Goal: Task Accomplishment & Management: Manage account settings

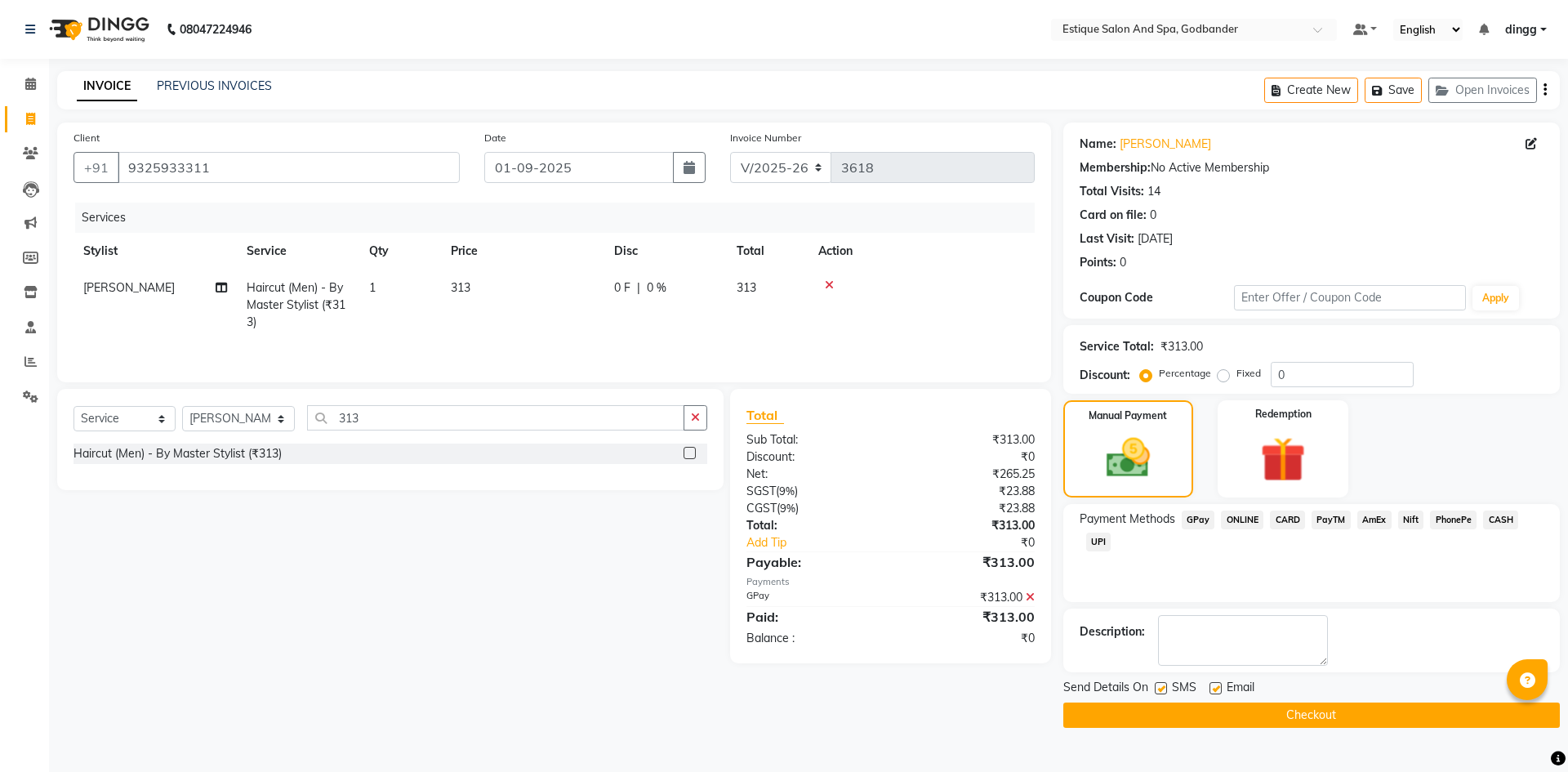
select select "6103"
select select "service"
select select "62542"
click at [1145, 700] on div "Send Details On SMS Email Checkout" at bounding box center [1312, 704] width 497 height 49
click at [1141, 715] on button "Checkout" at bounding box center [1312, 716] width 497 height 26
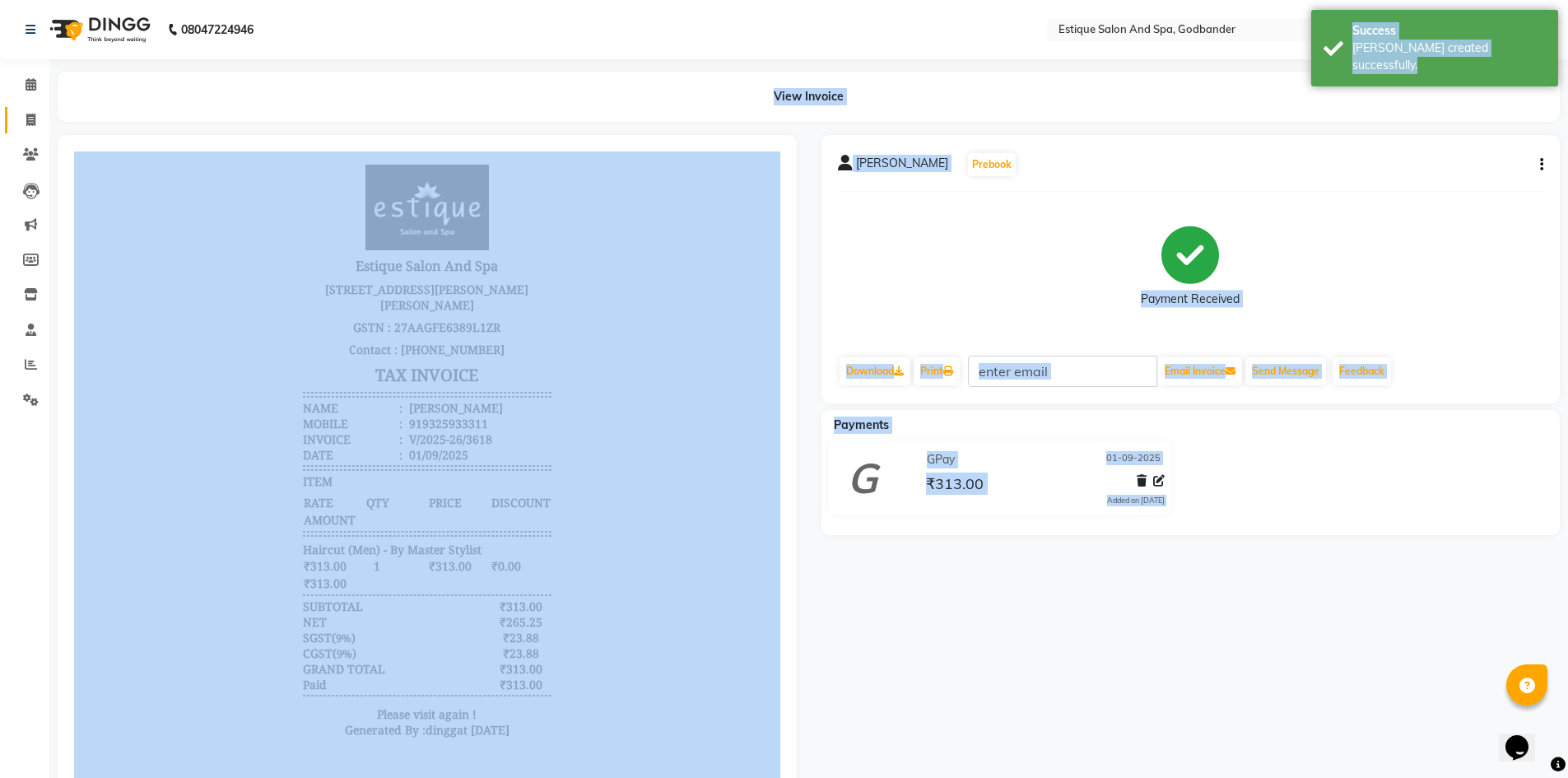
click at [36, 117] on span at bounding box center [31, 120] width 29 height 19
select select "service"
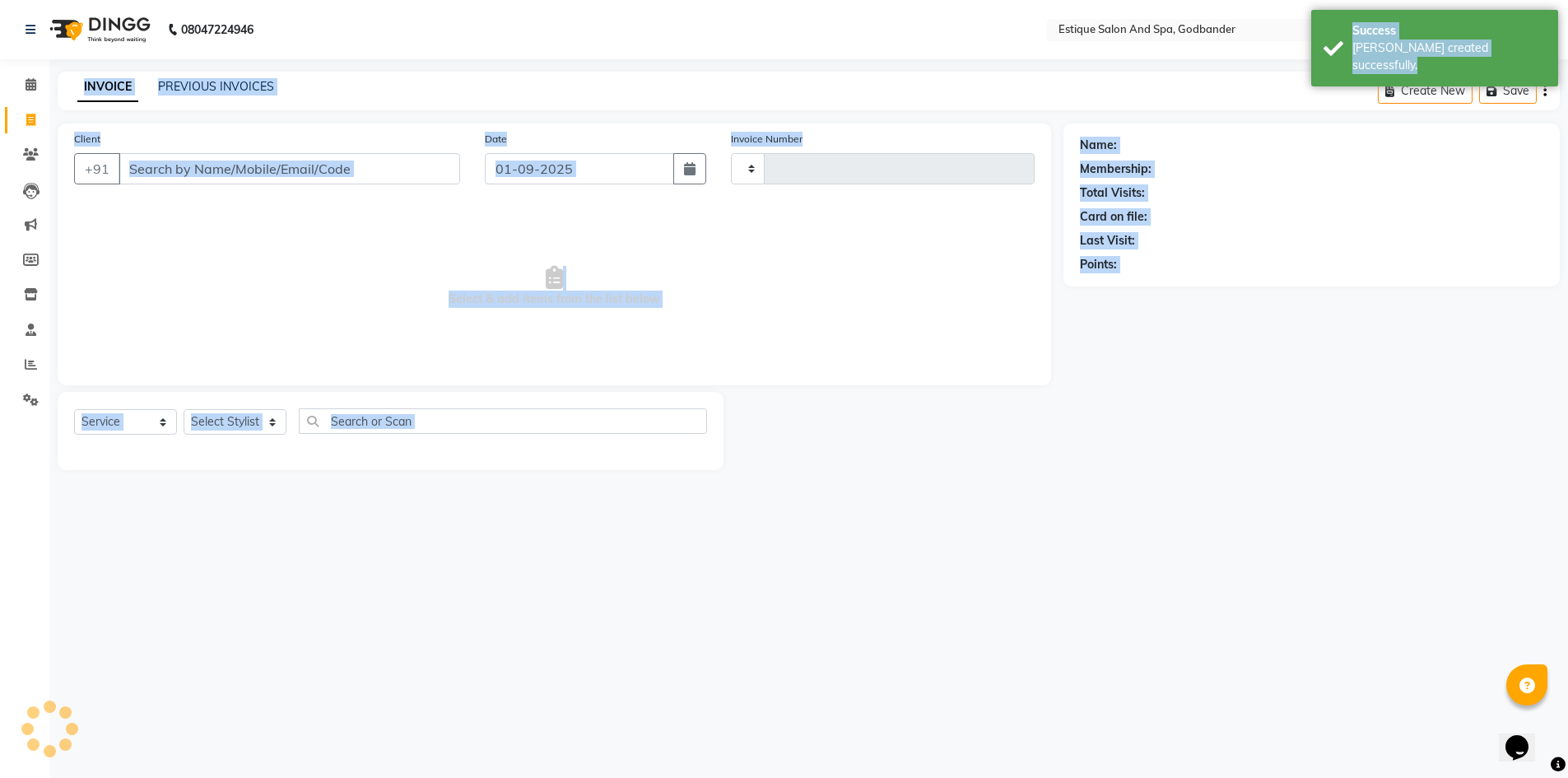
type input "3619"
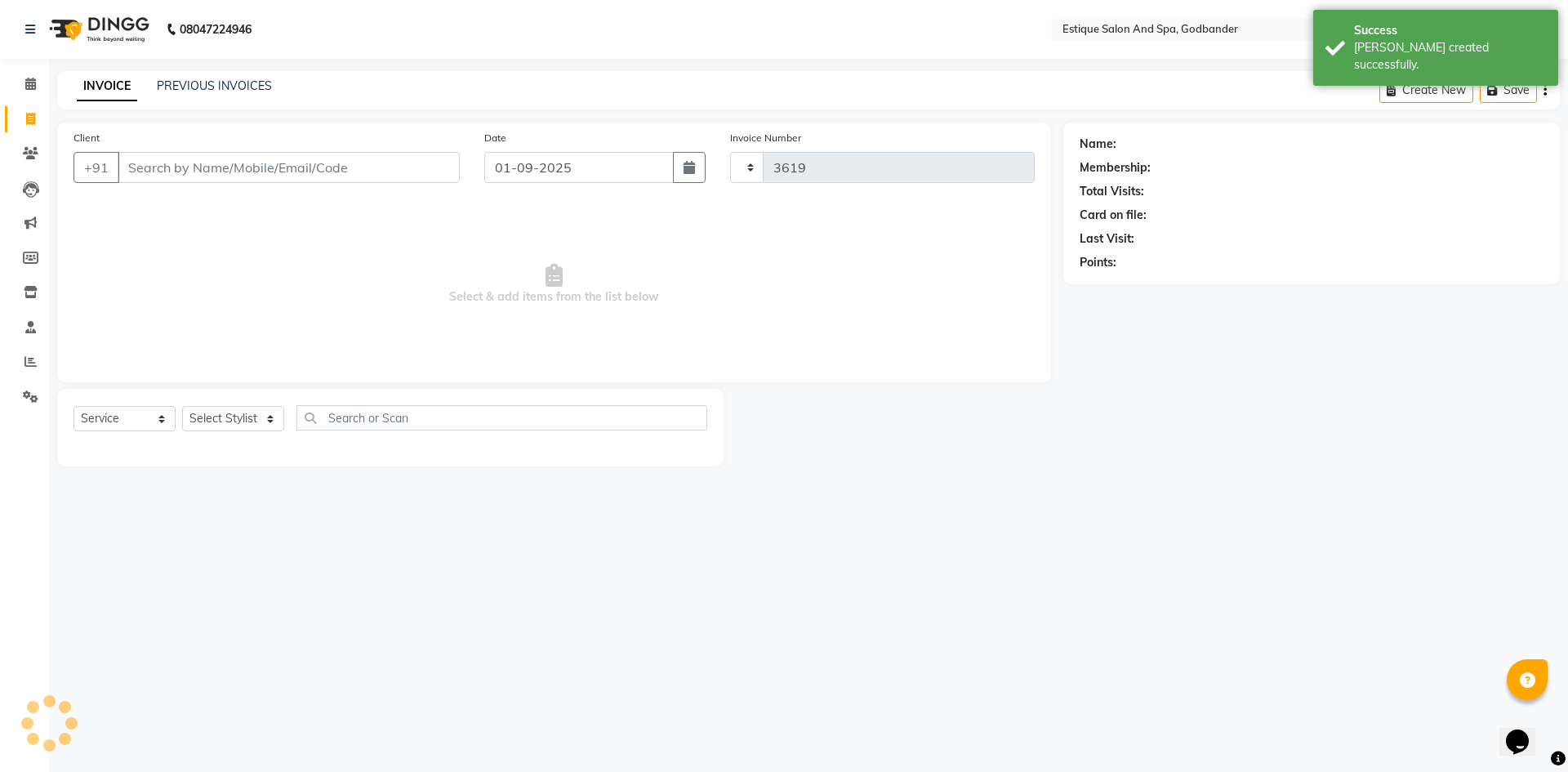
select select "6103"
click at [28, 359] on icon at bounding box center [31, 361] width 12 height 12
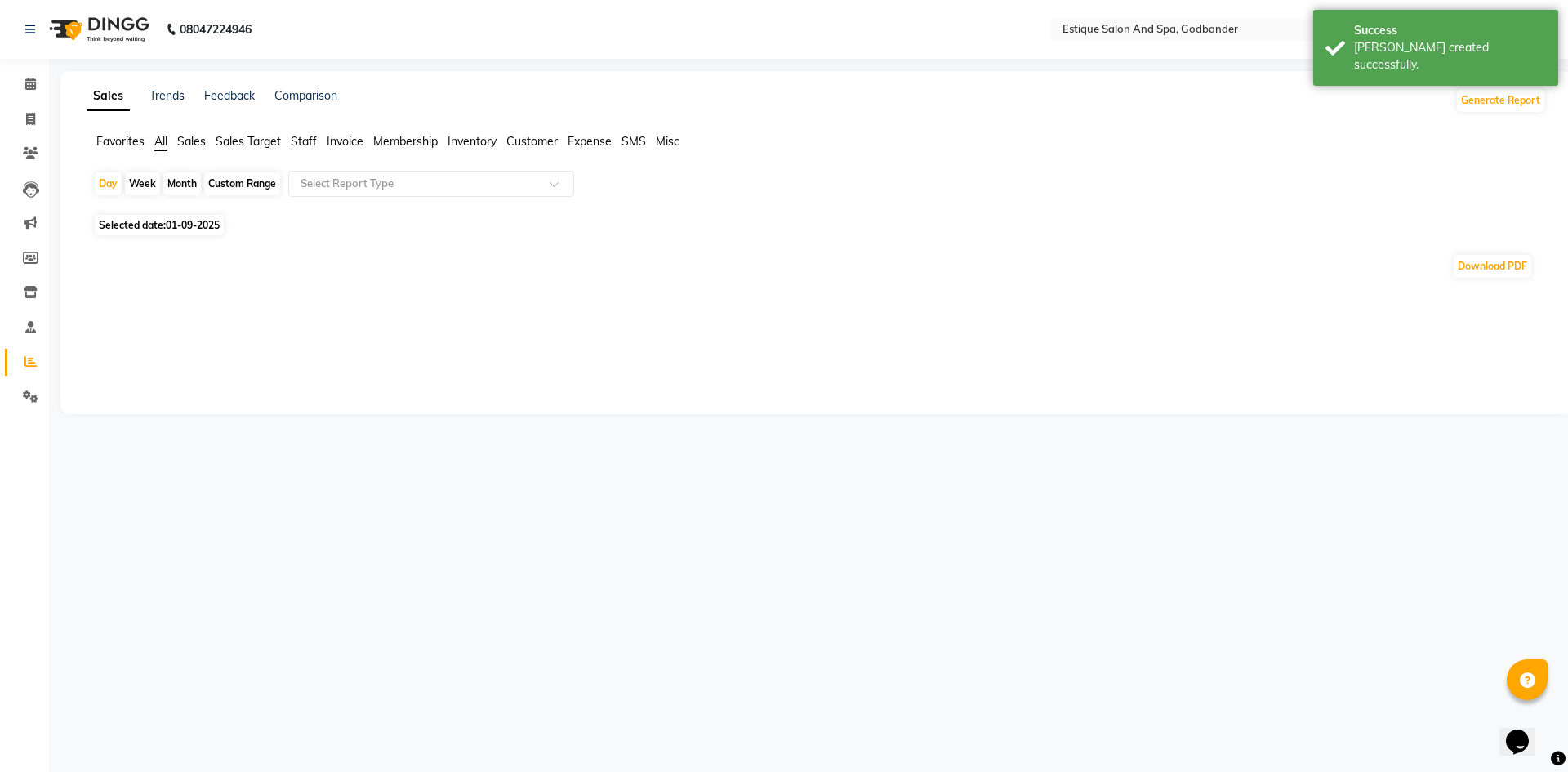
drag, startPoint x: 265, startPoint y: 185, endPoint x: 245, endPoint y: 280, distance: 97.1
click at [264, 196] on div "Day Week Month Custom Range Select Report Type" at bounding box center [815, 190] width 1446 height 39
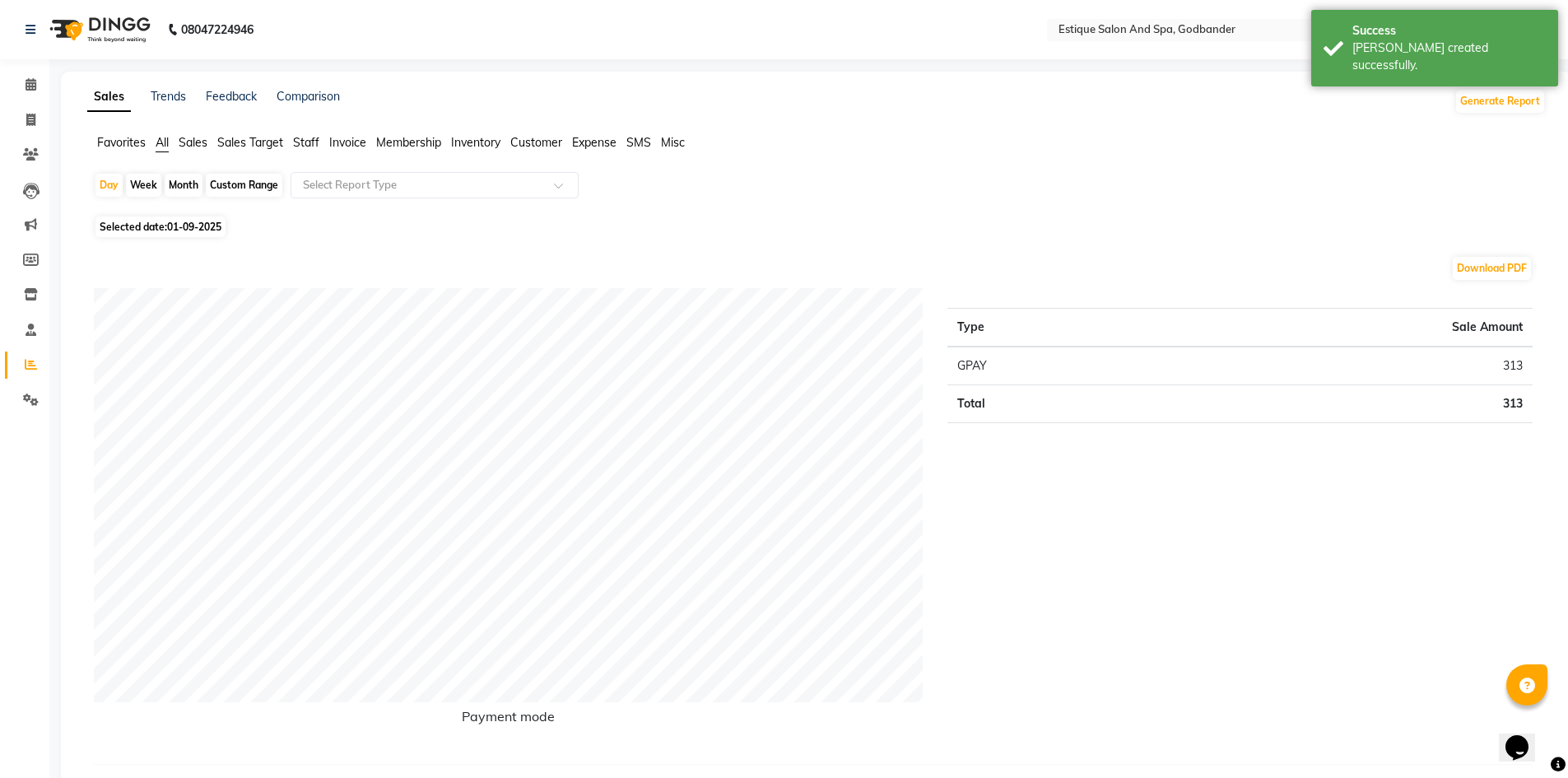
click at [218, 182] on div "Custom Range" at bounding box center [243, 185] width 77 height 23
select select "9"
select select "2025"
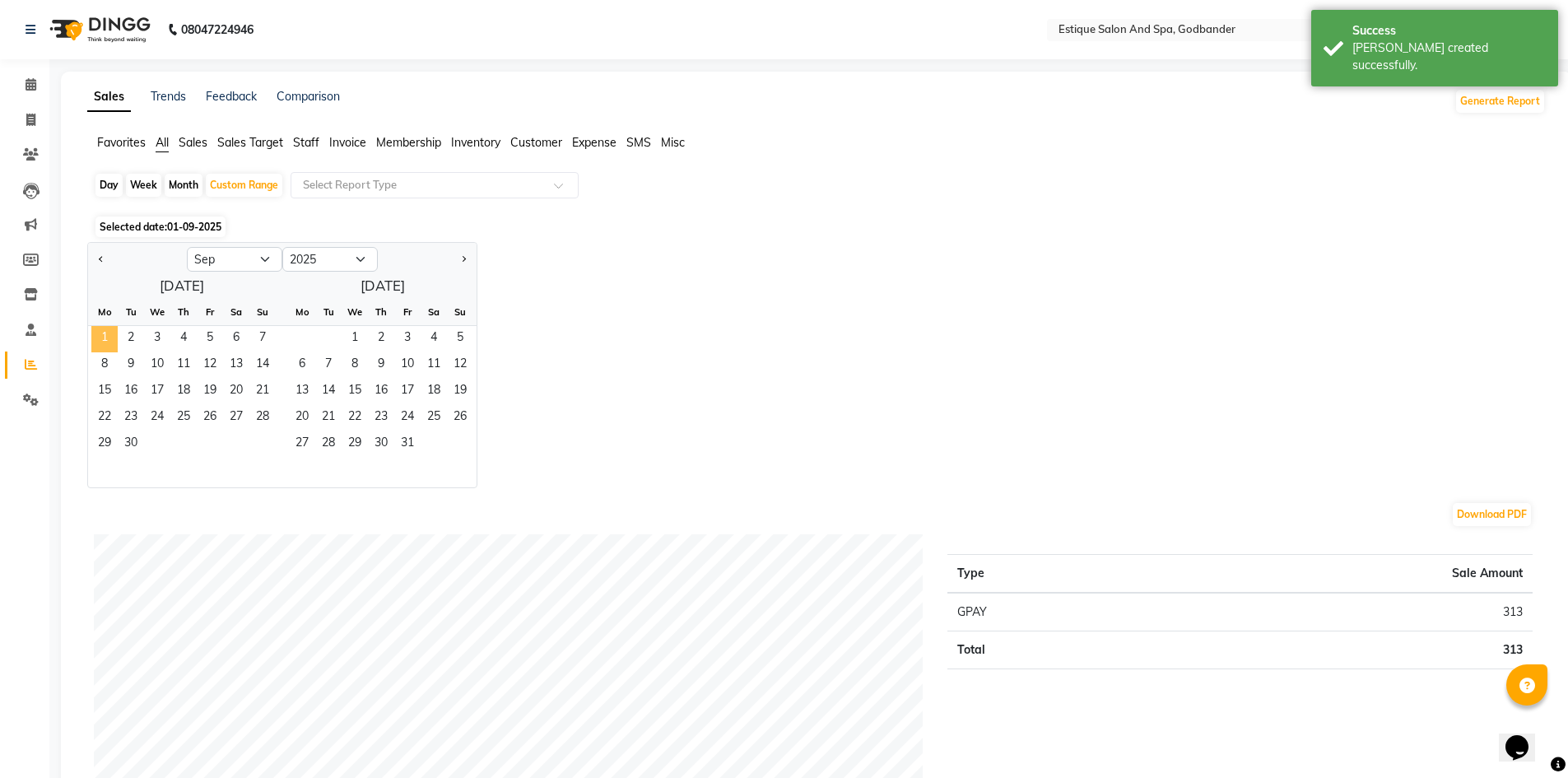
click at [98, 336] on span "1" at bounding box center [104, 339] width 27 height 27
click at [130, 439] on span "30" at bounding box center [130, 444] width 27 height 27
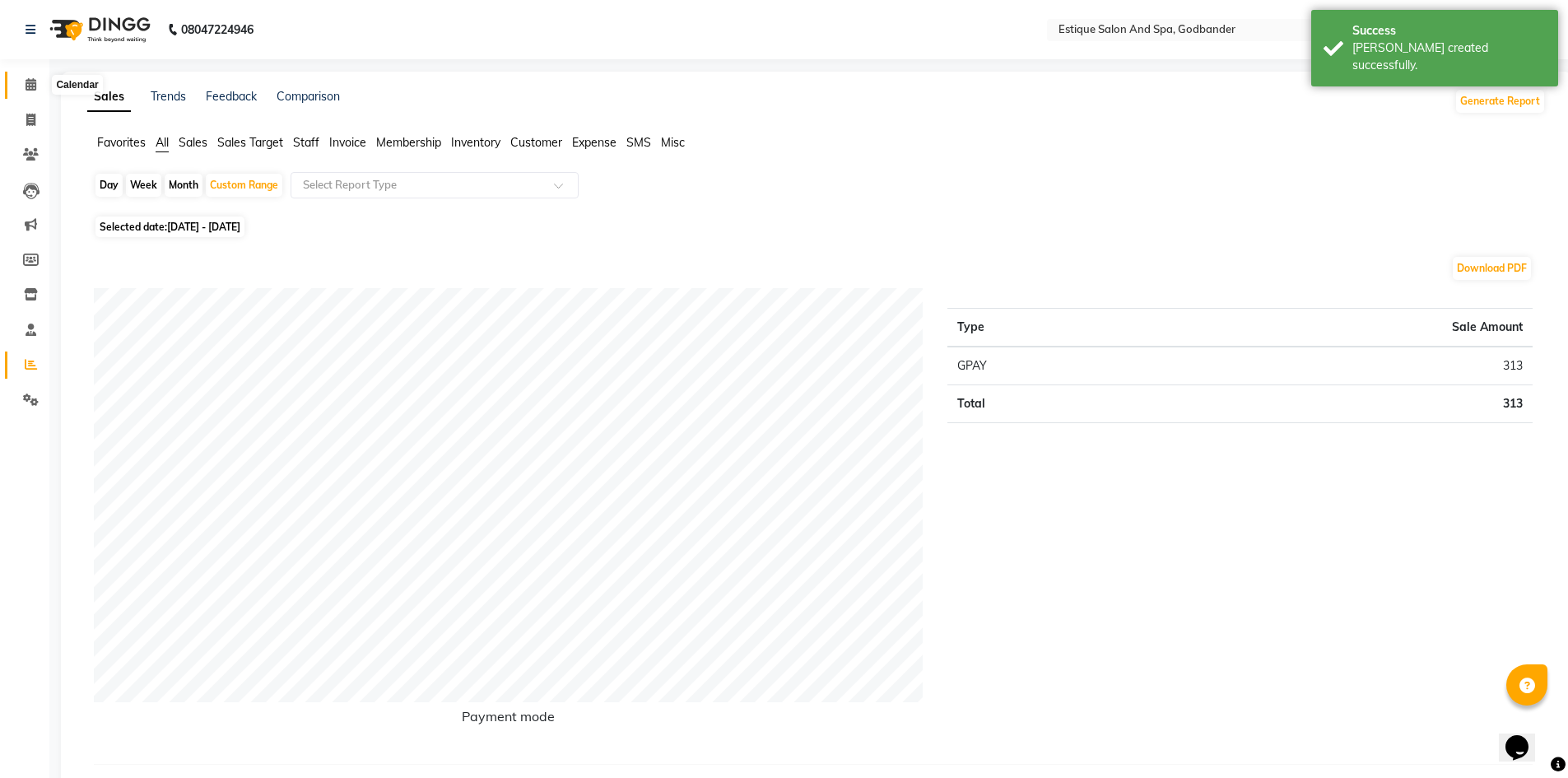
click at [30, 88] on icon at bounding box center [31, 84] width 11 height 12
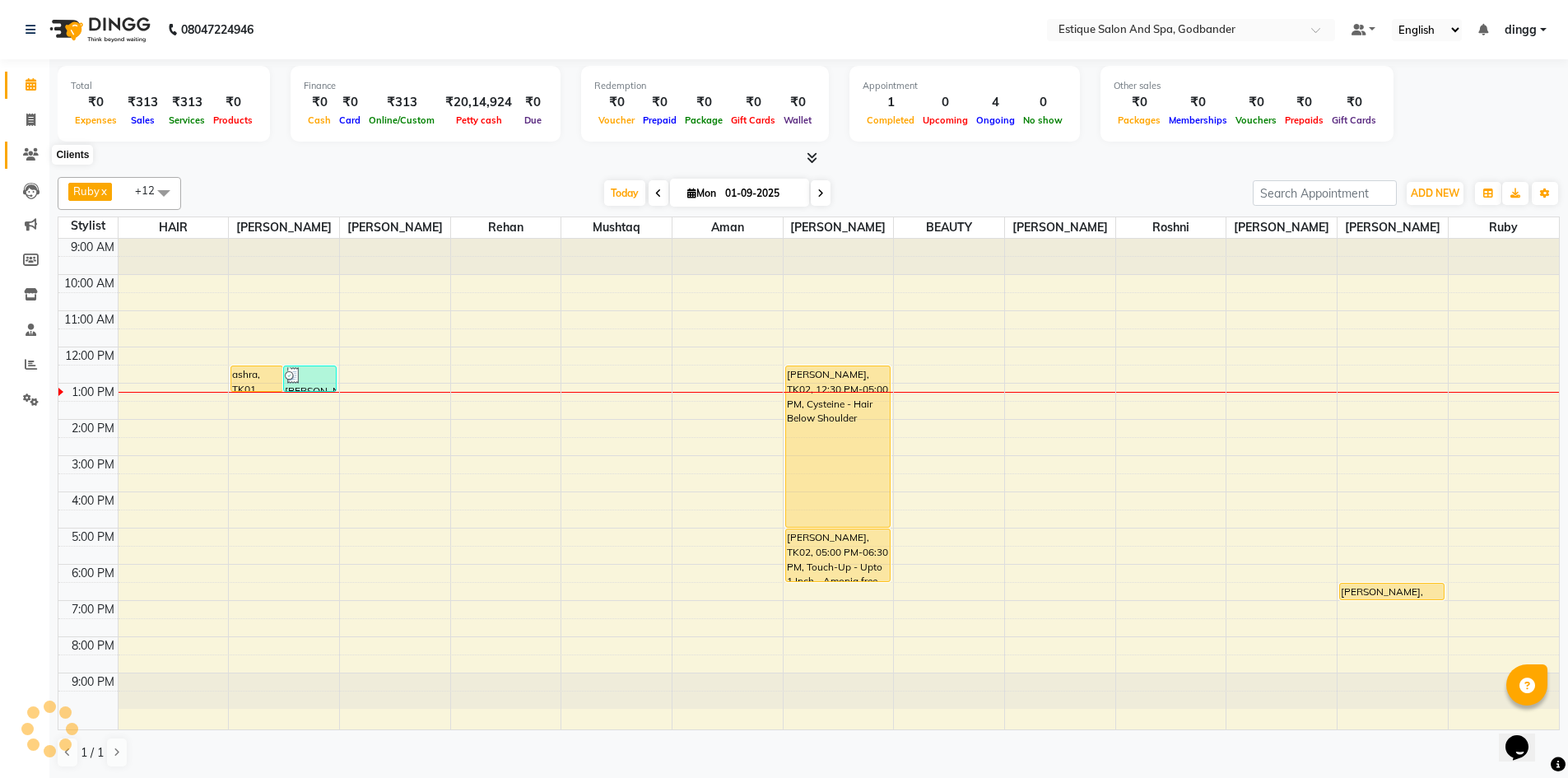
click at [30, 150] on icon at bounding box center [31, 154] width 16 height 12
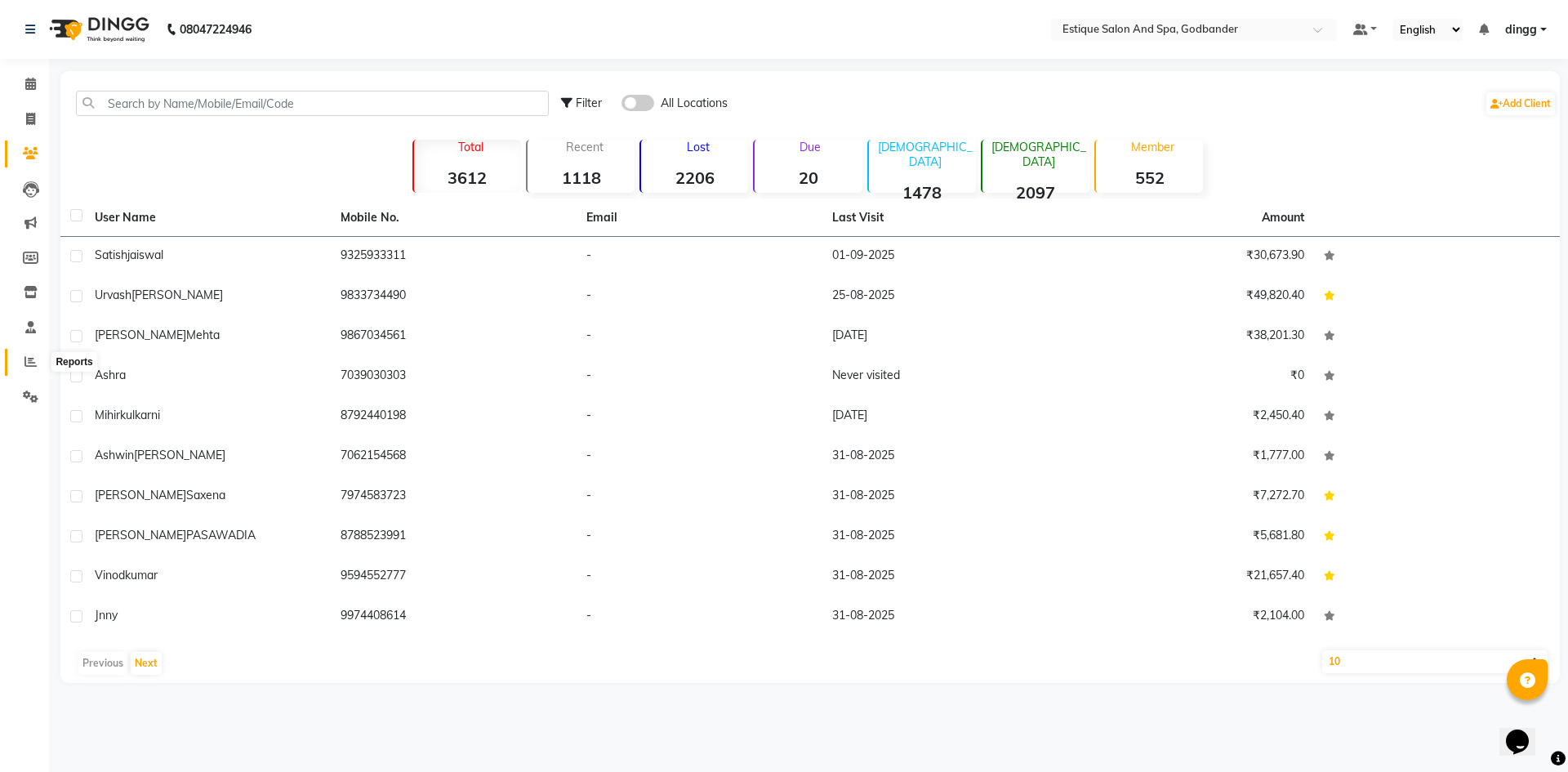
click at [30, 362] on icon at bounding box center [31, 361] width 12 height 12
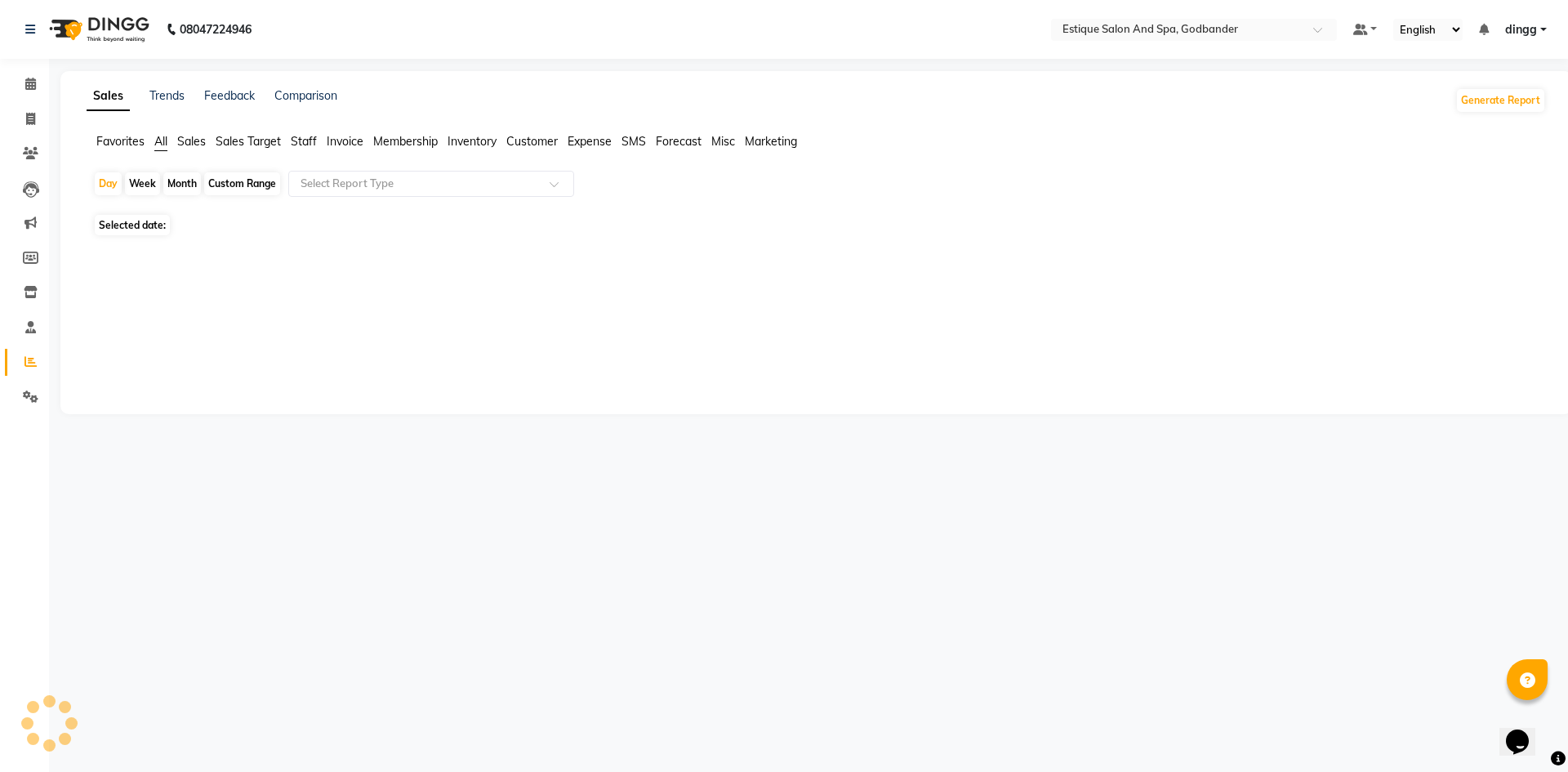
click at [231, 181] on div "Custom Range" at bounding box center [241, 183] width 76 height 23
select select "9"
select select "2025"
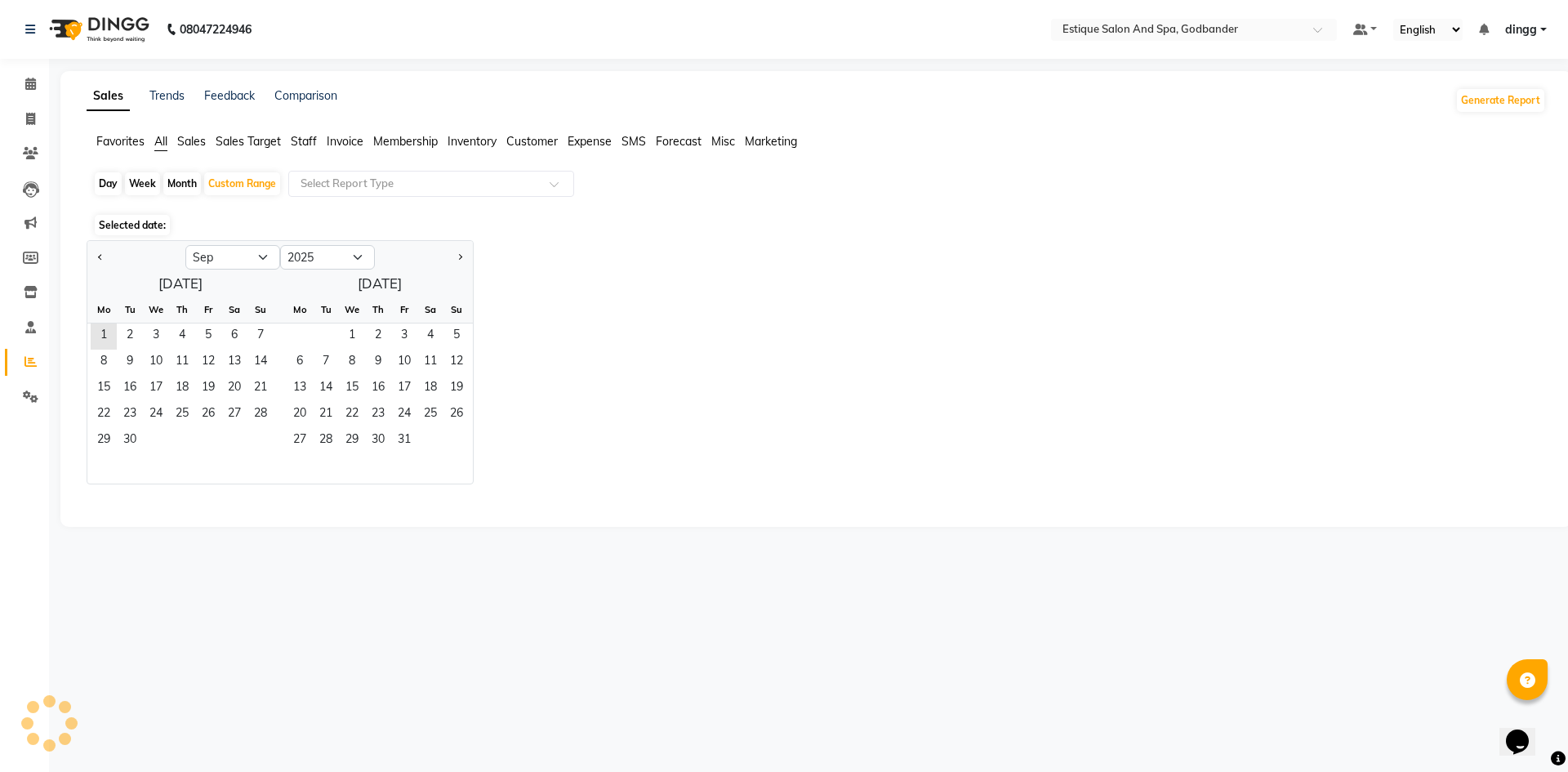
click at [90, 250] on div at bounding box center [136, 257] width 98 height 27
click at [100, 262] on button "Previous month" at bounding box center [100, 257] width 13 height 27
select select "8"
drag, startPoint x: 202, startPoint y: 337, endPoint x: 249, endPoint y: 422, distance: 97.1
click at [206, 339] on span "1" at bounding box center [208, 336] width 27 height 27
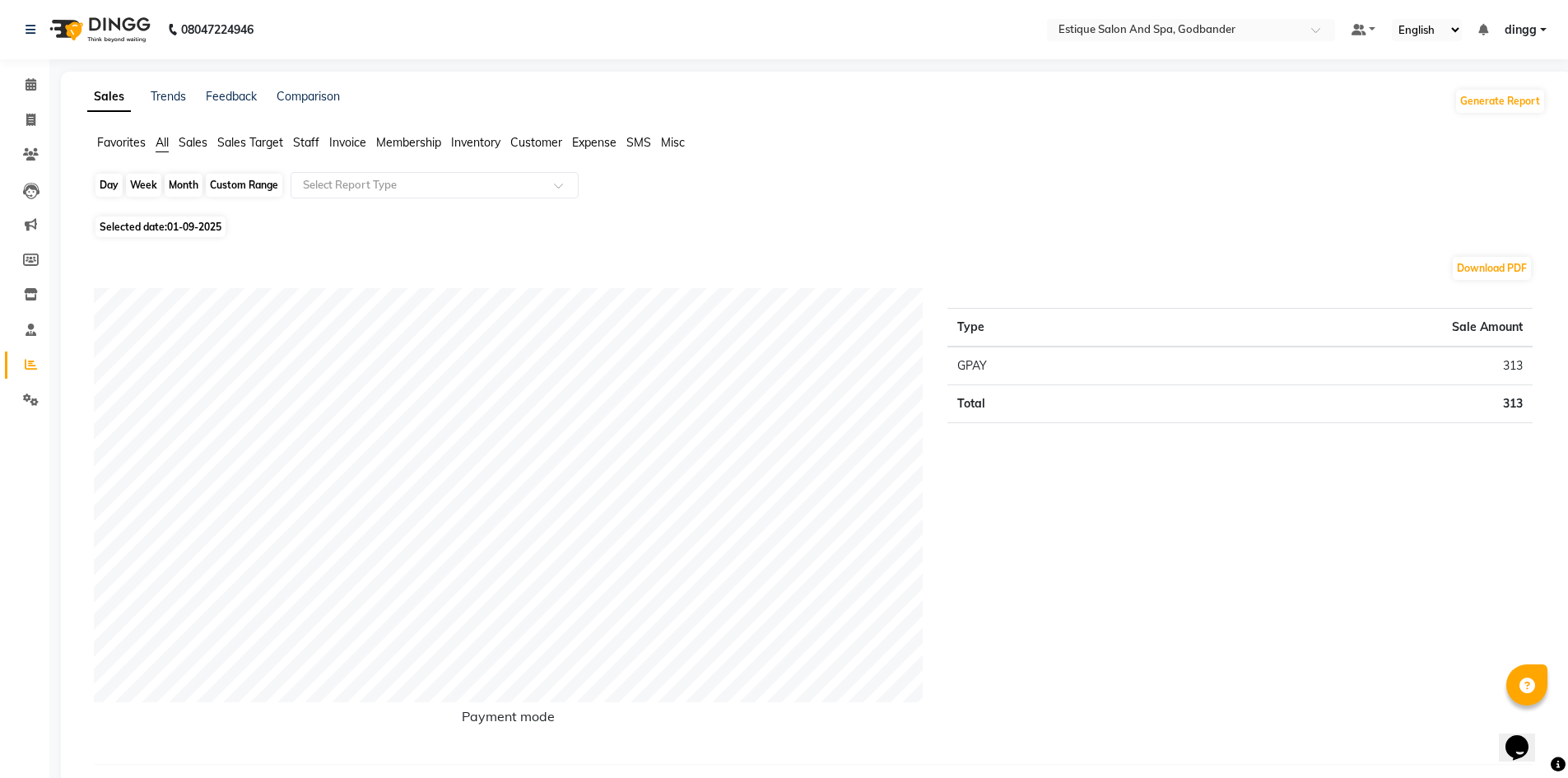
click at [253, 175] on div "Custom Range" at bounding box center [243, 185] width 77 height 23
select select "8"
select select "2025"
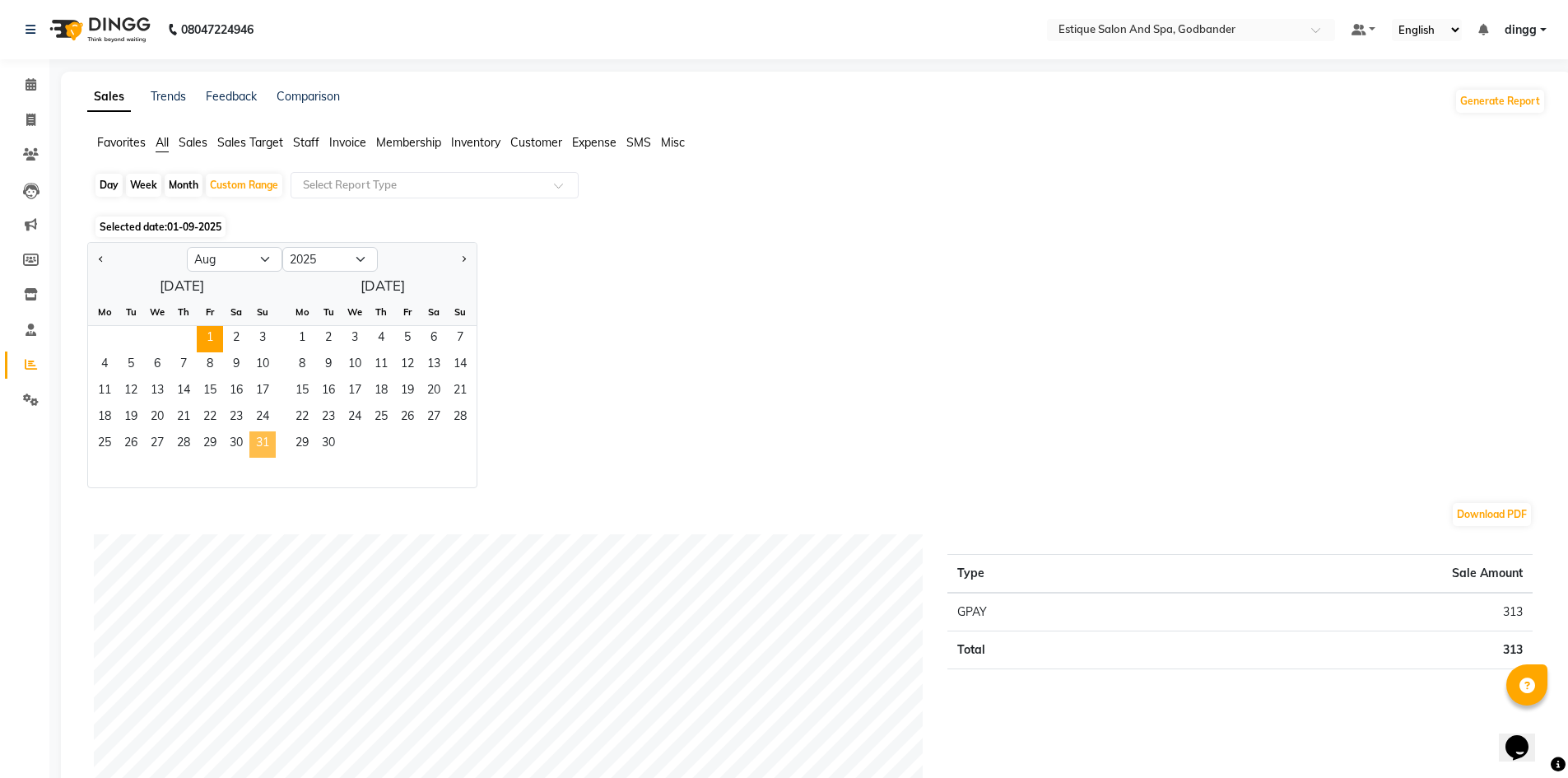
click at [251, 441] on span "31" at bounding box center [262, 444] width 27 height 27
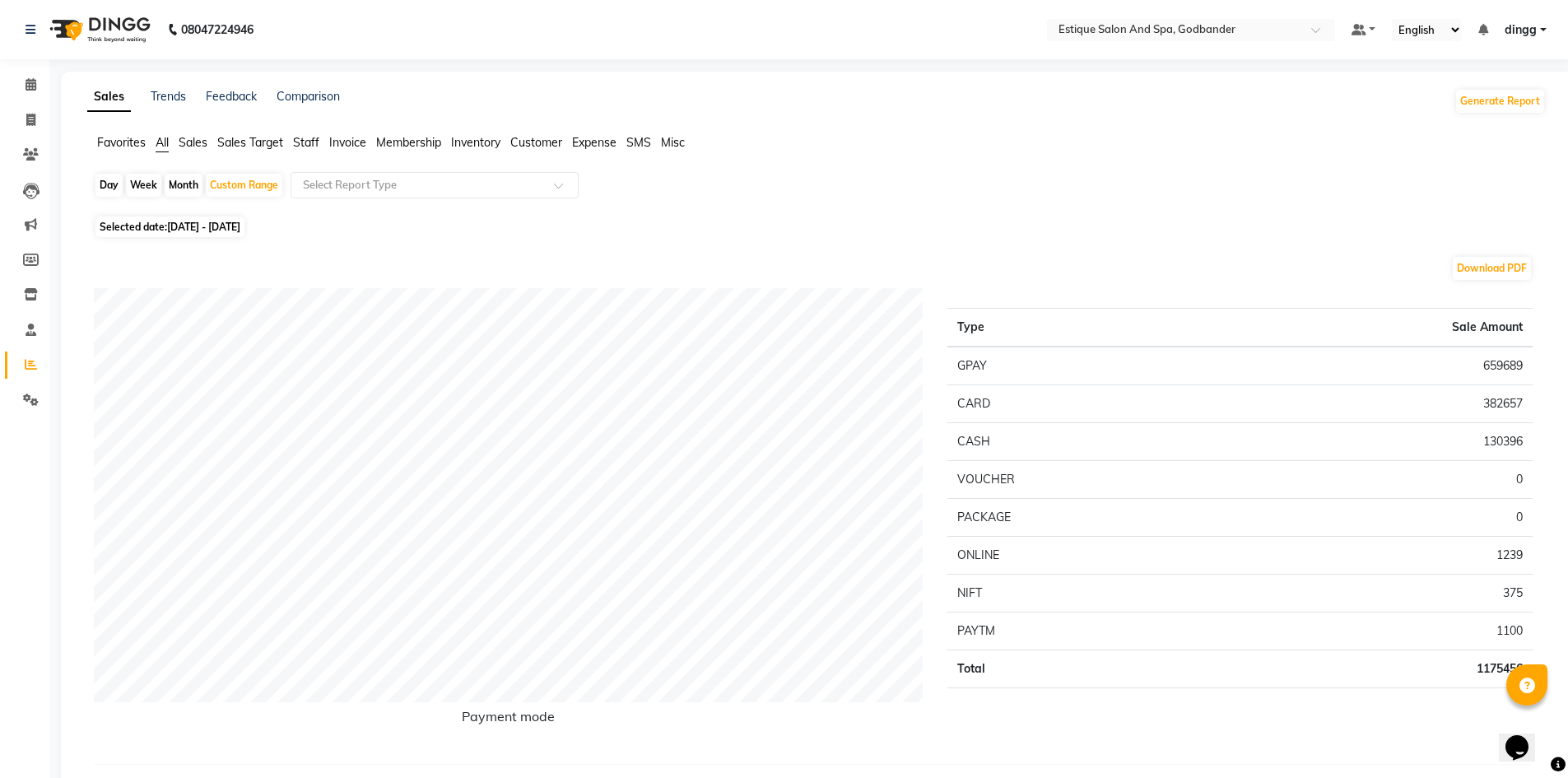
click at [301, 143] on span "Staff" at bounding box center [306, 142] width 27 height 15
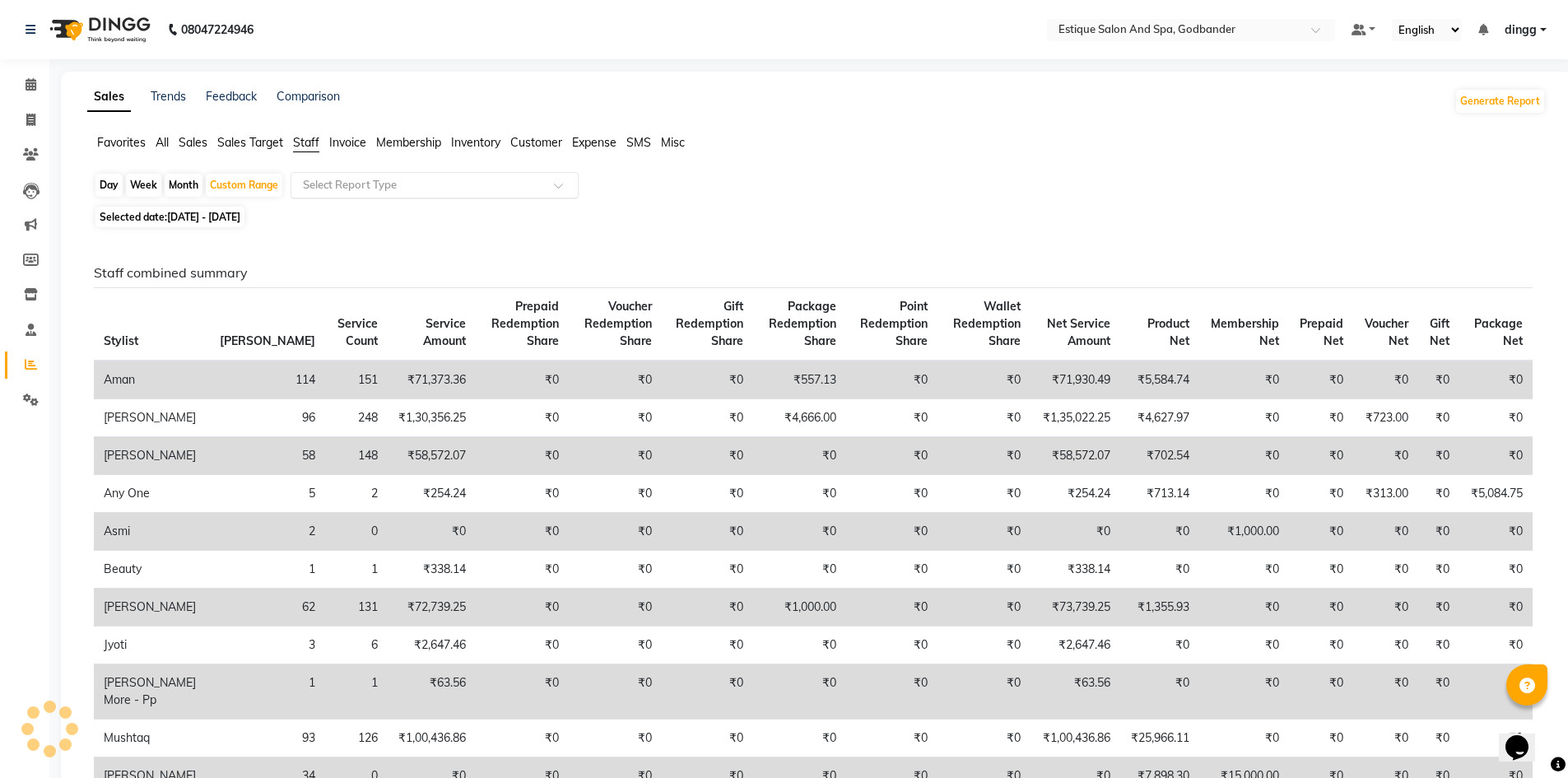
click at [344, 192] on input "text" at bounding box center [418, 185] width 237 height 17
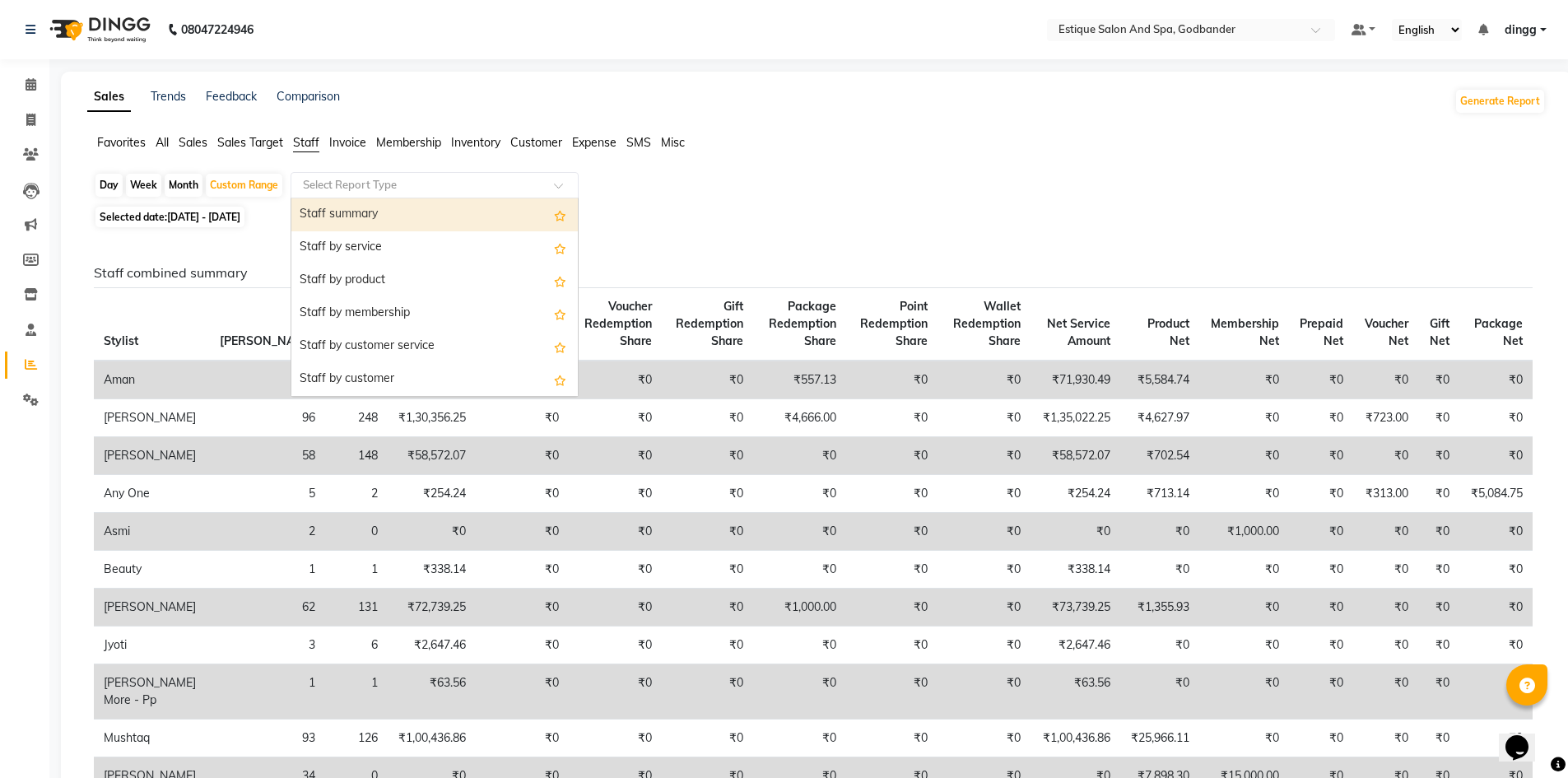
click at [378, 219] on div "Staff summary" at bounding box center [434, 215] width 286 height 33
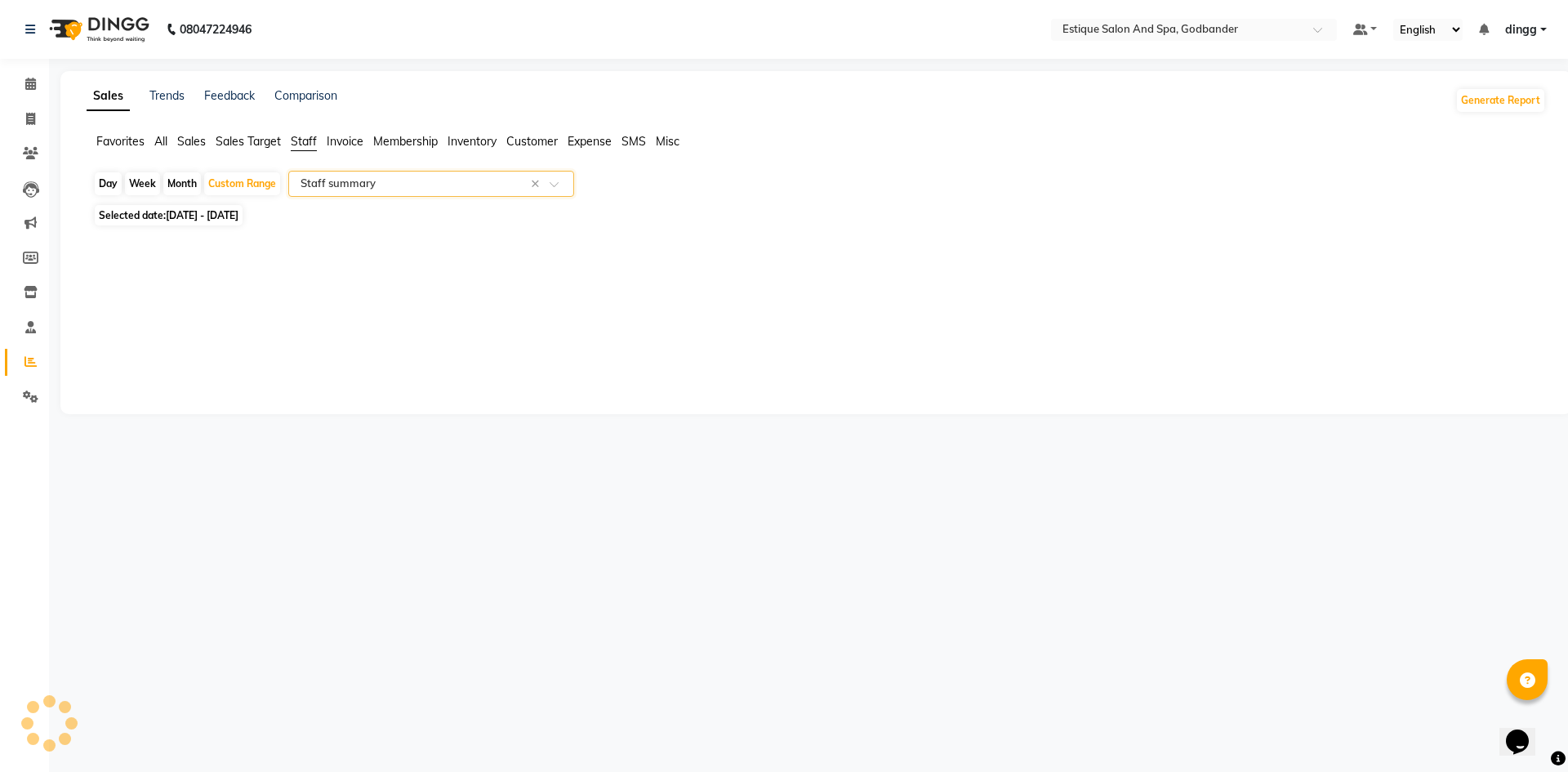
click at [471, 188] on input "text" at bounding box center [415, 183] width 236 height 17
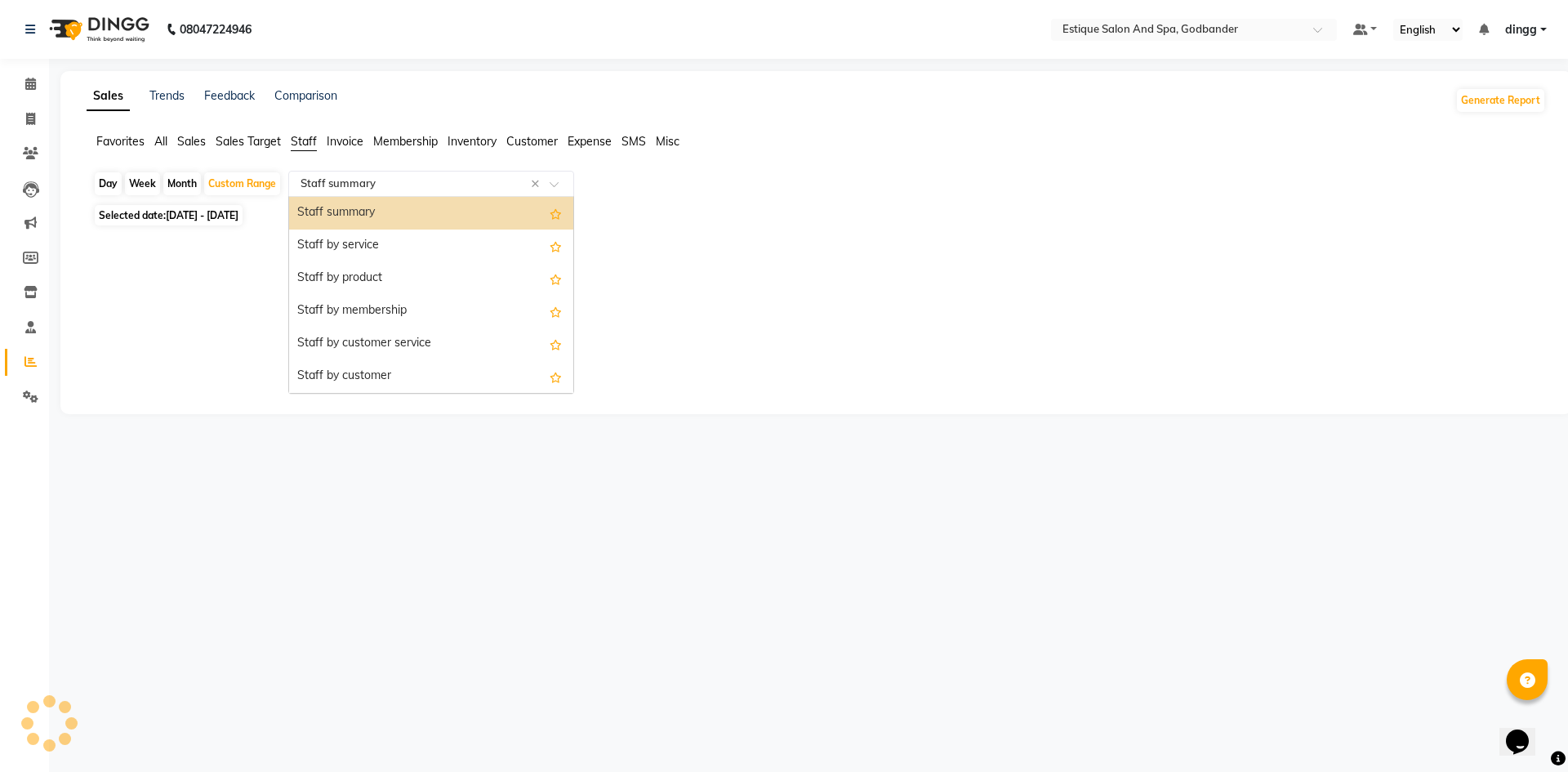
select select "filtered_report"
select select "csv"
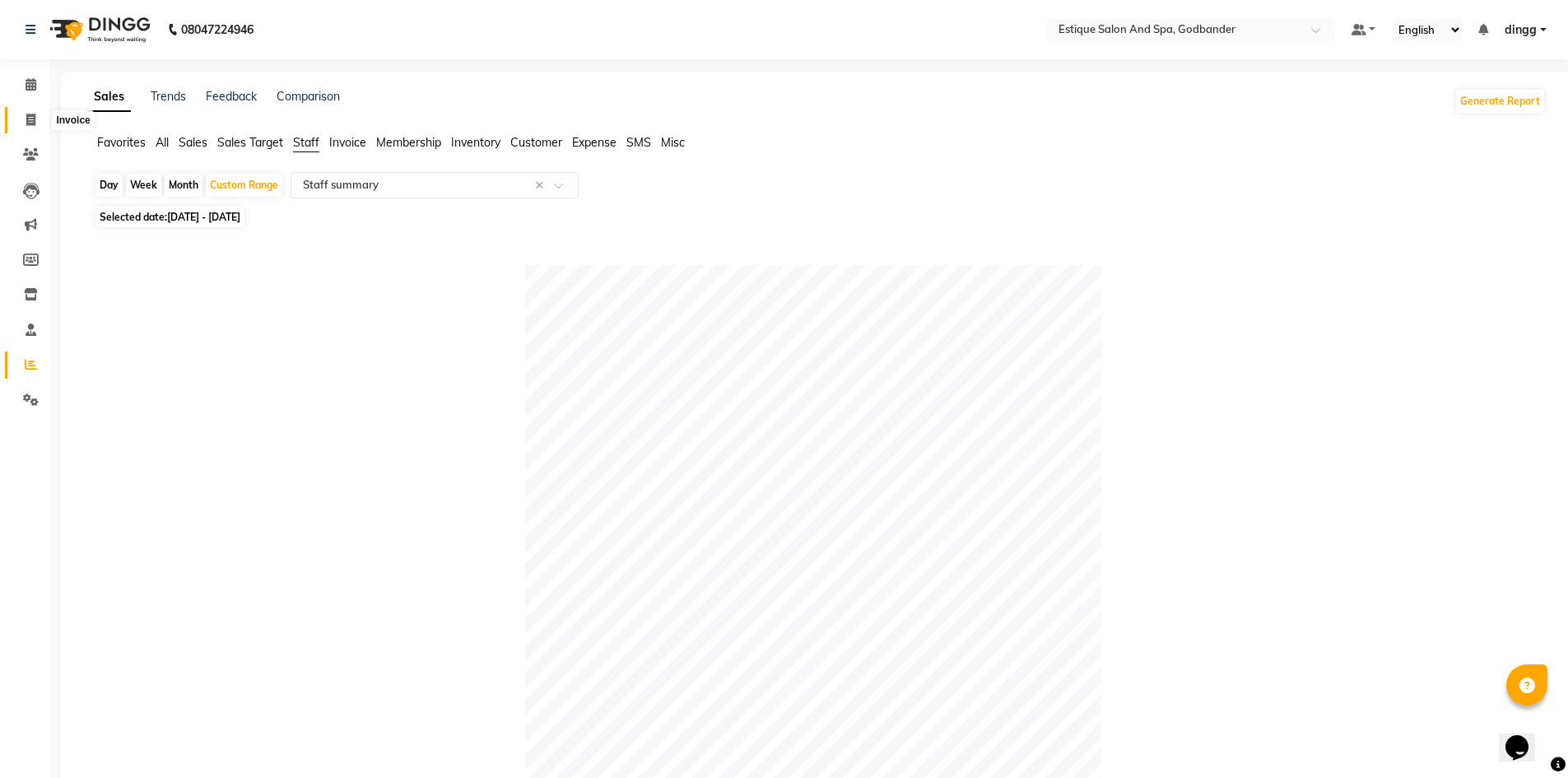
click at [31, 118] on icon at bounding box center [31, 119] width 9 height 12
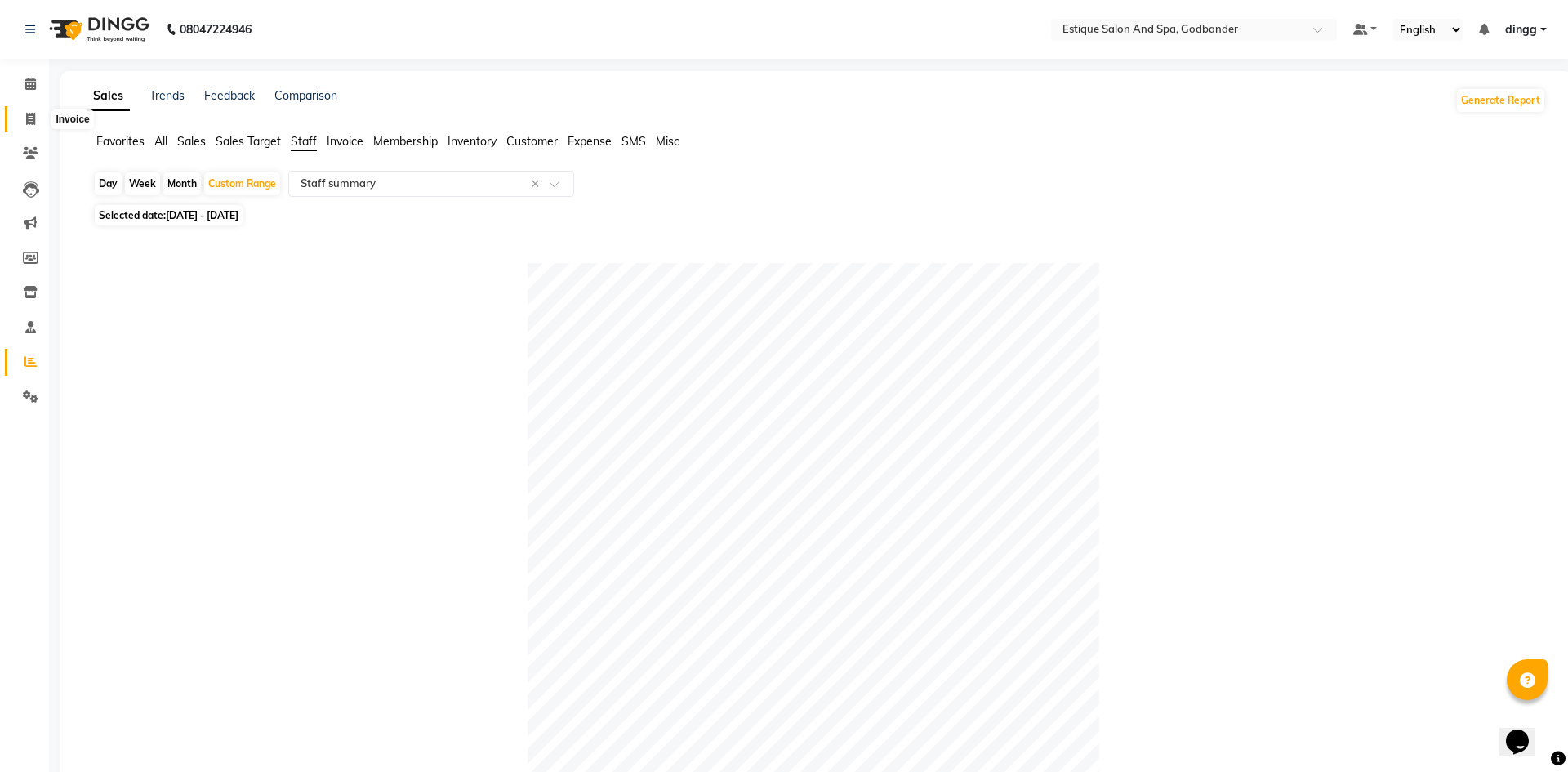
select select "service"
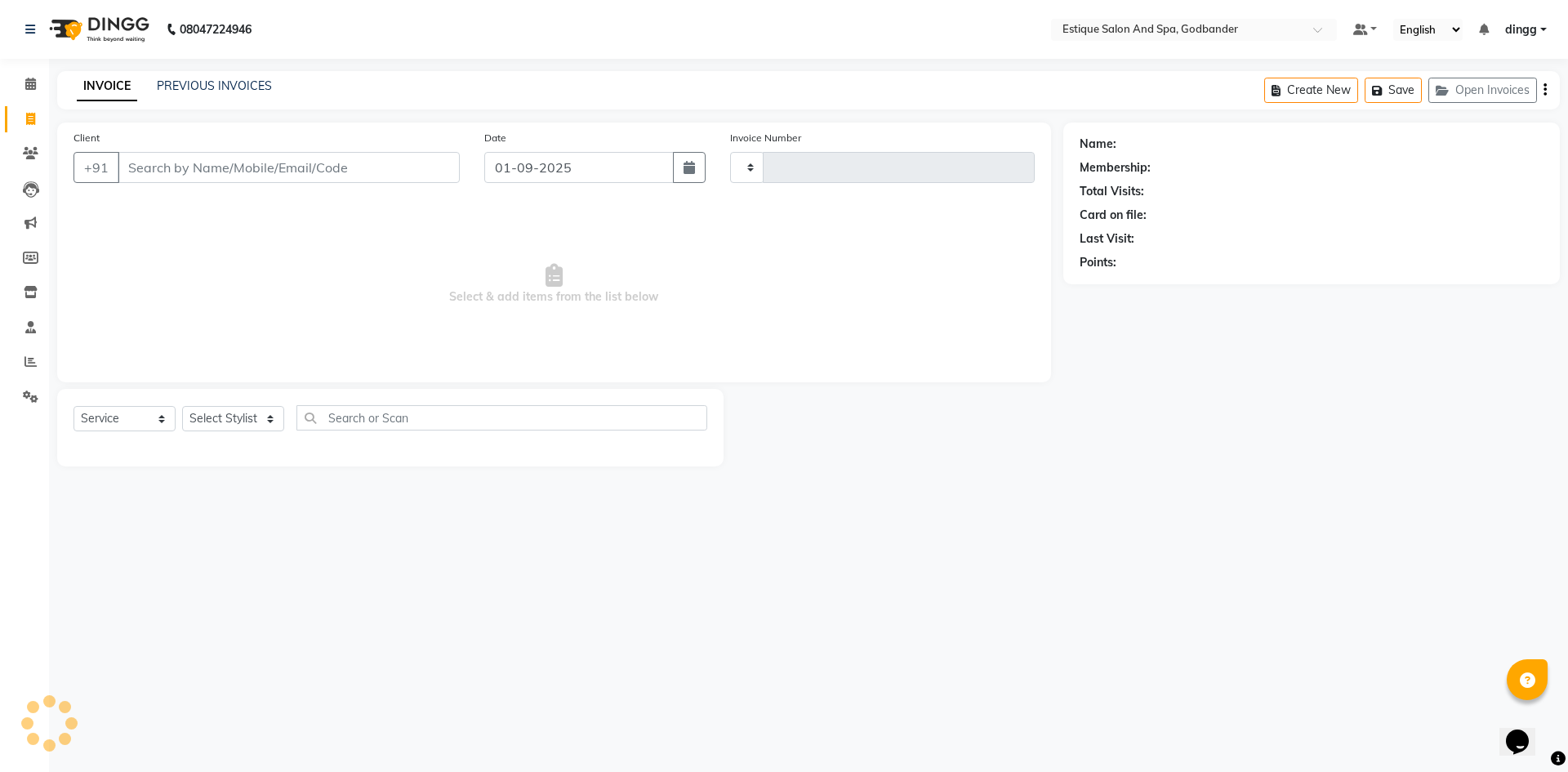
type input "3619"
select select "6103"
click at [235, 414] on select "Select Stylist Aarti Nails [PERSON_NAME] [PERSON_NAME] Any one Asmi BEAUTY ding…" at bounding box center [239, 419] width 112 height 26
select select "62542"
click at [182, 406] on select "Select Stylist Aarti Nails [PERSON_NAME] [PERSON_NAME] Any one Asmi BEAUTY ding…" at bounding box center [239, 419] width 112 height 26
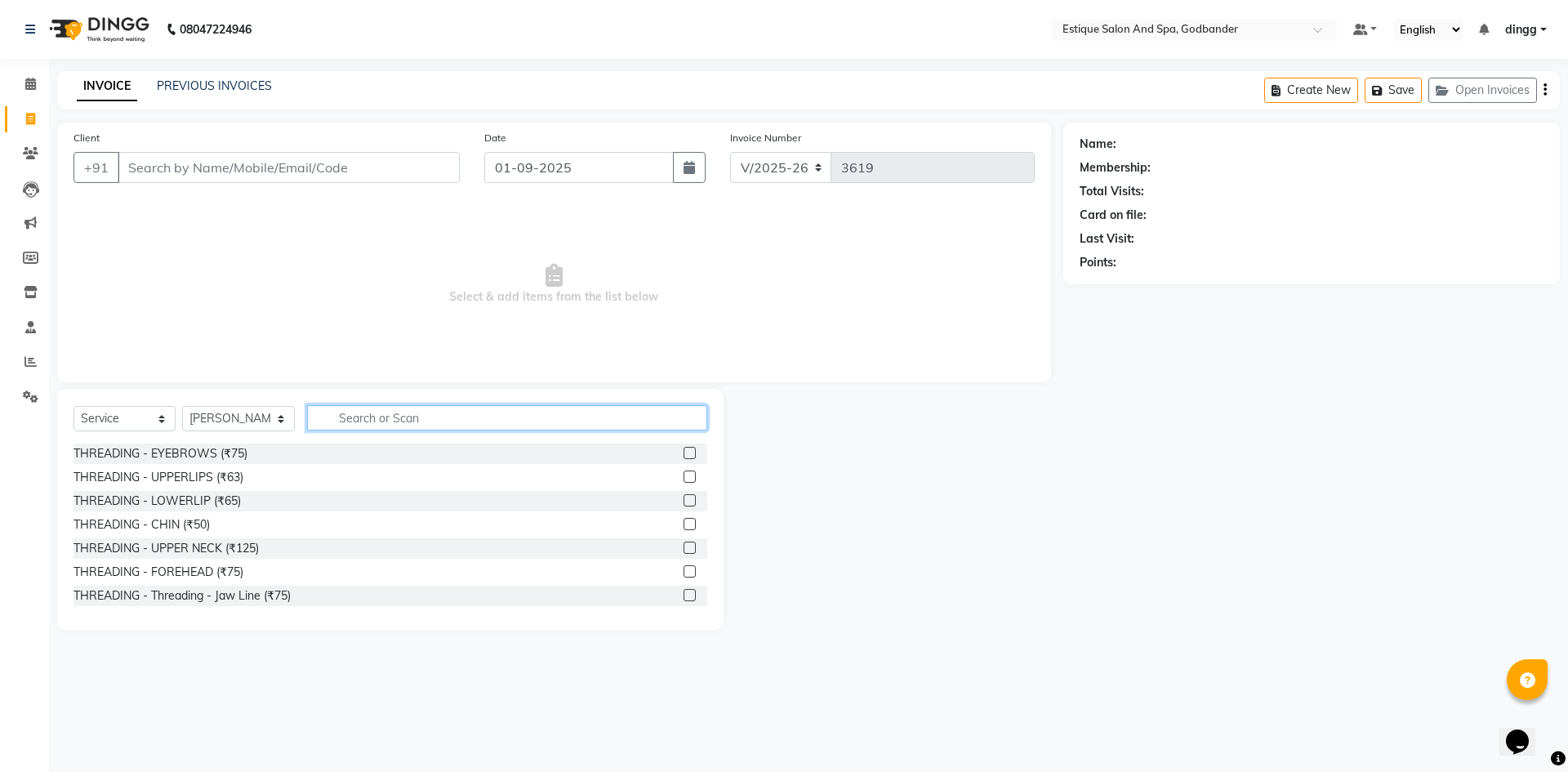
click at [371, 424] on input "text" at bounding box center [508, 418] width 400 height 26
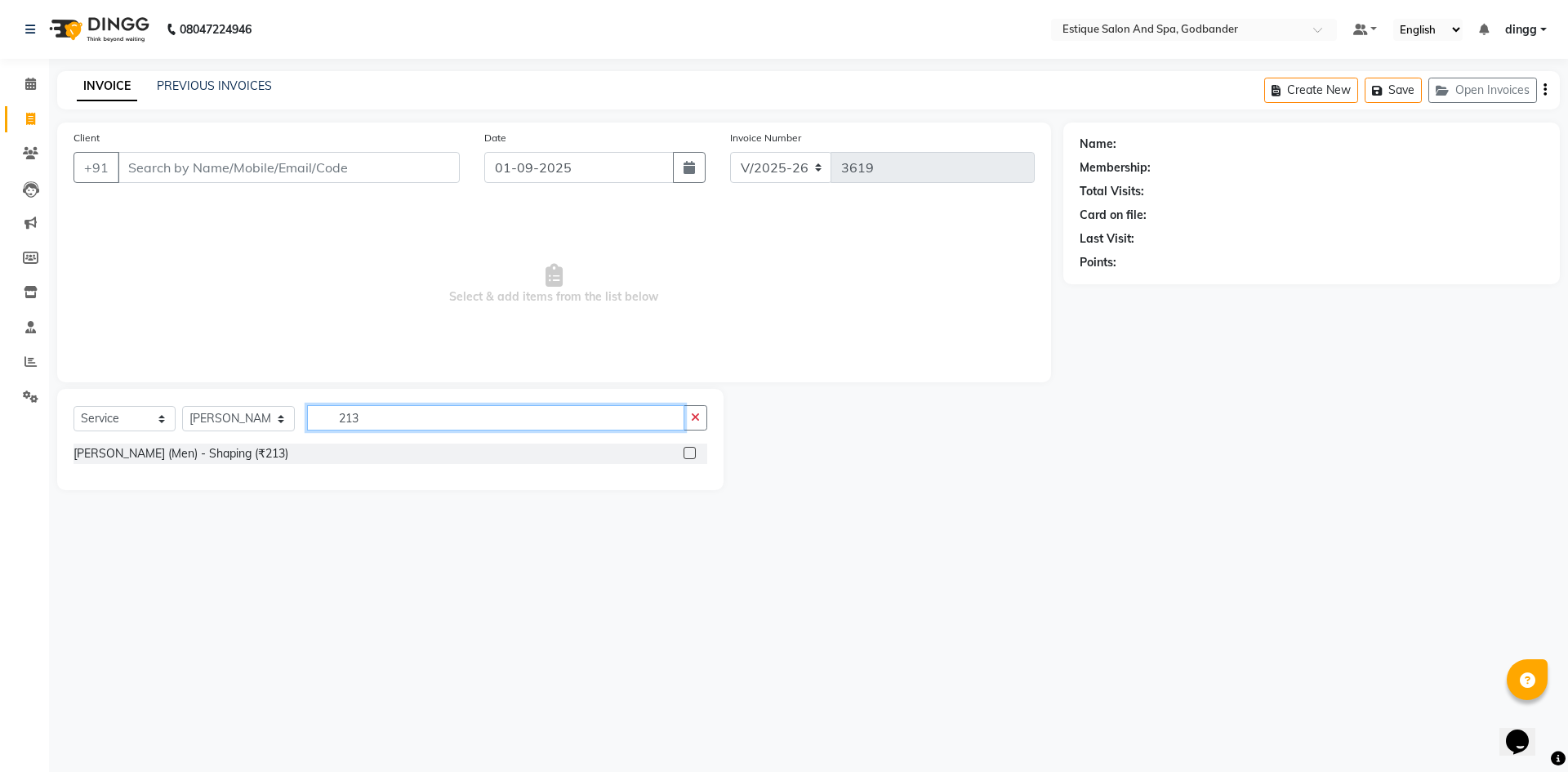
type input "213"
click at [692, 451] on label at bounding box center [689, 453] width 12 height 12
click at [692, 451] on input "checkbox" at bounding box center [688, 454] width 11 height 11
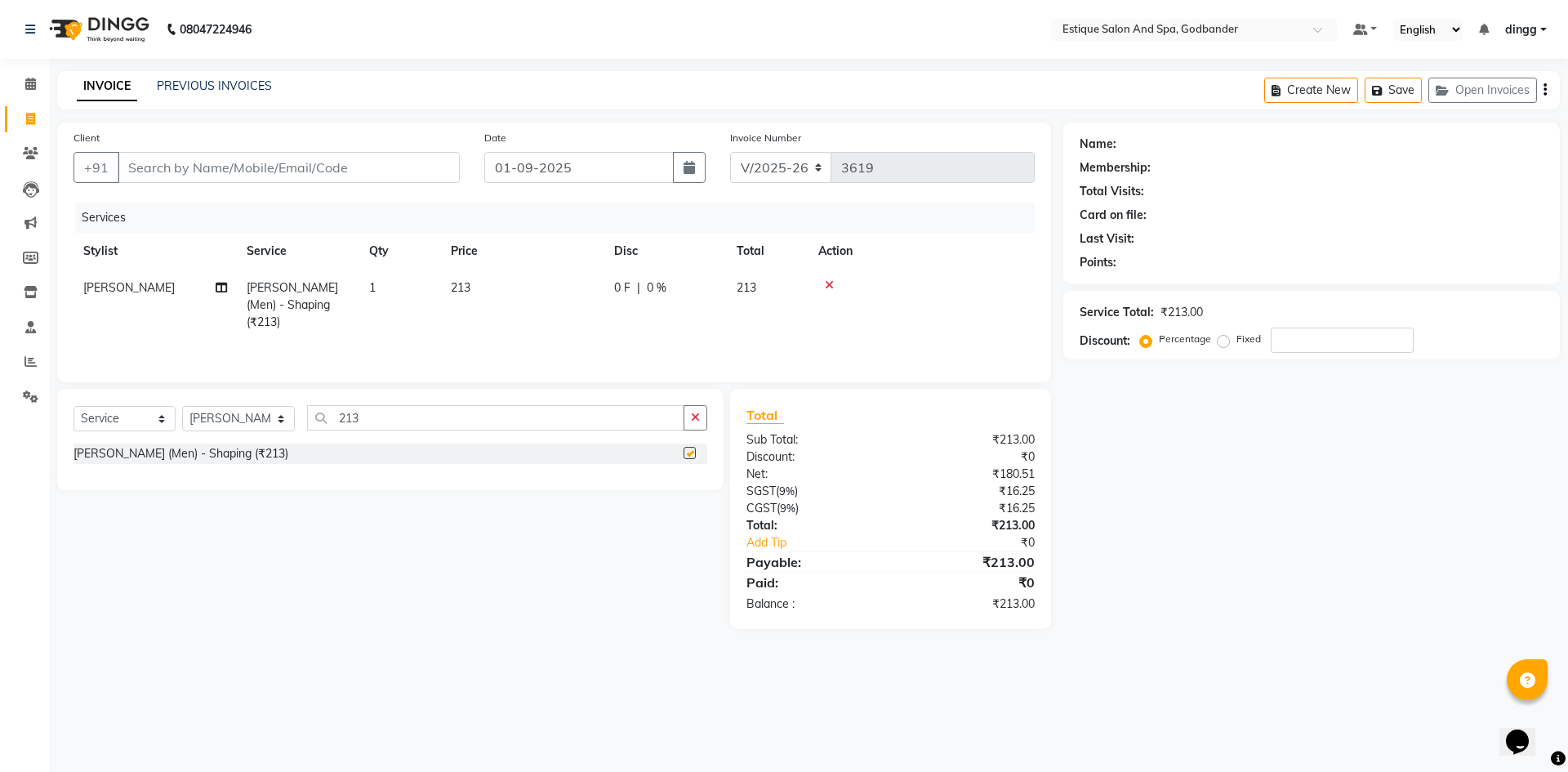
checkbox input "false"
click at [829, 286] on icon at bounding box center [829, 285] width 9 height 12
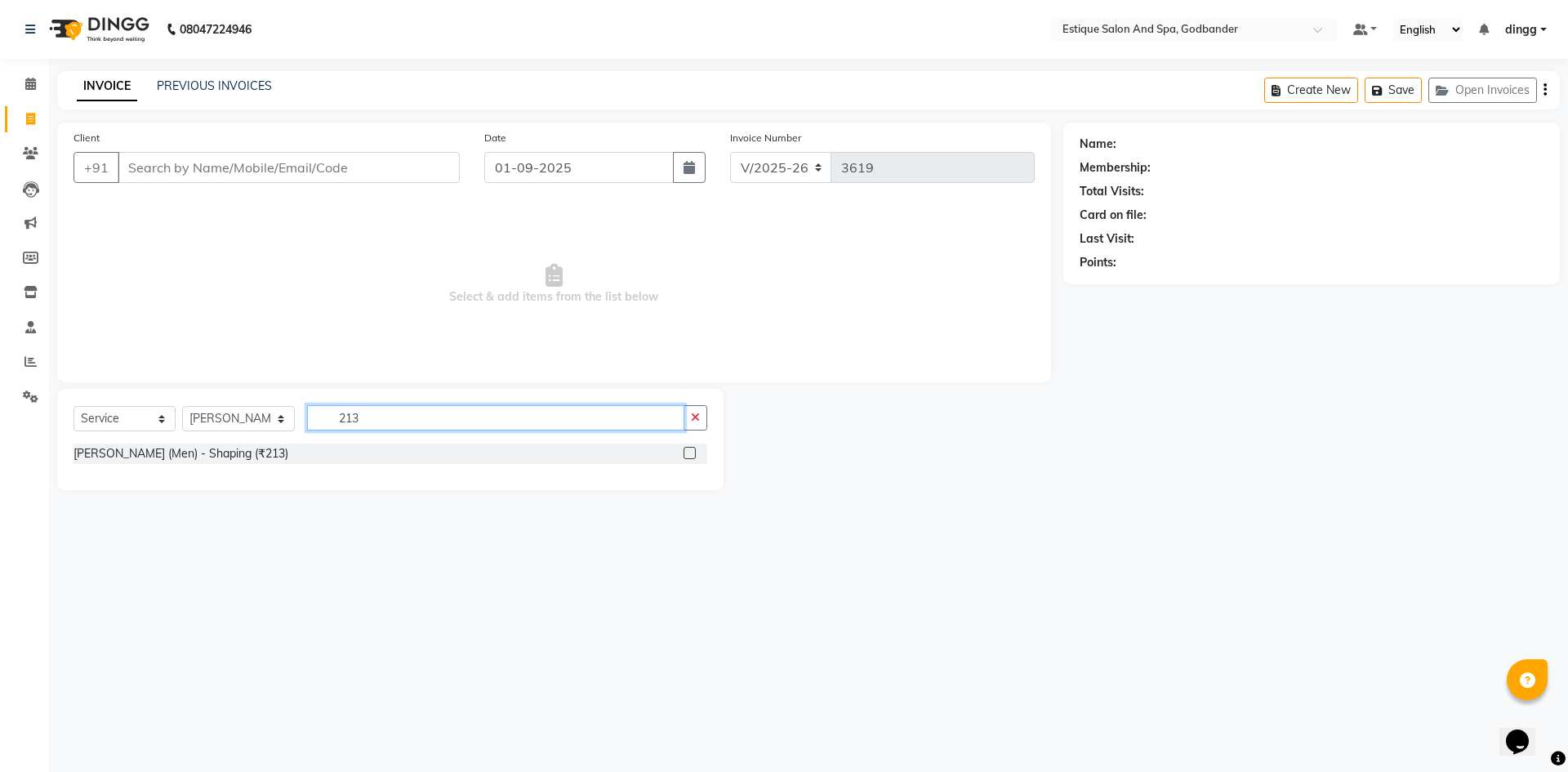
click at [338, 416] on input "213" at bounding box center [496, 418] width 377 height 26
type input "313"
click at [684, 452] on label at bounding box center [689, 453] width 12 height 12
click at [684, 452] on input "checkbox" at bounding box center [688, 454] width 11 height 11
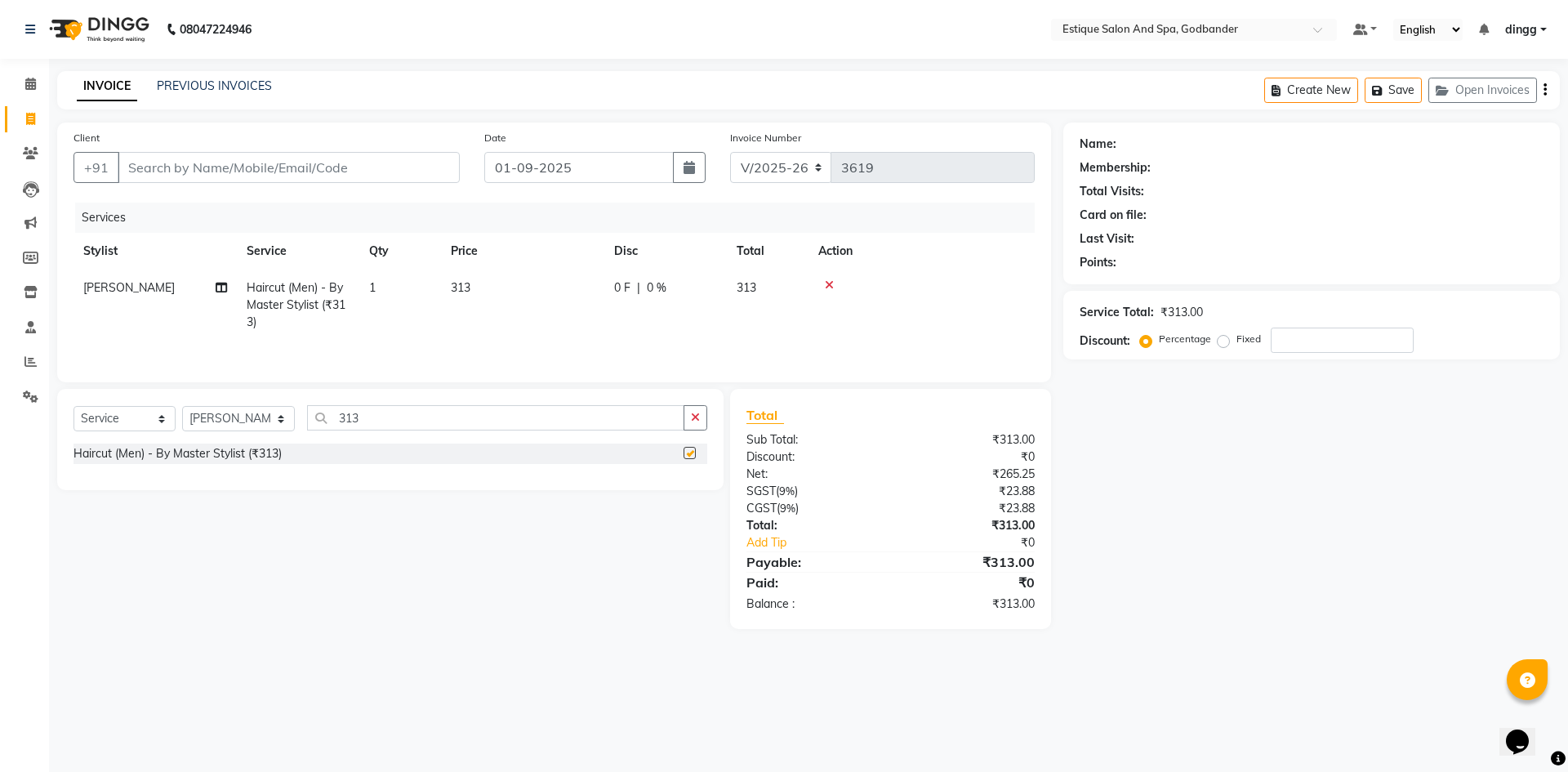
checkbox input "false"
click at [242, 157] on input "Client" at bounding box center [288, 167] width 342 height 31
type input "9"
type input "0"
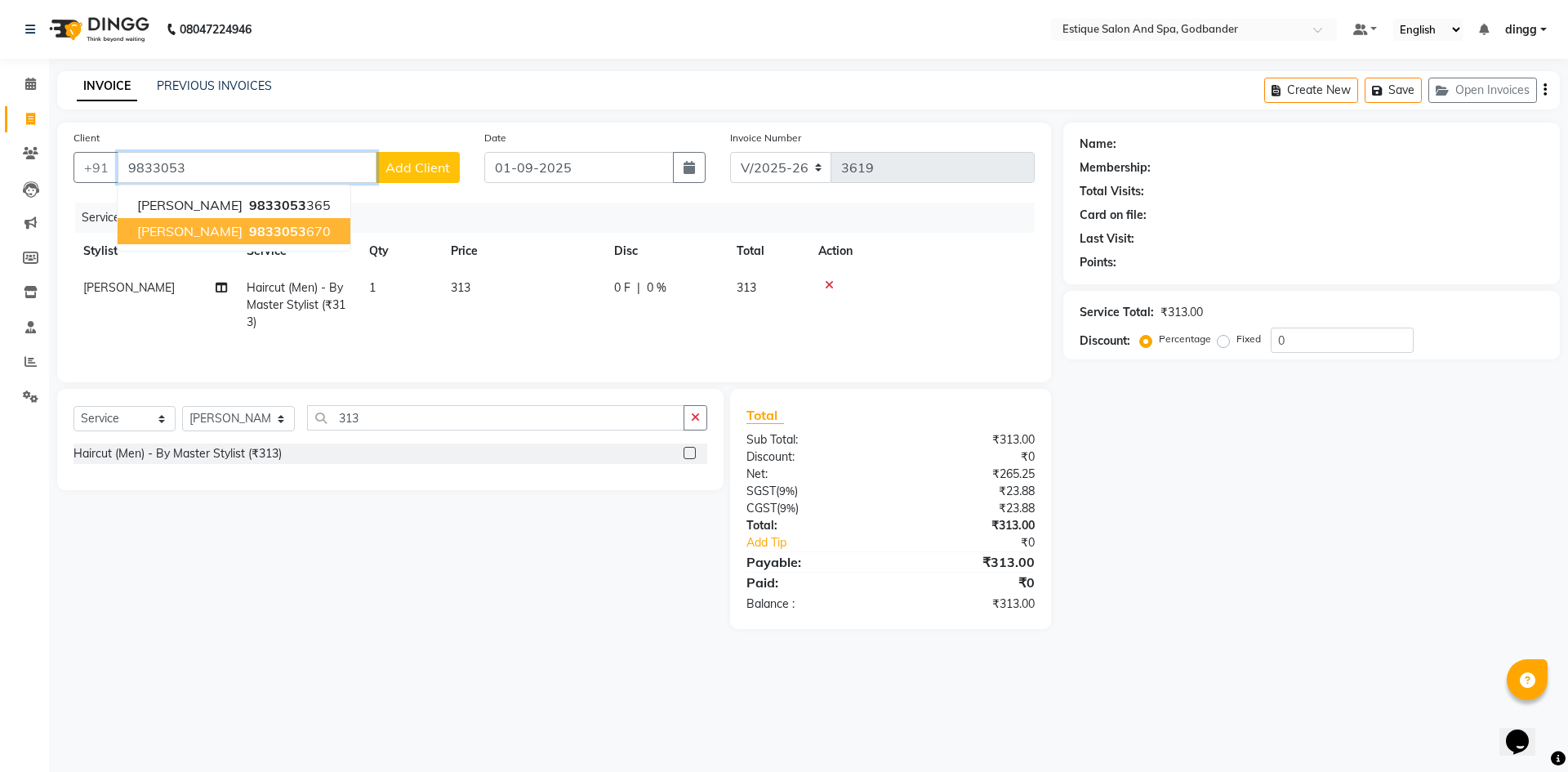
click at [309, 231] on ngb-highlight "9833053 670" at bounding box center [288, 231] width 85 height 17
type input "9833053670"
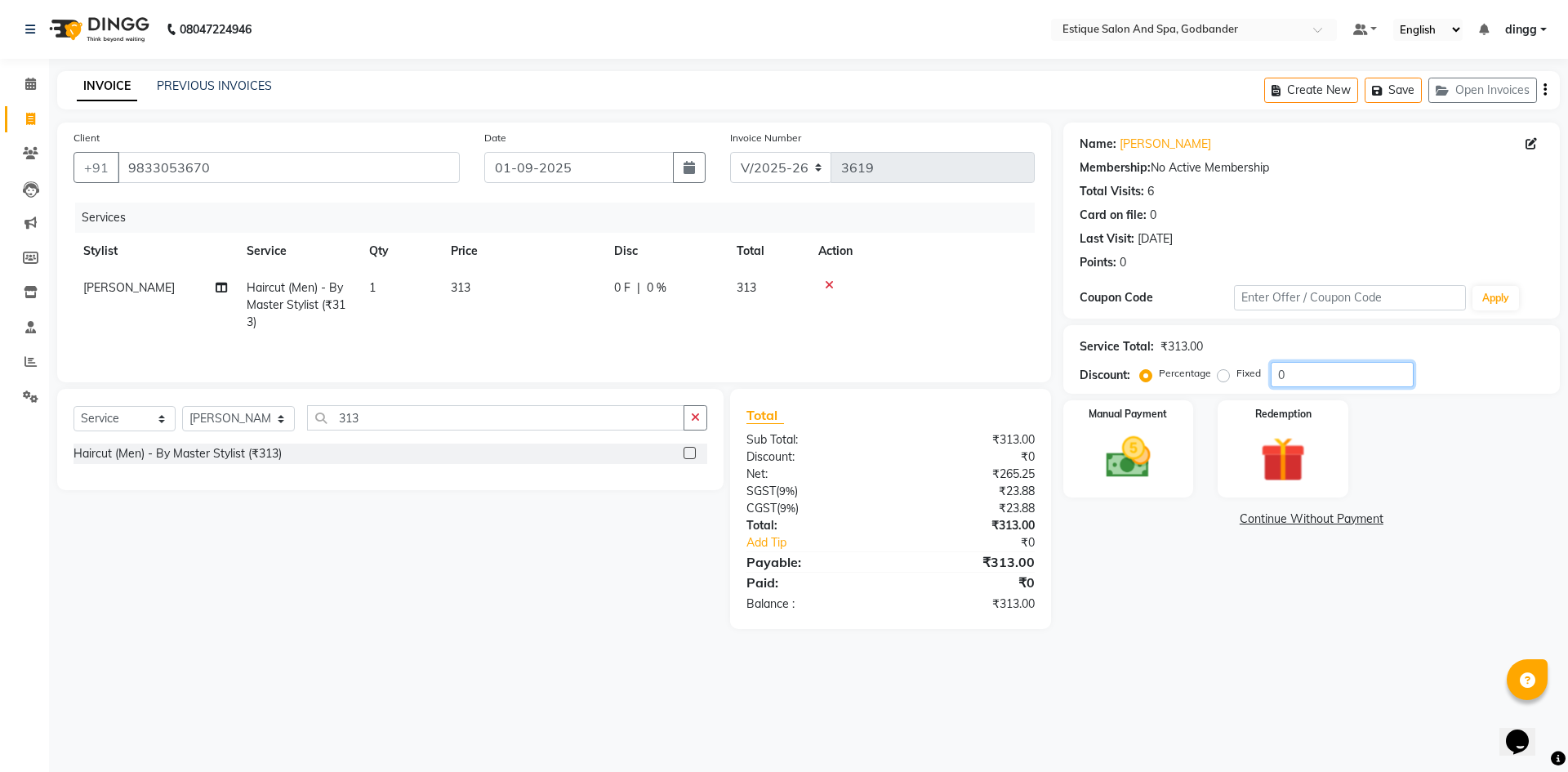
click at [1360, 365] on input "0" at bounding box center [1341, 375] width 143 height 26
type input "20"
drag, startPoint x: 1292, startPoint y: 597, endPoint x: 1178, endPoint y: 488, distance: 157.7
click at [1292, 597] on div "Name: Manjusha Barai Membership: No Active Membership Total Visits: 6 Card on f…" at bounding box center [1318, 376] width 509 height 507
click at [1152, 471] on img at bounding box center [1127, 457] width 76 height 54
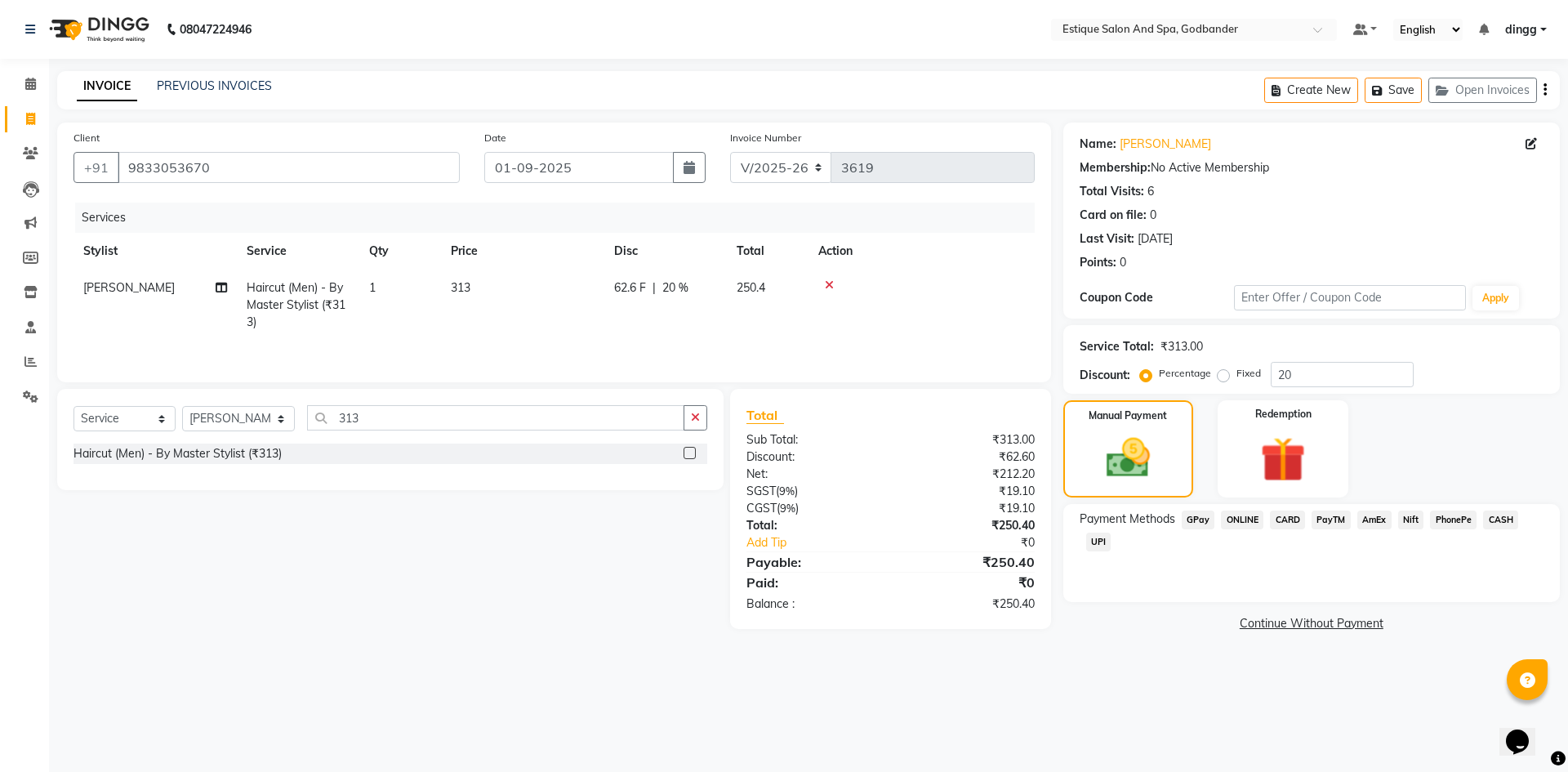
click at [1496, 519] on span "CASH" at bounding box center [1501, 520] width 35 height 19
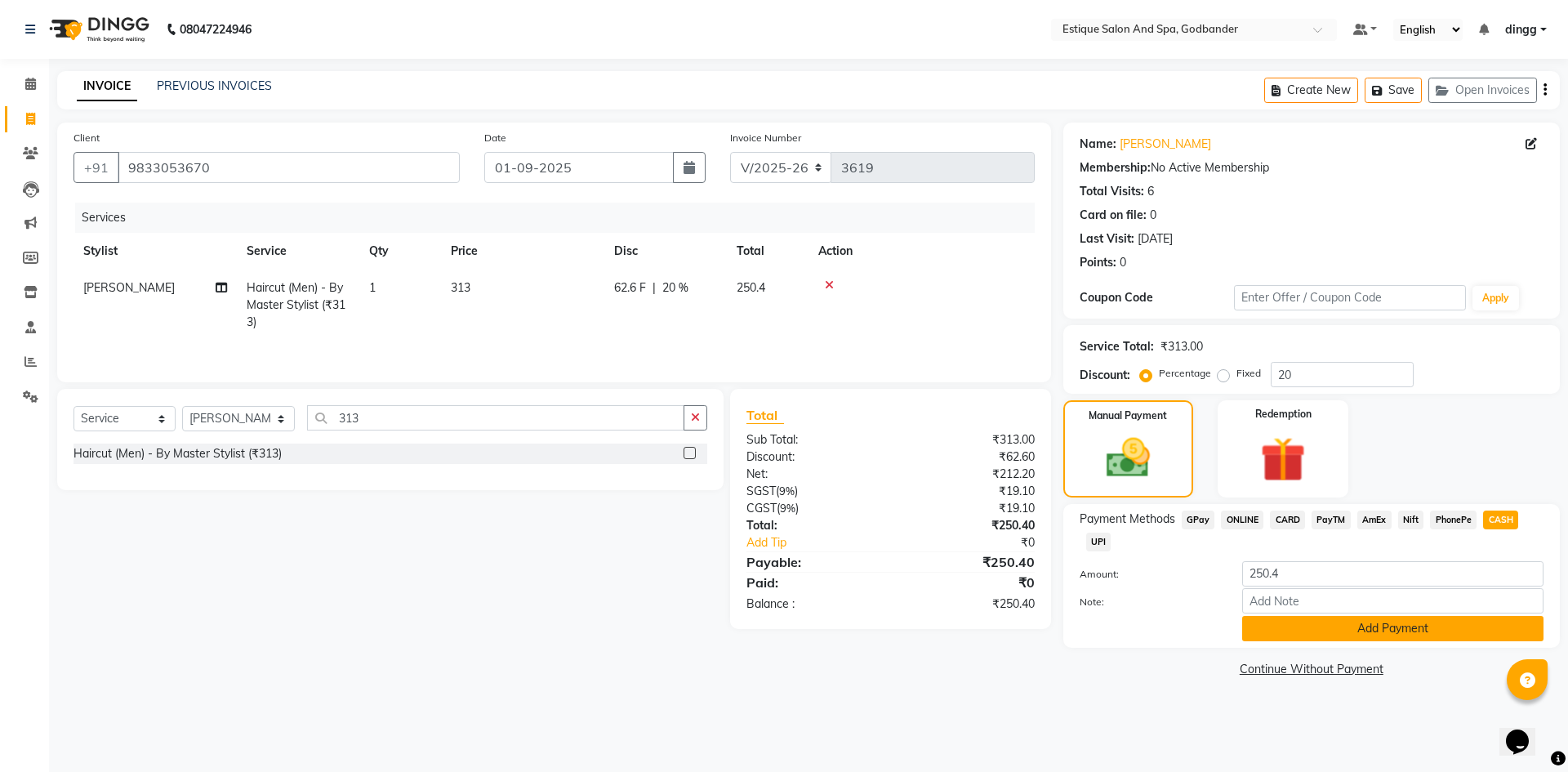
click at [1394, 617] on button "Add Payment" at bounding box center [1393, 629] width 302 height 26
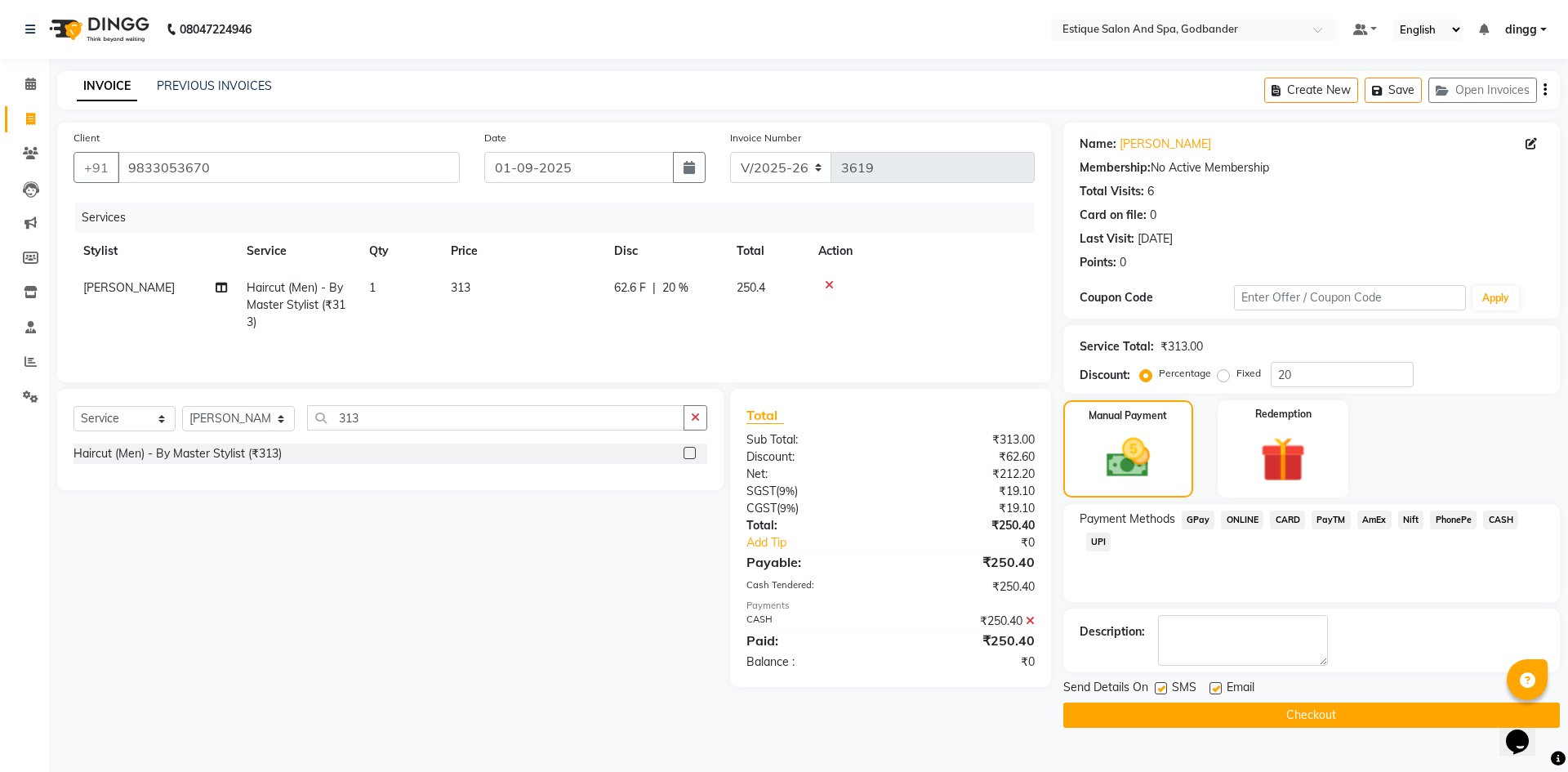
click at [1164, 685] on label at bounding box center [1161, 688] width 12 height 12
click at [1164, 685] on input "checkbox" at bounding box center [1160, 688] width 11 height 11
checkbox input "false"
click at [1221, 683] on label at bounding box center [1215, 688] width 12 height 12
click at [1220, 683] on input "checkbox" at bounding box center [1214, 688] width 11 height 11
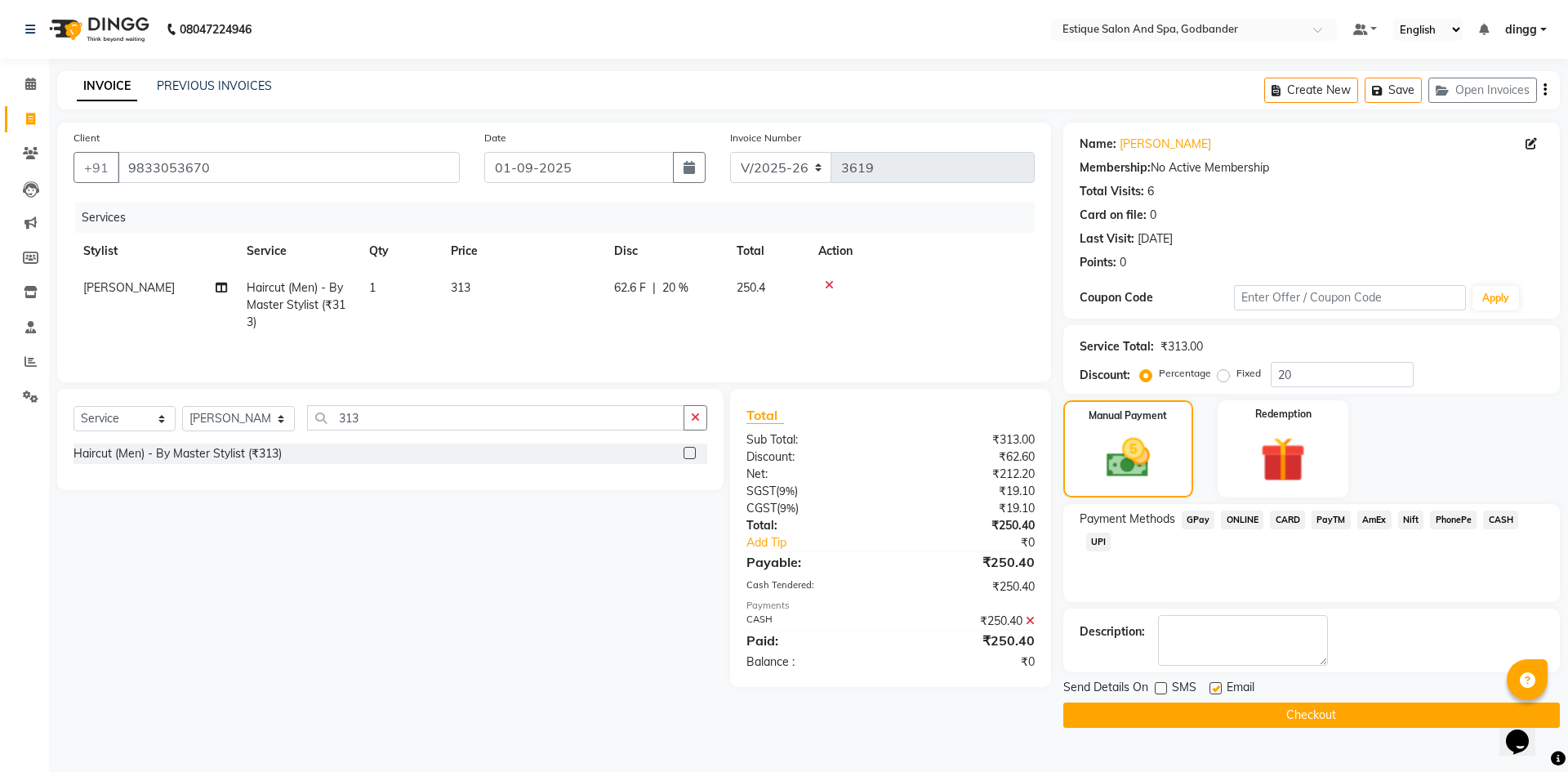
checkbox input "false"
drag, startPoint x: 1217, startPoint y: 716, endPoint x: 1295, endPoint y: 696, distance: 80.5
click at [1222, 716] on button "Checkout" at bounding box center [1312, 716] width 497 height 26
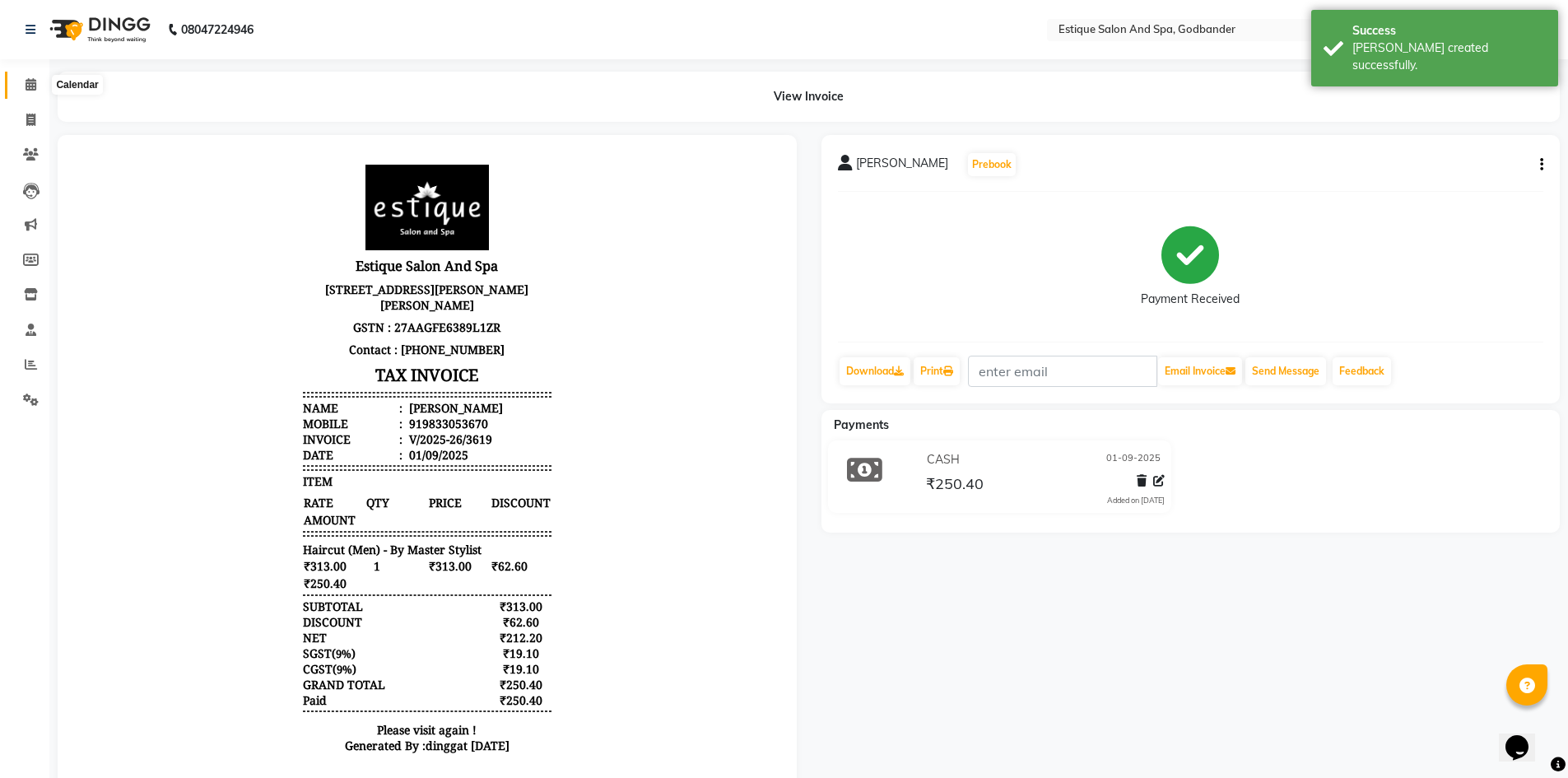
click at [38, 84] on span at bounding box center [31, 84] width 29 height 19
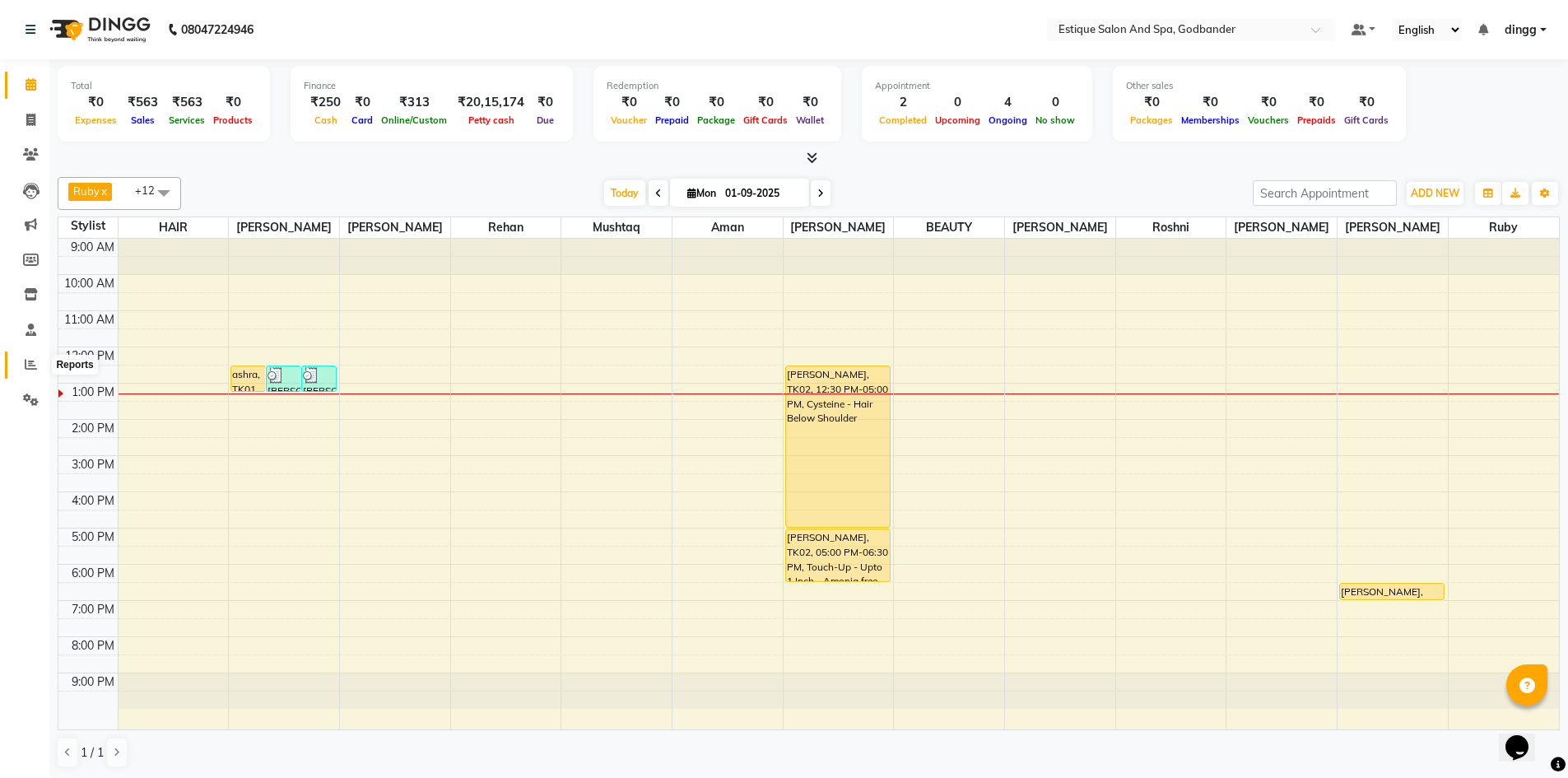
click at [29, 362] on icon at bounding box center [31, 364] width 12 height 12
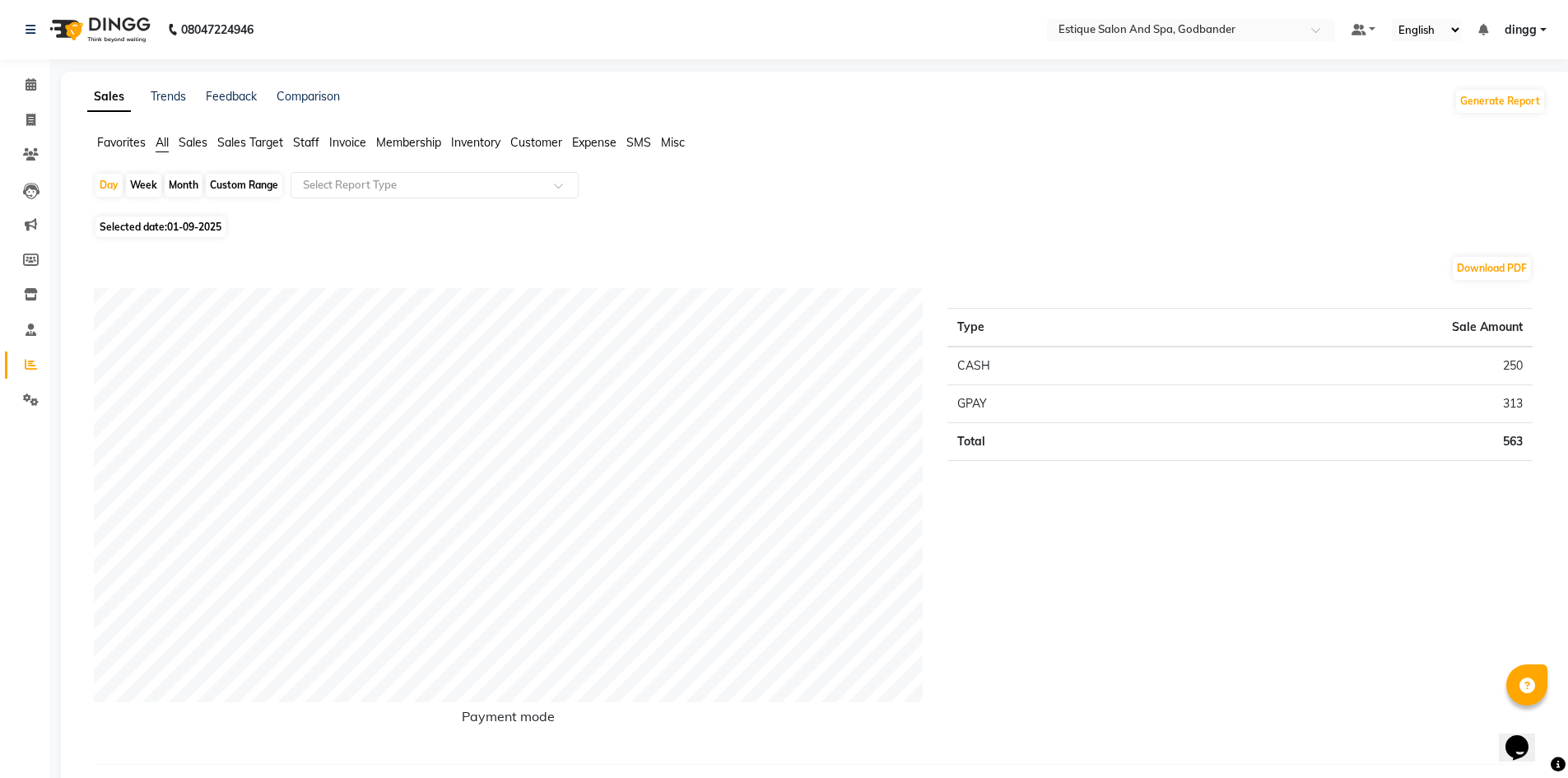
click at [261, 181] on div "Custom Range" at bounding box center [243, 185] width 77 height 23
select select "9"
select select "2025"
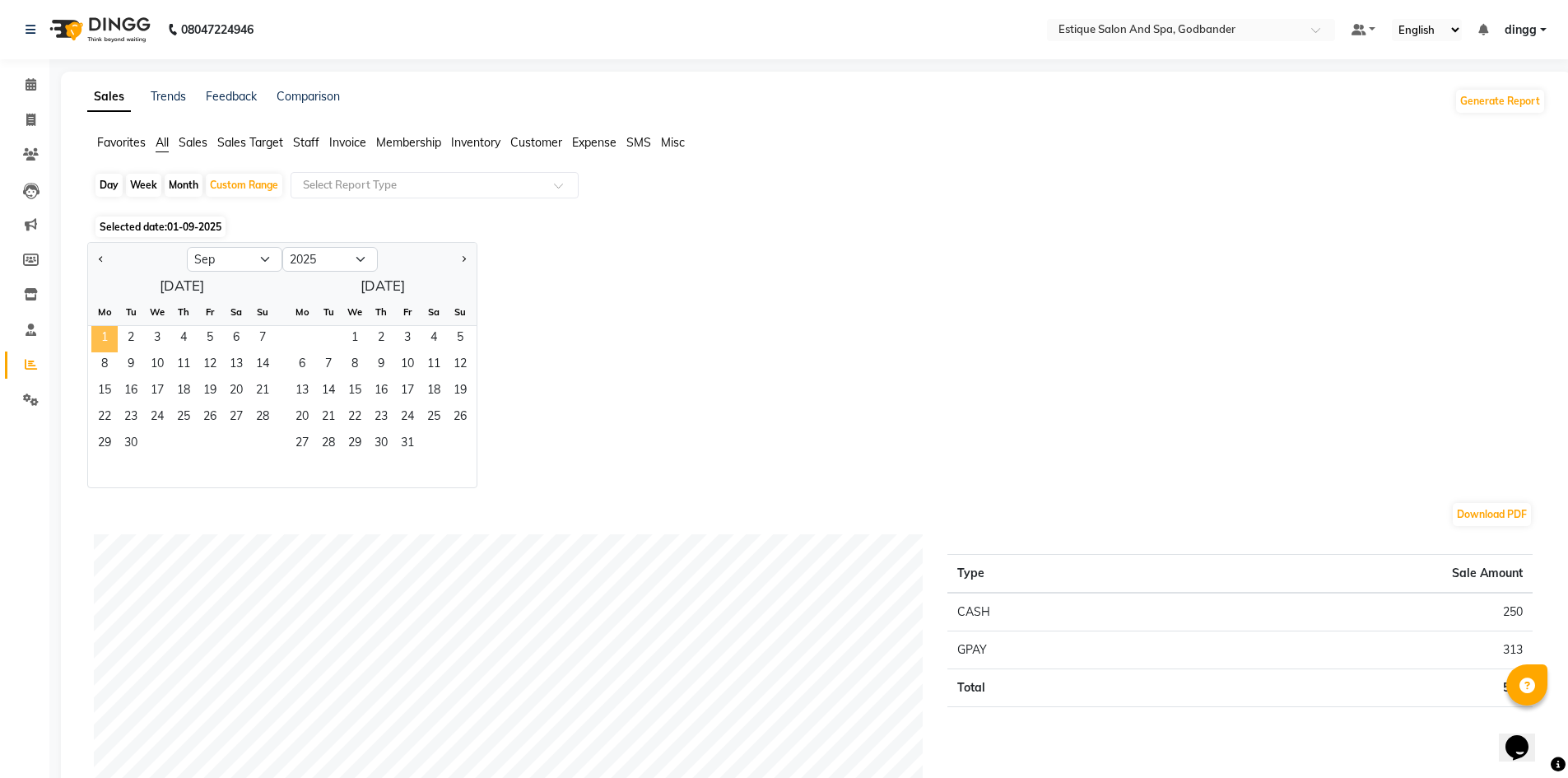
click at [101, 335] on span "1" at bounding box center [104, 339] width 27 height 27
click at [135, 442] on span "30" at bounding box center [130, 444] width 27 height 27
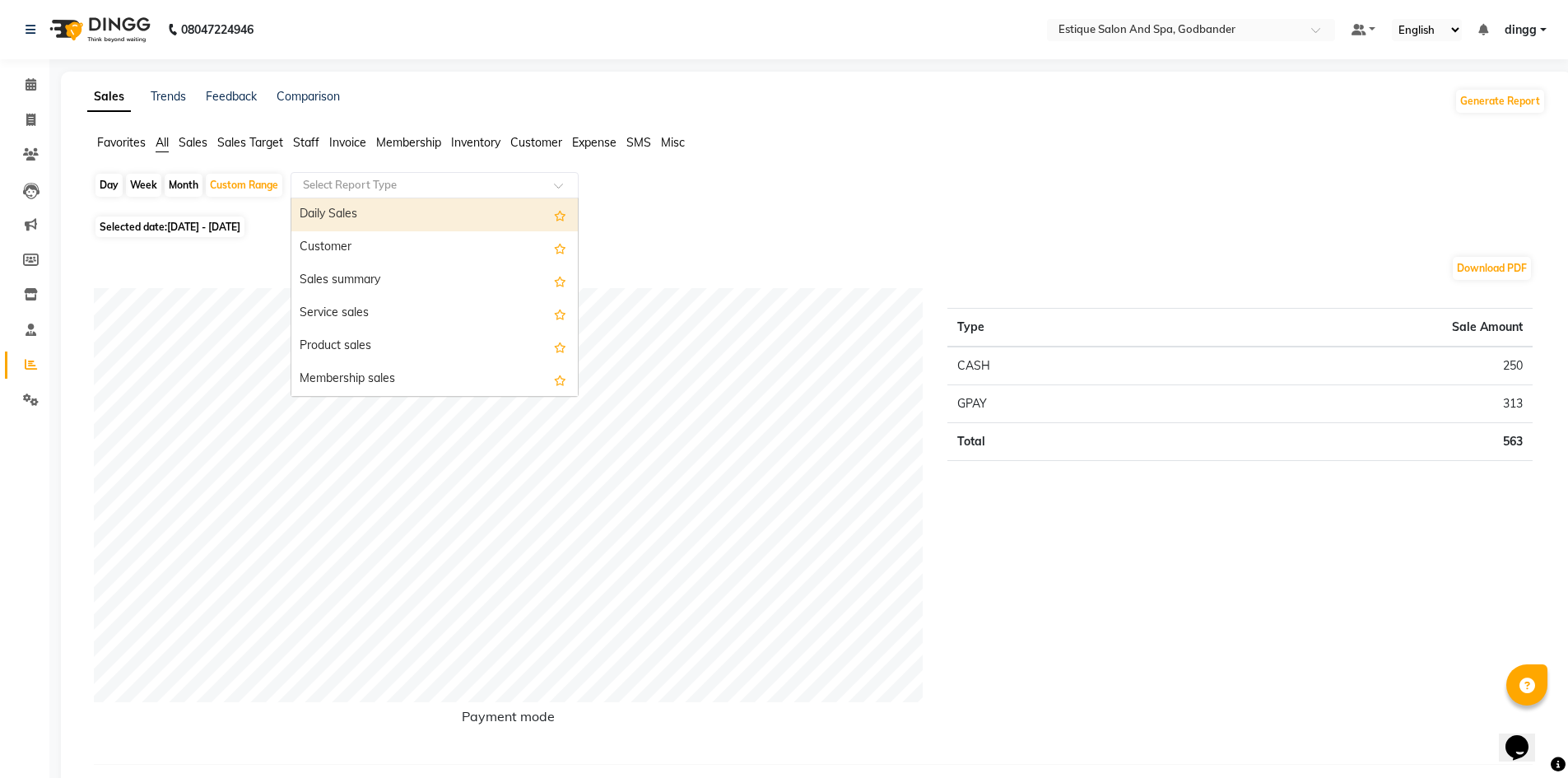
click at [338, 187] on input "text" at bounding box center [418, 185] width 237 height 17
drag, startPoint x: 310, startPoint y: 143, endPoint x: 305, endPoint y: 169, distance: 26.5
click at [310, 142] on span "Staff" at bounding box center [306, 142] width 27 height 15
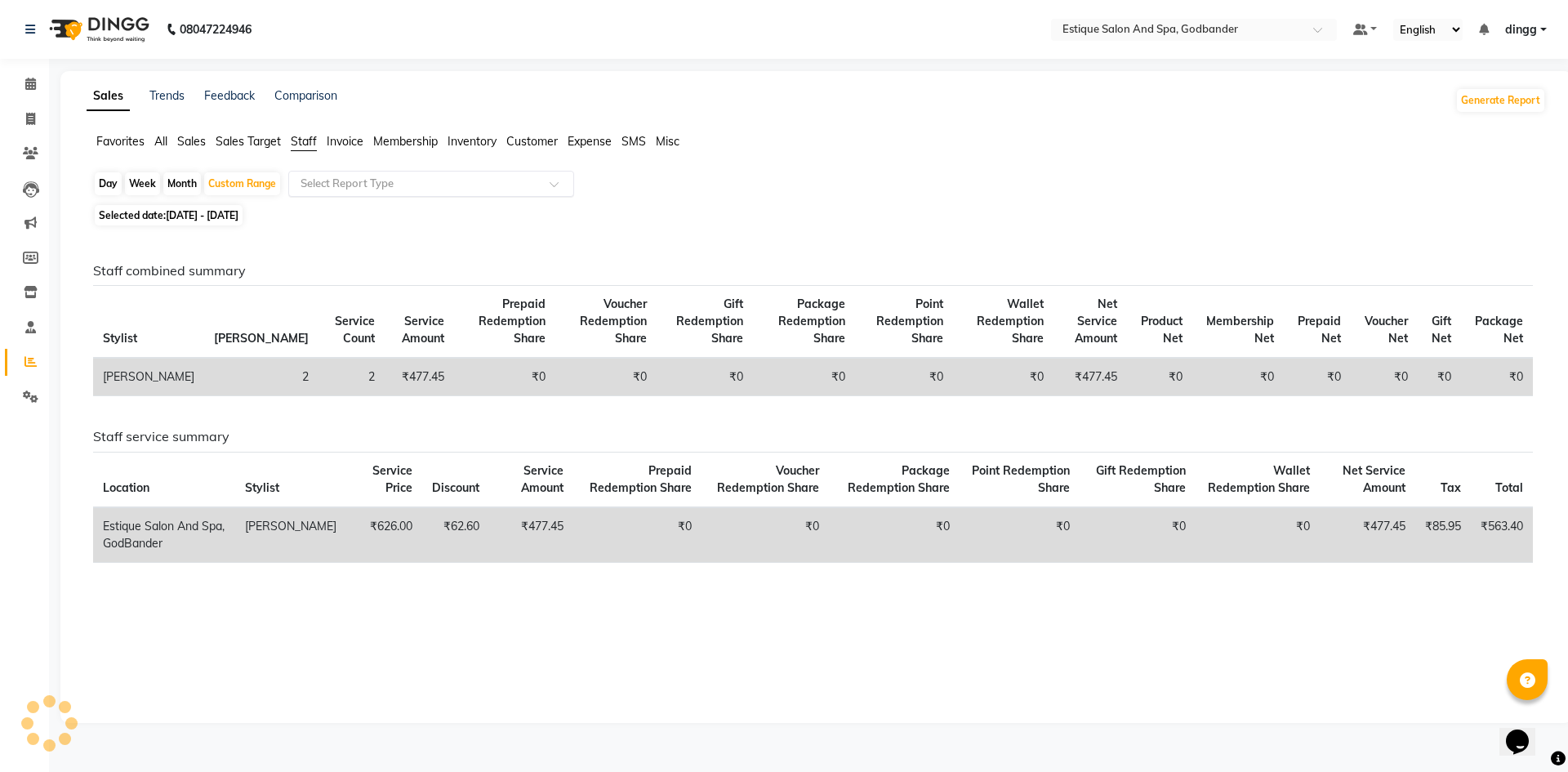
click at [381, 184] on input "text" at bounding box center [415, 183] width 236 height 17
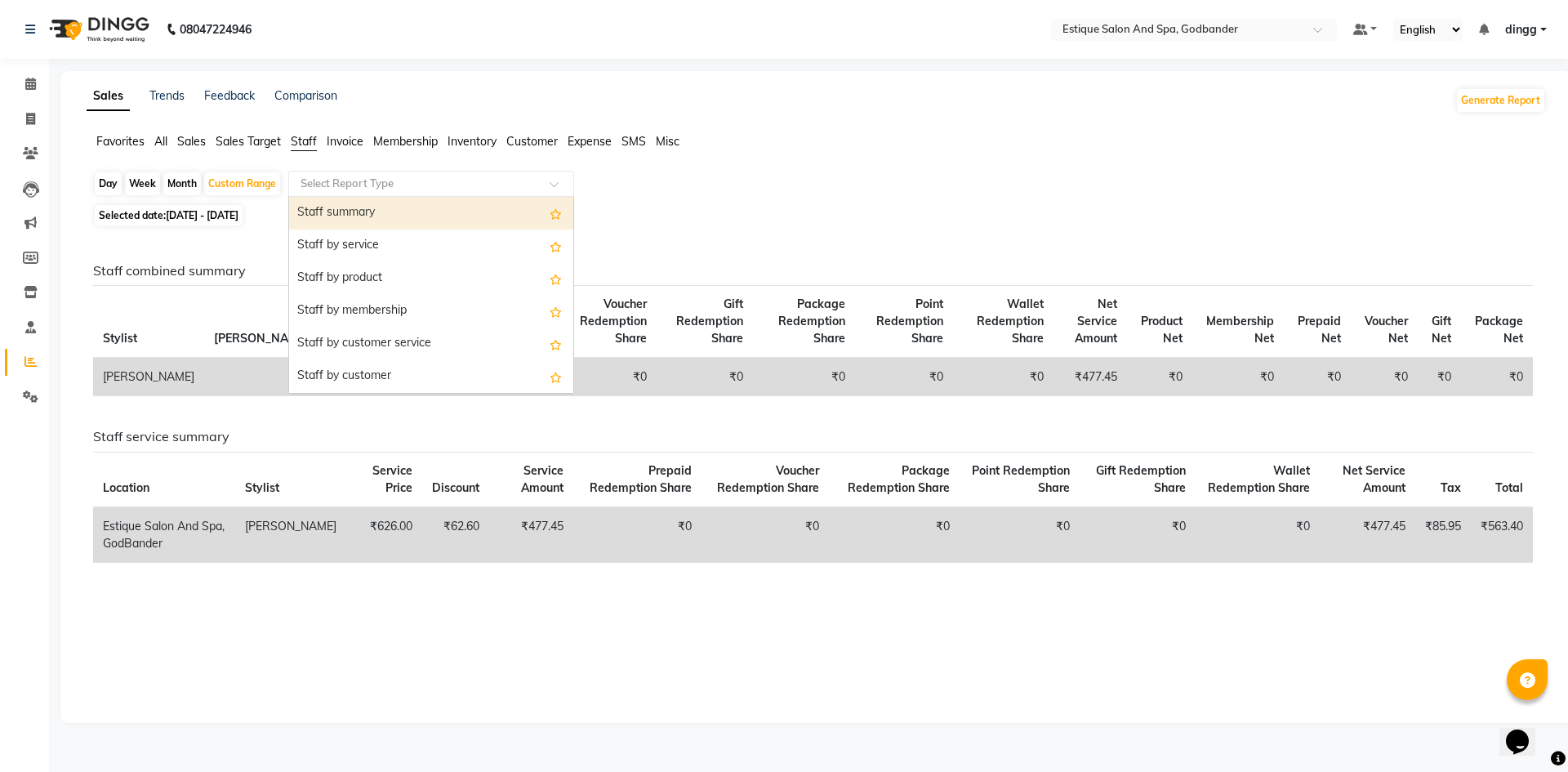
click at [359, 207] on div "Staff summary" at bounding box center [431, 213] width 284 height 33
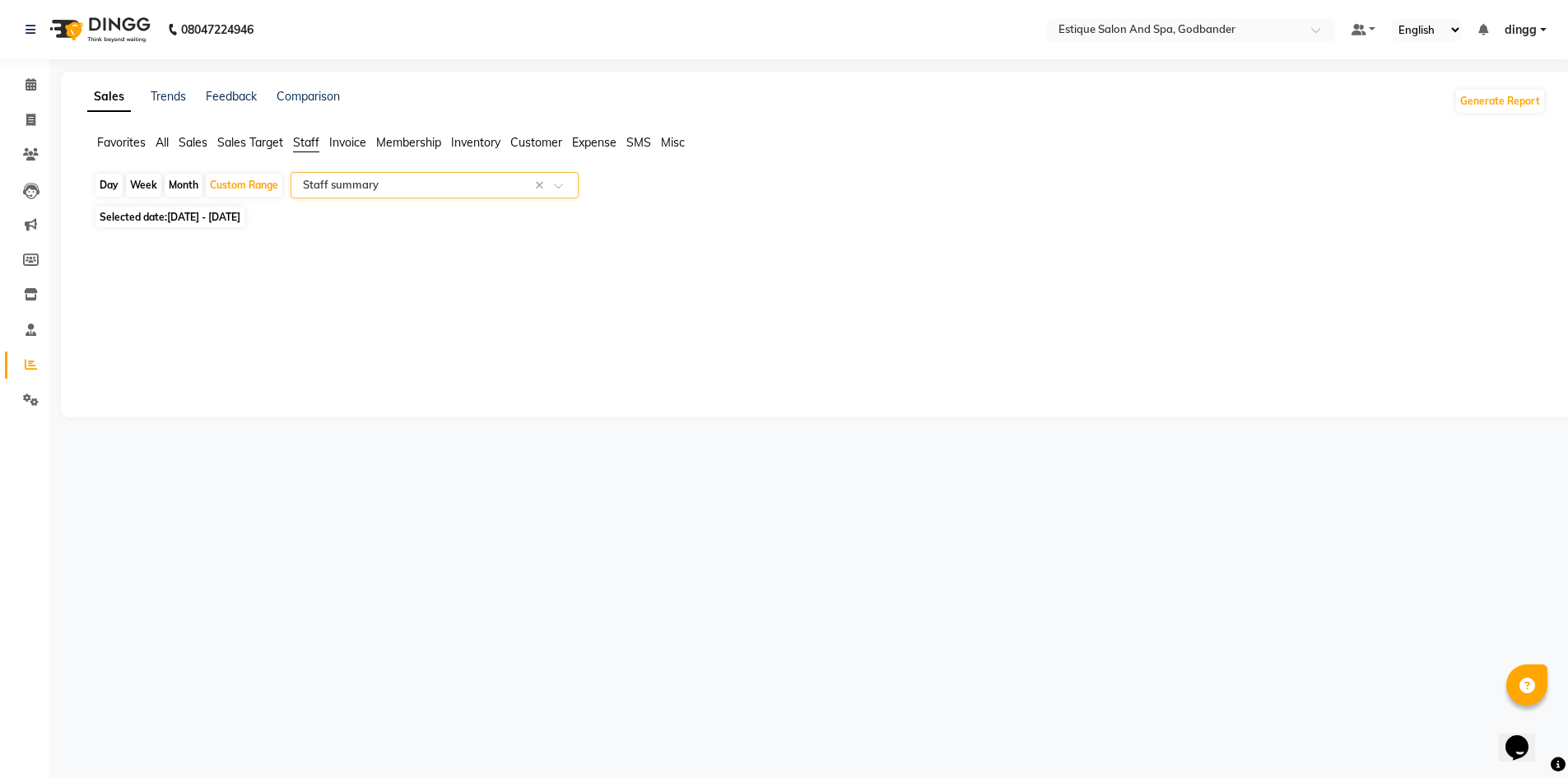
select select "filtered_report"
select select "csv"
click at [233, 180] on div "Custom Range" at bounding box center [243, 185] width 77 height 23
select select "9"
select select "2025"
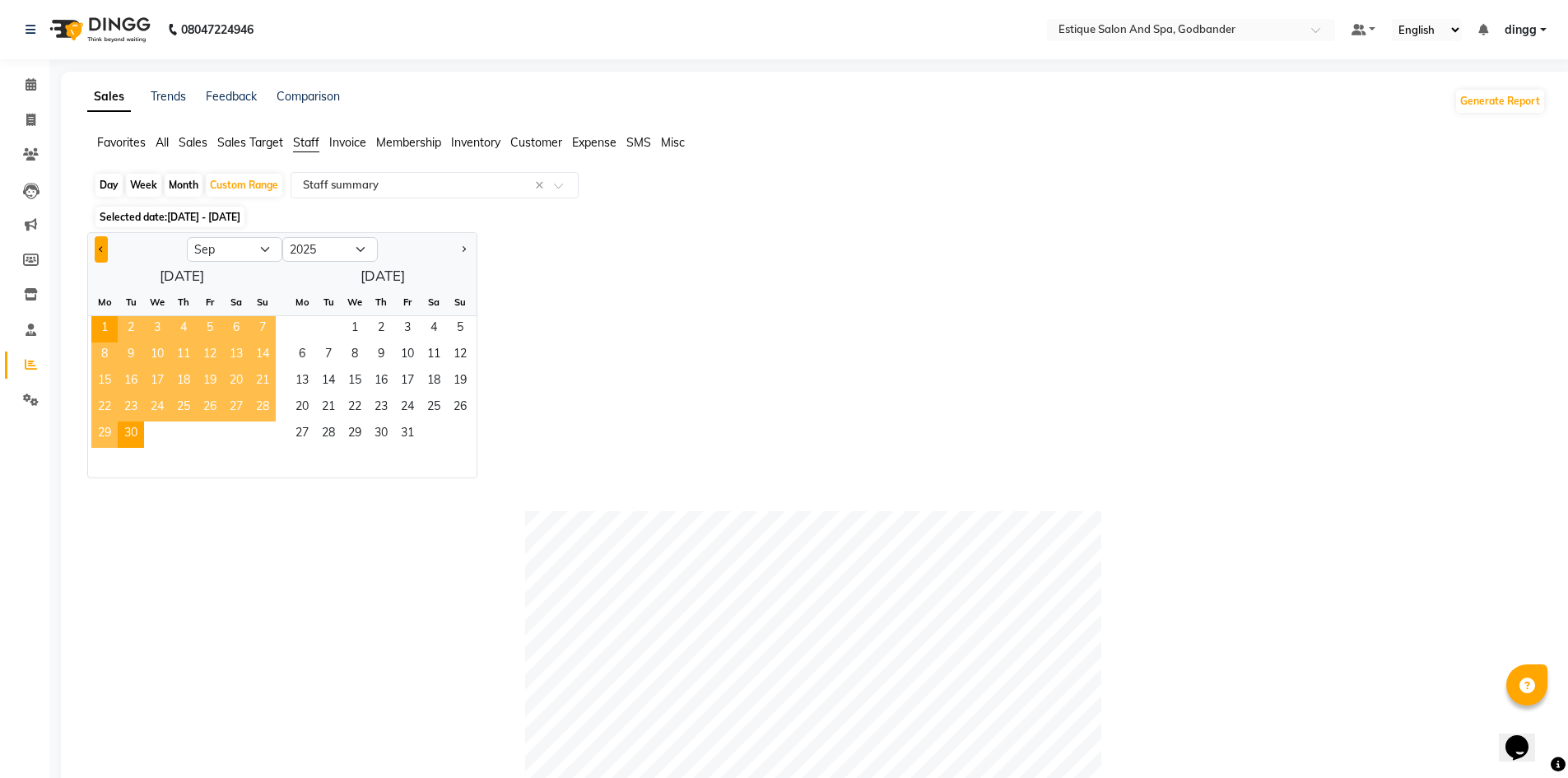
click at [102, 247] on span "Previous month" at bounding box center [101, 249] width 6 height 6
select select "8"
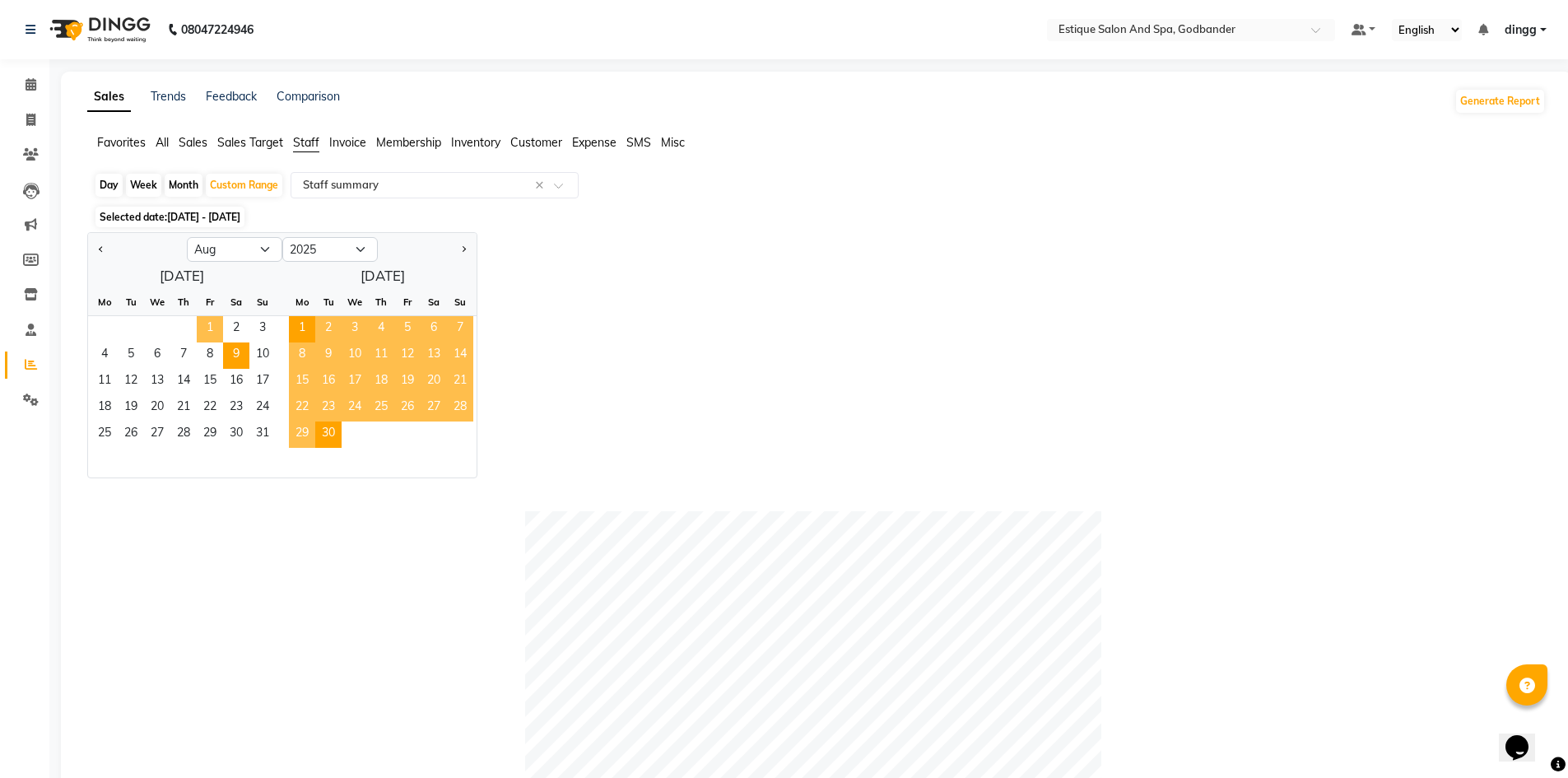
click at [214, 323] on span "1" at bounding box center [210, 329] width 27 height 27
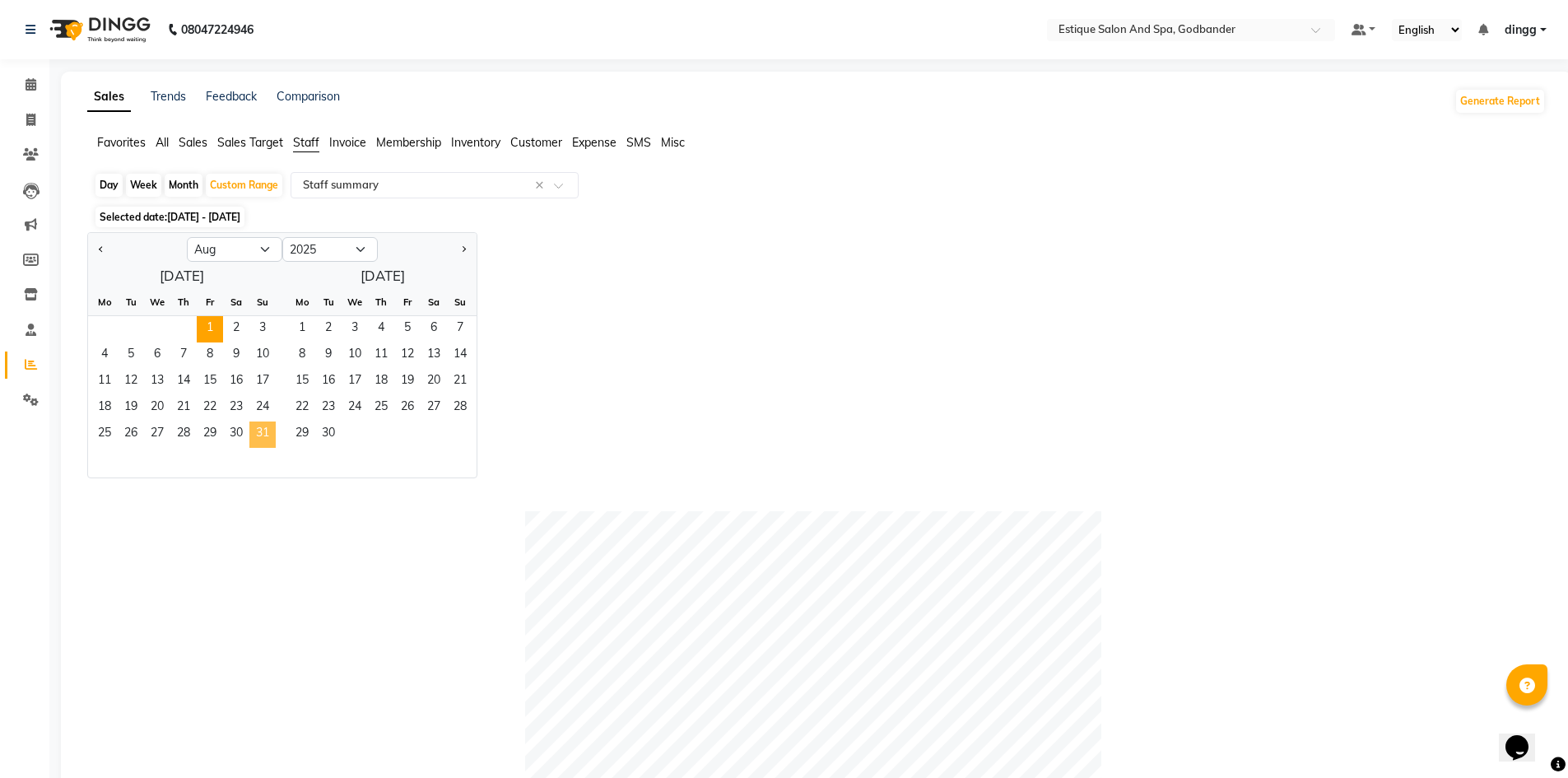
drag, startPoint x: 256, startPoint y: 432, endPoint x: 410, endPoint y: 137, distance: 332.8
click at [257, 431] on span "31" at bounding box center [262, 434] width 27 height 27
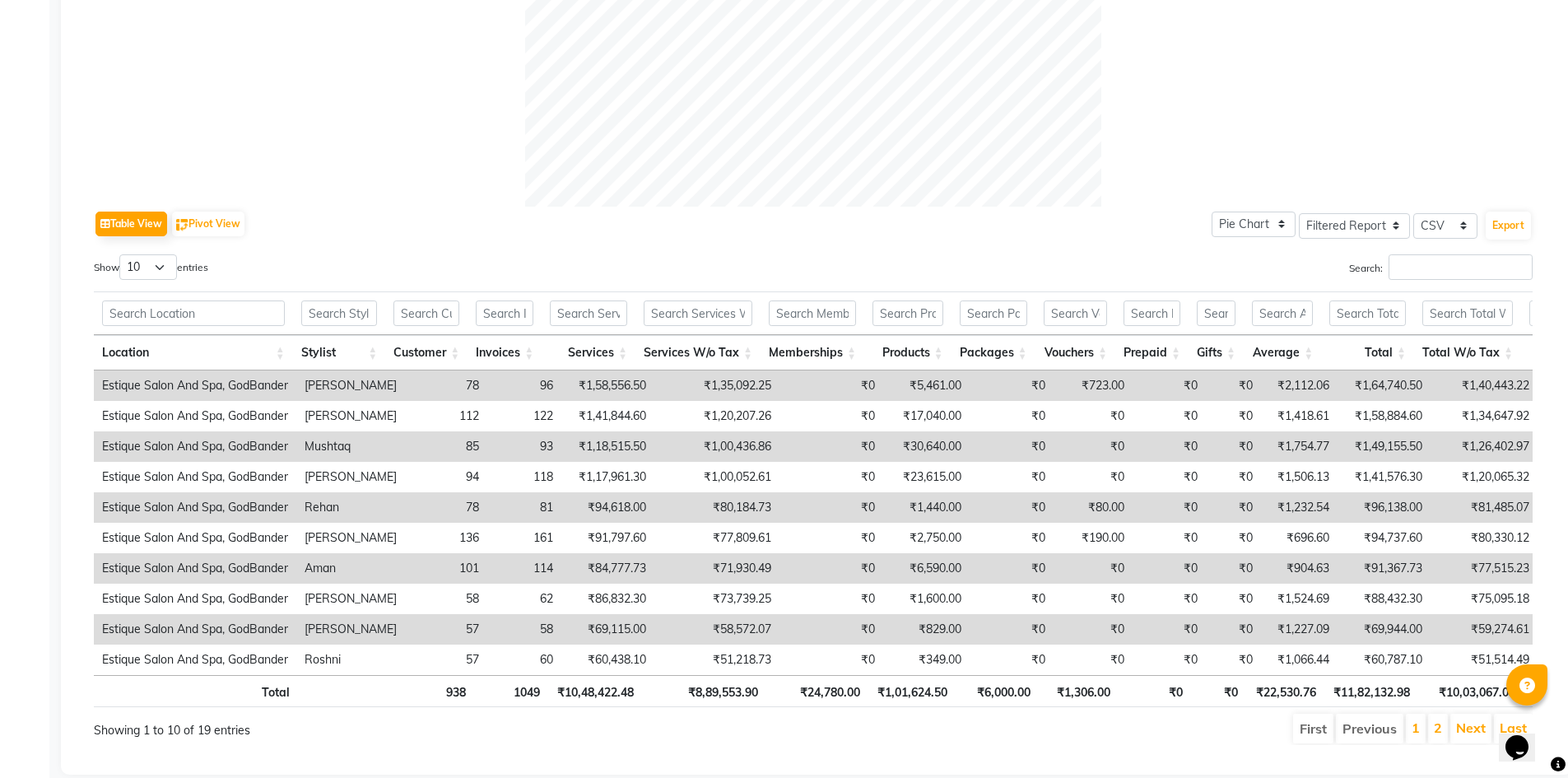
scroll to position [681, 0]
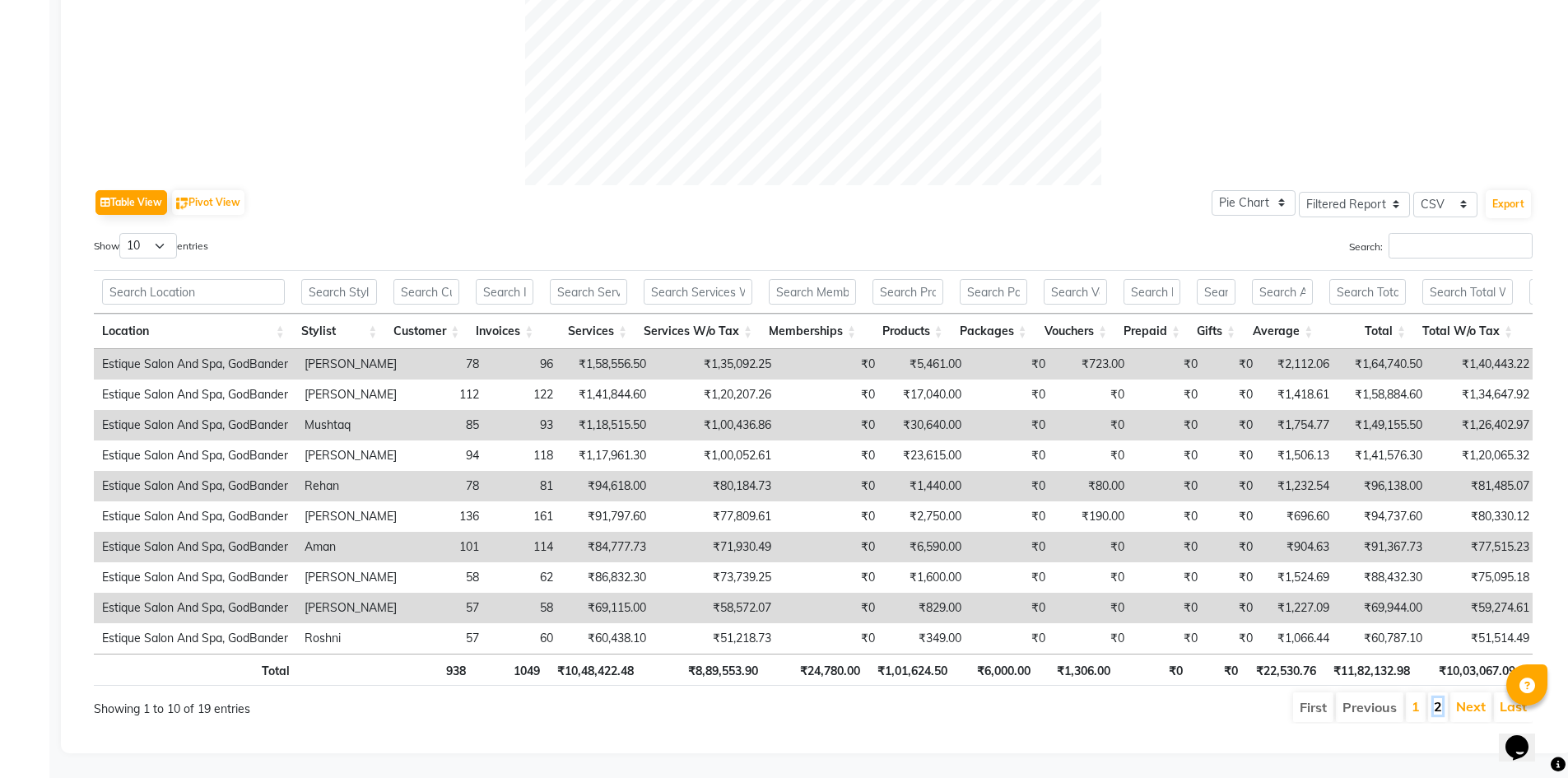
click at [1438, 699] on link "2" at bounding box center [1438, 706] width 8 height 17
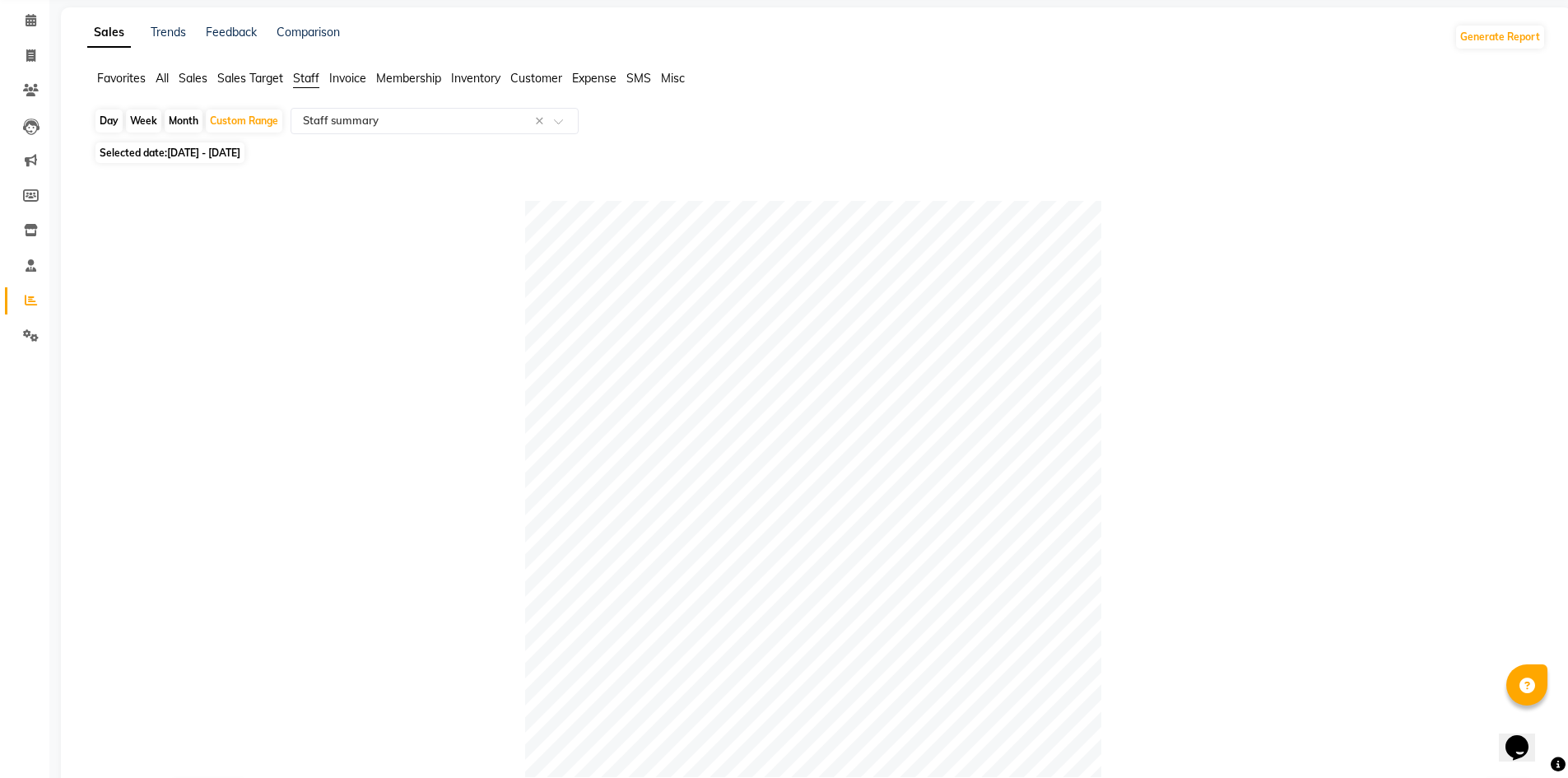
scroll to position [0, 0]
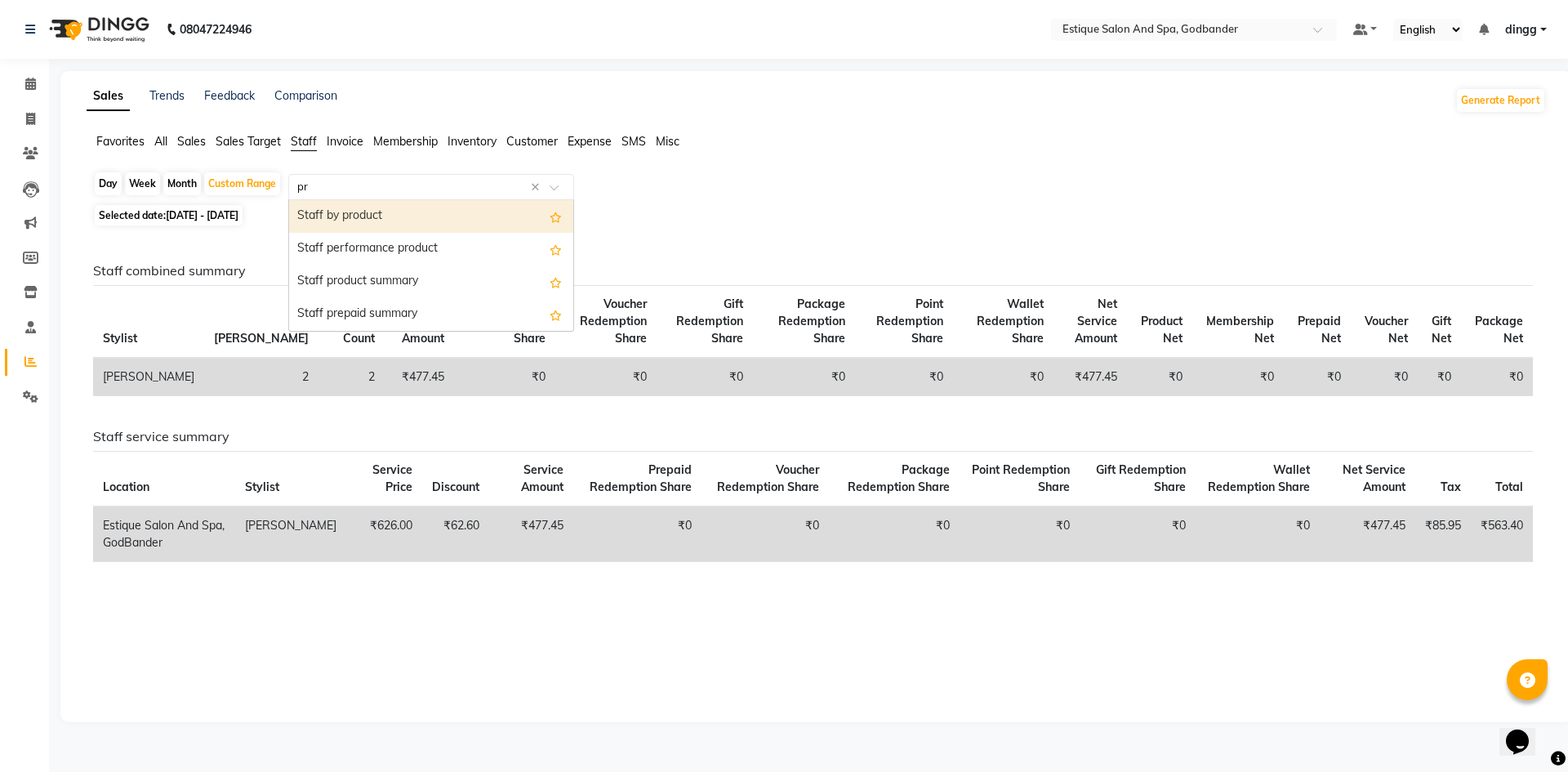
type input "pro"
click at [417, 219] on div "Staff by product" at bounding box center [431, 216] width 284 height 33
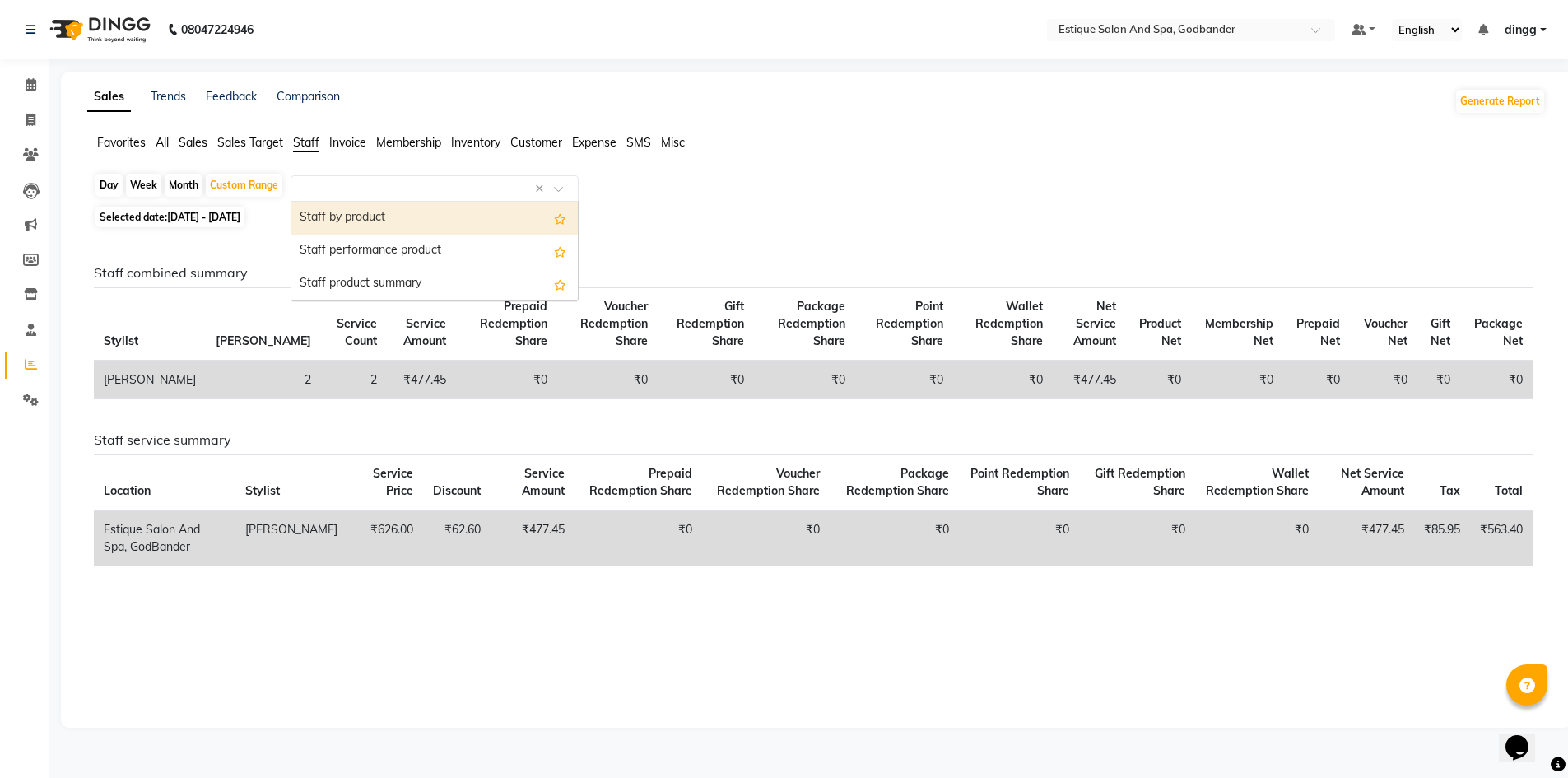
select select "filtered_report"
select select "csv"
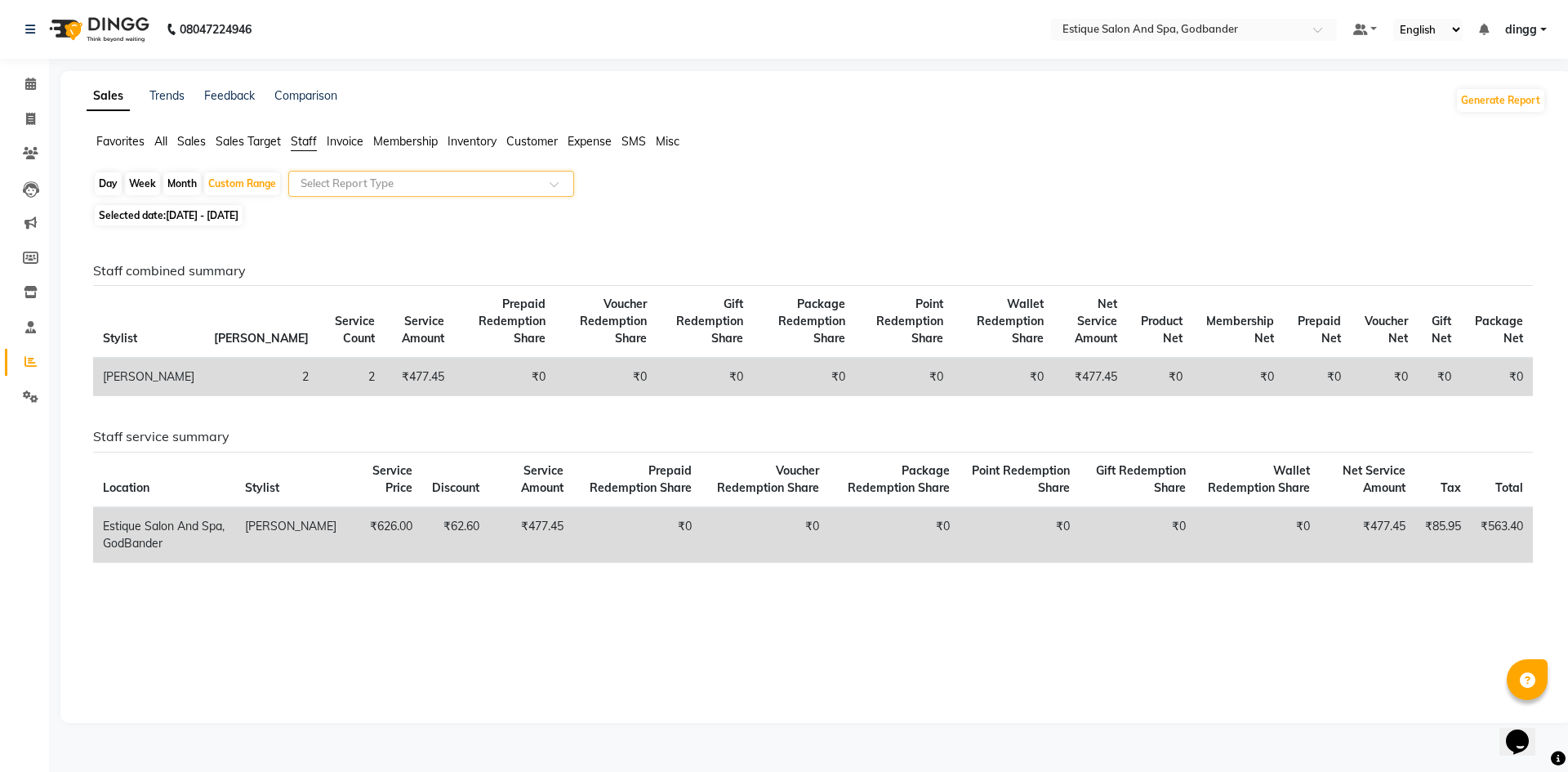
click at [383, 189] on input "text" at bounding box center [415, 183] width 236 height 17
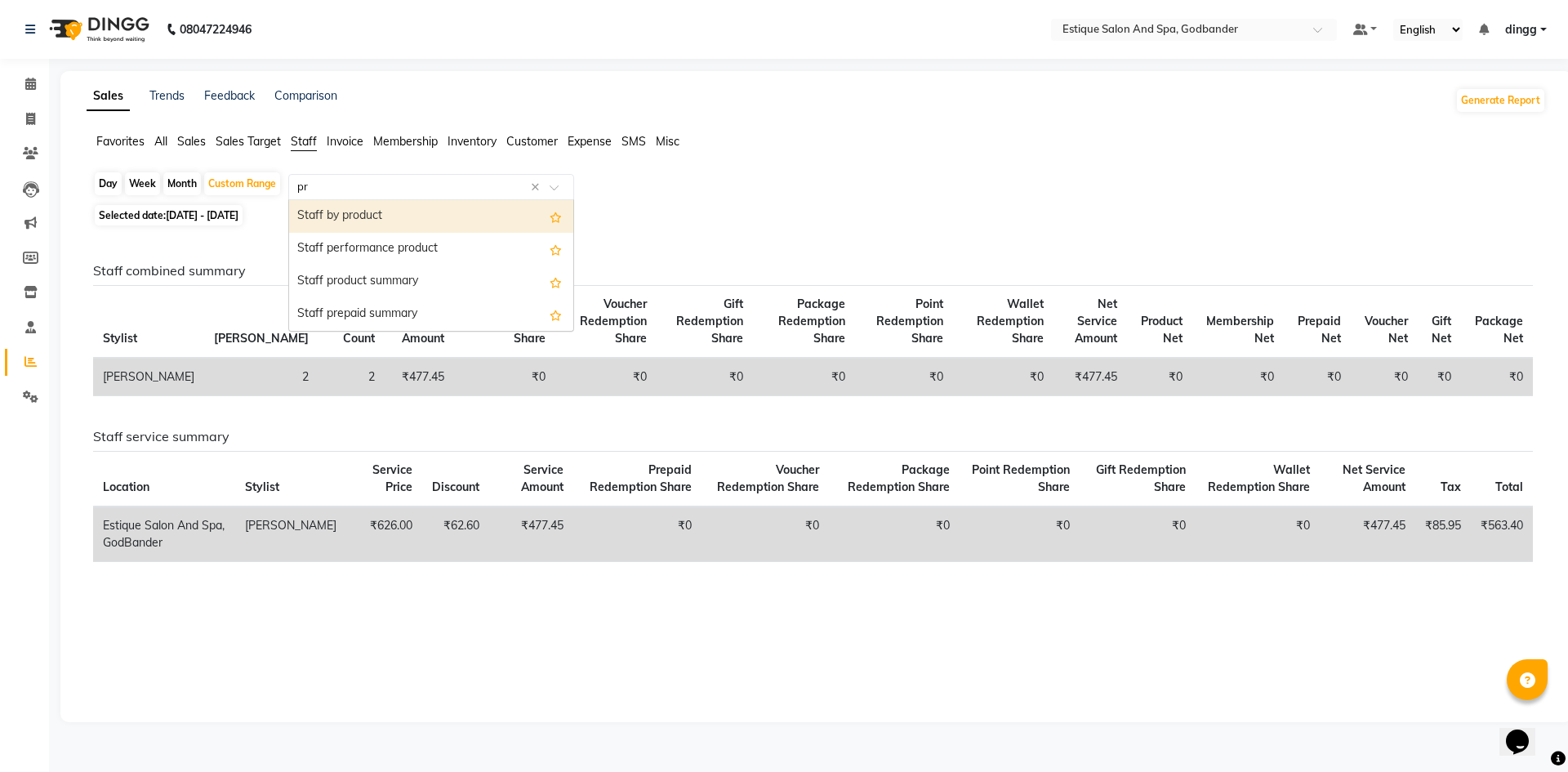
type input "pro"
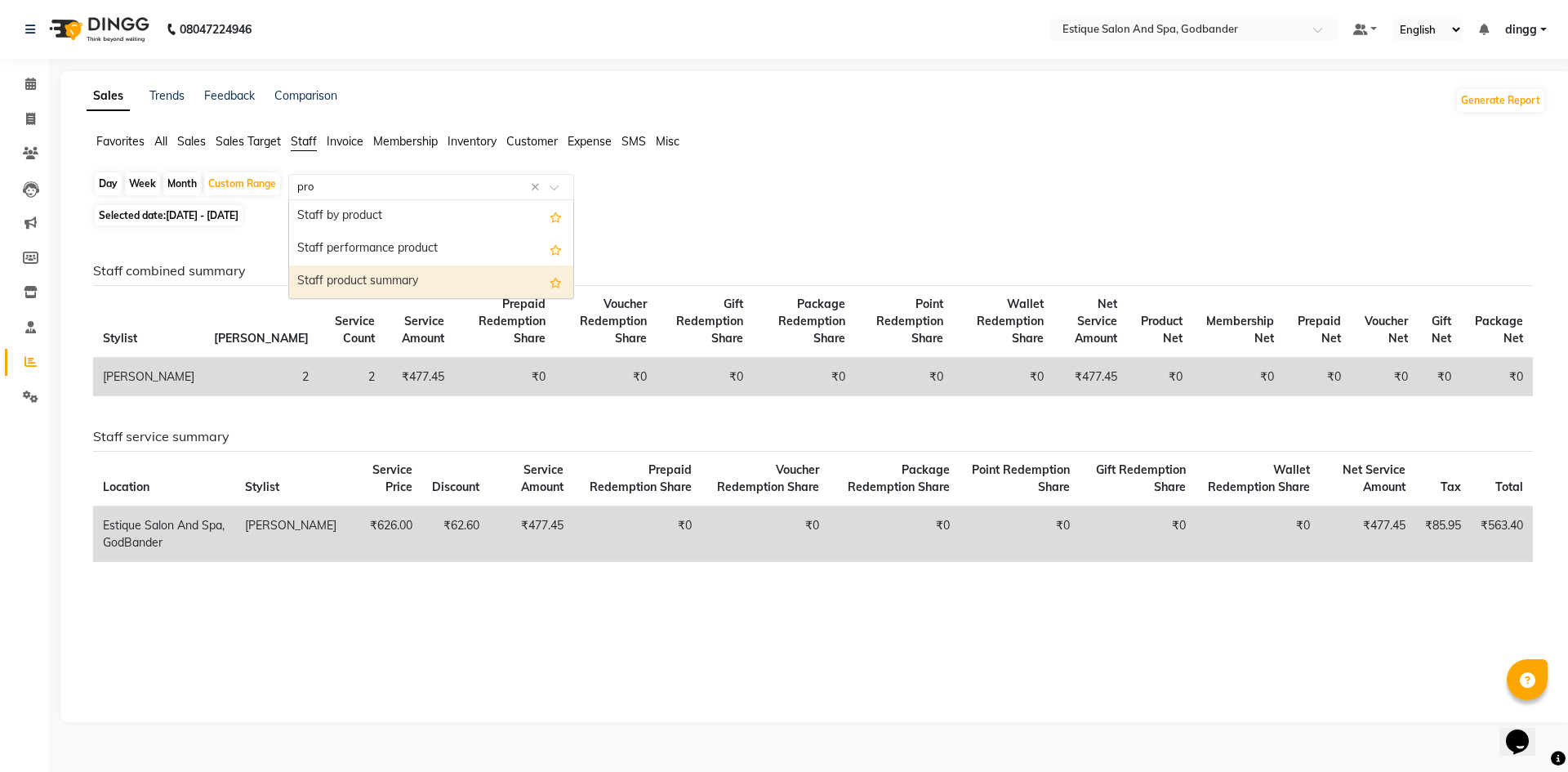
click at [421, 276] on div "Staff product summary" at bounding box center [431, 281] width 284 height 33
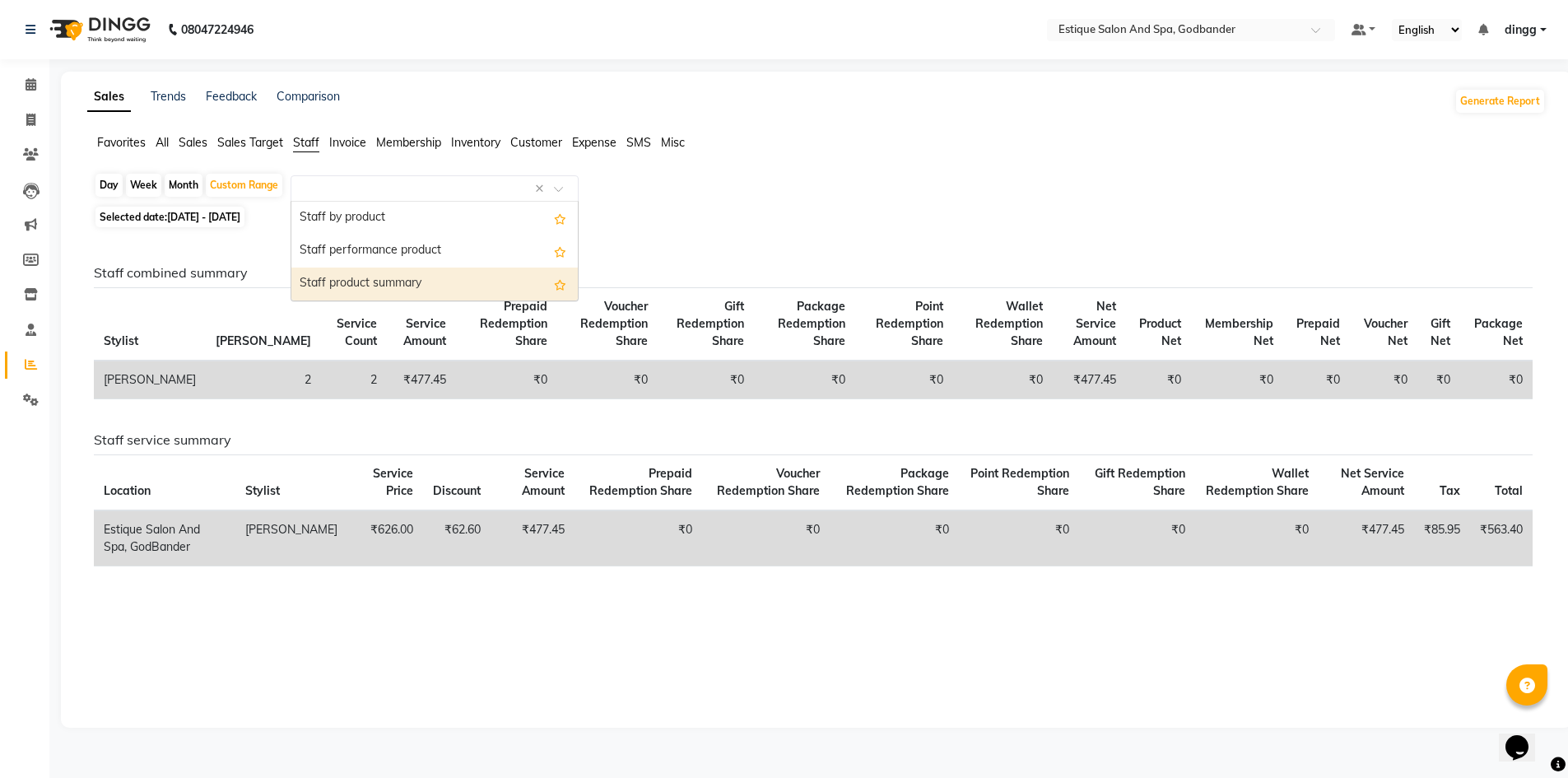
select select "filtered_report"
select select "csv"
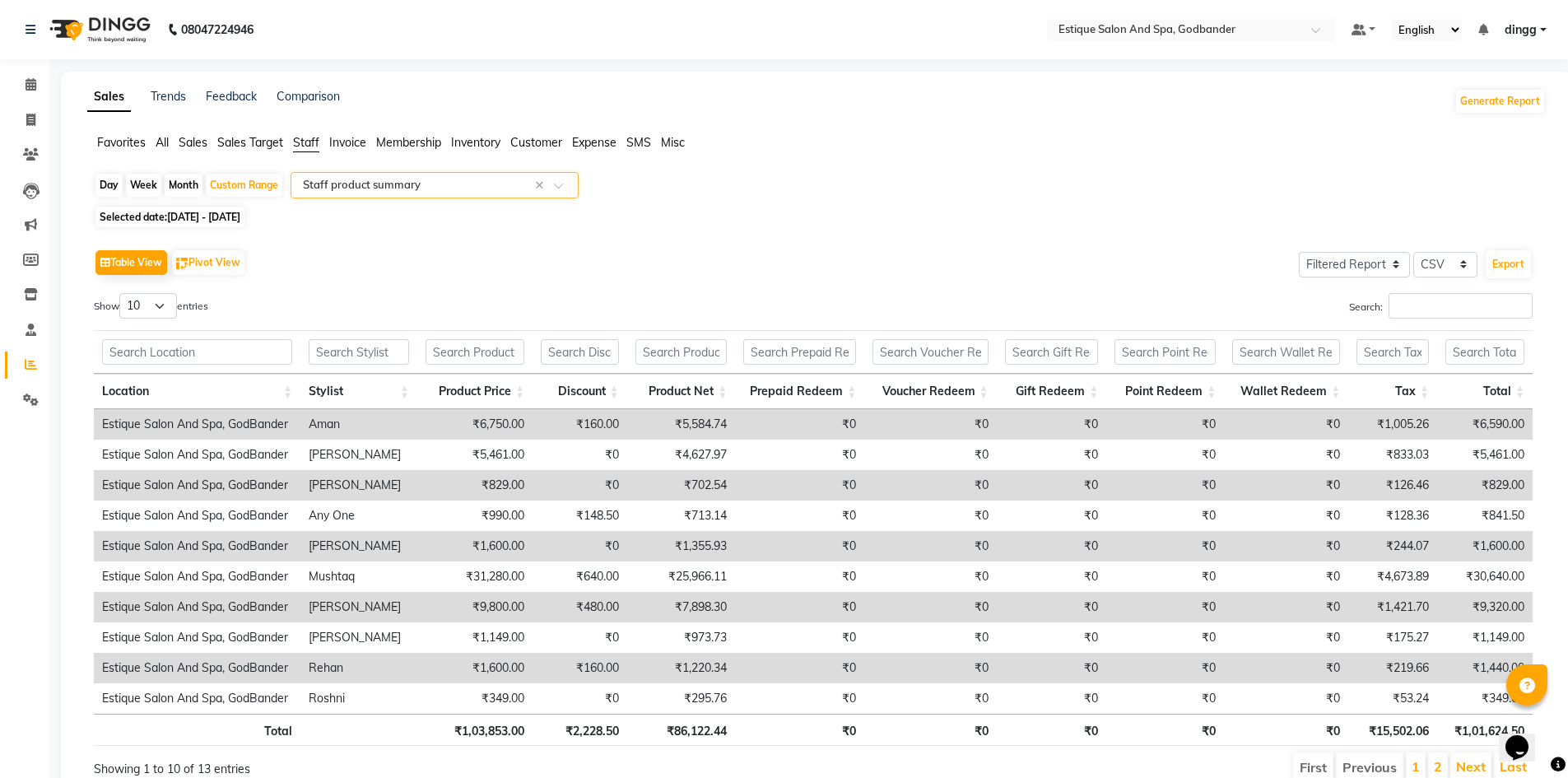
scroll to position [73, 0]
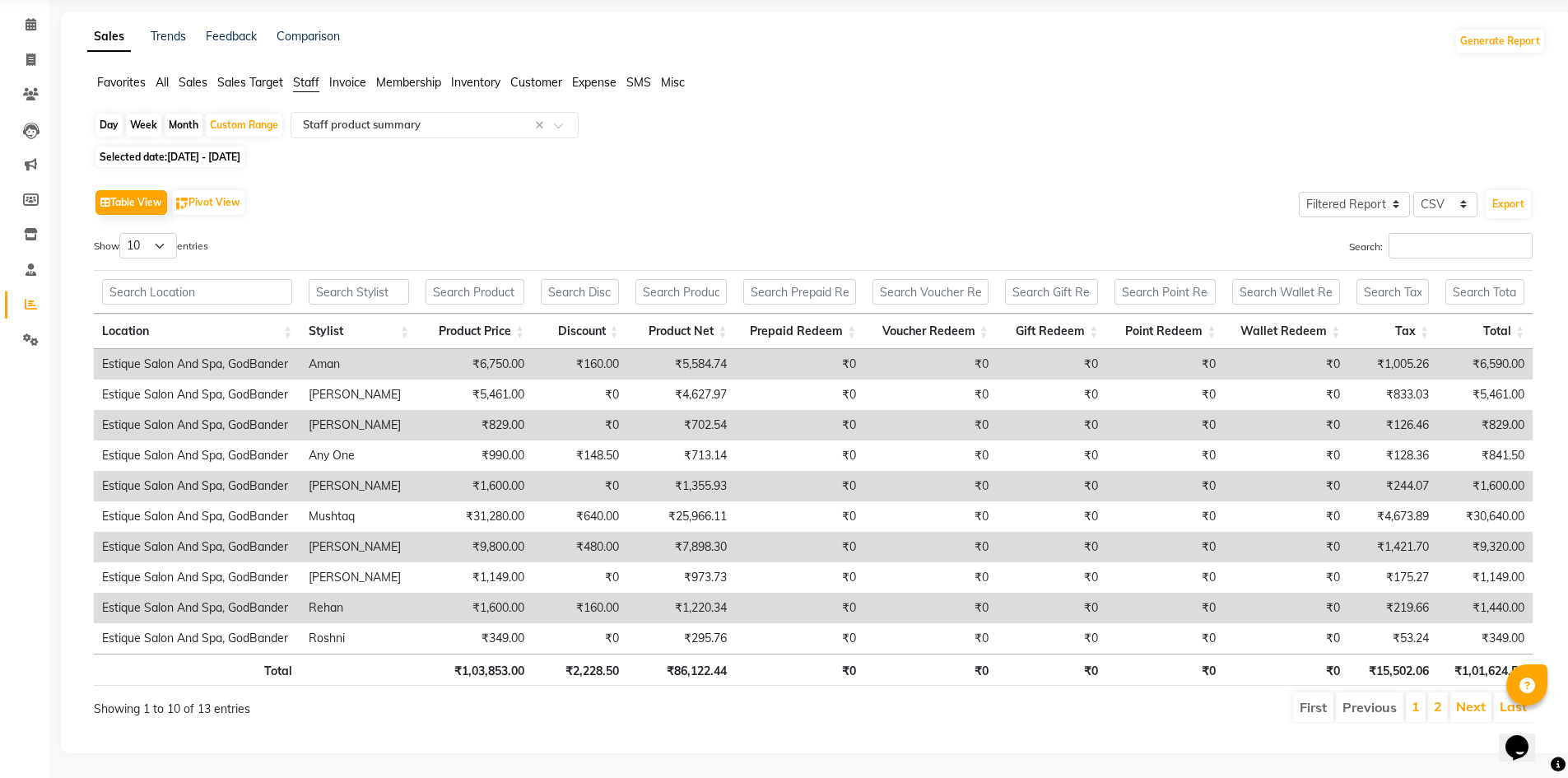
click at [1431, 693] on li "2" at bounding box center [1439, 707] width 20 height 30
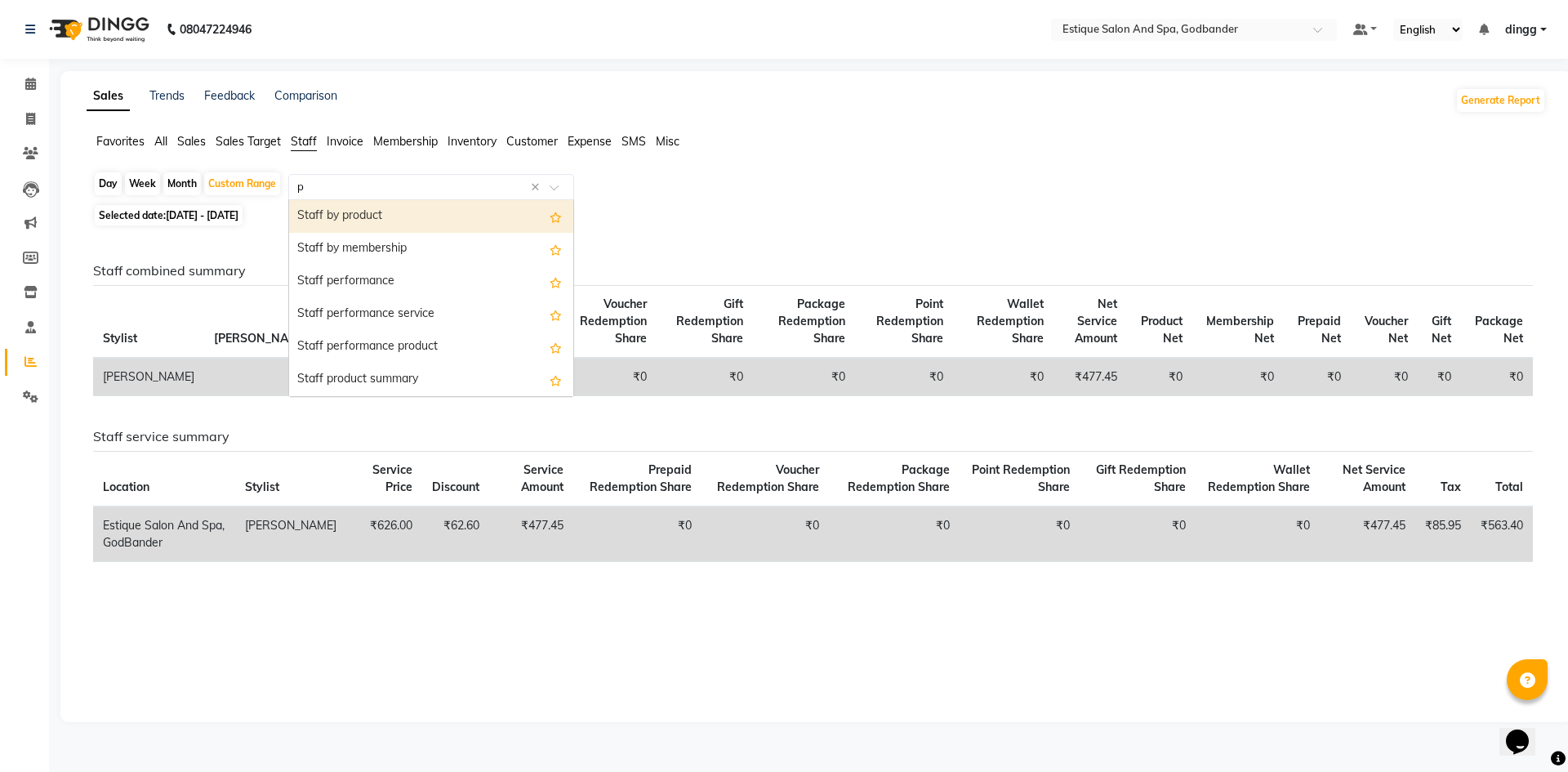
type input "pr"
click at [371, 219] on div "Staff by product" at bounding box center [431, 216] width 284 height 33
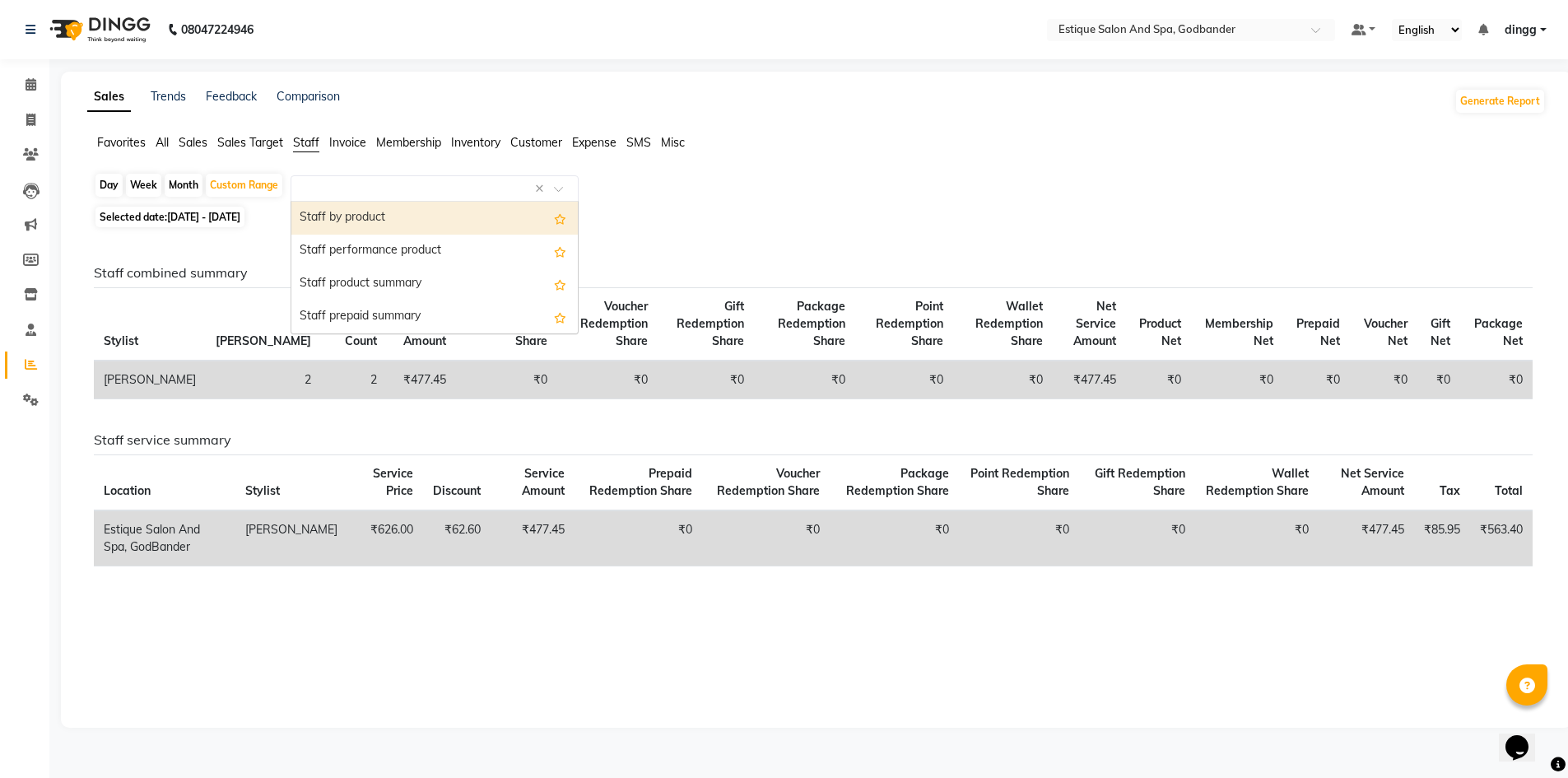
select select "filtered_report"
select select "csv"
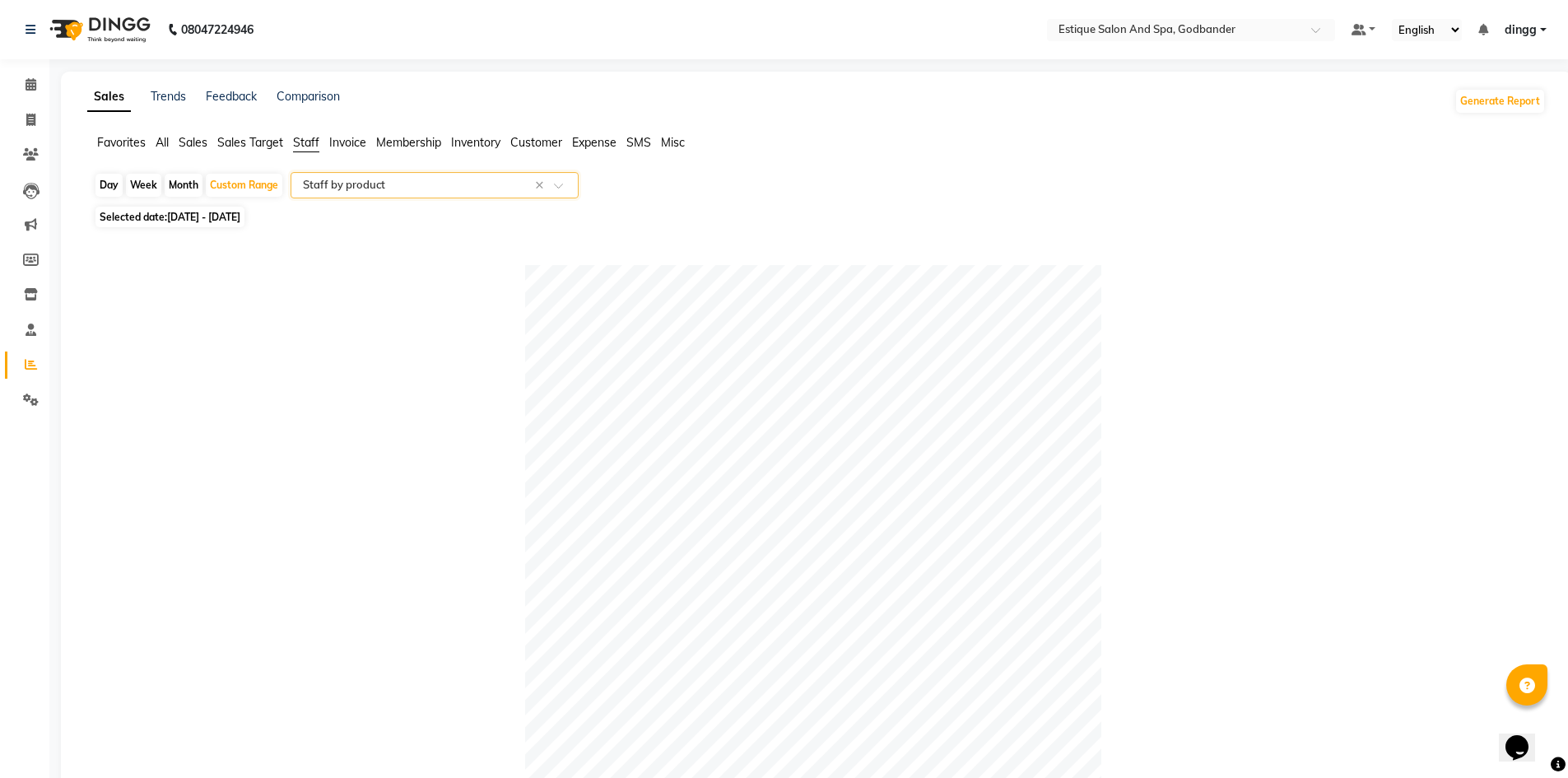
scroll to position [329, 0]
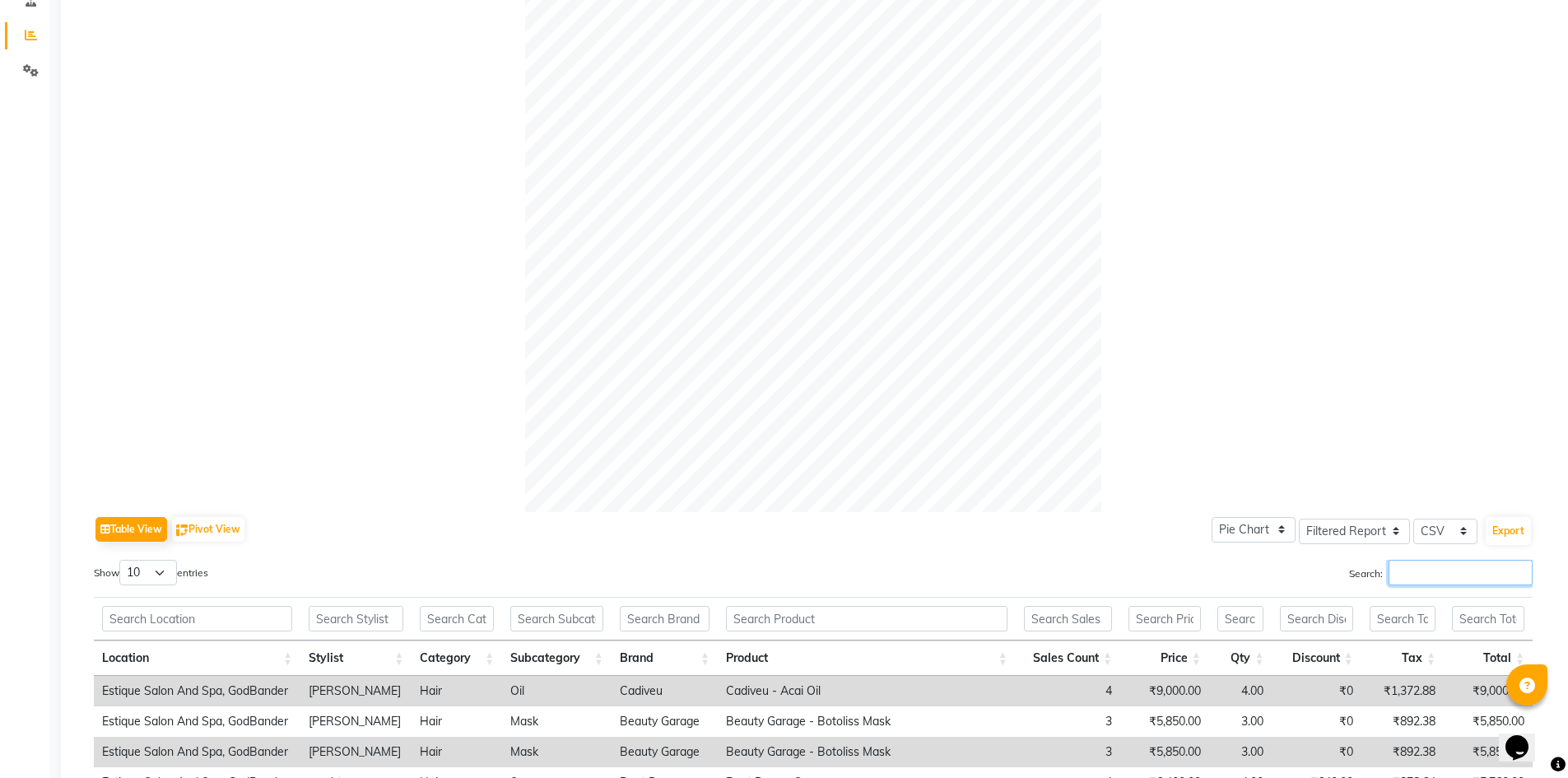
click at [1477, 564] on input "Search:" at bounding box center [1461, 572] width 144 height 26
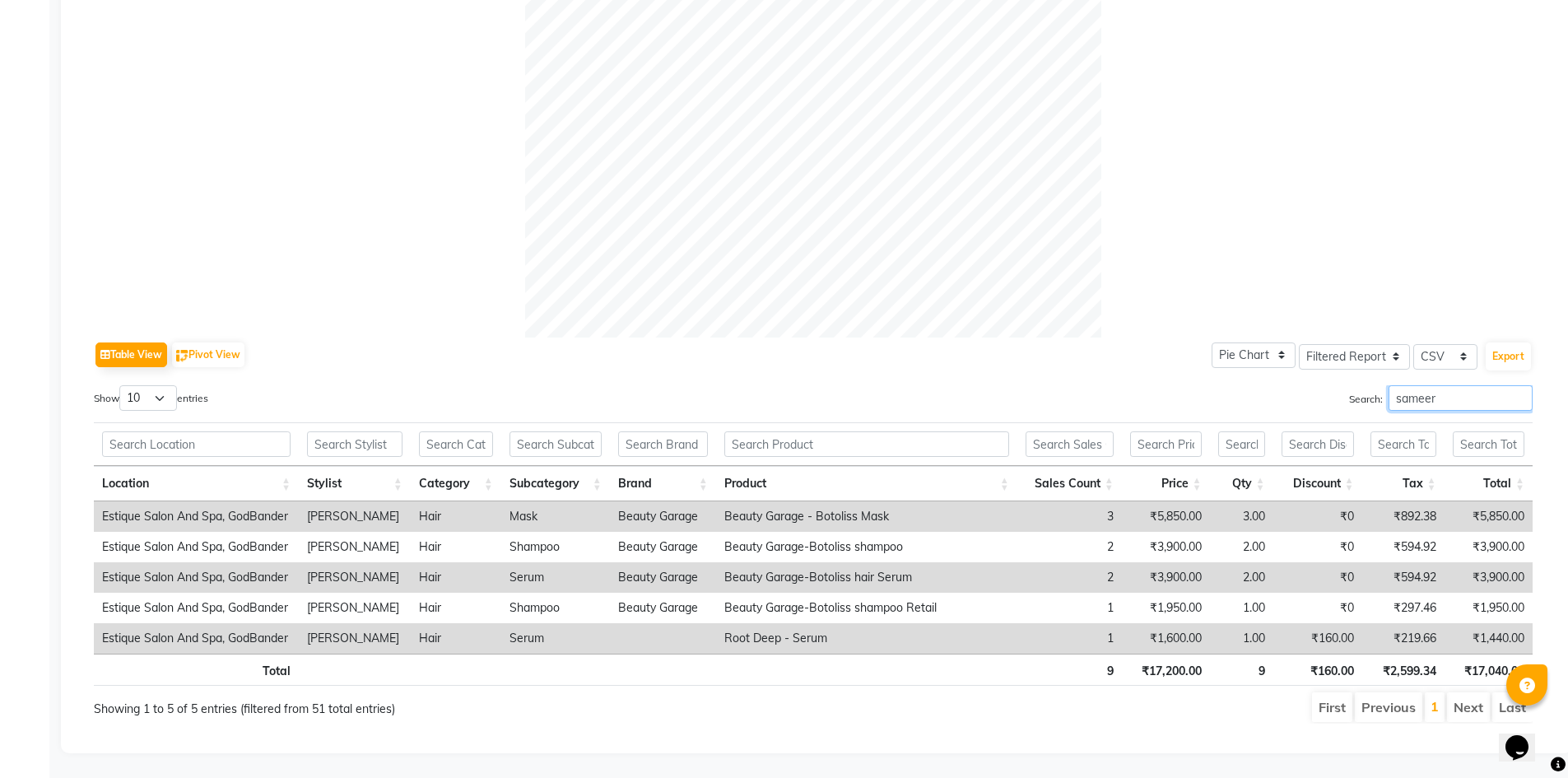
drag, startPoint x: 1453, startPoint y: 382, endPoint x: 1270, endPoint y: 381, distance: 183.0
click at [1270, 386] on div "Search: sameer" at bounding box center [1179, 401] width 707 height 32
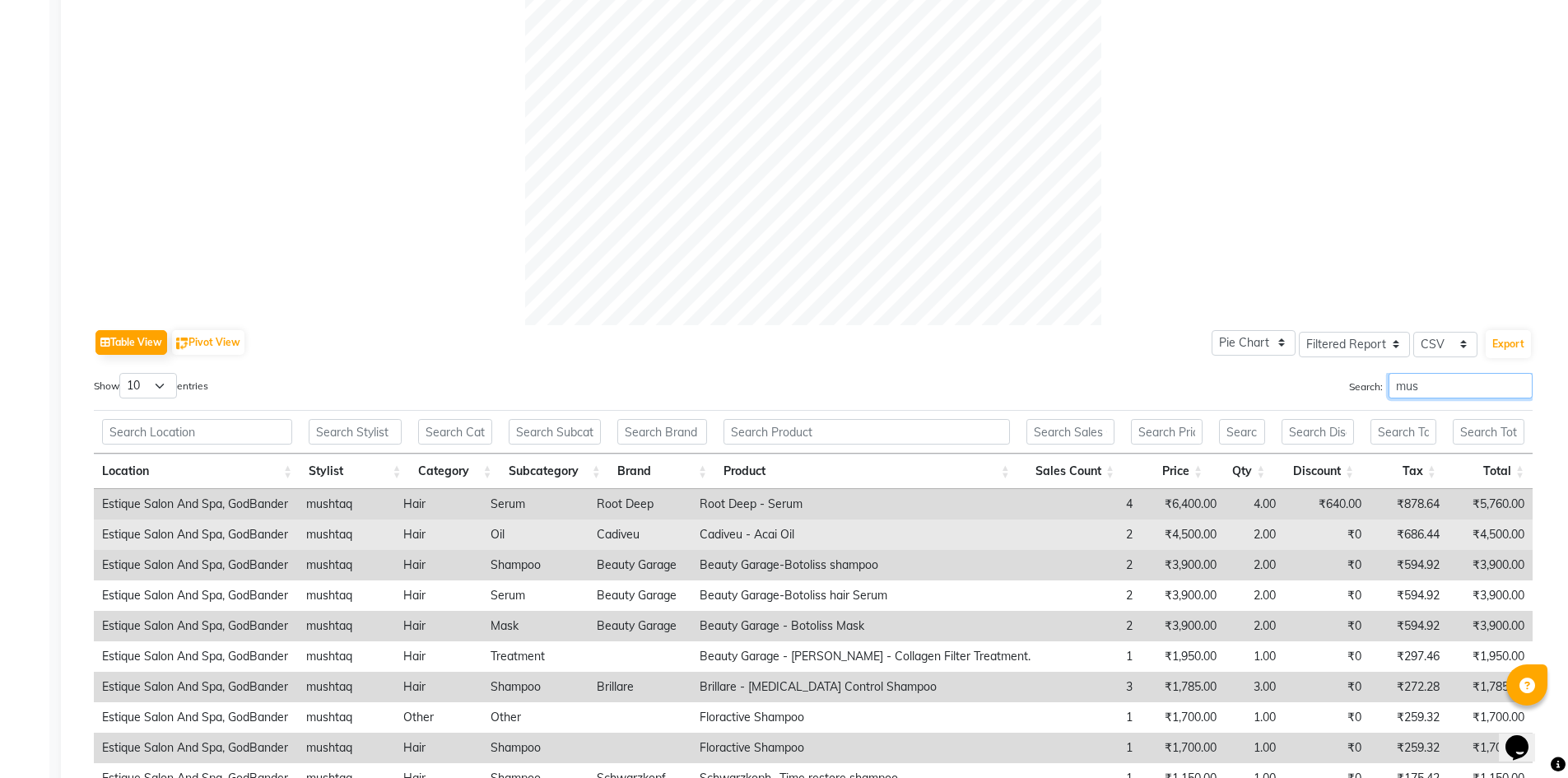
scroll to position [669, 0]
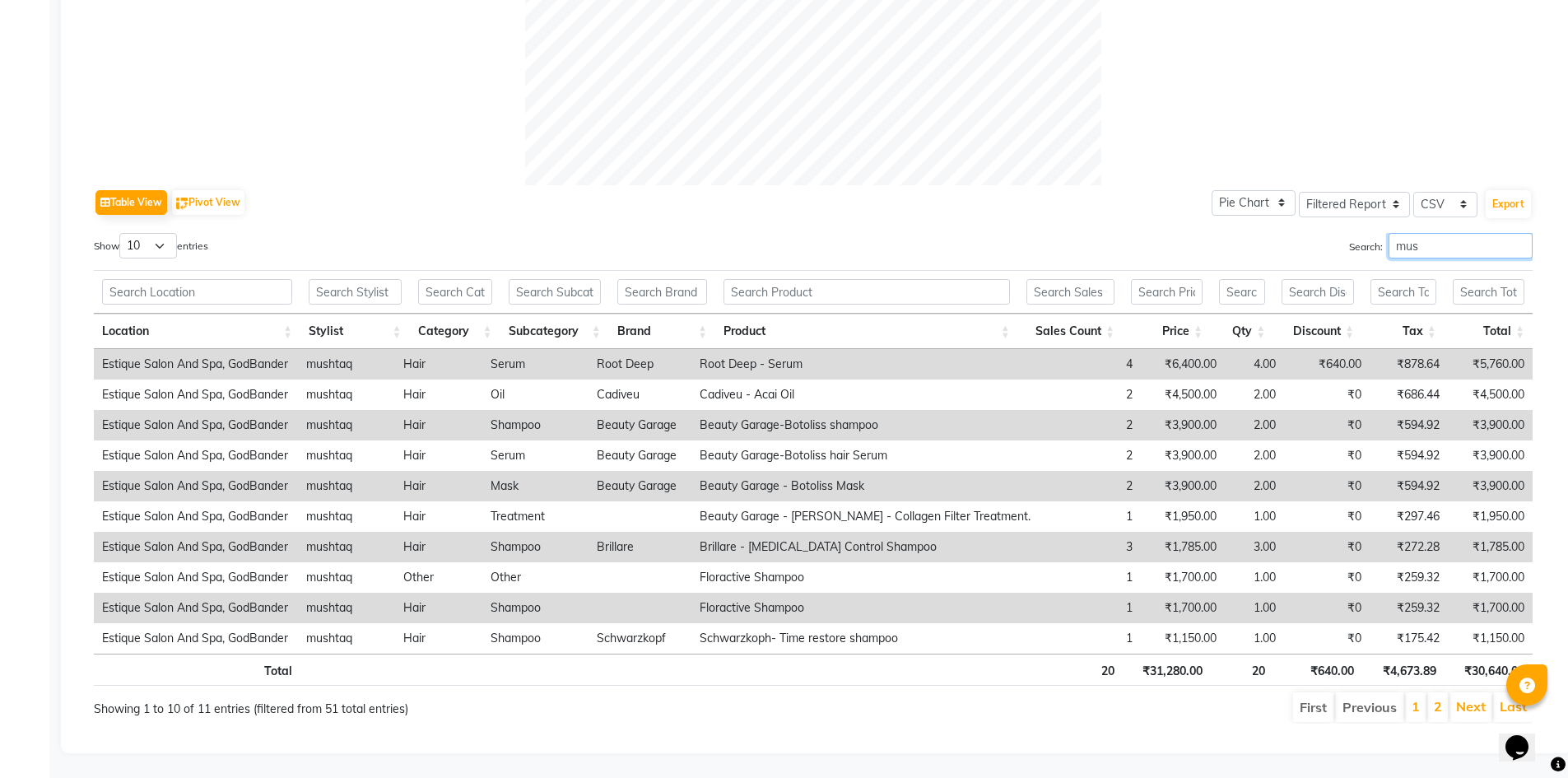
drag, startPoint x: 1449, startPoint y: 239, endPoint x: 1240, endPoint y: 233, distance: 209.1
click at [1240, 233] on div "Search: mus" at bounding box center [1179, 248] width 707 height 32
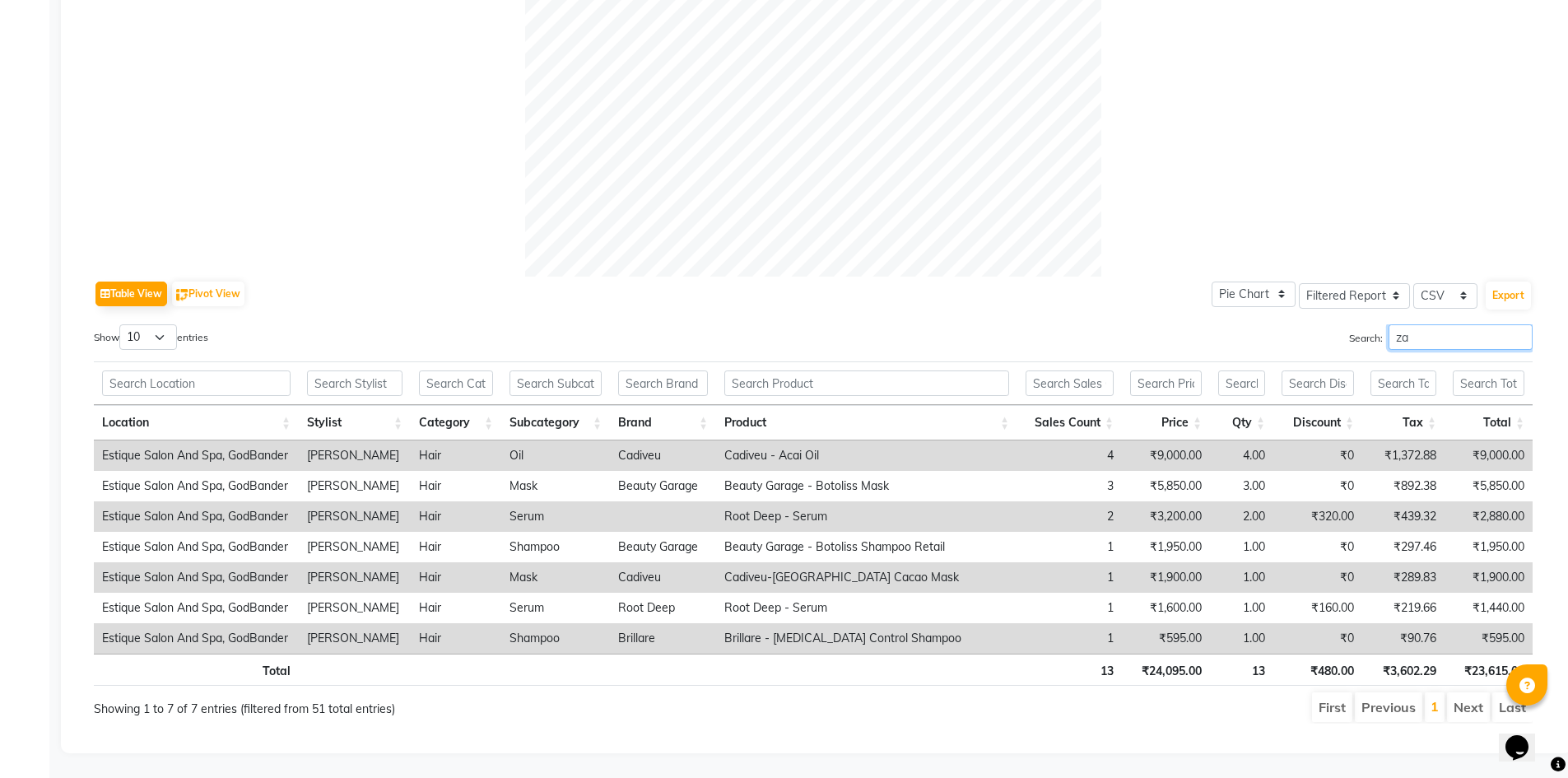
scroll to position [577, 0]
drag, startPoint x: 1444, startPoint y: 334, endPoint x: 1275, endPoint y: 338, distance: 169.0
click at [1275, 338] on div "Search: zafa" at bounding box center [1179, 340] width 707 height 32
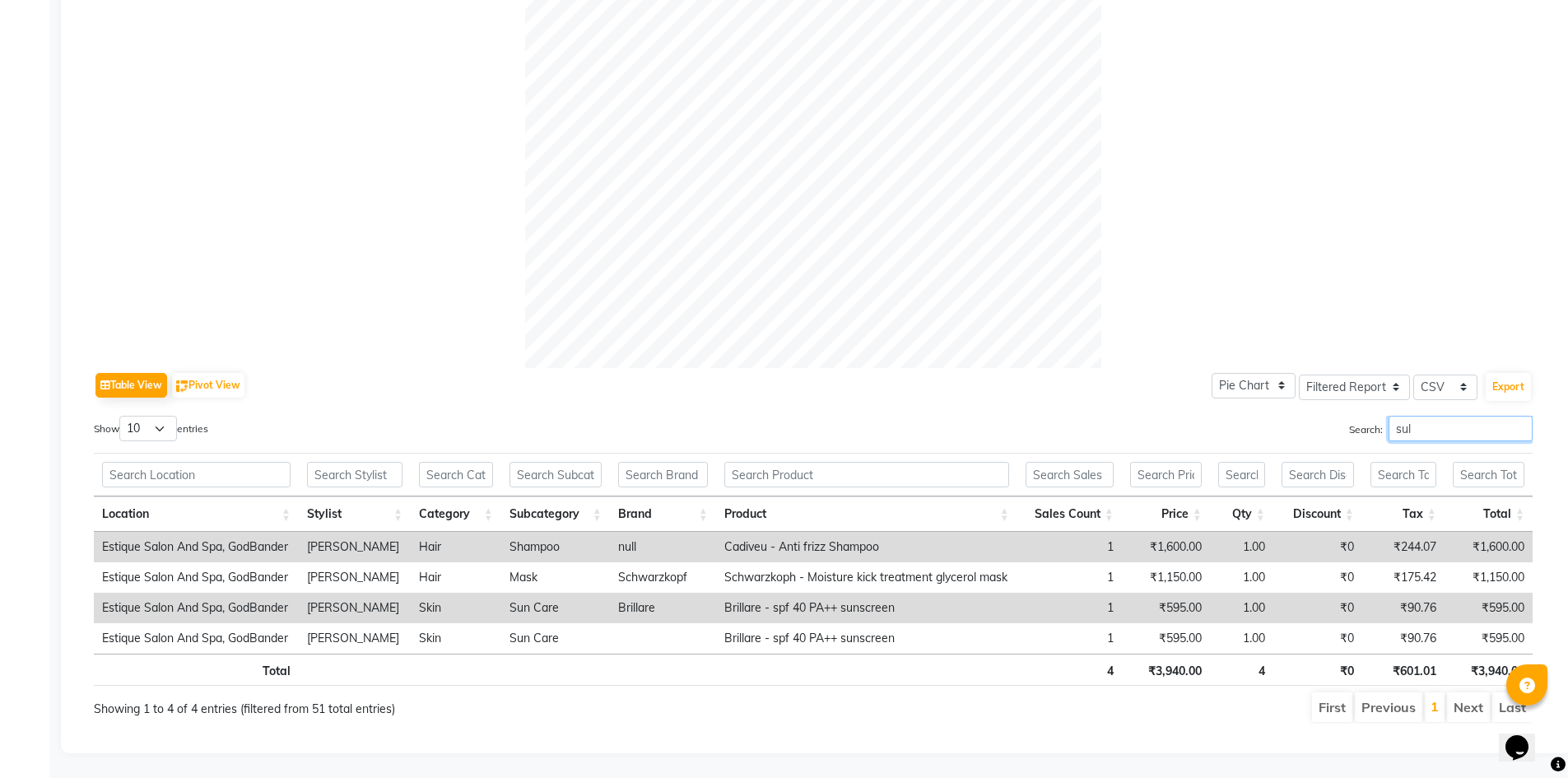
scroll to position [425, 0]
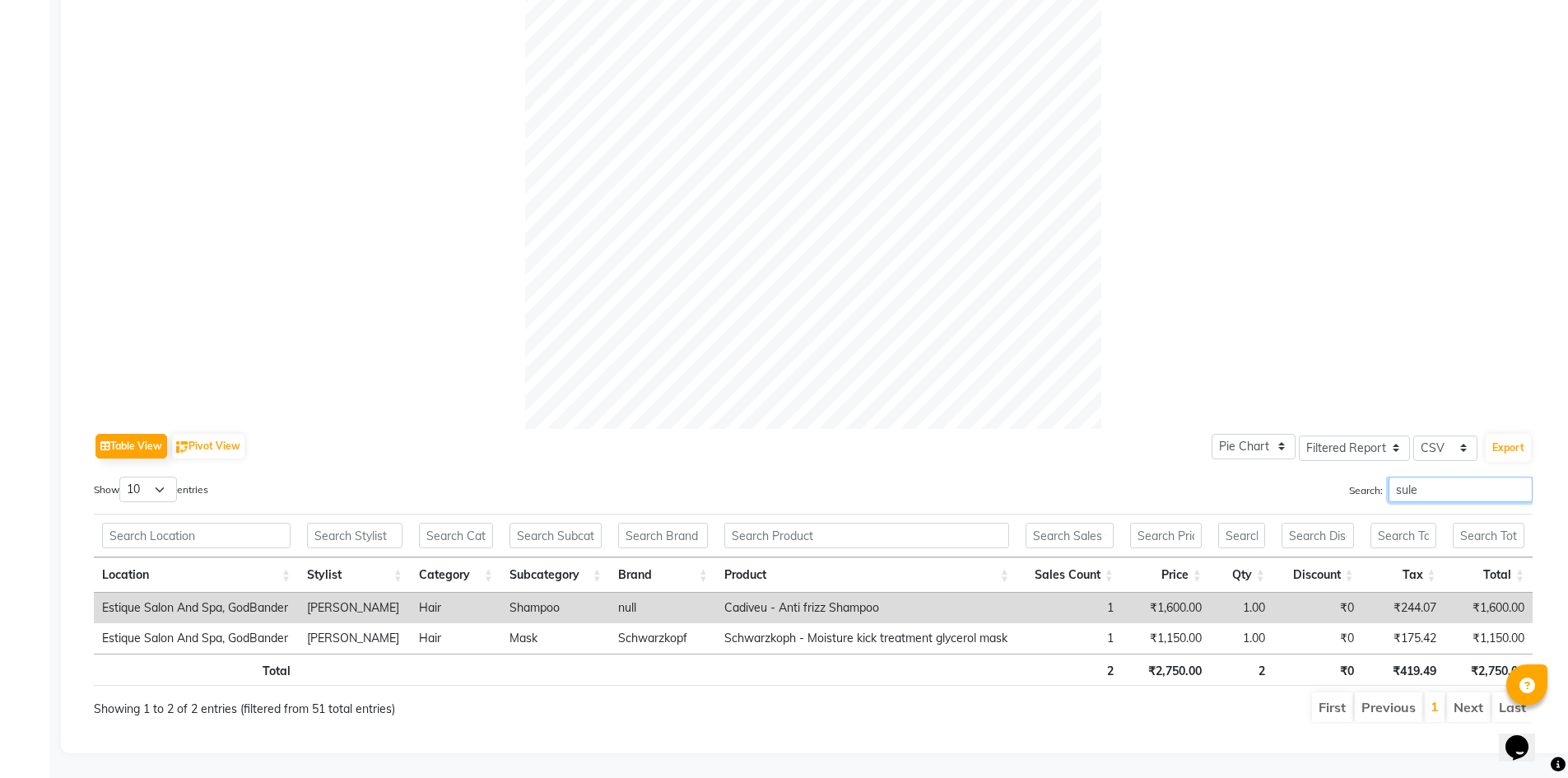
drag, startPoint x: 1396, startPoint y: 480, endPoint x: 1304, endPoint y: 483, distance: 92.0
click at [1304, 483] on div "Search: sule" at bounding box center [1179, 493] width 707 height 32
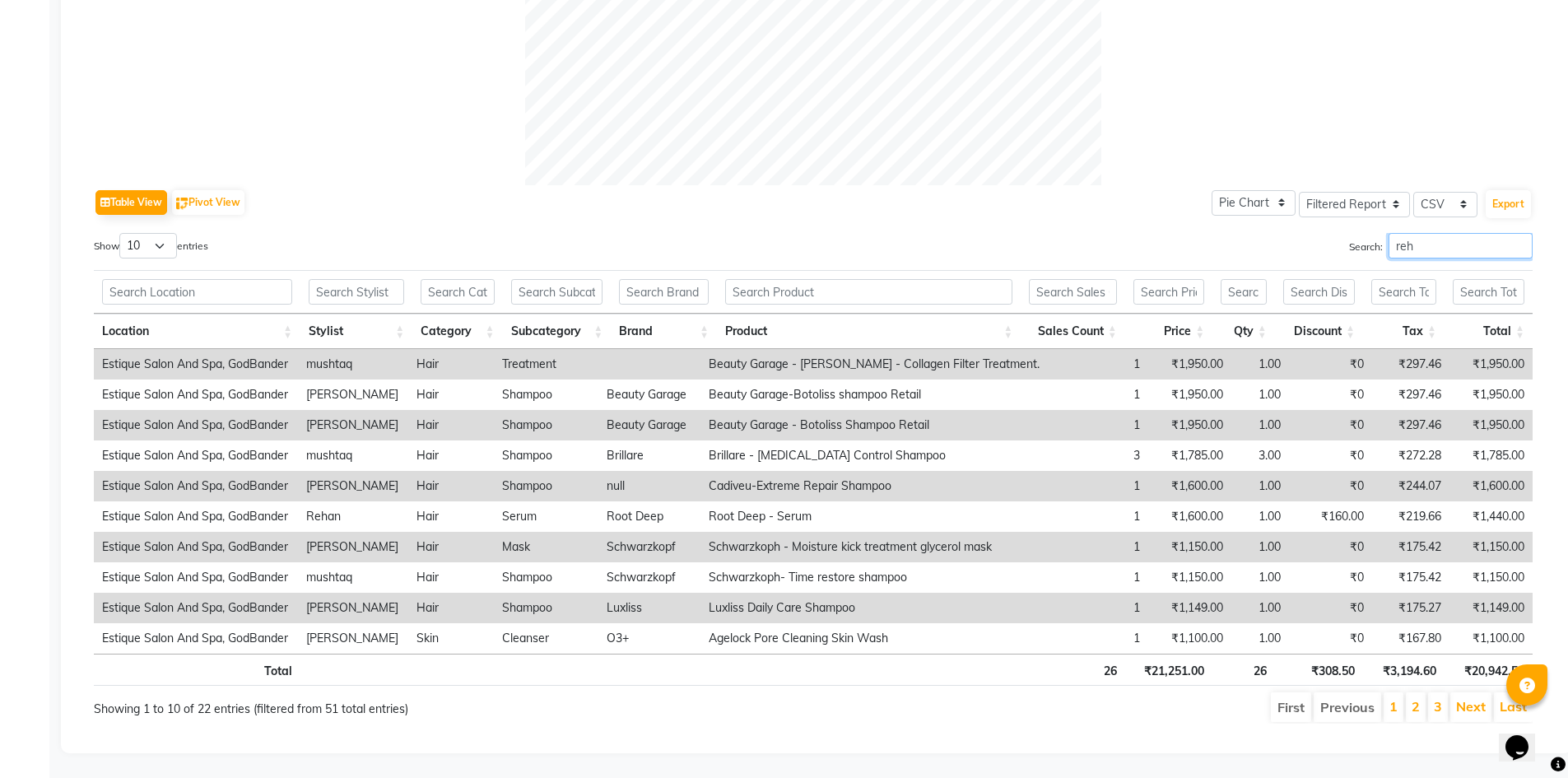
scroll to position [394, 0]
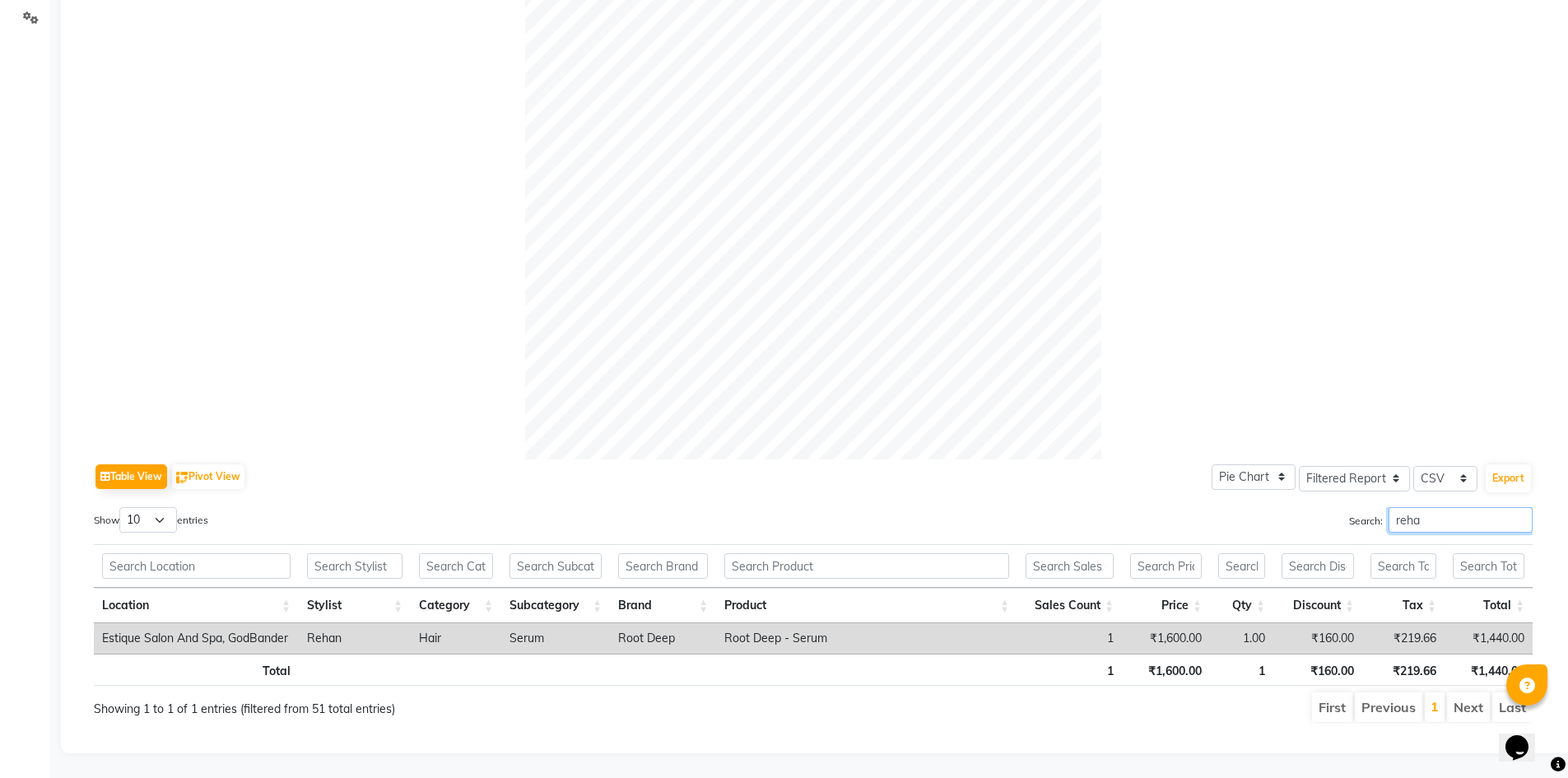
drag, startPoint x: 1472, startPoint y: 516, endPoint x: 1357, endPoint y: 516, distance: 115.0
click at [1357, 516] on label "Search: reha" at bounding box center [1441, 520] width 184 height 26
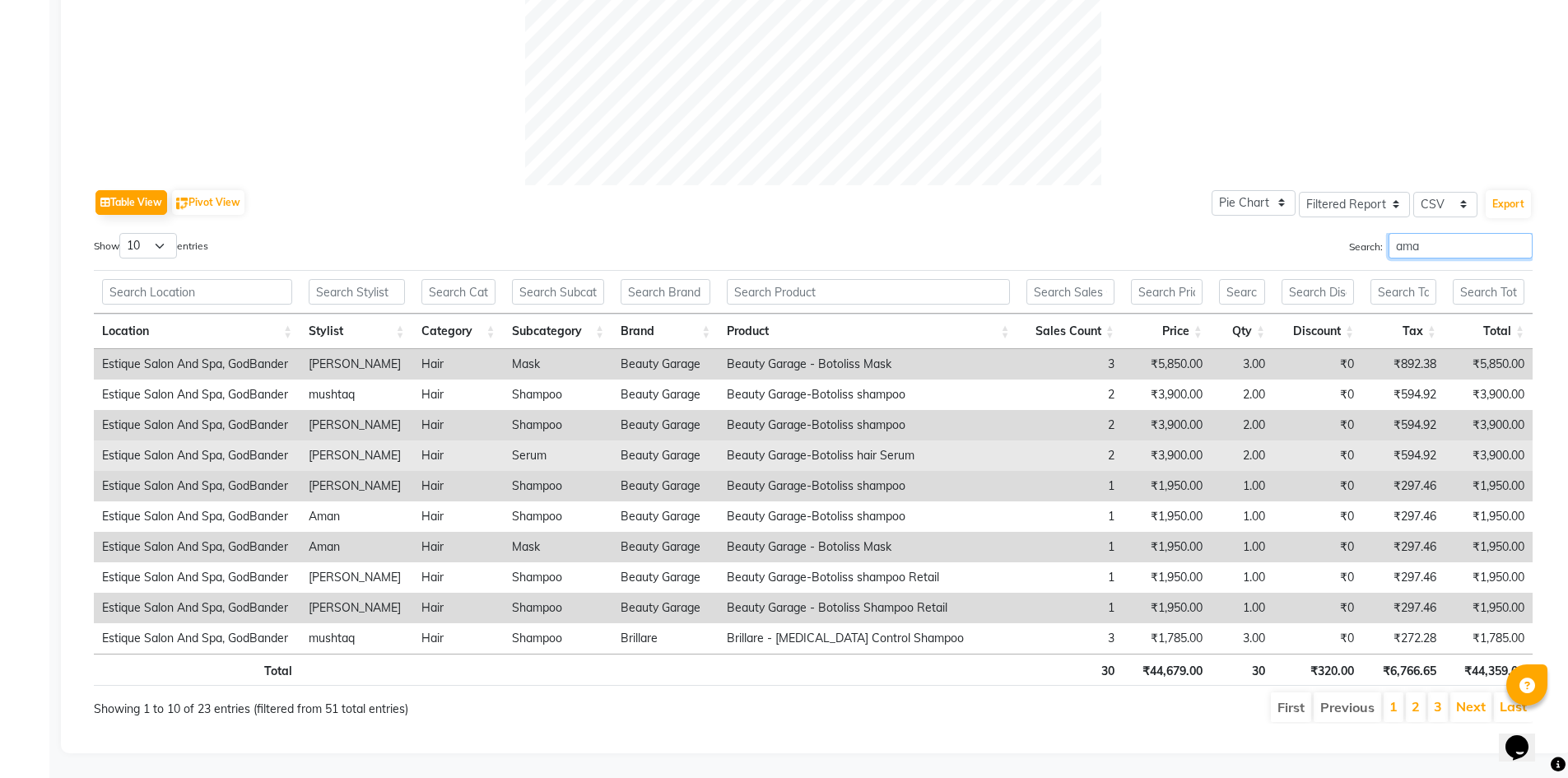
scroll to position [486, 0]
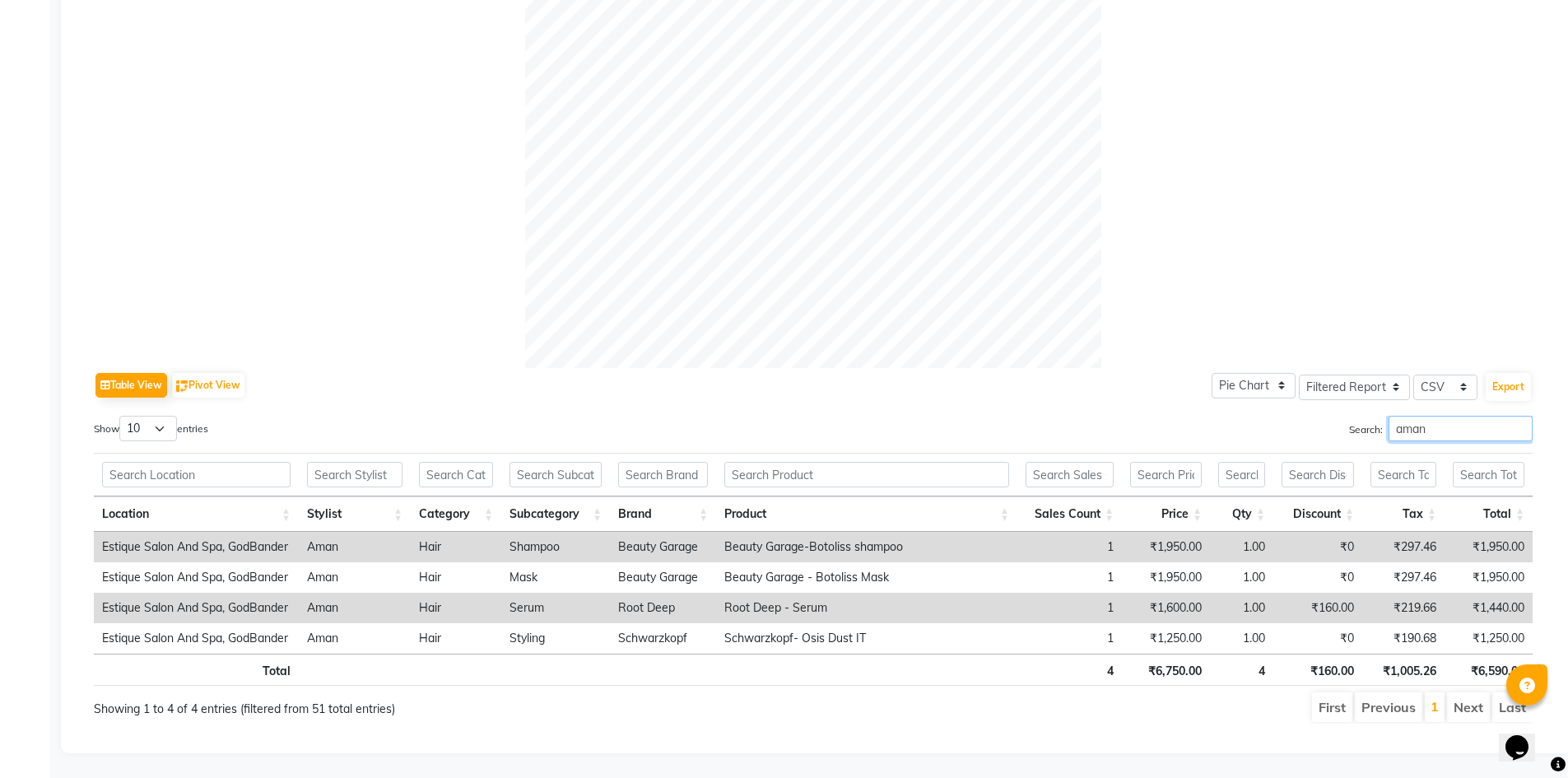
drag, startPoint x: 1463, startPoint y: 414, endPoint x: 1265, endPoint y: 425, distance: 198.3
click at [1265, 425] on div "Search: aman" at bounding box center [1179, 431] width 707 height 32
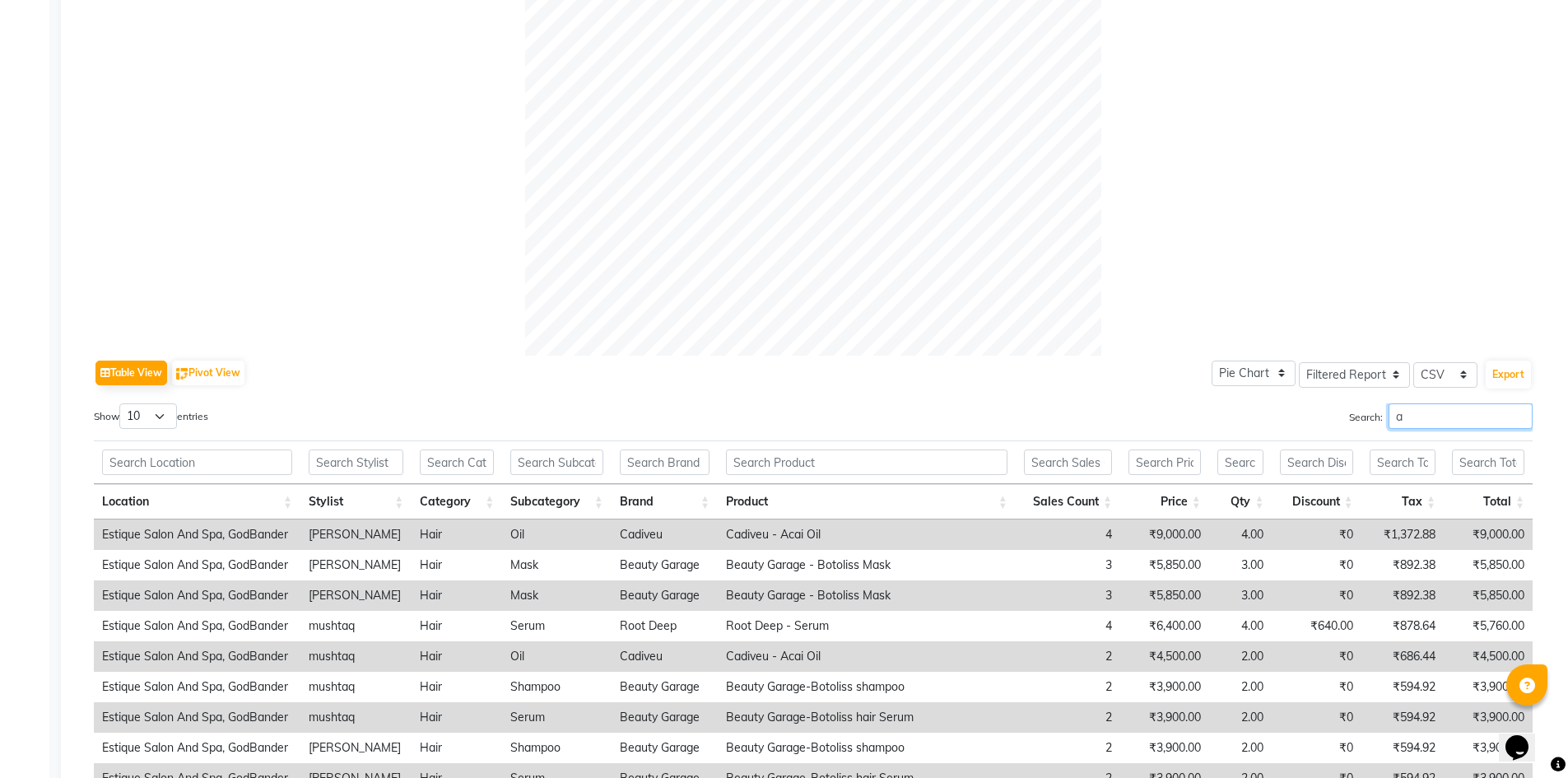
scroll to position [669, 0]
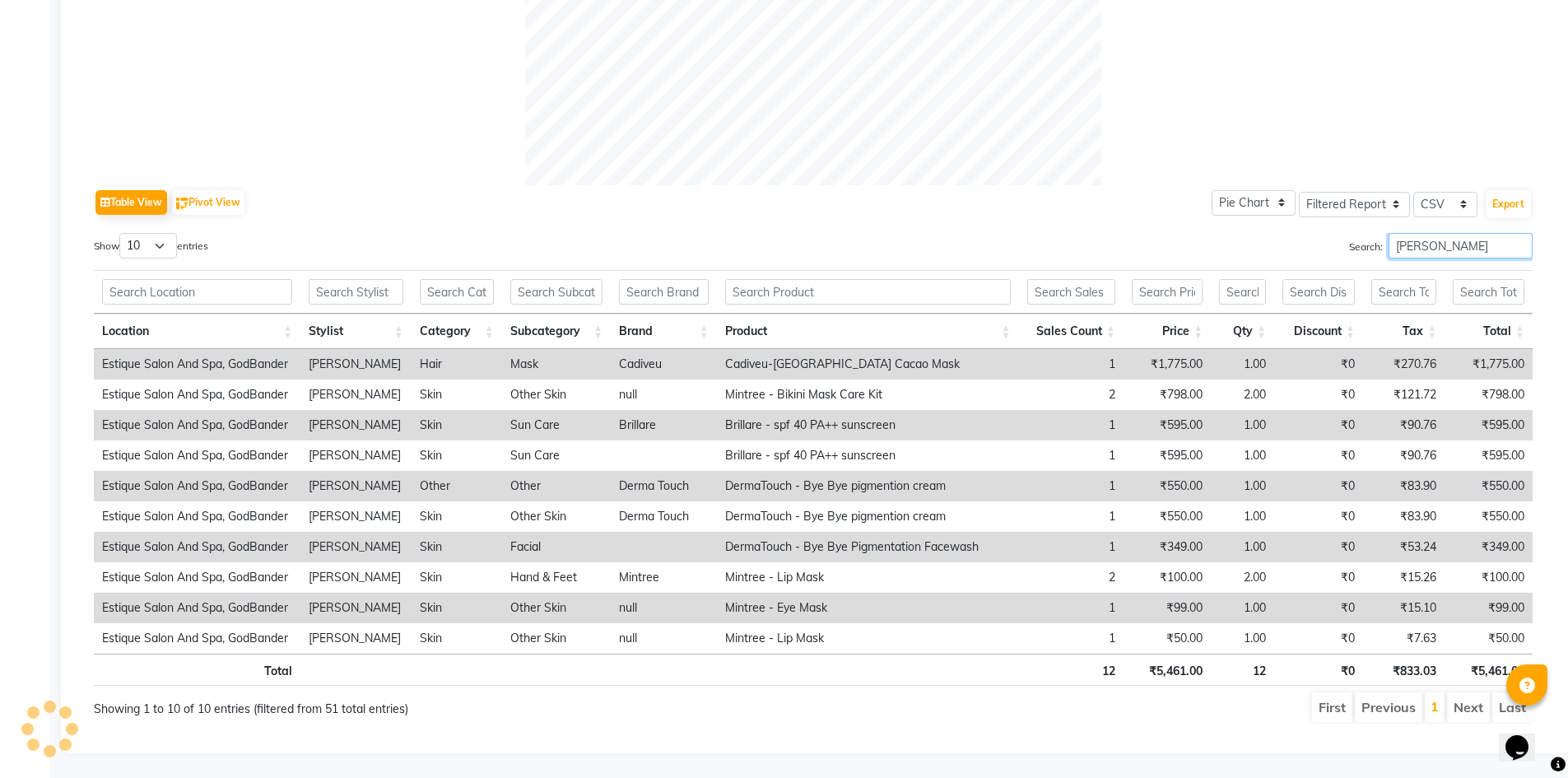
drag, startPoint x: 1438, startPoint y: 237, endPoint x: 1261, endPoint y: 258, distance: 178.2
click at [1261, 258] on div "Show 10 25 50 100 entries Search: anita Location Stylist Category Subcategory B…" at bounding box center [813, 478] width 1439 height 491
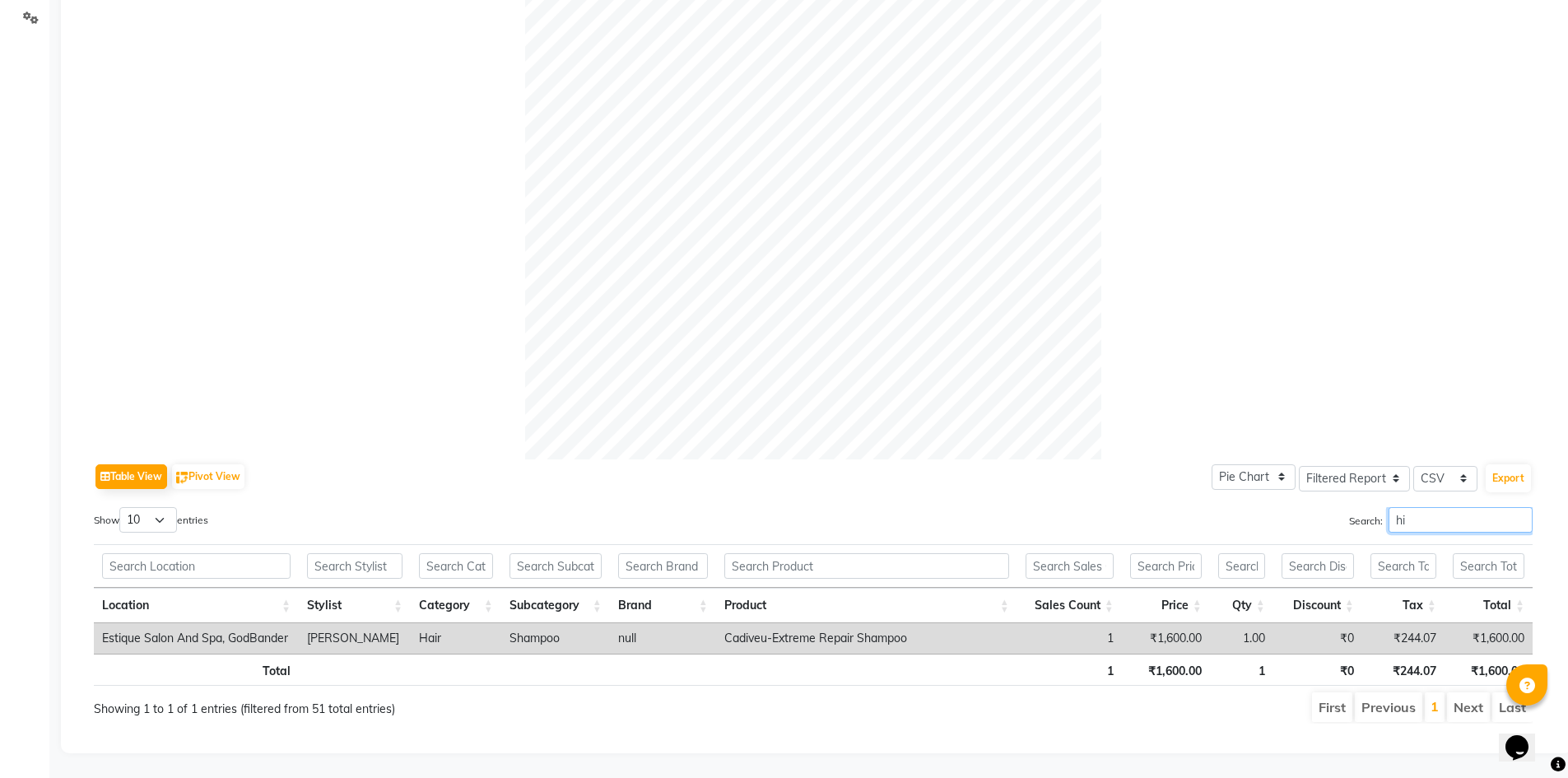
scroll to position [394, 0]
drag, startPoint x: 1450, startPoint y: 504, endPoint x: 1168, endPoint y: 504, distance: 282.0
click at [1168, 507] on div "Search: hina" at bounding box center [1179, 523] width 707 height 32
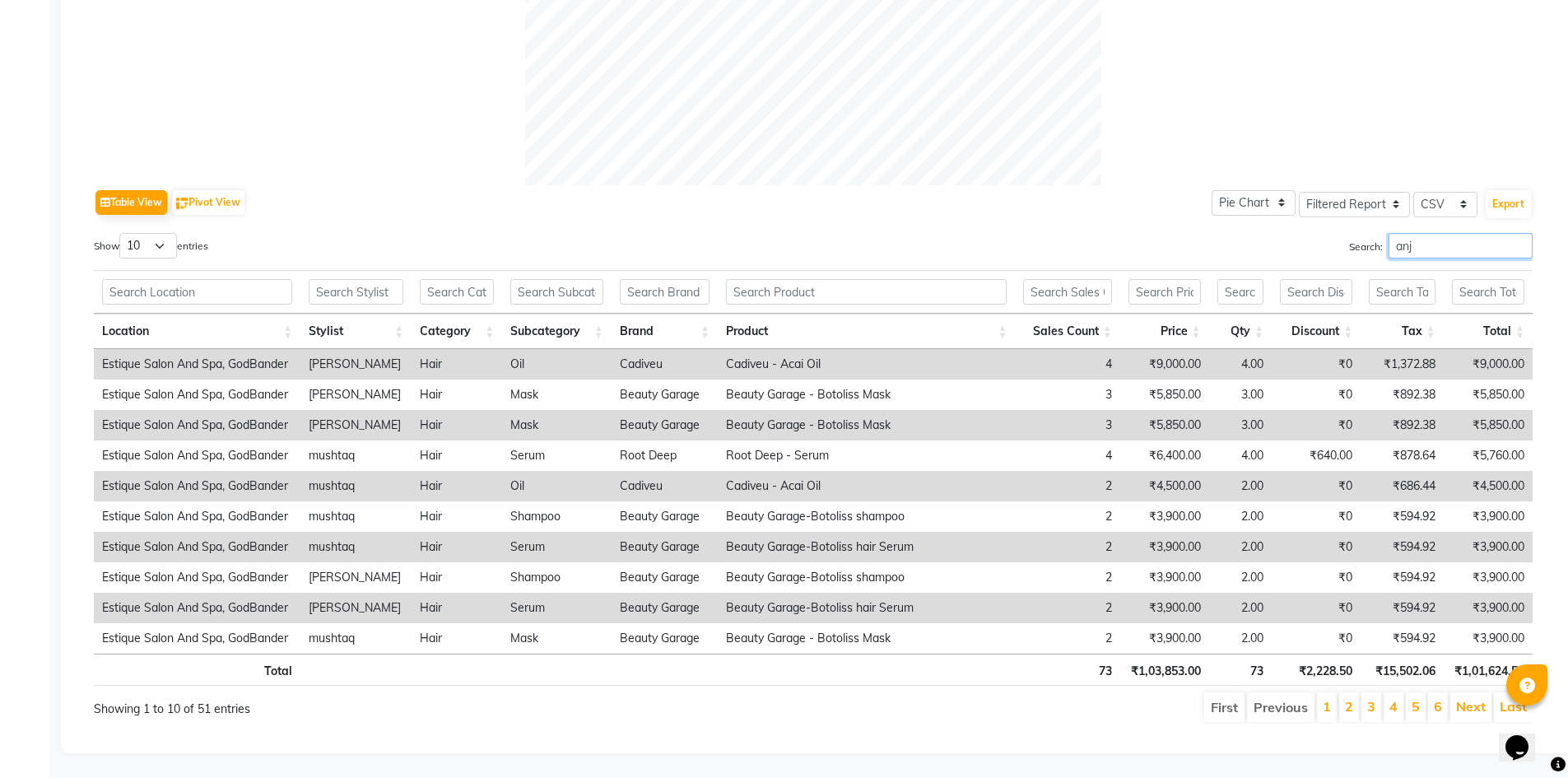
scroll to position [425, 0]
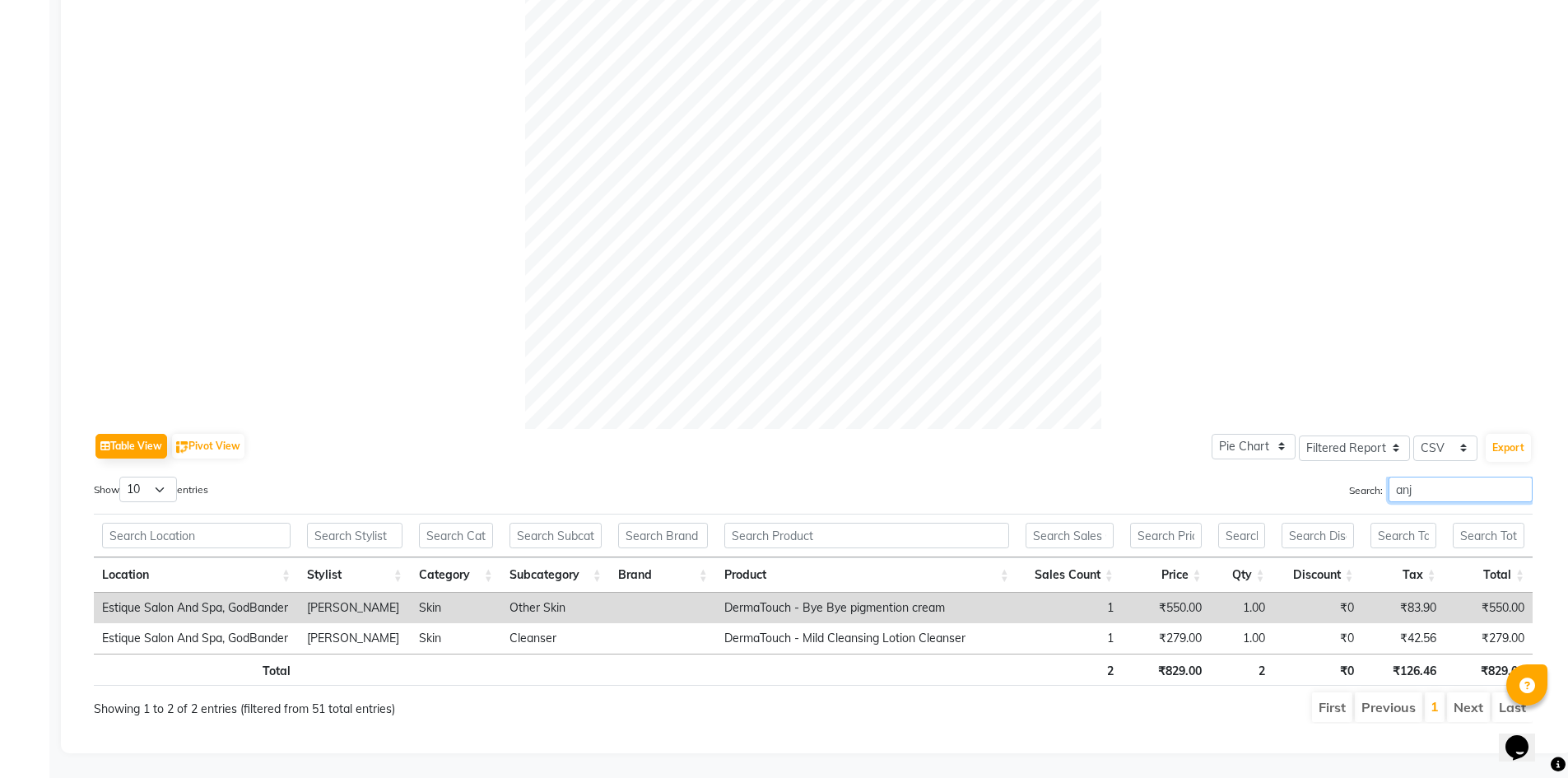
drag, startPoint x: 1433, startPoint y: 480, endPoint x: 1338, endPoint y: 477, distance: 95.0
click at [1338, 477] on div "Search: anj" at bounding box center [1179, 493] width 707 height 32
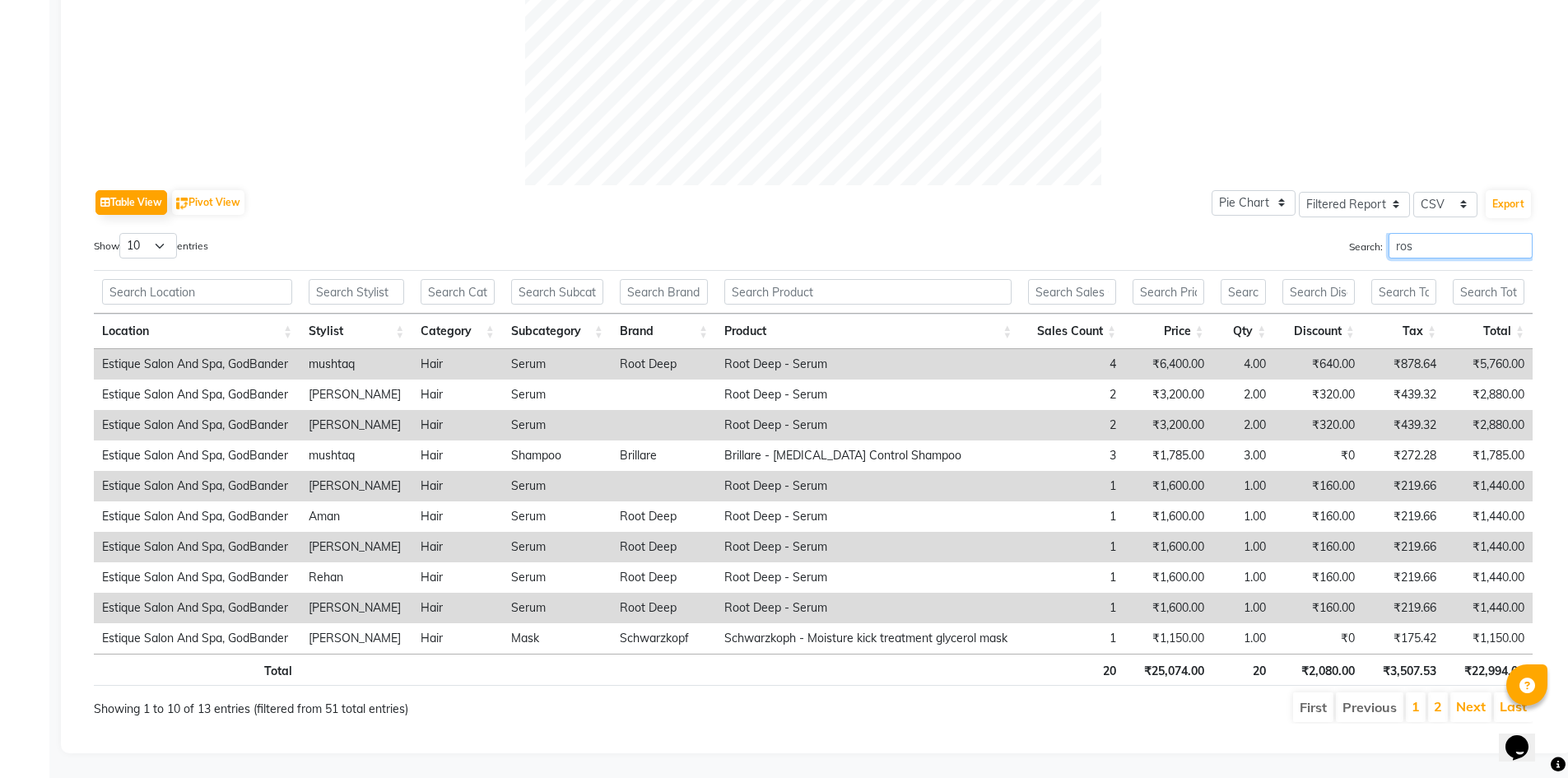
scroll to position [394, 0]
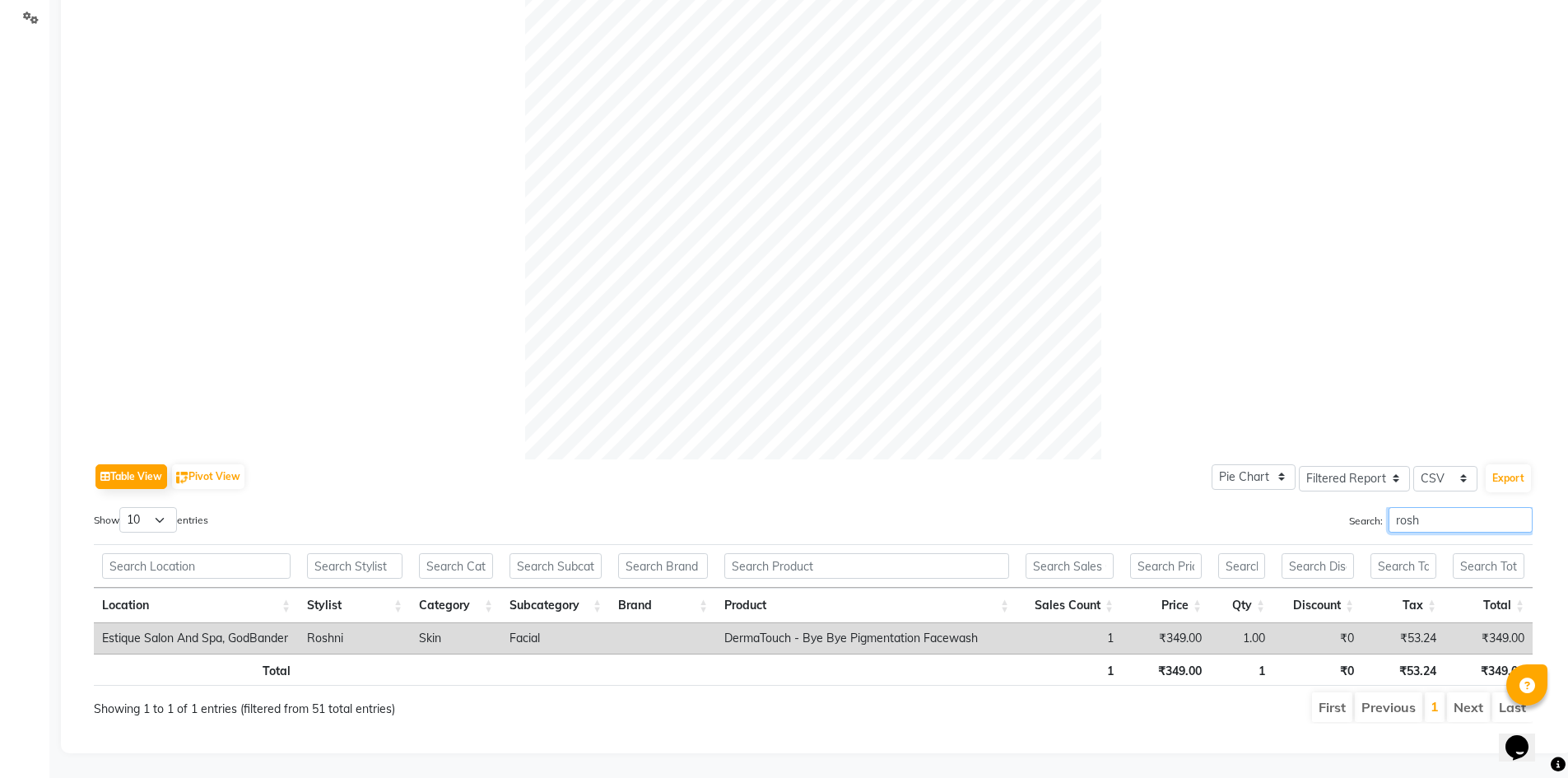
drag, startPoint x: 1437, startPoint y: 515, endPoint x: 1323, endPoint y: 511, distance: 114.1
click at [1323, 511] on div "Search: rosh" at bounding box center [1179, 523] width 707 height 32
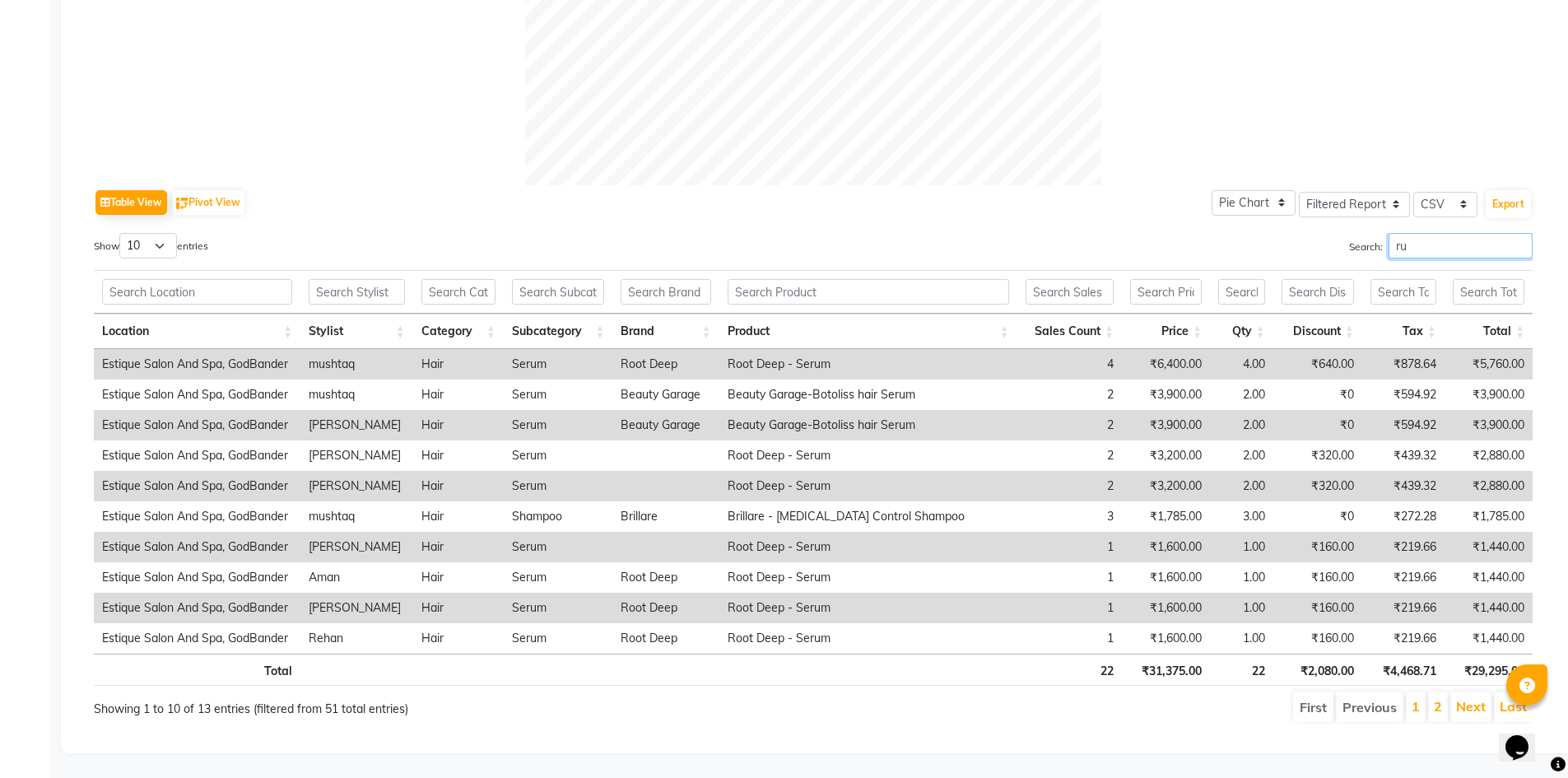
type input "ru"
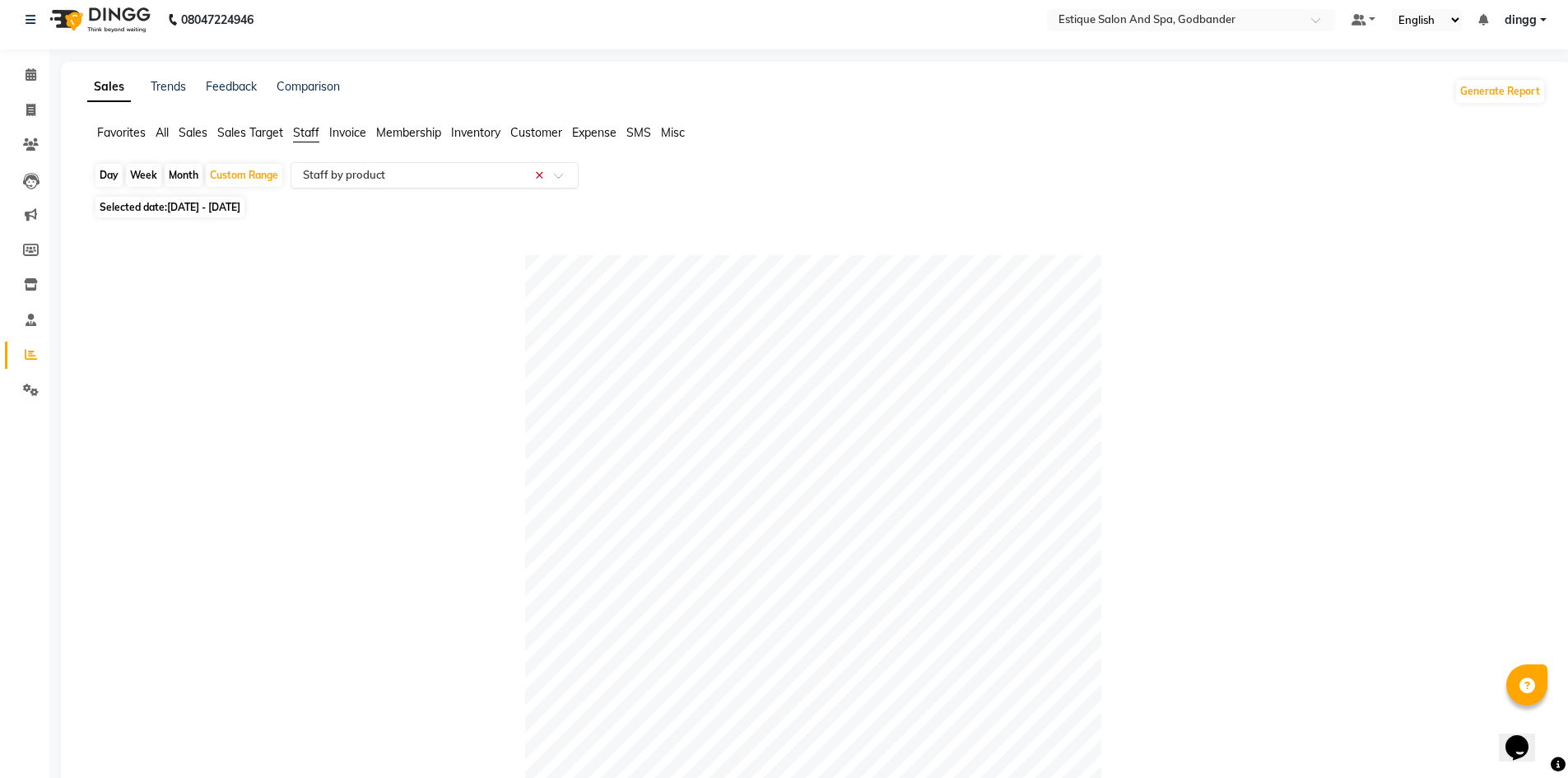
scroll to position [0, 0]
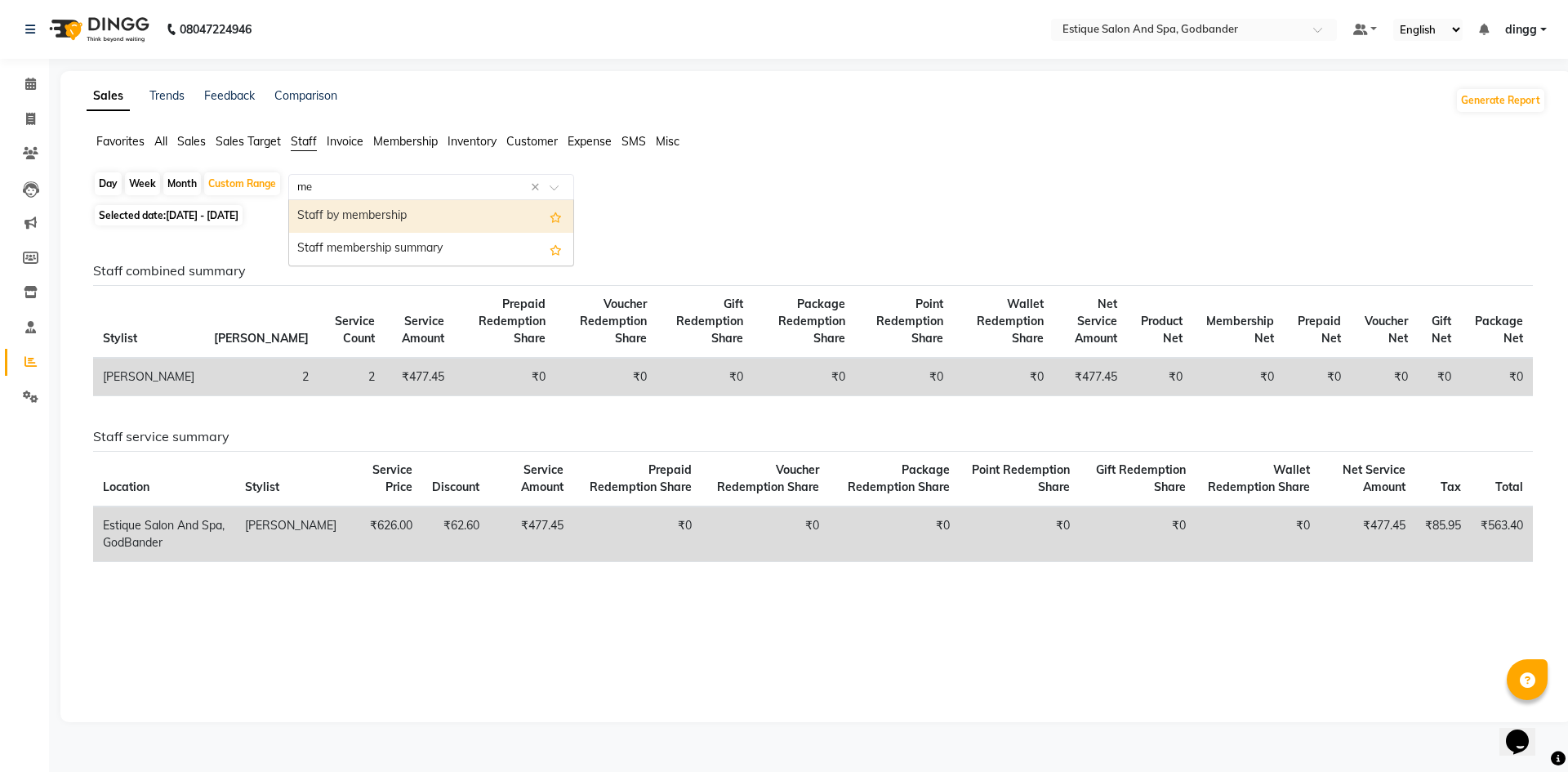
type input "mem"
click at [440, 221] on div "Staff by membership" at bounding box center [431, 216] width 284 height 33
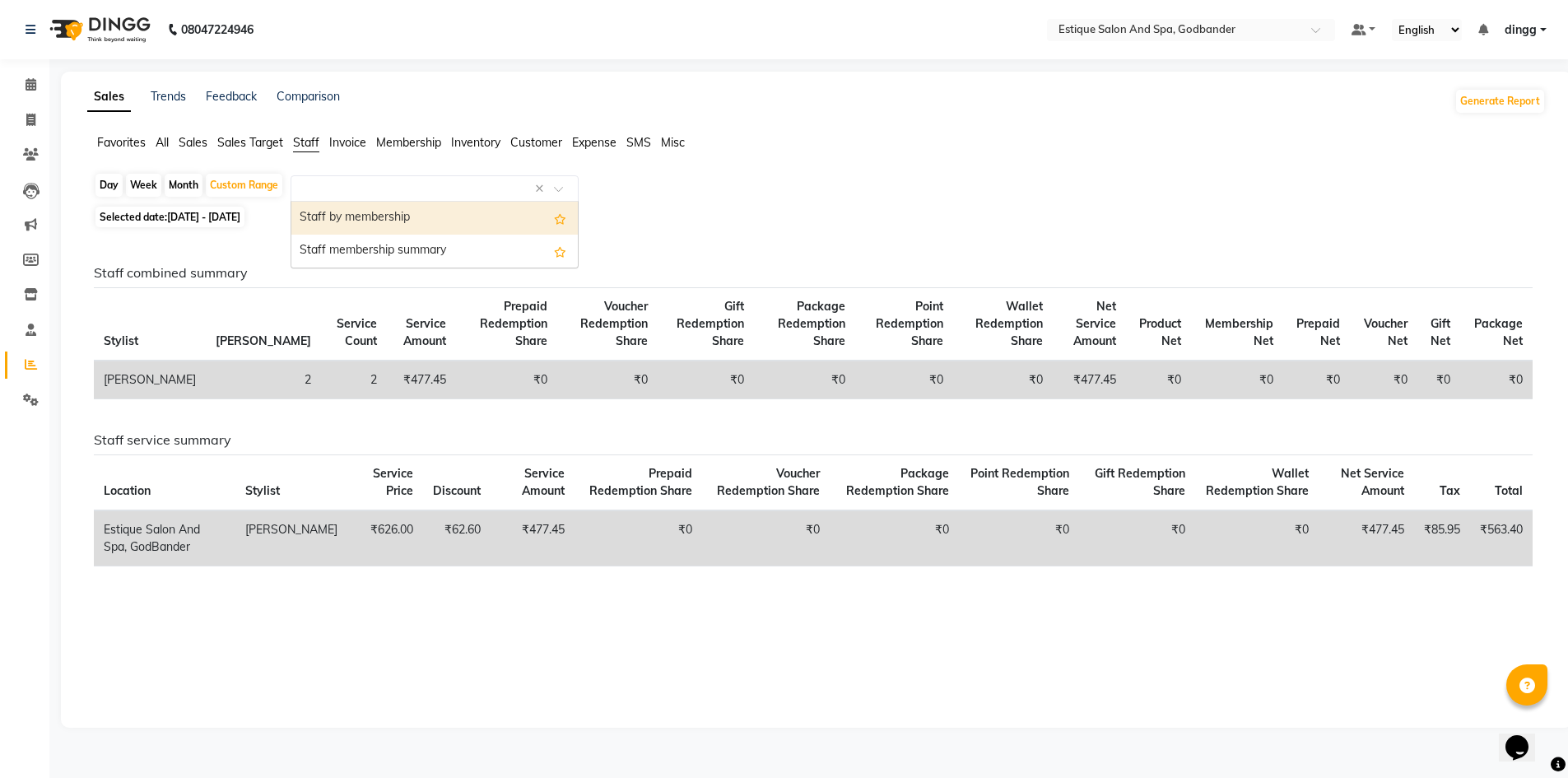
select select "filtered_report"
select select "csv"
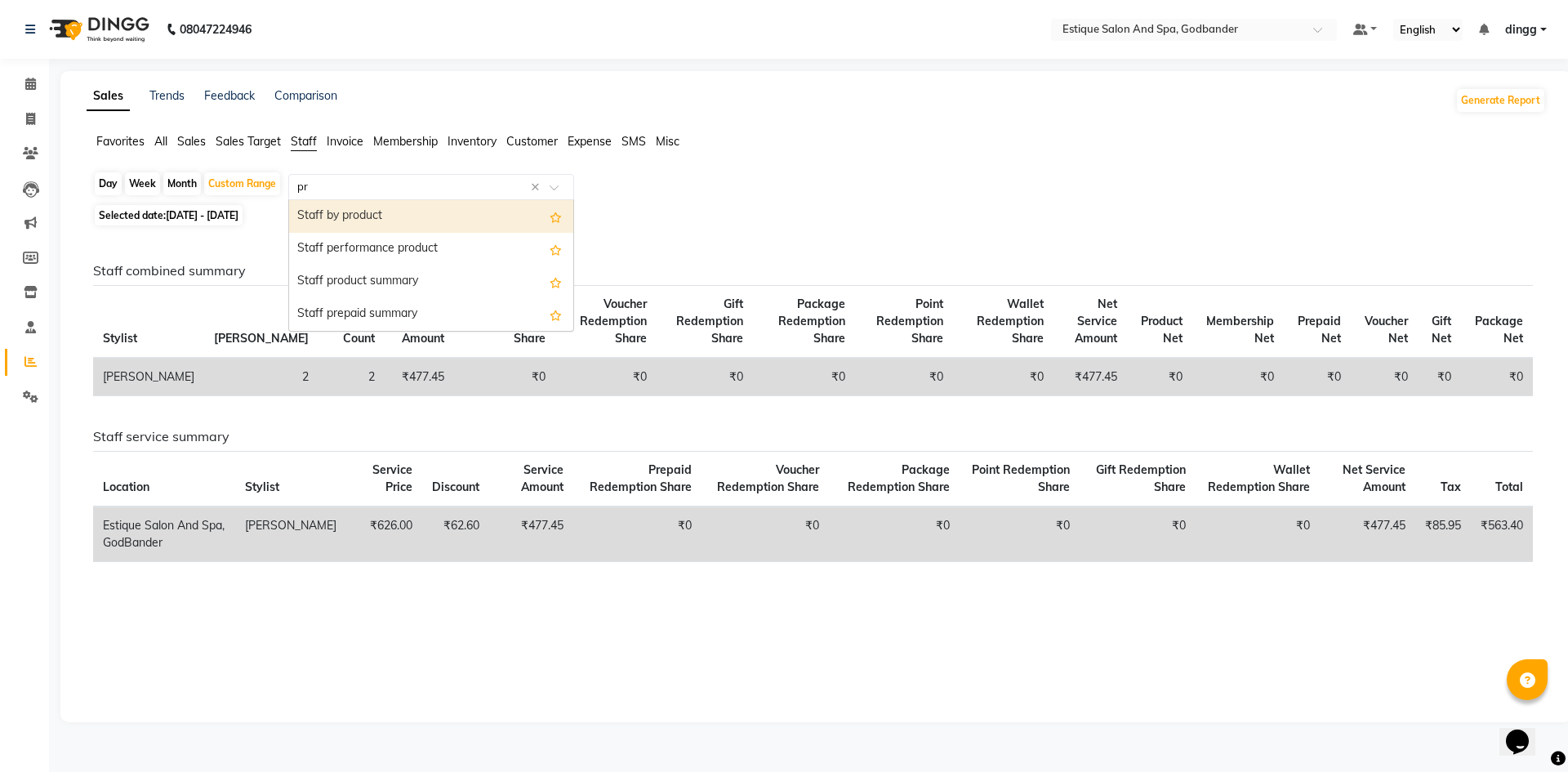
type input "pro"
click at [422, 214] on div "Staff by product" at bounding box center [431, 216] width 284 height 33
select select "filtered_report"
select select "csv"
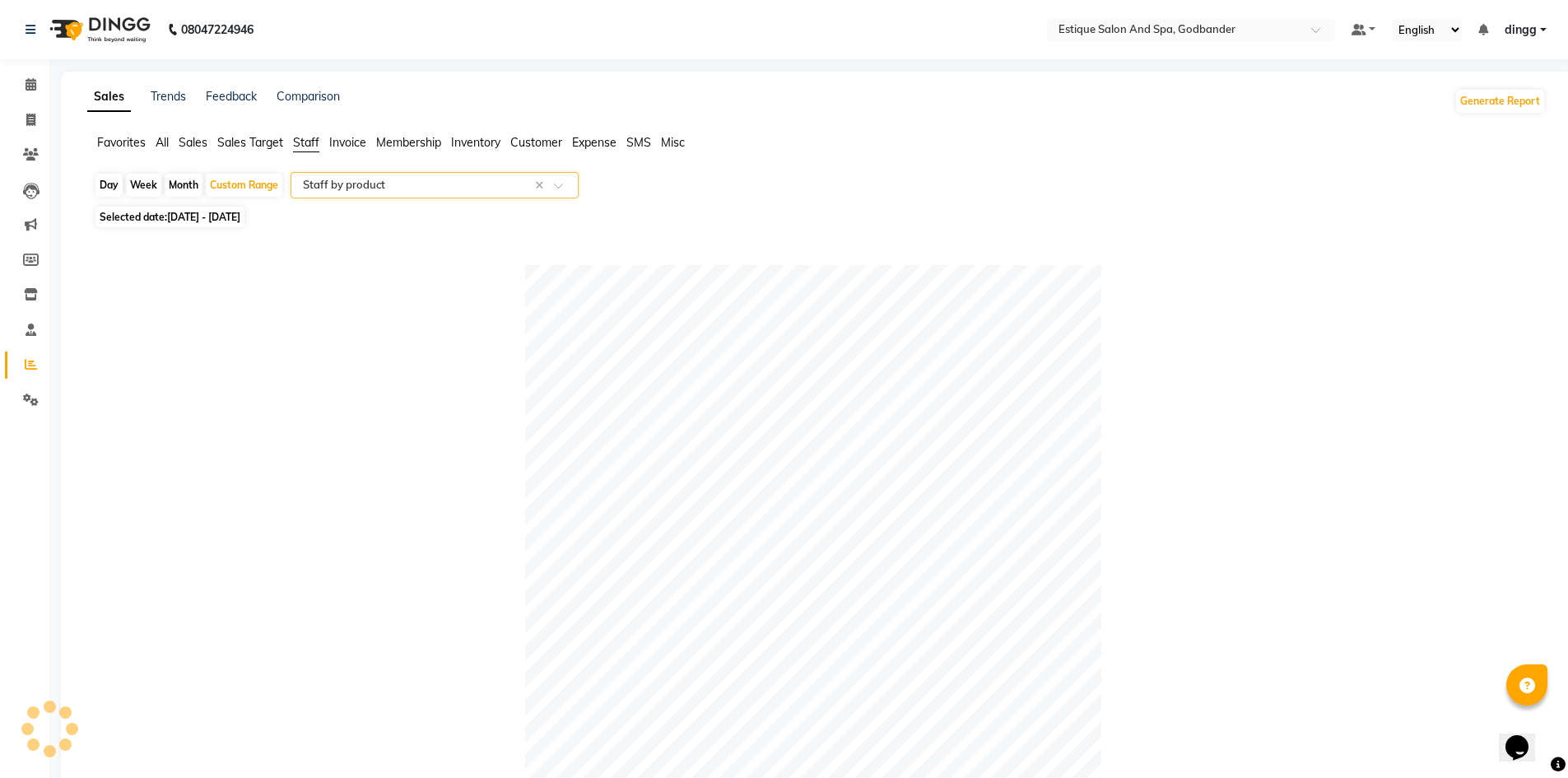
scroll to position [411, 0]
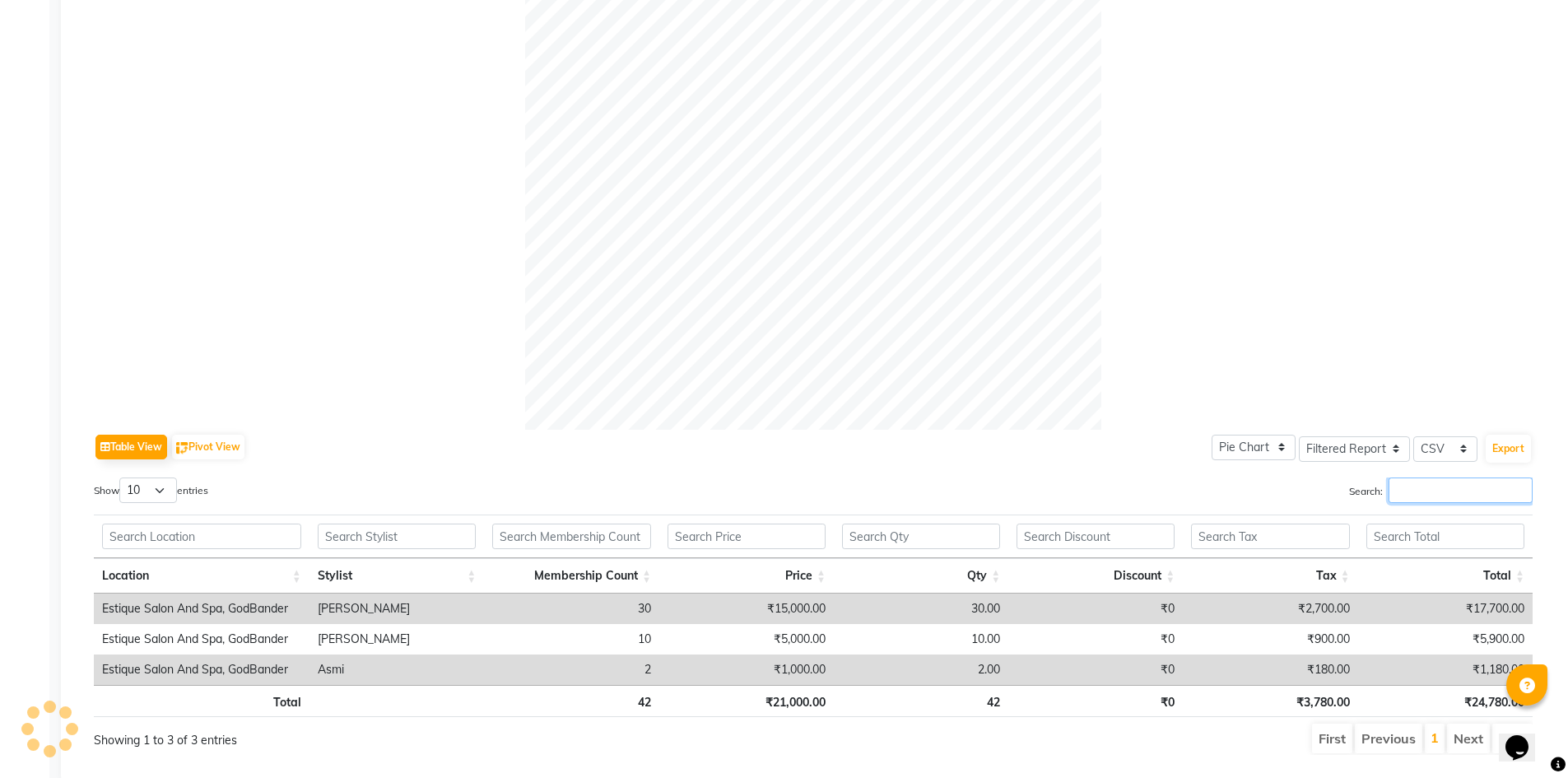
click at [1437, 494] on input "Search:" at bounding box center [1461, 491] width 144 height 26
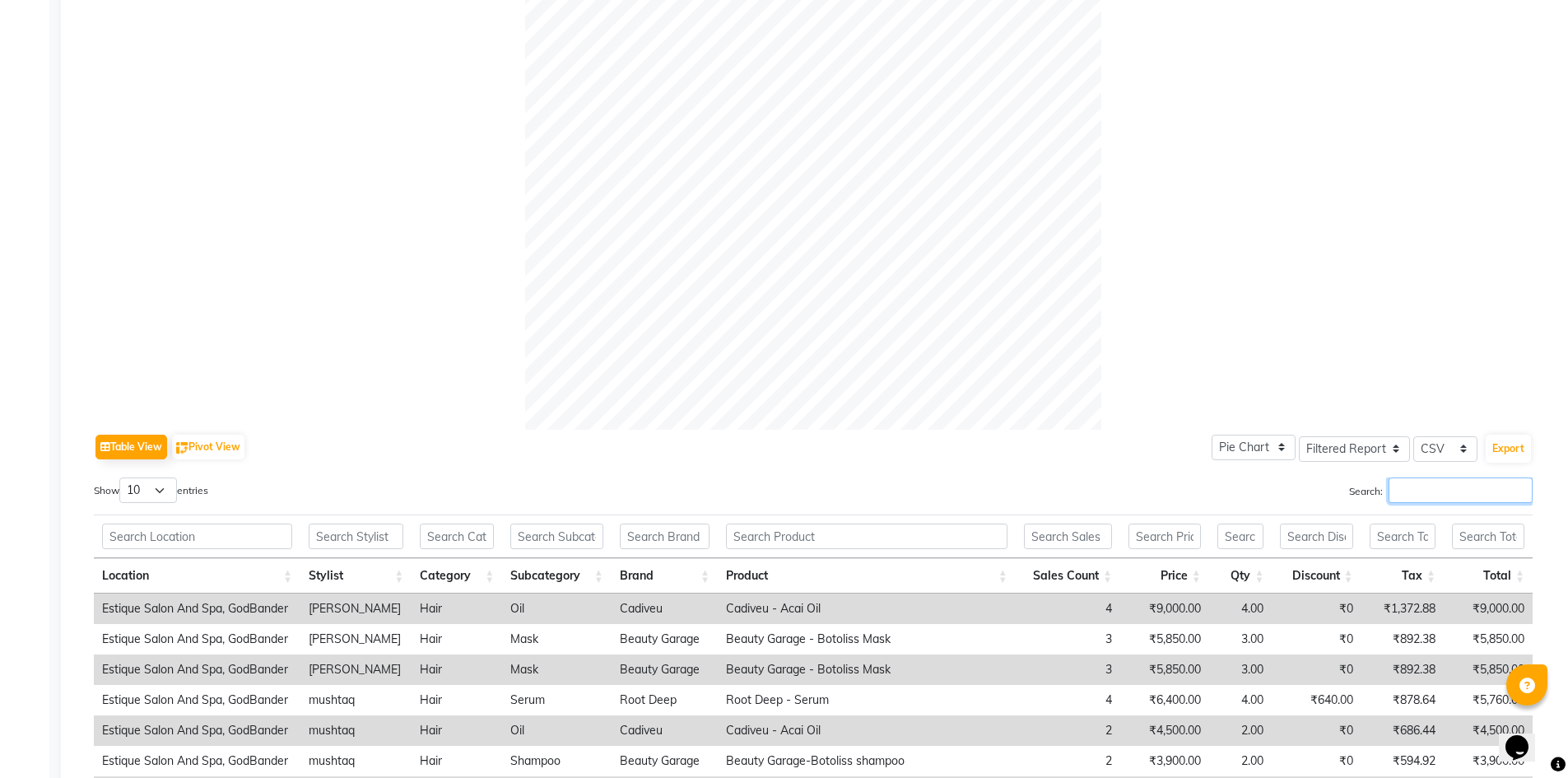
click at [1433, 496] on input "Search:" at bounding box center [1461, 491] width 144 height 26
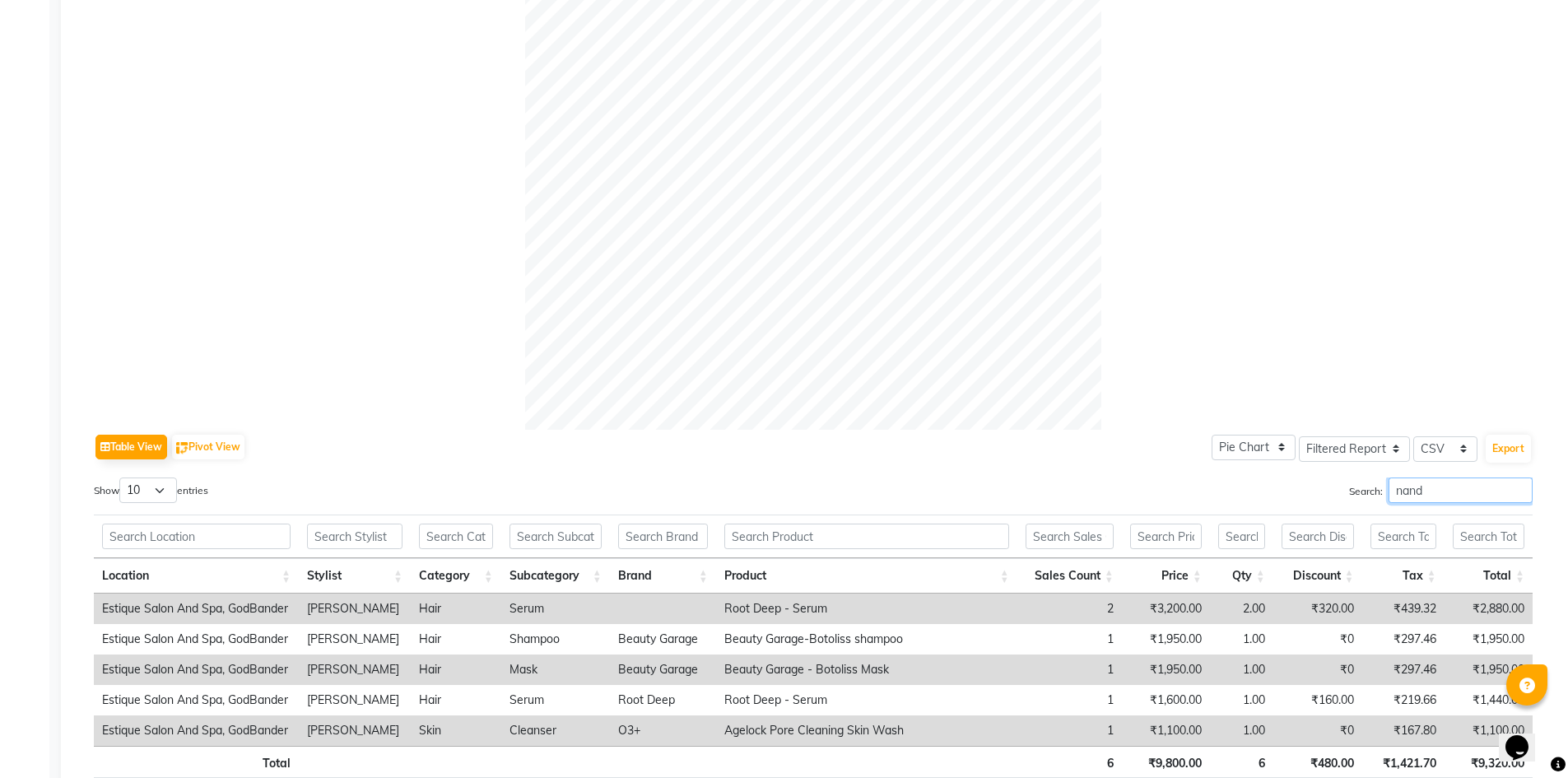
type input "nand"
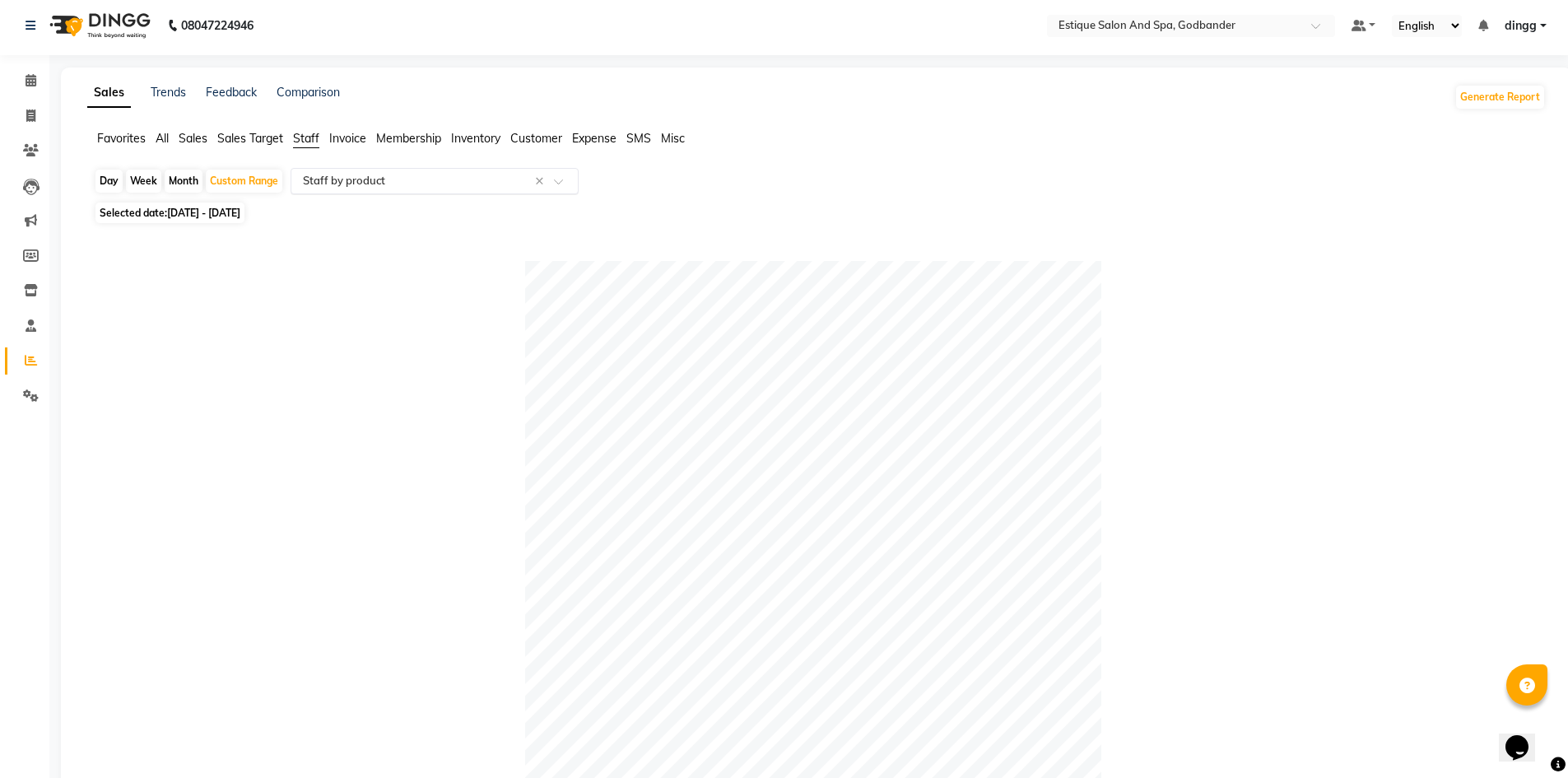
scroll to position [0, 0]
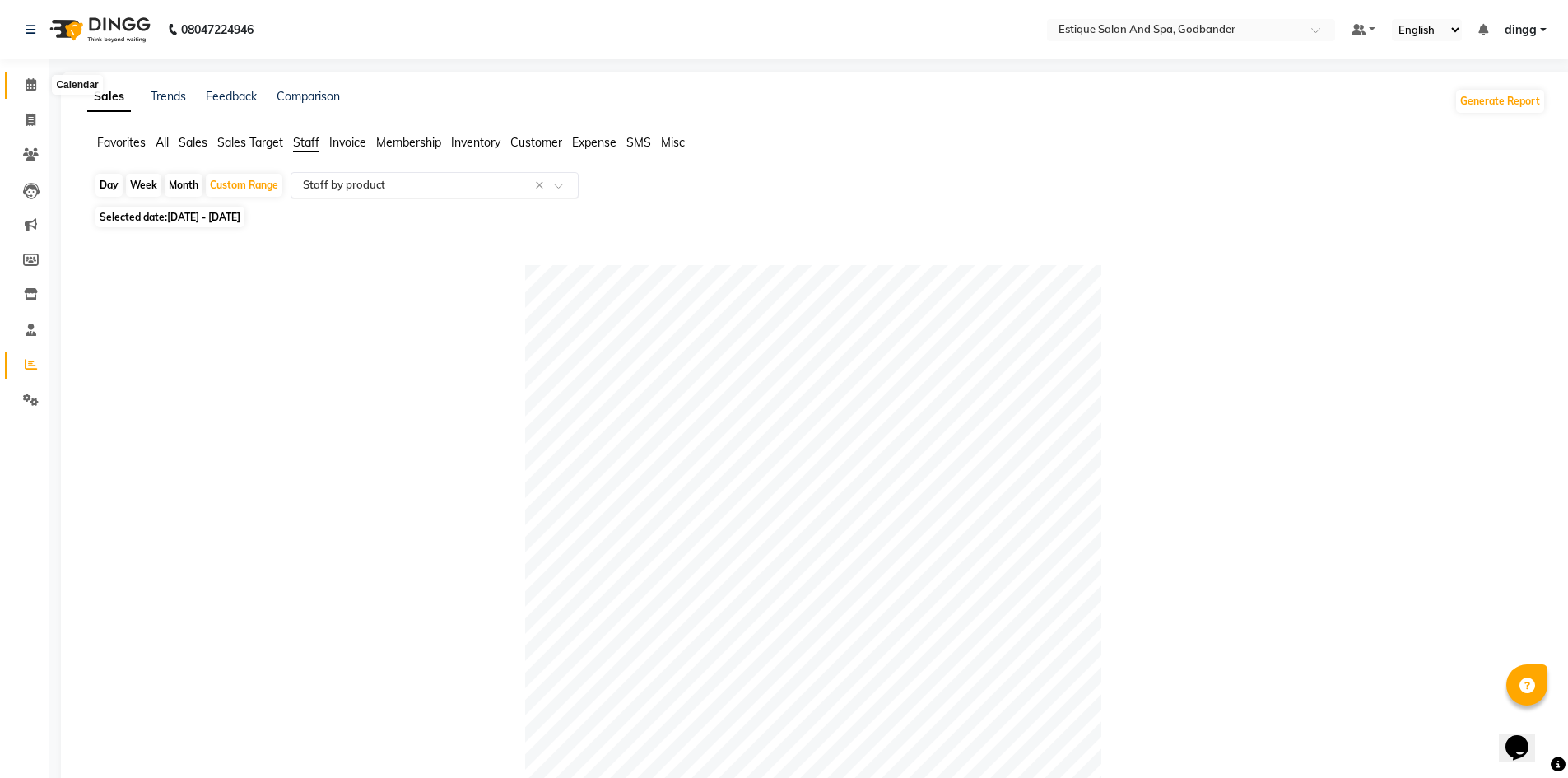
click at [26, 83] on icon at bounding box center [31, 84] width 11 height 12
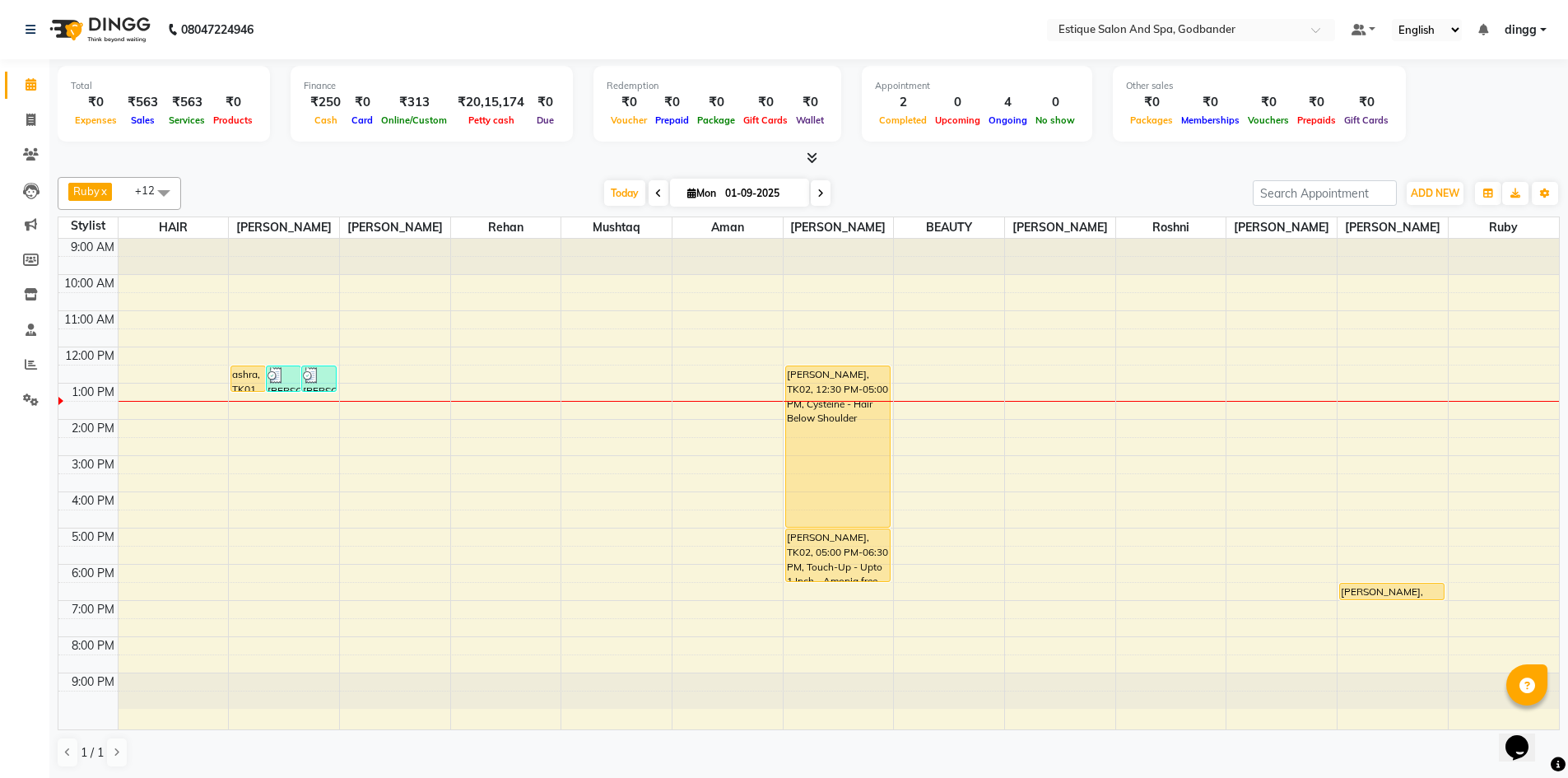
click at [722, 201] on input "01-09-2025" at bounding box center [761, 193] width 82 height 25
select select "9"
select select "2025"
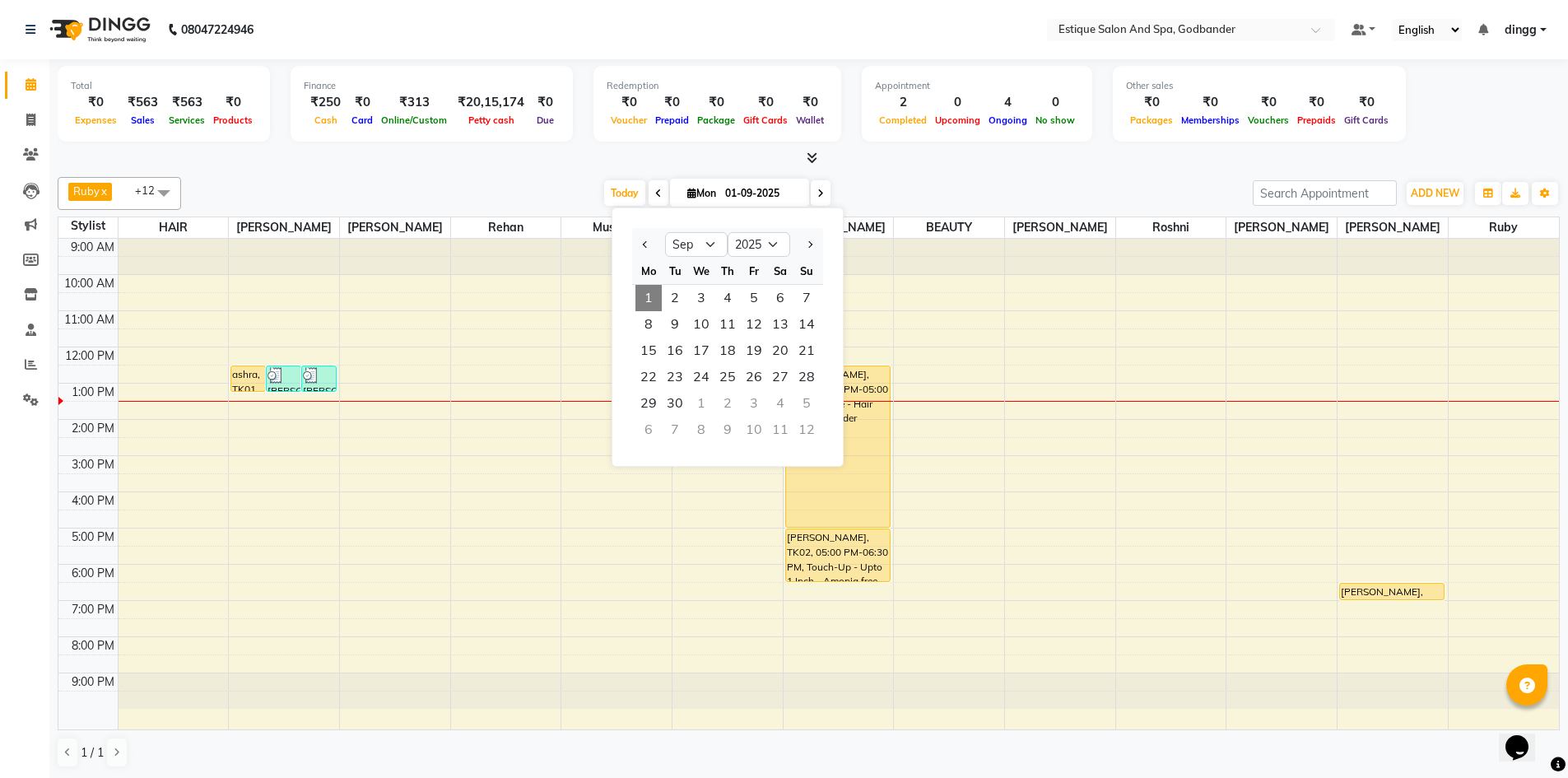
click at [296, 163] on div at bounding box center [809, 158] width 1502 height 17
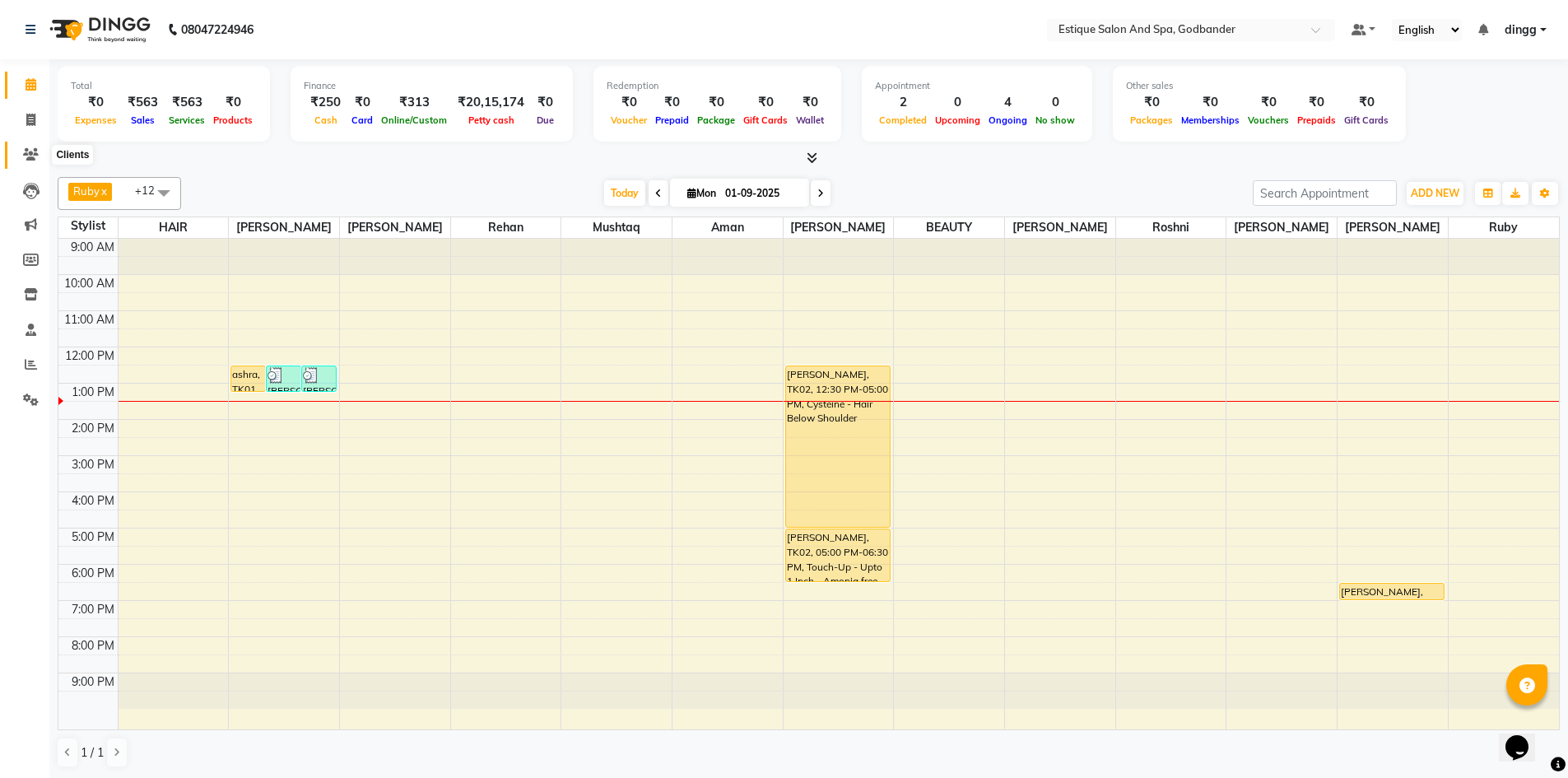
click at [26, 151] on icon at bounding box center [31, 154] width 16 height 12
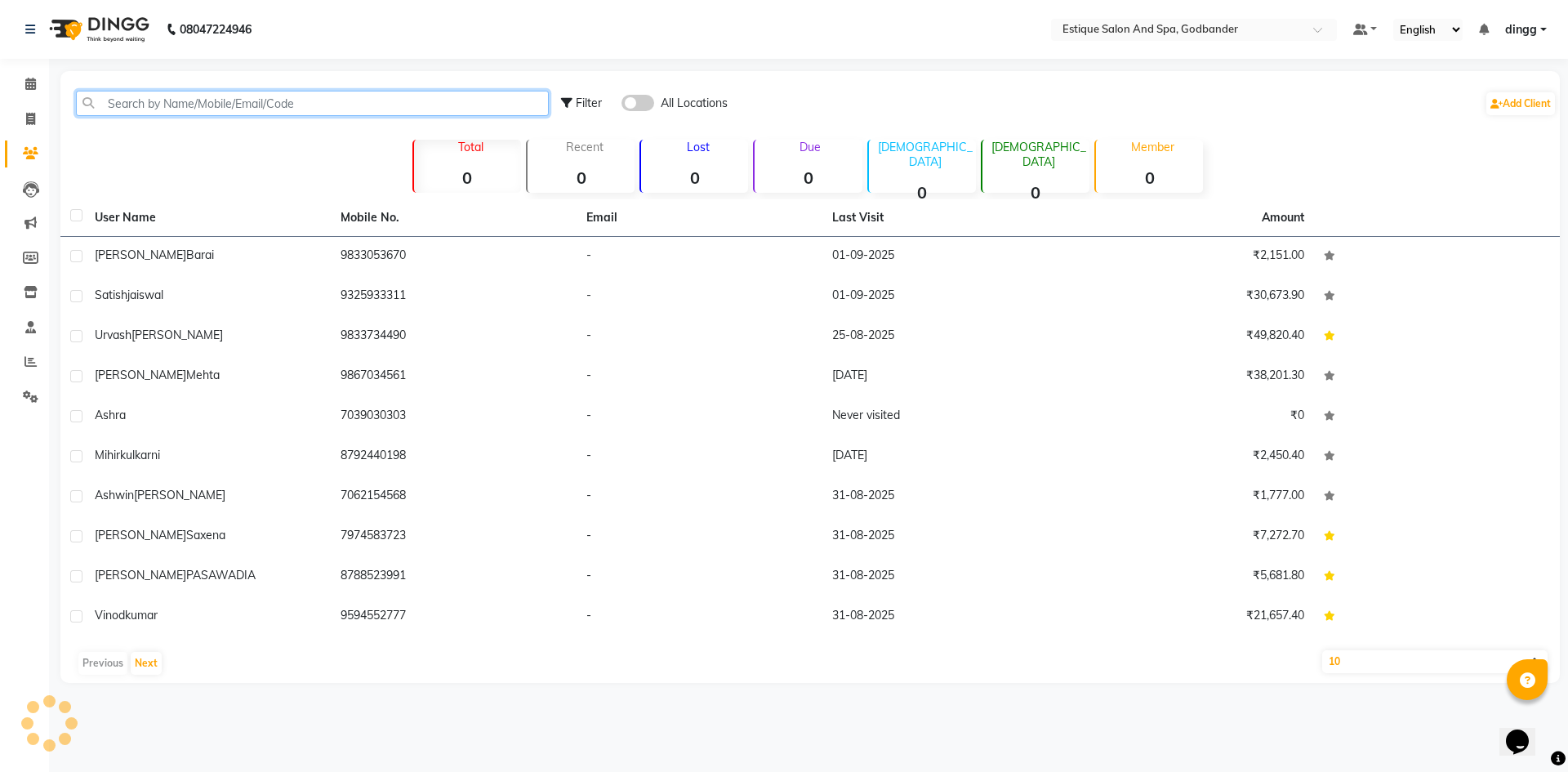
click at [185, 105] on input "text" at bounding box center [312, 104] width 473 height 26
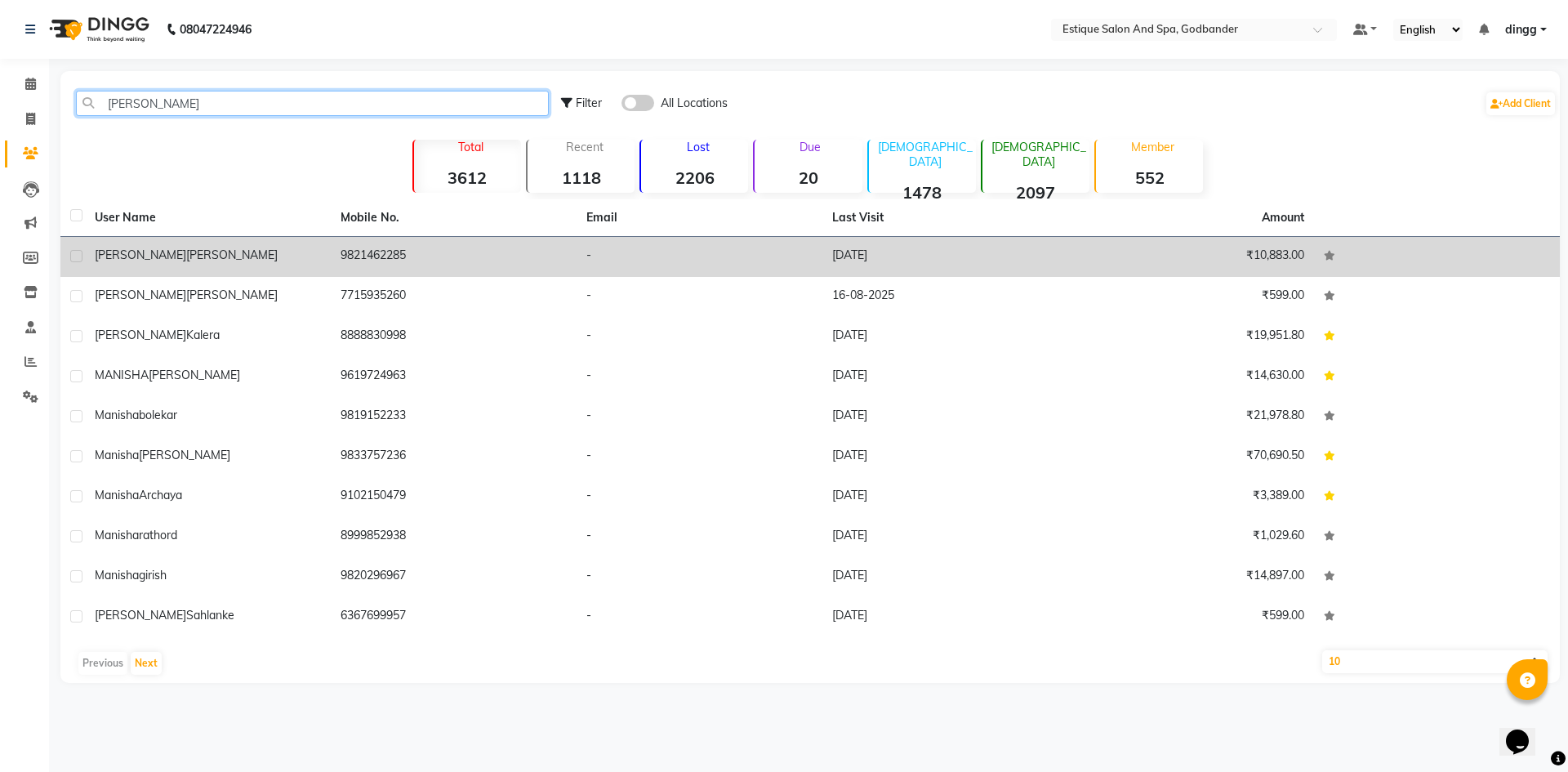
type input "anisha"
click at [186, 258] on span "Satam" at bounding box center [232, 254] width 92 height 15
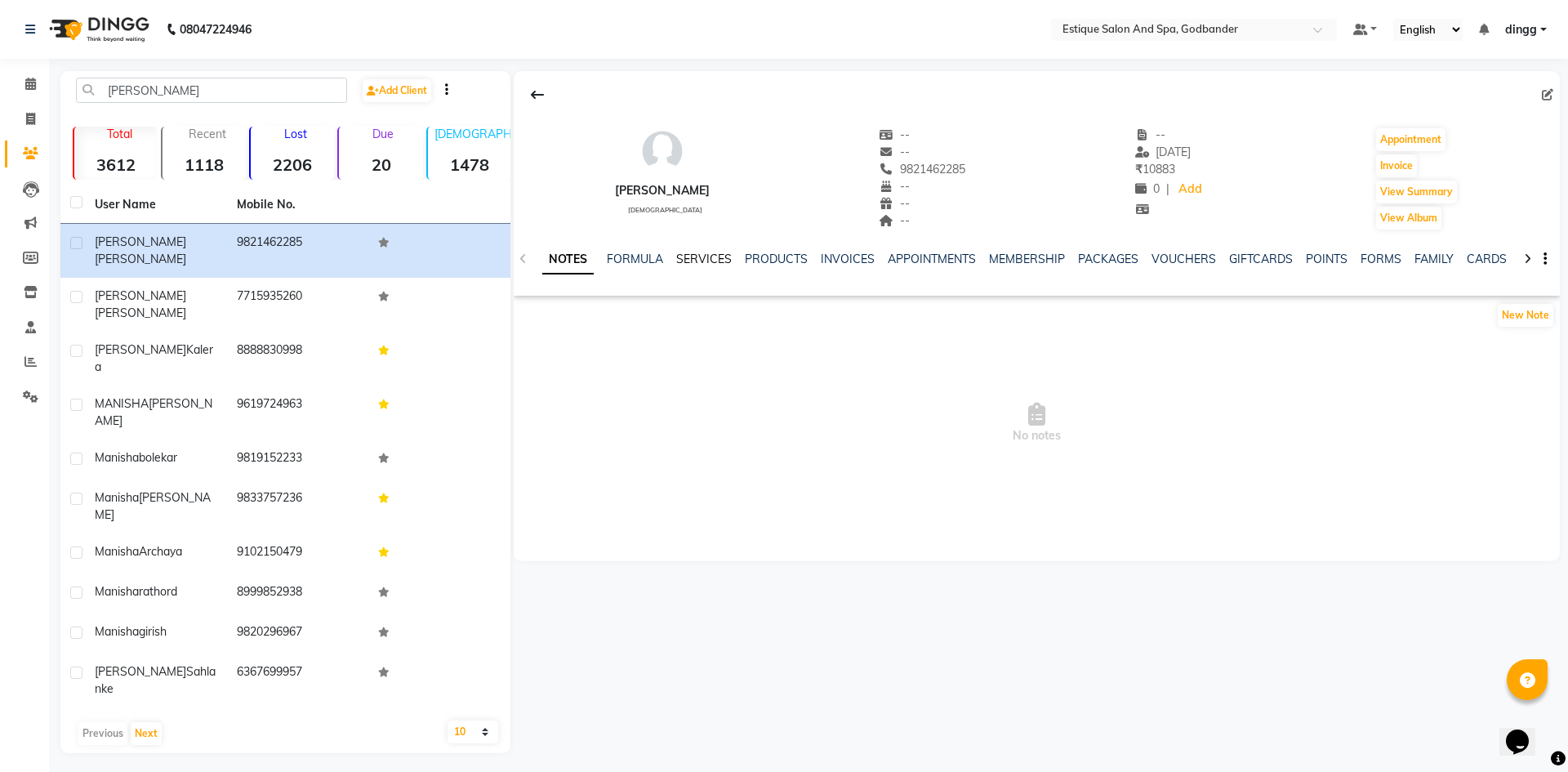
click at [693, 259] on link "SERVICES" at bounding box center [704, 258] width 55 height 15
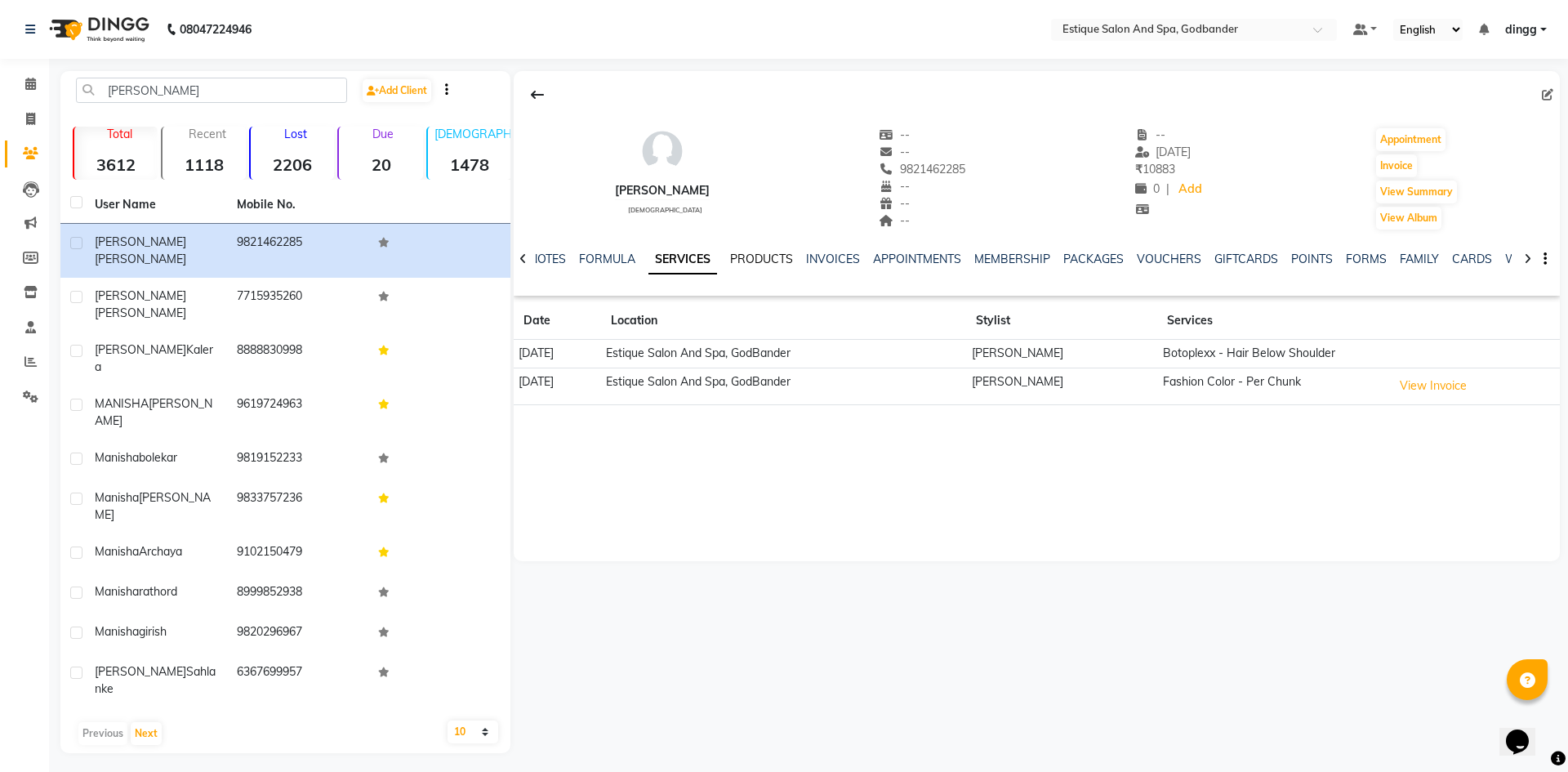
click at [754, 264] on link "PRODUCTS" at bounding box center [762, 258] width 63 height 15
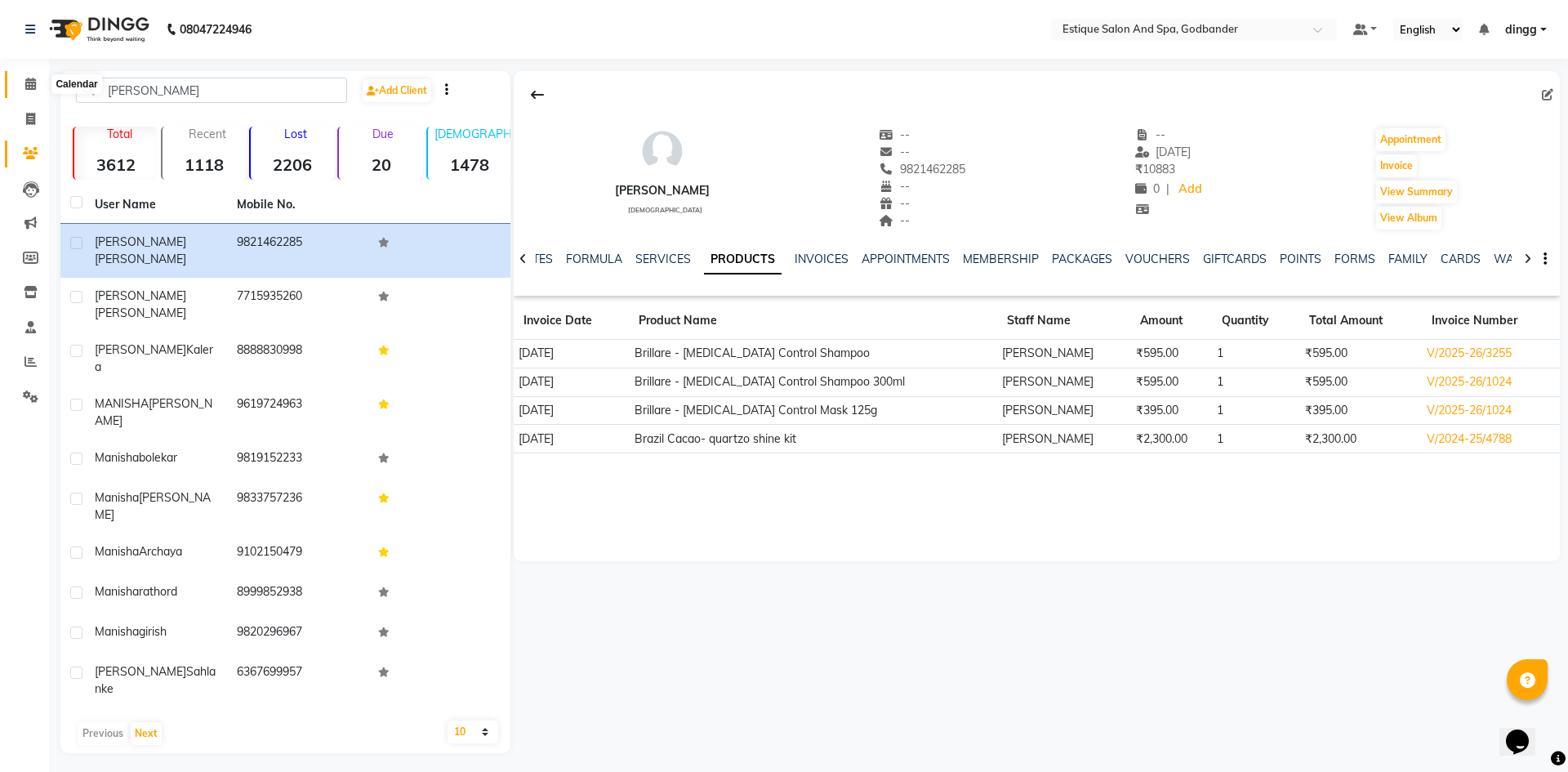
click at [33, 81] on icon at bounding box center [31, 84] width 11 height 12
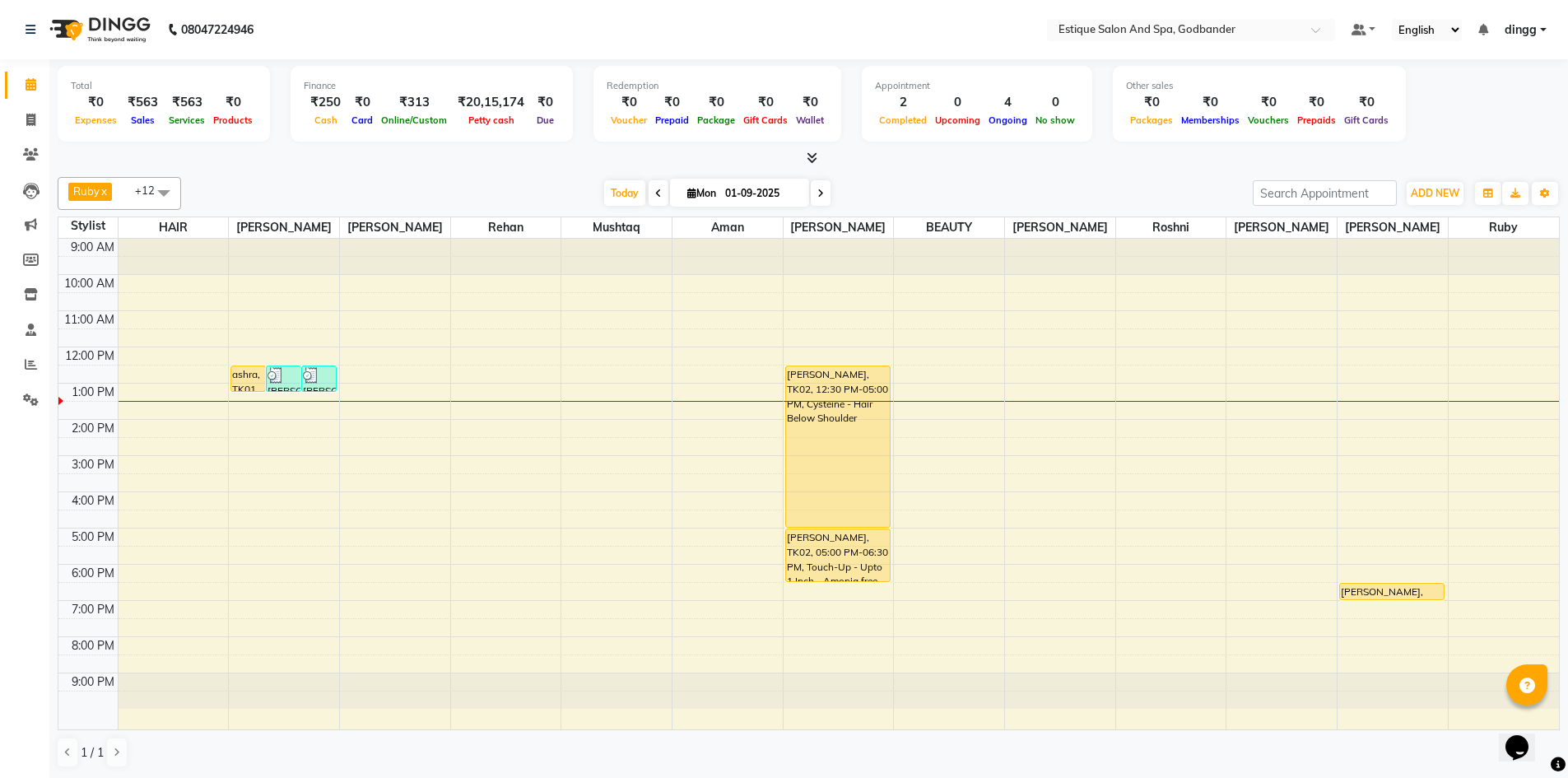
click at [775, 192] on input "01-09-2025" at bounding box center [761, 193] width 82 height 25
select select "9"
select select "2025"
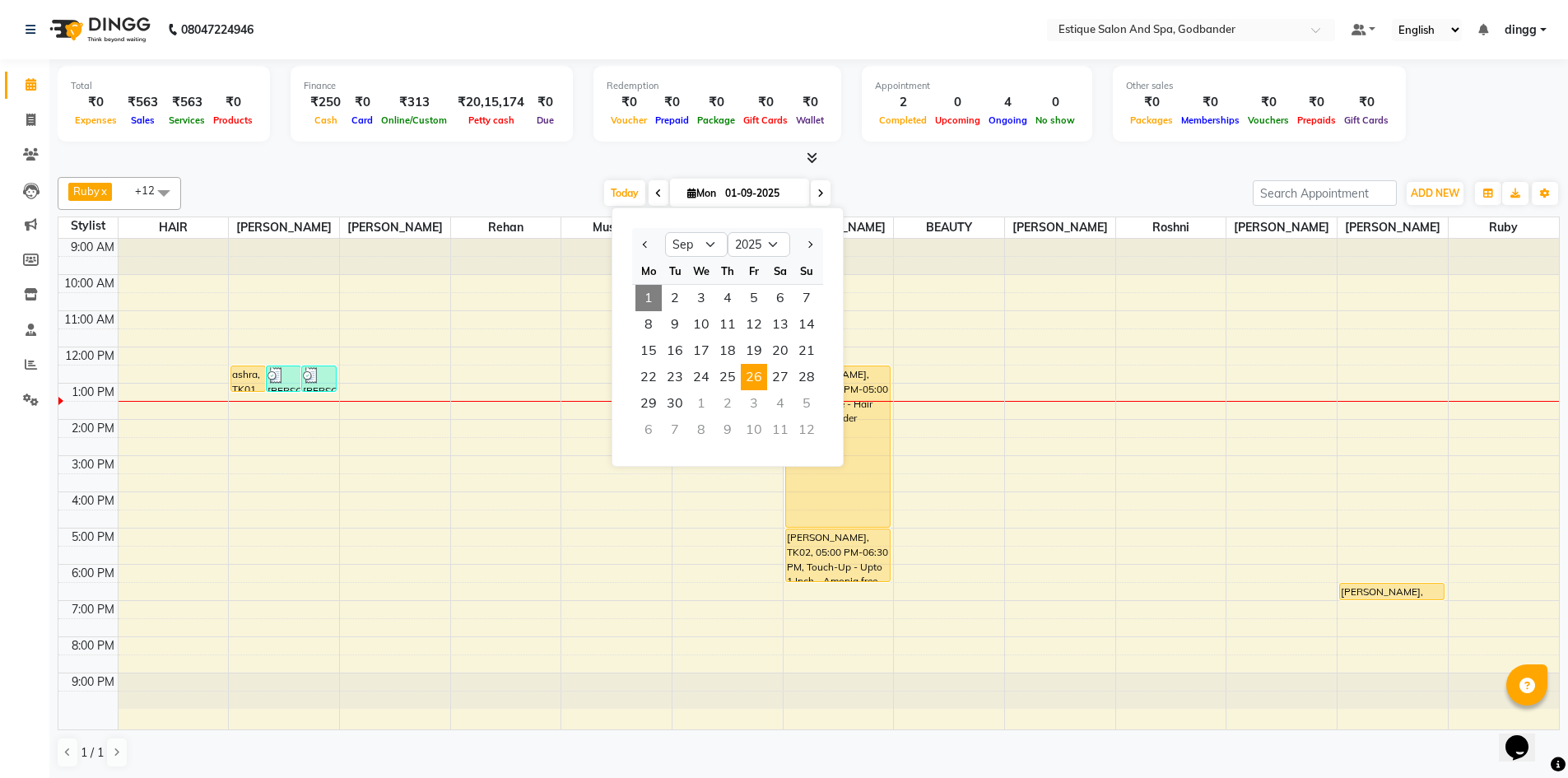
click at [754, 378] on span "26" at bounding box center [754, 377] width 27 height 27
type input "26-09-2025"
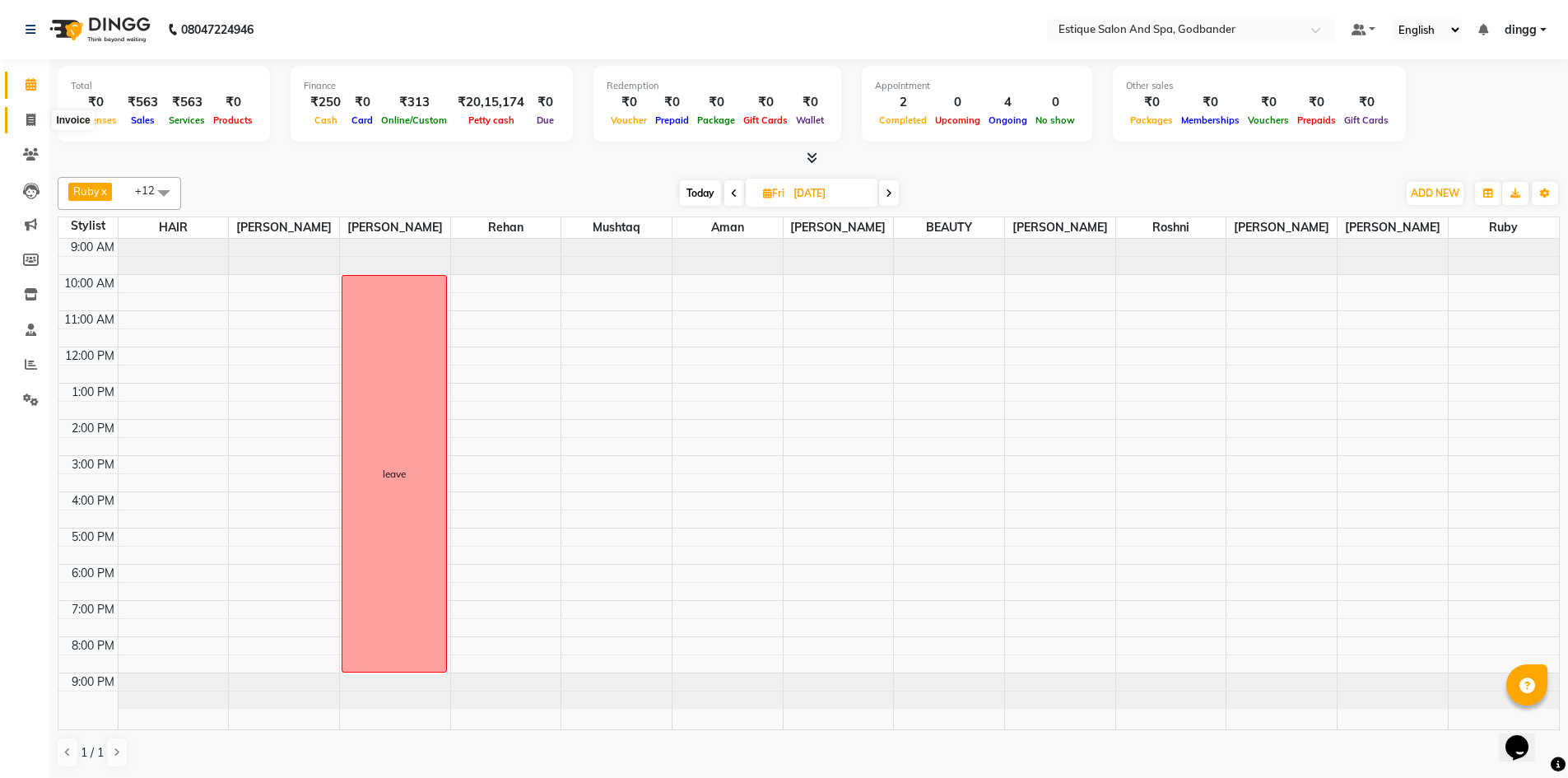
click at [41, 118] on span at bounding box center [31, 120] width 29 height 19
select select "6103"
select select "service"
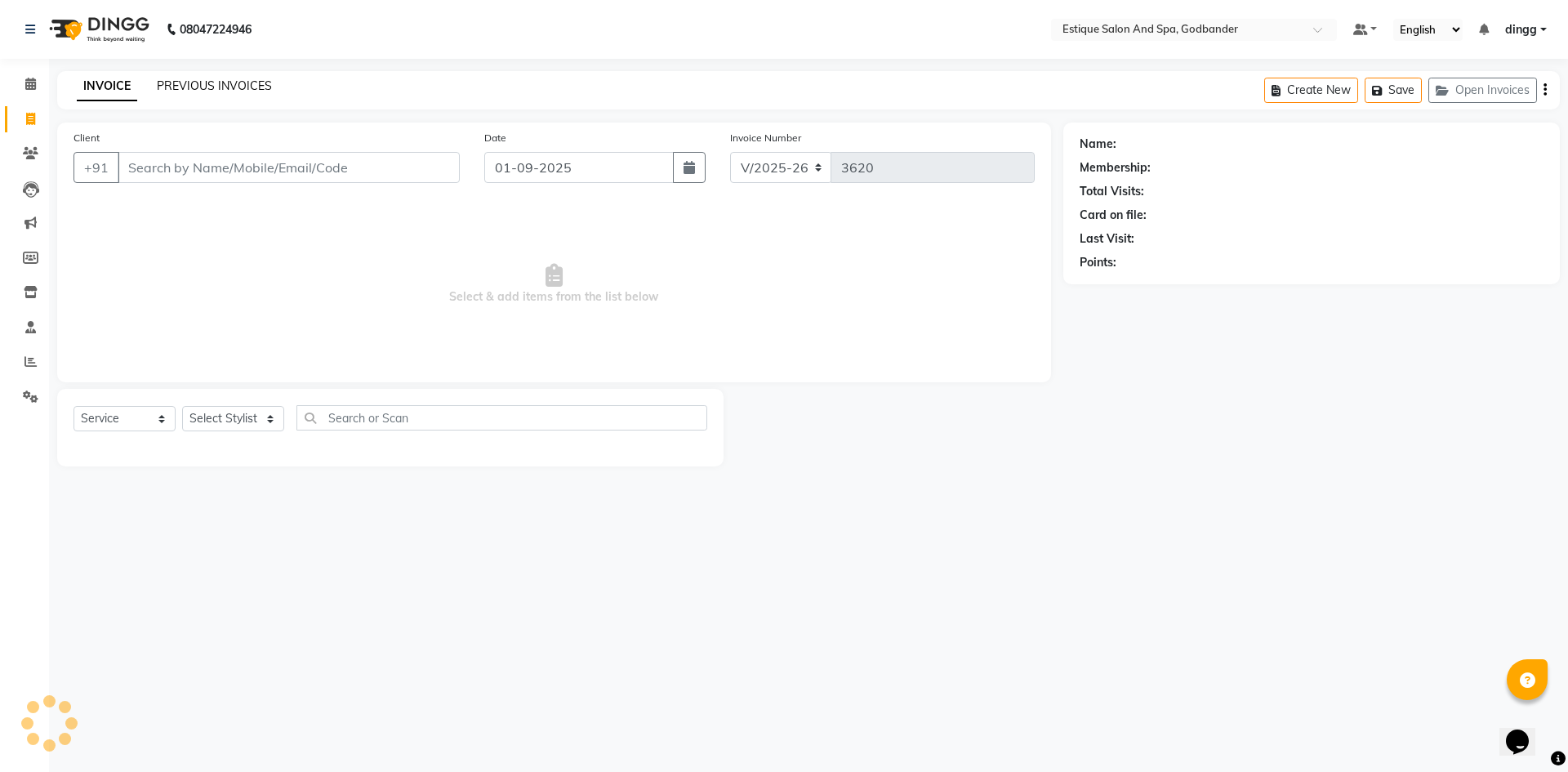
click at [233, 88] on link "PREVIOUS INVOICES" at bounding box center [214, 86] width 115 height 15
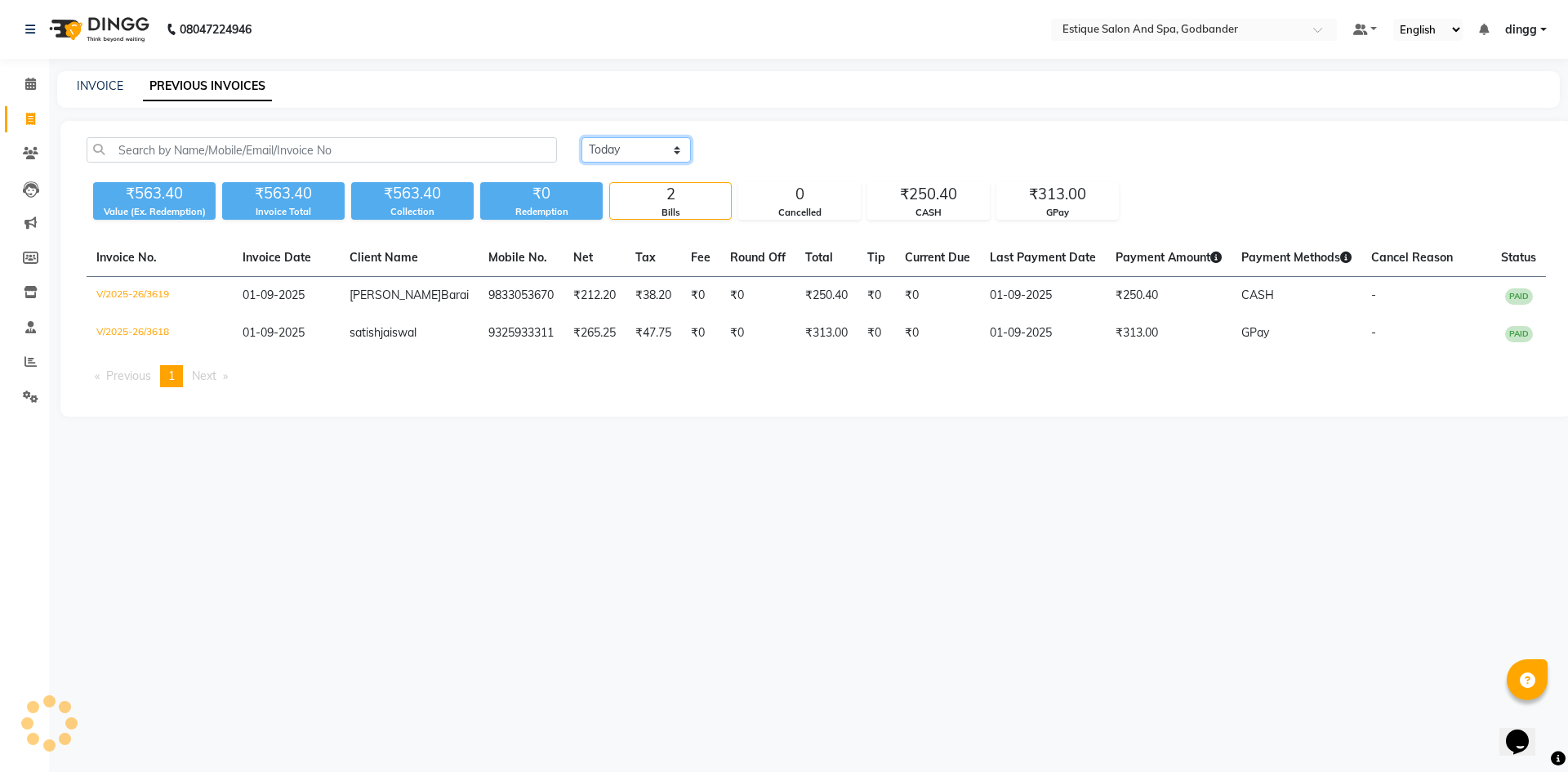
click at [607, 141] on select "Today Yesterday Custom Range" at bounding box center [636, 150] width 109 height 26
select select "range"
click at [581, 137] on select "Today Yesterday Custom Range" at bounding box center [636, 150] width 109 height 26
click at [780, 148] on input "01-09-2025" at bounding box center [769, 150] width 114 height 23
select select "9"
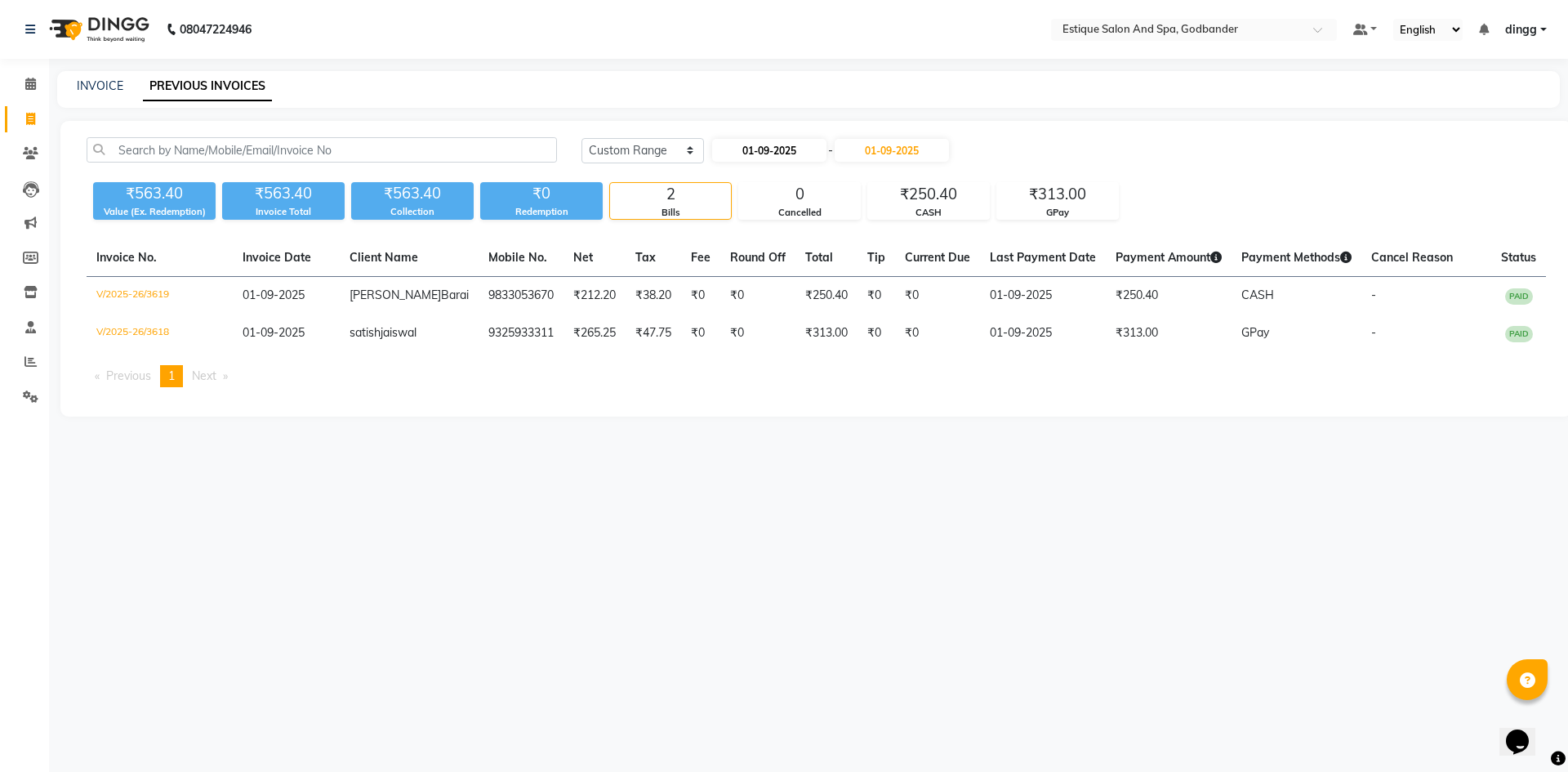
select select "2025"
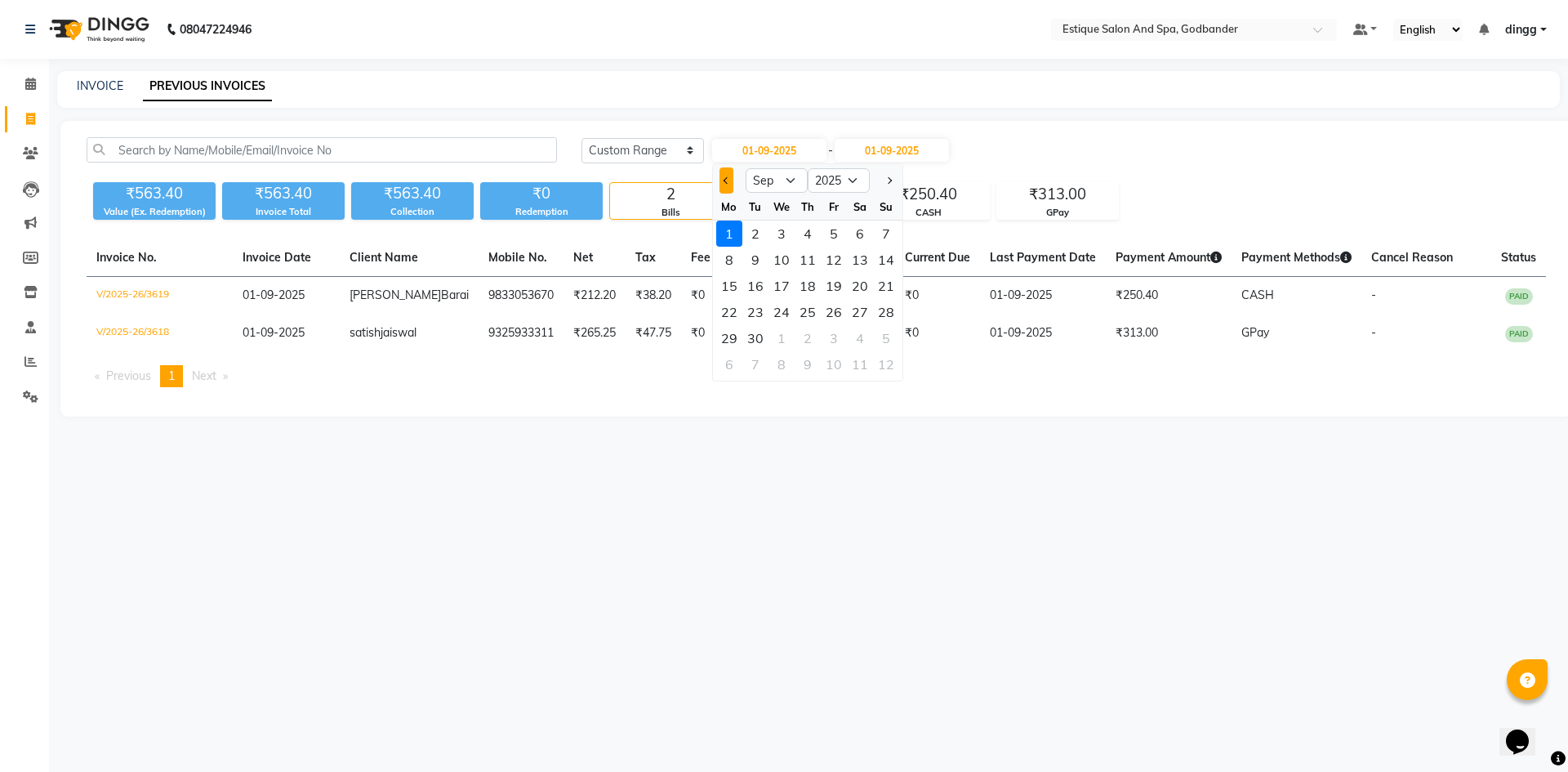
click at [726, 182] on span "Previous month" at bounding box center [725, 180] width 7 height 7
select select "8"
click at [761, 338] on div "26" at bounding box center [755, 338] width 27 height 27
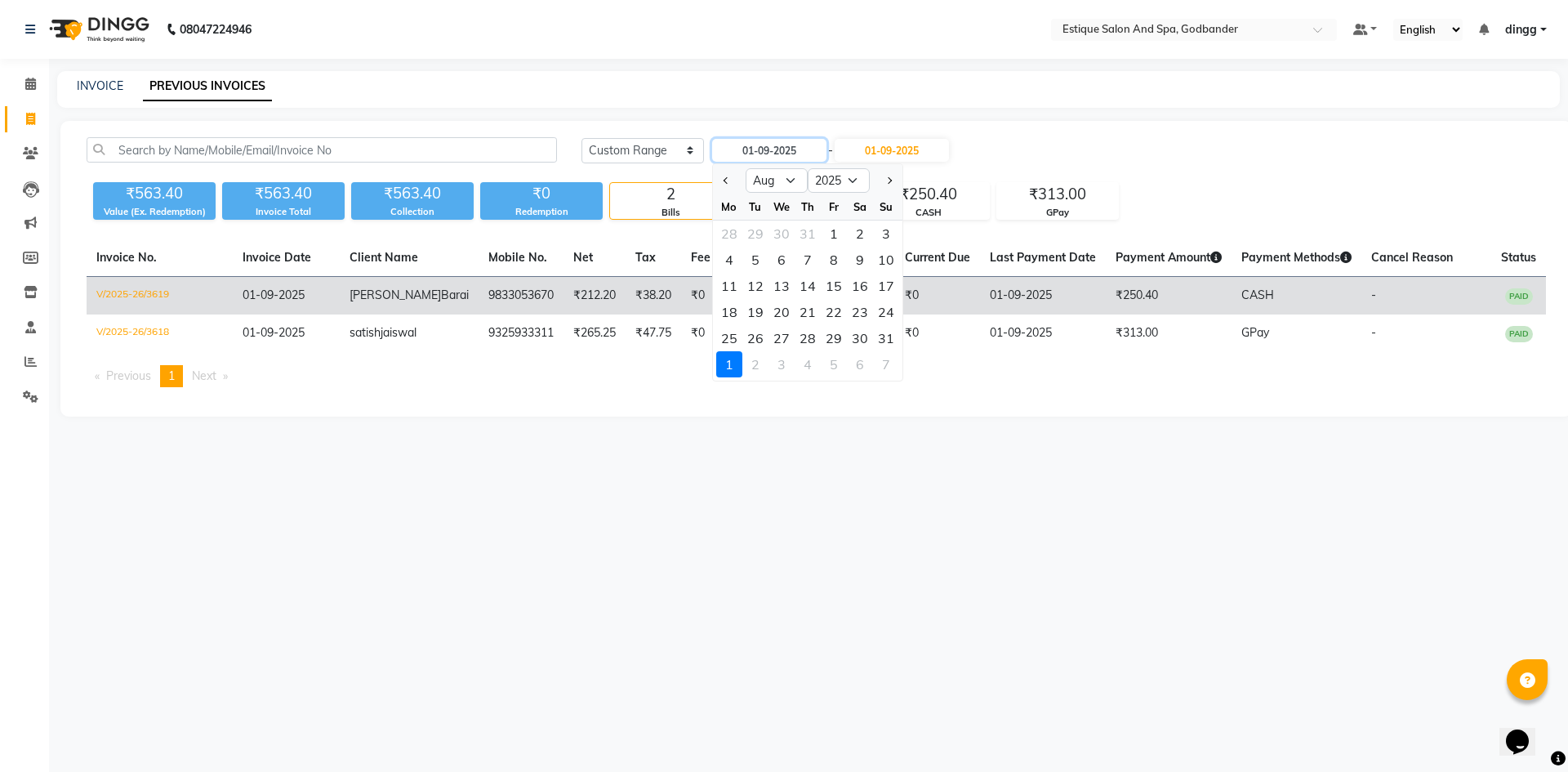
type input "26-08-2025"
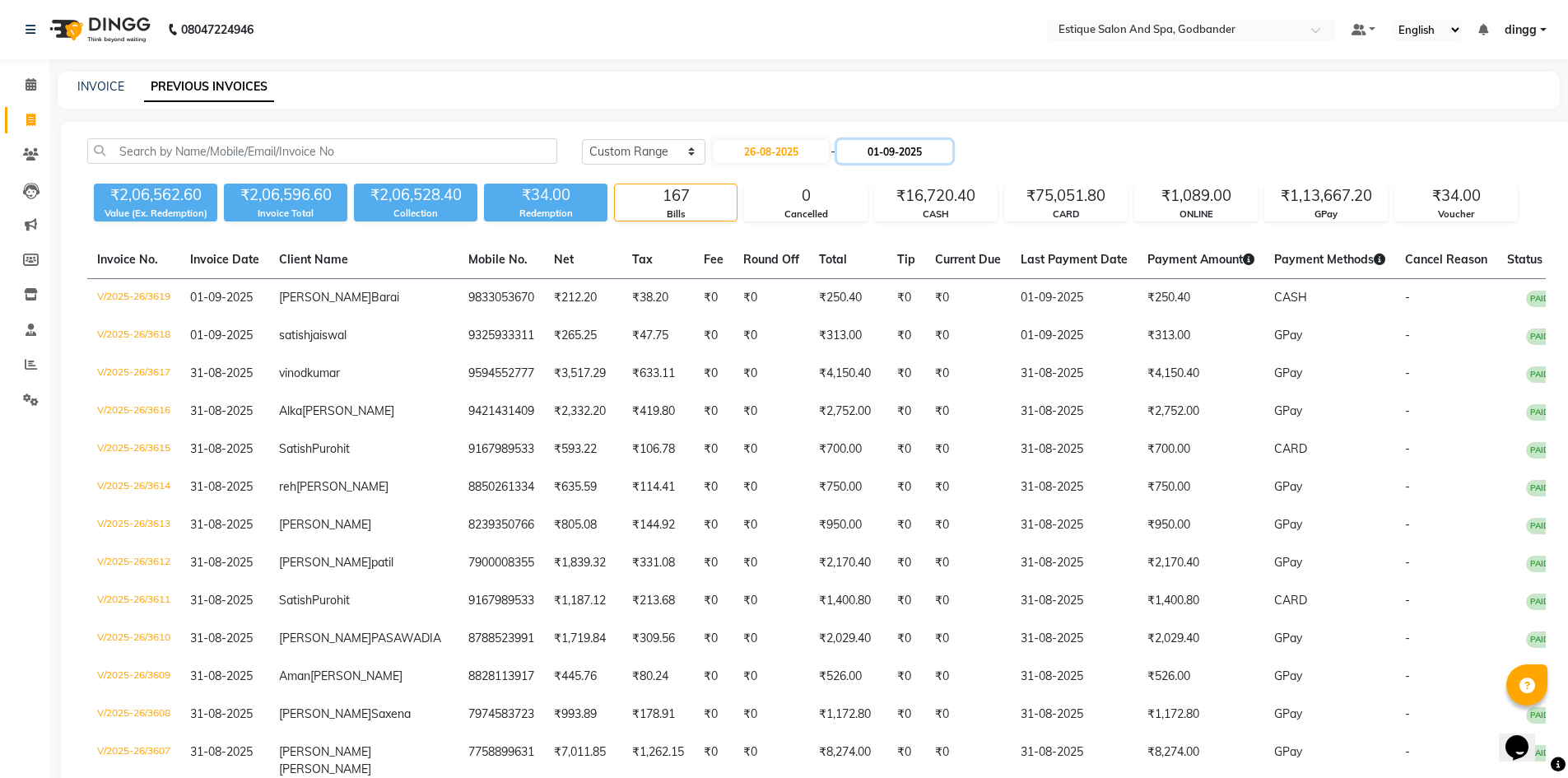
click at [919, 150] on input "01-09-2025" at bounding box center [895, 151] width 115 height 23
select select "9"
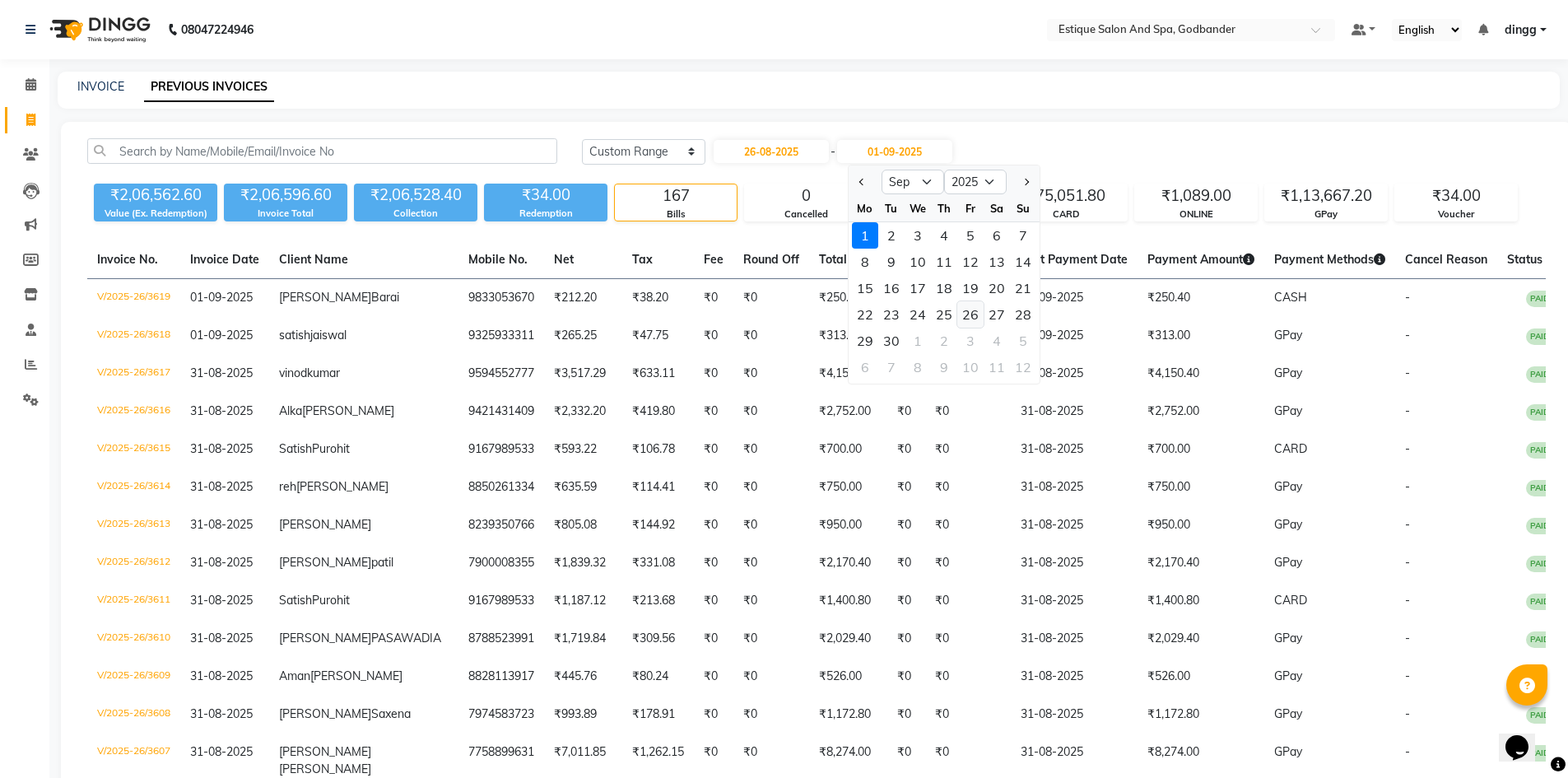
click at [973, 309] on div "26" at bounding box center [971, 314] width 27 height 27
type input "26-09-2025"
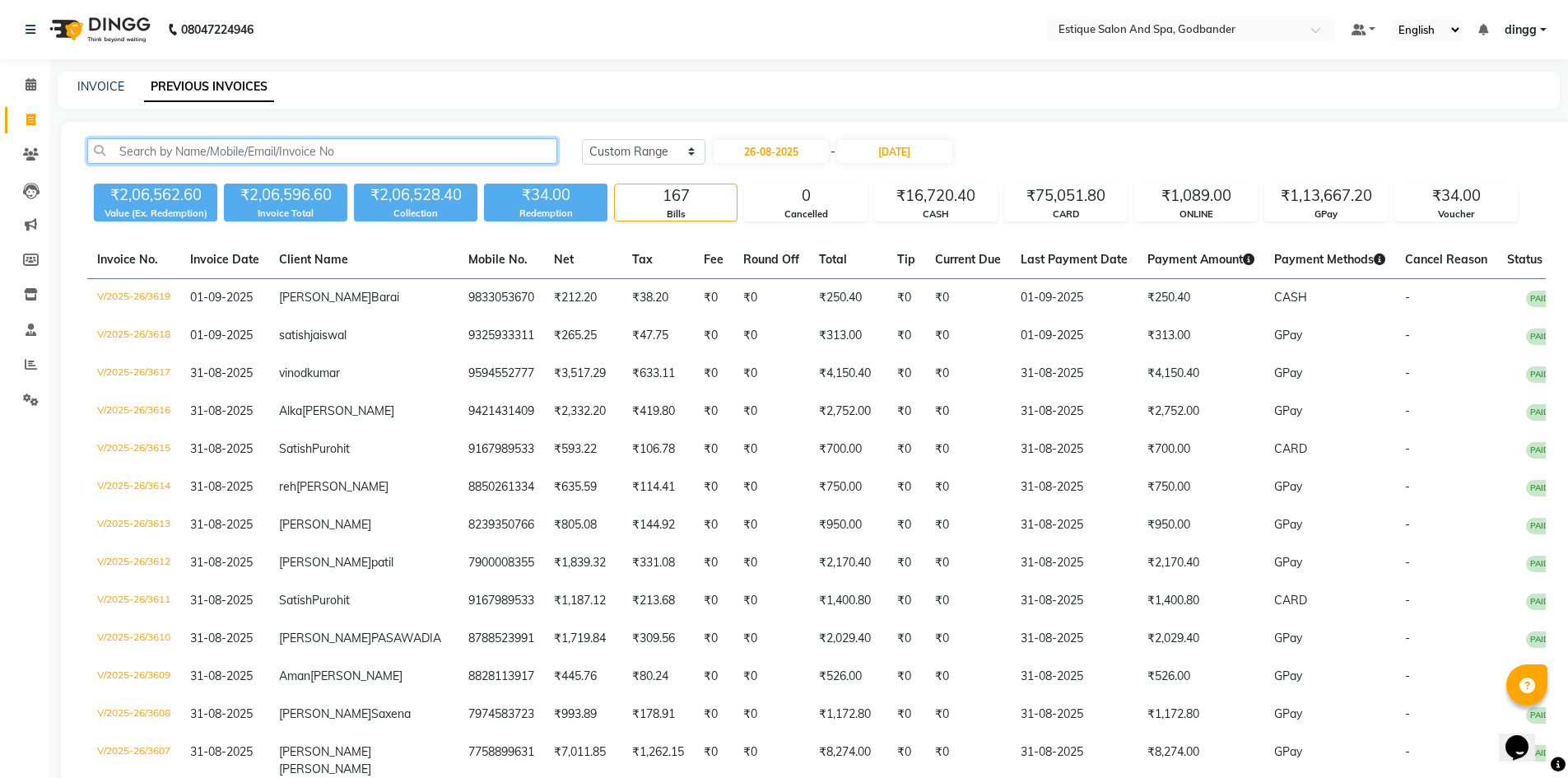
click at [271, 146] on input "text" at bounding box center [322, 151] width 470 height 26
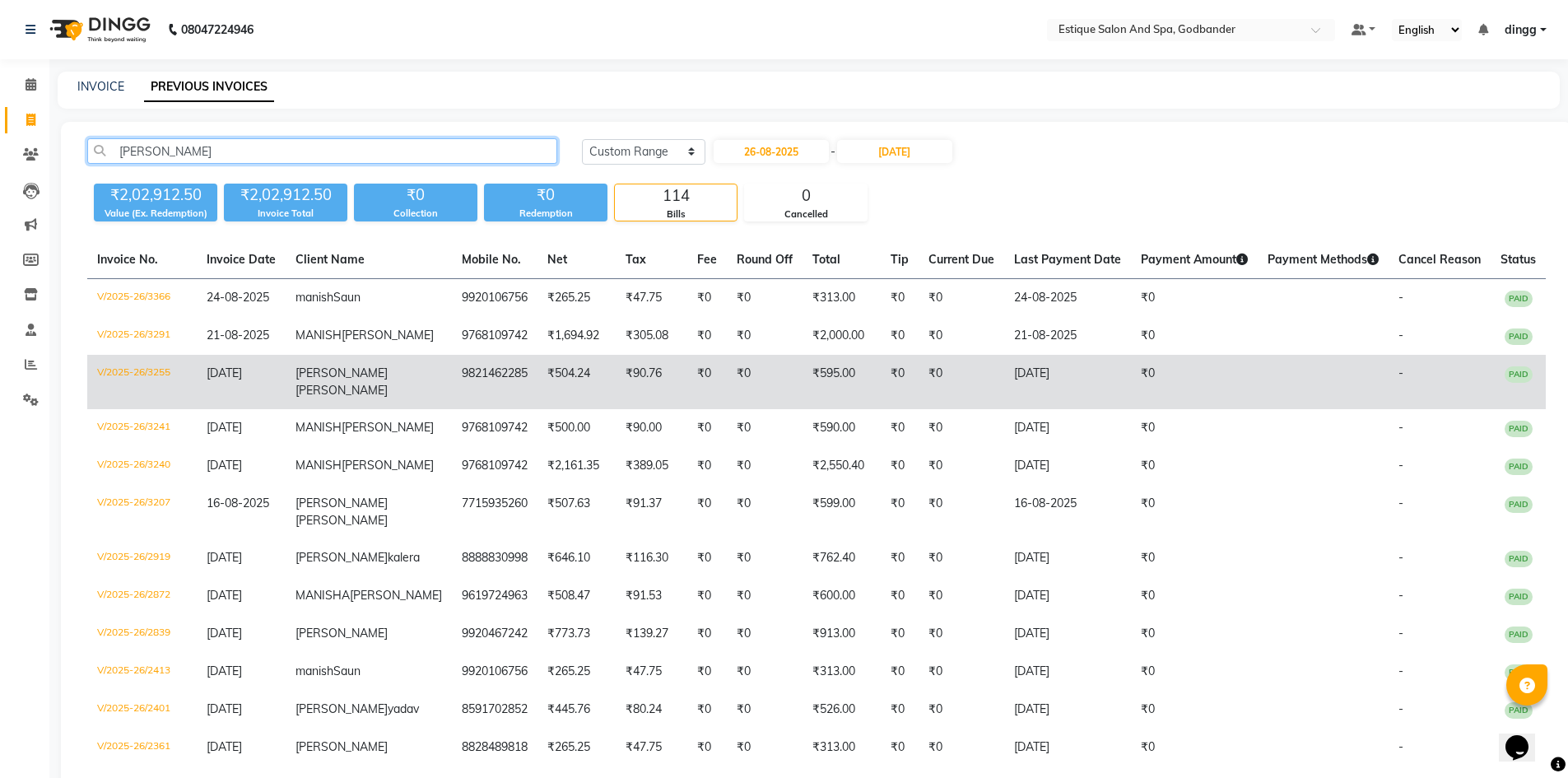
type input "anish"
click at [110, 392] on td "V/2025-26/3255" at bounding box center [142, 382] width 109 height 55
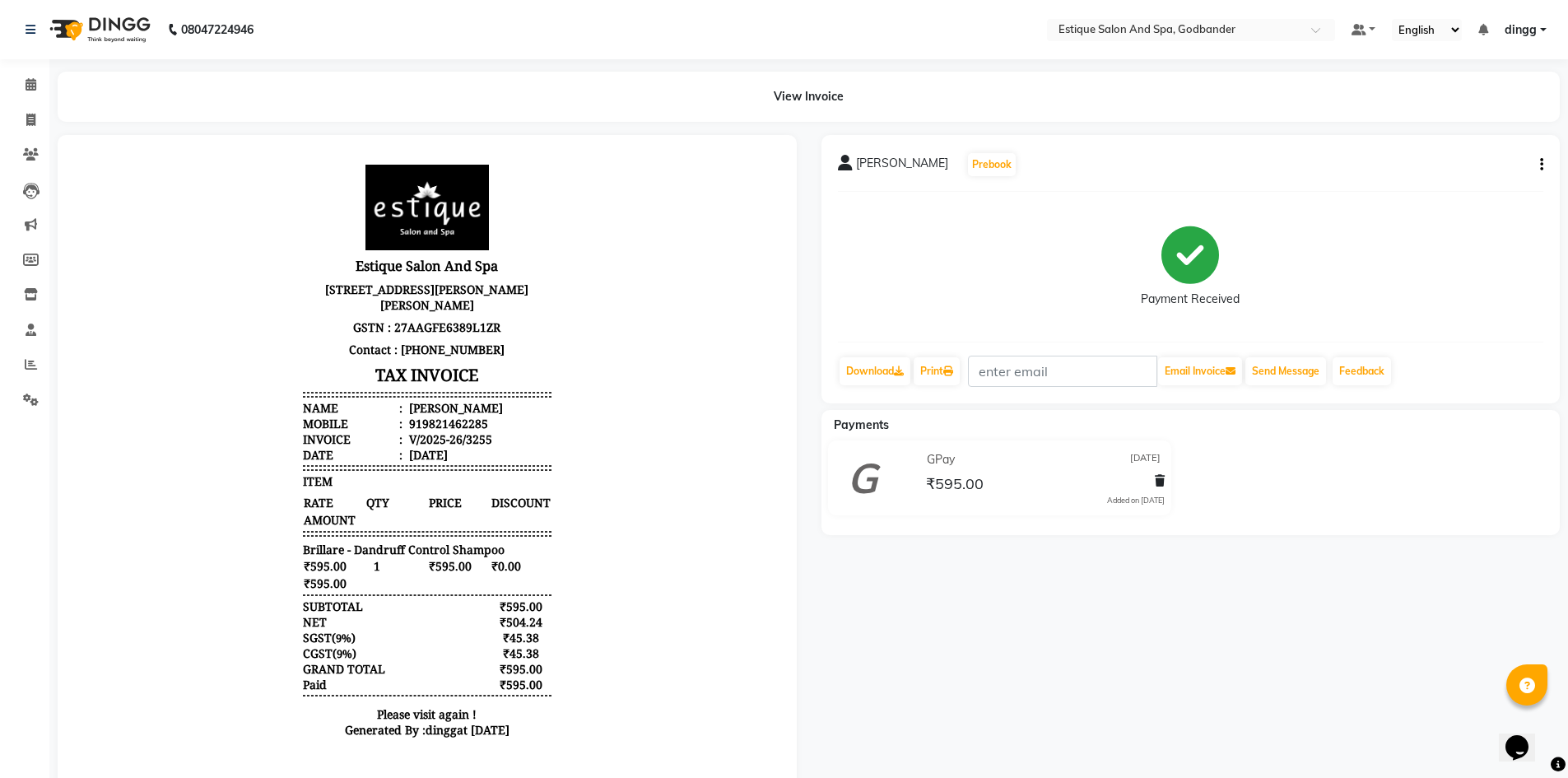
click at [1542, 165] on icon "button" at bounding box center [1541, 165] width 3 height 1
click at [1487, 163] on div "Edit Invoice" at bounding box center [1475, 165] width 82 height 21
select select "service"
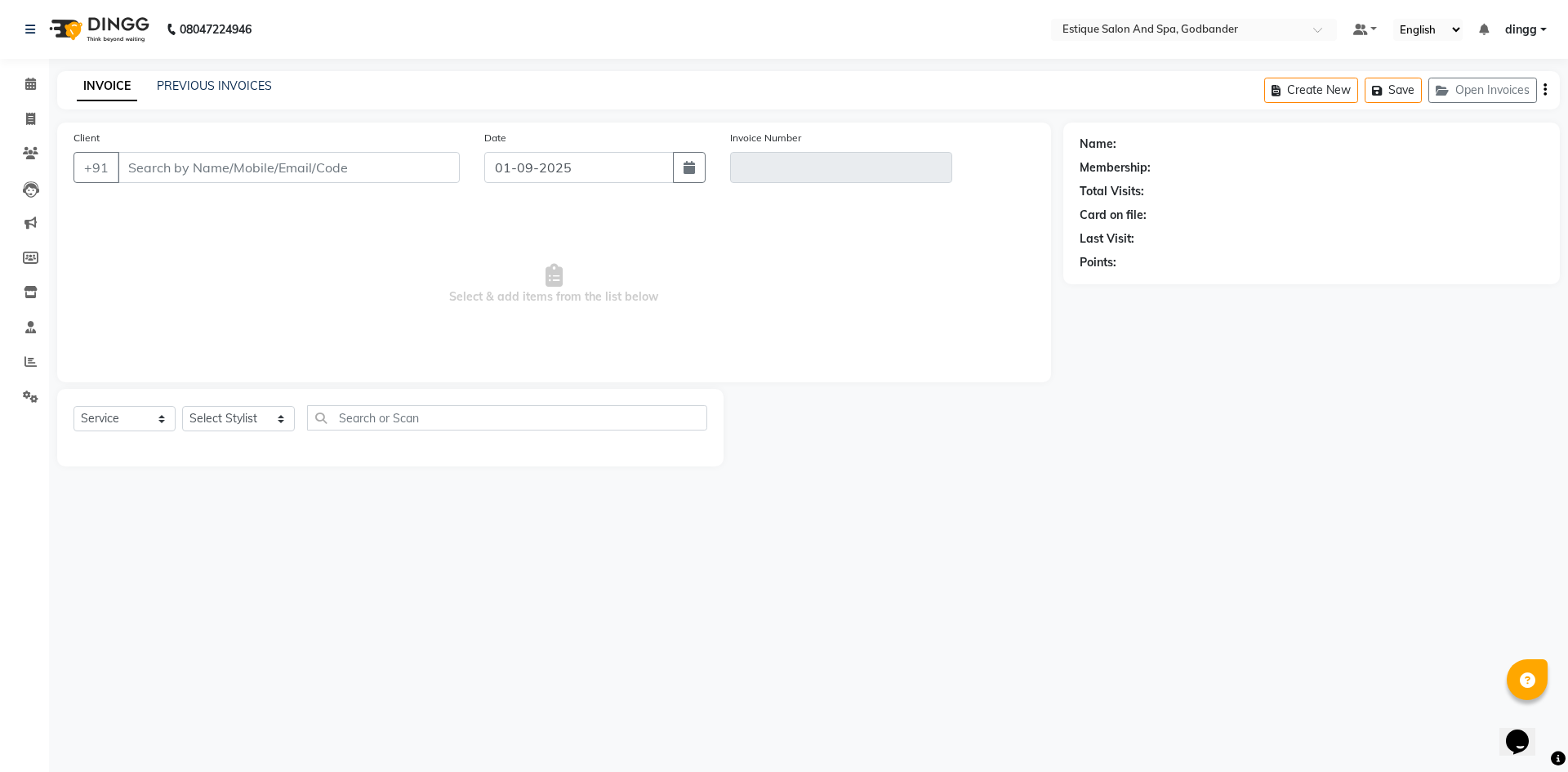
click at [274, 629] on div "08047224946 Select Location × Estique Salon And Spa, Godbander Default Panel My…" at bounding box center [784, 386] width 1568 height 772
click at [275, 631] on div "08047224946 Select Location × Estique Salon And Spa, Godbander Default Panel My…" at bounding box center [784, 386] width 1568 height 772
type input "9821462285"
type input "V/2025-26/3255"
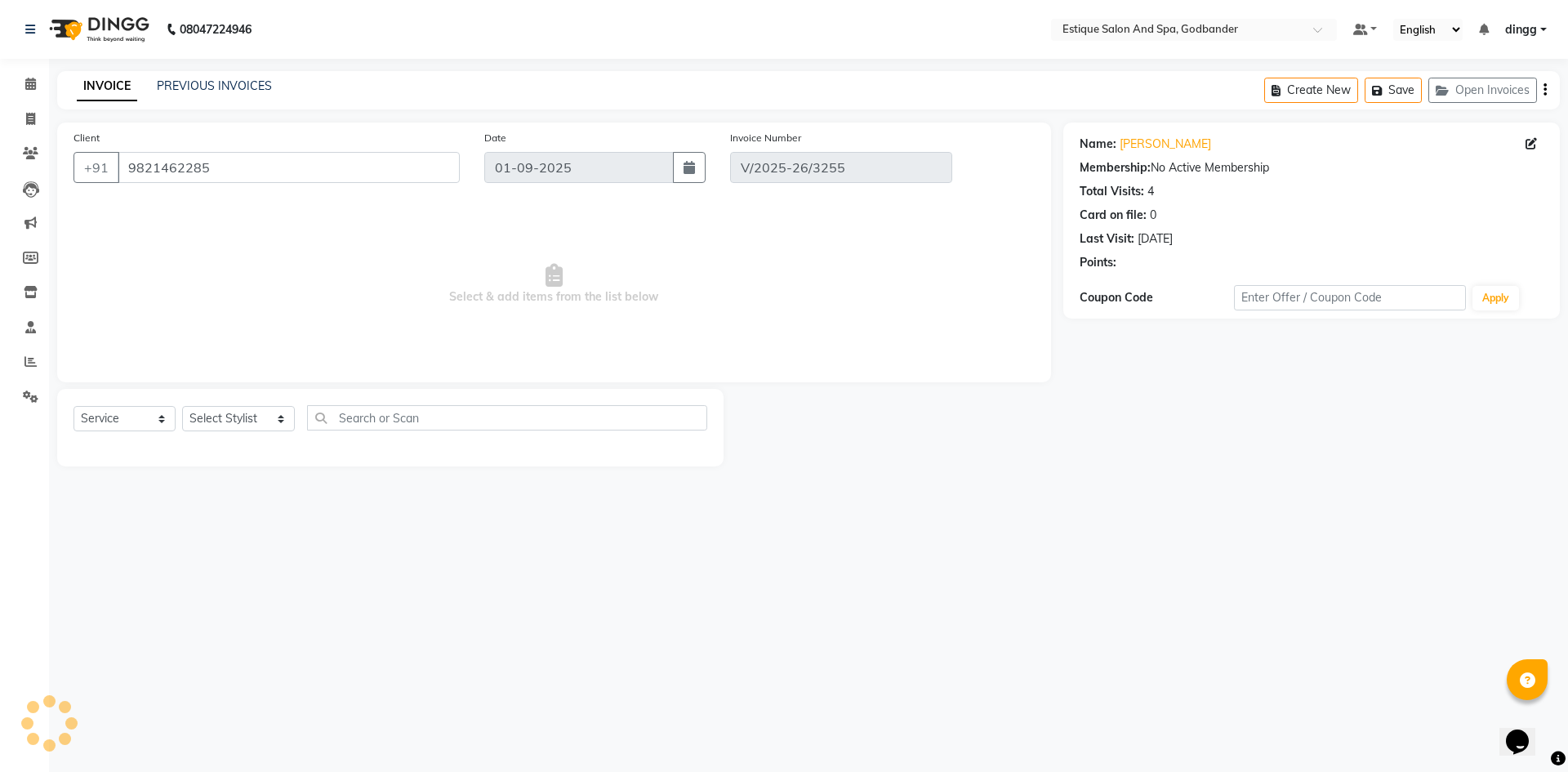
type input "[DATE]"
select select "select"
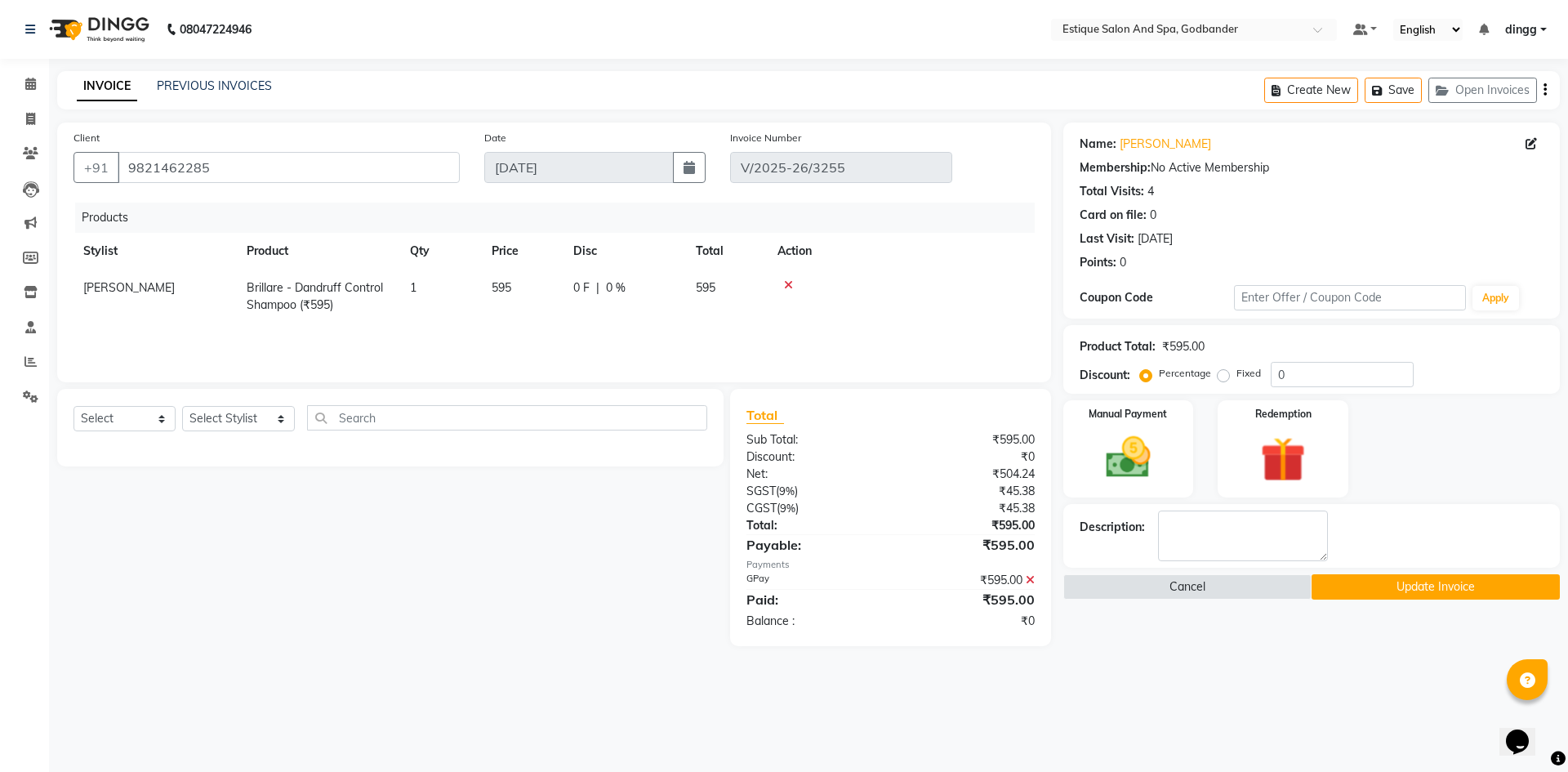
click at [144, 294] on td "[PERSON_NAME]" at bounding box center [156, 296] width 164 height 54
select select "44576"
click at [144, 293] on select "Aarti Nails Aman Anita Salve Anjali Wavle Any one Asmi BEAUTY dingg HAIR Hina K…" at bounding box center [156, 292] width 144 height 26
click at [1501, 594] on button "Update Invoice" at bounding box center [1436, 587] width 248 height 26
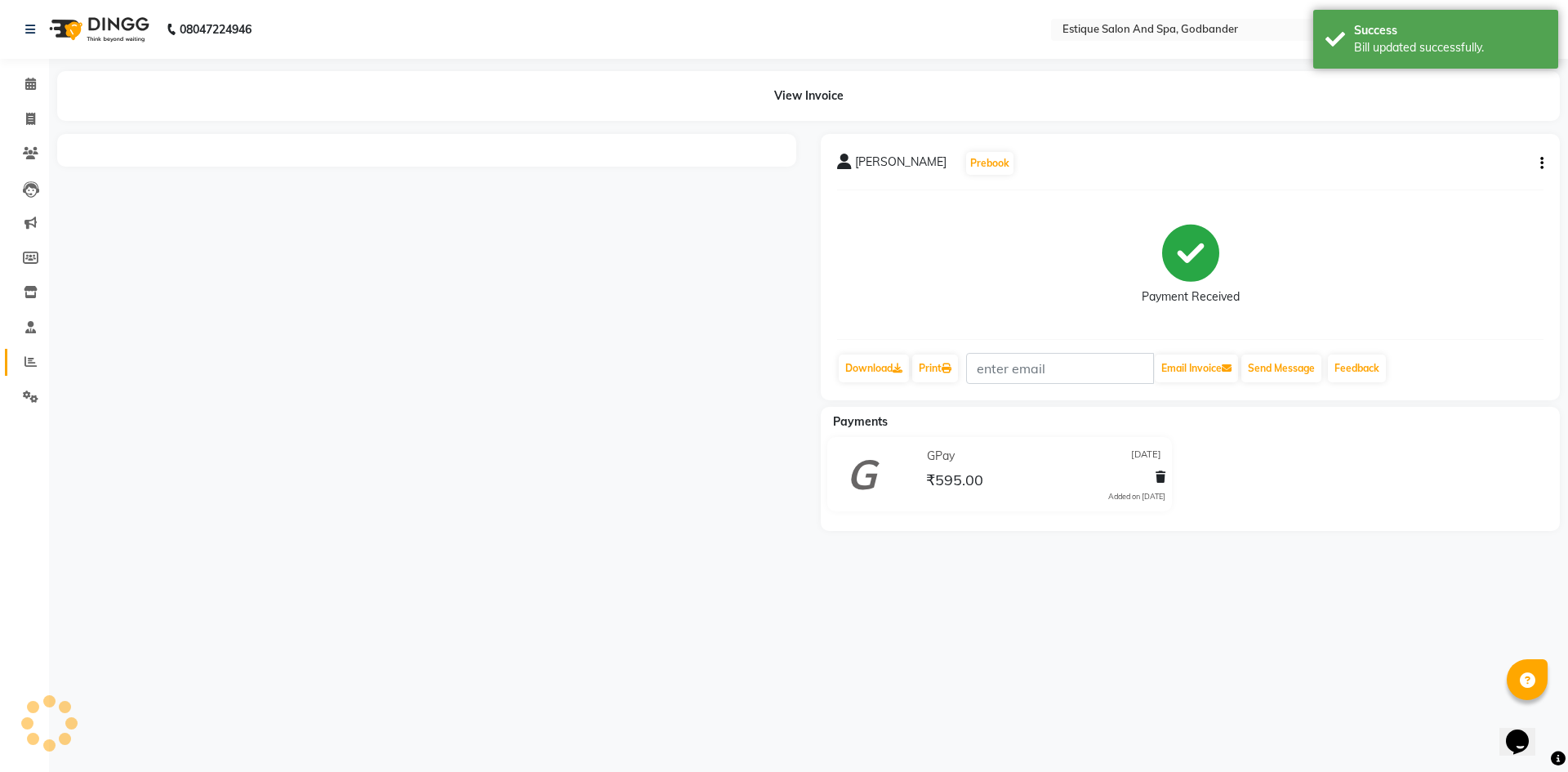
drag, startPoint x: 31, startPoint y: 372, endPoint x: 43, endPoint y: 357, distance: 19.2
click at [33, 370] on link "Reports" at bounding box center [25, 362] width 39 height 27
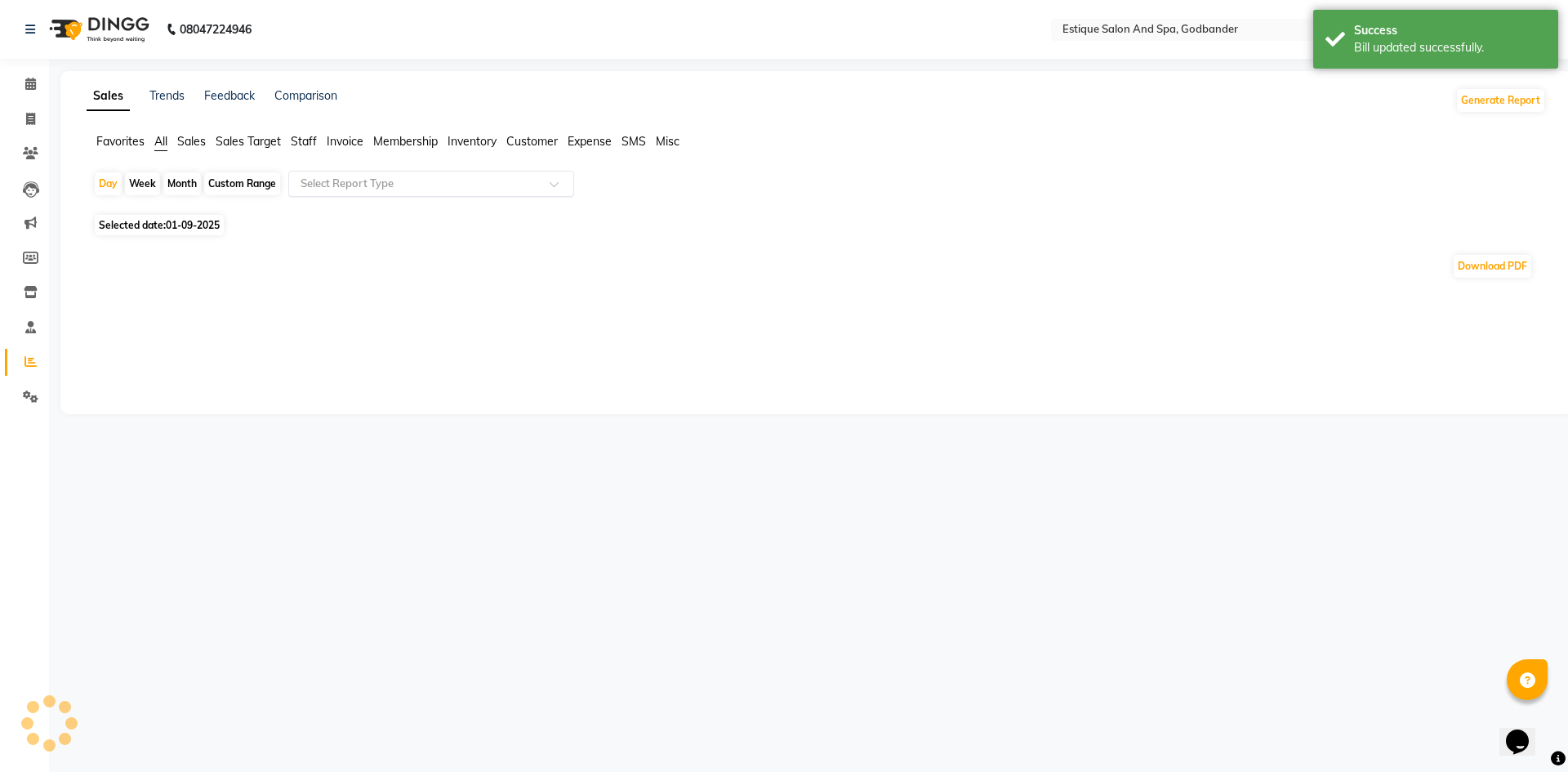
click at [311, 177] on input "text" at bounding box center [415, 183] width 236 height 17
drag, startPoint x: 238, startPoint y: 188, endPoint x: 213, endPoint y: 229, distance: 48.0
click at [239, 188] on div "Custom Range" at bounding box center [241, 183] width 76 height 23
select select "9"
select select "2025"
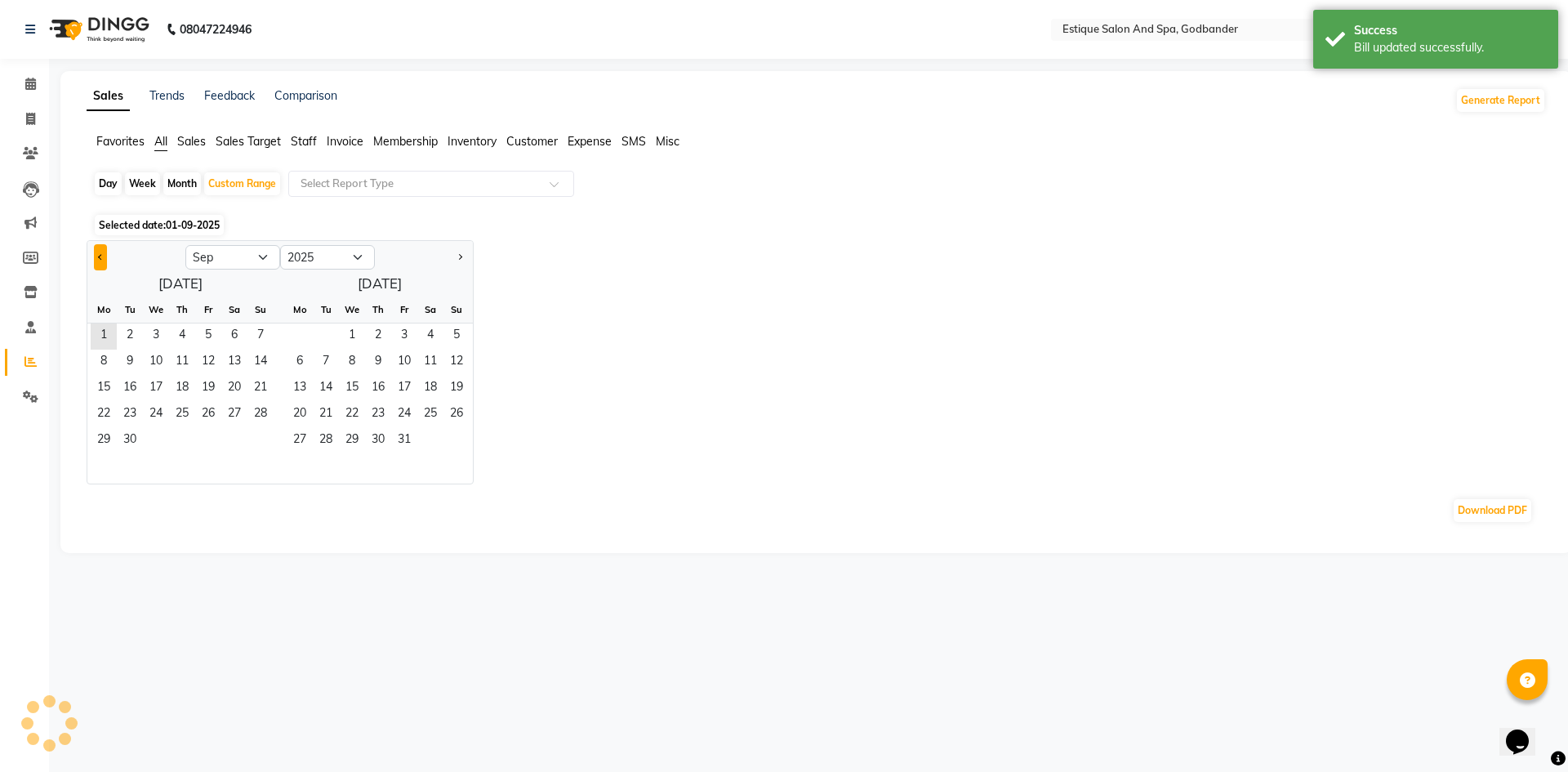
click at [99, 257] on span "Previous month" at bounding box center [101, 256] width 6 height 6
select select "8"
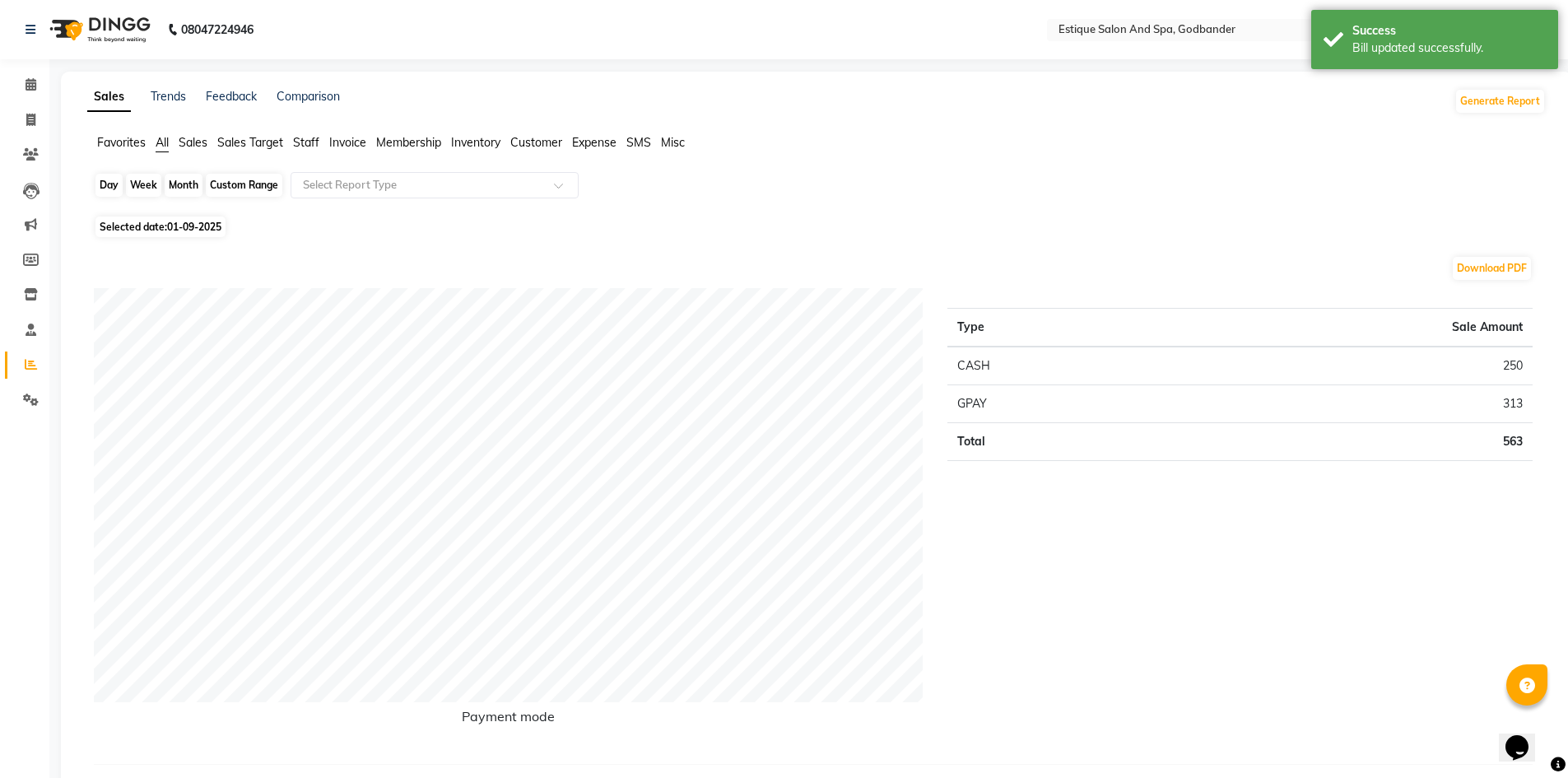
click at [257, 192] on div "Custom Range" at bounding box center [243, 185] width 77 height 23
select select "9"
select select "2025"
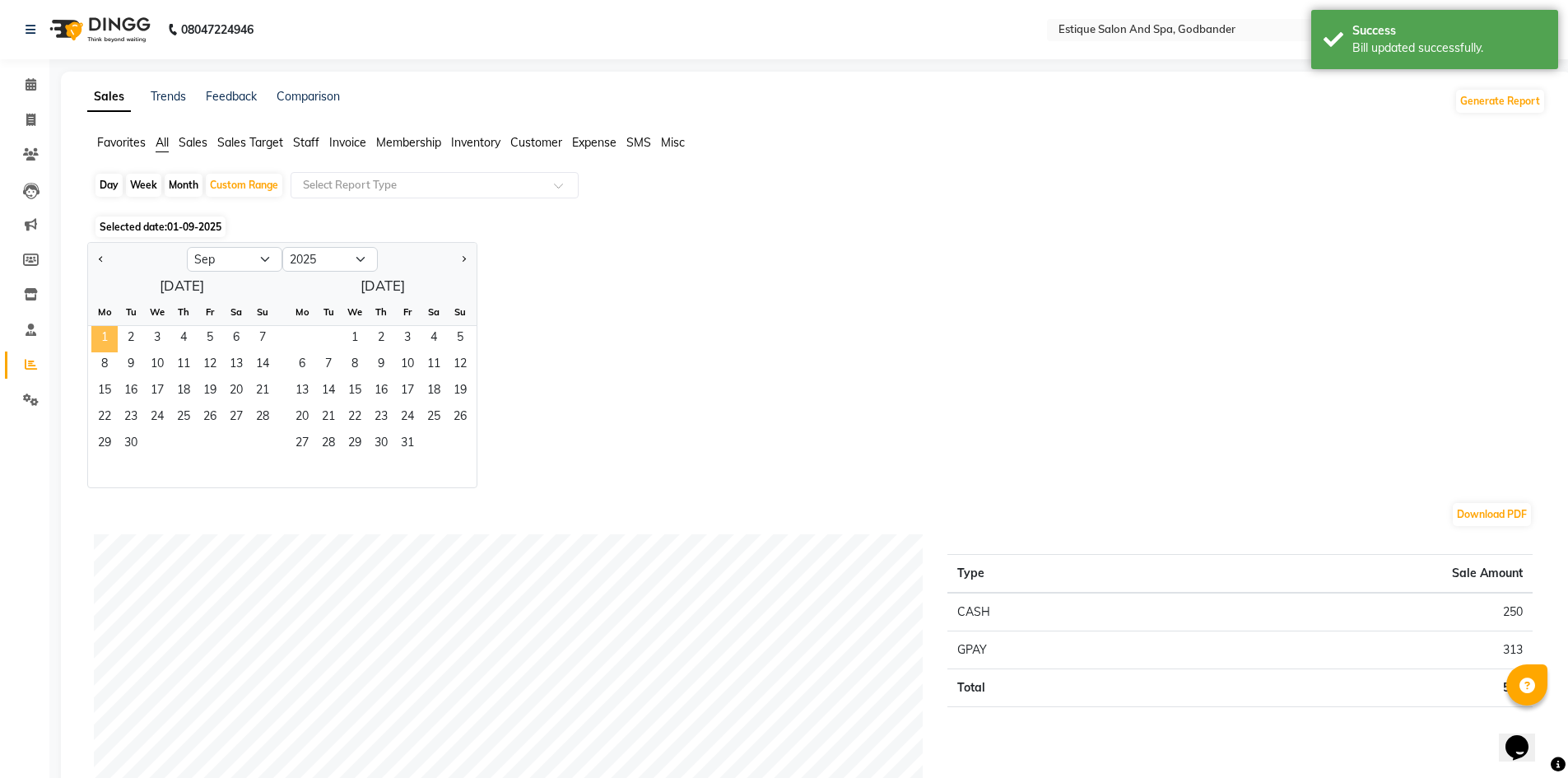
drag, startPoint x: 106, startPoint y: 340, endPoint x: 109, endPoint y: 352, distance: 12.4
click at [106, 343] on span "1" at bounding box center [104, 339] width 27 height 27
drag, startPoint x: 128, startPoint y: 447, endPoint x: 137, endPoint y: 441, distance: 10.8
click at [129, 448] on span "30" at bounding box center [130, 444] width 27 height 27
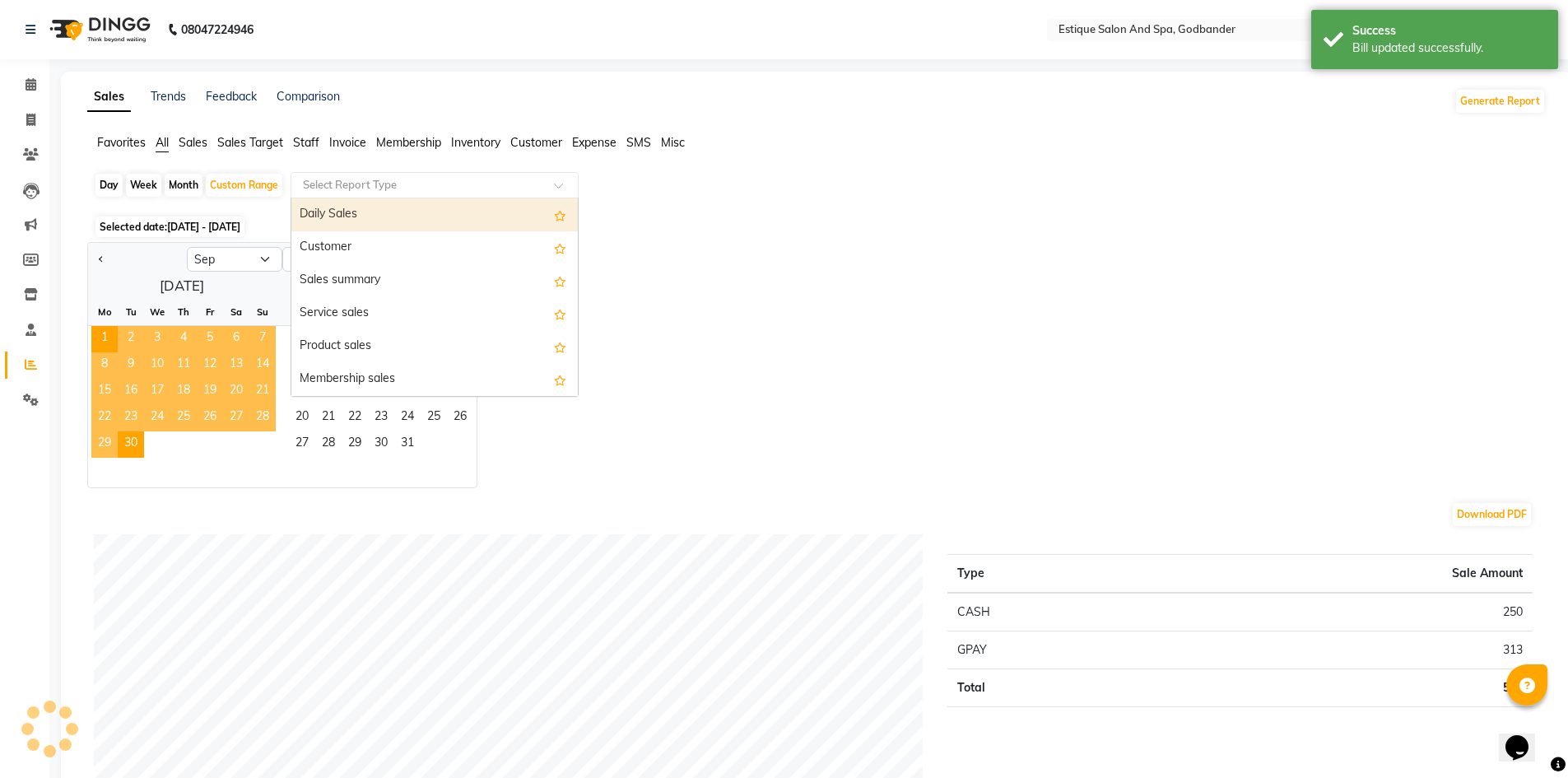
click at [382, 180] on input "text" at bounding box center [418, 185] width 237 height 17
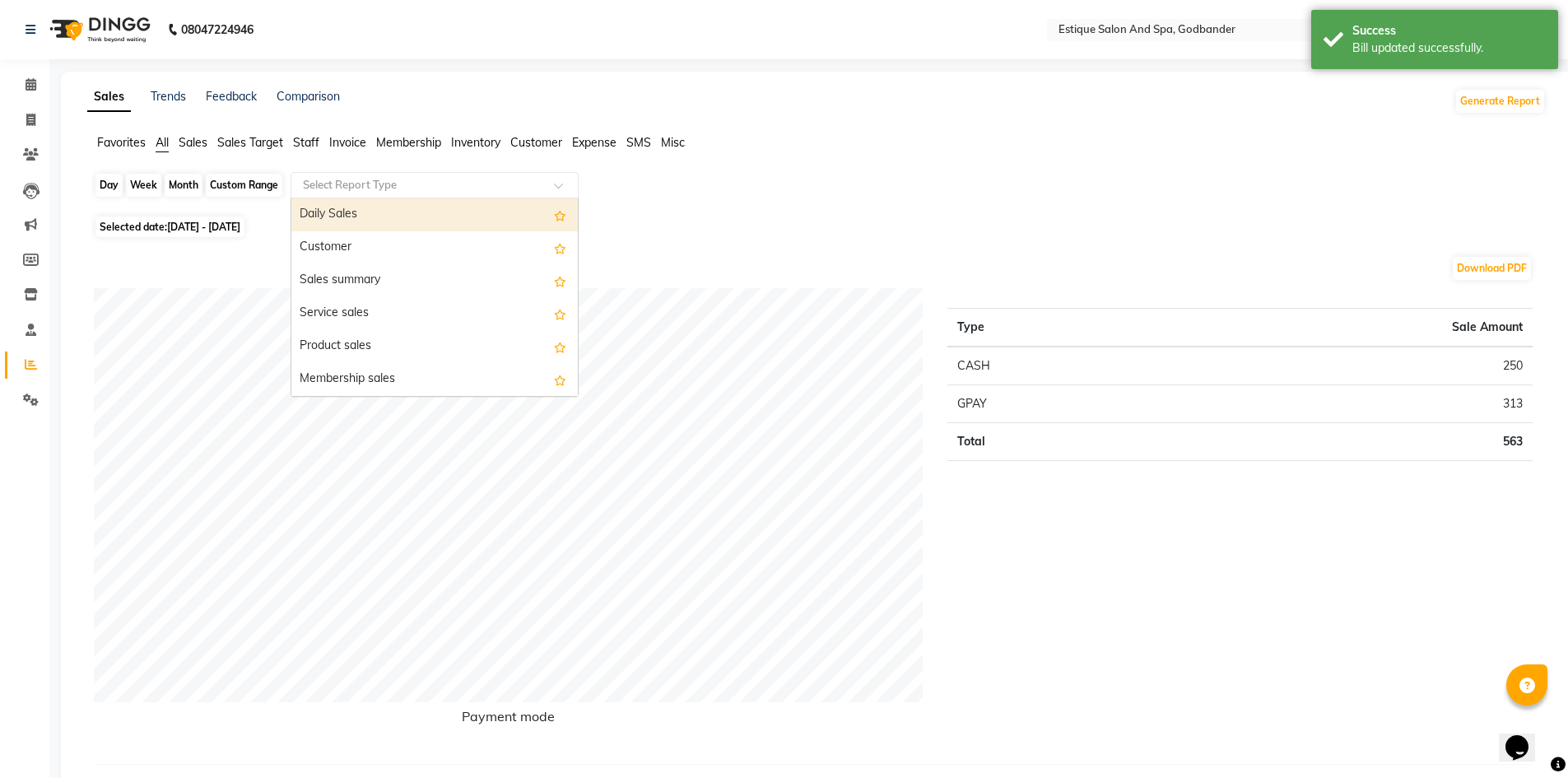
click at [266, 183] on div "Custom Range" at bounding box center [243, 185] width 77 height 23
select select "9"
select select "2025"
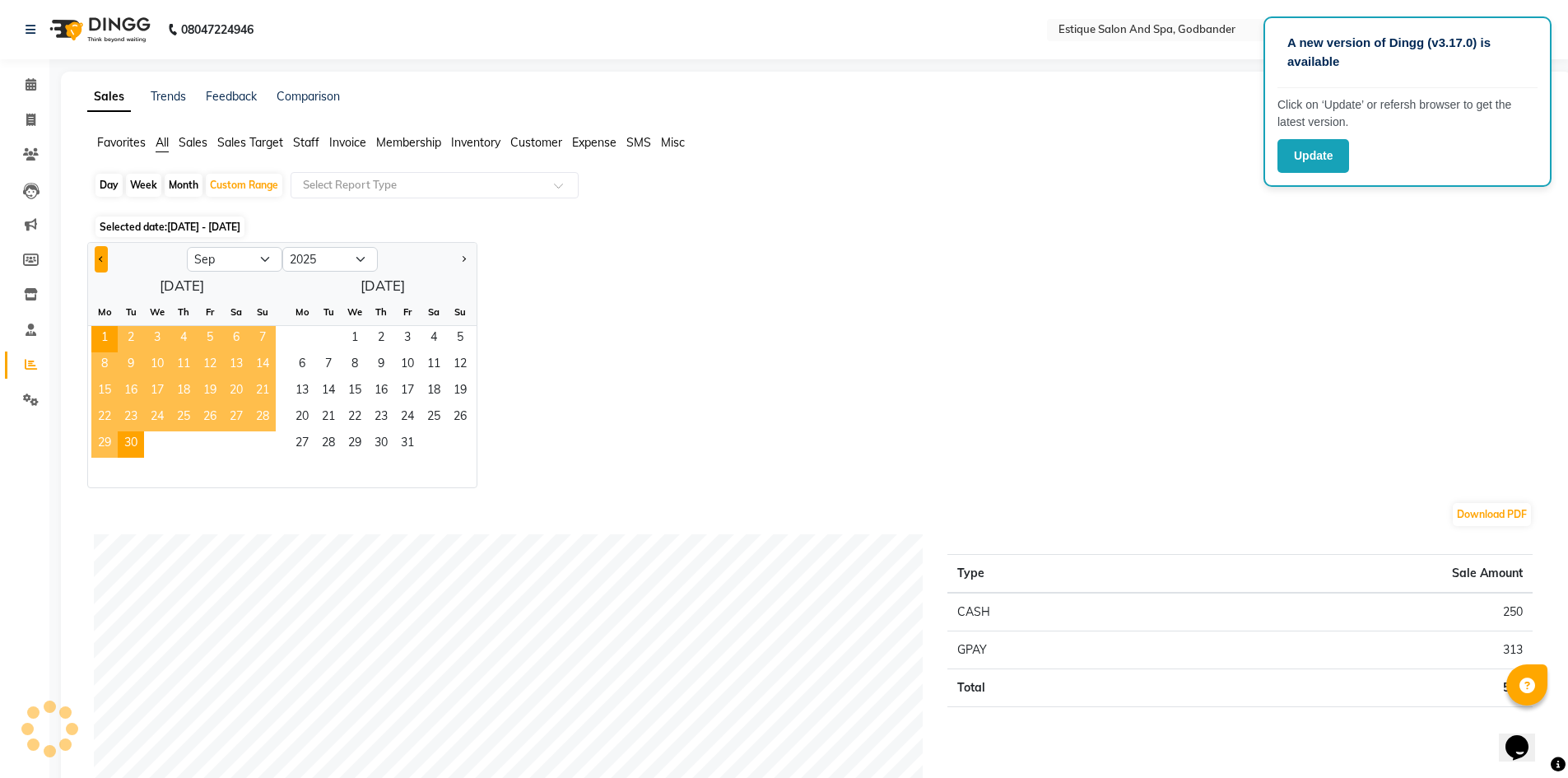
click at [105, 257] on button "Previous month" at bounding box center [100, 259] width 13 height 27
select select "8"
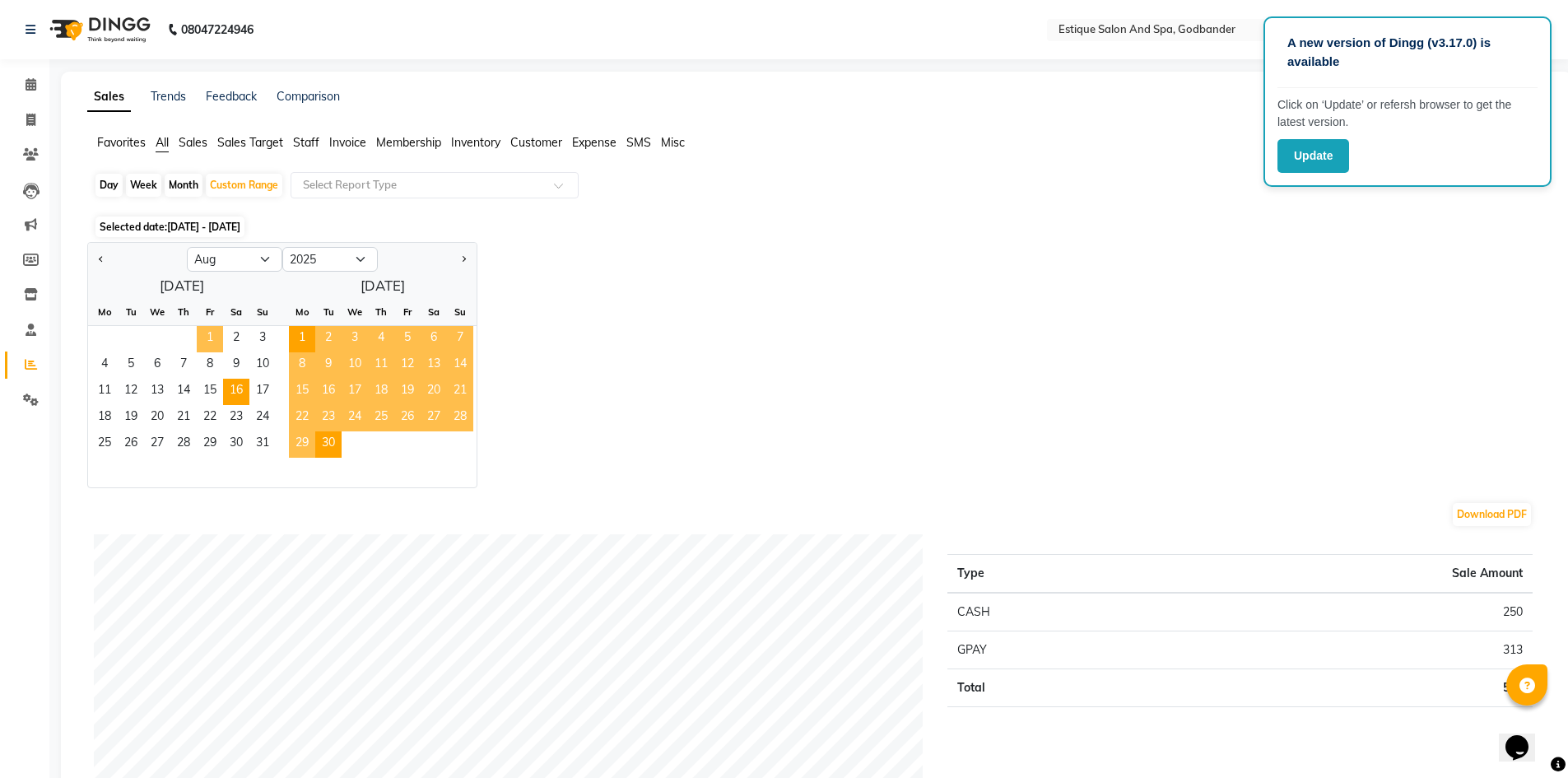
drag, startPoint x: 207, startPoint y: 329, endPoint x: 235, endPoint y: 398, distance: 74.5
click at [209, 333] on span "1" at bounding box center [210, 339] width 27 height 27
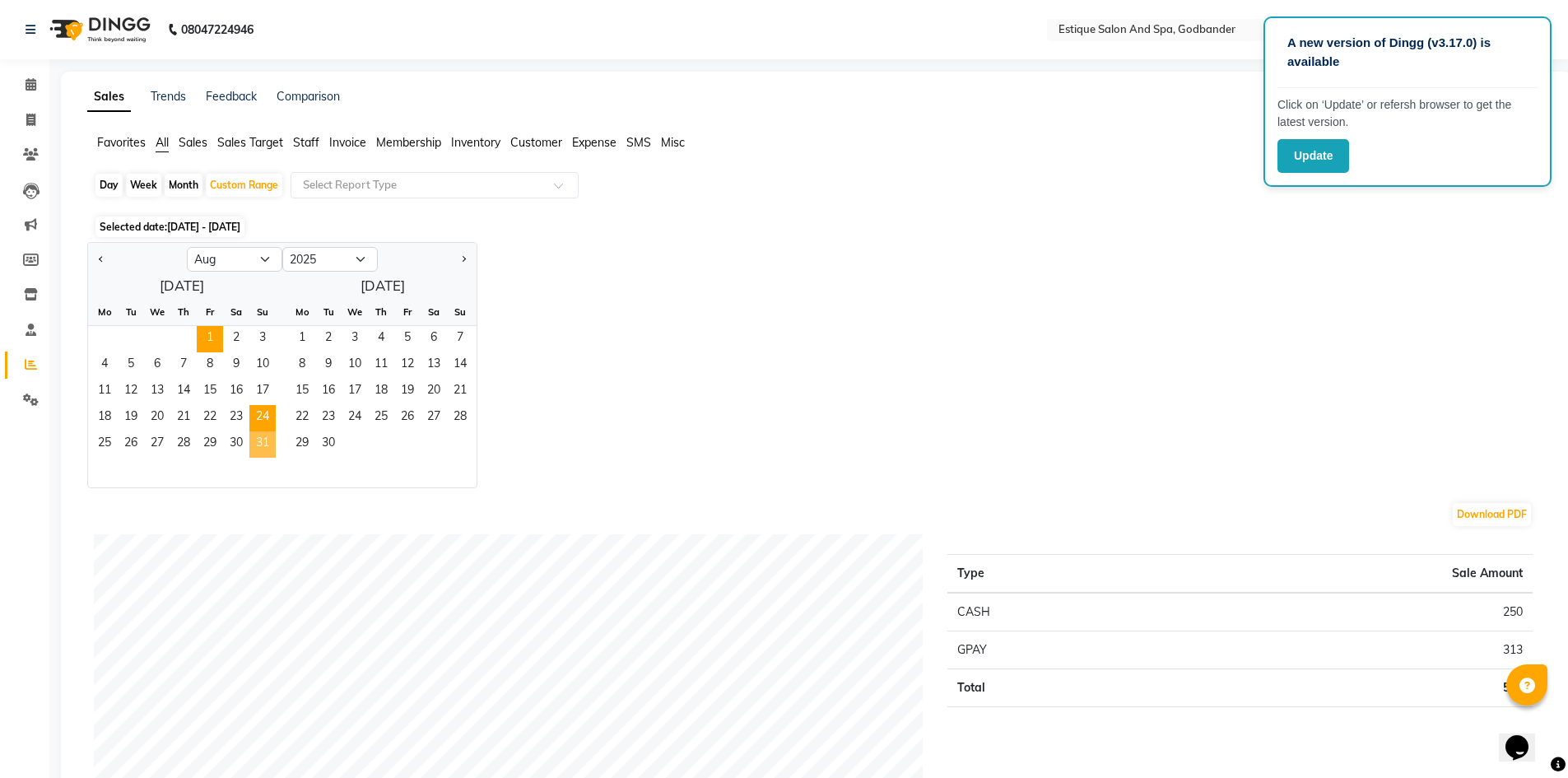
drag, startPoint x: 252, startPoint y: 445, endPoint x: 264, endPoint y: 423, distance: 25.1
click at [258, 436] on span "31" at bounding box center [262, 444] width 27 height 27
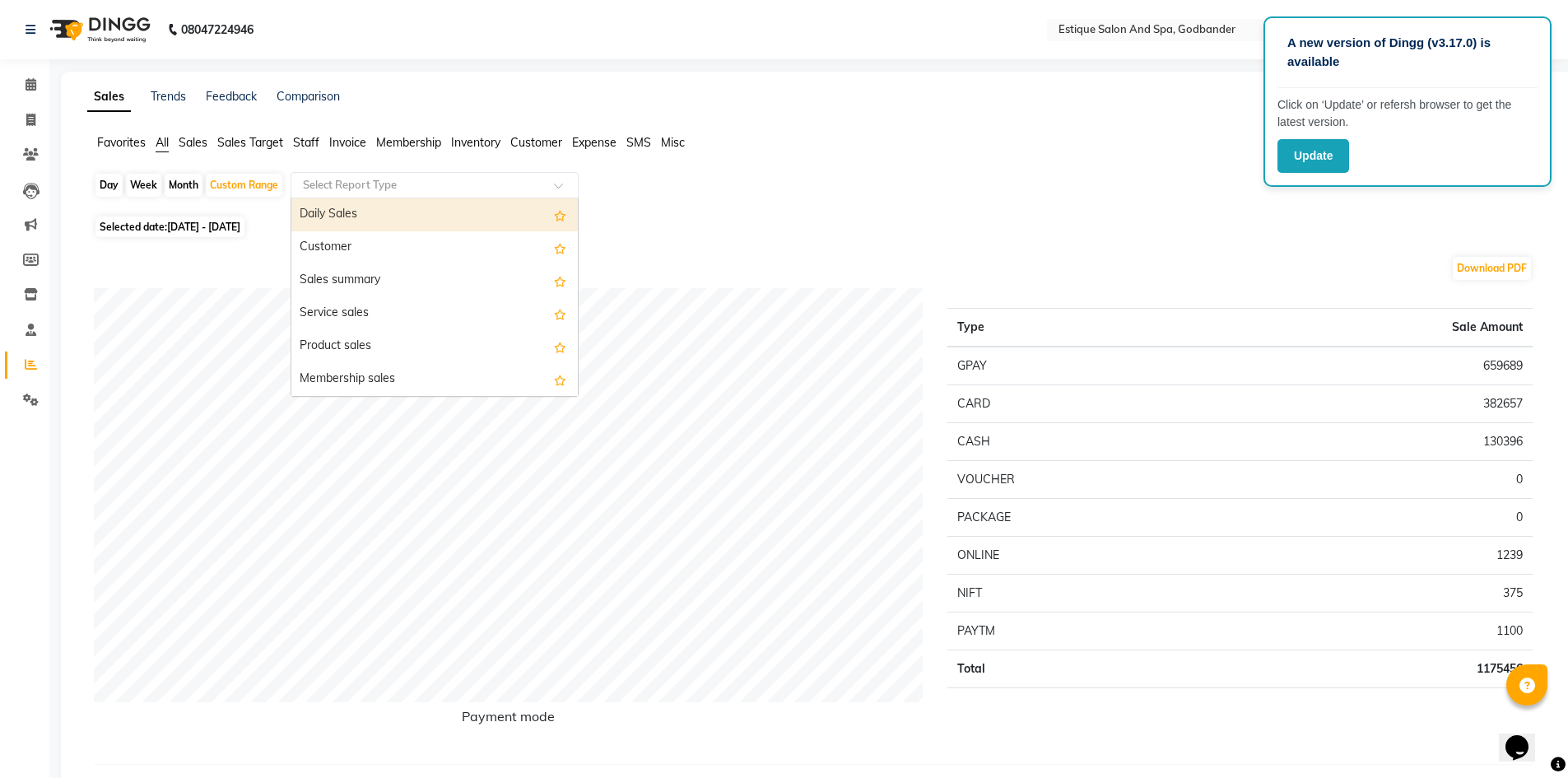
click at [406, 180] on input "text" at bounding box center [418, 185] width 237 height 17
type input "pro"
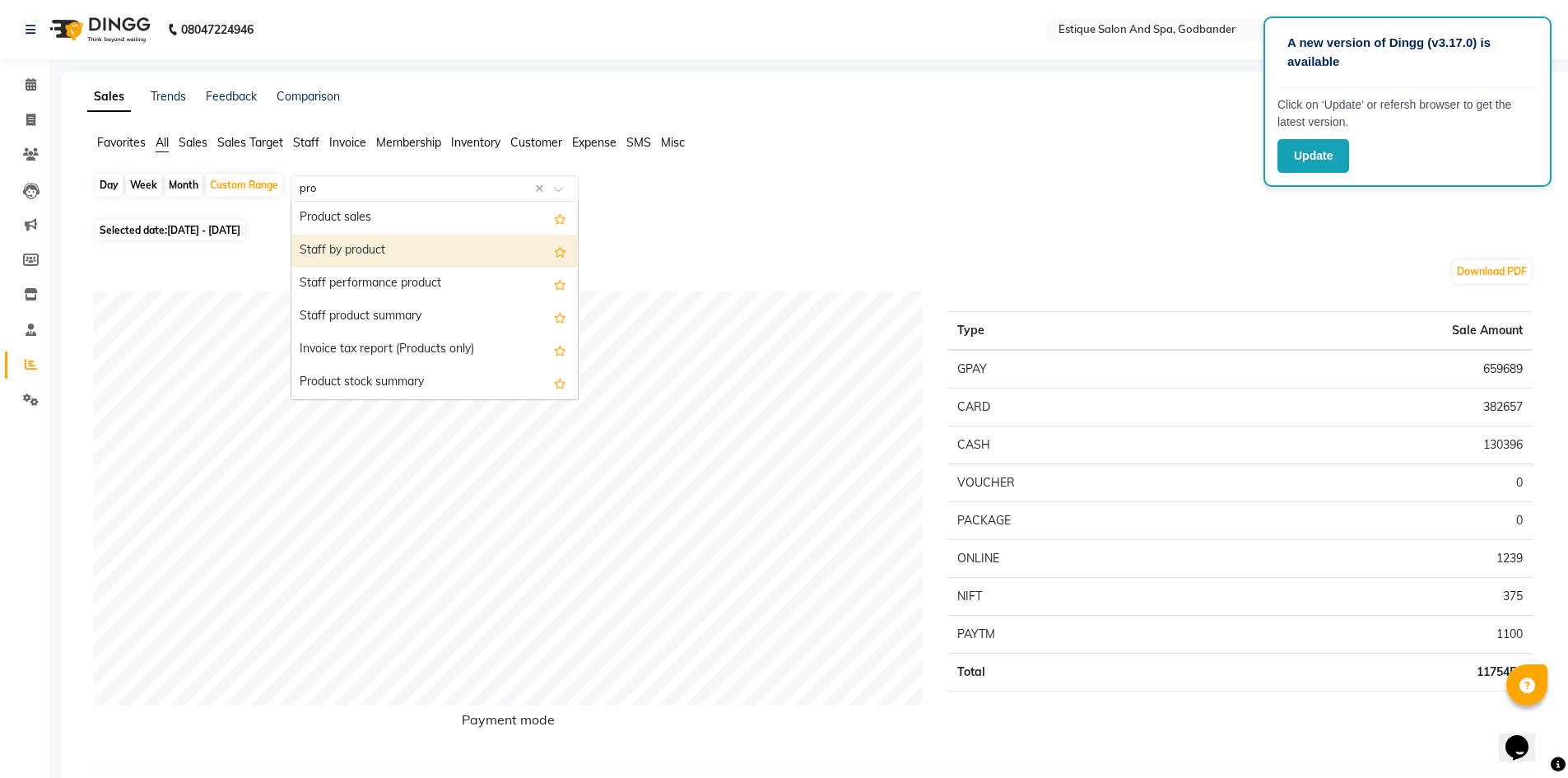
click at [324, 236] on div "Staff by product" at bounding box center [434, 250] width 286 height 33
select select "filtered_report"
select select "csv"
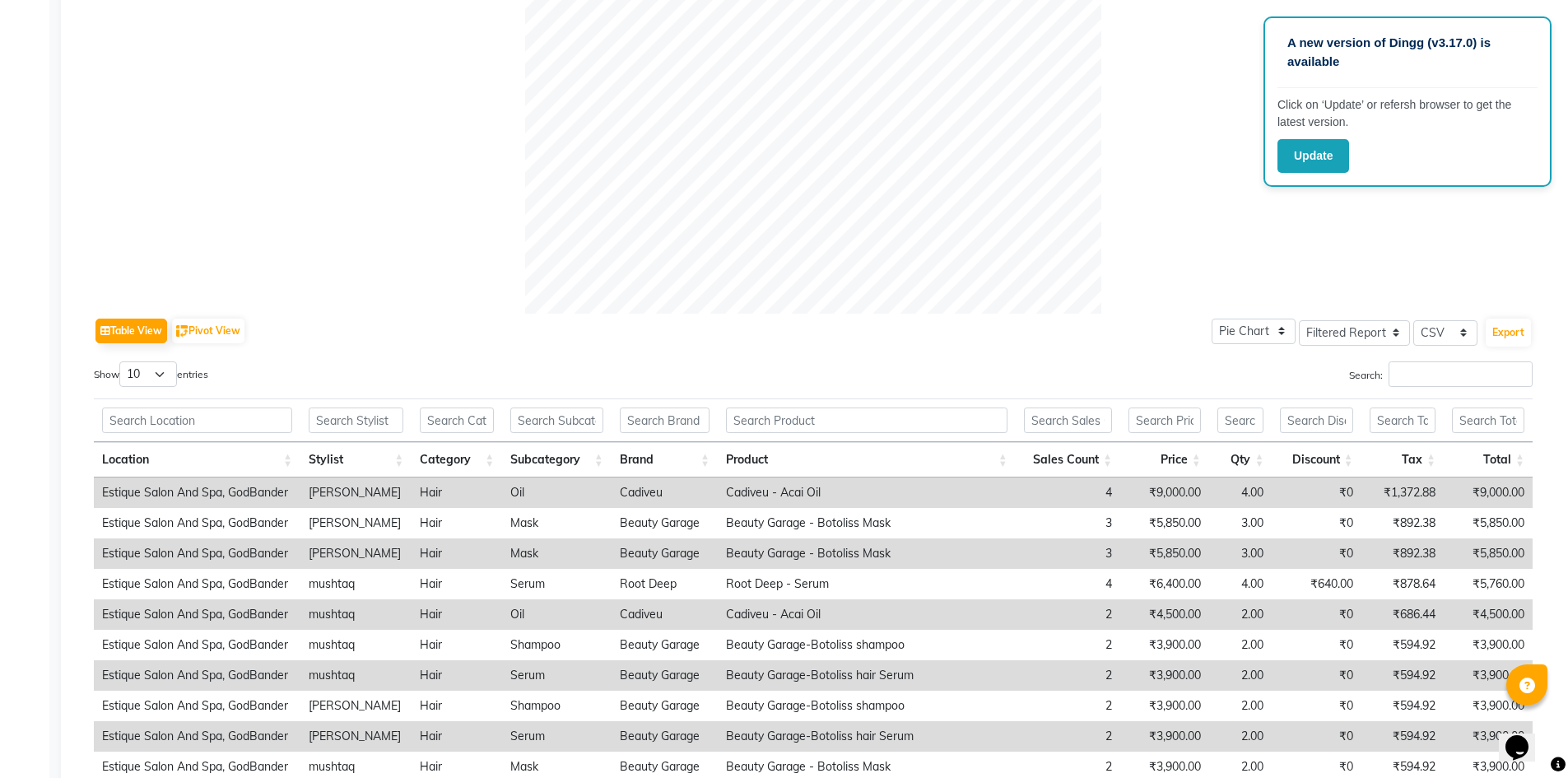
scroll to position [349, 0]
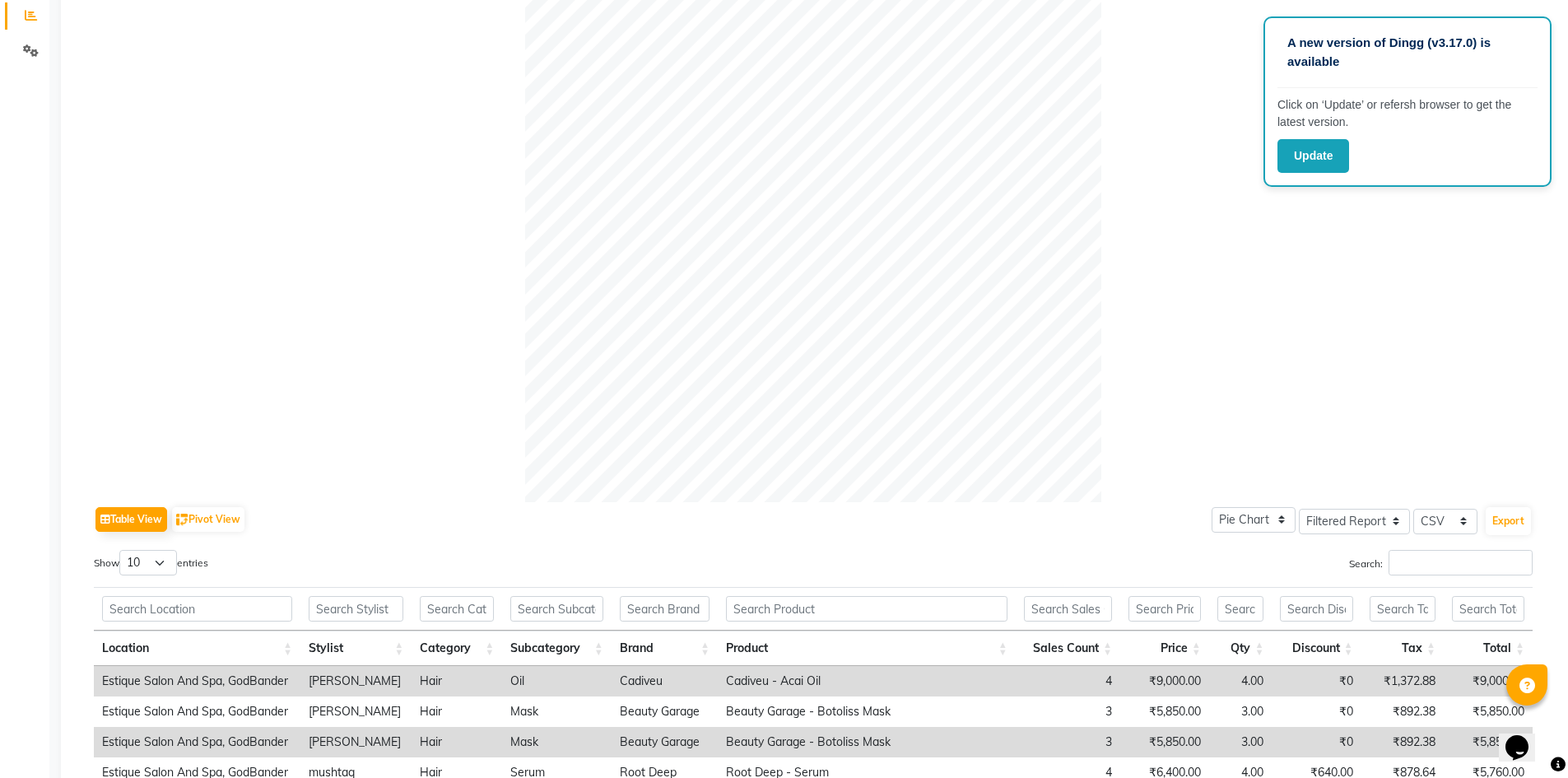
click at [1472, 575] on div "Search:" at bounding box center [1179, 565] width 707 height 32
click at [1472, 559] on input "Search:" at bounding box center [1461, 562] width 144 height 26
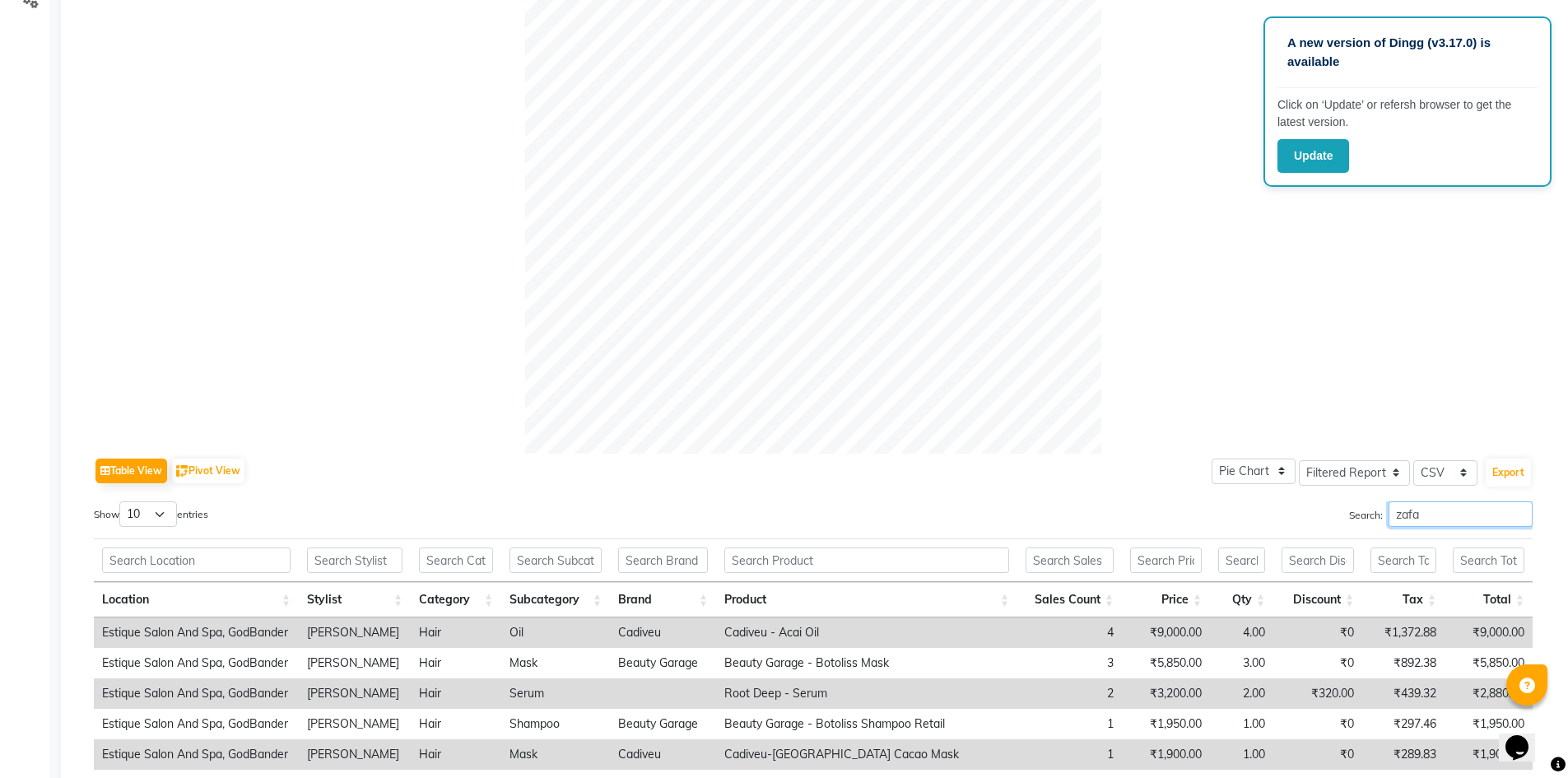
scroll to position [228, 0]
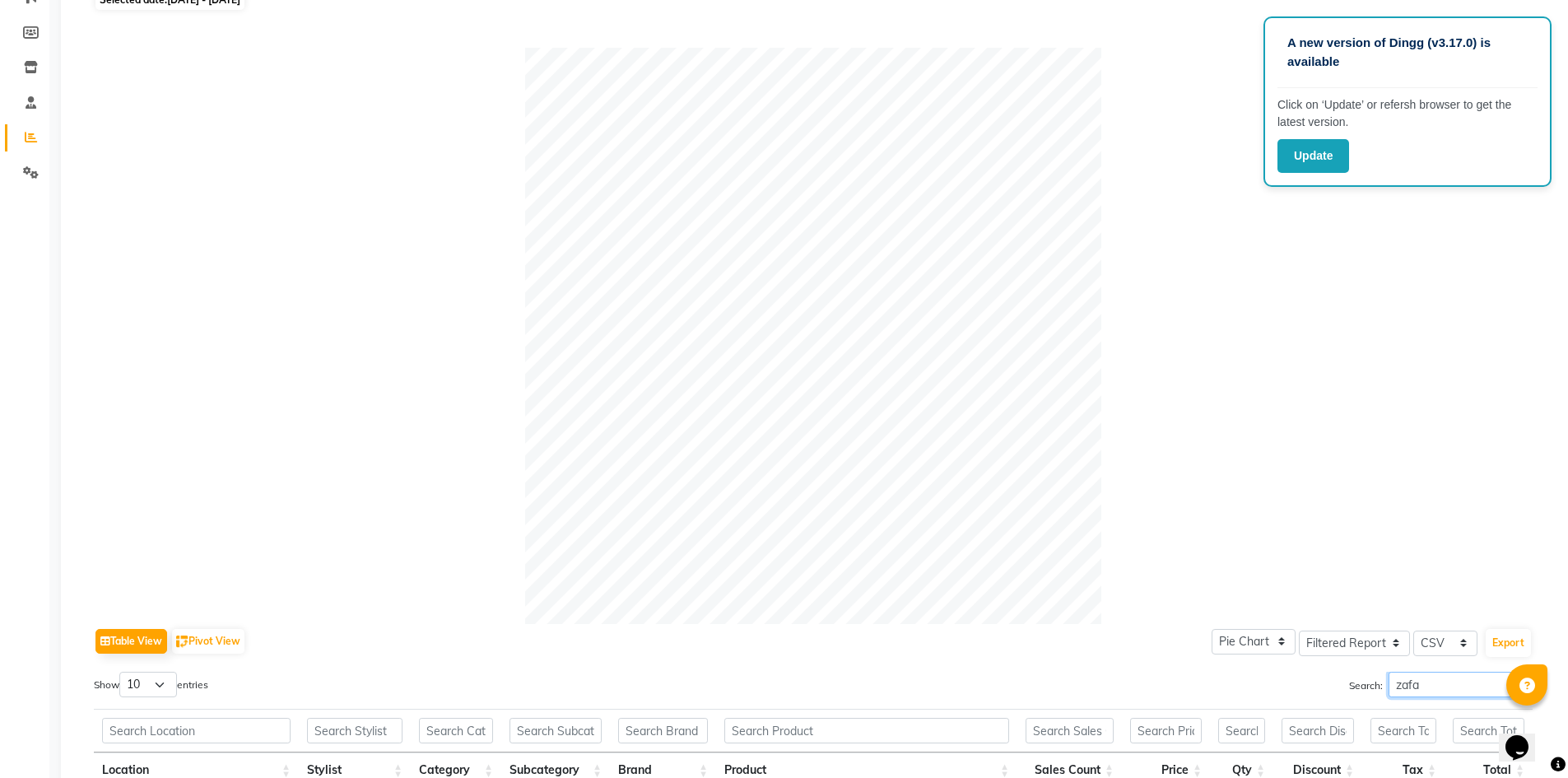
drag, startPoint x: 1441, startPoint y: 691, endPoint x: 1318, endPoint y: 701, distance: 123.4
click at [1318, 701] on div "Search: zafa" at bounding box center [1179, 688] width 707 height 32
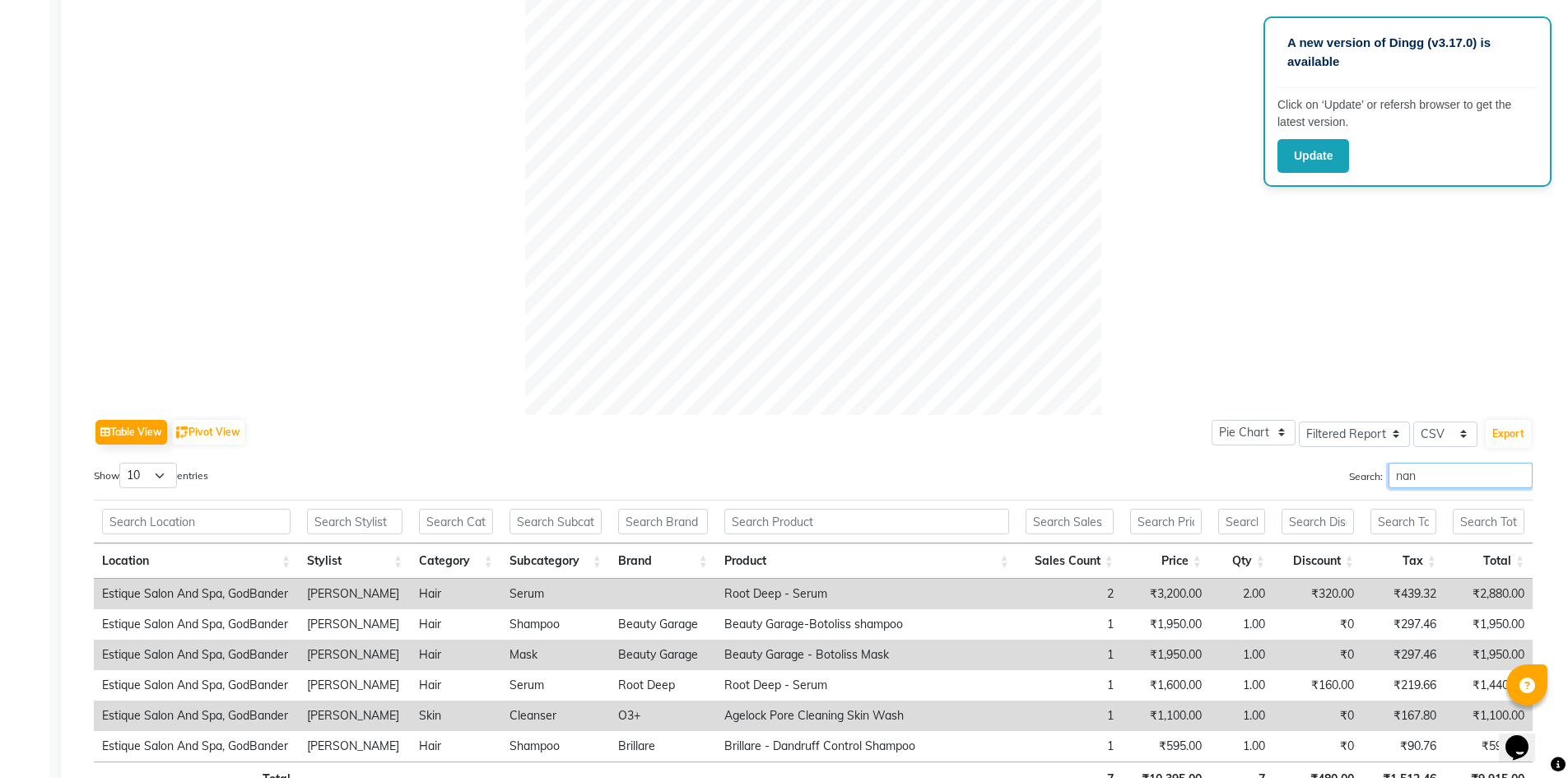
scroll to position [556, 0]
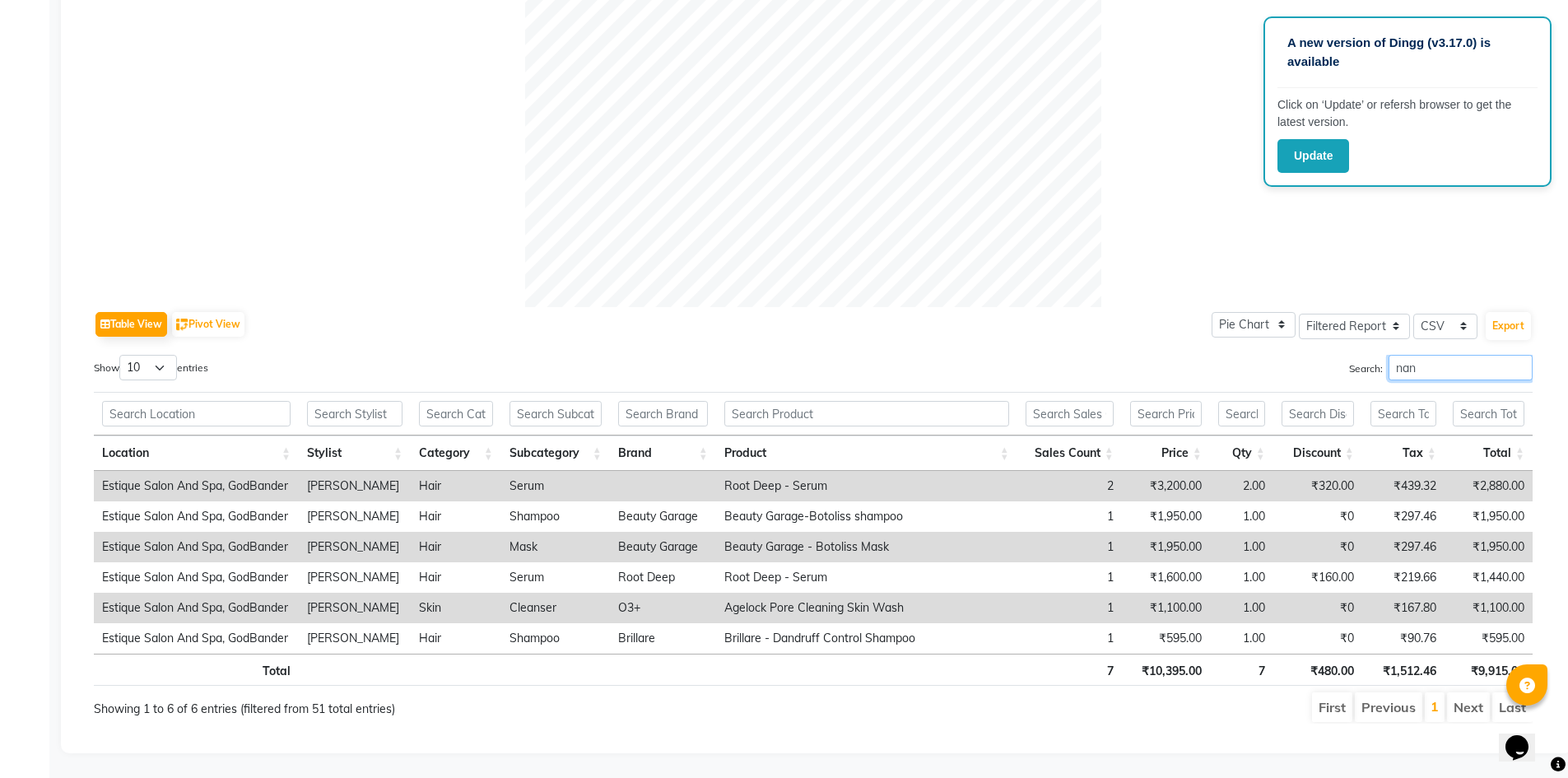
type input "nan"
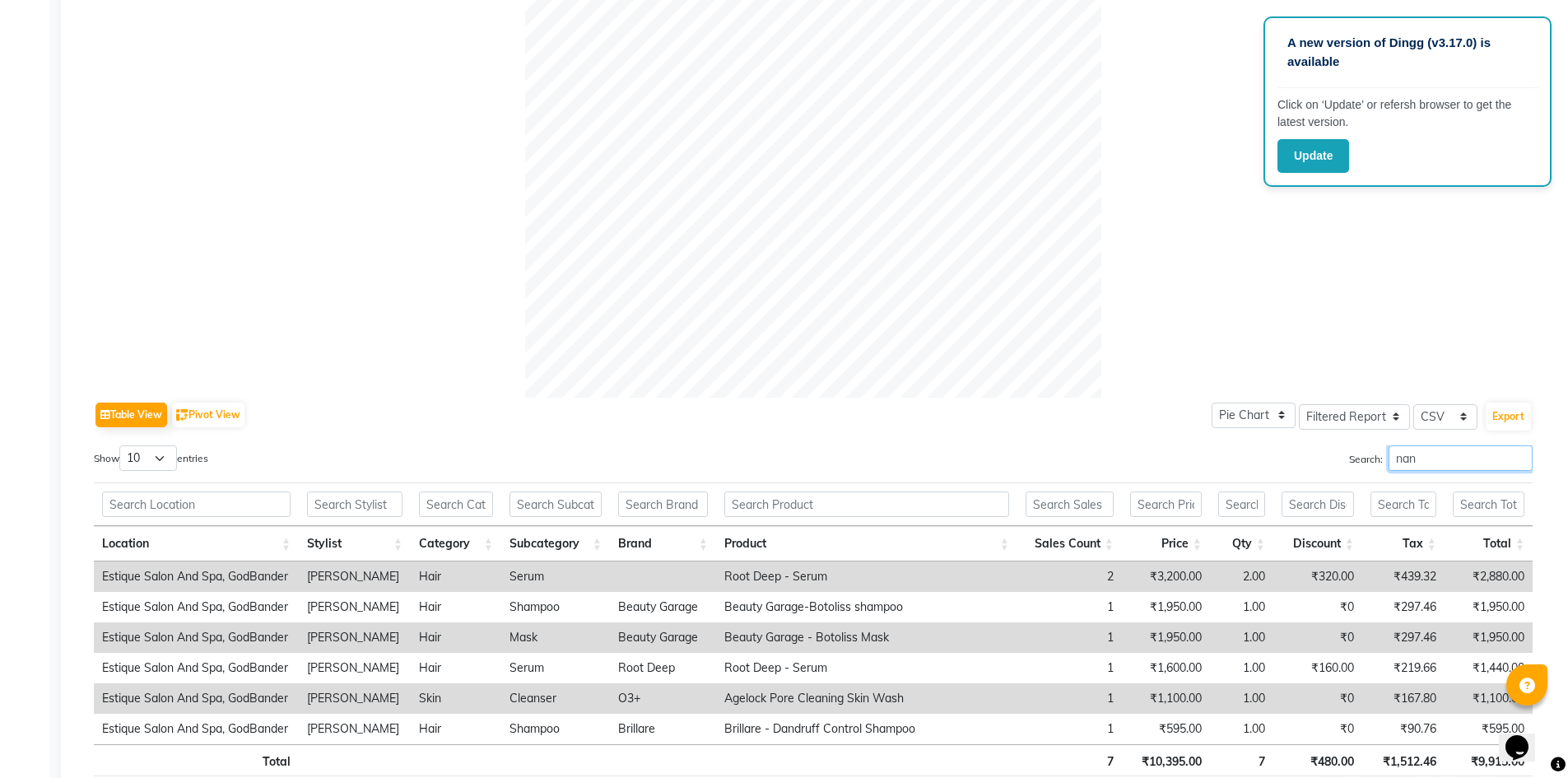
scroll to position [310, 0]
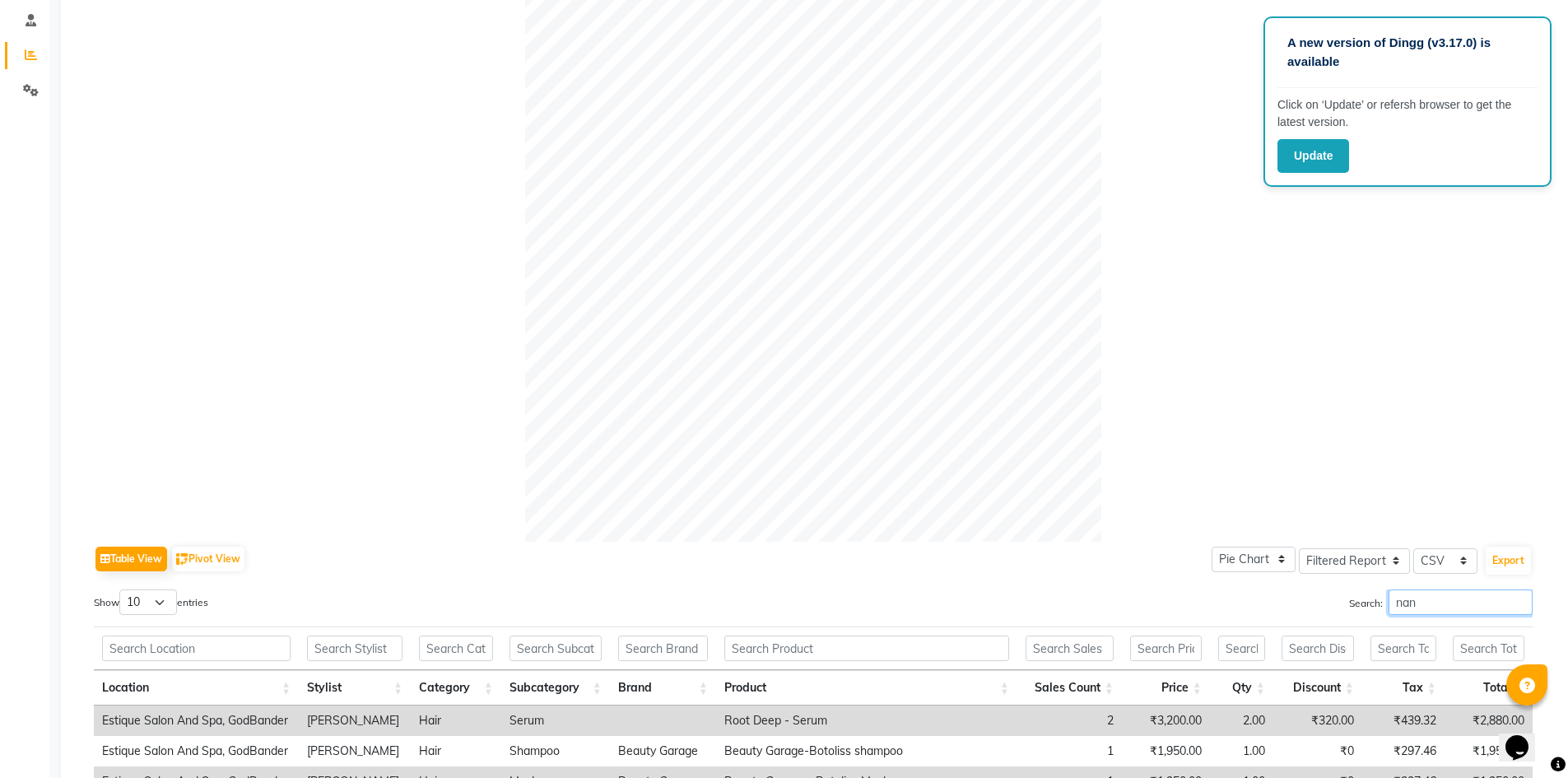
click at [1519, 606] on input "nan" at bounding box center [1461, 602] width 144 height 26
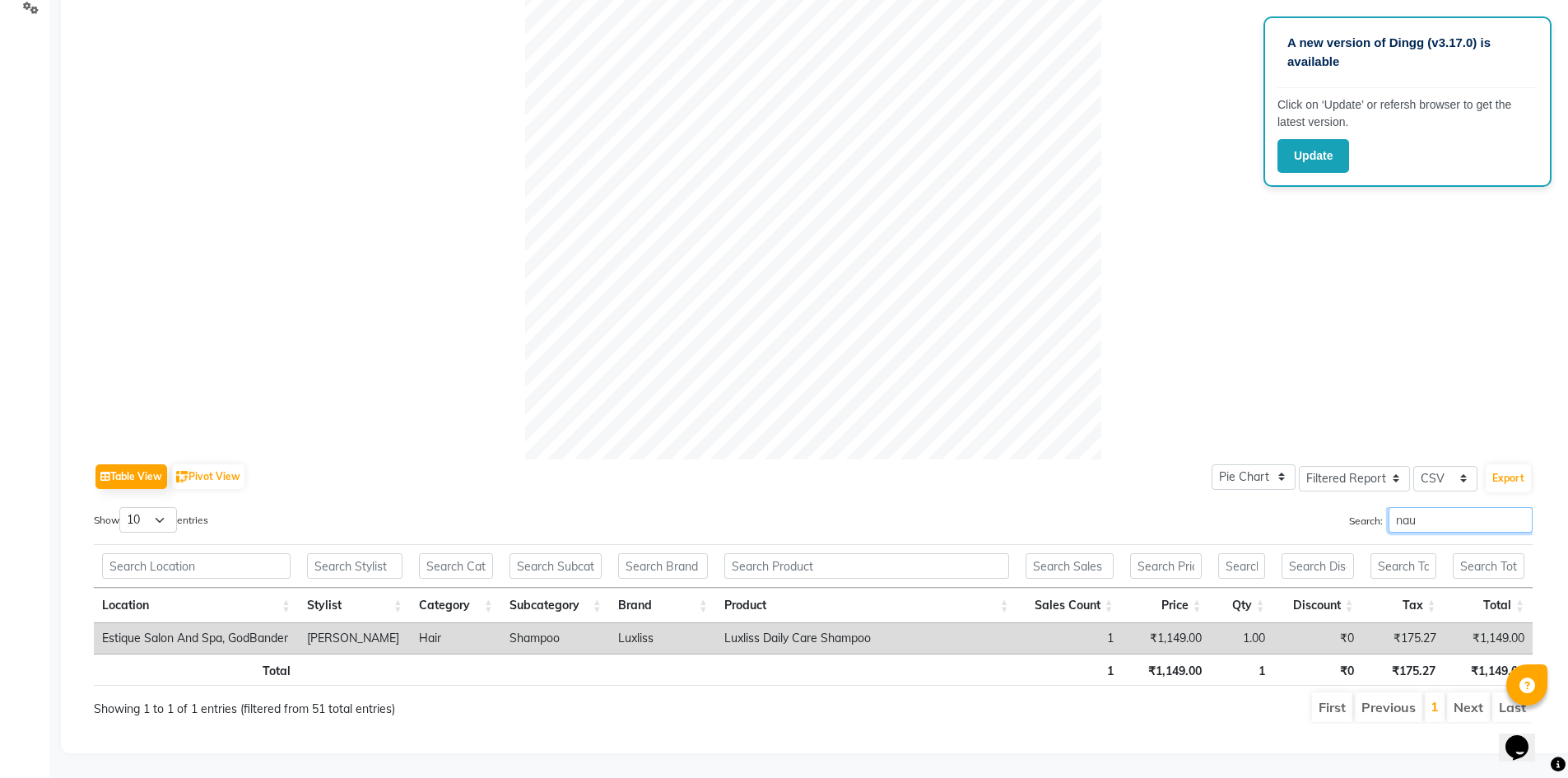
scroll to position [404, 0]
type input "nau"
click at [1368, 208] on div at bounding box center [813, 171] width 1439 height 576
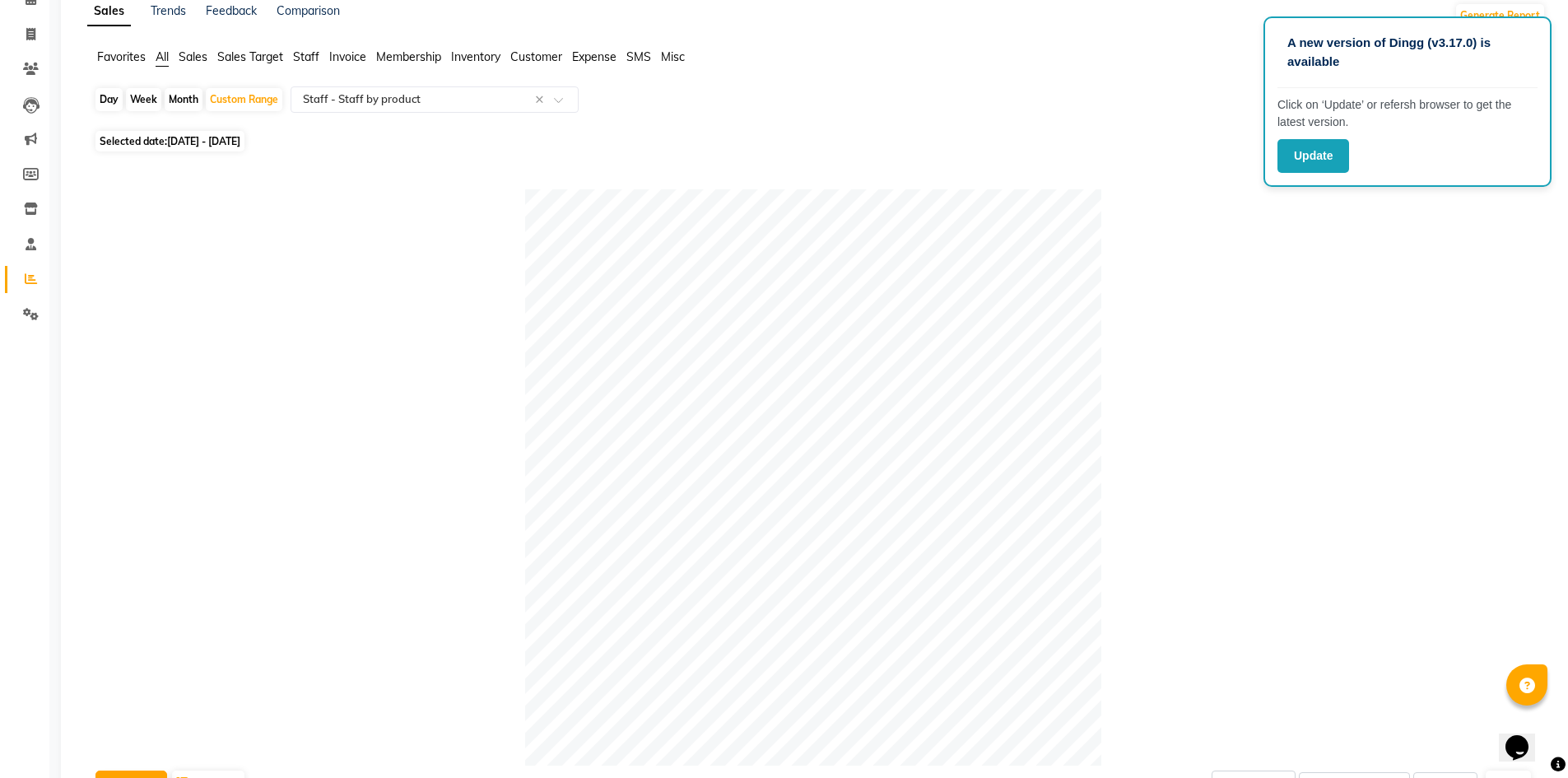
scroll to position [75, 0]
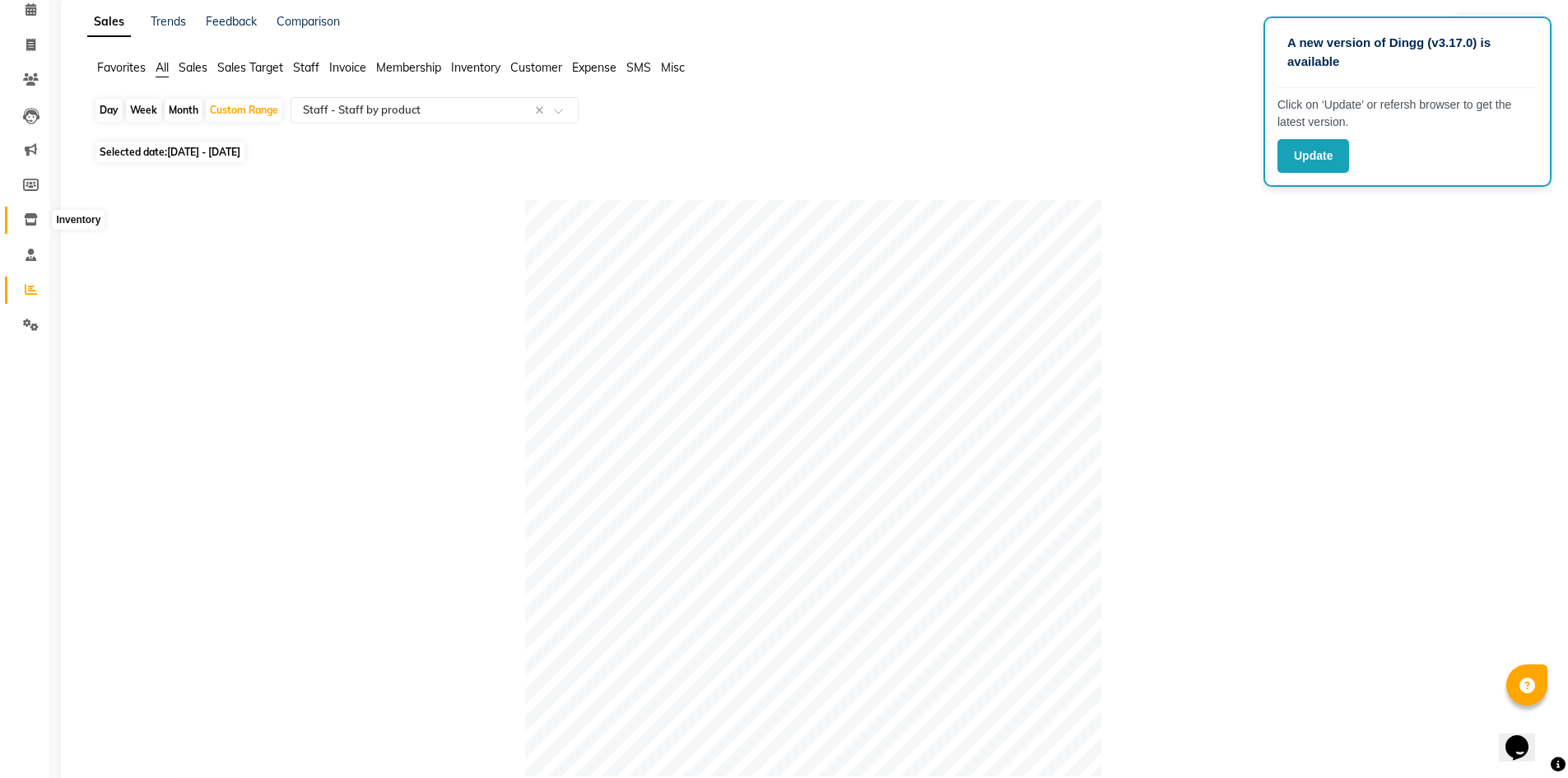
click at [24, 214] on icon at bounding box center [31, 220] width 14 height 12
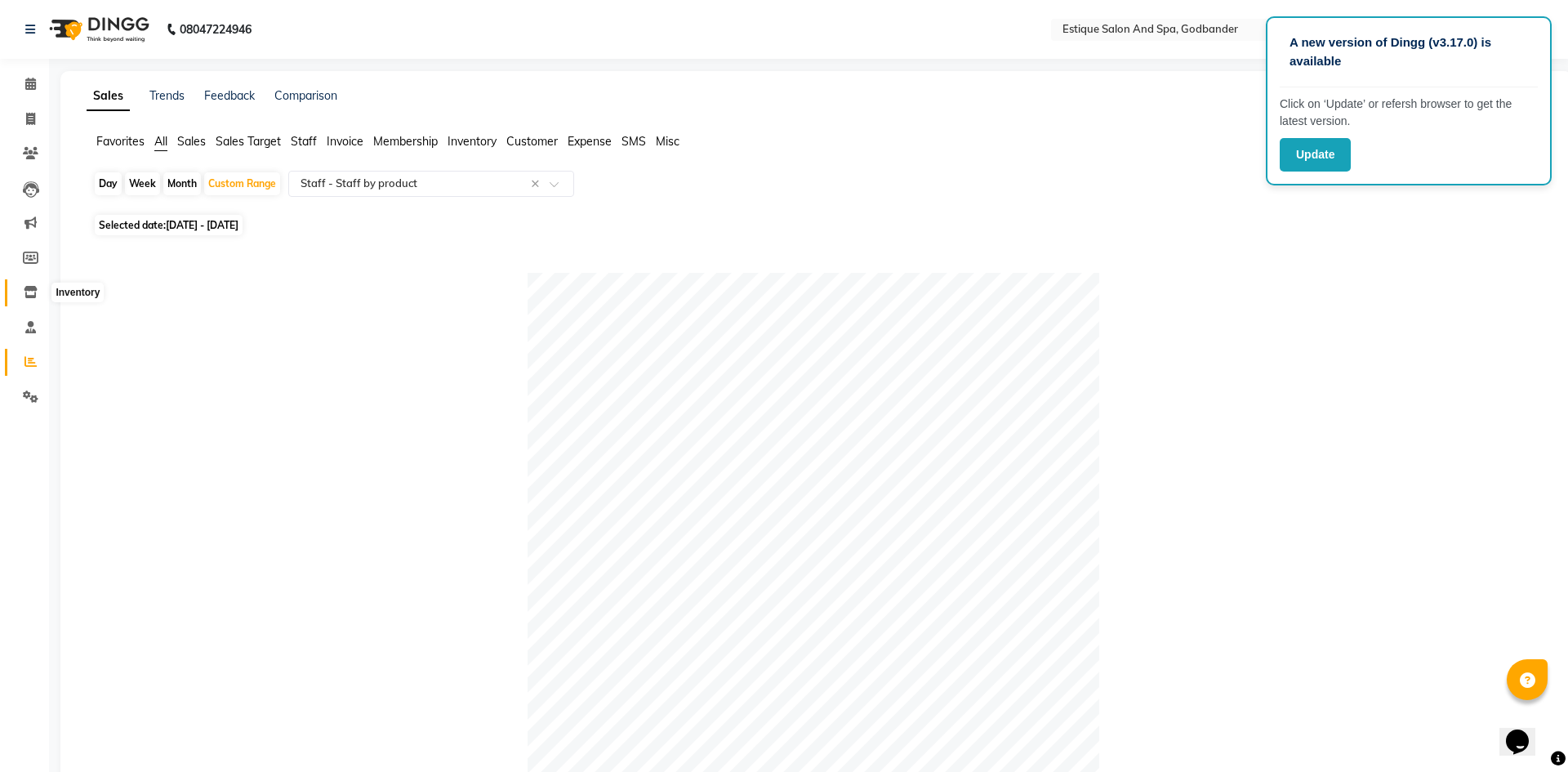
select select
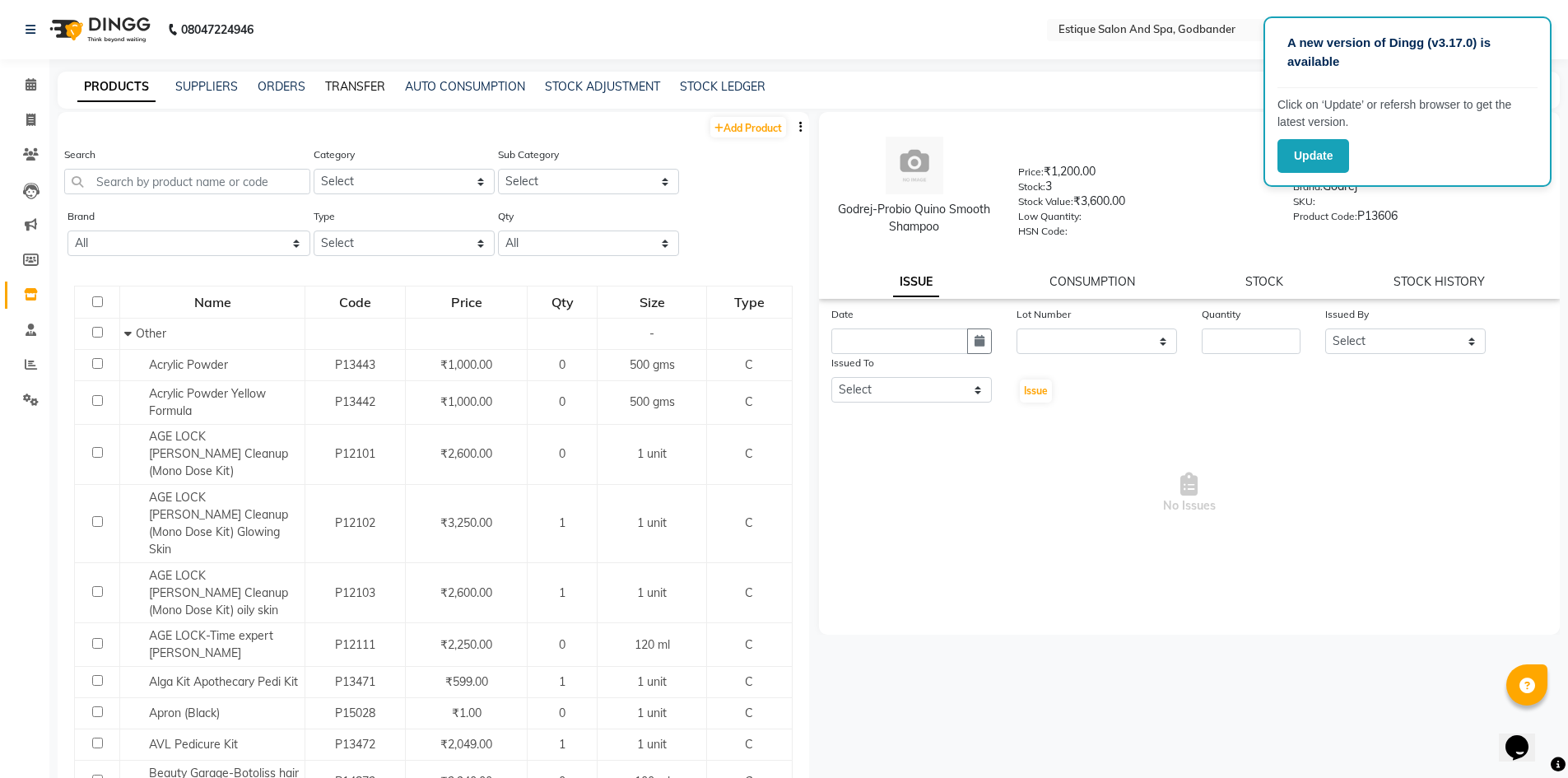
click at [379, 83] on link "TRANSFER" at bounding box center [355, 86] width 60 height 15
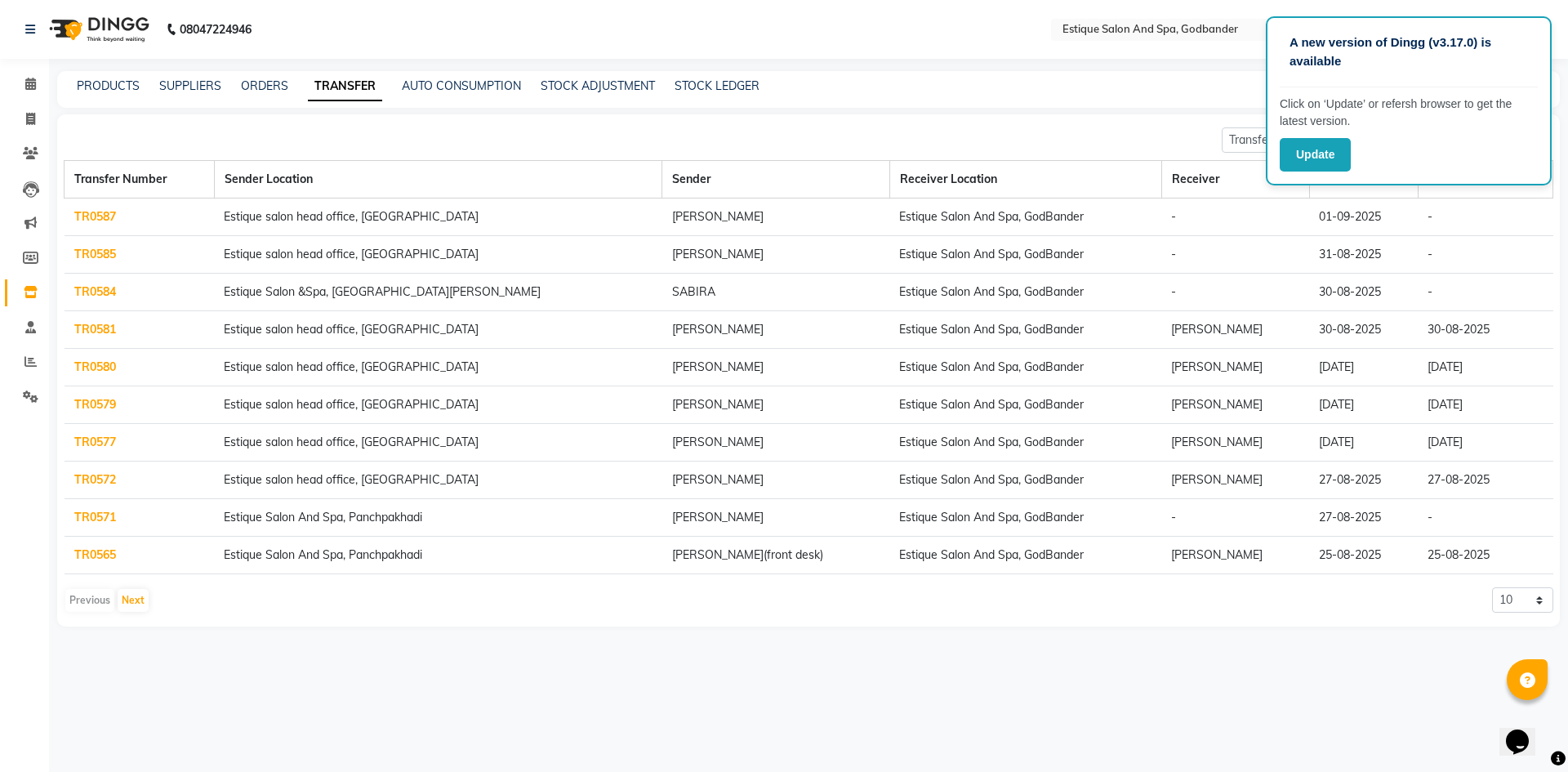
click at [100, 290] on link "TR0584" at bounding box center [95, 291] width 41 height 15
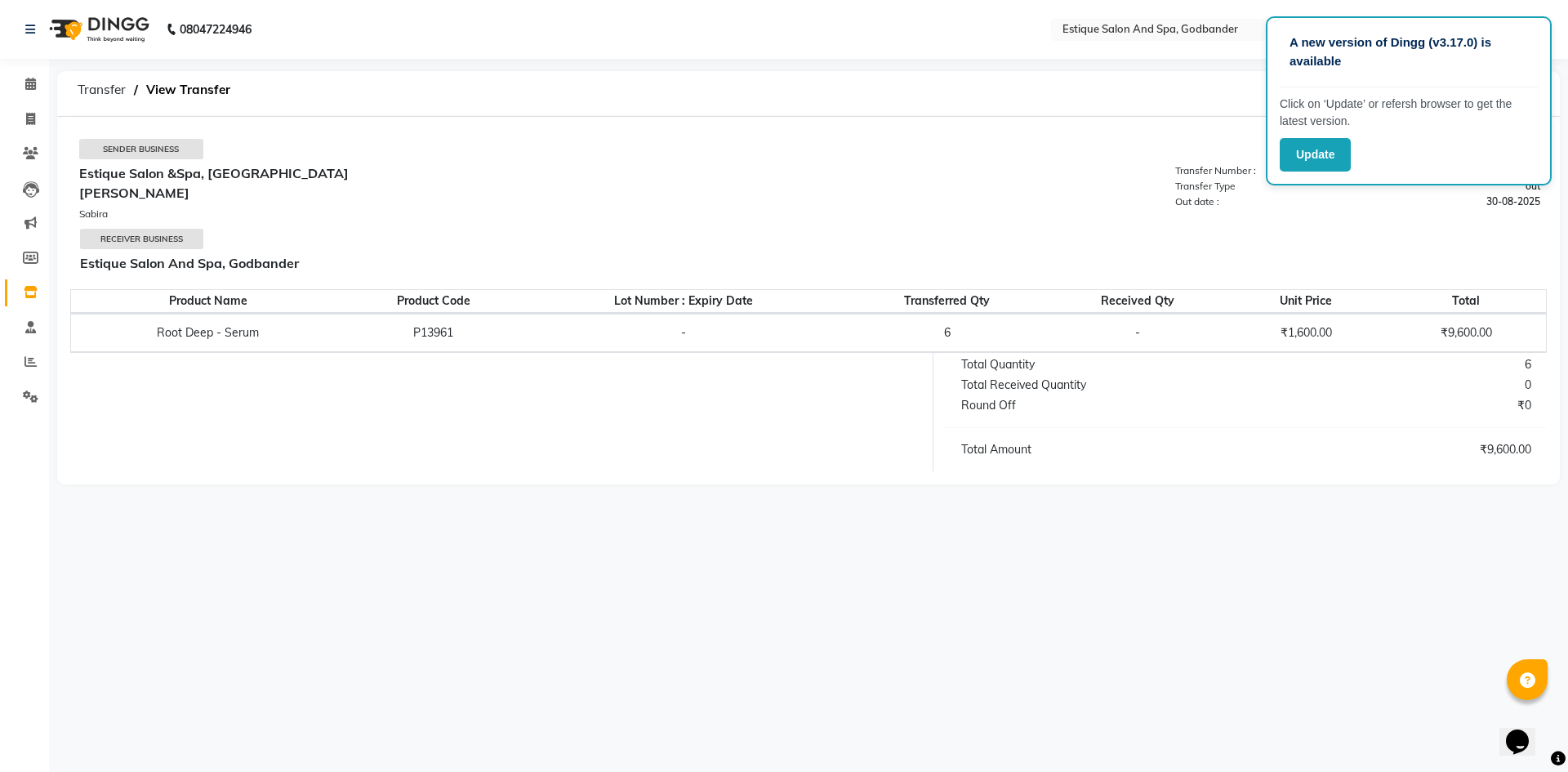
click at [1337, 262] on td "Sender Business Estique Salon &Spa, Hiranandani Meadows Sabira Receiver Busines…" at bounding box center [808, 210] width 1476 height 160
click at [1330, 157] on button "Update" at bounding box center [1315, 155] width 71 height 34
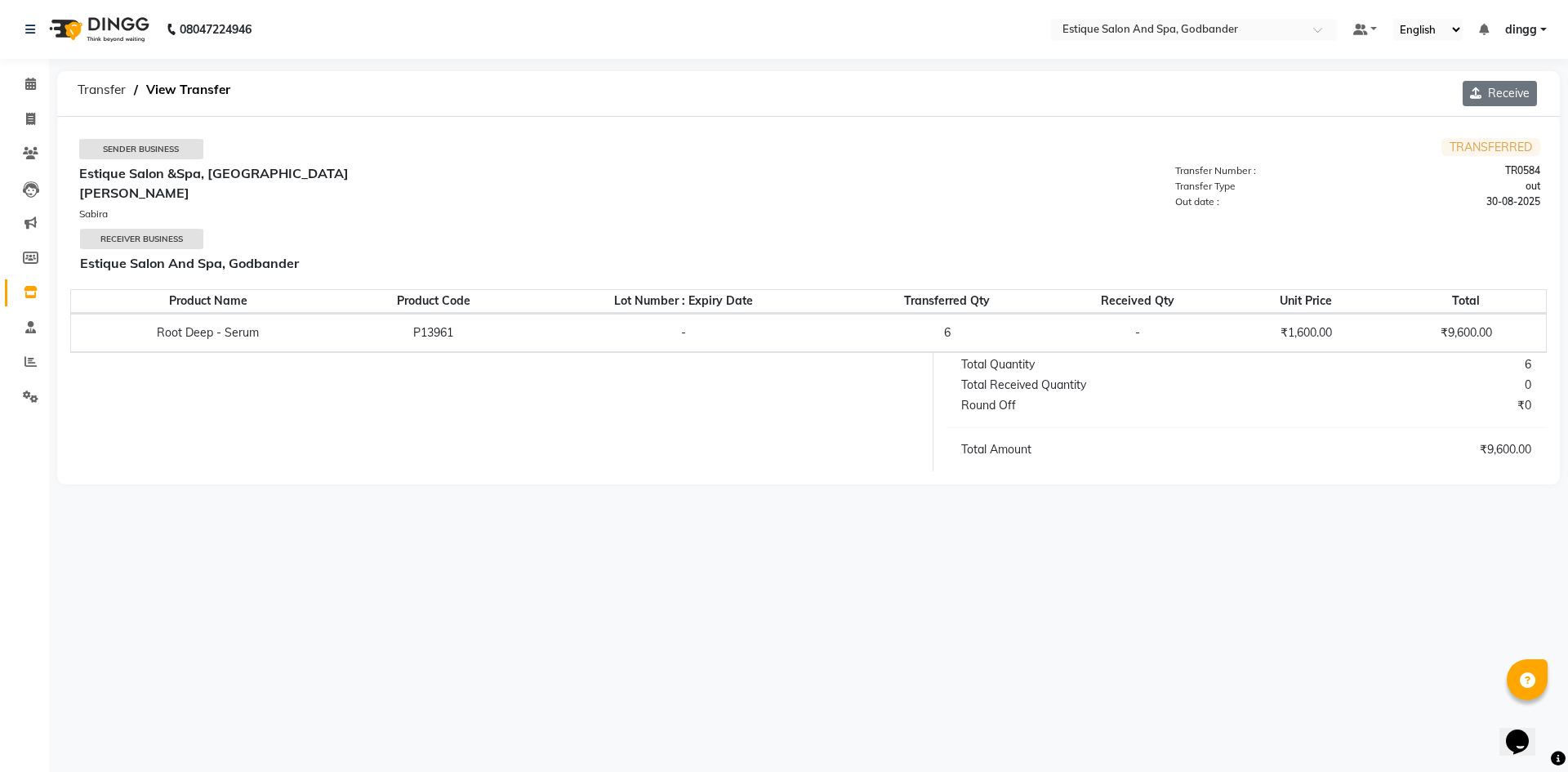
click at [1507, 85] on button "Receive" at bounding box center [1499, 94] width 74 height 26
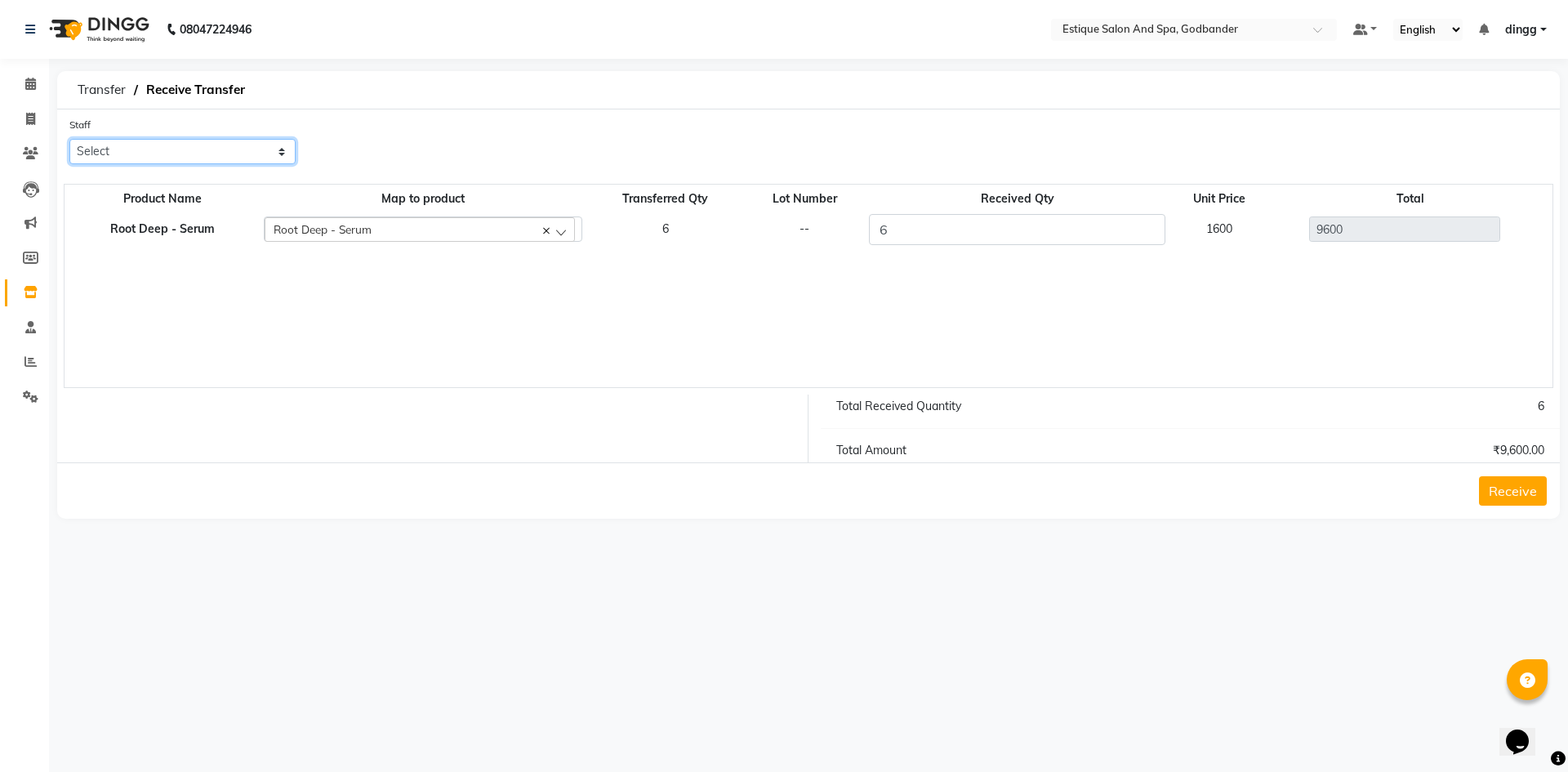
click at [220, 161] on select "Select Aarti Nails Aman Anita Salve Anjali Wavle Any one Asmi BEAUTY dingg HAIR…" at bounding box center [182, 152] width 227 height 26
select select "52401"
click at [69, 139] on select "Select Aarti Nails Aman Anita Salve Anjali Wavle Any one Asmi BEAUTY dingg HAIR…" at bounding box center [182, 152] width 227 height 26
click at [1556, 495] on div "Receive" at bounding box center [808, 490] width 1503 height 56
click at [1532, 491] on button "Receive" at bounding box center [1512, 491] width 68 height 30
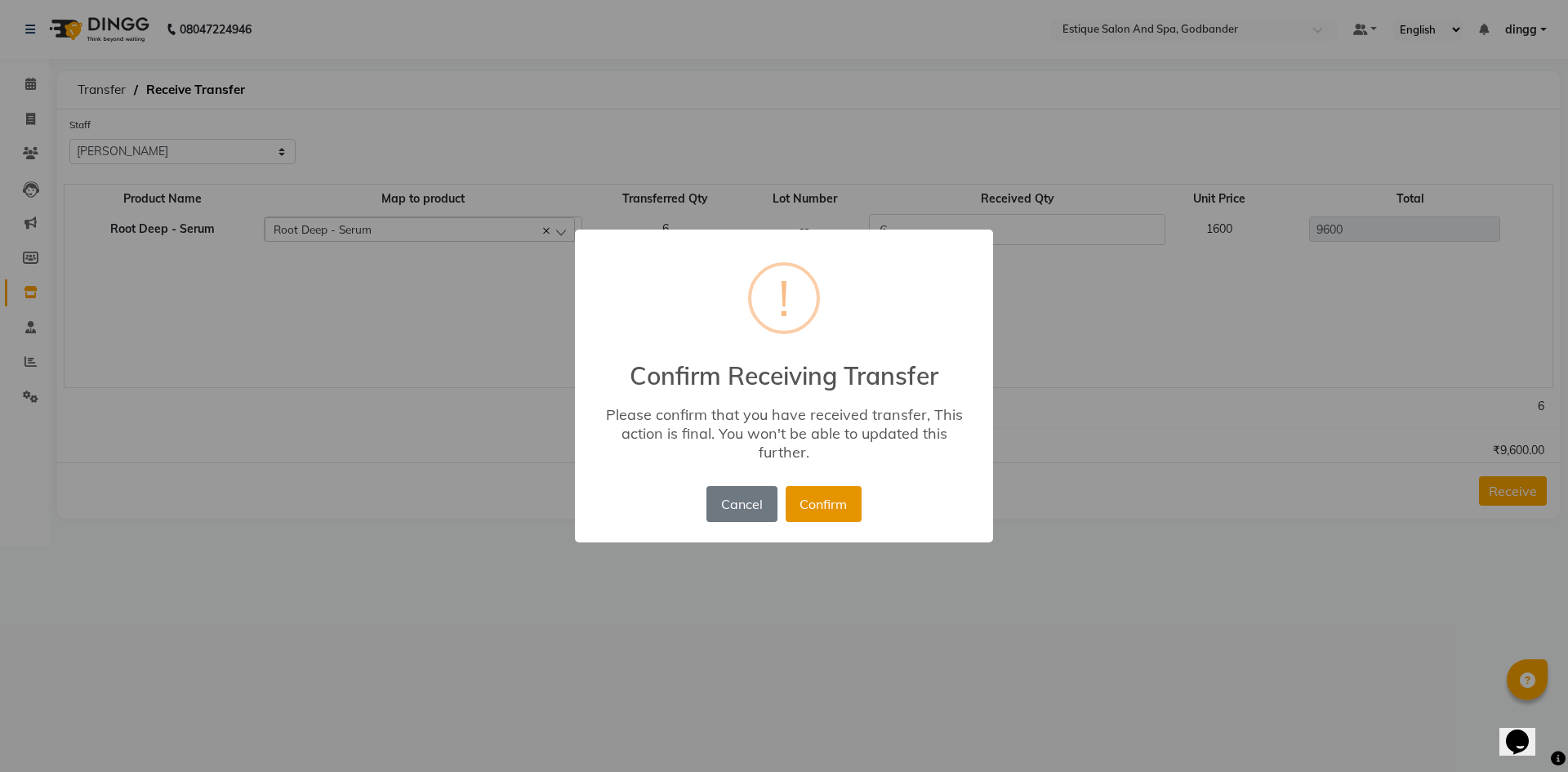
click at [822, 498] on button "Confirm" at bounding box center [823, 504] width 76 height 35
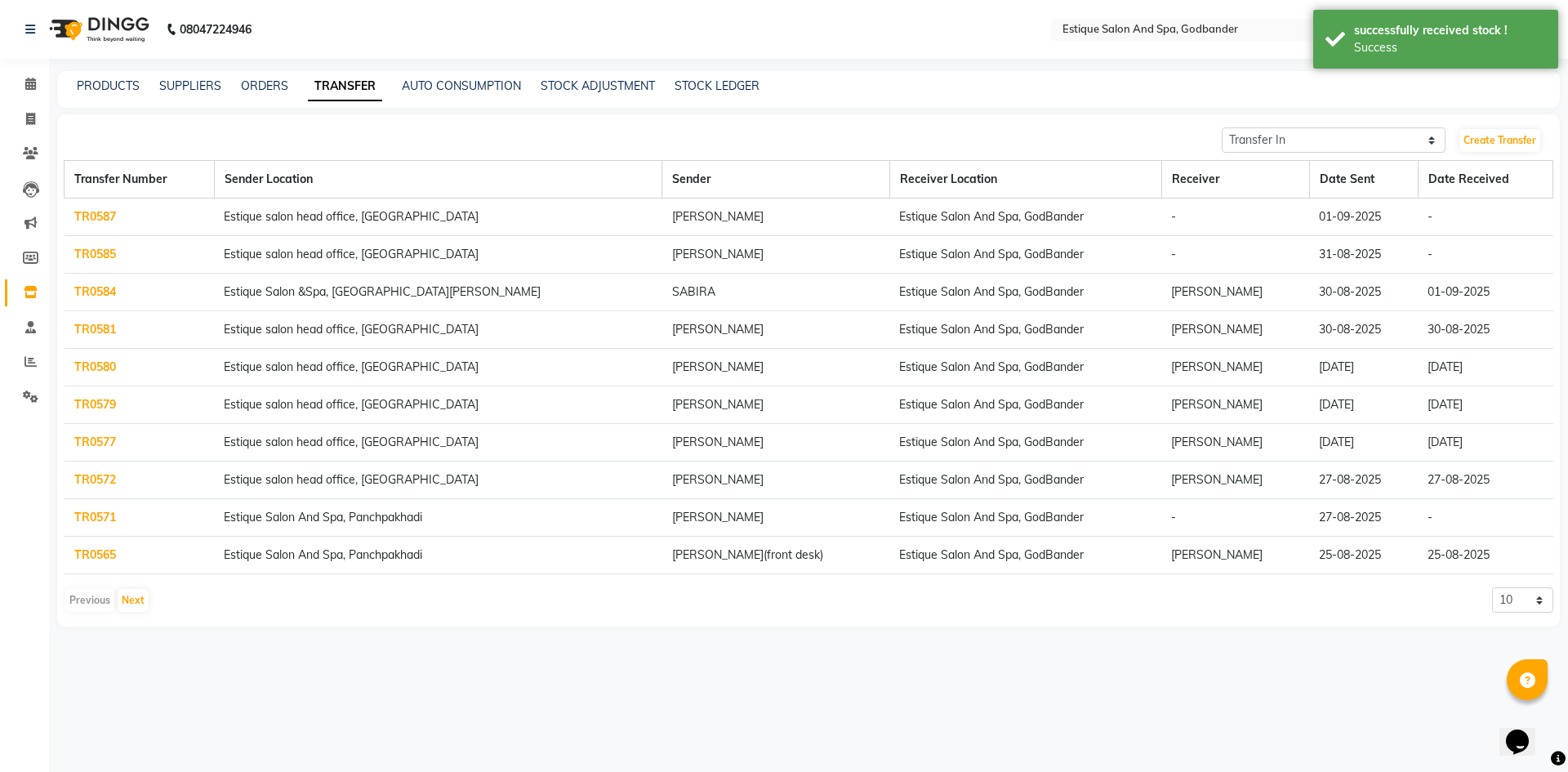
click at [112, 256] on link "TR0585" at bounding box center [95, 253] width 41 height 15
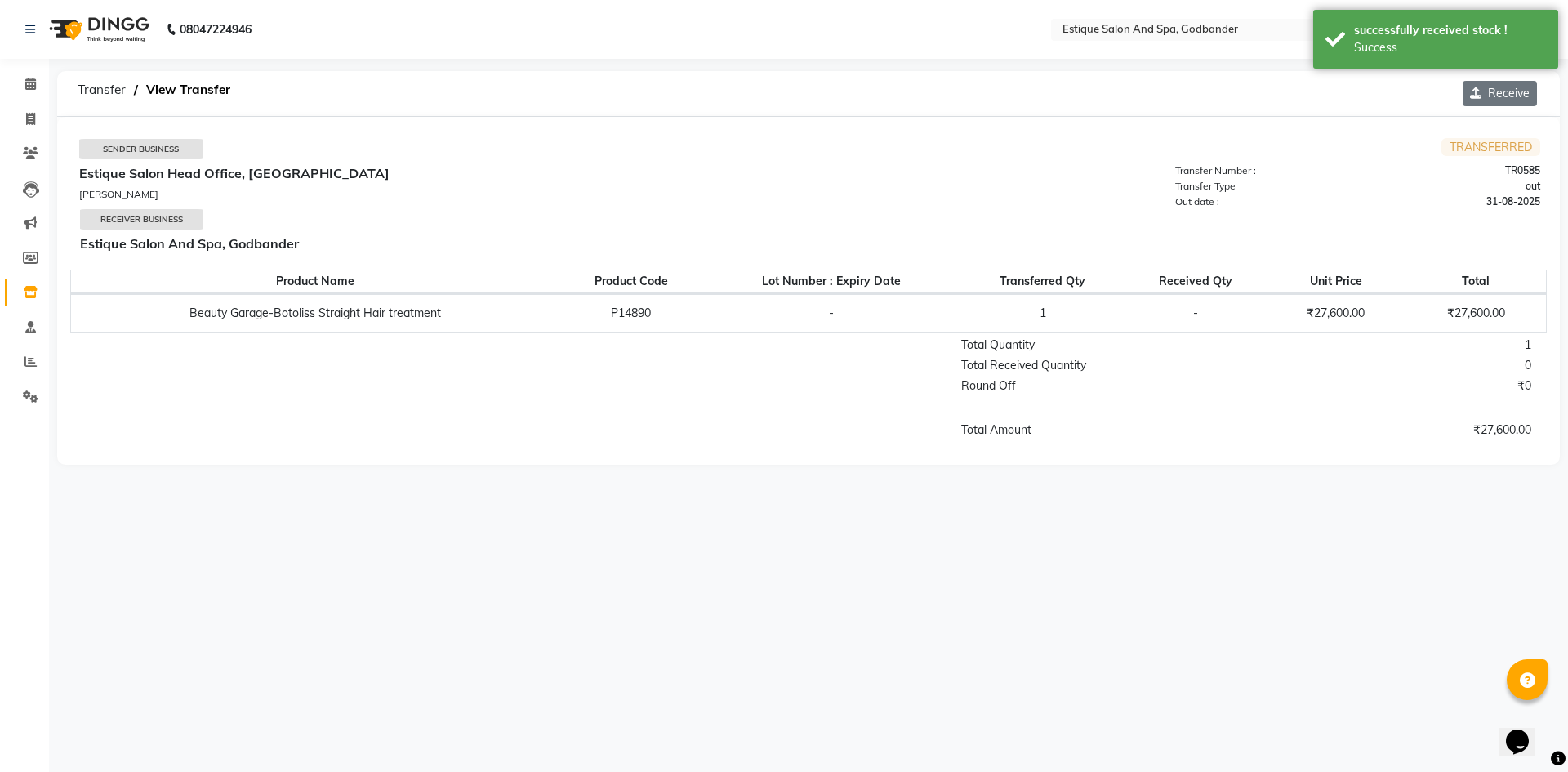
click at [1512, 102] on button "Receive" at bounding box center [1499, 94] width 74 height 26
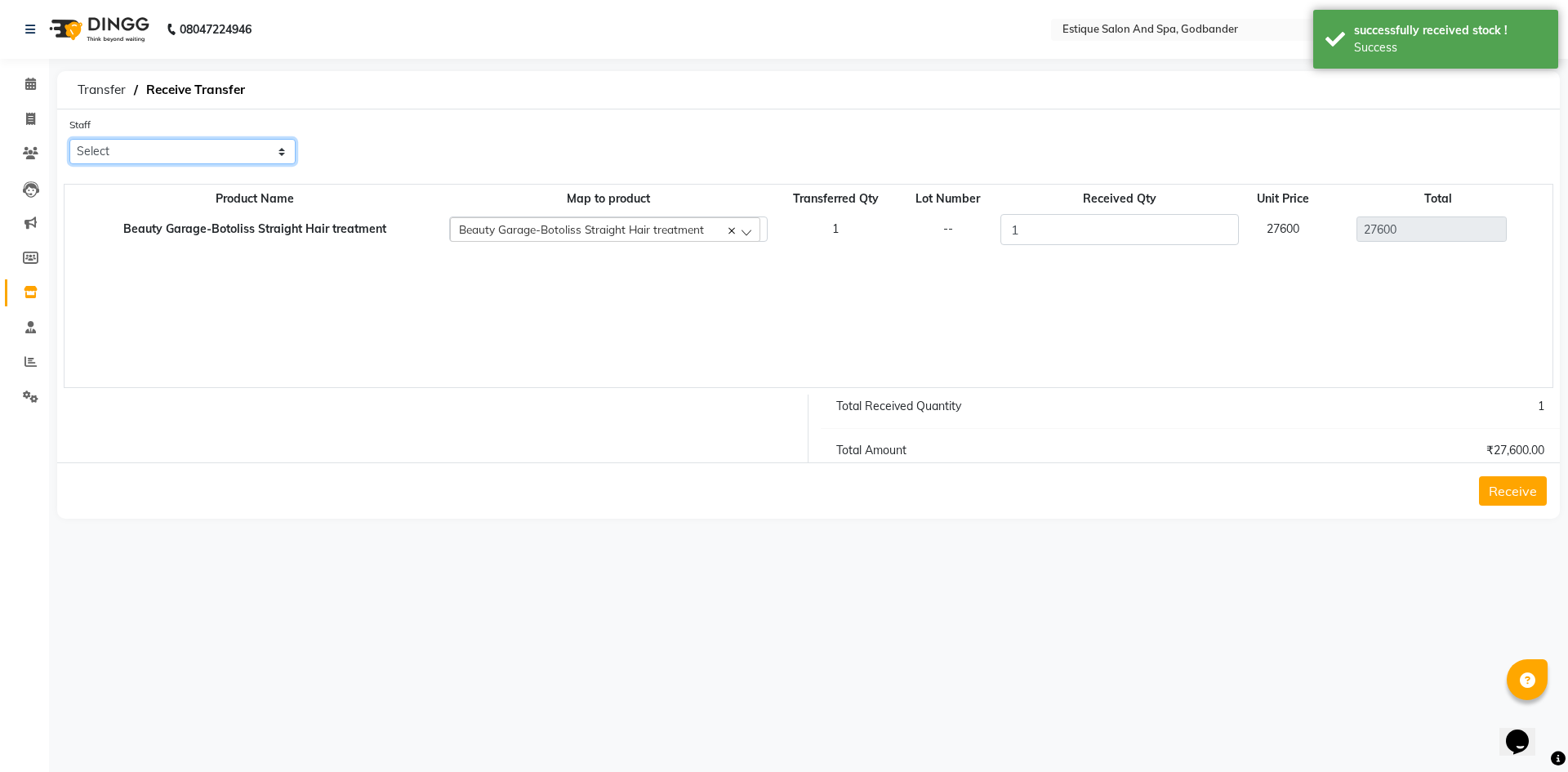
click at [245, 155] on select "Select Aarti Nails Aman Anita Salve Anjali Wavle Any one Asmi BEAUTY dingg HAIR…" at bounding box center [182, 152] width 227 height 26
select select "52401"
click at [69, 139] on select "Select Aarti Nails Aman Anita Salve Anjali Wavle Any one Asmi BEAUTY dingg HAIR…" at bounding box center [182, 152] width 227 height 26
click at [1509, 500] on button "Receive" at bounding box center [1512, 491] width 68 height 30
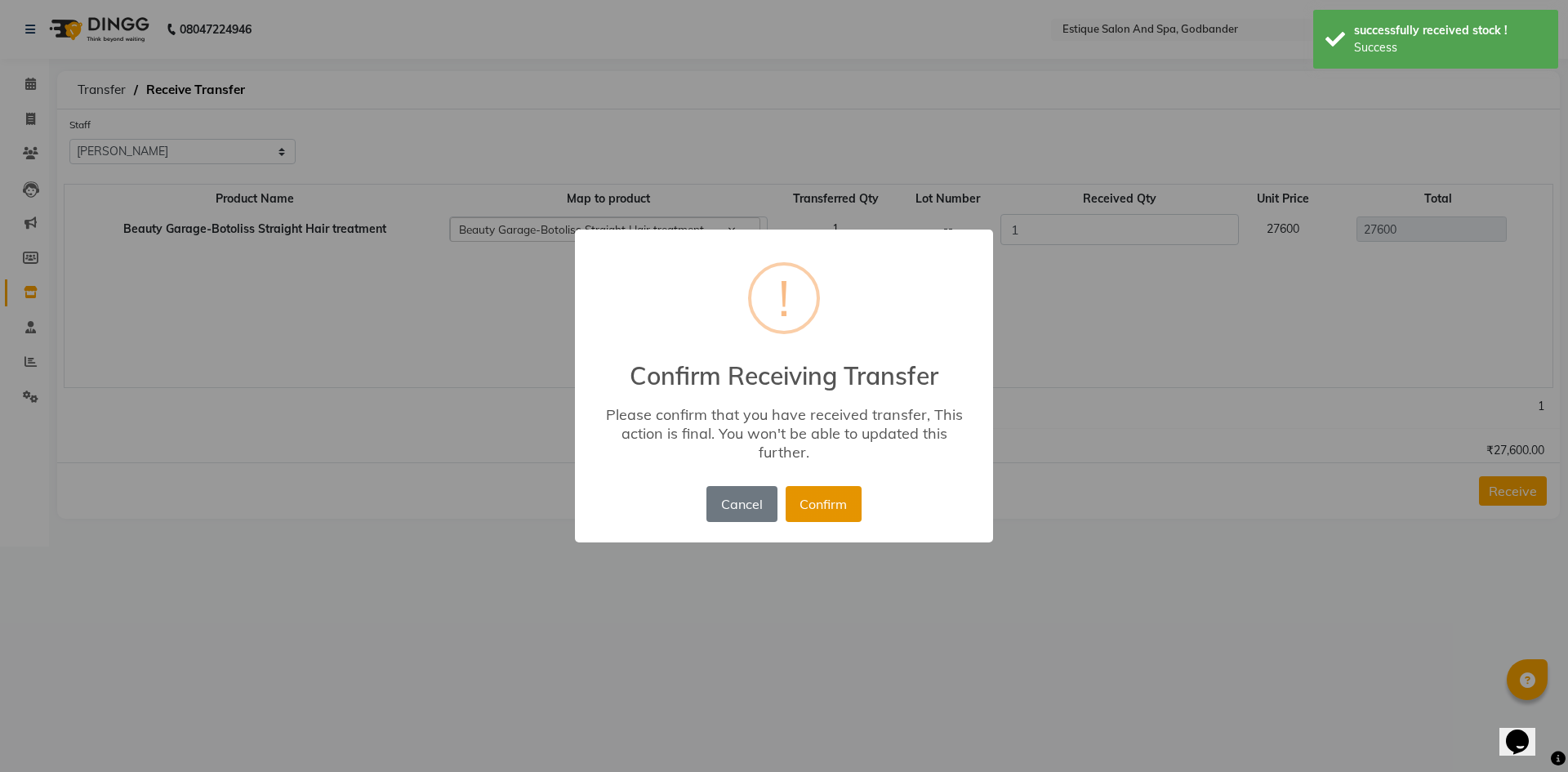
click at [803, 508] on button "Confirm" at bounding box center [823, 504] width 76 height 35
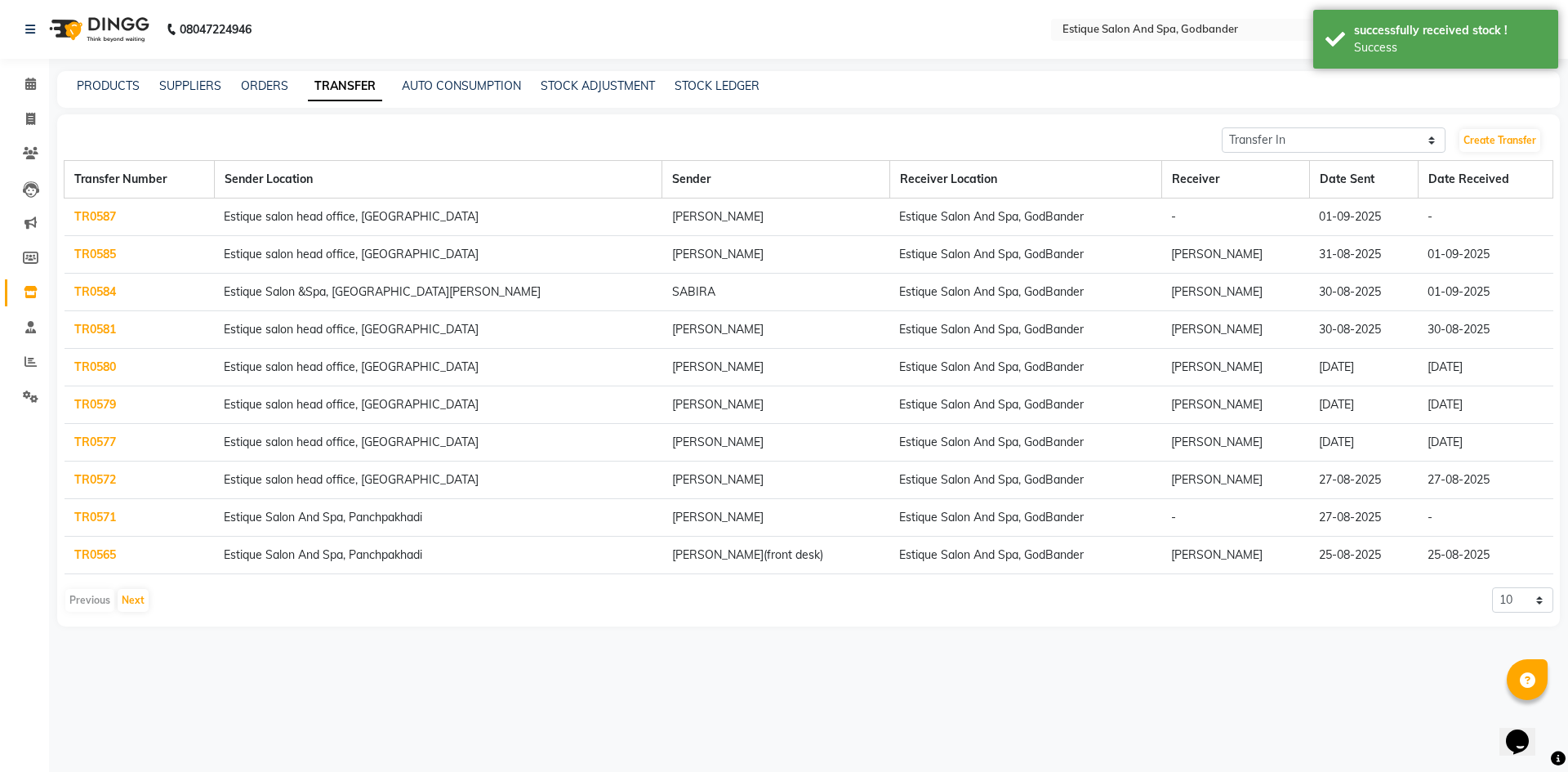
click at [82, 215] on link "TR0587" at bounding box center [95, 216] width 41 height 15
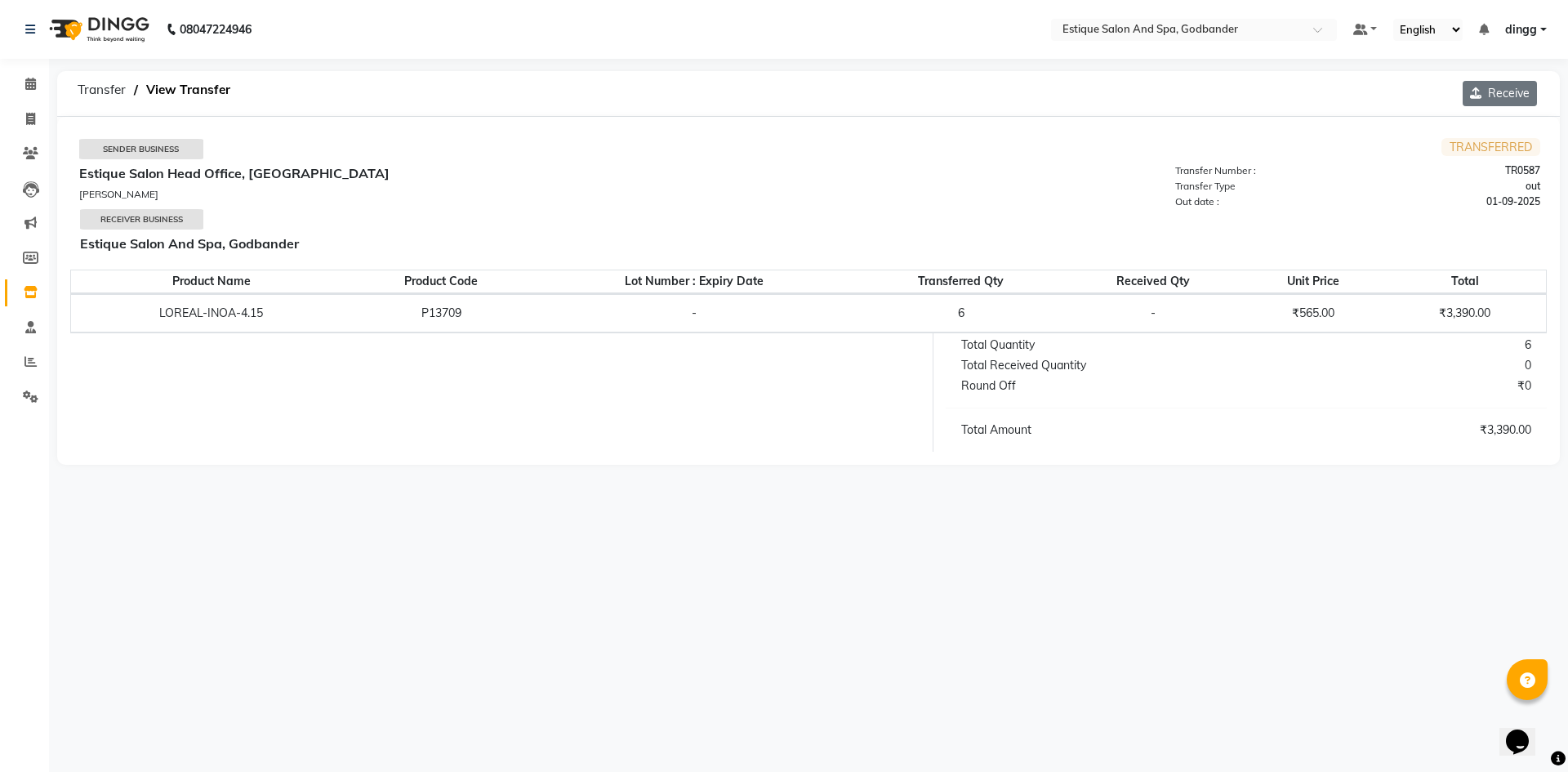
click at [1486, 103] on button "Receive" at bounding box center [1499, 94] width 74 height 26
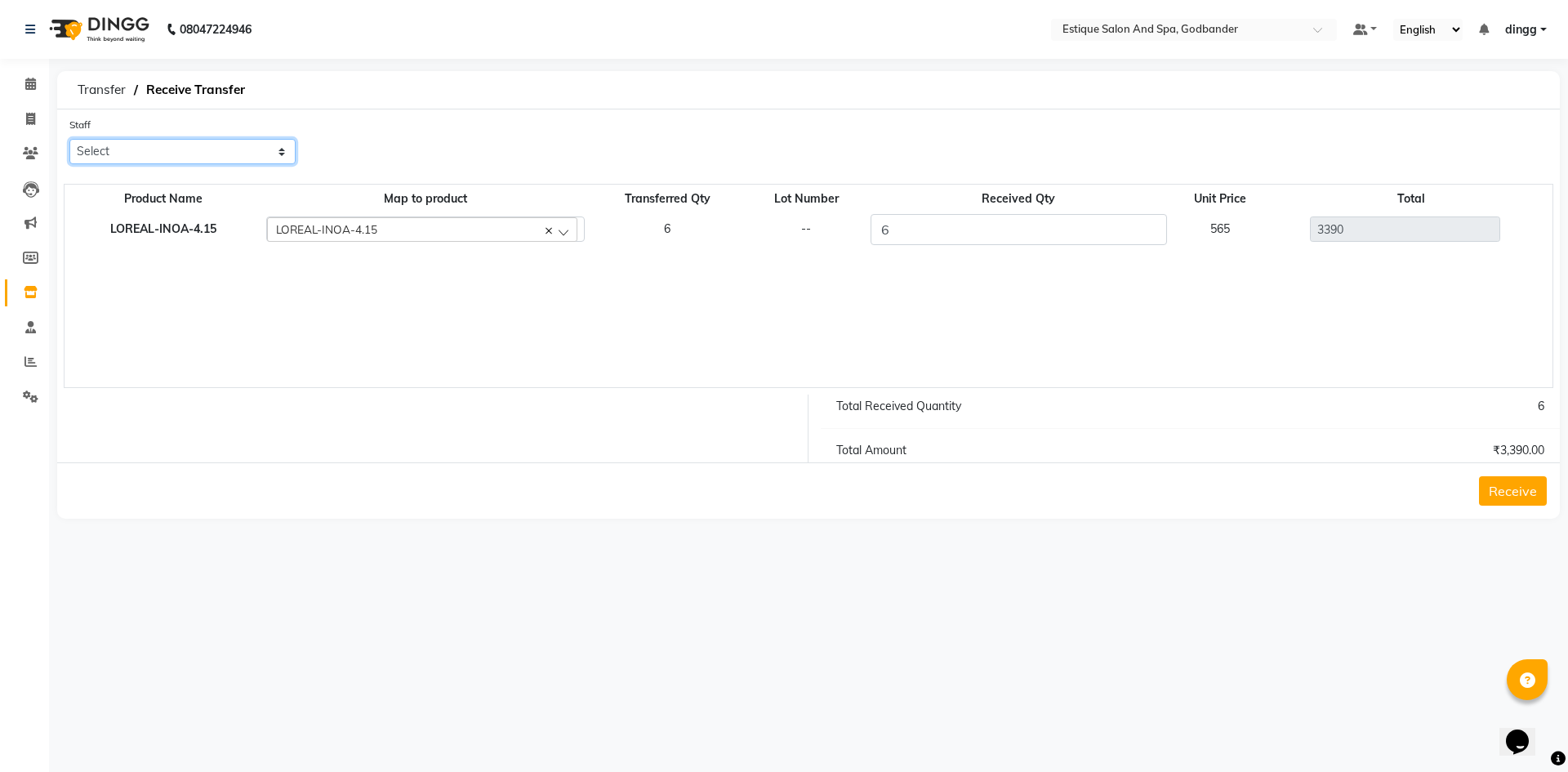
click at [192, 143] on select "Select Aarti Nails Aman Anita Salve Anjali Wavle Any one Asmi BEAUTY dingg HAIR…" at bounding box center [182, 152] width 227 height 26
select select "52401"
click at [69, 139] on select "Select Aarti Nails Aman Anita Salve Anjali Wavle Any one Asmi BEAUTY dingg HAIR…" at bounding box center [182, 152] width 227 height 26
click at [1527, 489] on button "Receive" at bounding box center [1512, 491] width 68 height 30
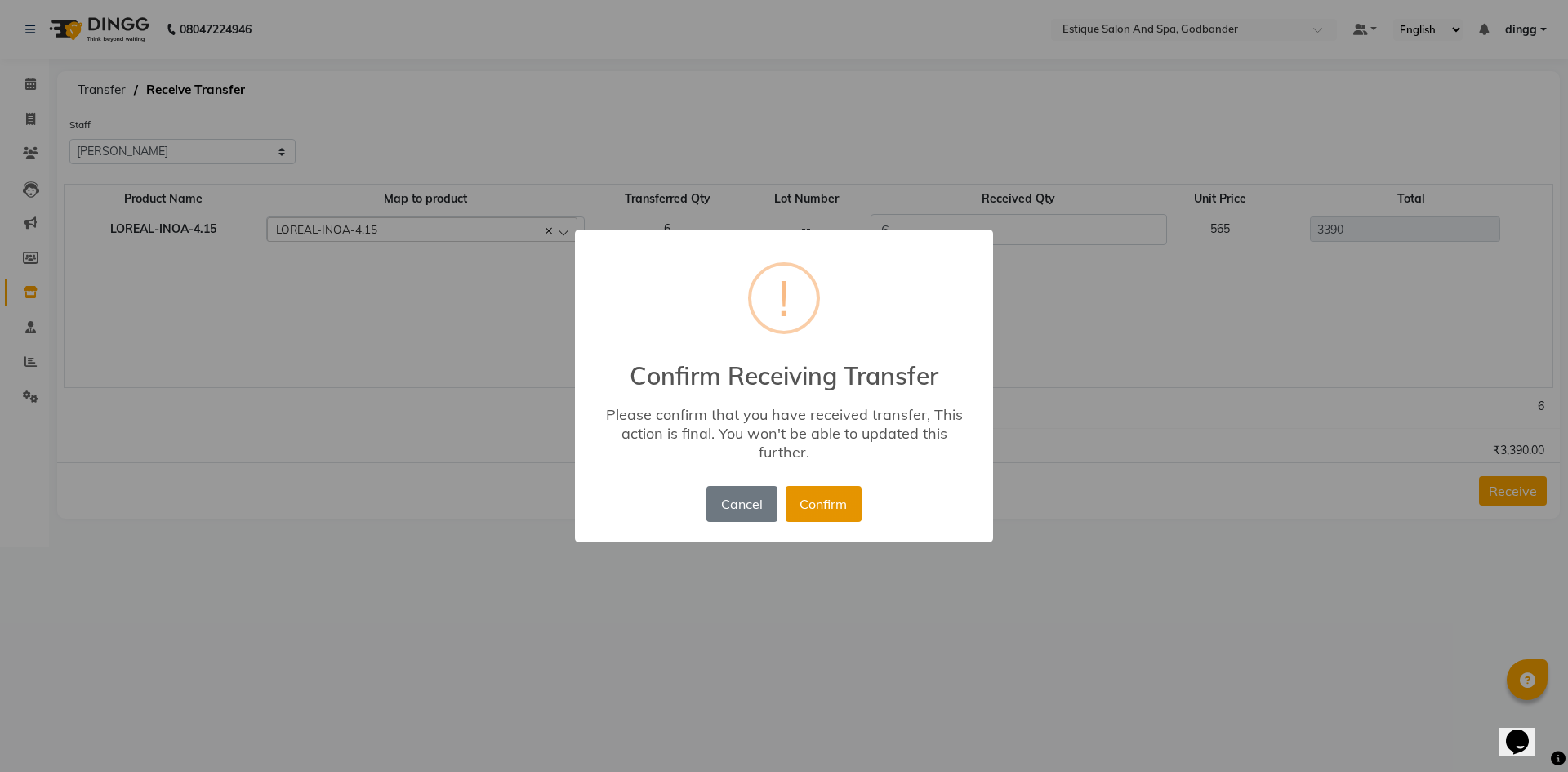
click at [829, 503] on button "Confirm" at bounding box center [823, 504] width 76 height 35
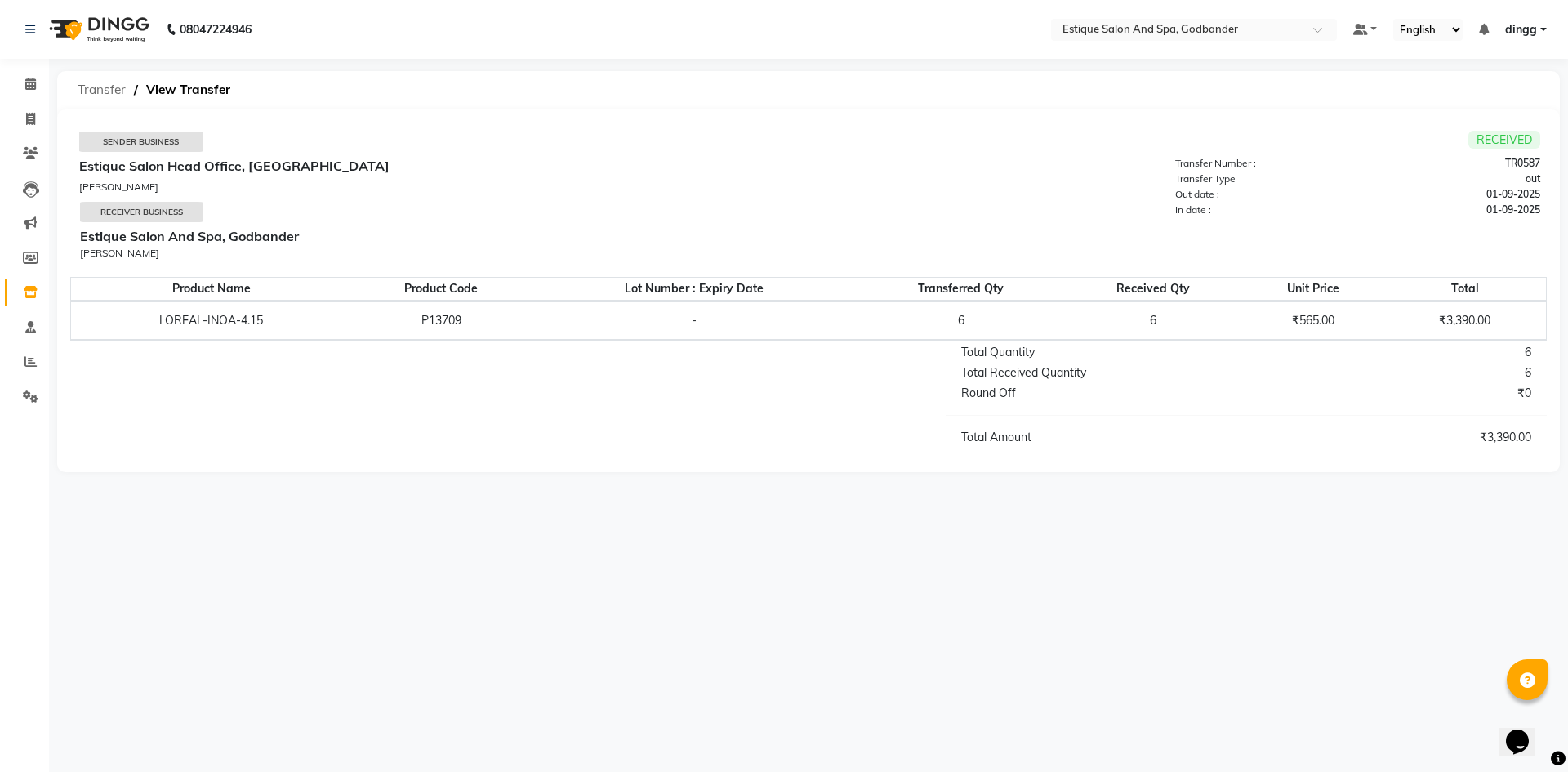
click at [113, 93] on span "Transfer" at bounding box center [101, 90] width 64 height 30
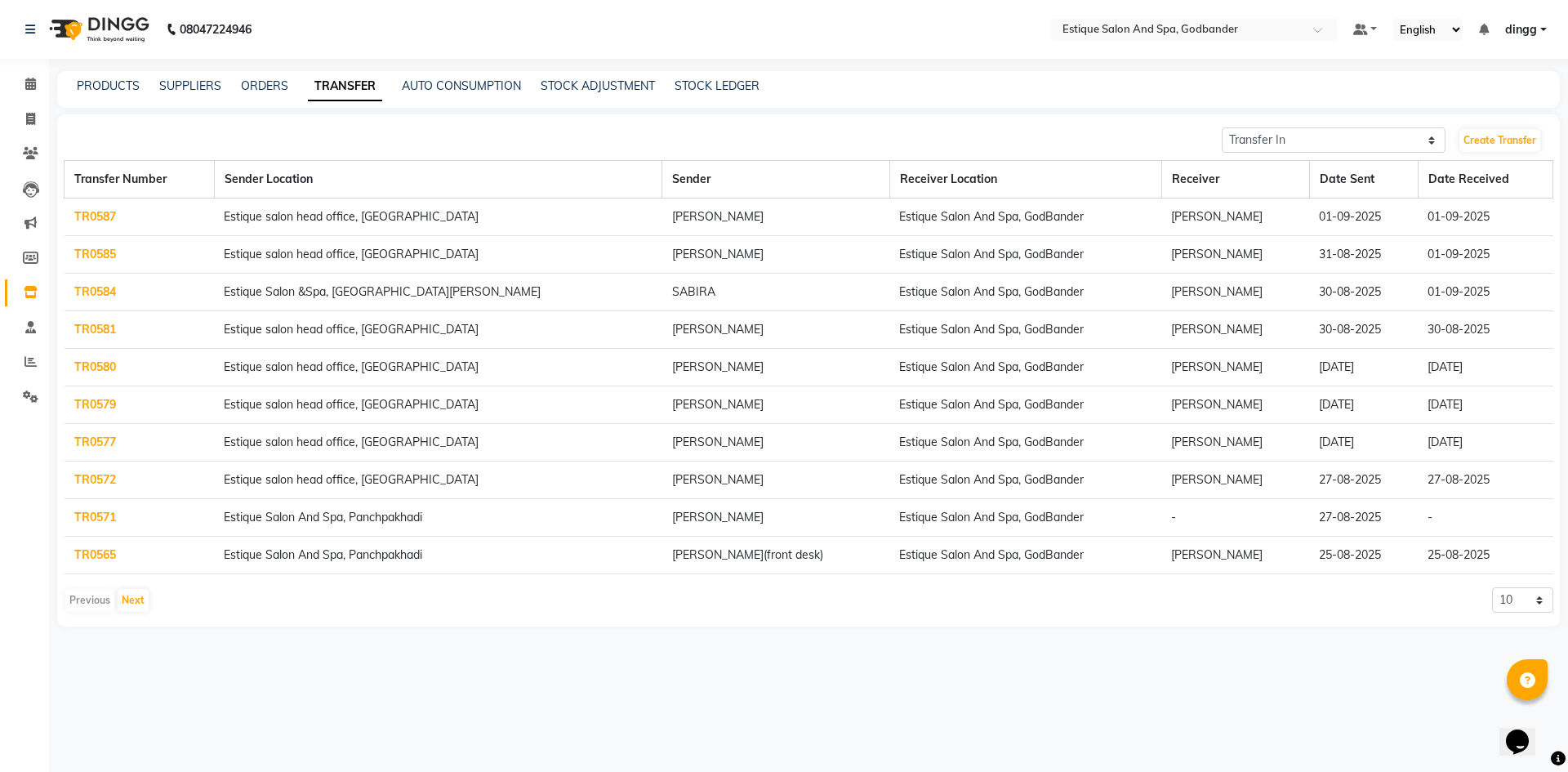
click at [101, 516] on link "TR0571" at bounding box center [95, 517] width 41 height 15
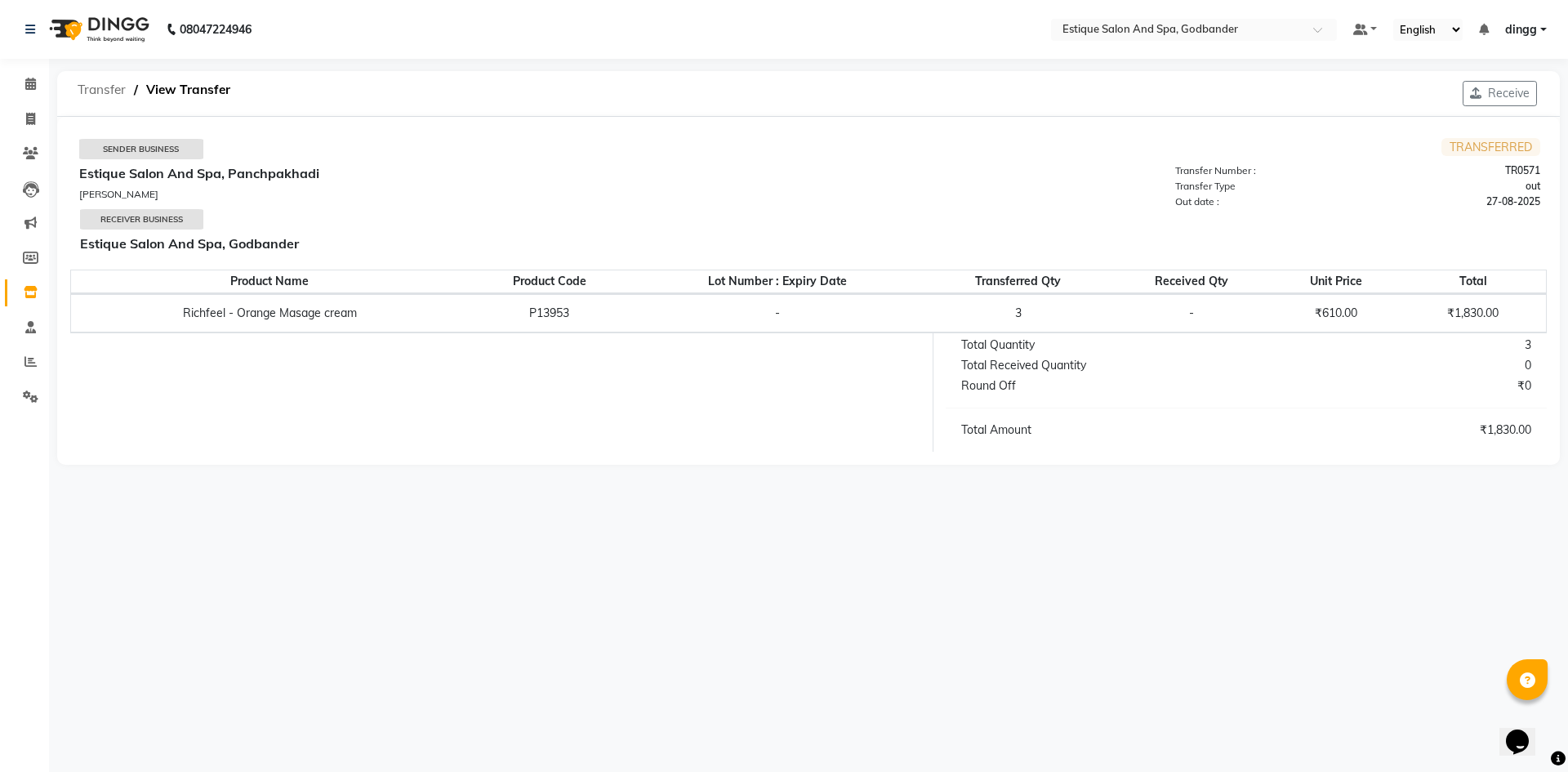
click at [112, 84] on span "Transfer" at bounding box center [101, 90] width 64 height 30
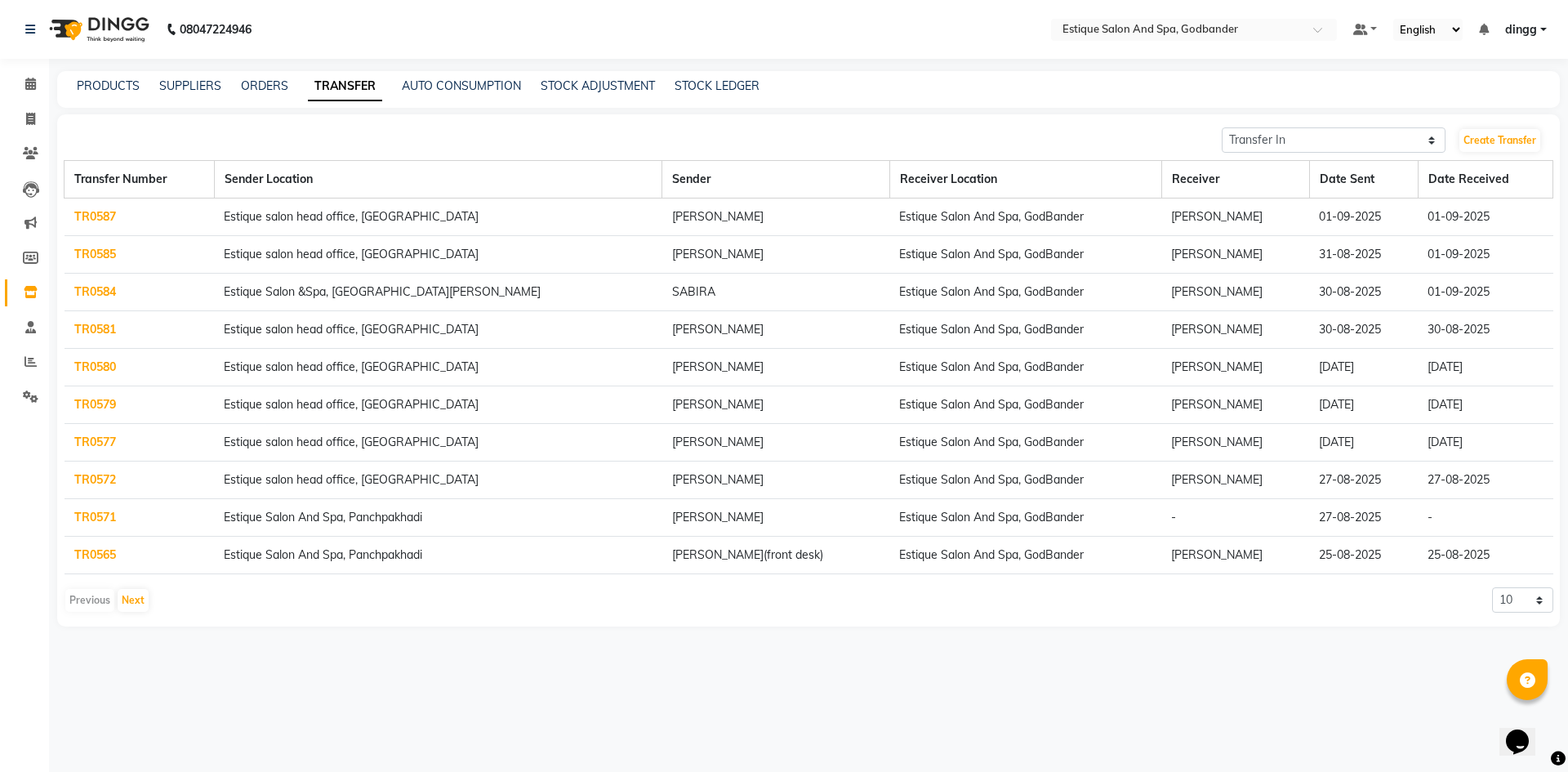
click at [1427, 521] on td "-" at bounding box center [1484, 518] width 135 height 37
click at [91, 520] on link "TR0571" at bounding box center [95, 517] width 41 height 15
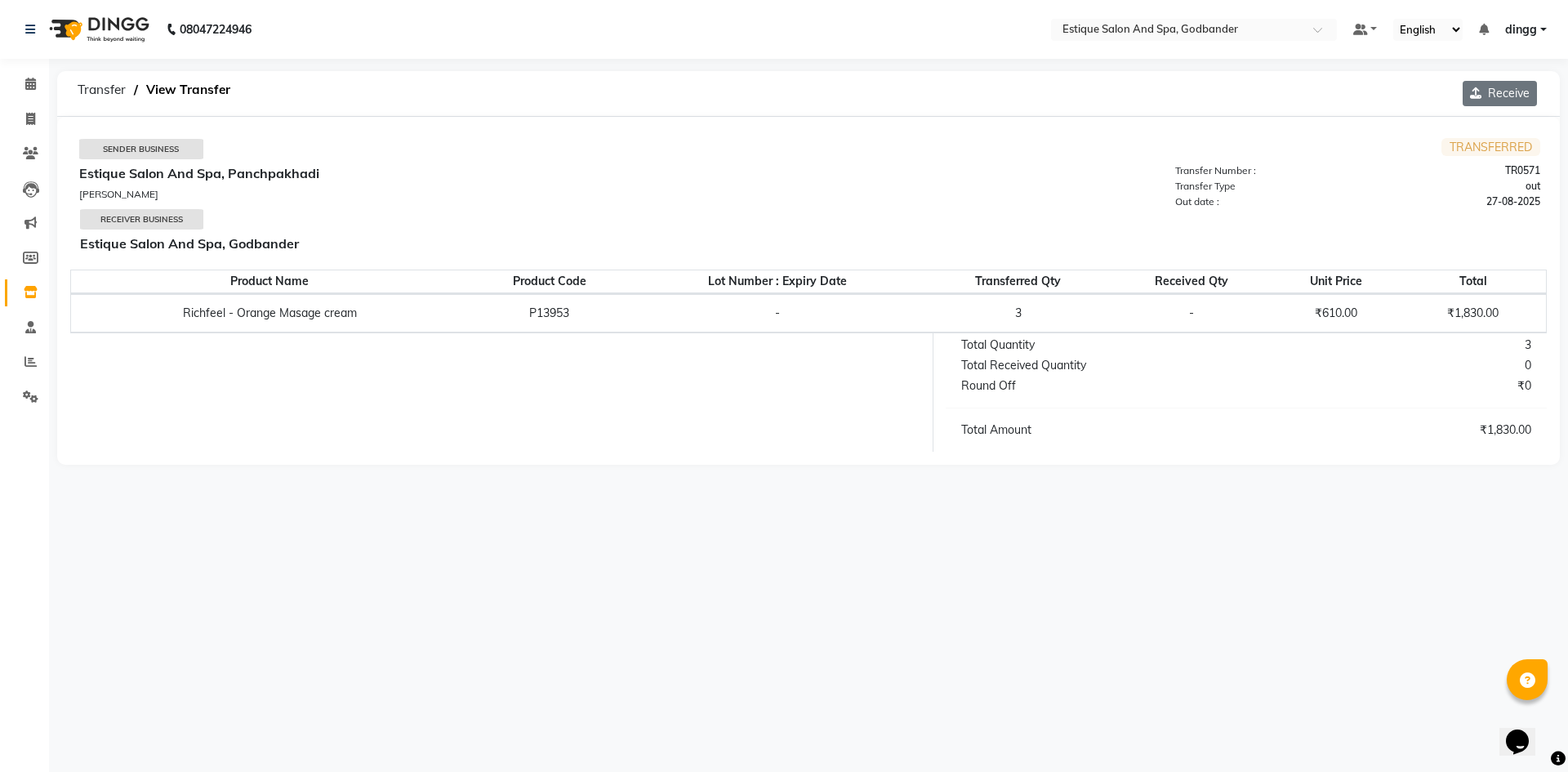
click at [1495, 94] on button "Receive" at bounding box center [1499, 94] width 74 height 26
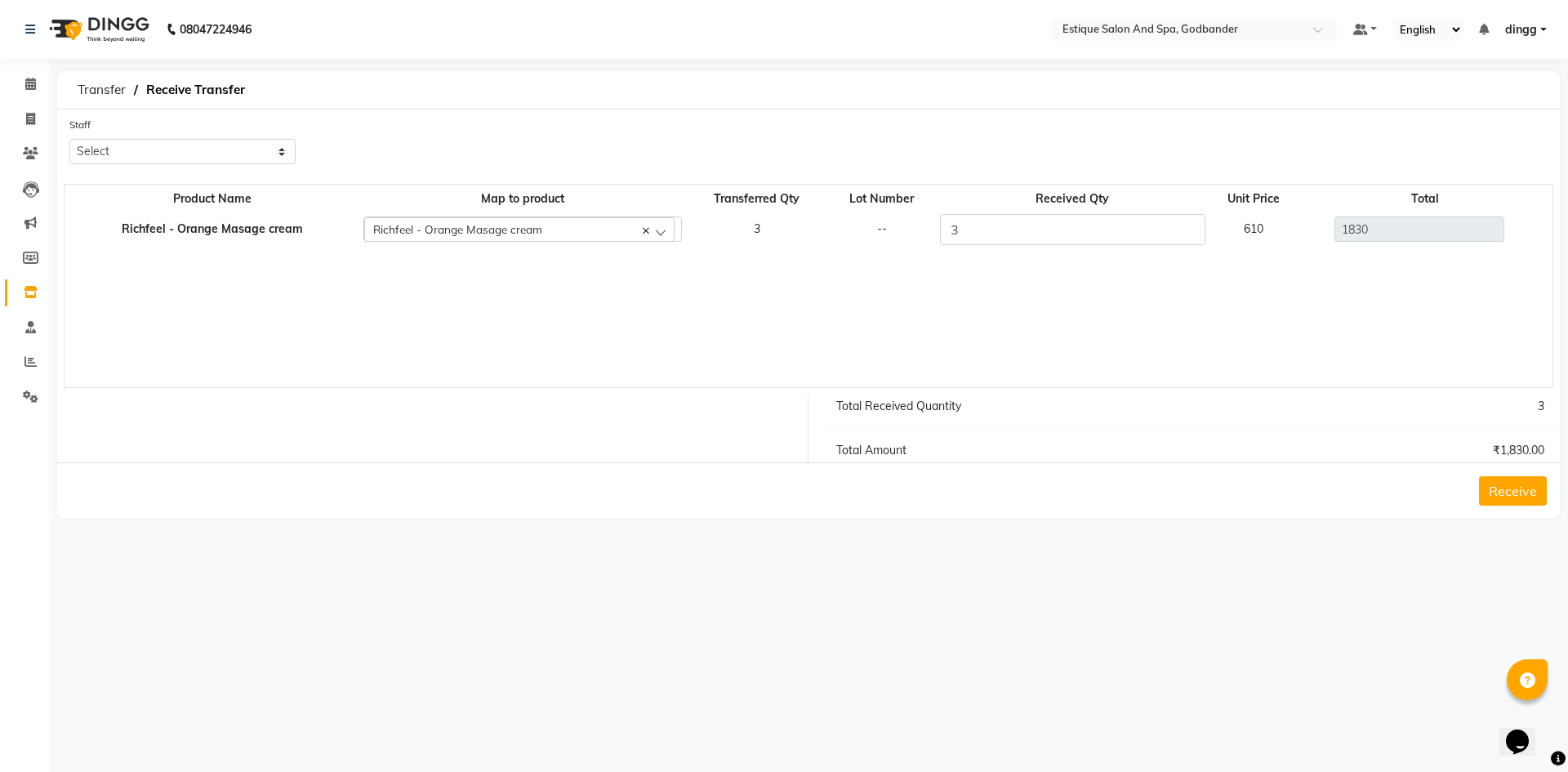
click at [1517, 496] on button "Receive" at bounding box center [1512, 491] width 68 height 30
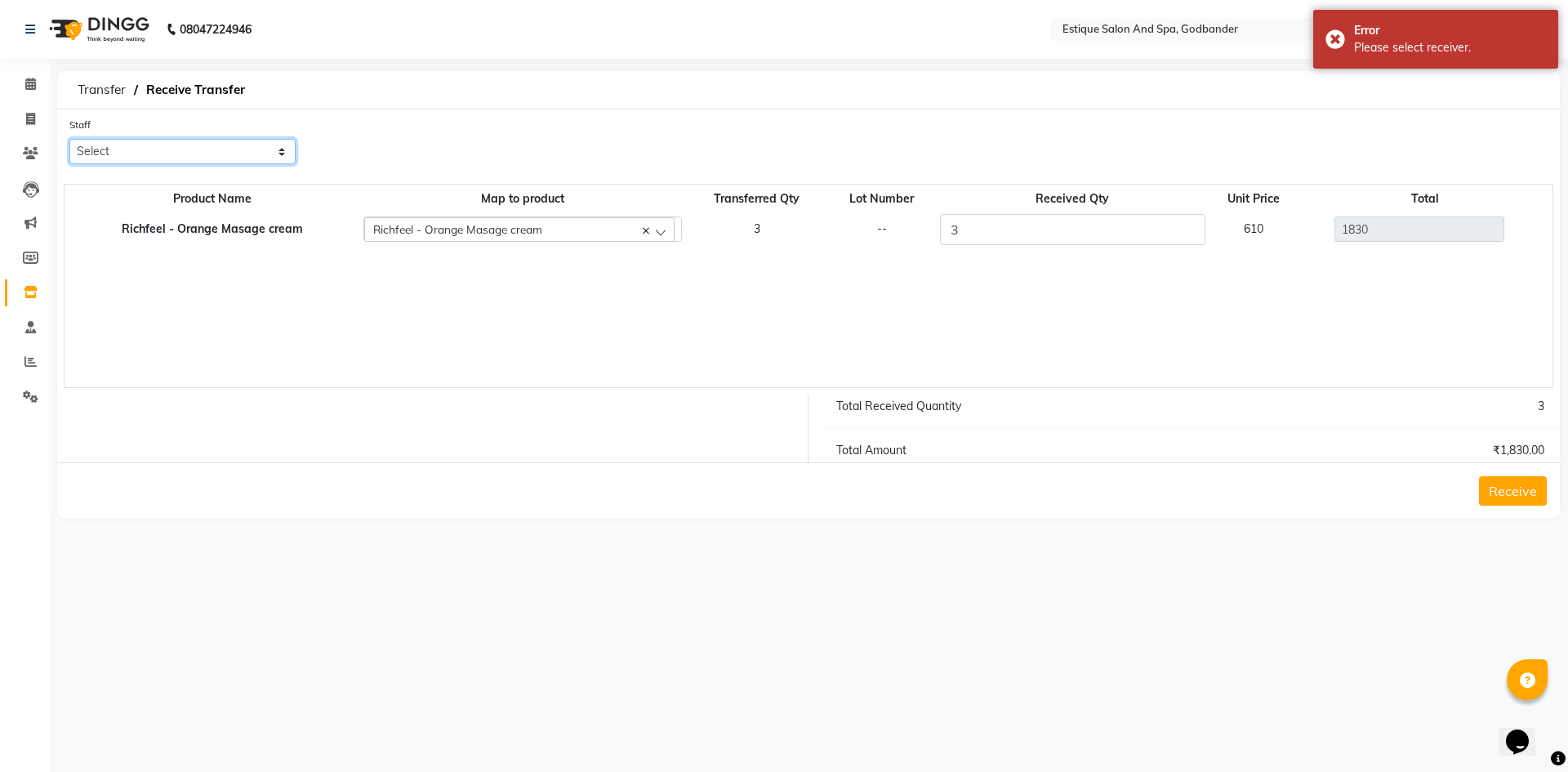
click at [116, 141] on select "Select Aarti Nails Aman Anita Salve Anjali Wavle Any one Asmi BEAUTY dingg HAIR…" at bounding box center [182, 152] width 227 height 26
select select "52401"
click at [69, 139] on select "Select Aarti Nails Aman Anita Salve Anjali Wavle Any one Asmi BEAUTY dingg HAIR…" at bounding box center [182, 152] width 227 height 26
click at [1512, 493] on button "Receive" at bounding box center [1512, 491] width 68 height 30
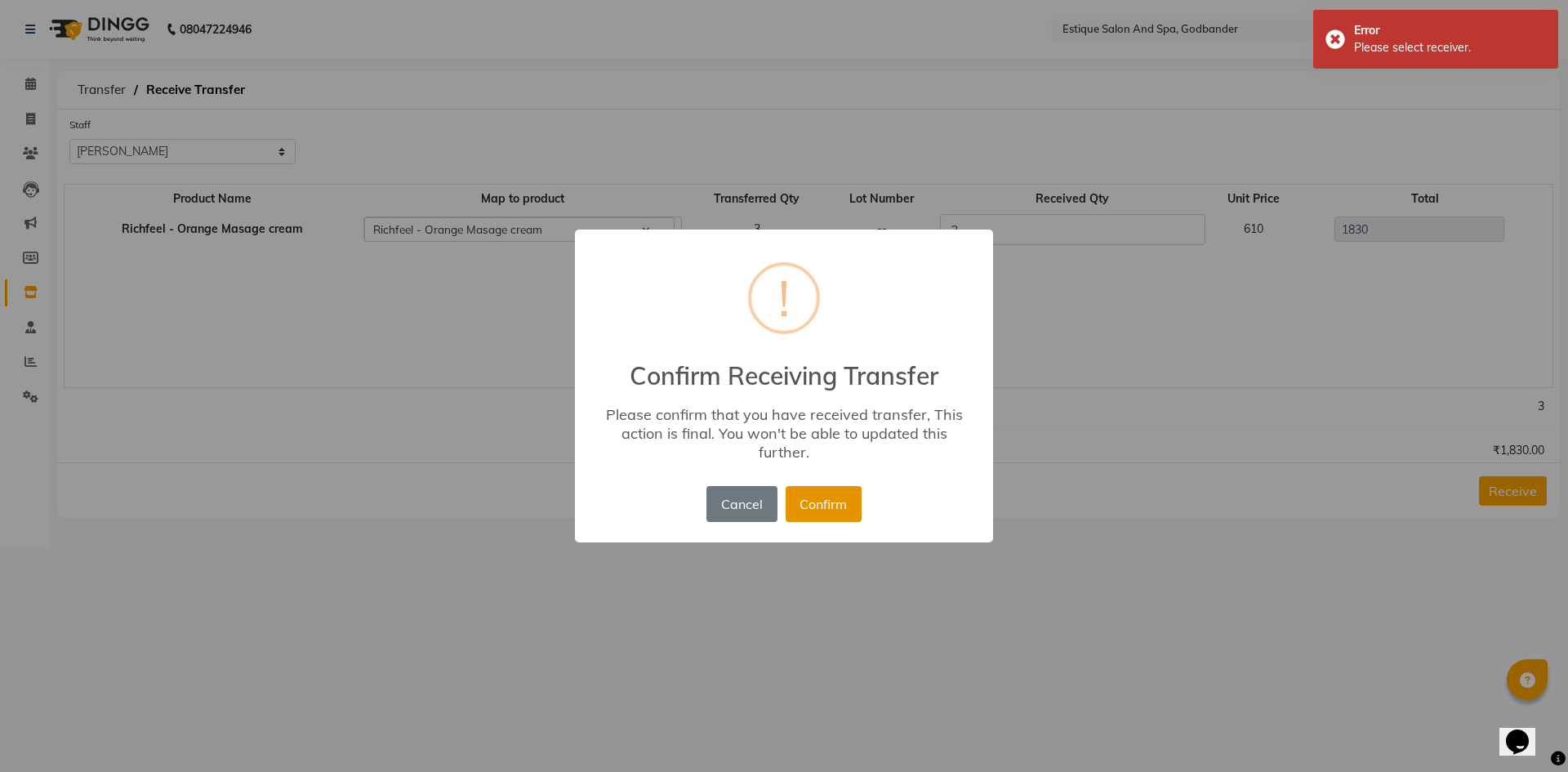
click at [807, 503] on button "Confirm" at bounding box center [823, 504] width 76 height 35
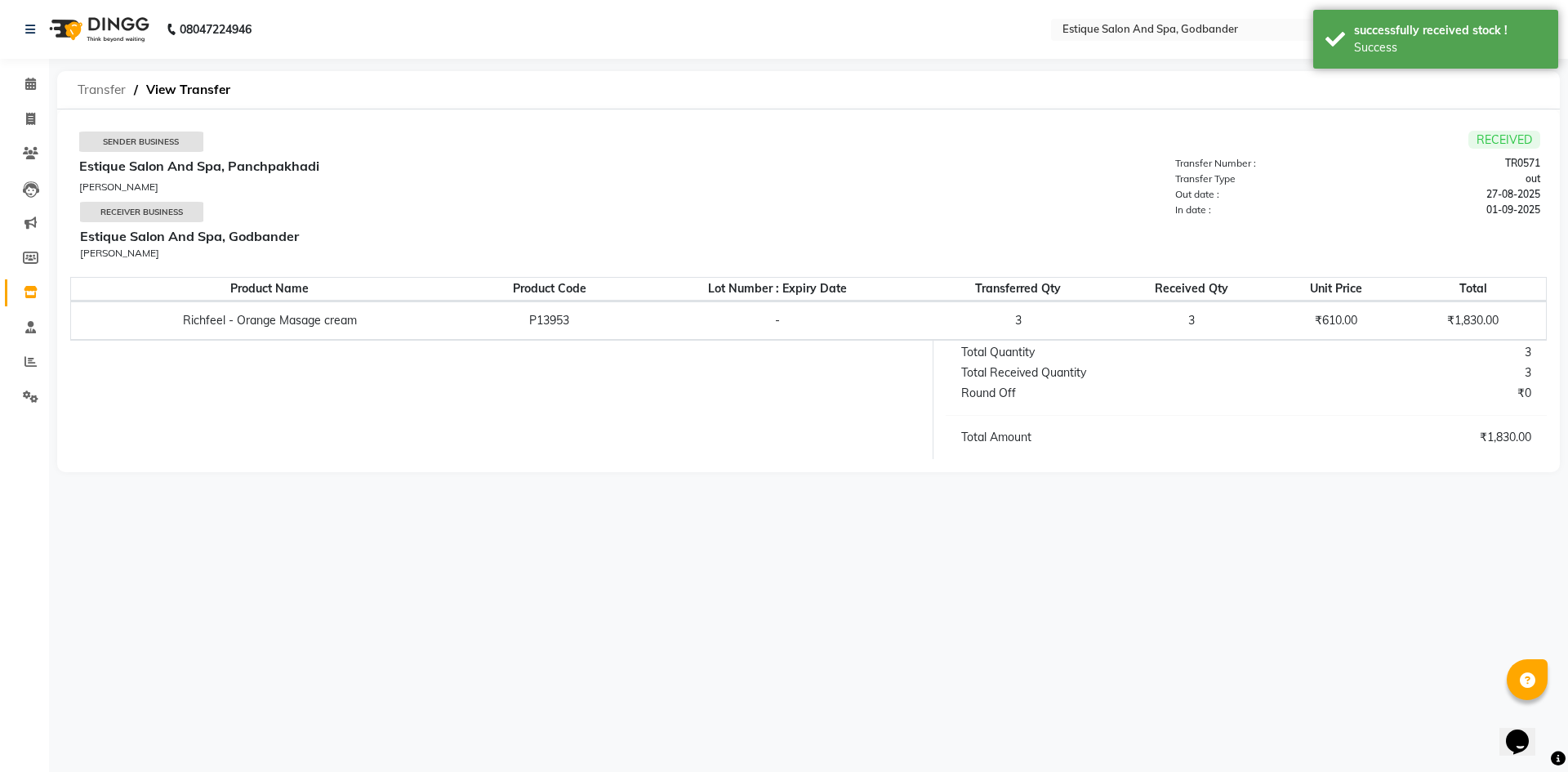
click at [97, 91] on span "Transfer" at bounding box center [101, 90] width 64 height 30
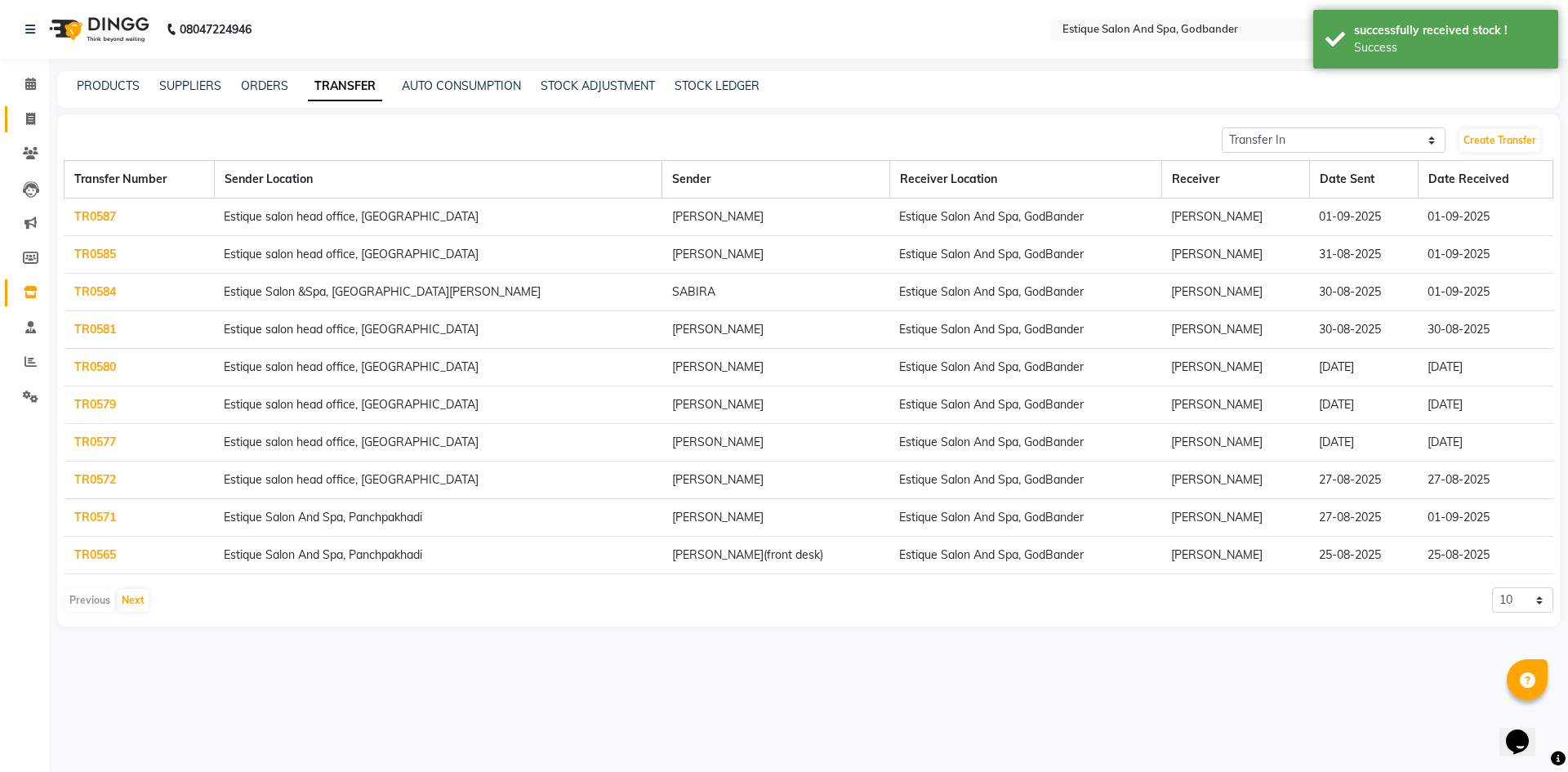
click at [34, 115] on icon at bounding box center [31, 118] width 9 height 12
select select "service"
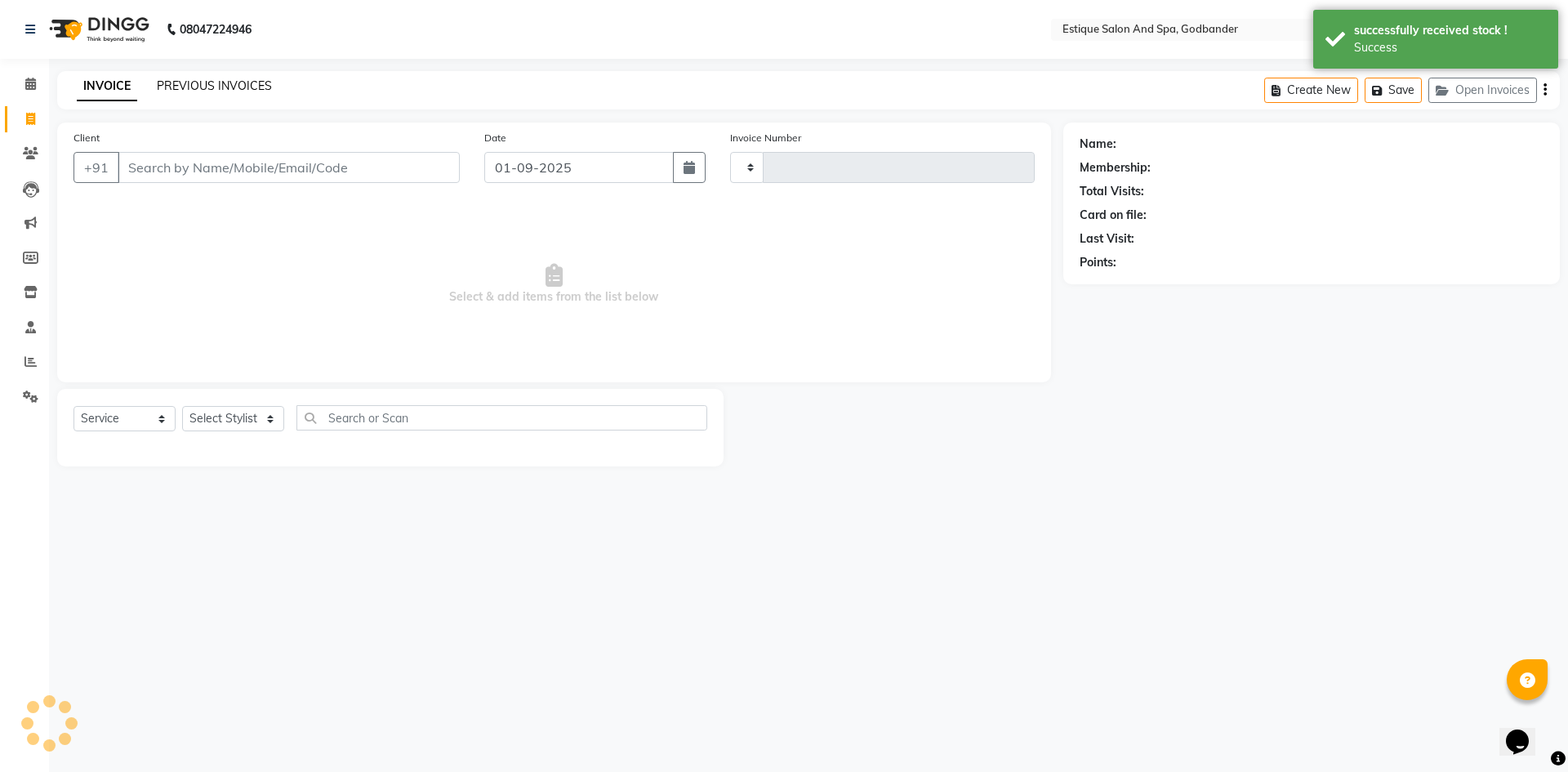
click at [211, 86] on link "PREVIOUS INVOICES" at bounding box center [214, 86] width 115 height 15
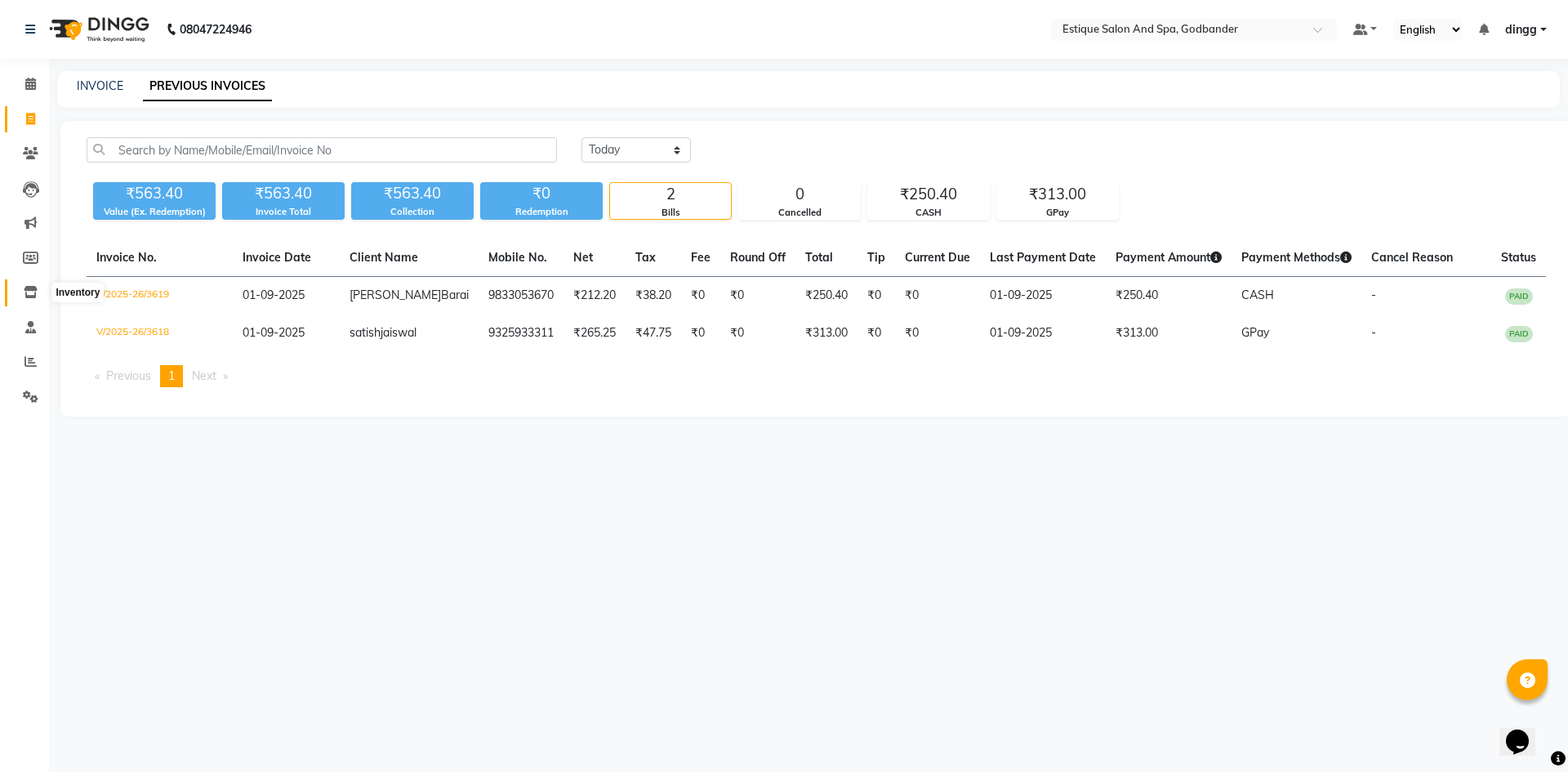
click at [31, 290] on icon at bounding box center [31, 292] width 14 height 12
select select
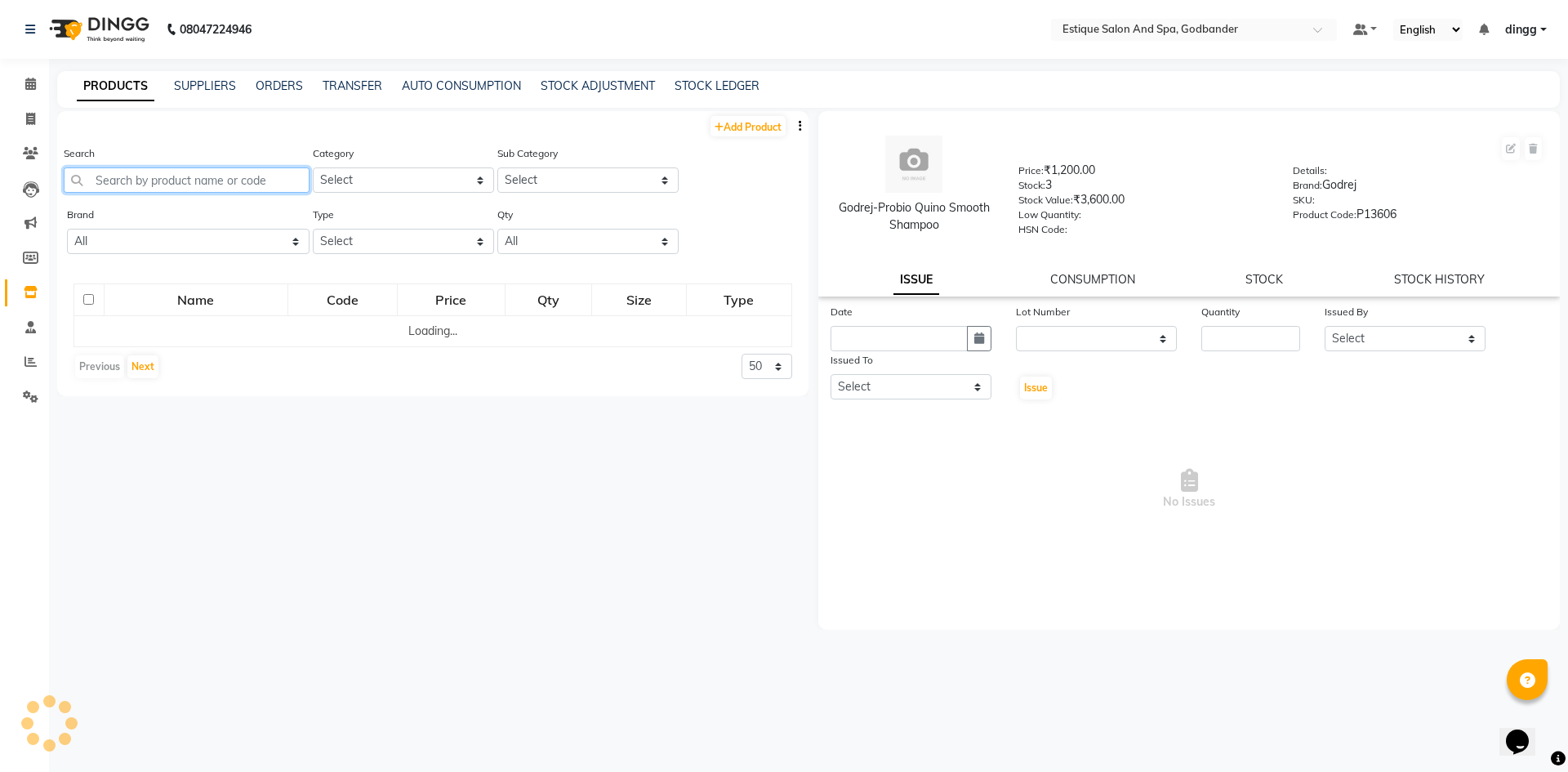
click at [184, 176] on input "text" at bounding box center [186, 180] width 245 height 26
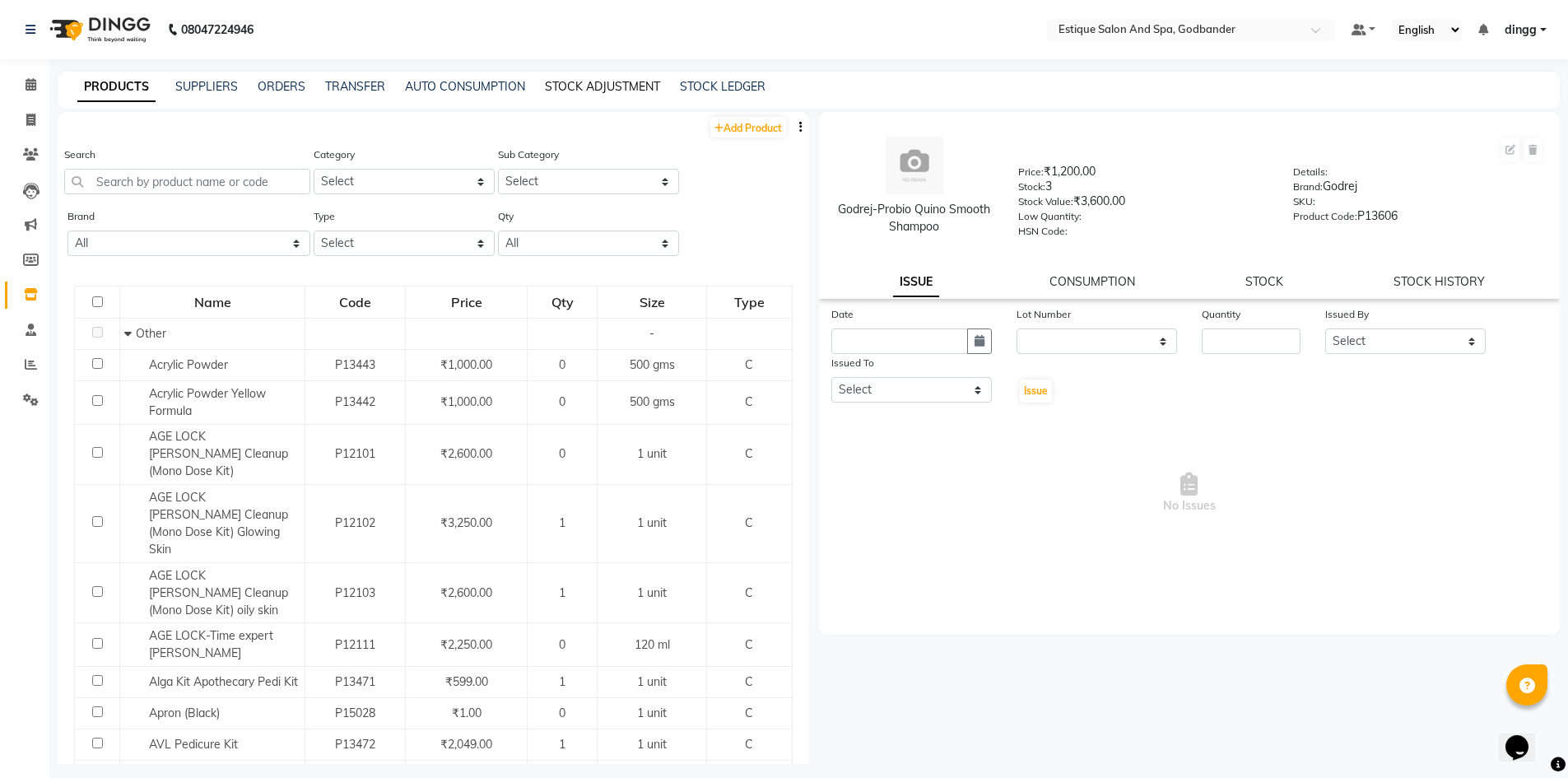
click at [613, 85] on link "STOCK ADJUSTMENT" at bounding box center [602, 86] width 115 height 15
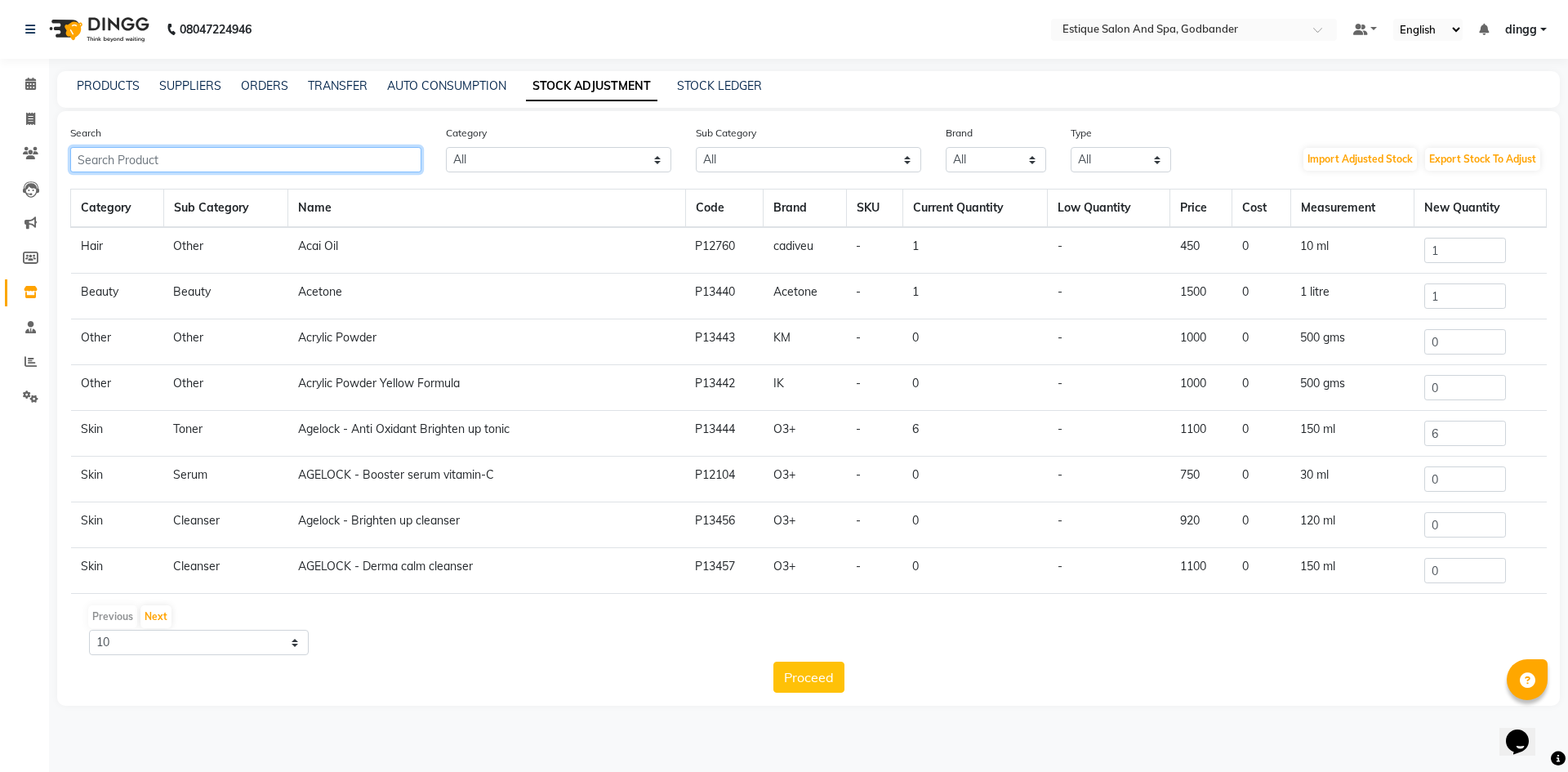
click at [151, 160] on input "text" at bounding box center [245, 160] width 351 height 26
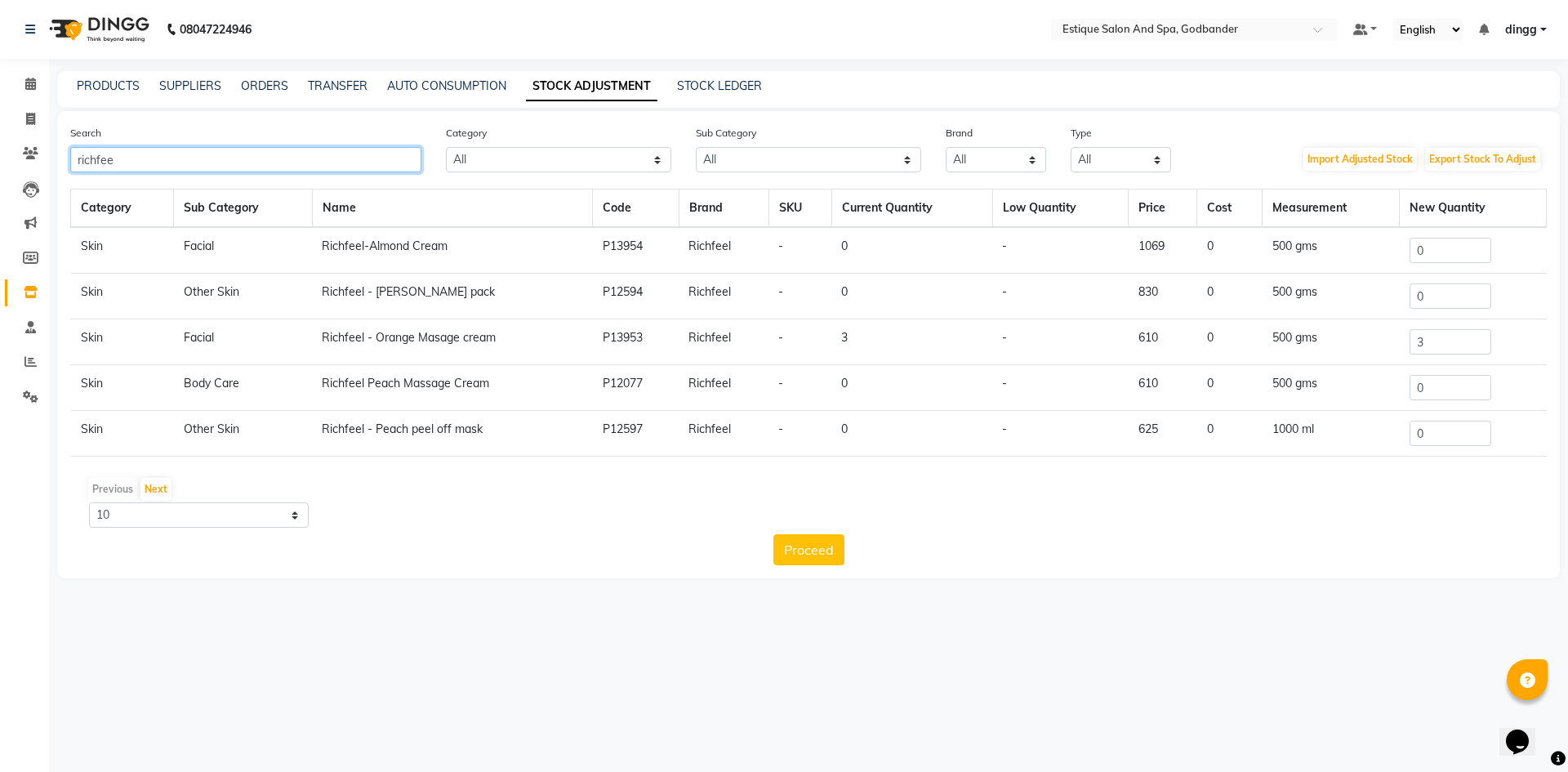
type input "richfee"
click at [1432, 347] on input "3" at bounding box center [1450, 342] width 82 height 26
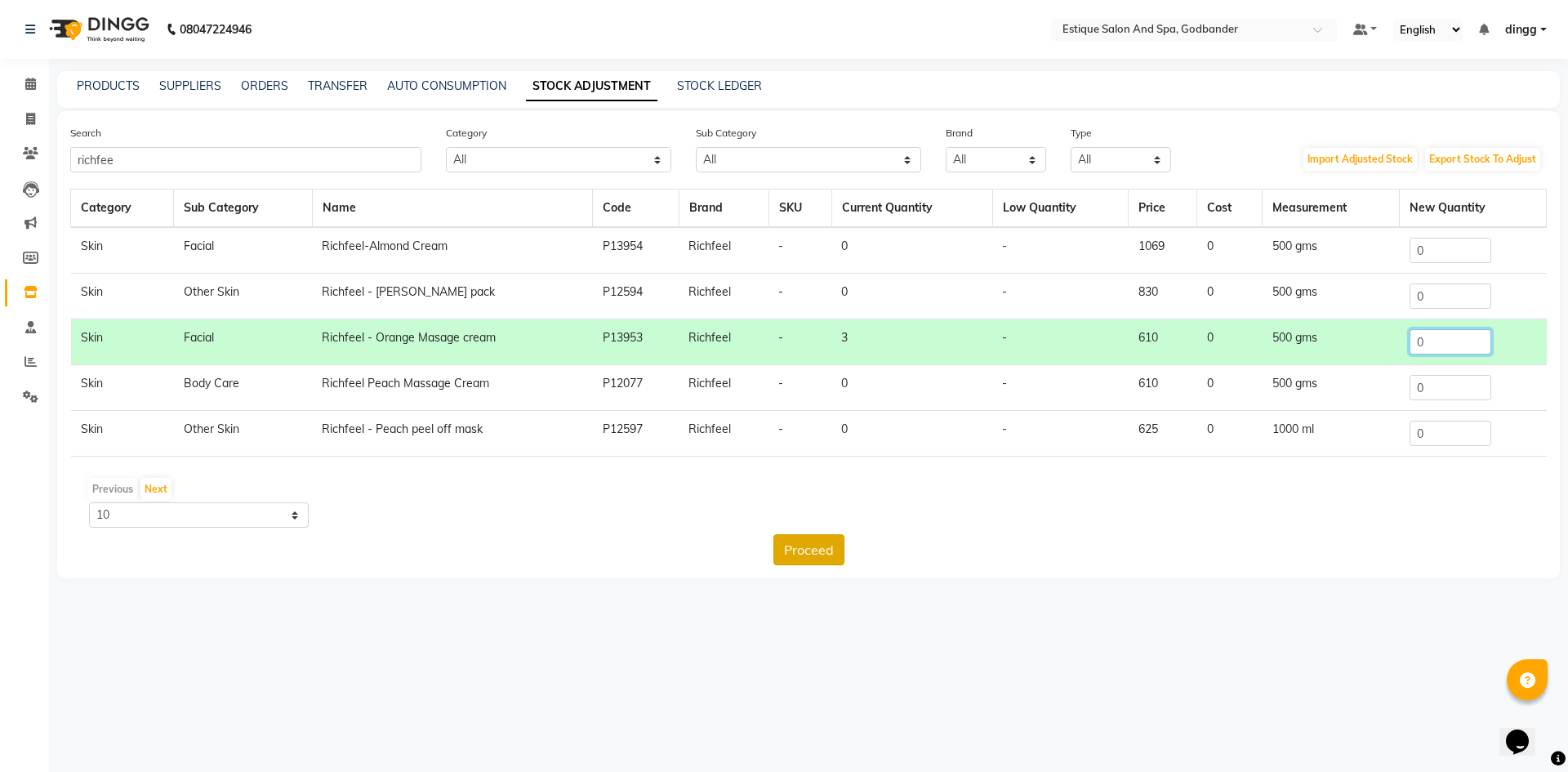
type input "0"
click at [809, 548] on button "Proceed" at bounding box center [809, 549] width 71 height 31
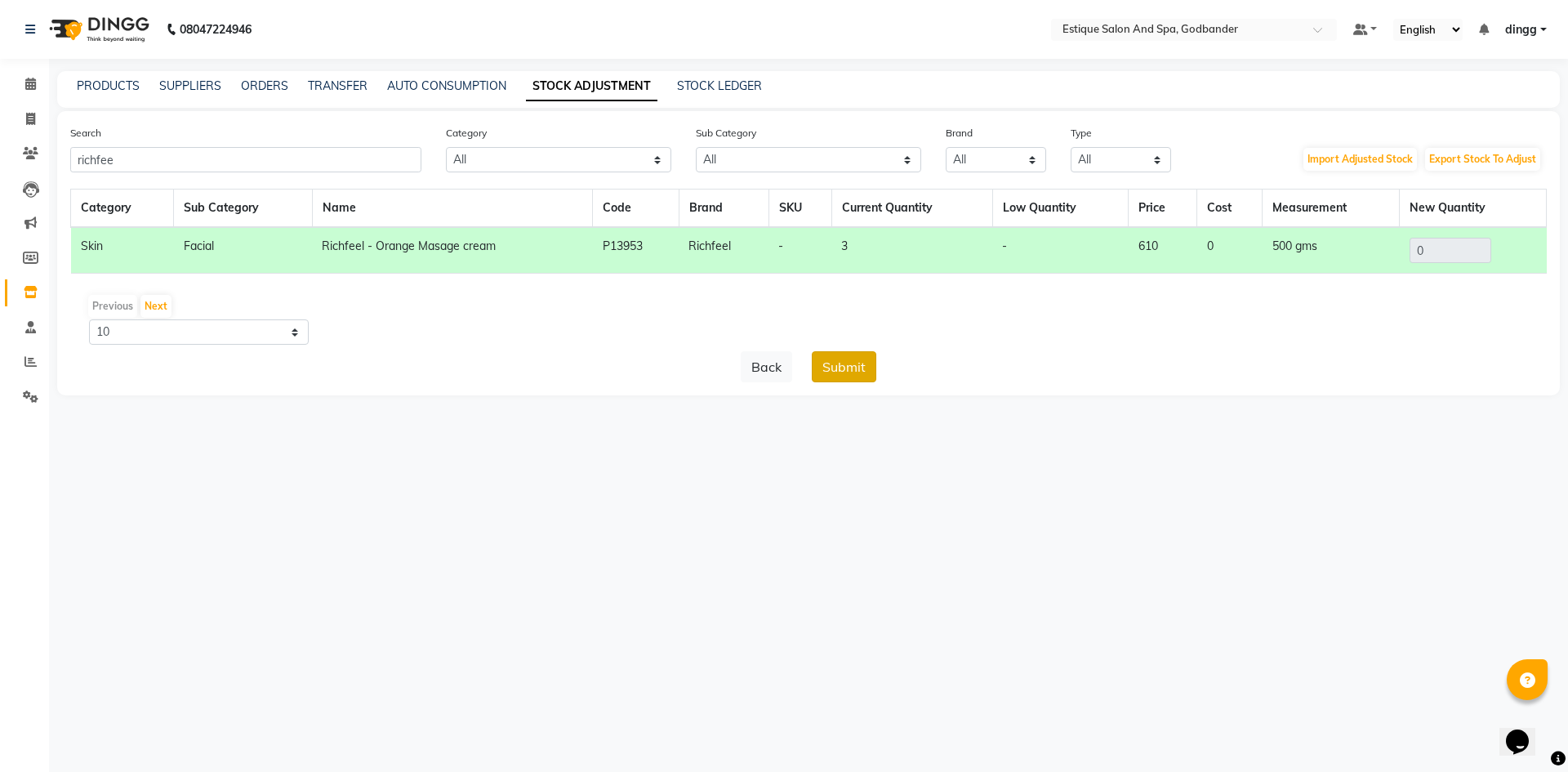
click at [850, 367] on button "Submit" at bounding box center [844, 366] width 64 height 31
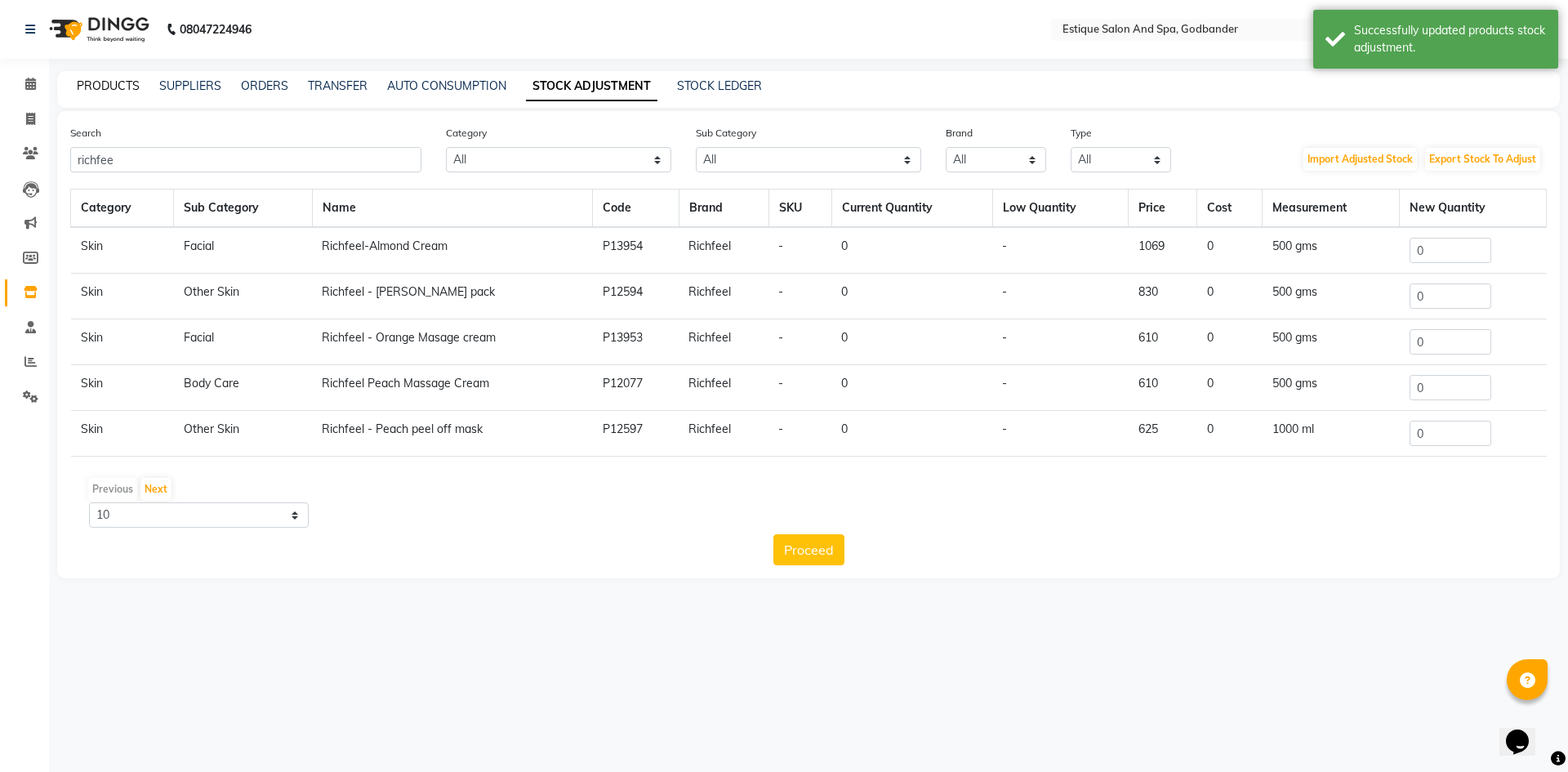
click at [120, 89] on link "PRODUCTS" at bounding box center [108, 86] width 63 height 15
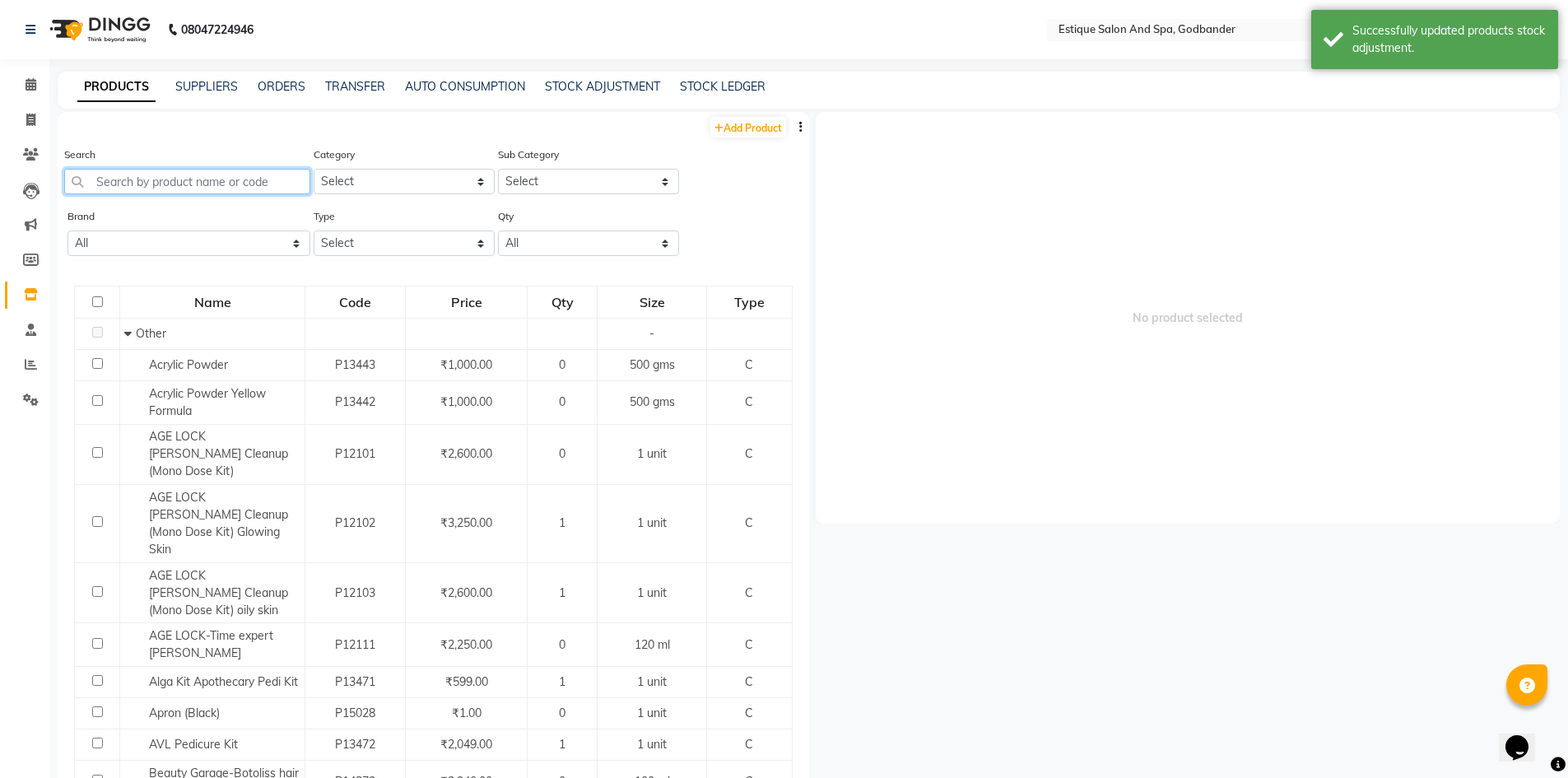
click at [115, 188] on input "text" at bounding box center [188, 182] width 246 height 26
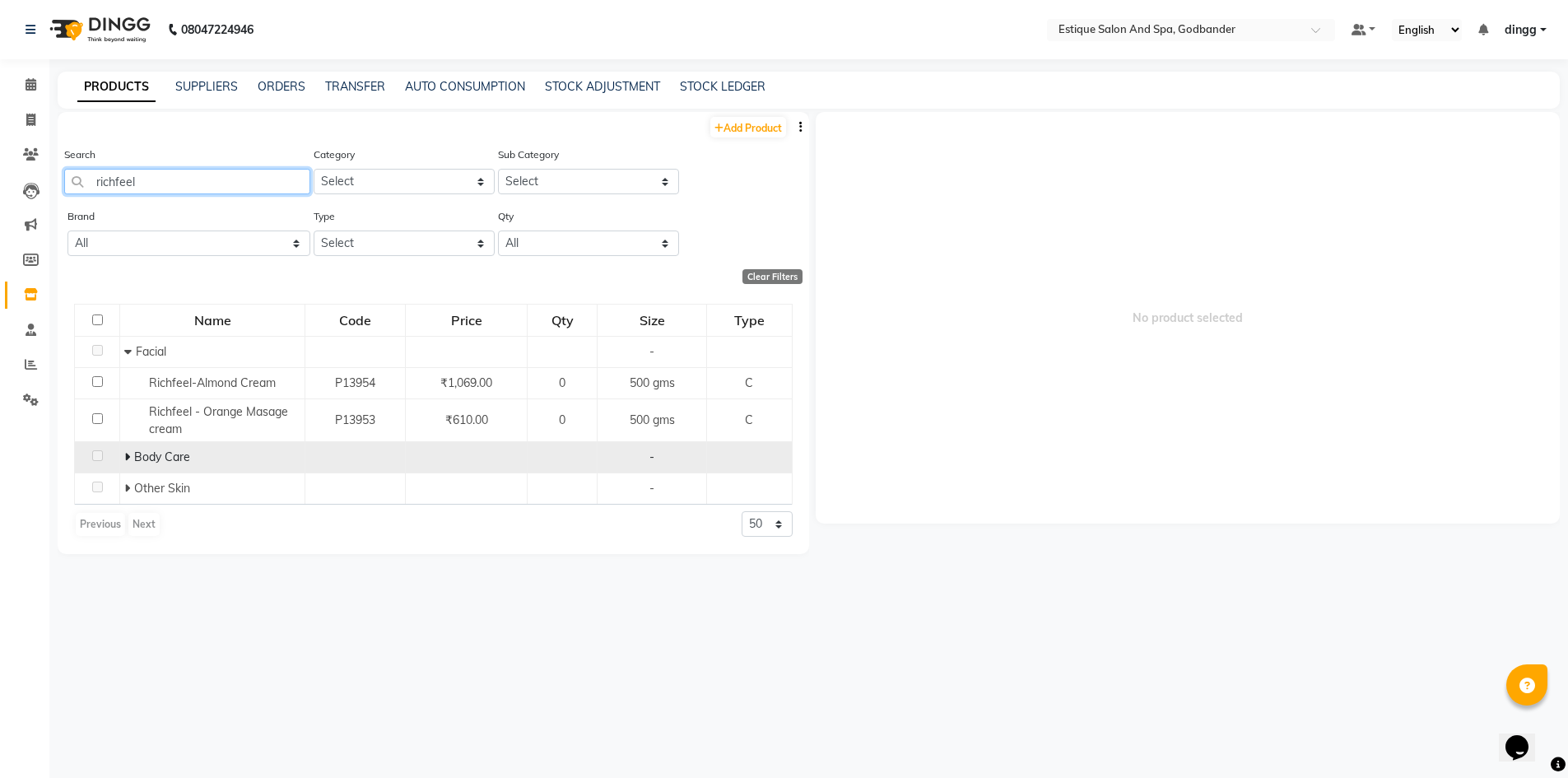
type input "richfeel"
click at [127, 453] on icon at bounding box center [127, 457] width 6 height 12
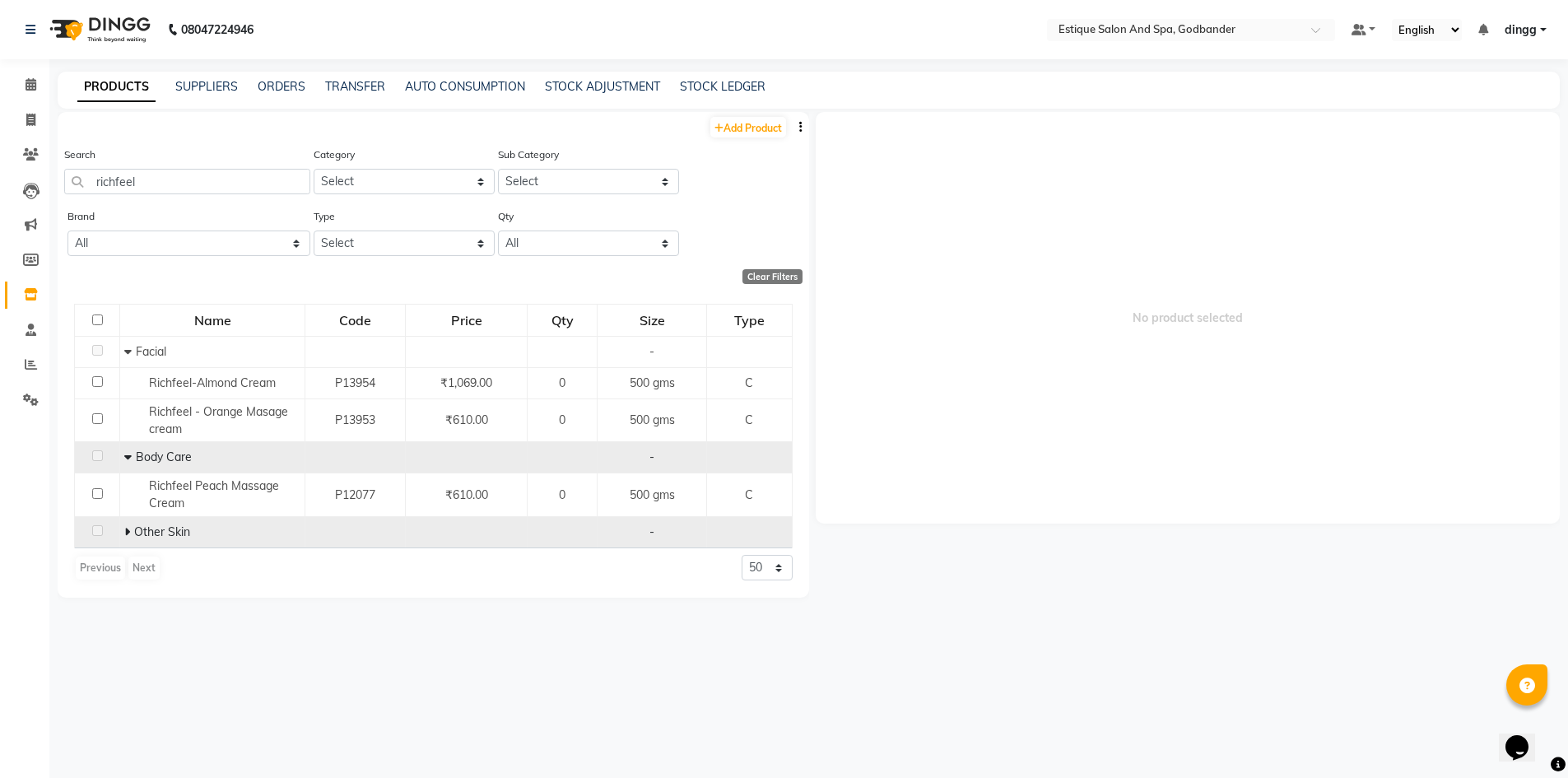
click at [127, 531] on icon at bounding box center [127, 532] width 6 height 12
click at [0, 518] on div "Calendar Invoice Clients Leads Marketing Members Inventory Staff Reports Settin…" at bounding box center [111, 405] width 223 height 717
click at [0, 519] on div "Calendar Invoice Clients Leads Marketing Members Inventory Staff Reports Settin…" at bounding box center [111, 405] width 223 height 717
click at [1016, 307] on span "No product selected" at bounding box center [1188, 318] width 745 height 411
click at [30, 78] on span at bounding box center [31, 84] width 29 height 19
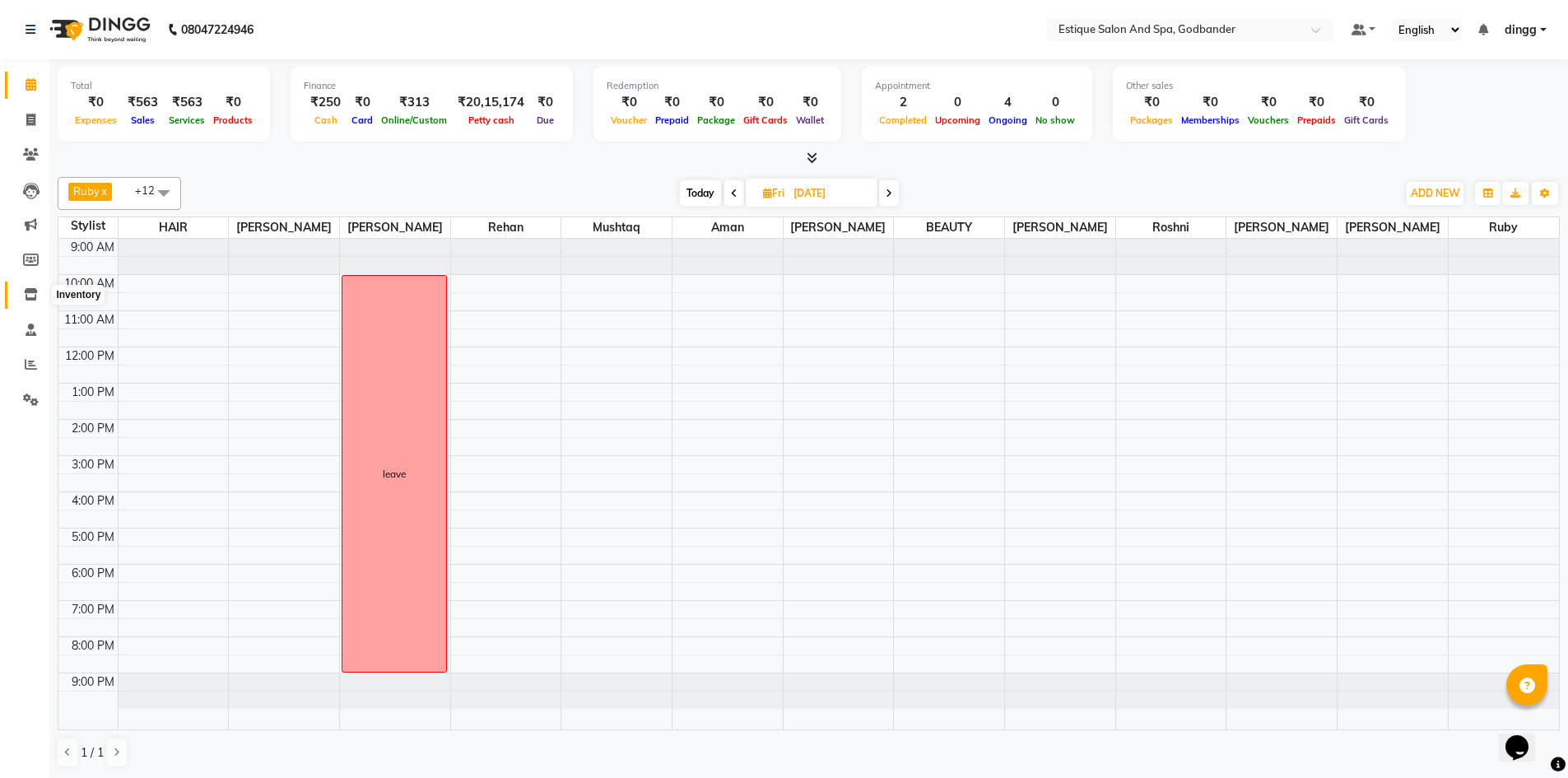
click at [30, 288] on icon at bounding box center [31, 294] width 14 height 12
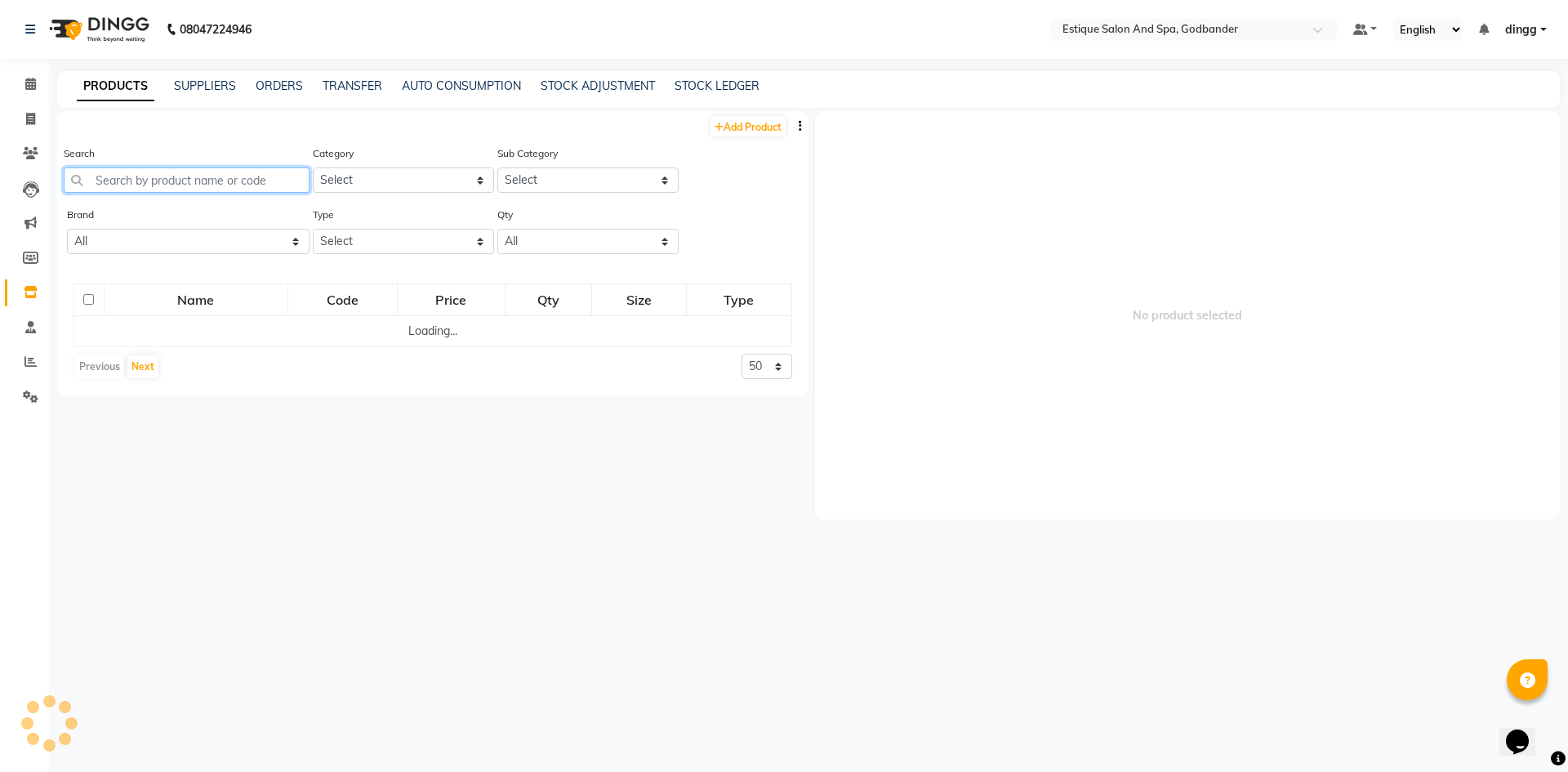
click at [218, 178] on input "text" at bounding box center [186, 180] width 245 height 26
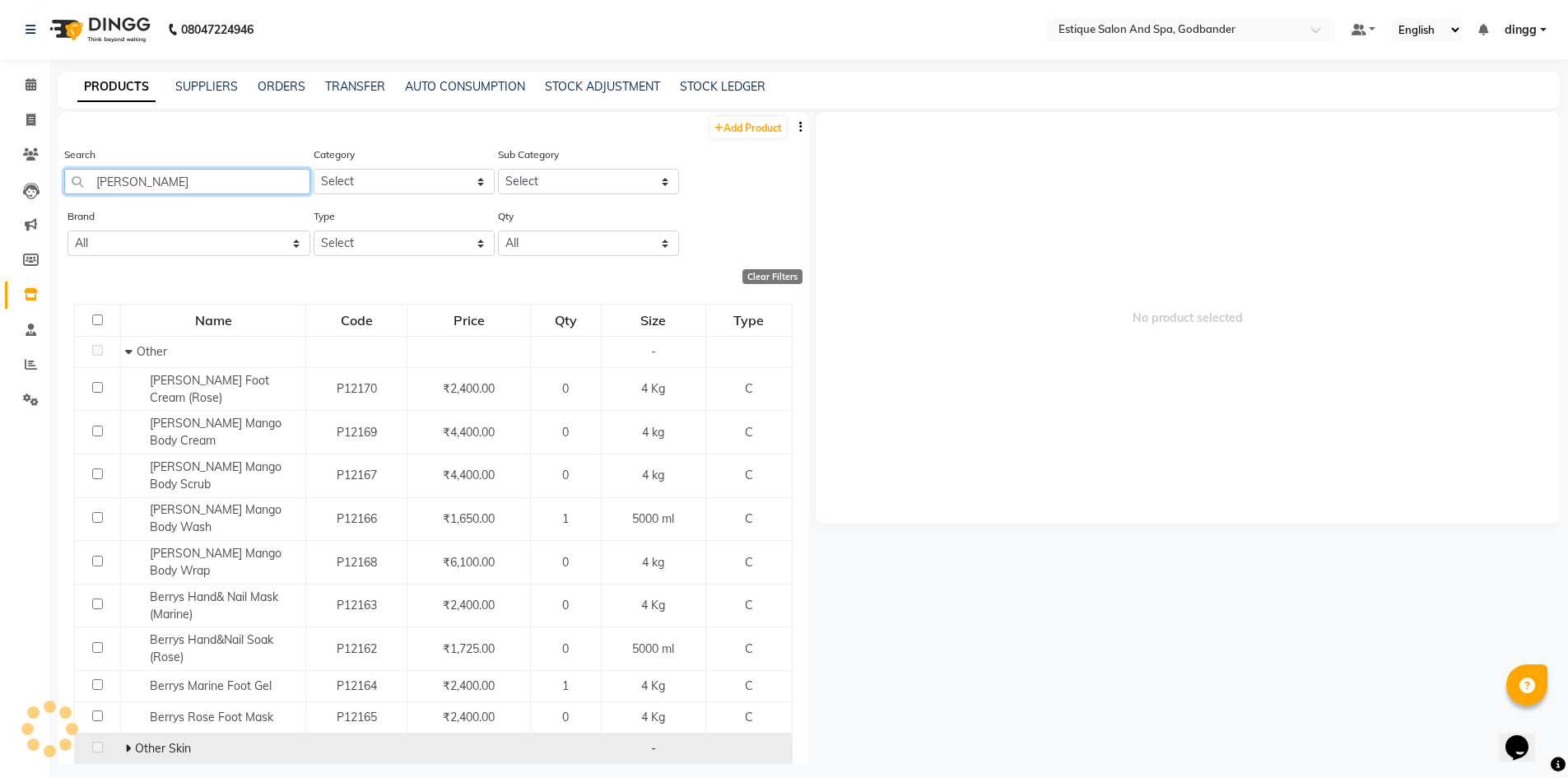
type input "BERRY"
click at [129, 742] on icon at bounding box center [128, 748] width 6 height 12
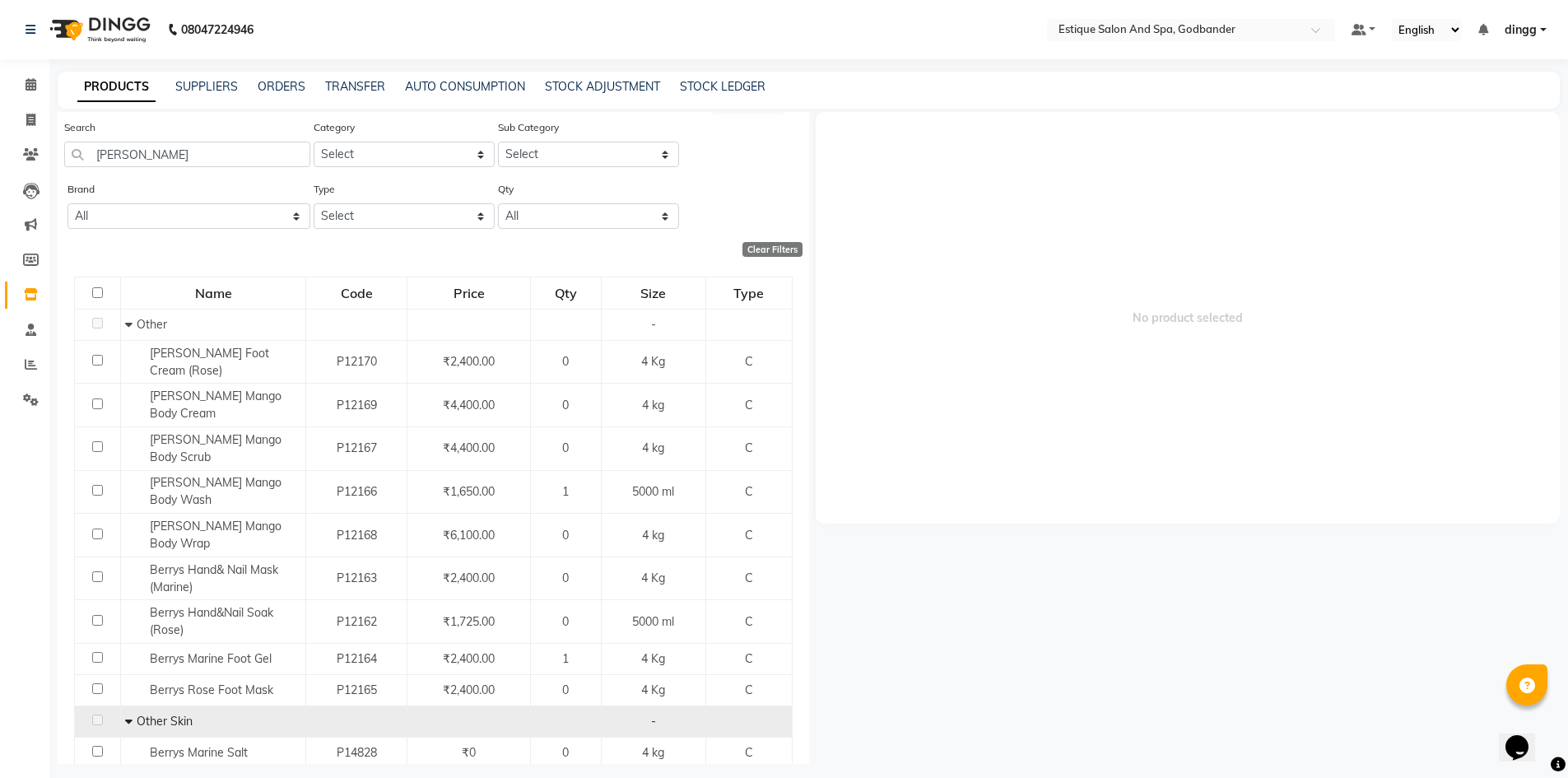
scroll to position [53, 0]
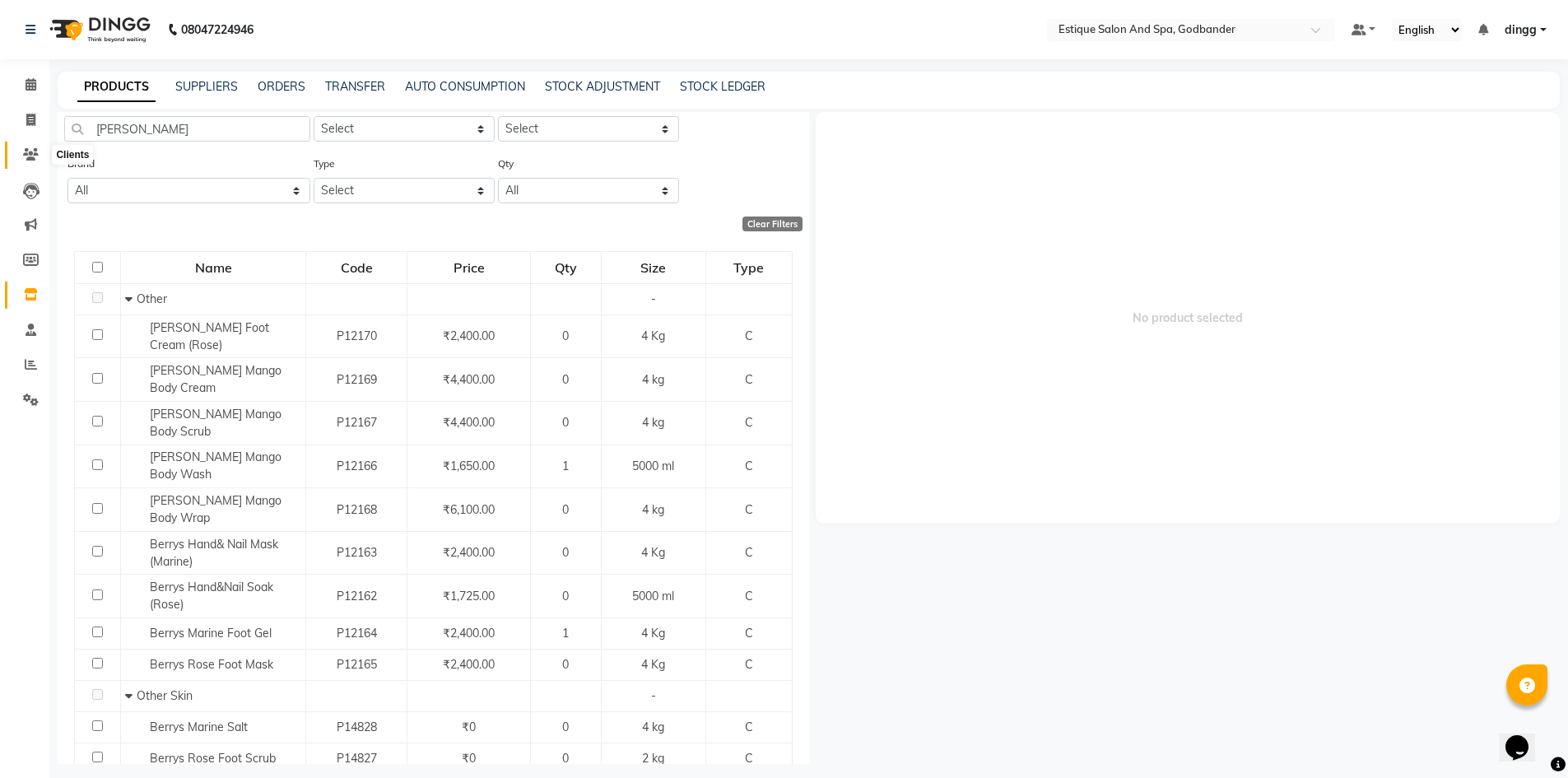
click at [29, 156] on icon at bounding box center [31, 154] width 16 height 12
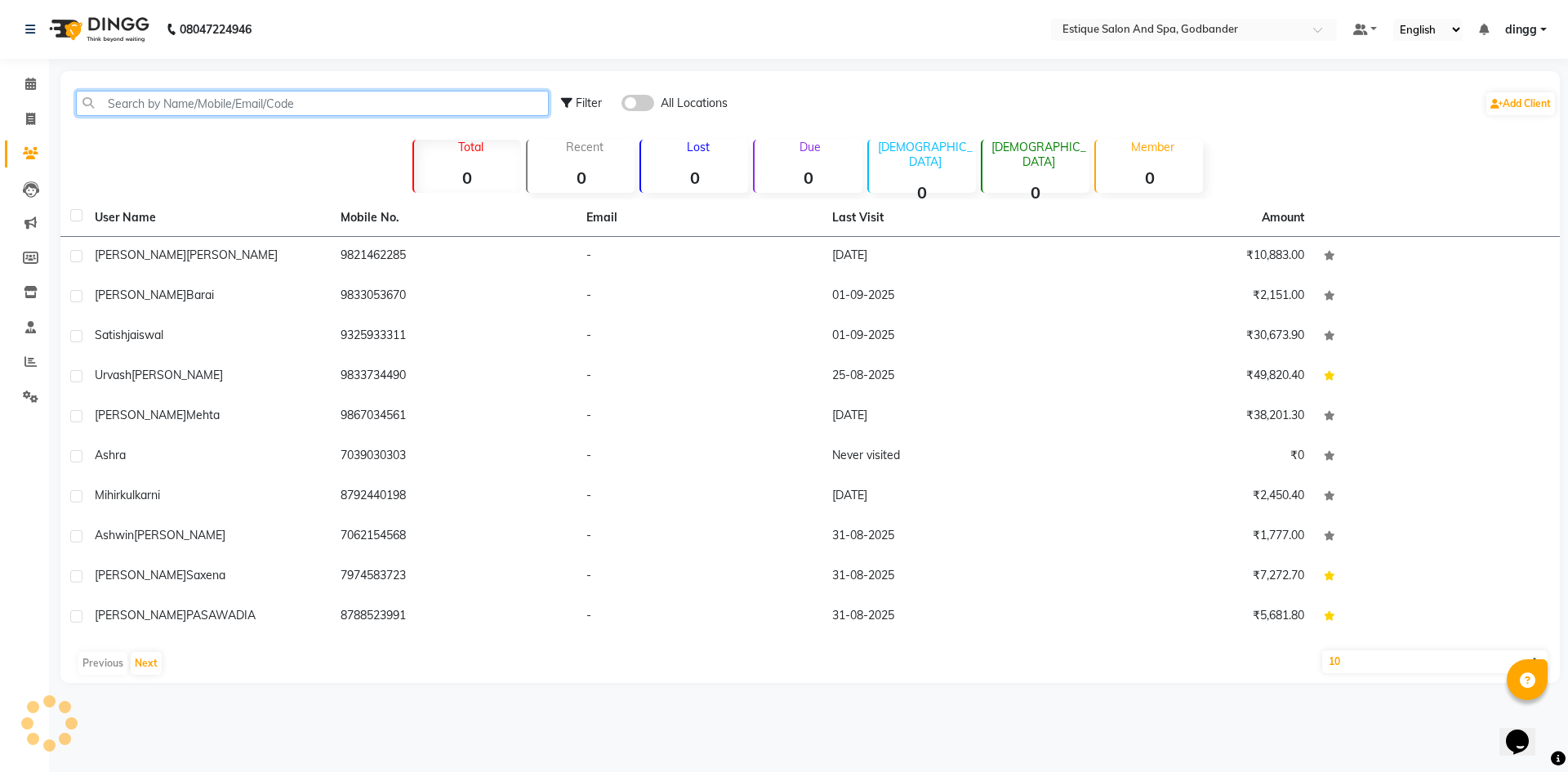
click at [247, 103] on input "text" at bounding box center [312, 104] width 473 height 26
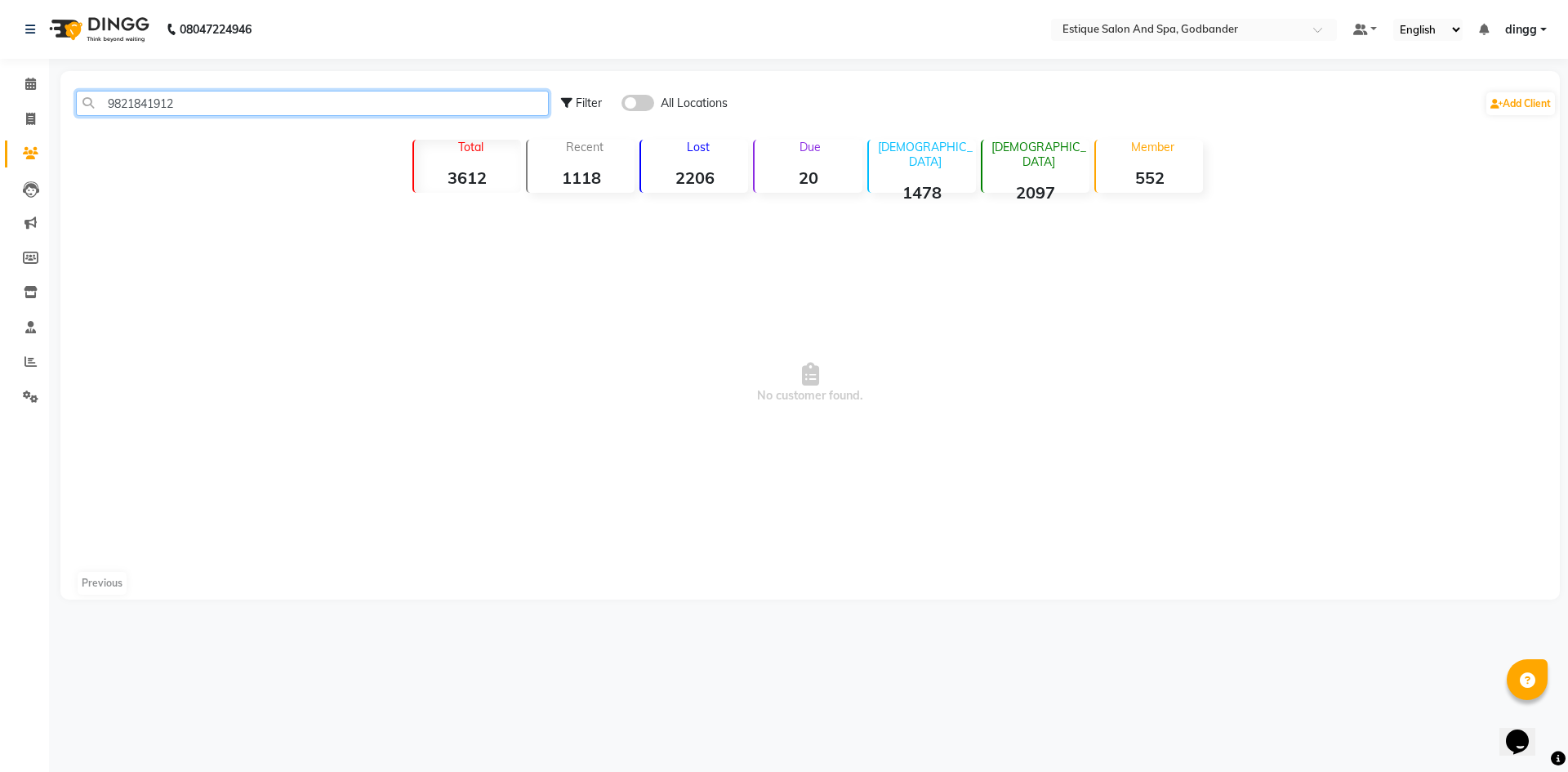
drag, startPoint x: 289, startPoint y: 102, endPoint x: 10, endPoint y: 103, distance: 279.0
click at [0, 114] on app-home "08047224946 Select Location × Estique Salon And Spa, Godbander Default Panel My…" at bounding box center [784, 312] width 1568 height 624
click at [261, 111] on input "9821841912" at bounding box center [312, 104] width 473 height 26
drag, startPoint x: 212, startPoint y: 106, endPoint x: 101, endPoint y: 105, distance: 111.0
click at [73, 100] on div "9821841912" at bounding box center [312, 104] width 498 height 26
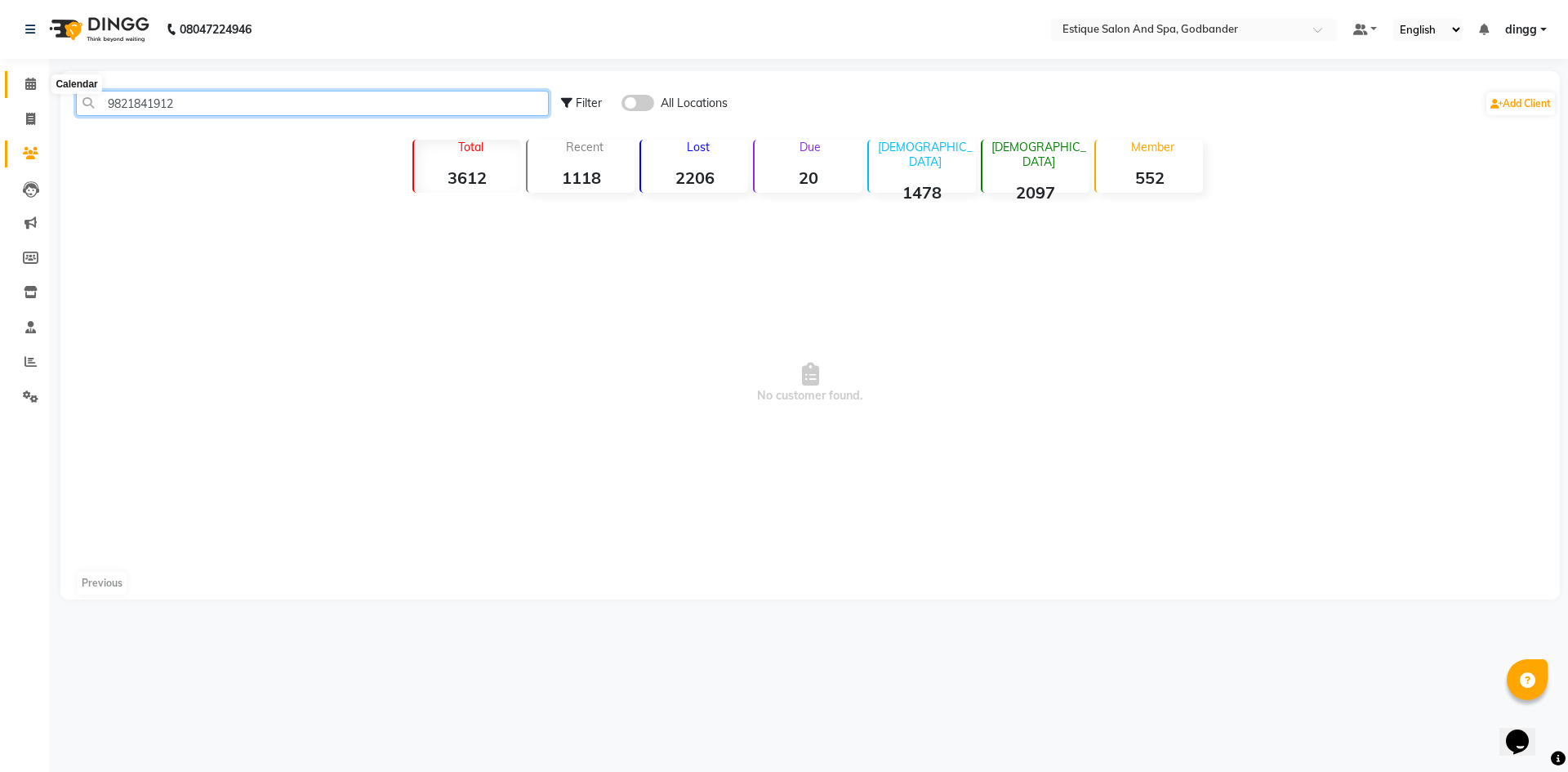
type input "9821841912"
click at [33, 83] on icon at bounding box center [31, 84] width 11 height 12
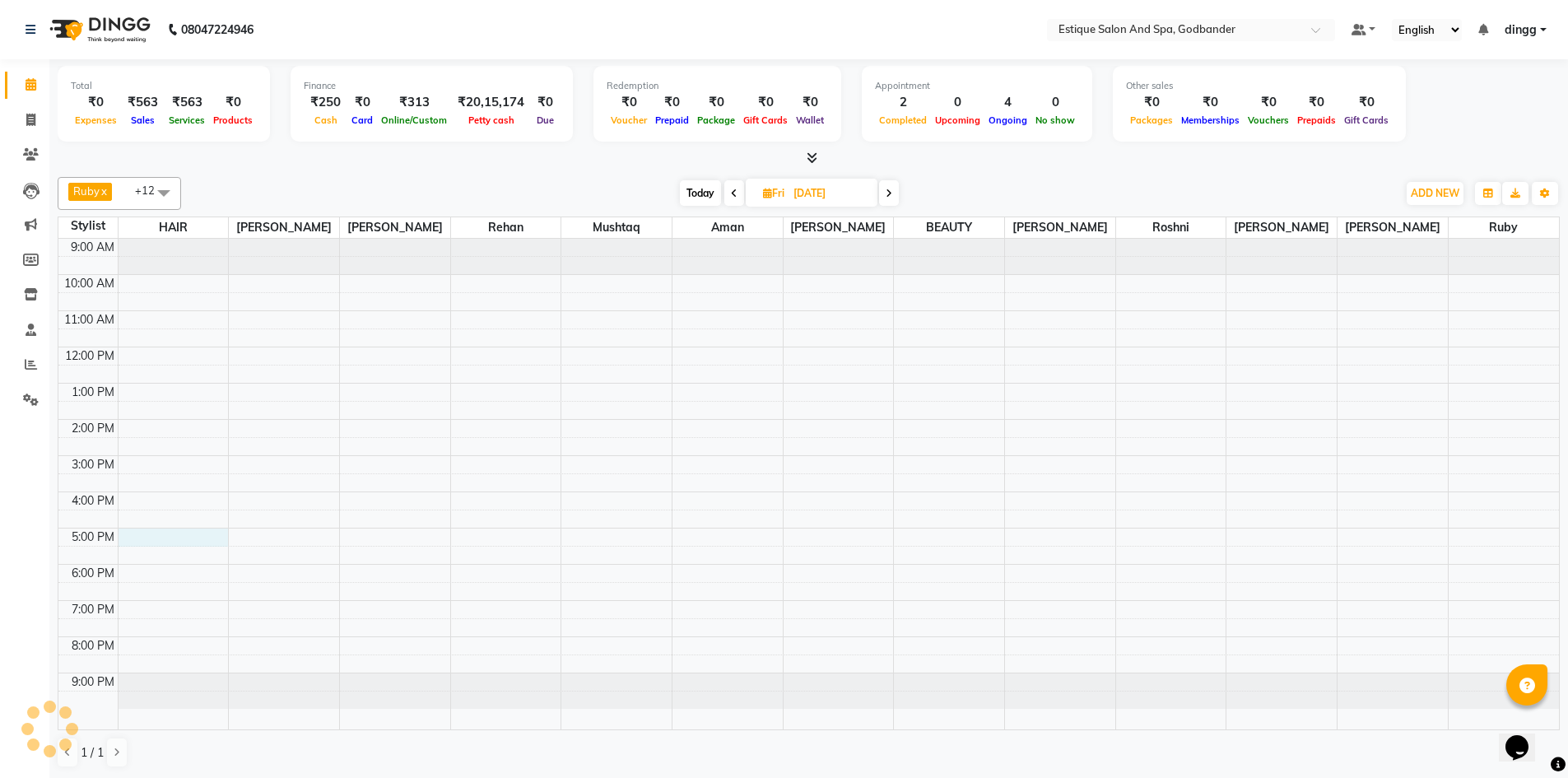
click at [146, 542] on div "9:00 AM 10:00 AM 11:00 AM 12:00 PM 1:00 PM 2:00 PM 3:00 PM 4:00 PM 5:00 PM 6:00…" at bounding box center [809, 484] width 1500 height 491
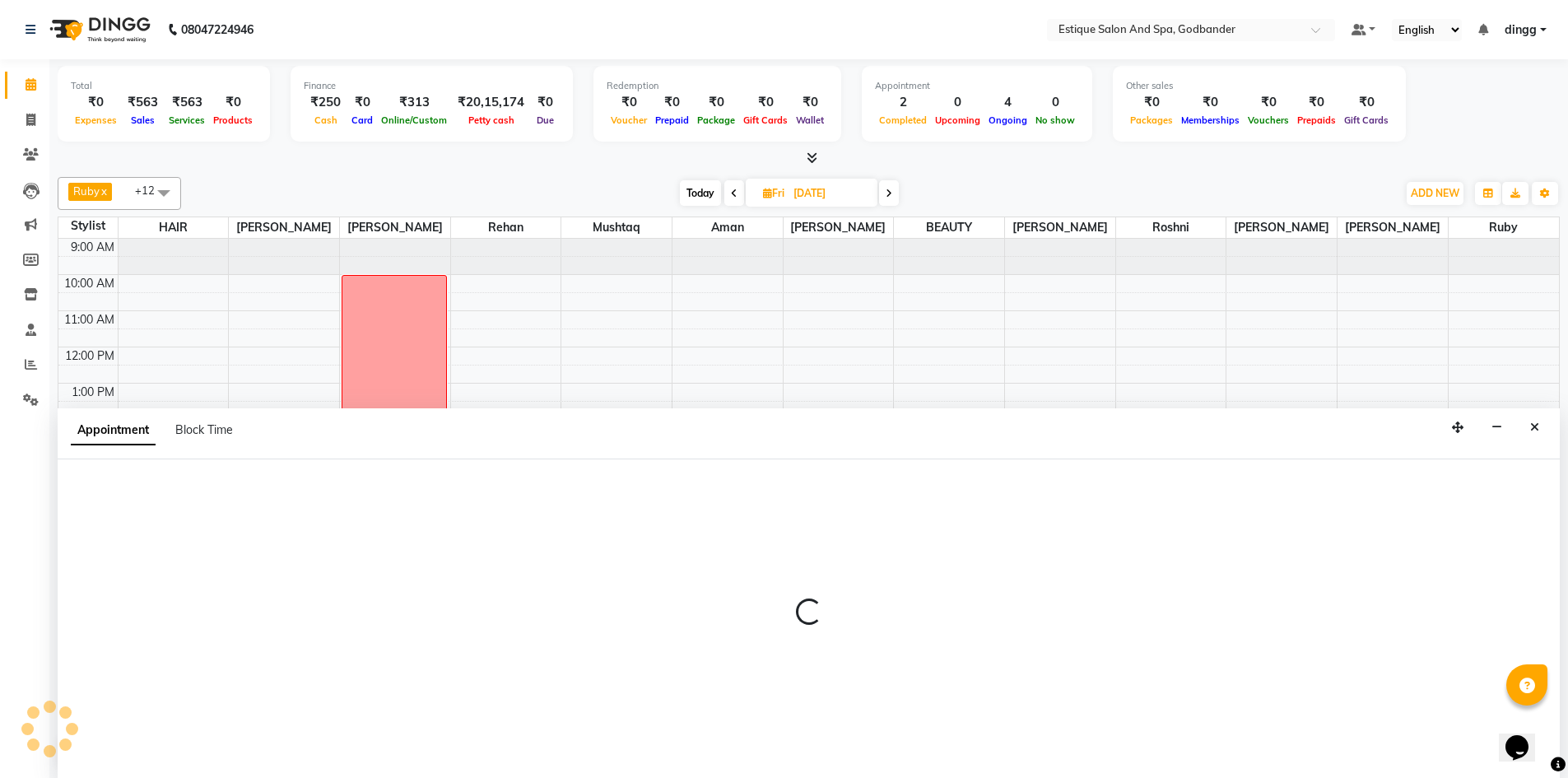
scroll to position [1, 0]
select select "76679"
select select "1020"
select select "tentative"
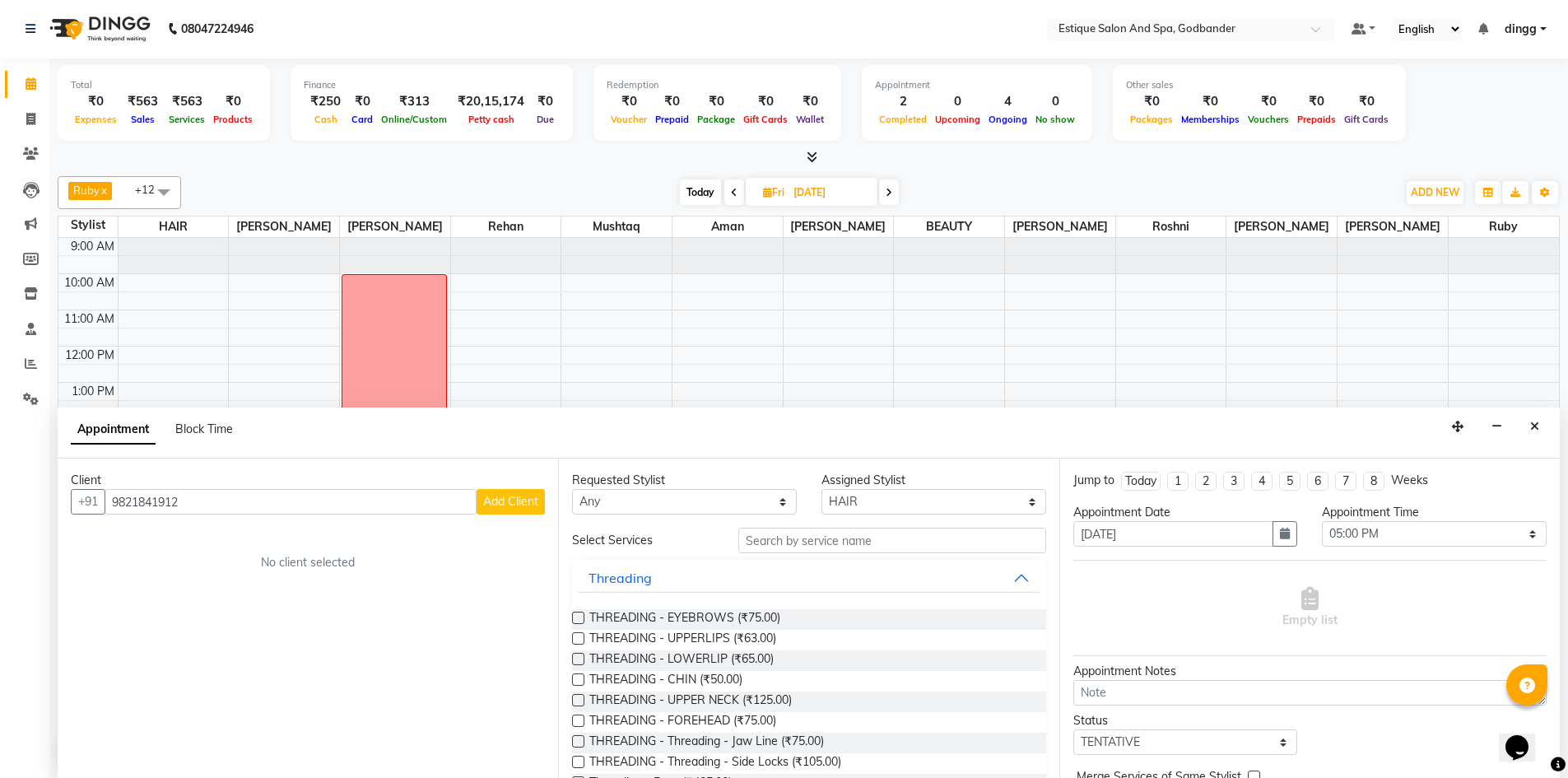
type input "9821841912"
click at [512, 494] on span "Add Client" at bounding box center [511, 501] width 56 height 15
select select "22"
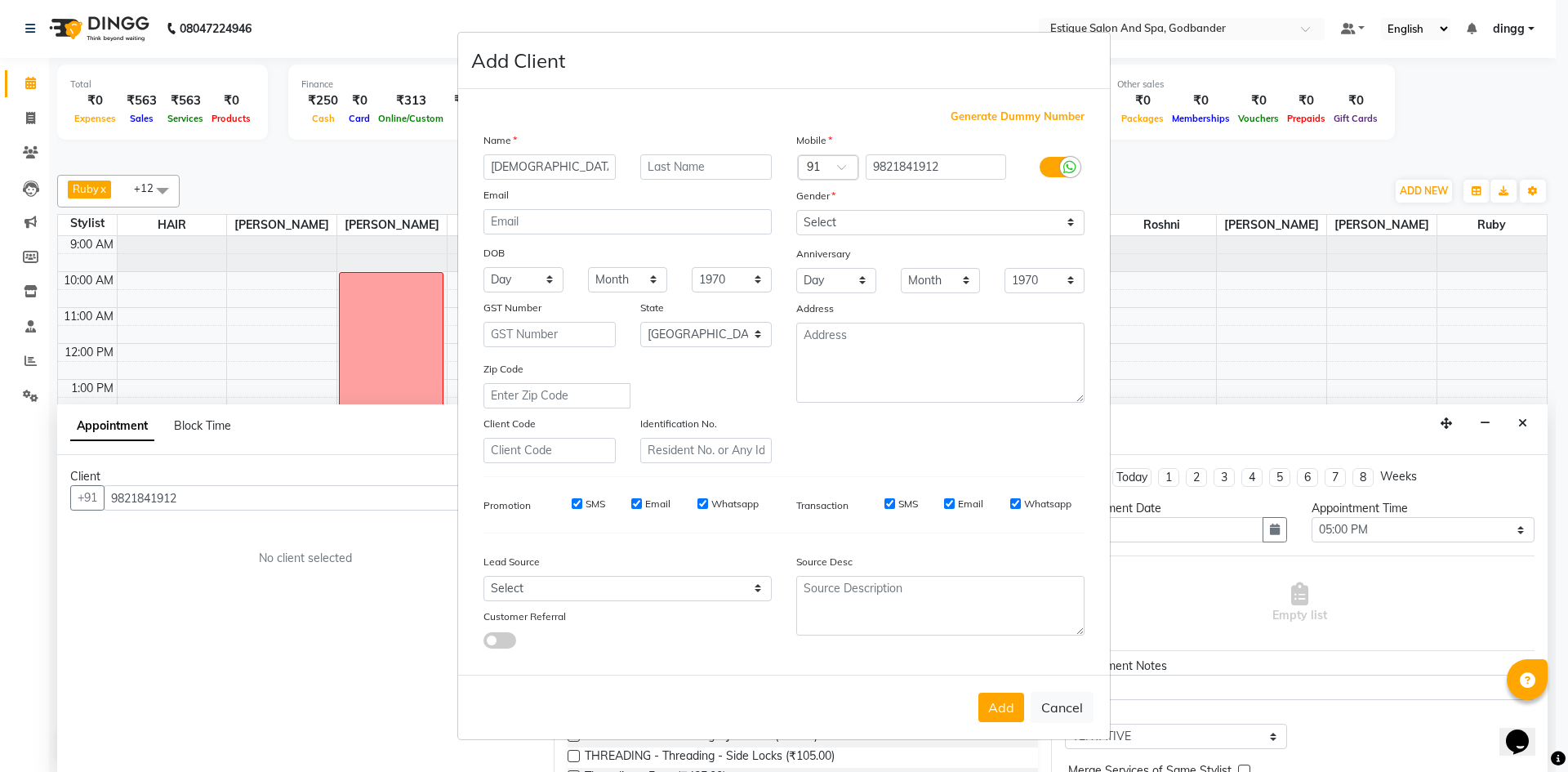
type input "PRIJITHA"
click at [906, 223] on select "Select Male Female Other Prefer Not To Say" at bounding box center [940, 223] width 288 height 26
select select "[DEMOGRAPHIC_DATA]"
click at [796, 210] on select "Select Male Female Other Prefer Not To Say" at bounding box center [940, 223] width 288 height 26
click at [998, 716] on button "Add" at bounding box center [1001, 708] width 45 height 30
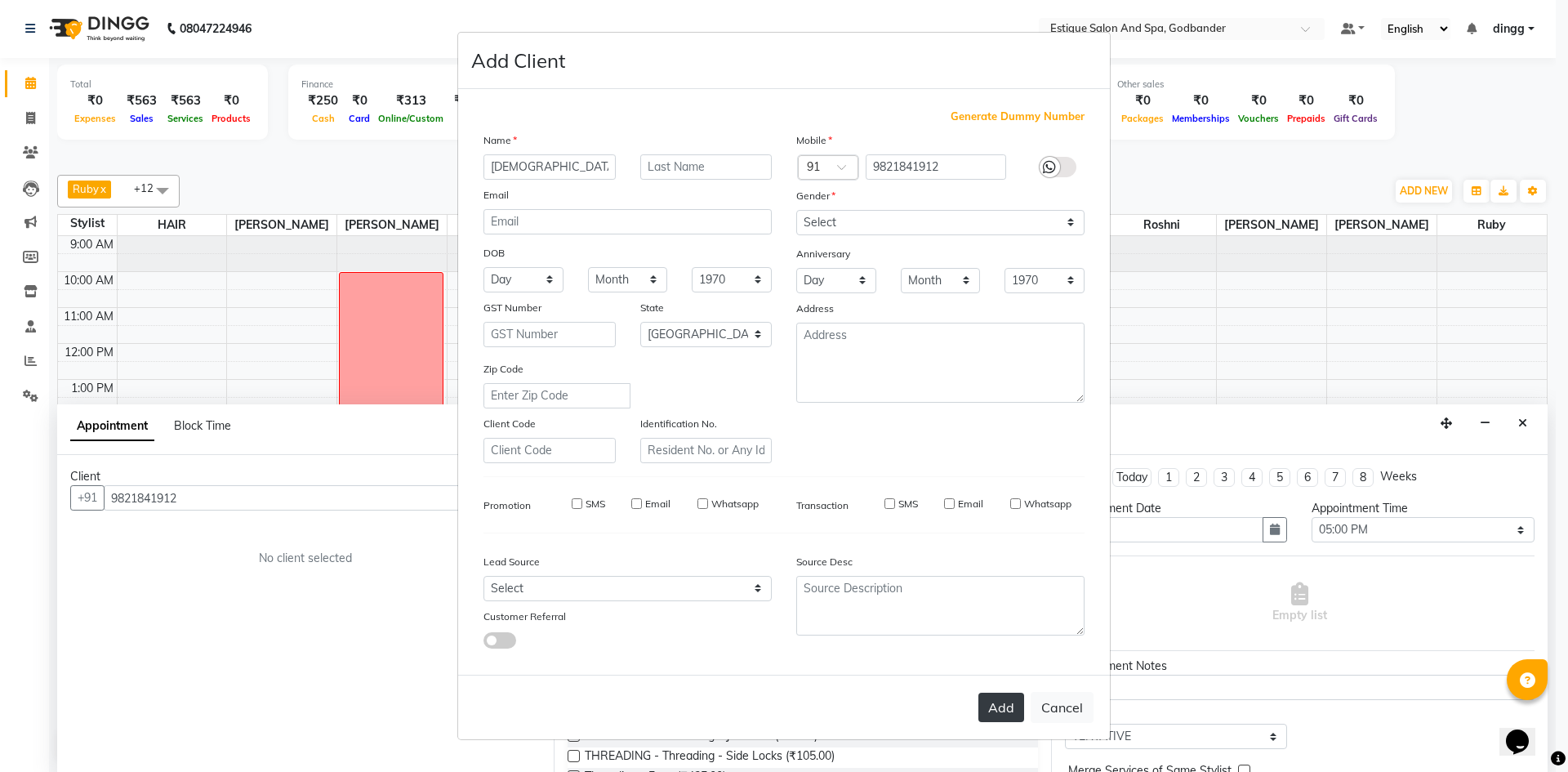
select select
select select "null"
select select
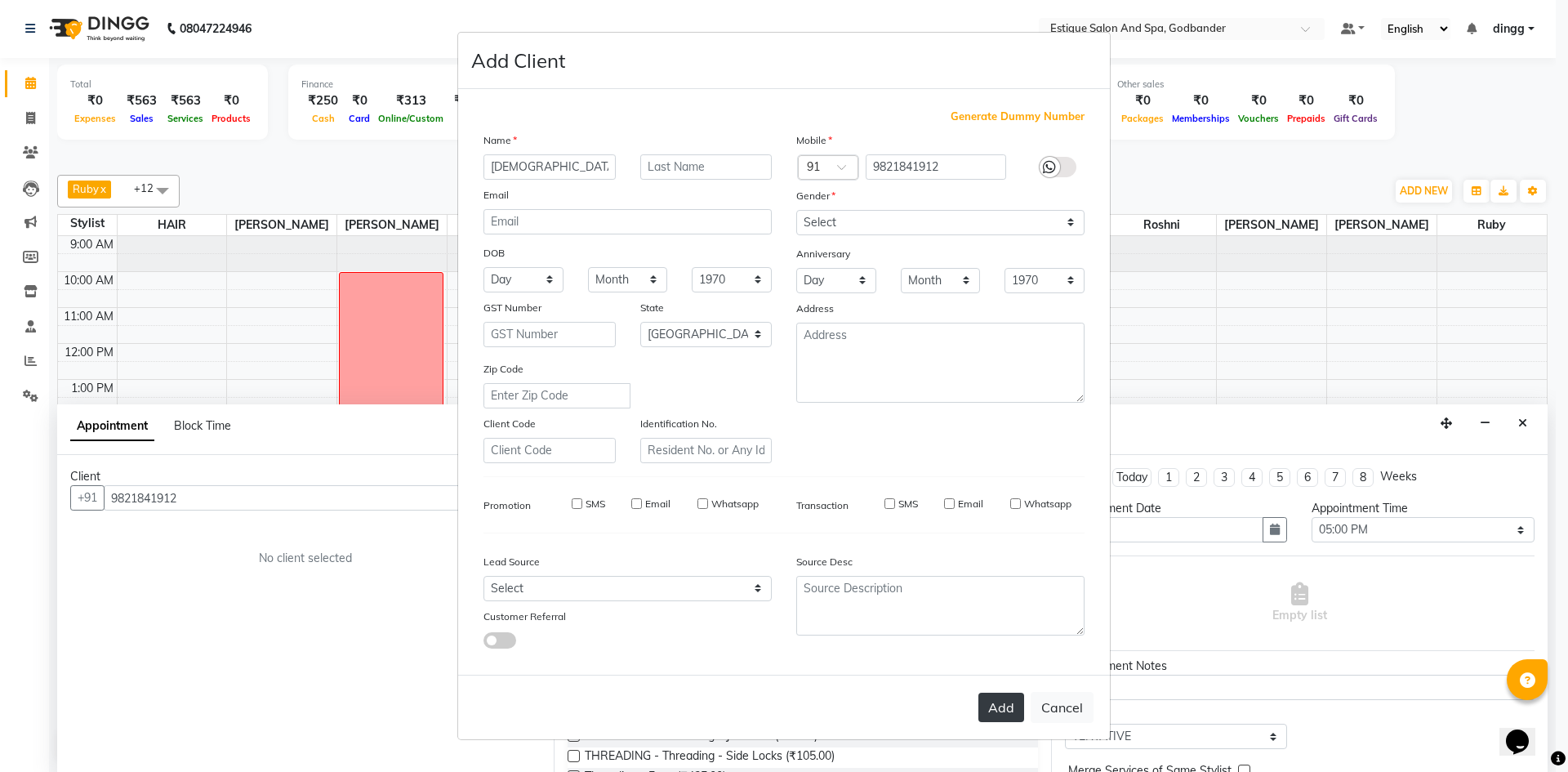
select select
checkbox input "false"
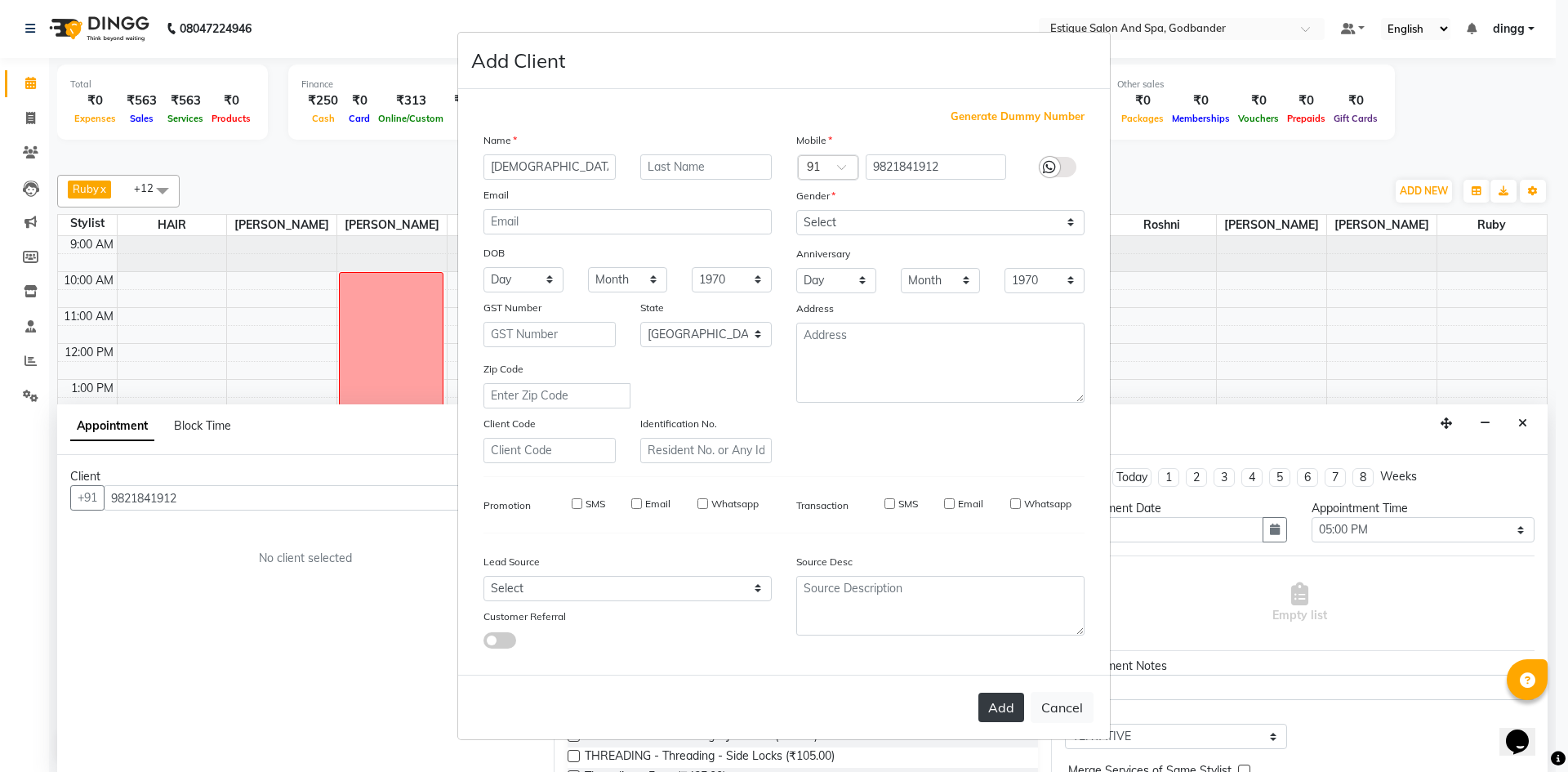
checkbox input "false"
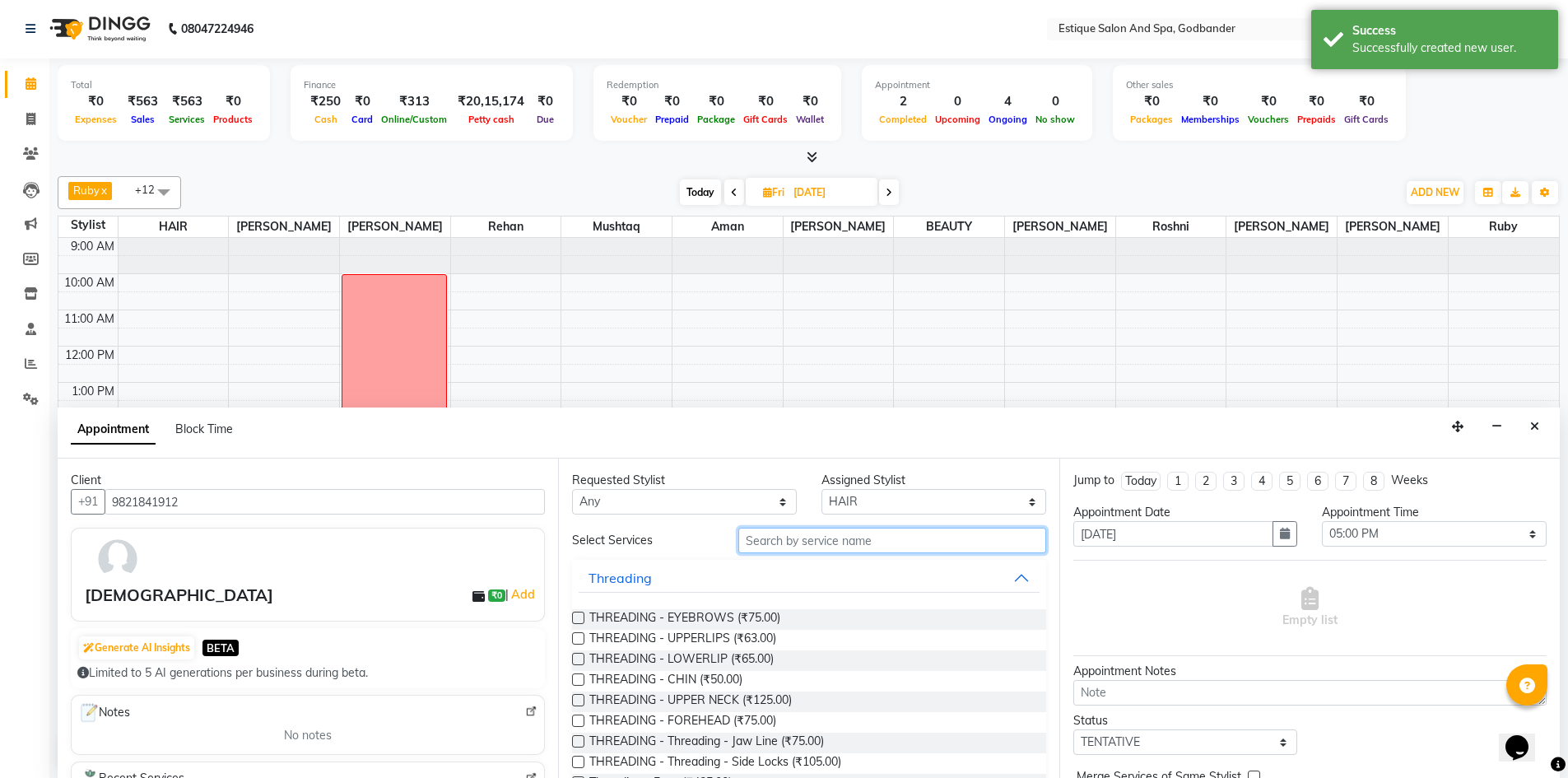
drag, startPoint x: 799, startPoint y: 547, endPoint x: 822, endPoint y: 545, distance: 23.1
click at [805, 546] on input "text" at bounding box center [892, 541] width 308 height 26
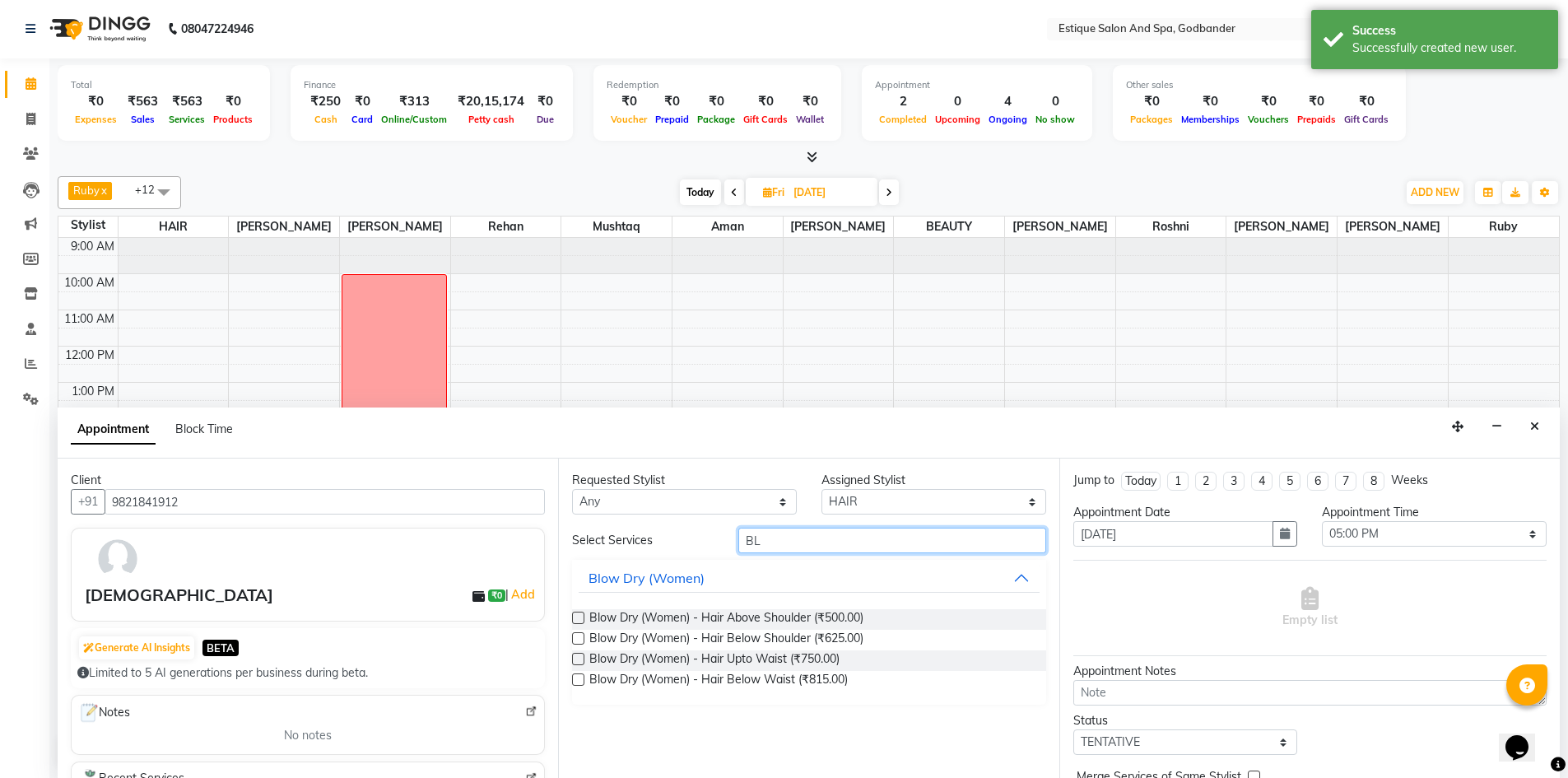
type input "B"
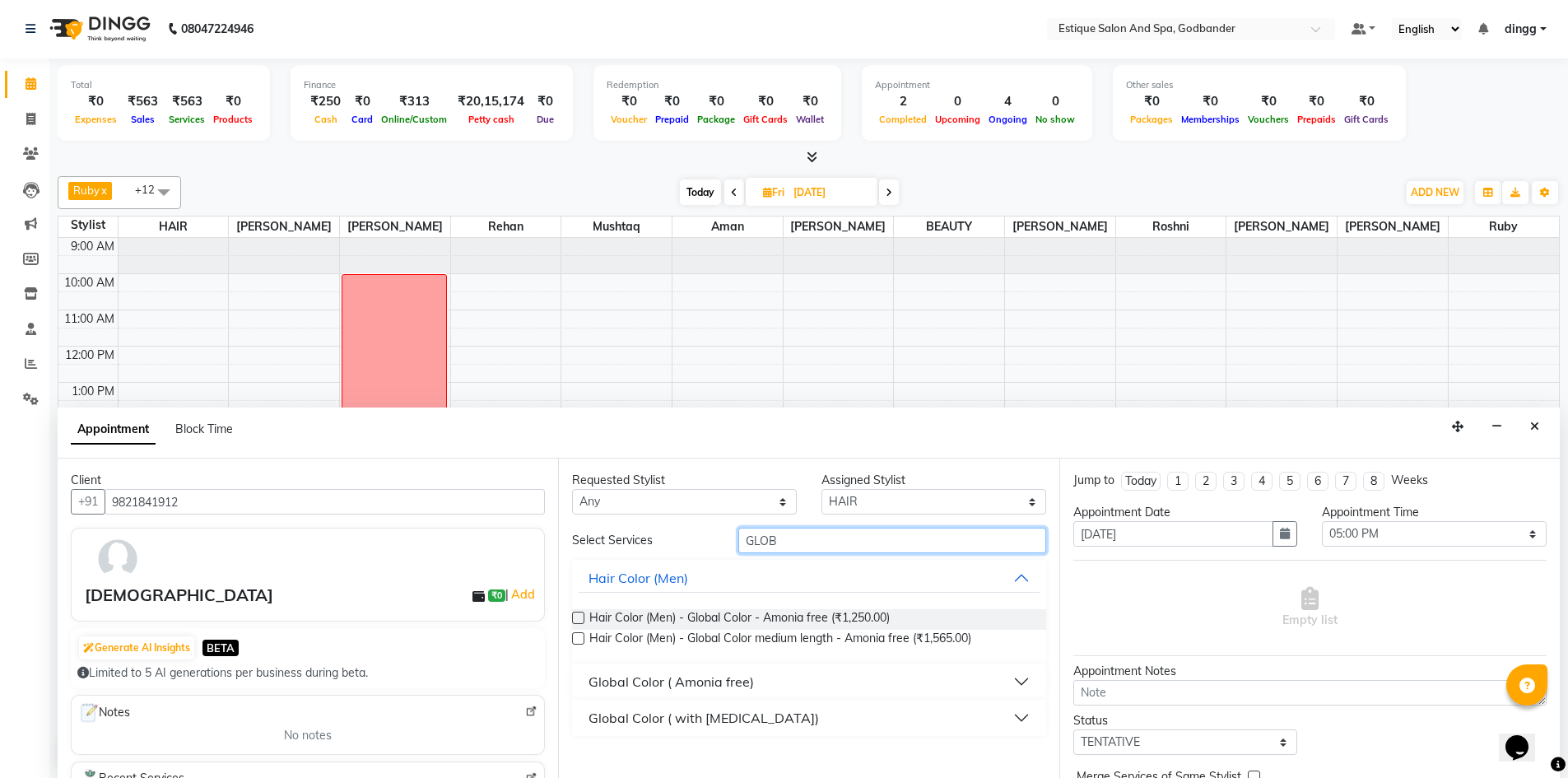
type input "GLOB"
click at [1023, 682] on button "Global Color ( Amonia free)" at bounding box center [808, 682] width 460 height 30
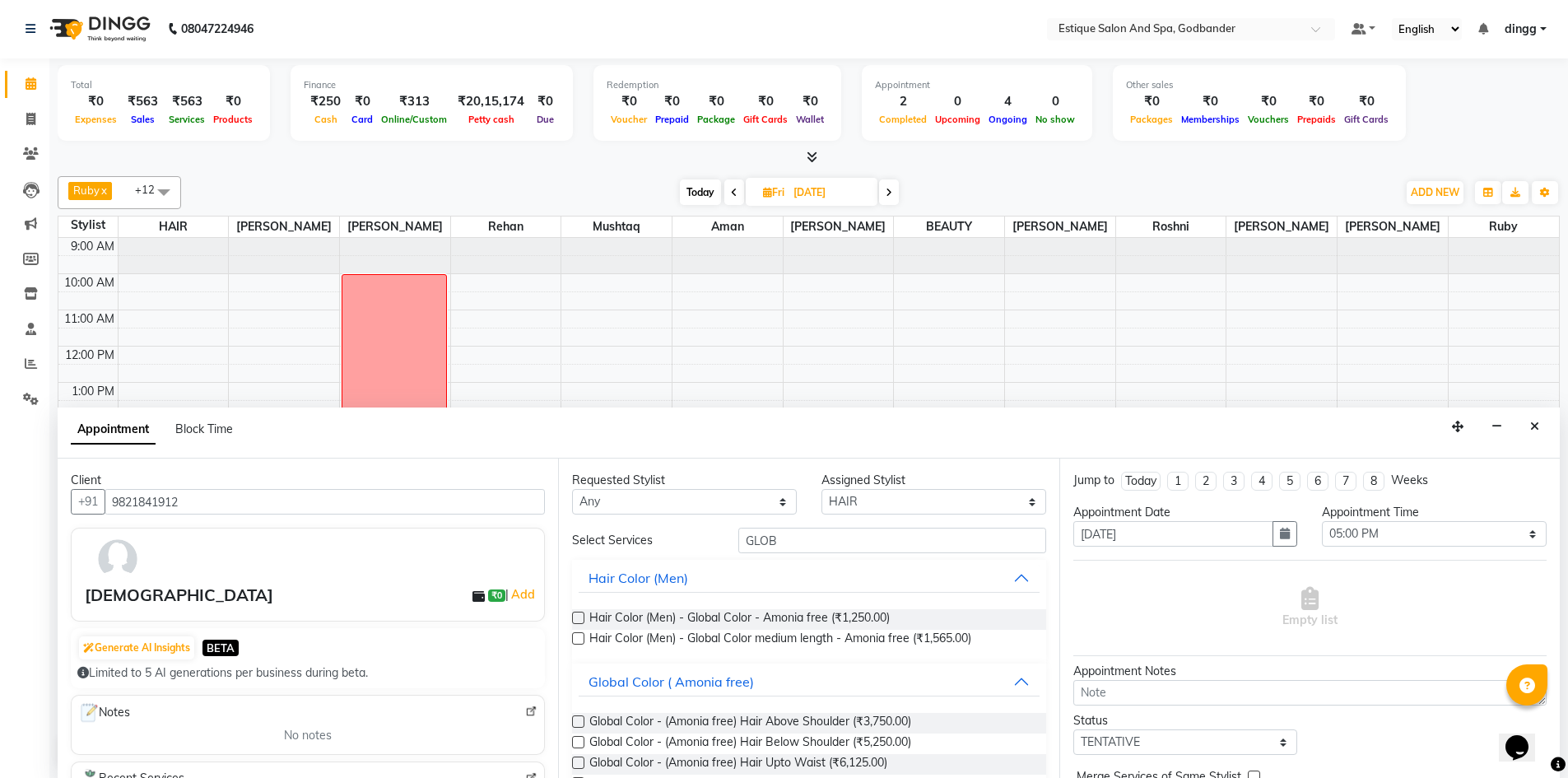
click at [578, 743] on label at bounding box center [578, 742] width 12 height 12
click at [578, 743] on input "checkbox" at bounding box center [577, 743] width 11 height 11
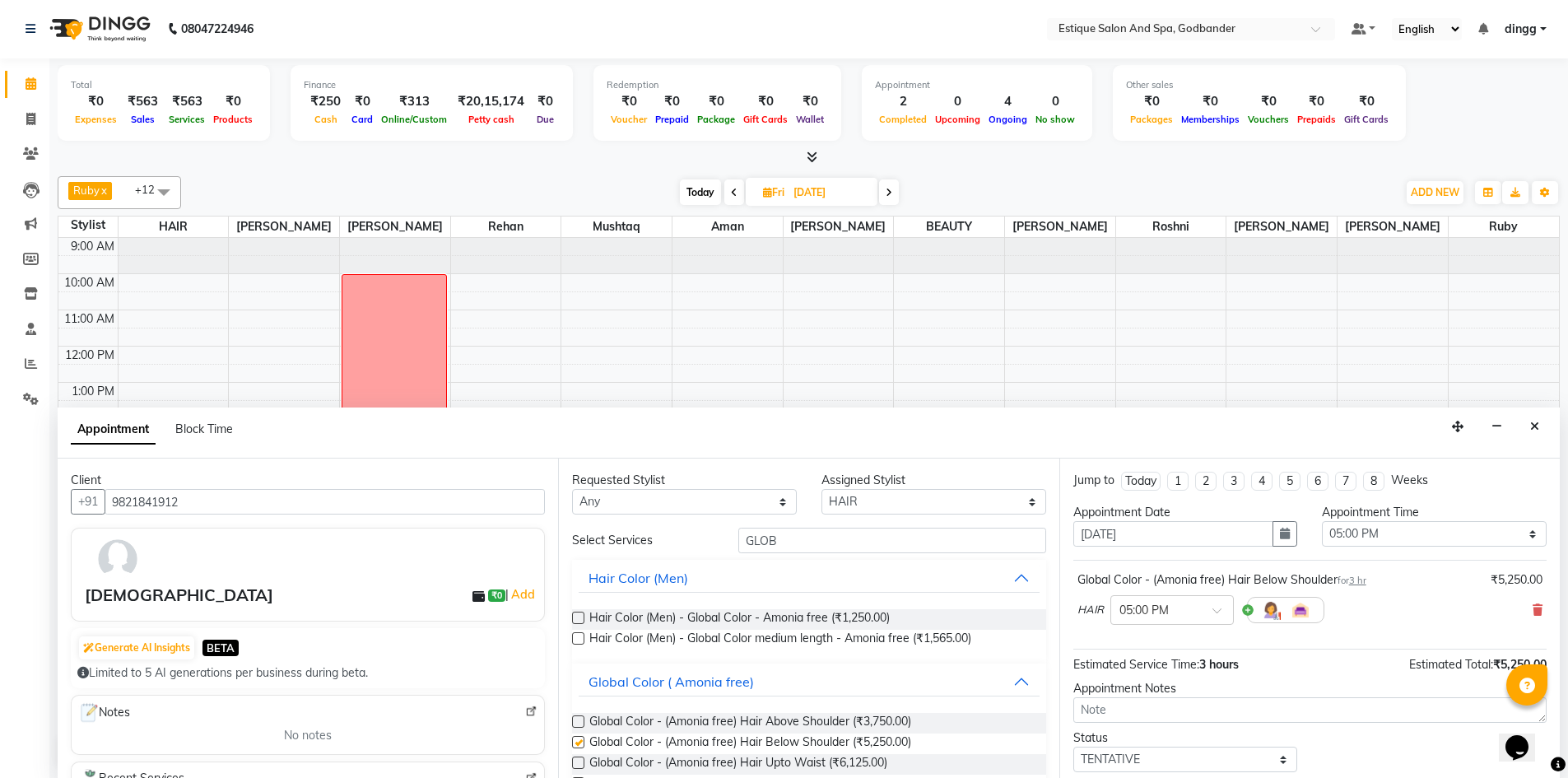
checkbox input "false"
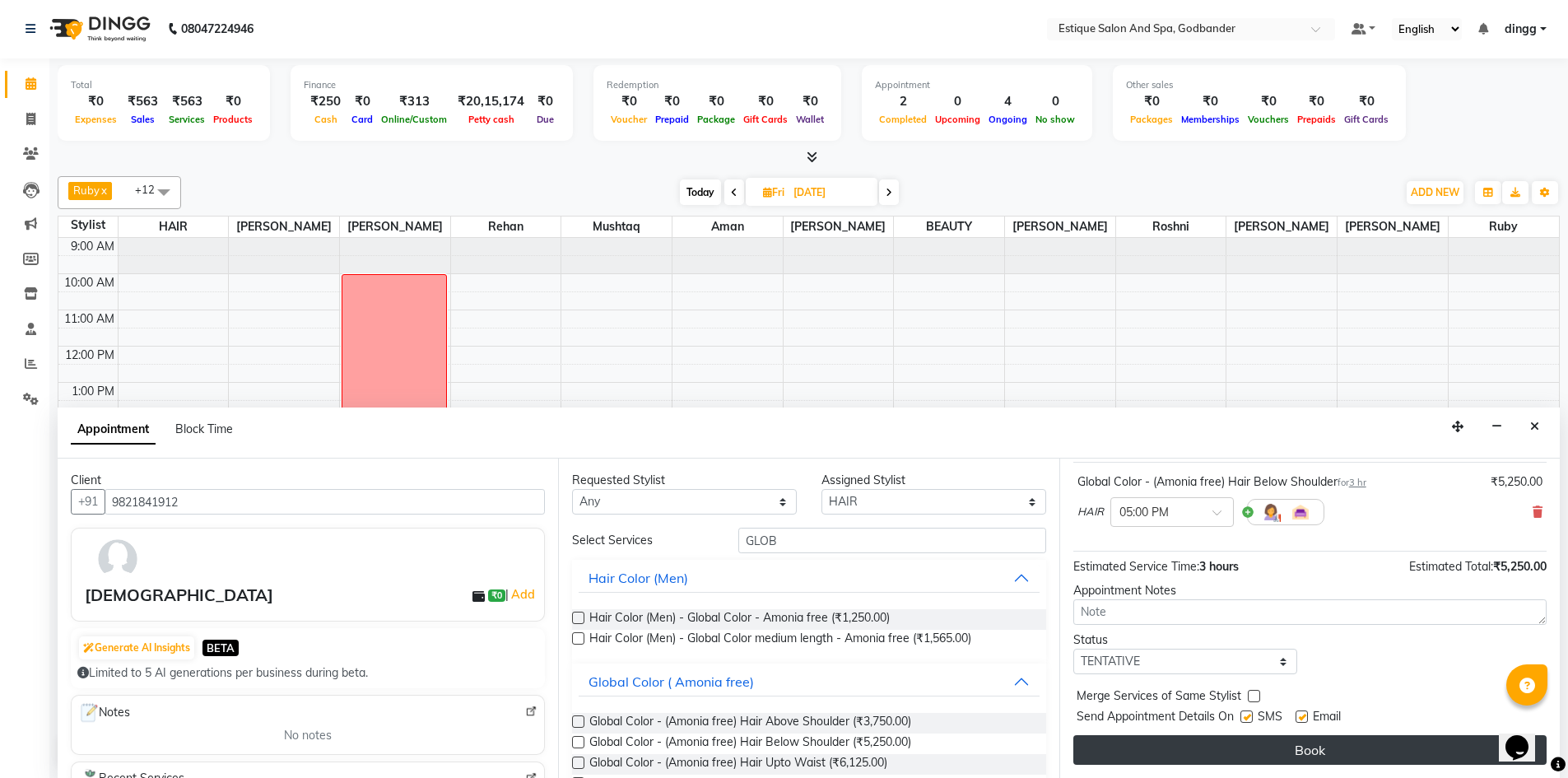
click at [1252, 761] on button "Book" at bounding box center [1310, 750] width 473 height 30
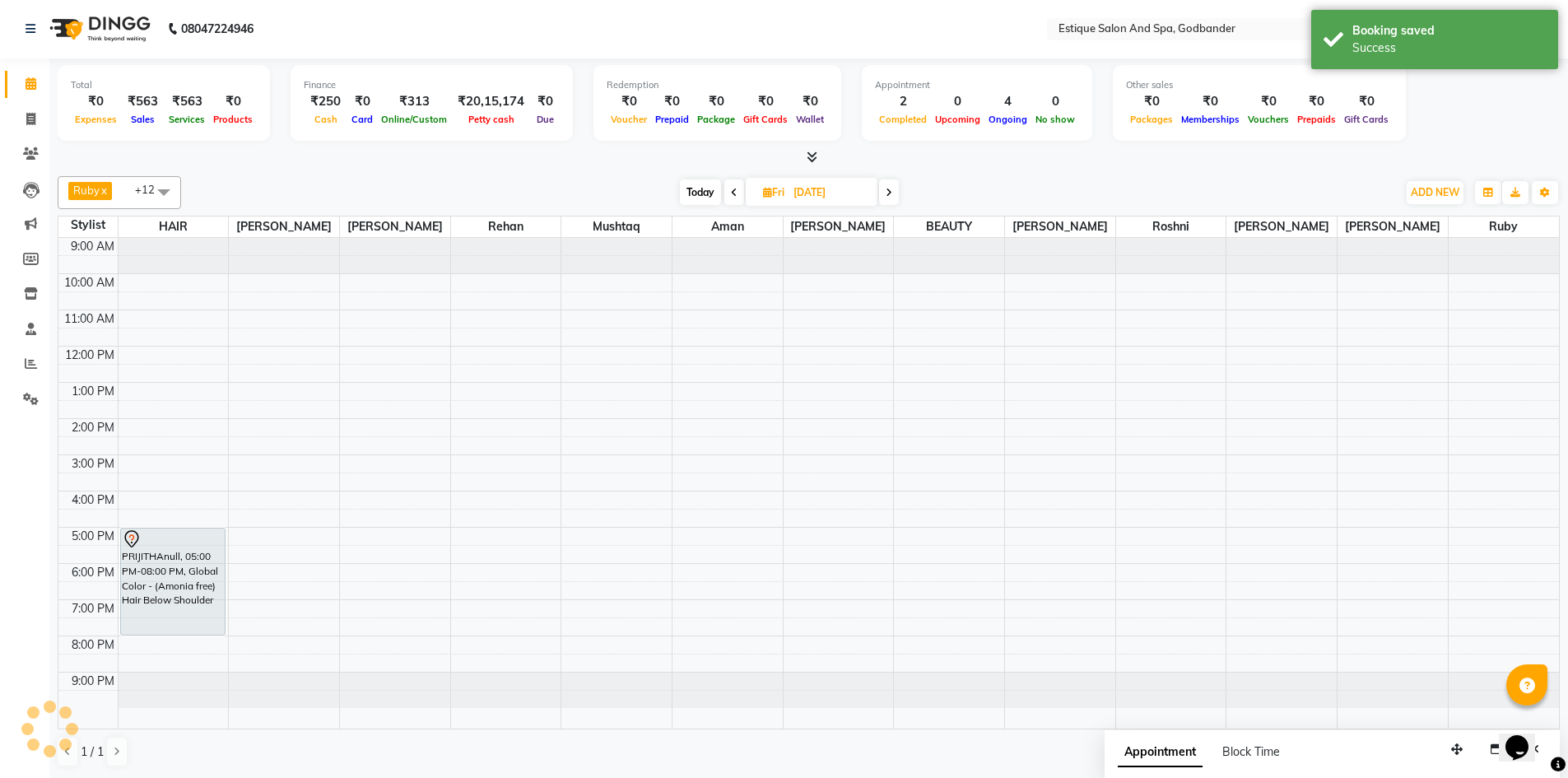
scroll to position [0, 0]
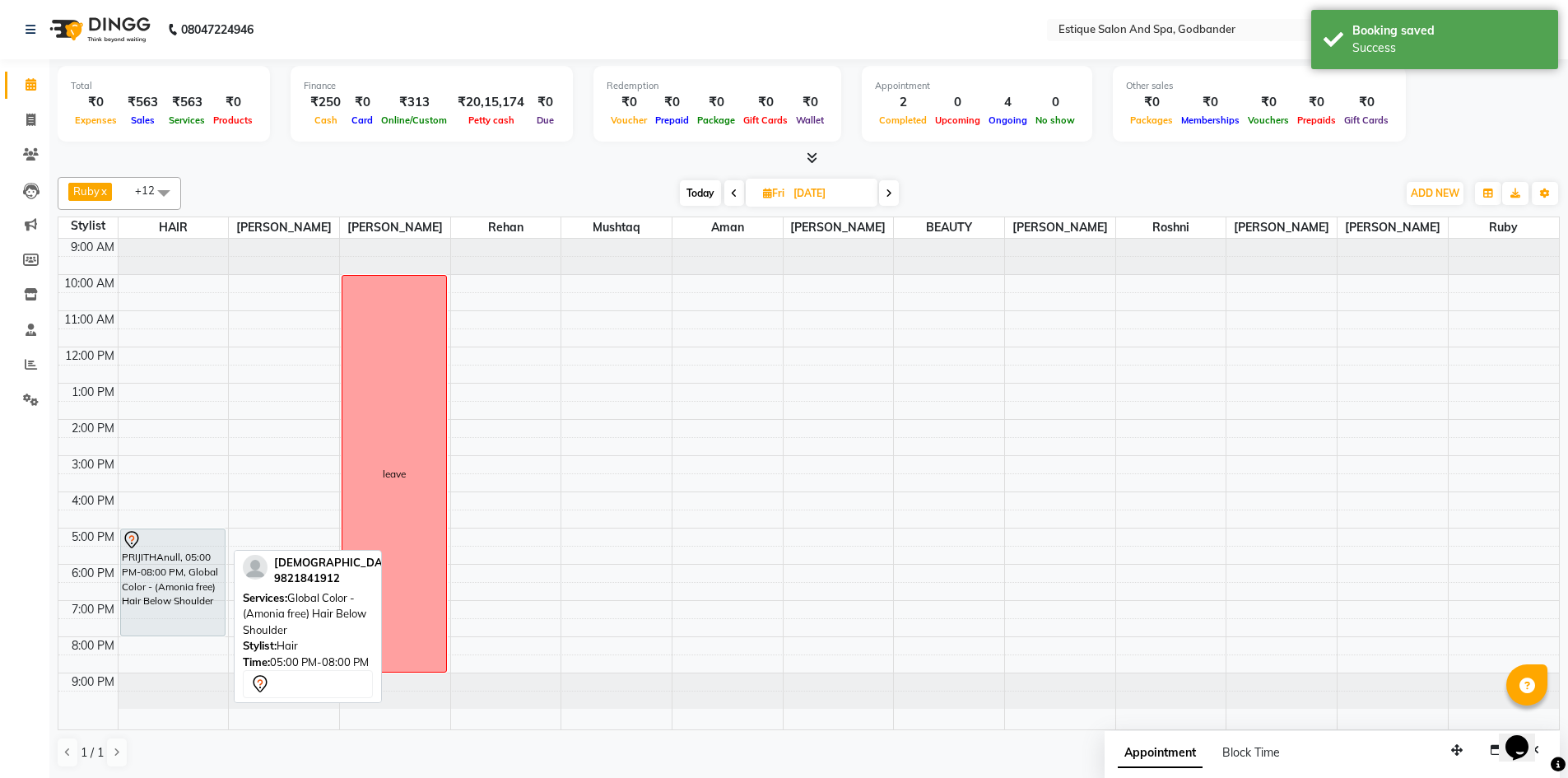
click at [174, 553] on div "PRIJITHAnull, 05:00 PM-08:00 PM, Global Color - (Amonia free) Hair Below Should…" at bounding box center [173, 582] width 103 height 106
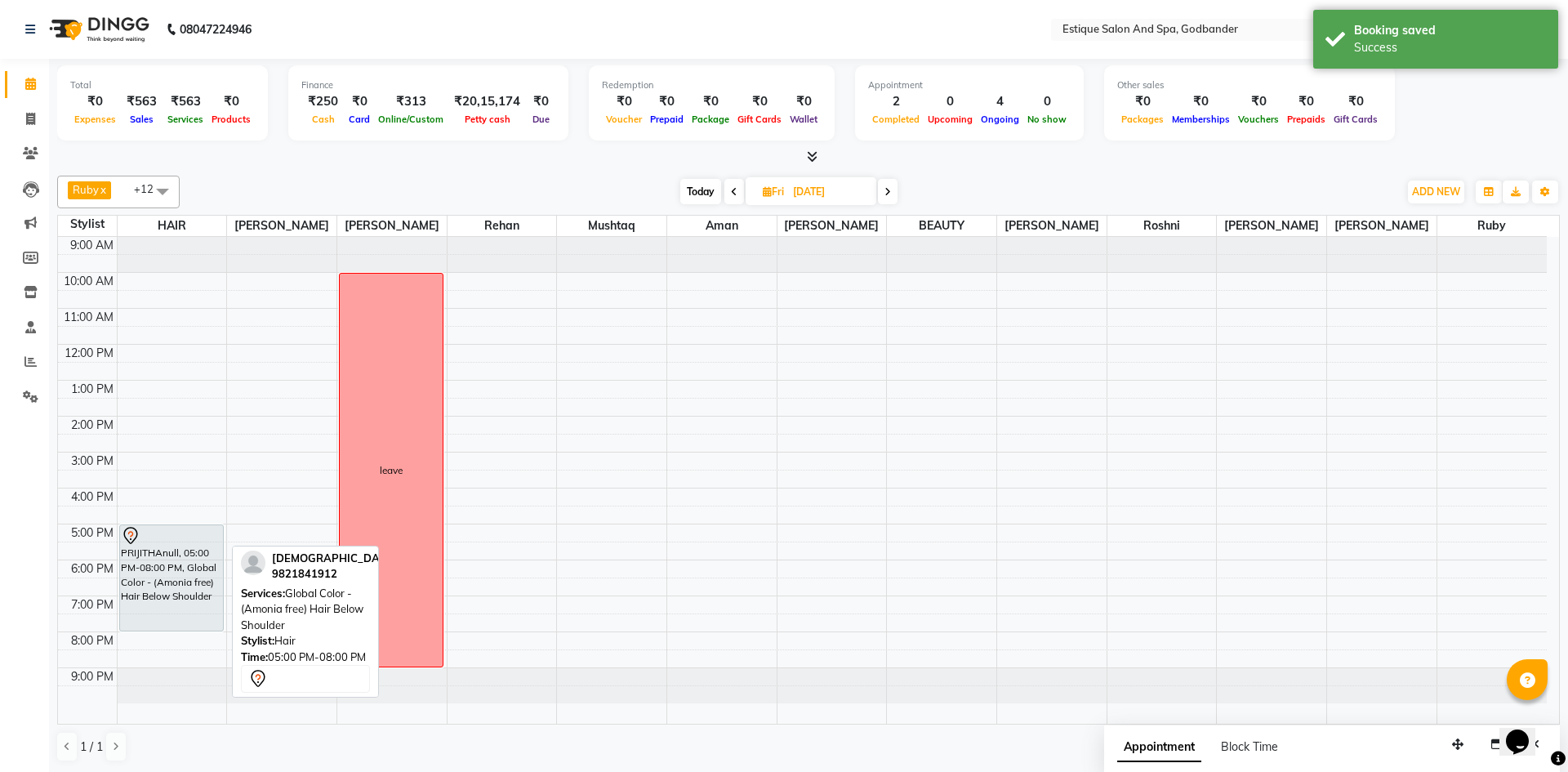
select select "7"
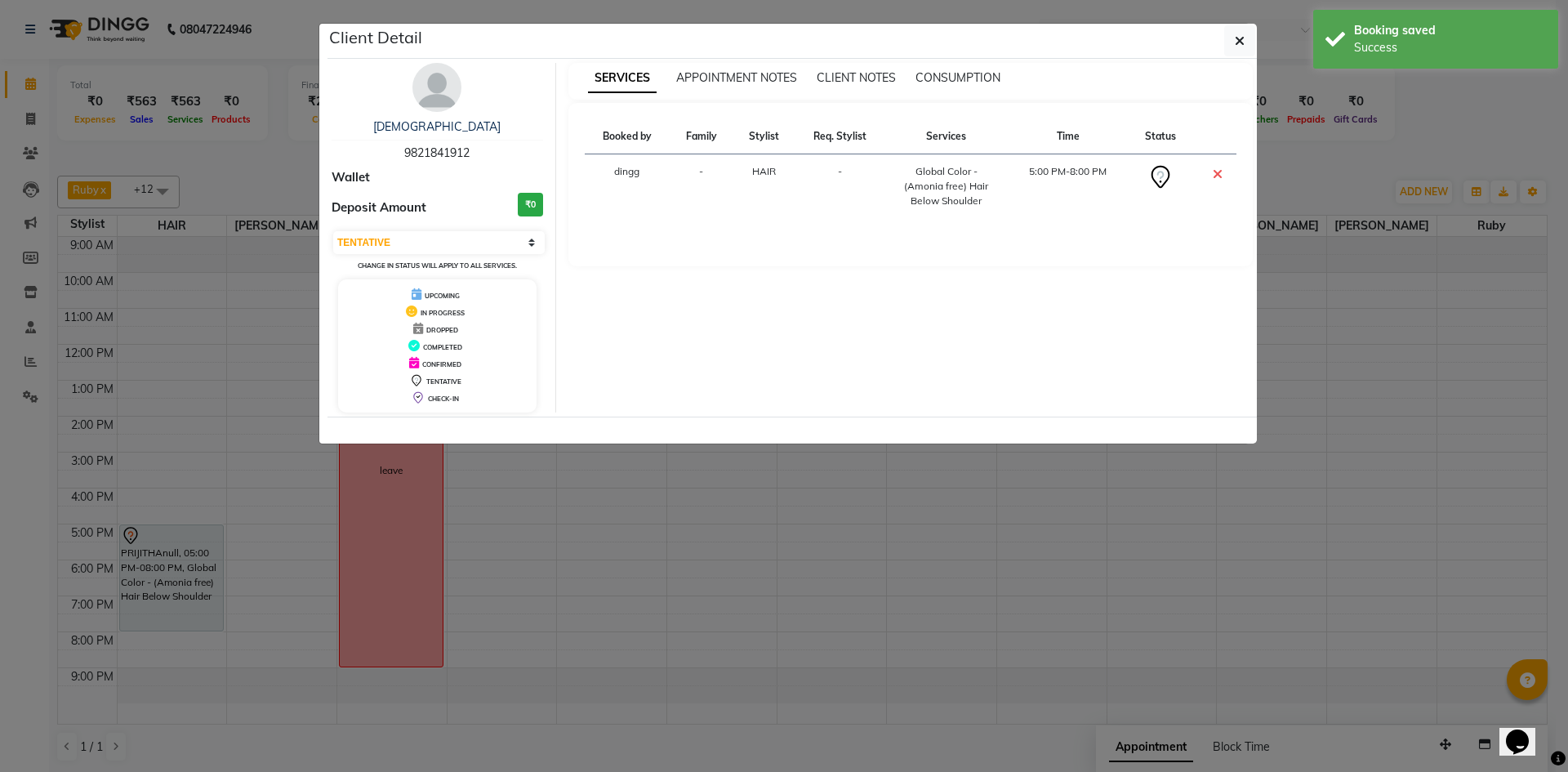
click at [280, 158] on ngb-modal-window "Client Detail PRIJITHA 9821841912 Wallet Deposit Amount ₹0 Select CONFIRMED TEN…" at bounding box center [784, 386] width 1568 height 772
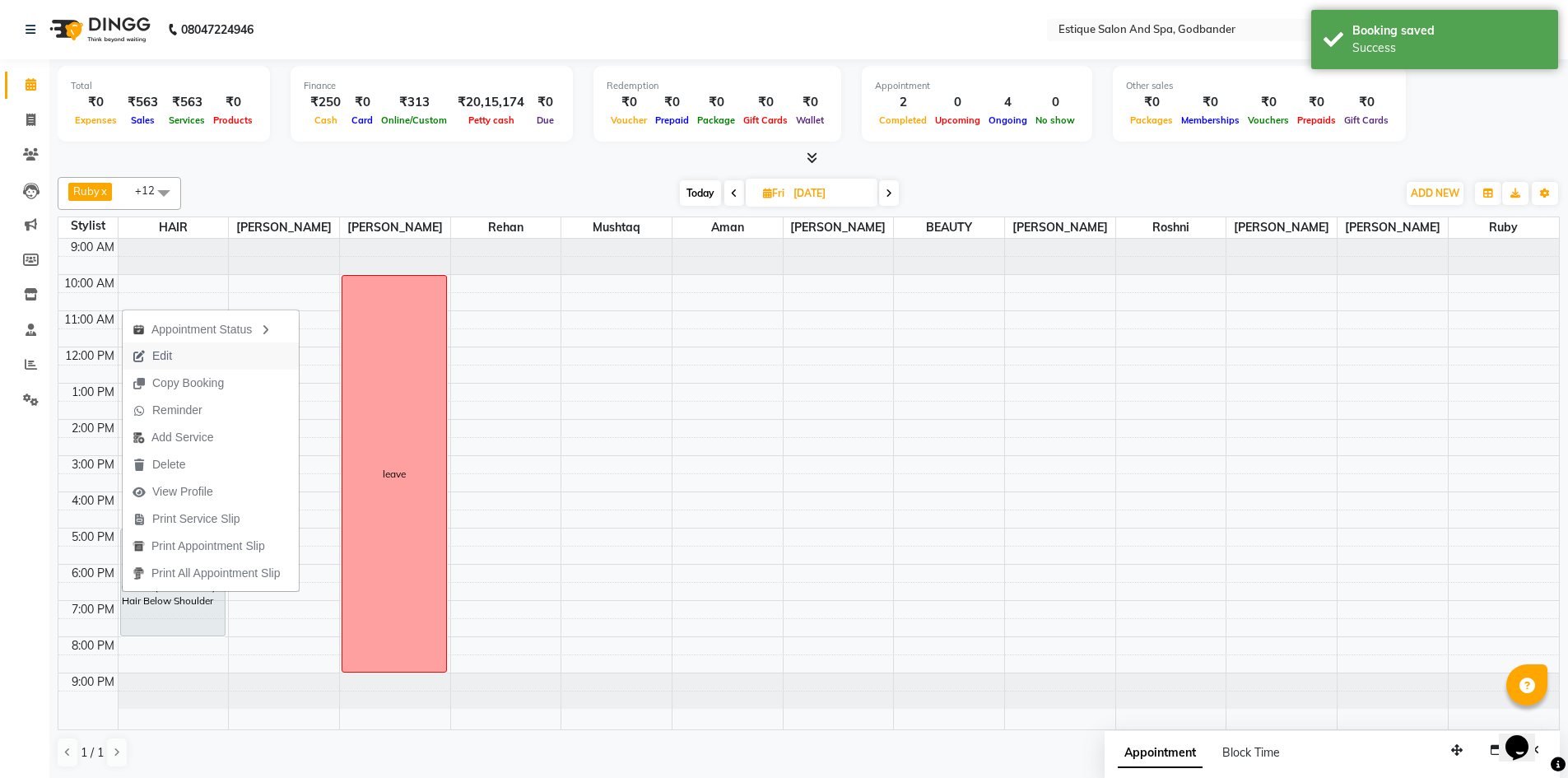
click at [204, 360] on button "Edit" at bounding box center [210, 356] width 176 height 27
select select "tentative"
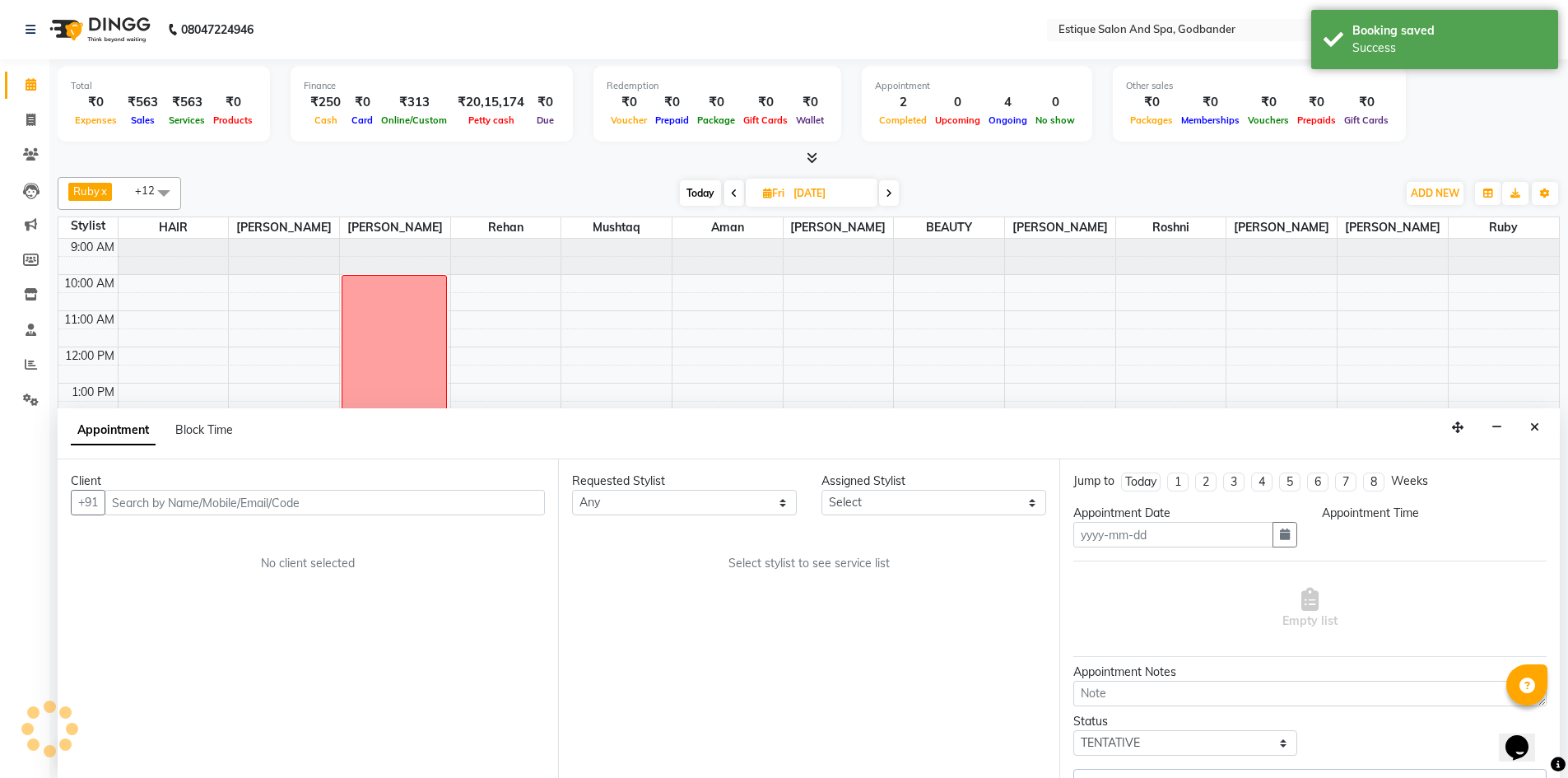
type input "26-09-2025"
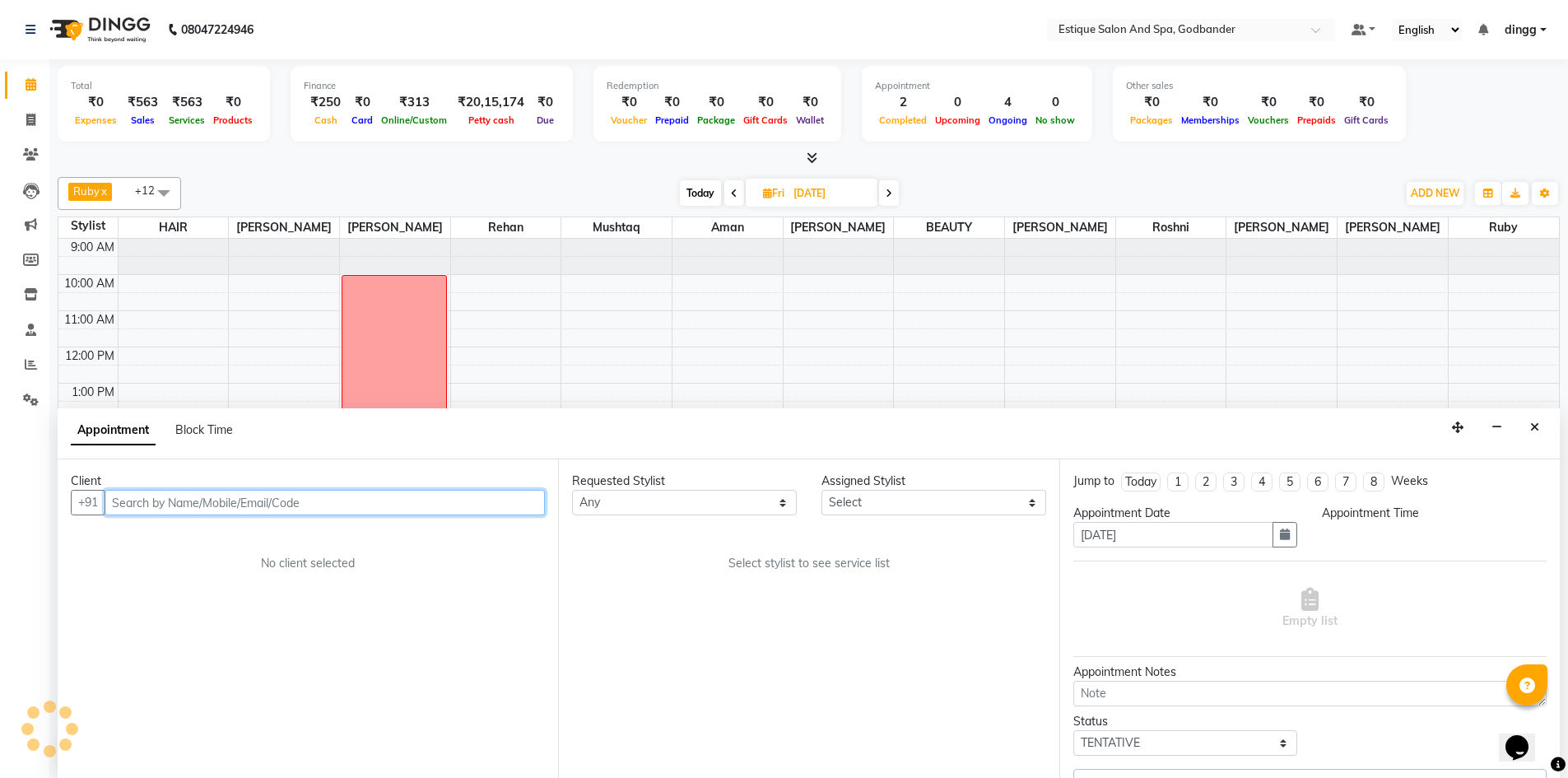
scroll to position [1, 0]
select select "76679"
select select "1020"
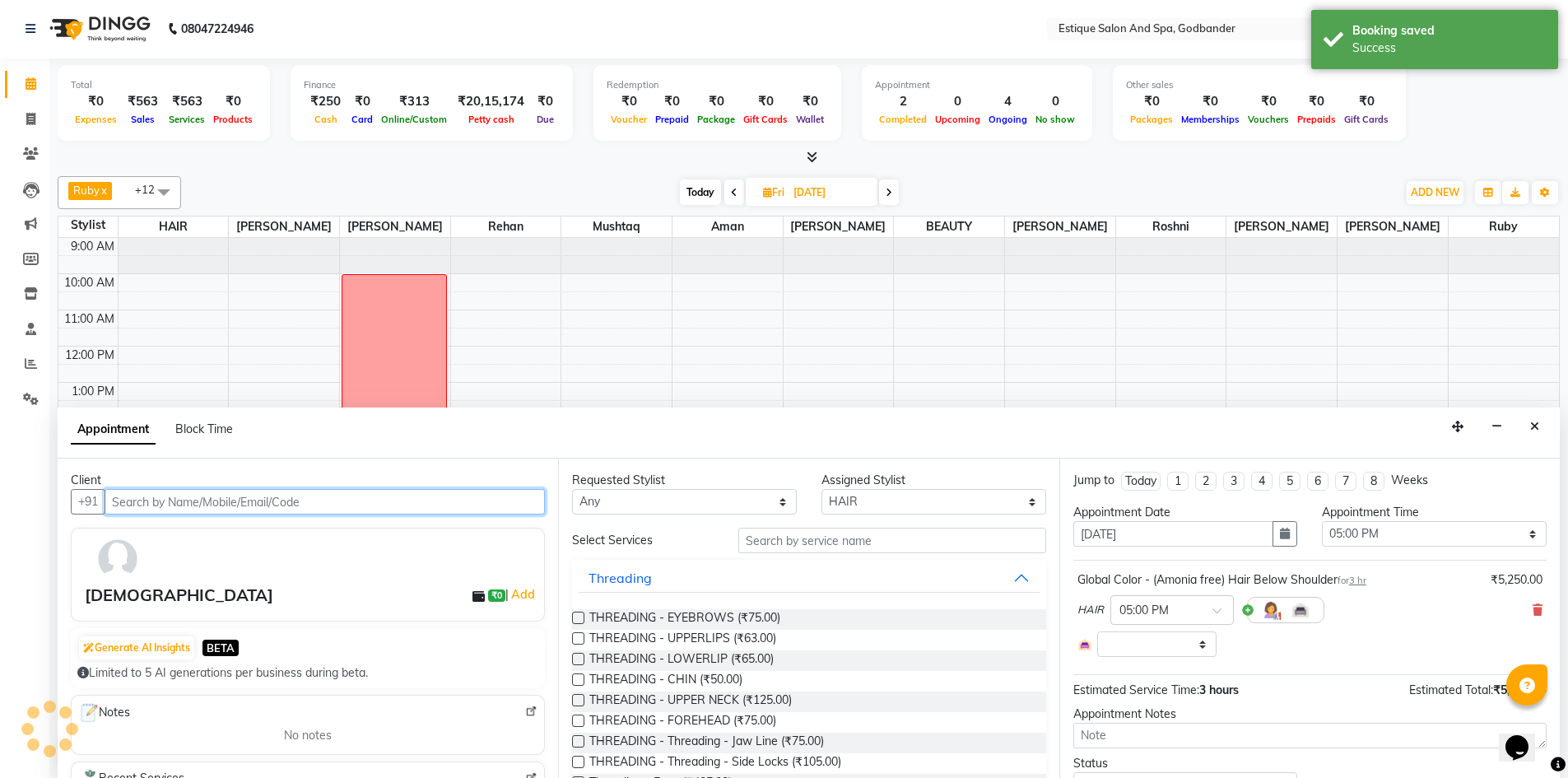
select select "2987"
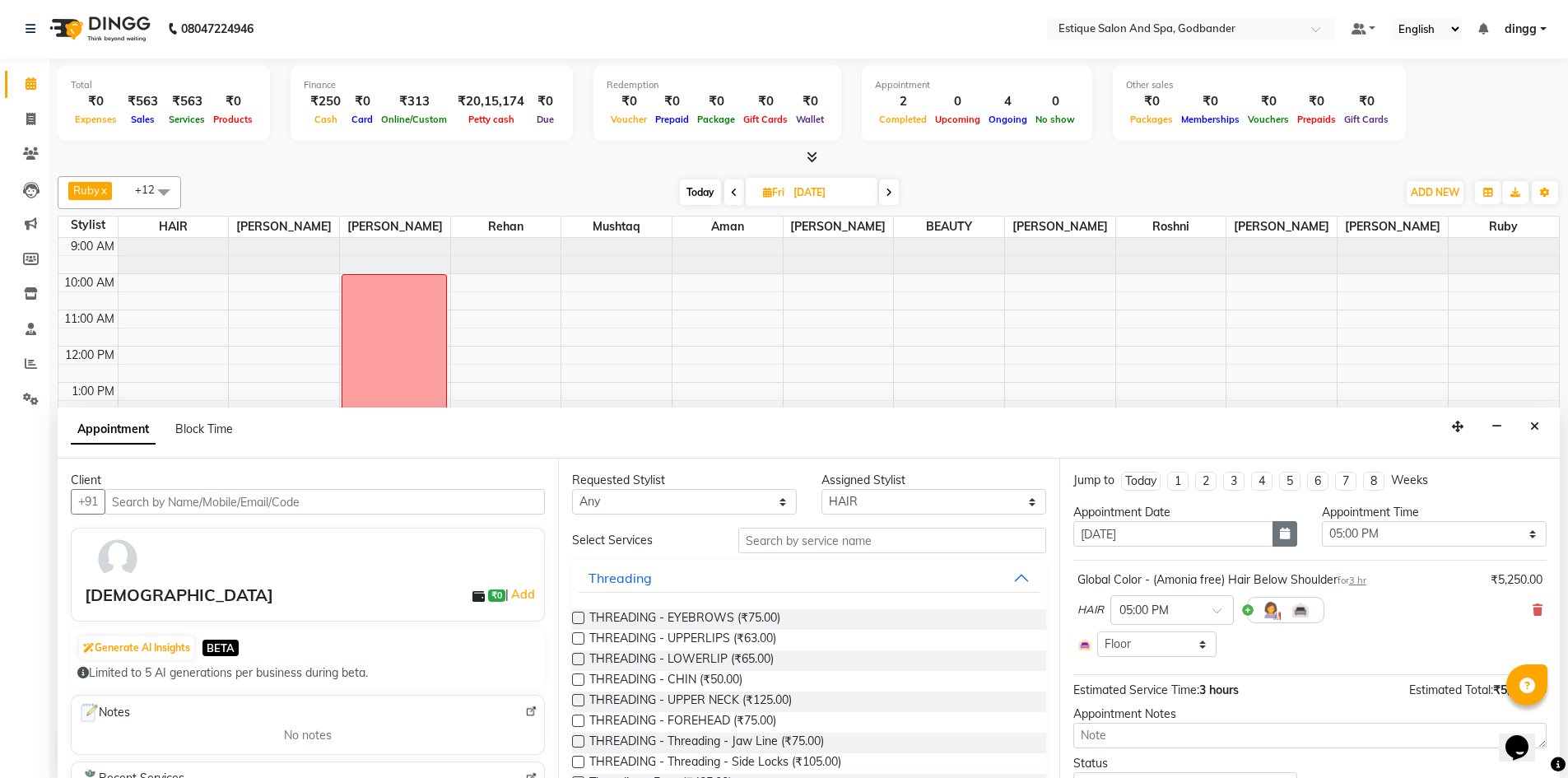
click at [1281, 534] on icon "button" at bounding box center [1285, 534] width 10 height 12
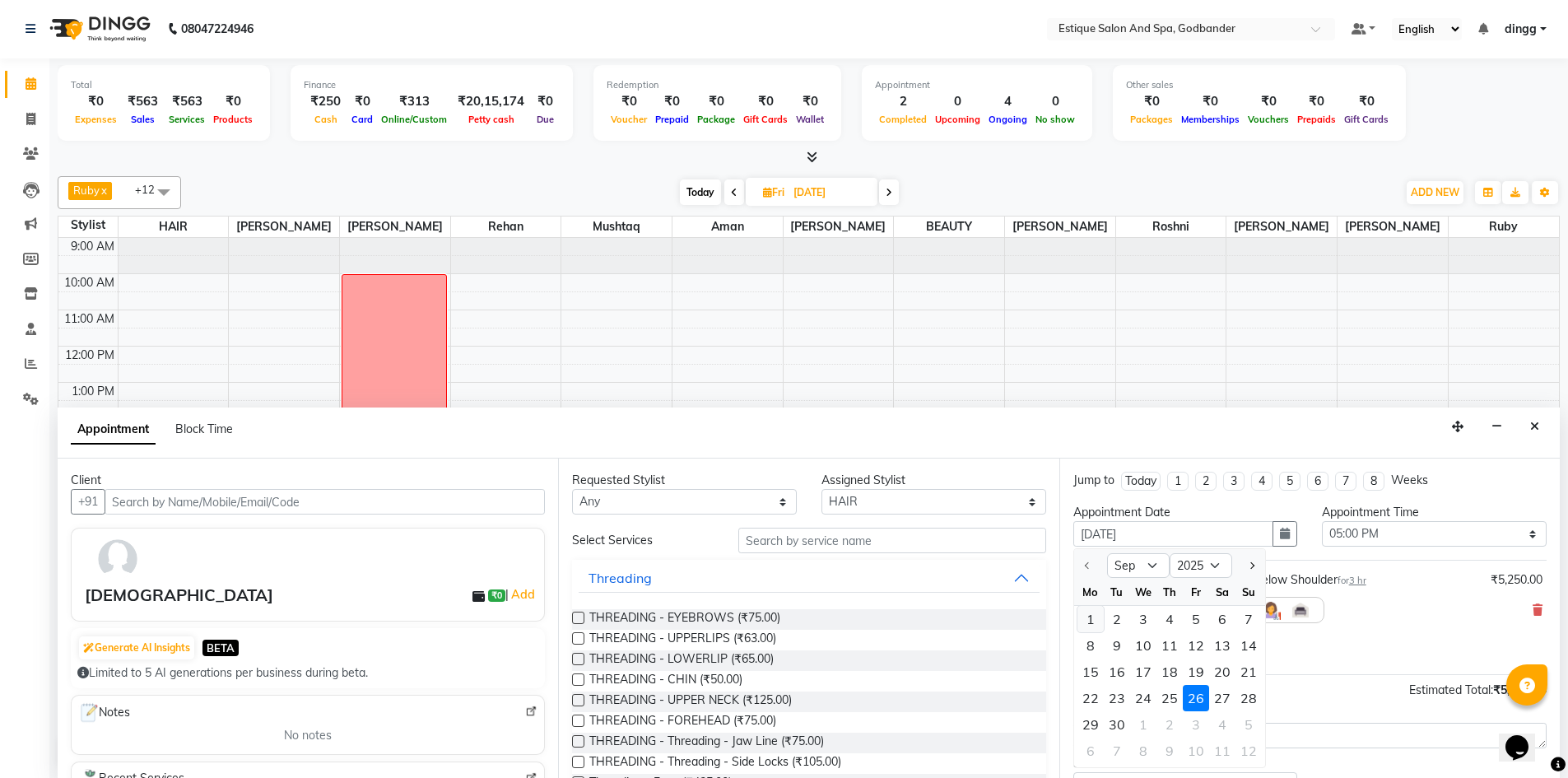
click at [1094, 617] on div "1" at bounding box center [1091, 619] width 27 height 27
type input "01-09-2025"
select select "1020"
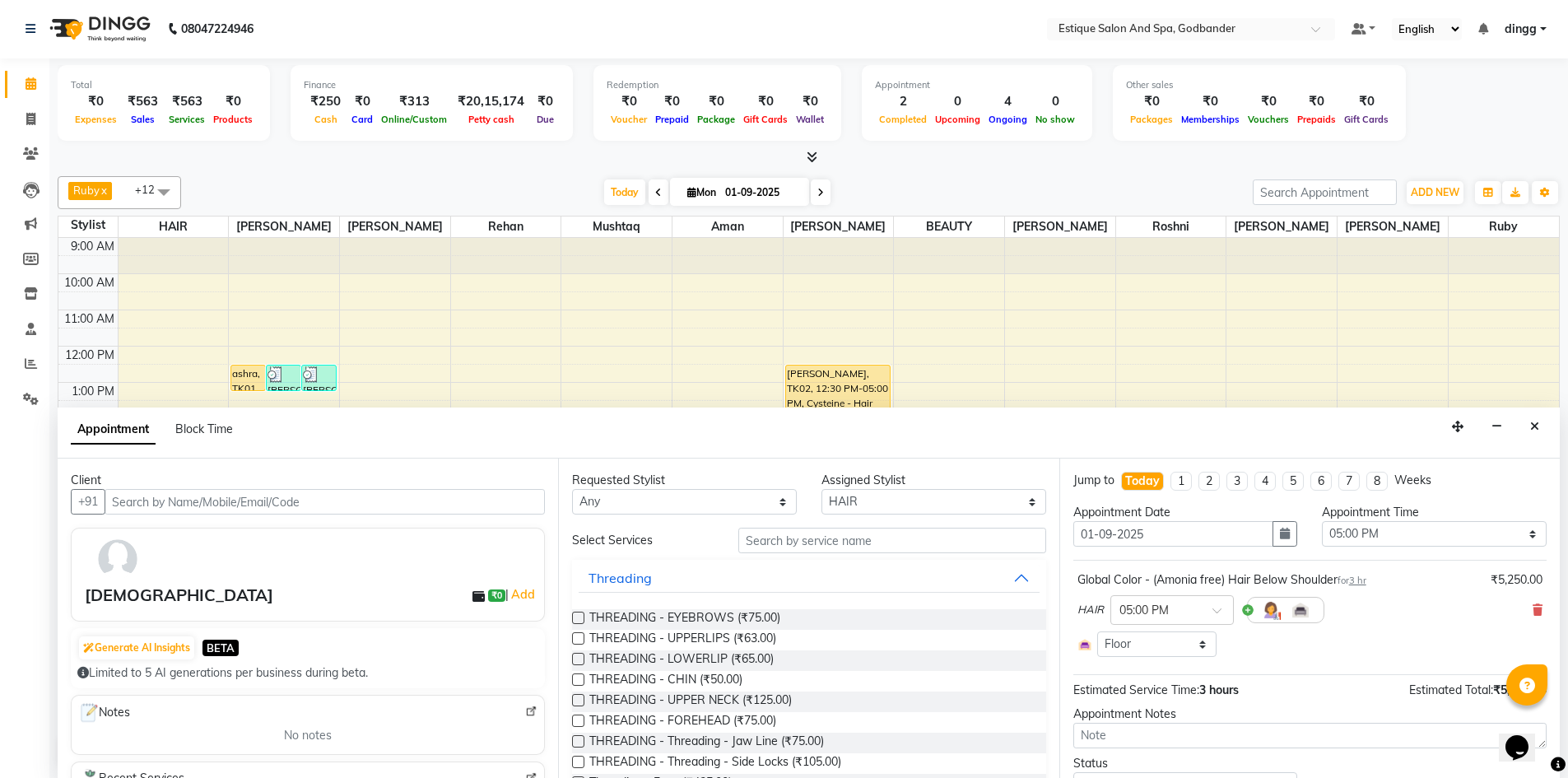
scroll to position [76, 0]
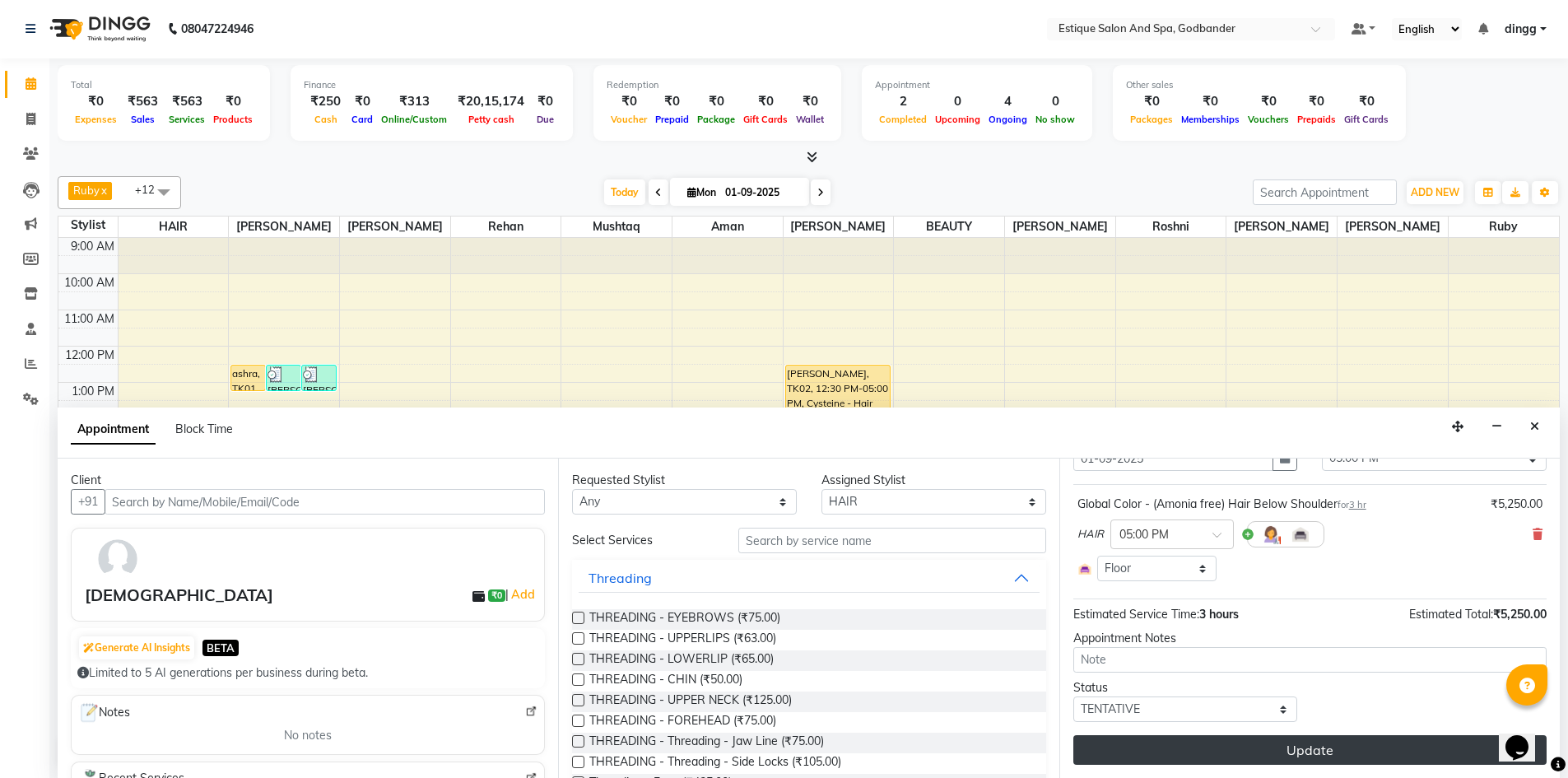
click at [1264, 749] on button "Update" at bounding box center [1310, 750] width 473 height 30
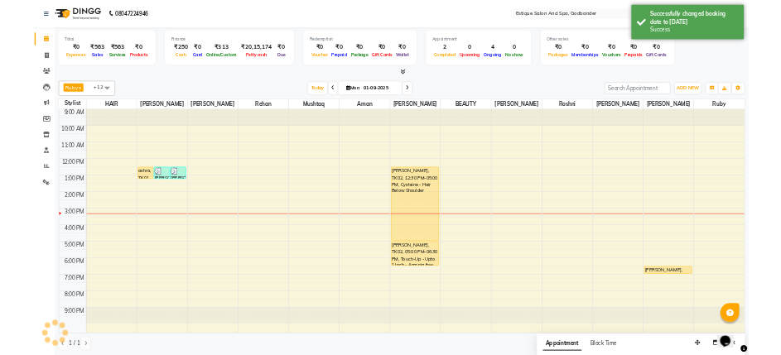
scroll to position [0, 0]
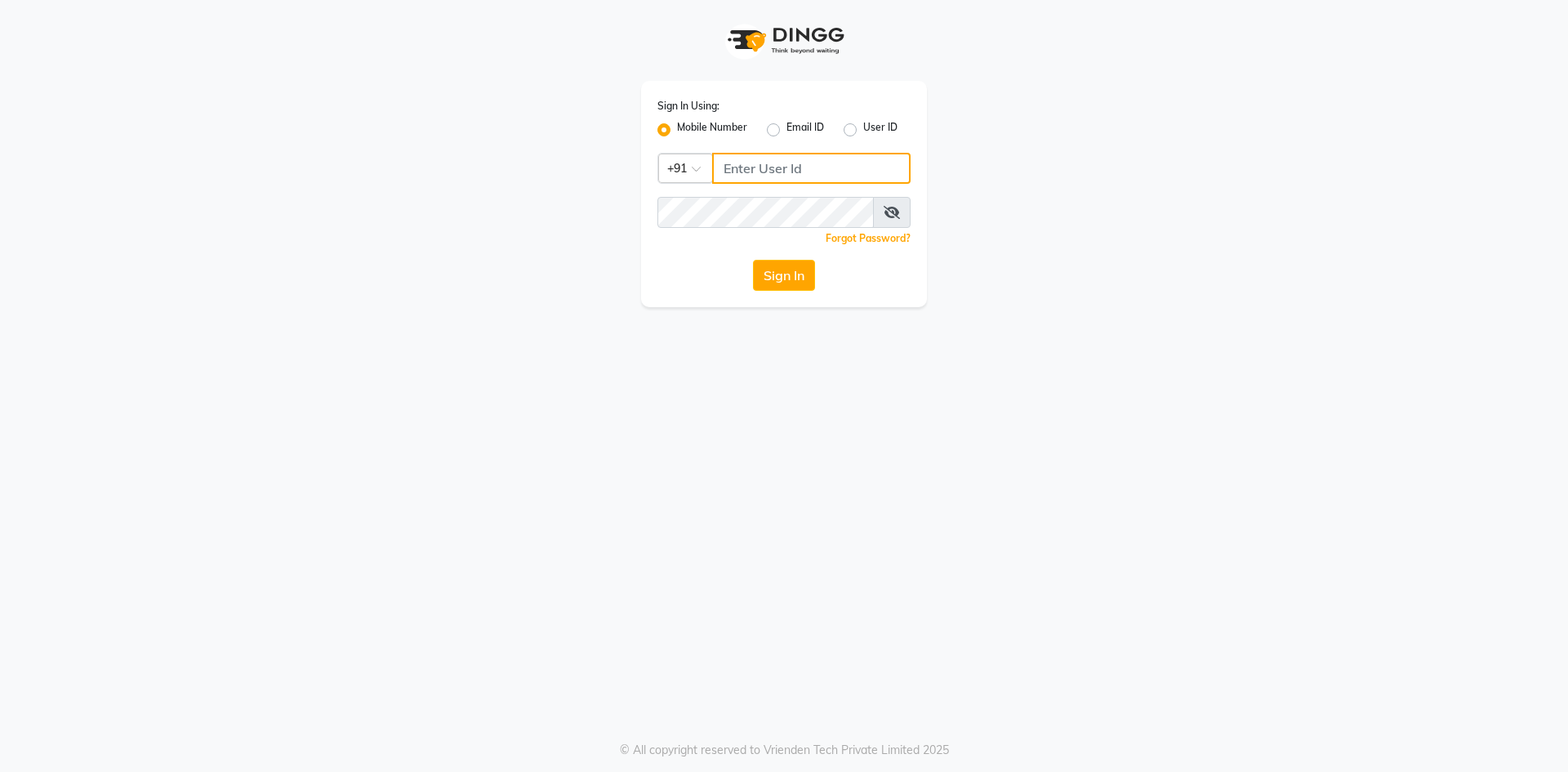
click at [740, 175] on input "Username" at bounding box center [810, 168] width 198 height 31
drag, startPoint x: 838, startPoint y: 160, endPoint x: 565, endPoint y: 158, distance: 273.0
click at [565, 158] on div "Sign In Using: Mobile Number Email ID User ID Country Code × +91 7715996111 Rem…" at bounding box center [784, 154] width 931 height 308
type input "7715996111"
click at [792, 282] on button "Sign In" at bounding box center [784, 274] width 62 height 31
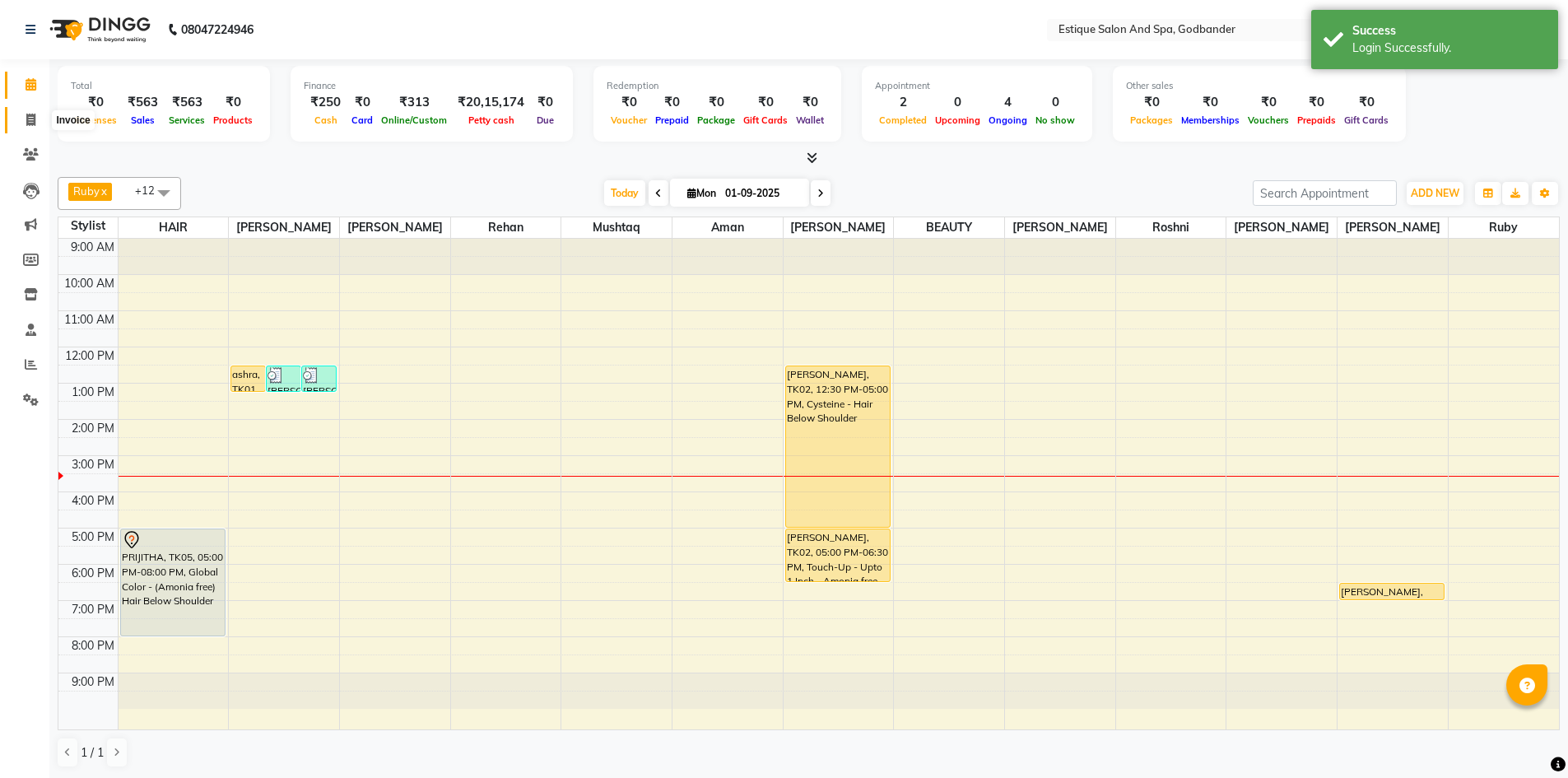
drag, startPoint x: 23, startPoint y: 127, endPoint x: 42, endPoint y: 137, distance: 21.5
click at [23, 127] on span at bounding box center [31, 120] width 29 height 19
select select "service"
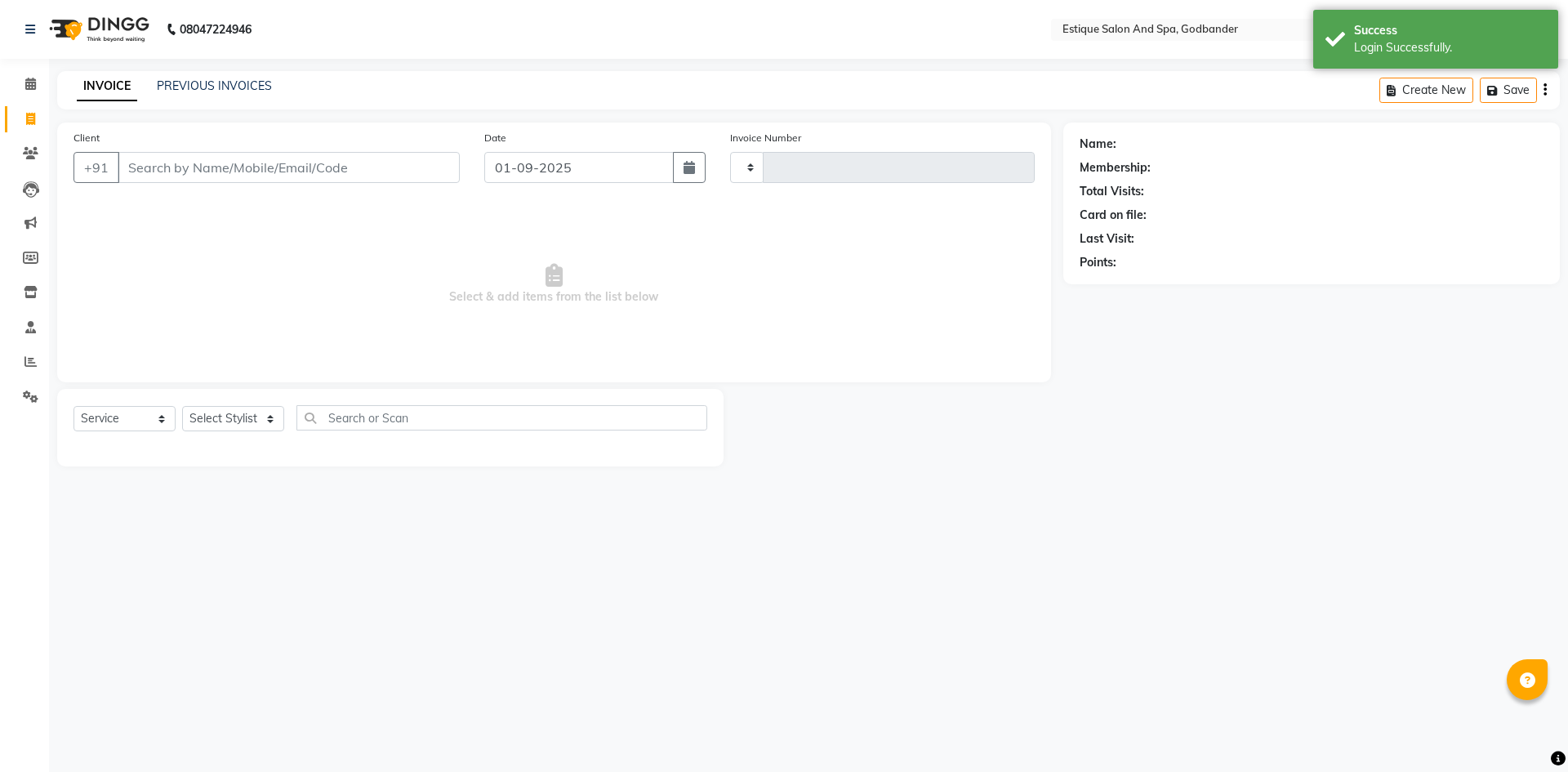
type input "3620"
select select "6103"
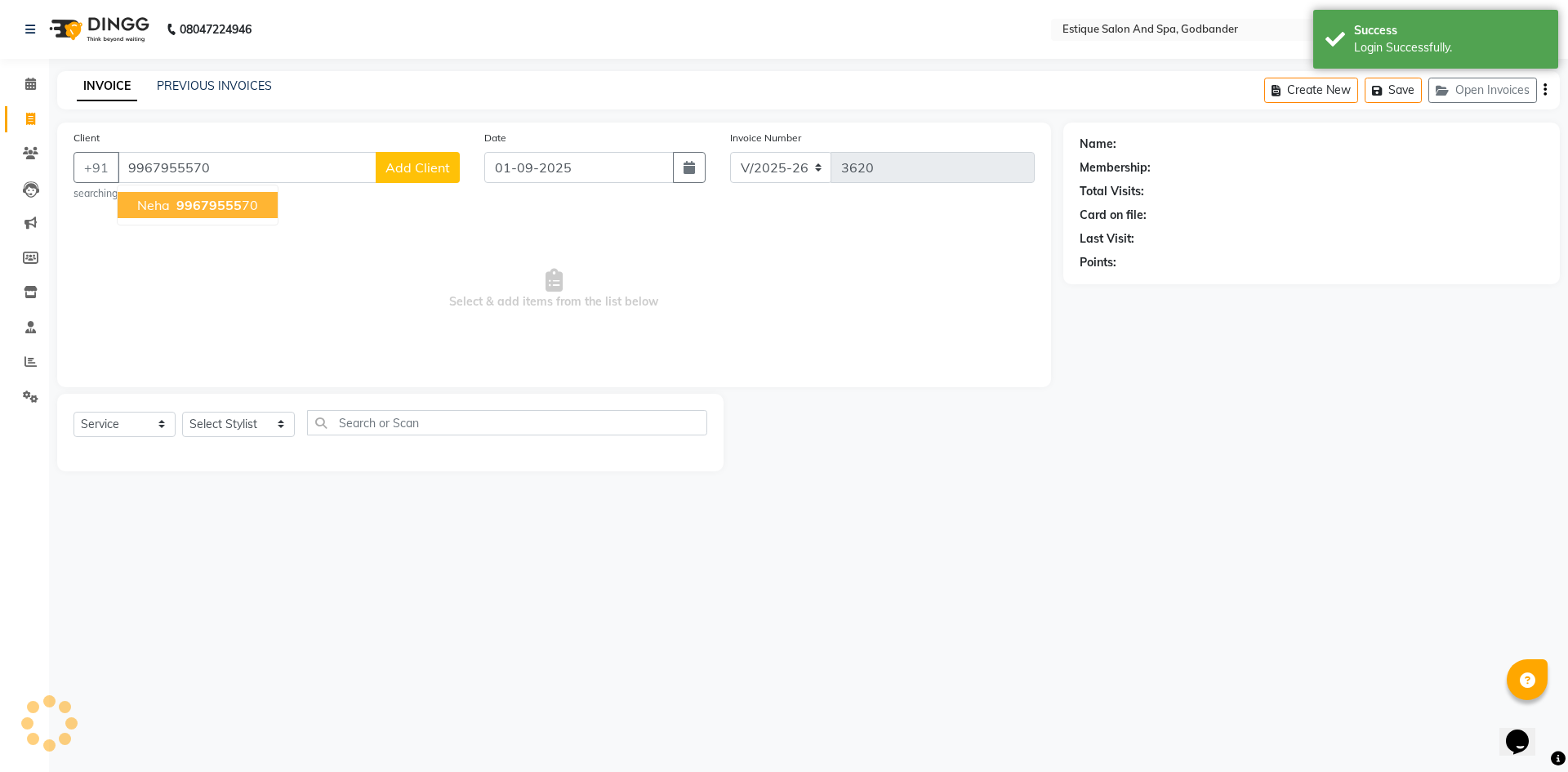
type input "9967955570"
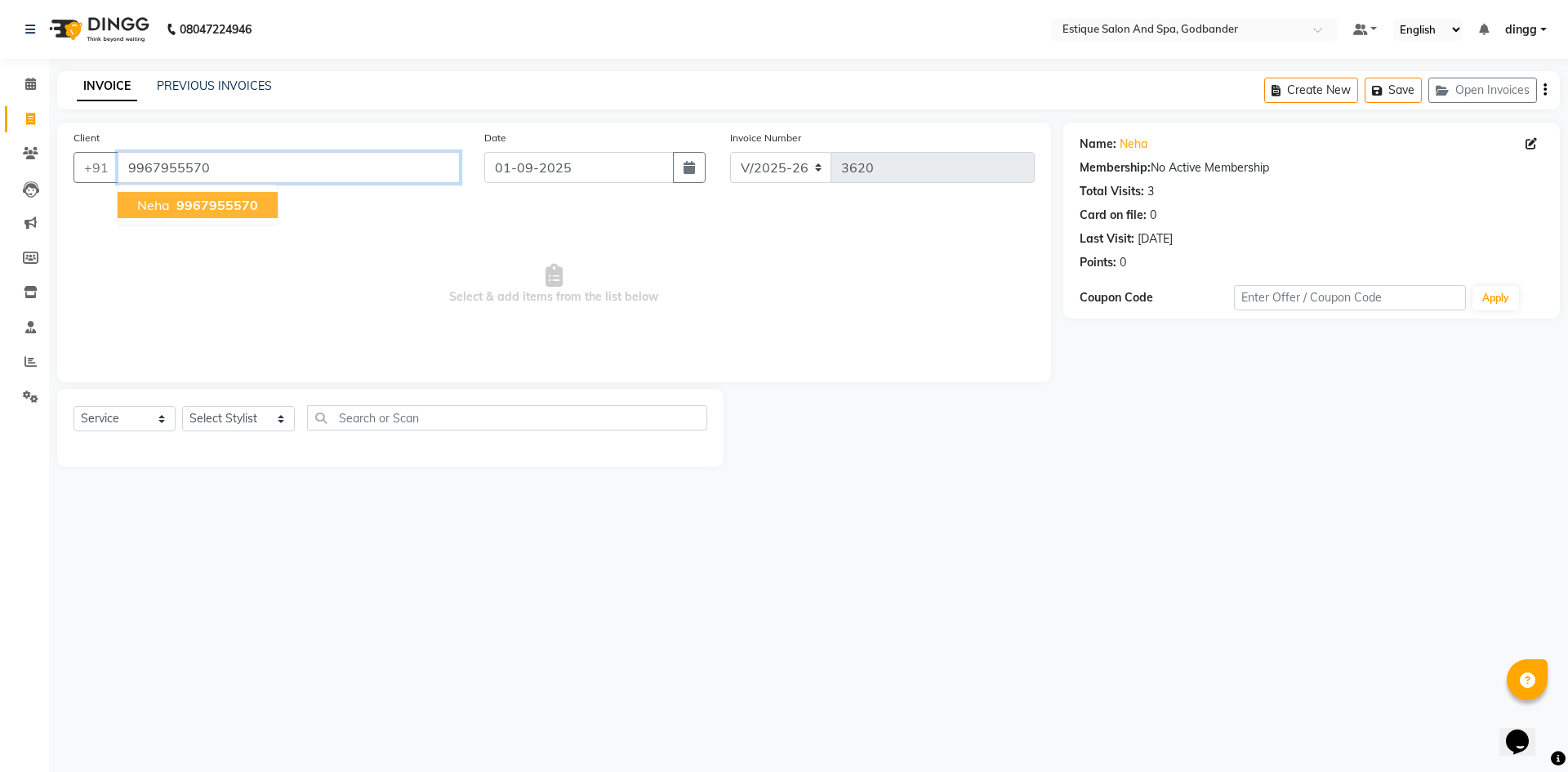
drag, startPoint x: 288, startPoint y: 173, endPoint x: 0, endPoint y: 205, distance: 289.8
click at [0, 205] on app-home "08047224946 Select Location × Estique Salon And Spa, Godbander Default Panel My…" at bounding box center [784, 246] width 1568 height 491
click at [27, 89] on icon at bounding box center [31, 84] width 11 height 12
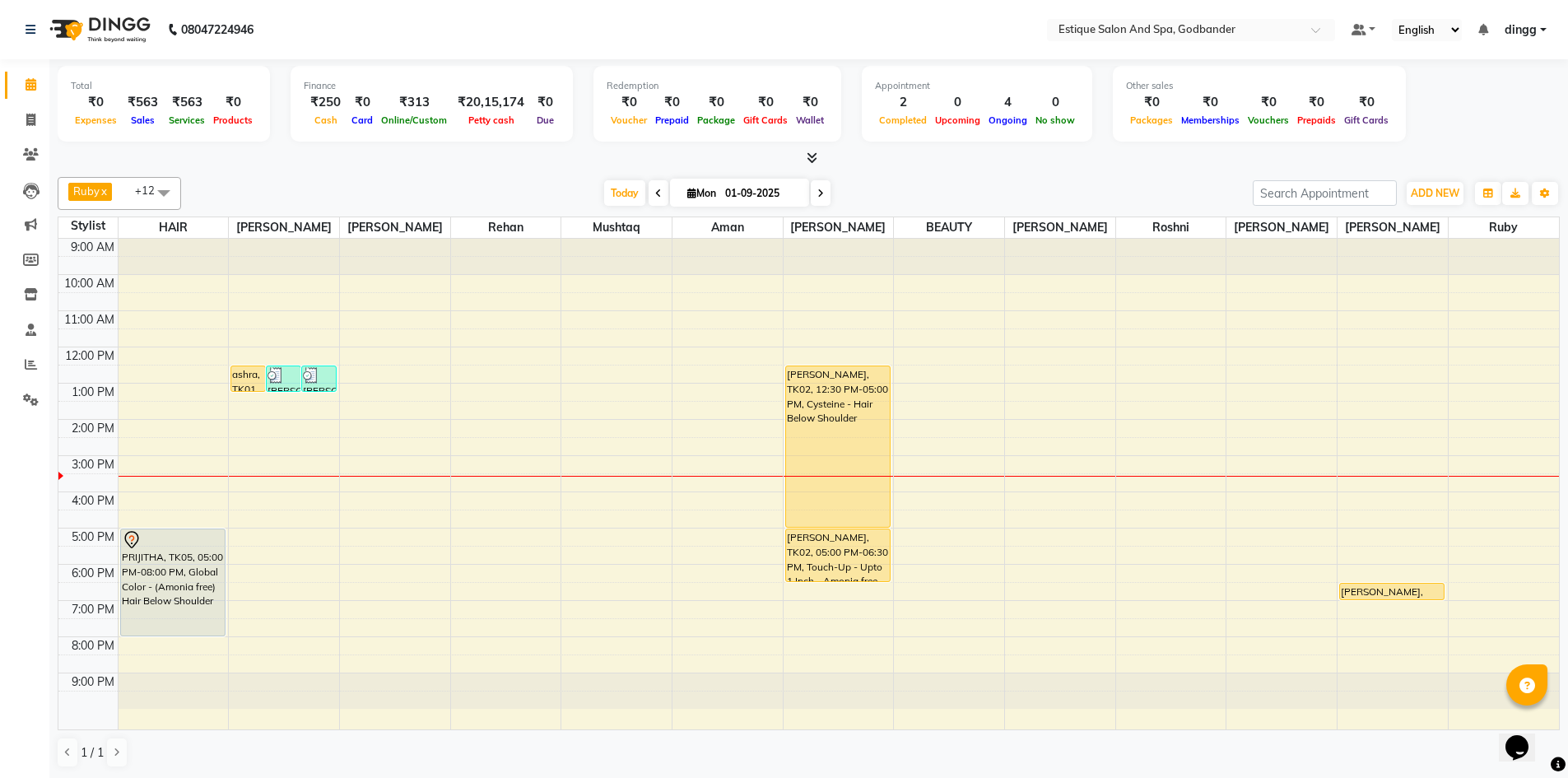
click at [476, 504] on div "9:00 AM 10:00 AM 11:00 AM 12:00 PM 1:00 PM 2:00 PM 3:00 PM 4:00 PM 5:00 PM 6:00…" at bounding box center [809, 484] width 1500 height 491
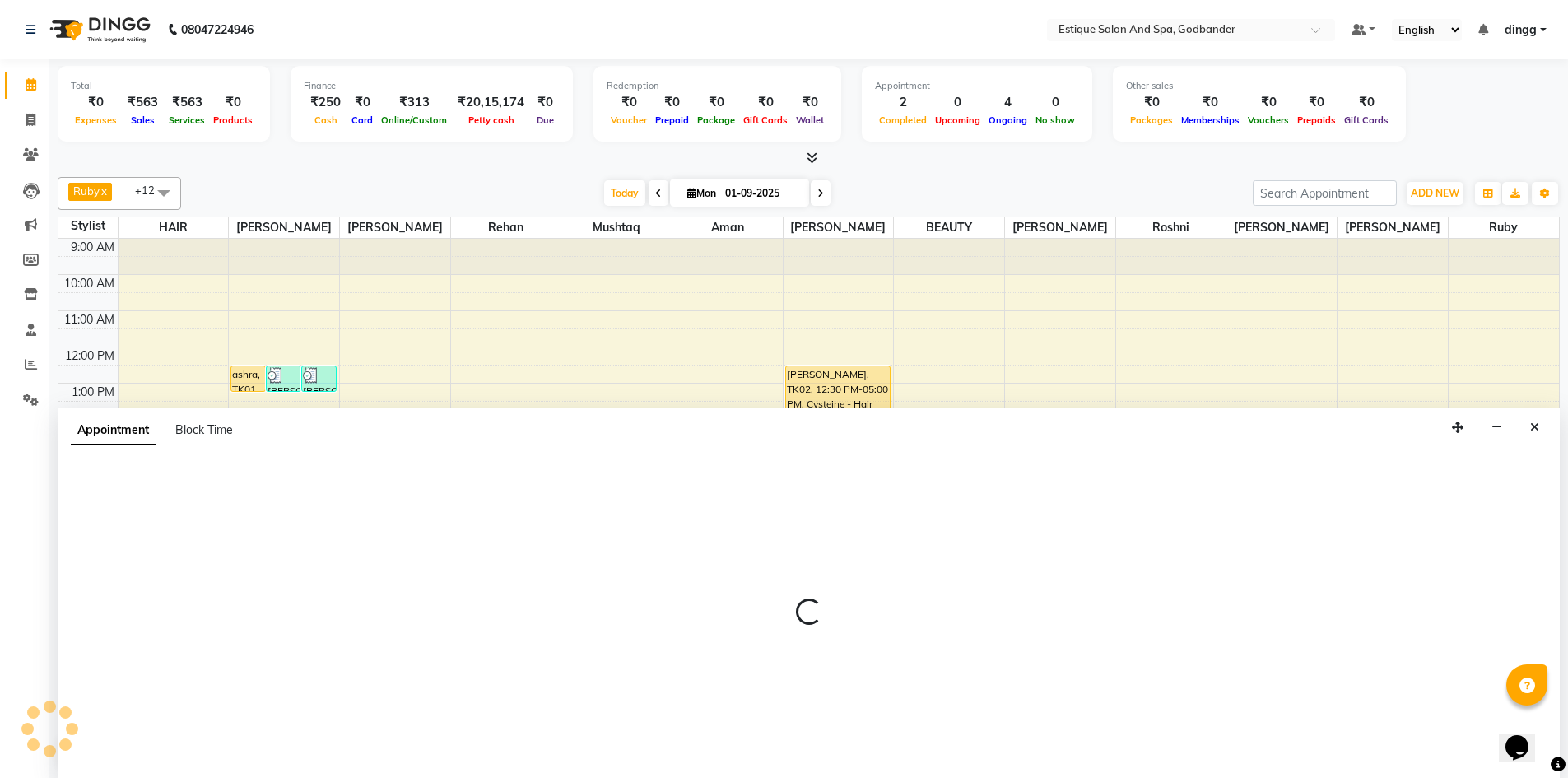
scroll to position [1, 0]
select select "66481"
select select "960"
select select "tentative"
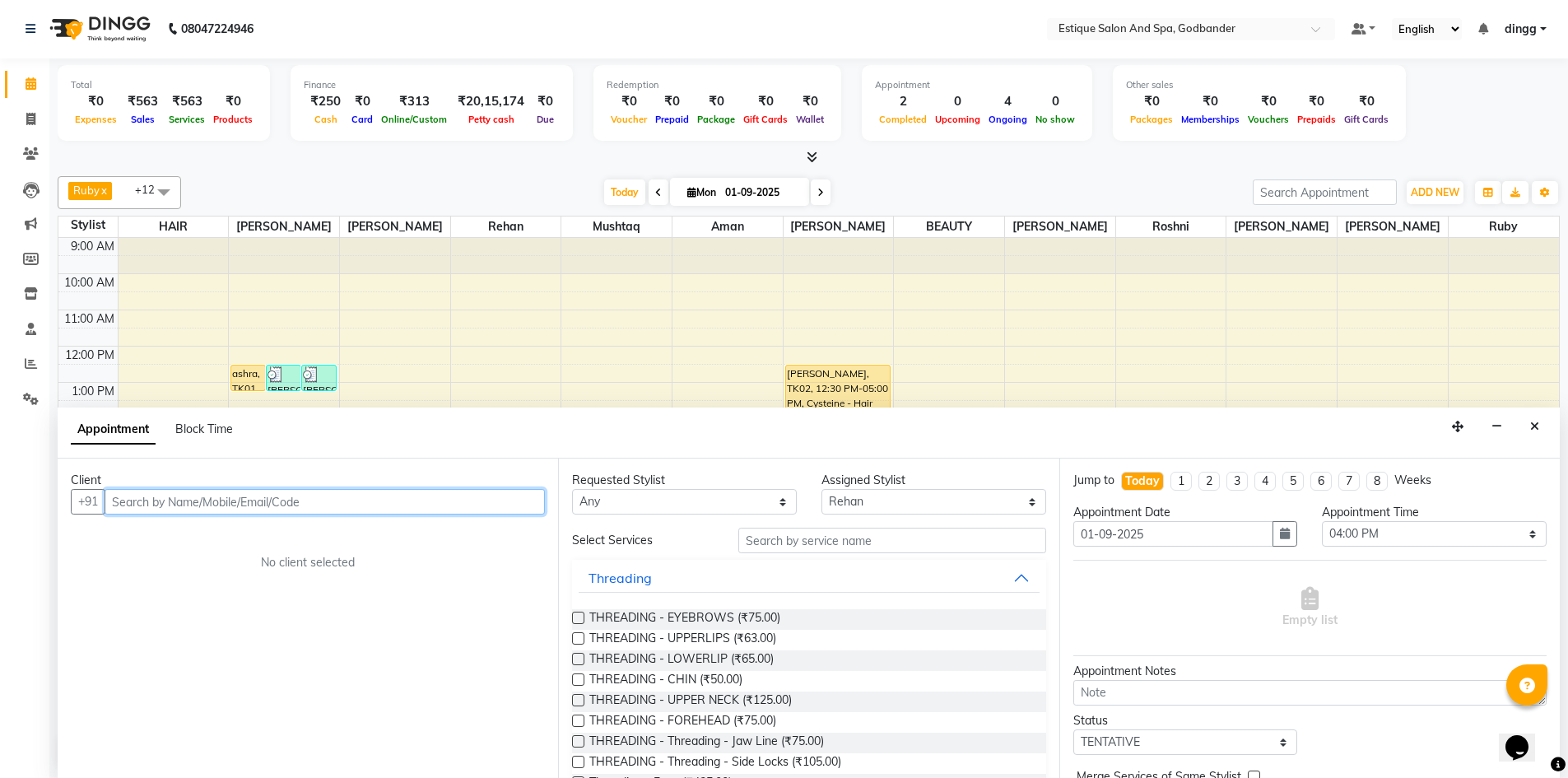
paste input "9967955570"
click at [195, 529] on span "9967955570" at bounding box center [207, 537] width 82 height 17
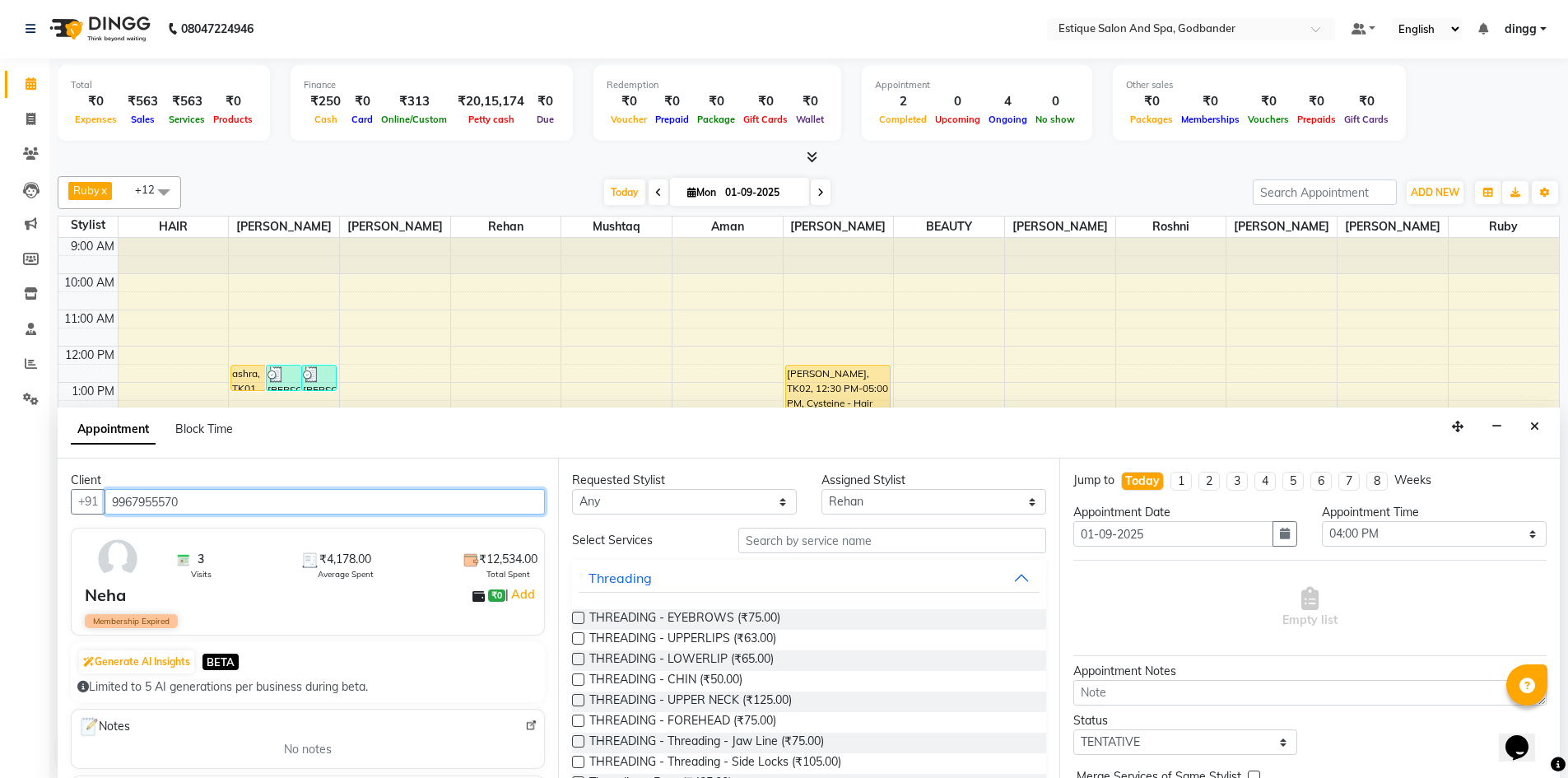
type input "9967955570"
click at [895, 537] on input "text" at bounding box center [892, 541] width 308 height 26
paste input "9967955570"
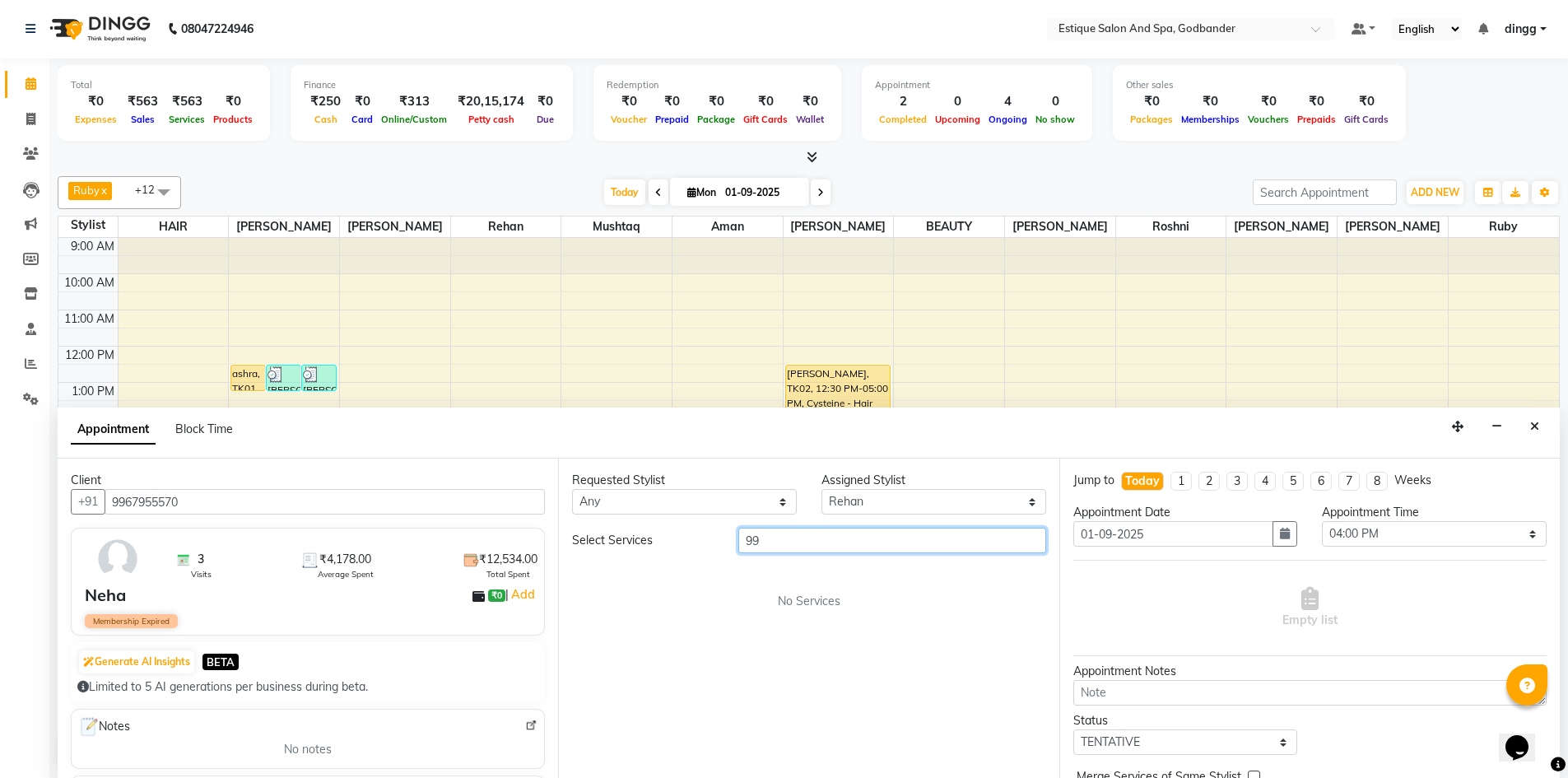
type input "9"
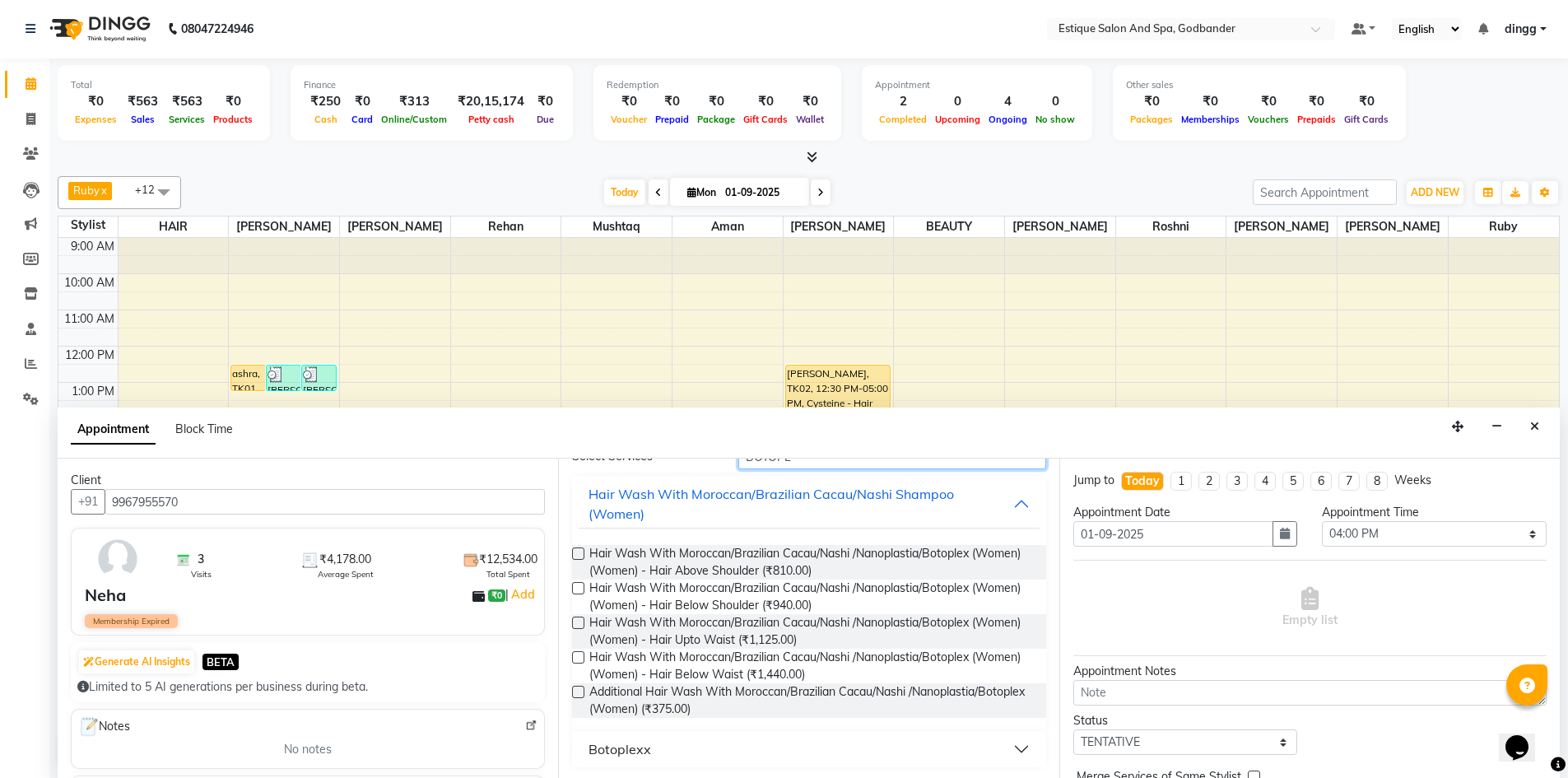
scroll to position [86, 0]
type input "BOTOPL"
click at [997, 750] on button "Botoplexx" at bounding box center [808, 747] width 460 height 30
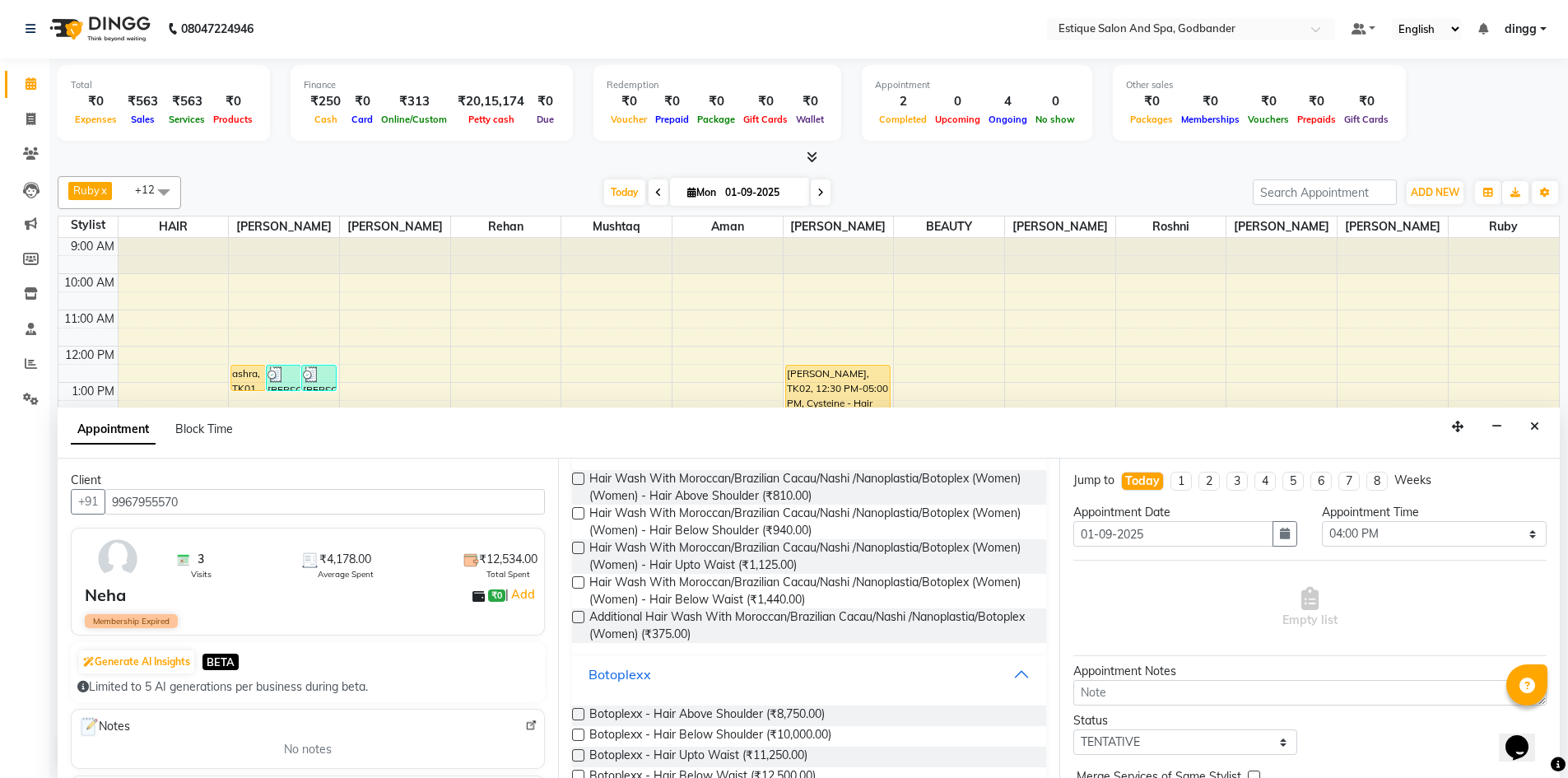
scroll to position [216, 0]
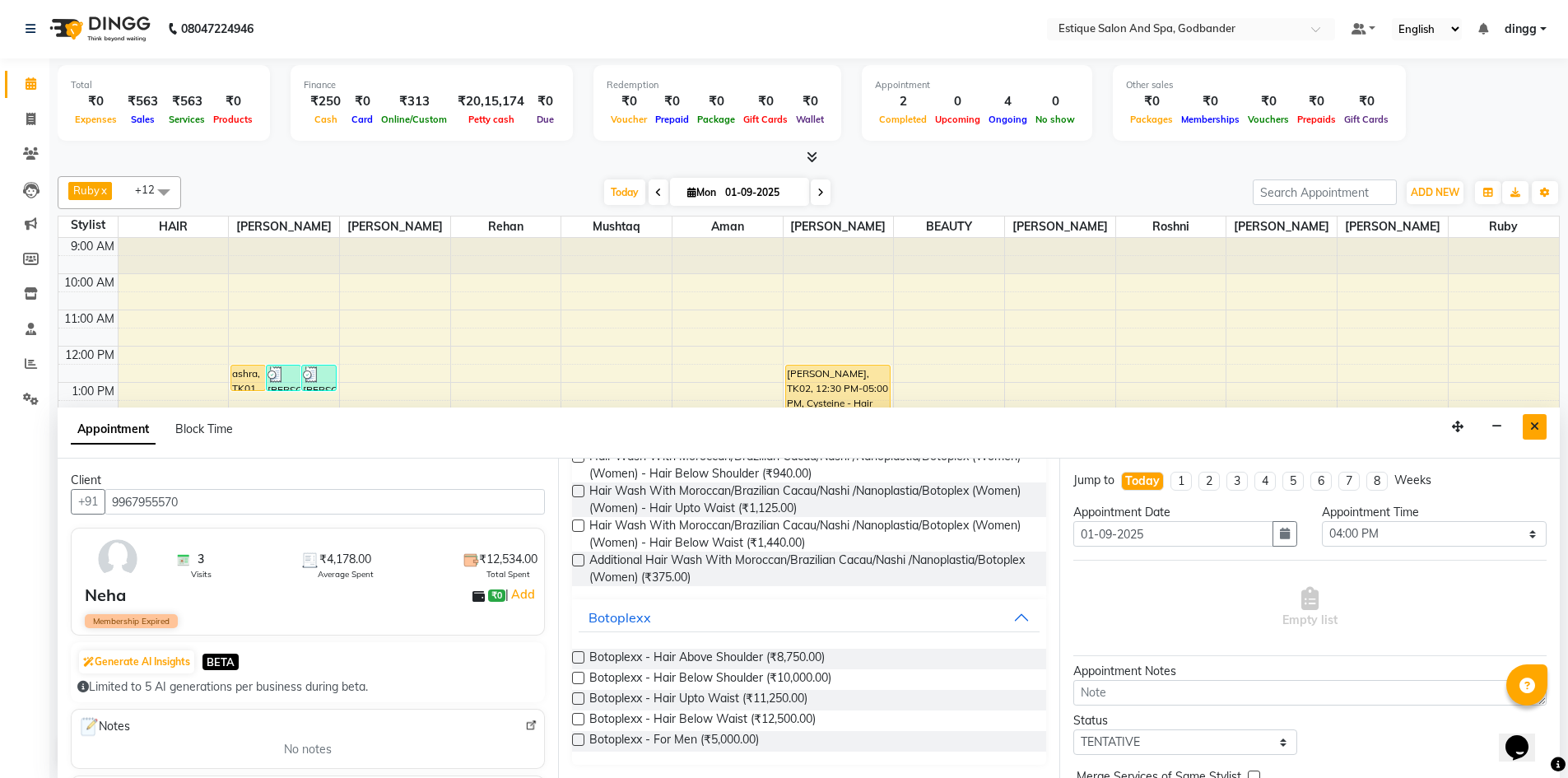
click at [1530, 425] on icon "Close" at bounding box center [1534, 426] width 9 height 12
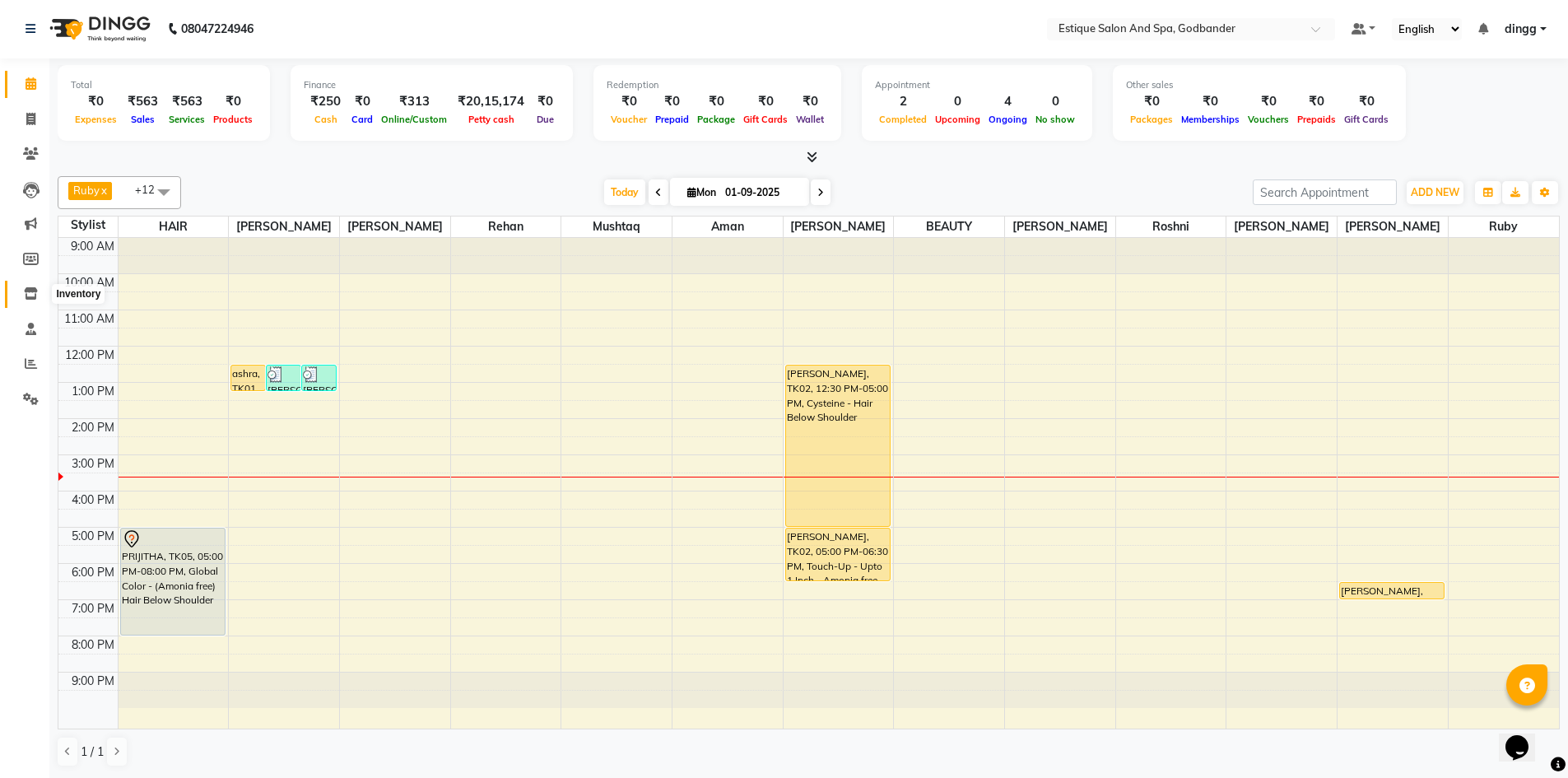
click at [27, 293] on icon at bounding box center [31, 293] width 14 height 12
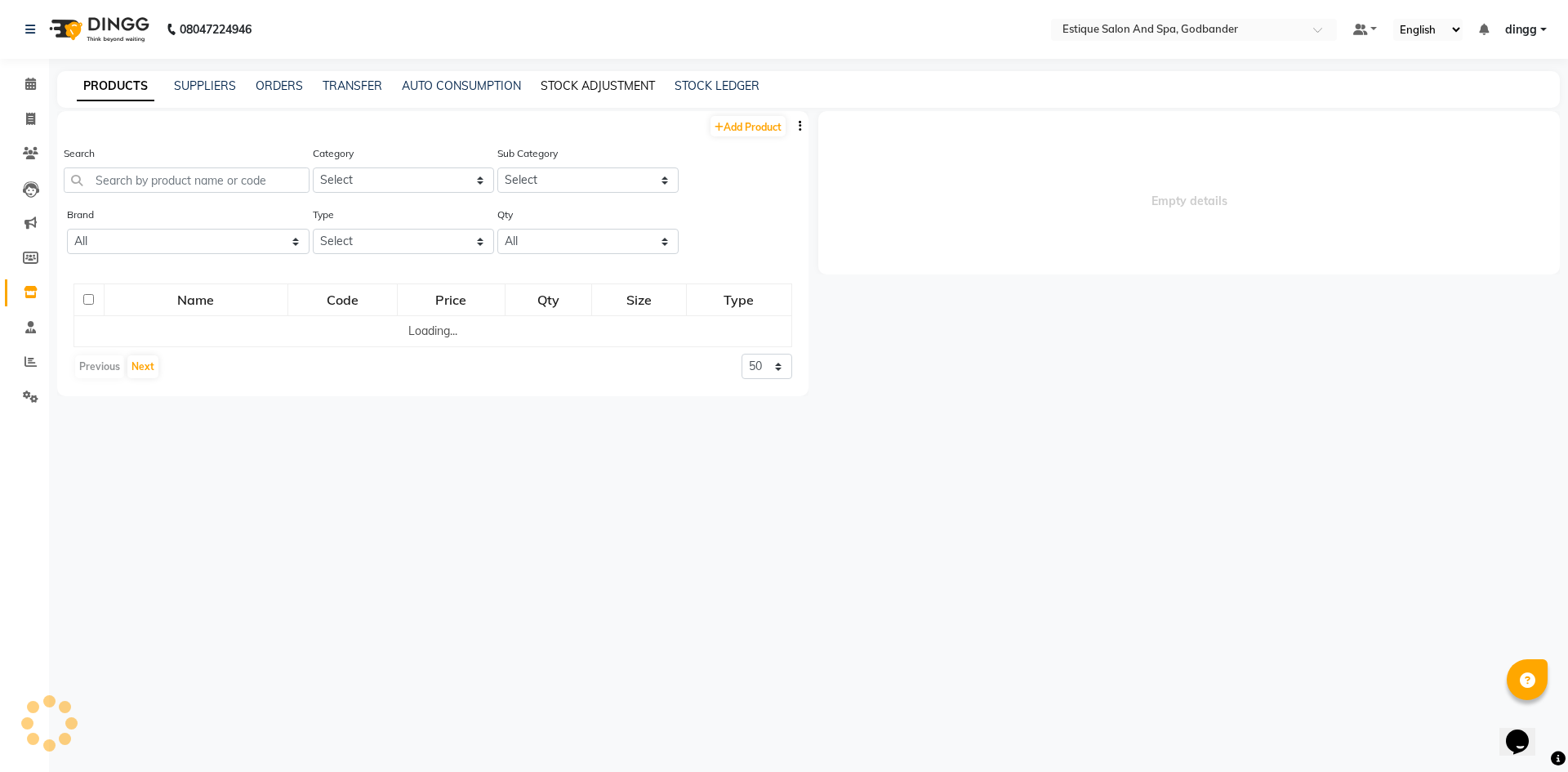
select select
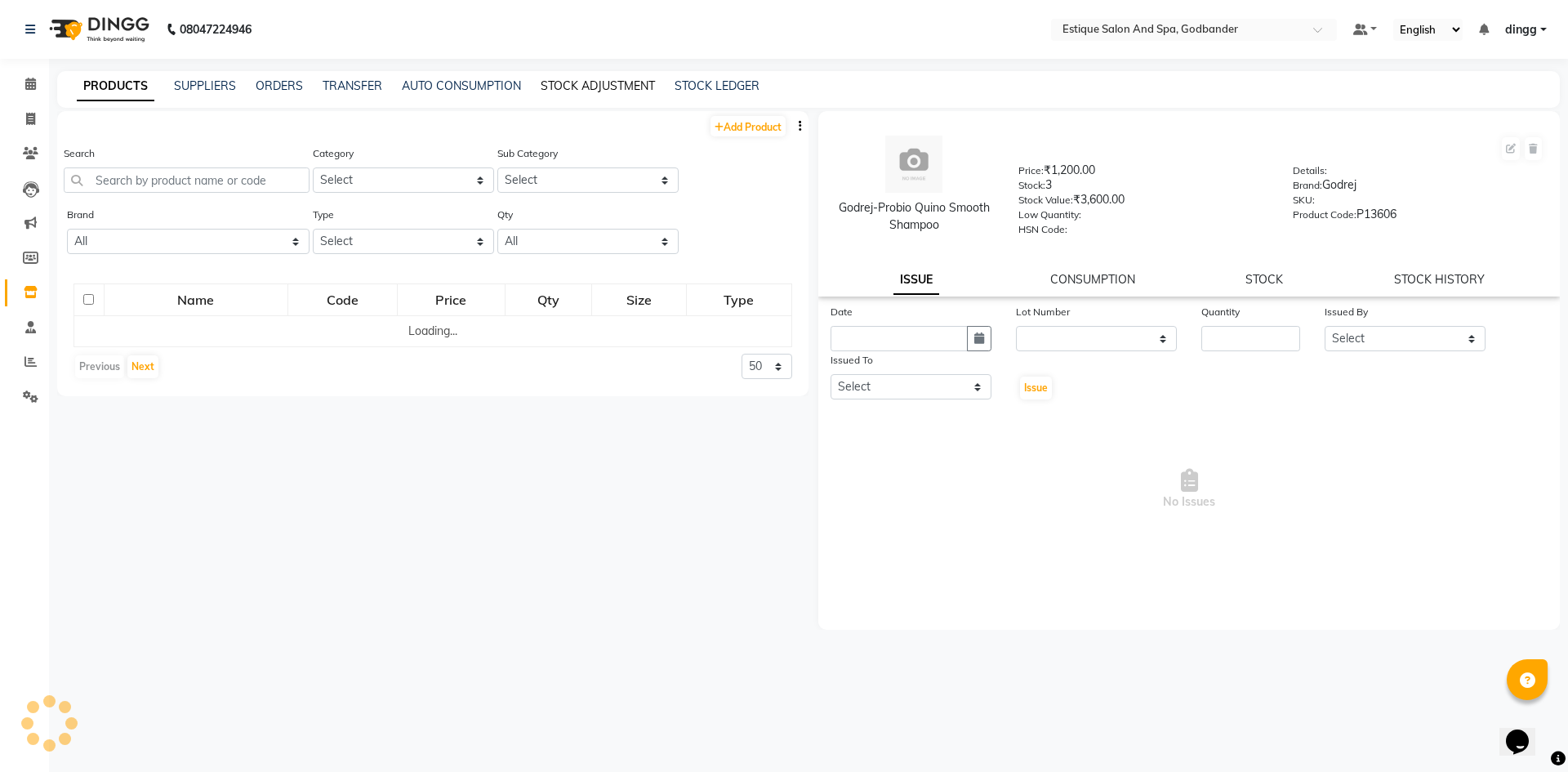
click at [604, 92] on link "STOCK ADJUSTMENT" at bounding box center [597, 86] width 114 height 15
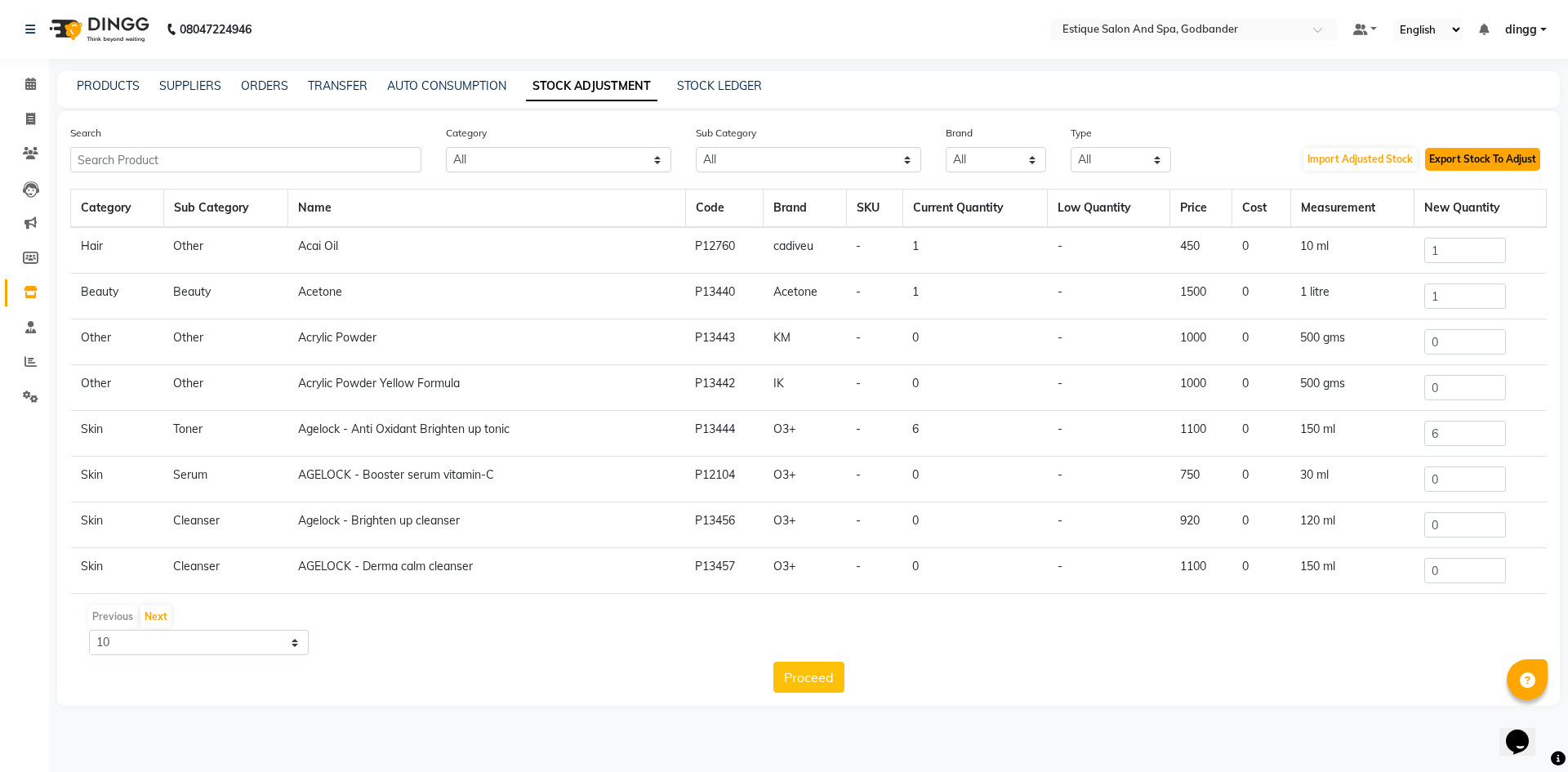
click at [1456, 159] on button "Export Stock To Adjust" at bounding box center [1482, 159] width 115 height 23
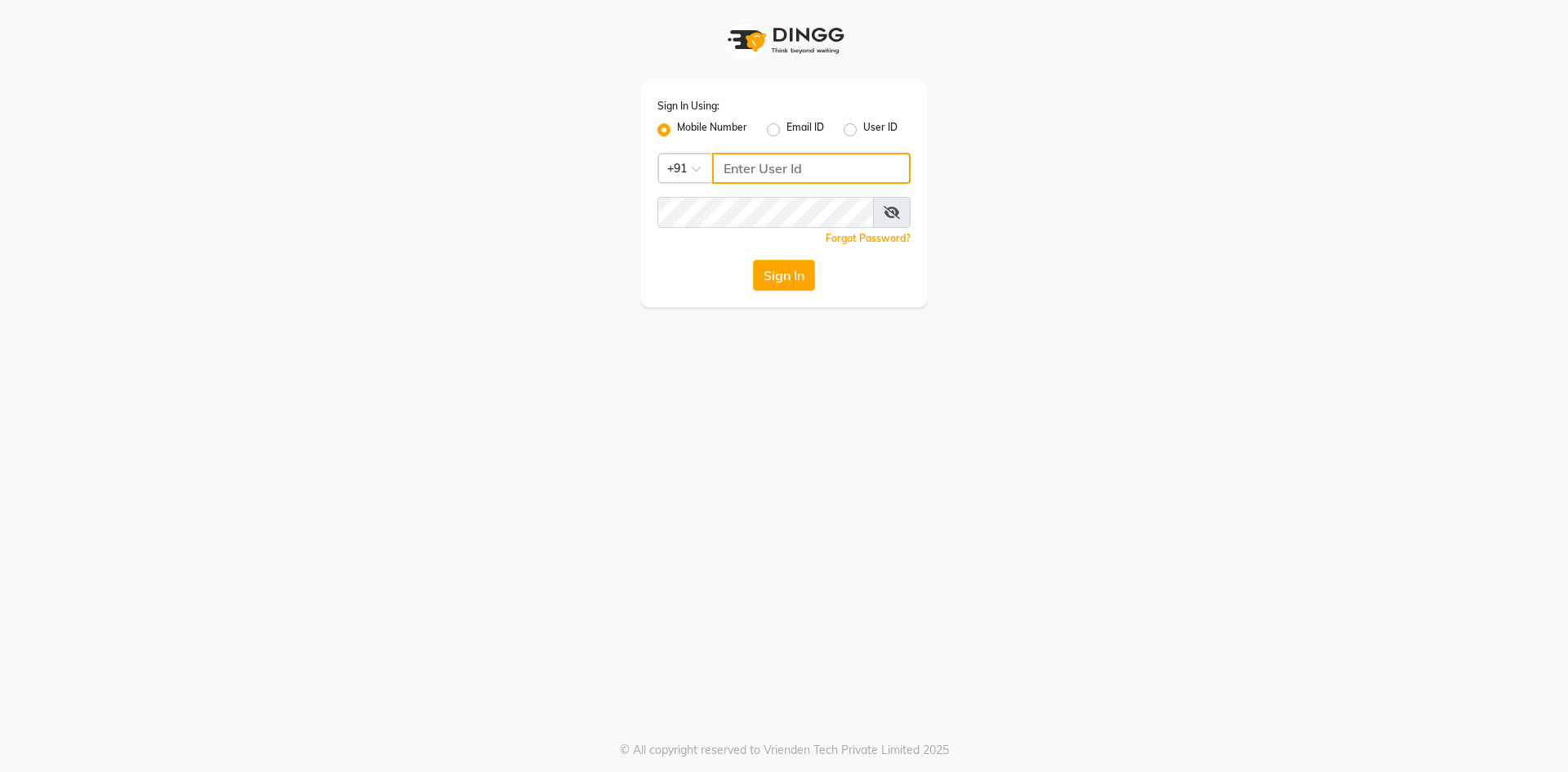
click at [841, 164] on input "Username" at bounding box center [810, 168] width 198 height 31
drag, startPoint x: 825, startPoint y: 166, endPoint x: 641, endPoint y: 189, distance: 185.4
click at [641, 189] on div "Sign In Using: Mobile Number Email ID User ID Country Code × [PHONE_NUMBER] Rem…" at bounding box center [784, 194] width 286 height 227
type input "7715996111"
click at [793, 284] on button "Sign In" at bounding box center [784, 274] width 62 height 31
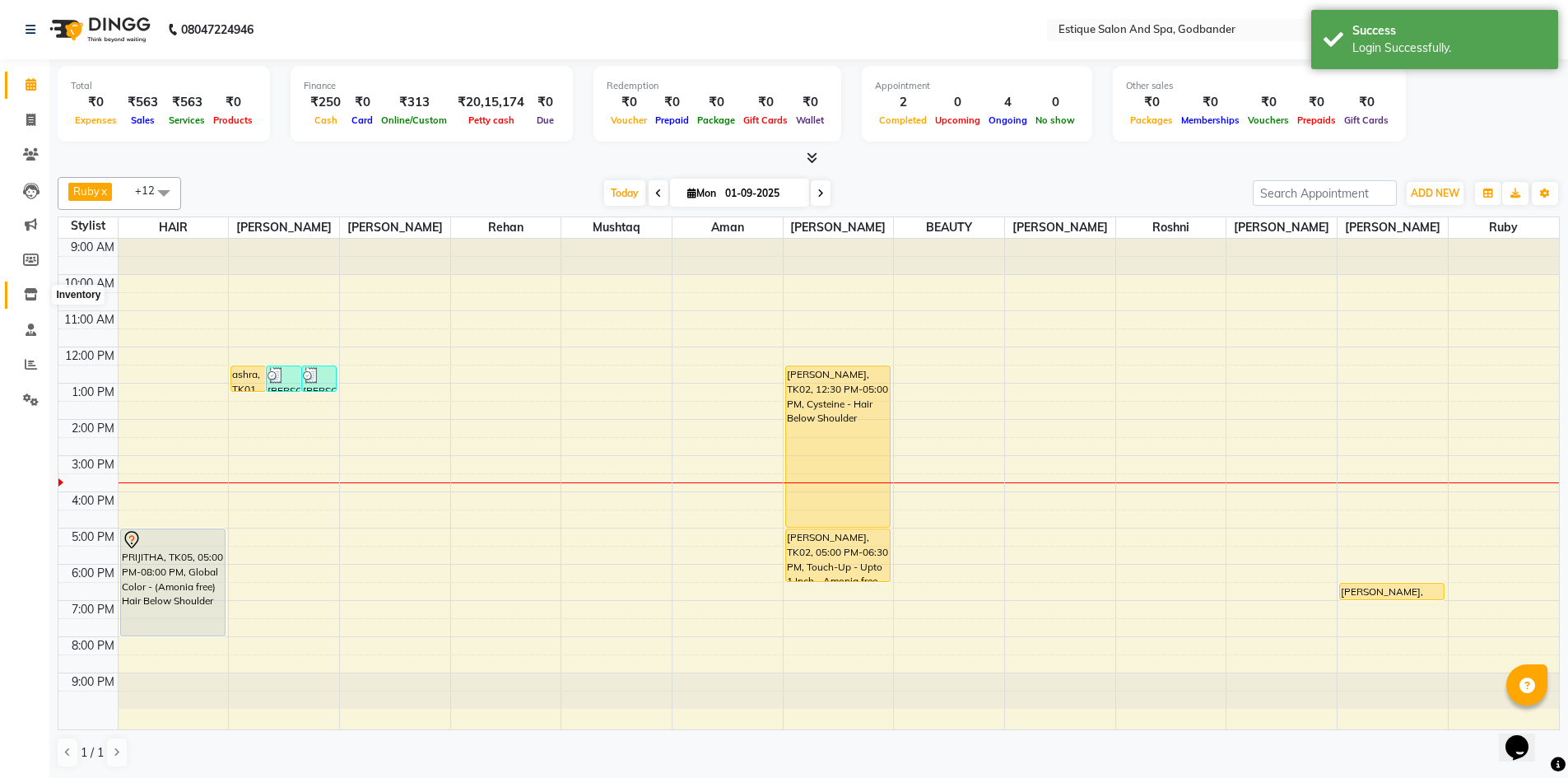
click at [38, 292] on span at bounding box center [31, 295] width 29 height 19
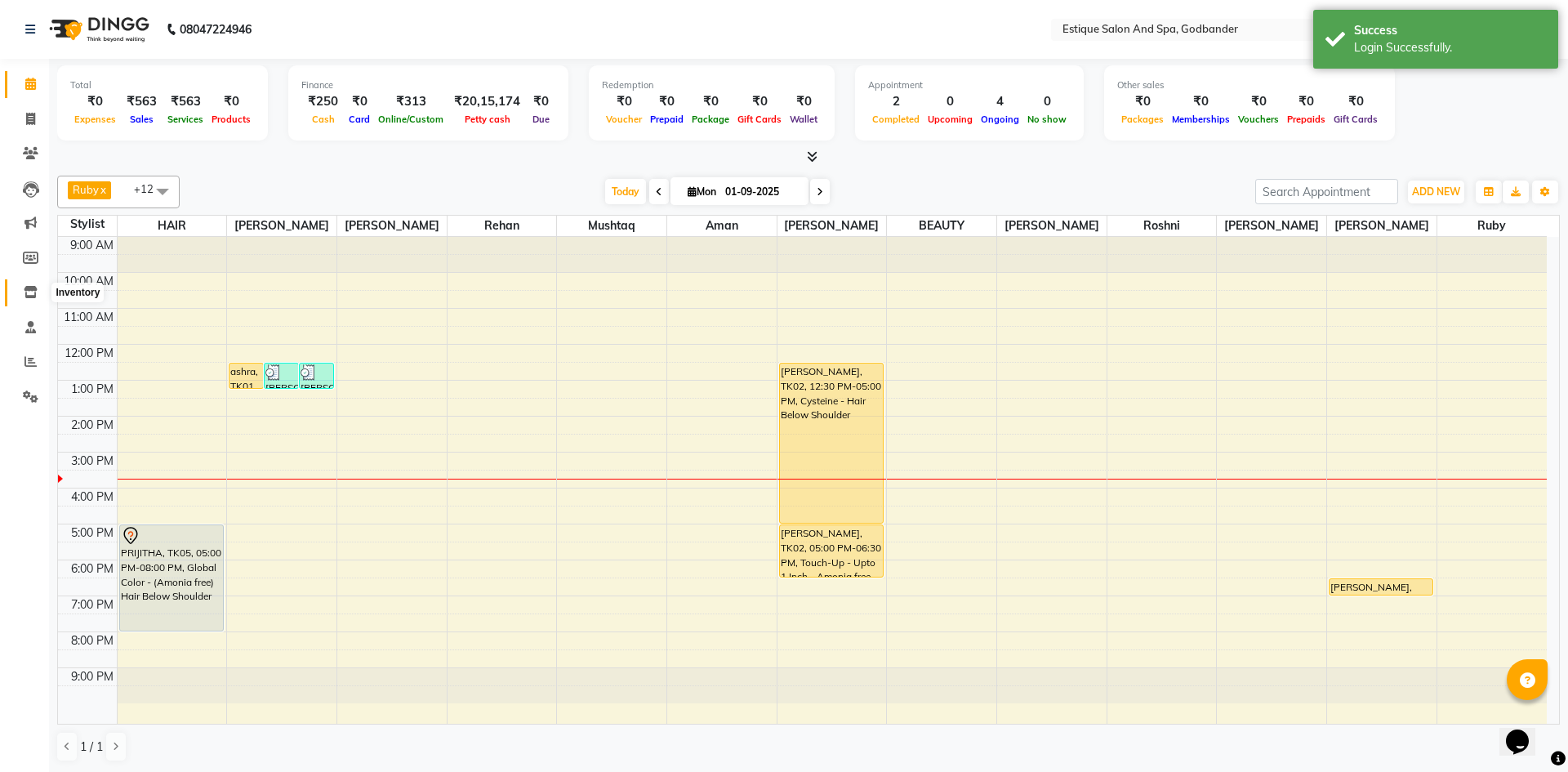
select select
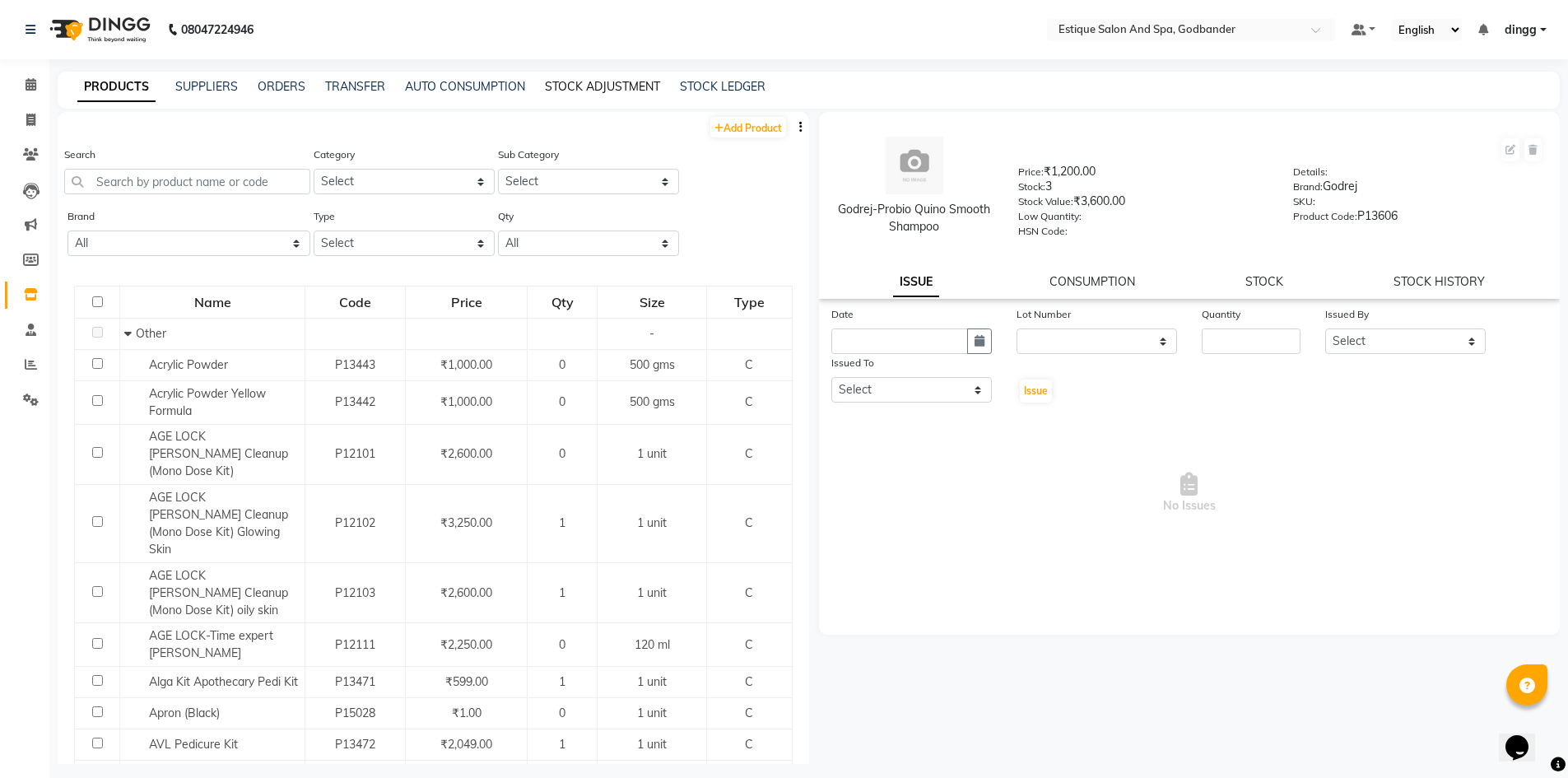
click at [568, 84] on link "STOCK ADJUSTMENT" at bounding box center [602, 86] width 115 height 15
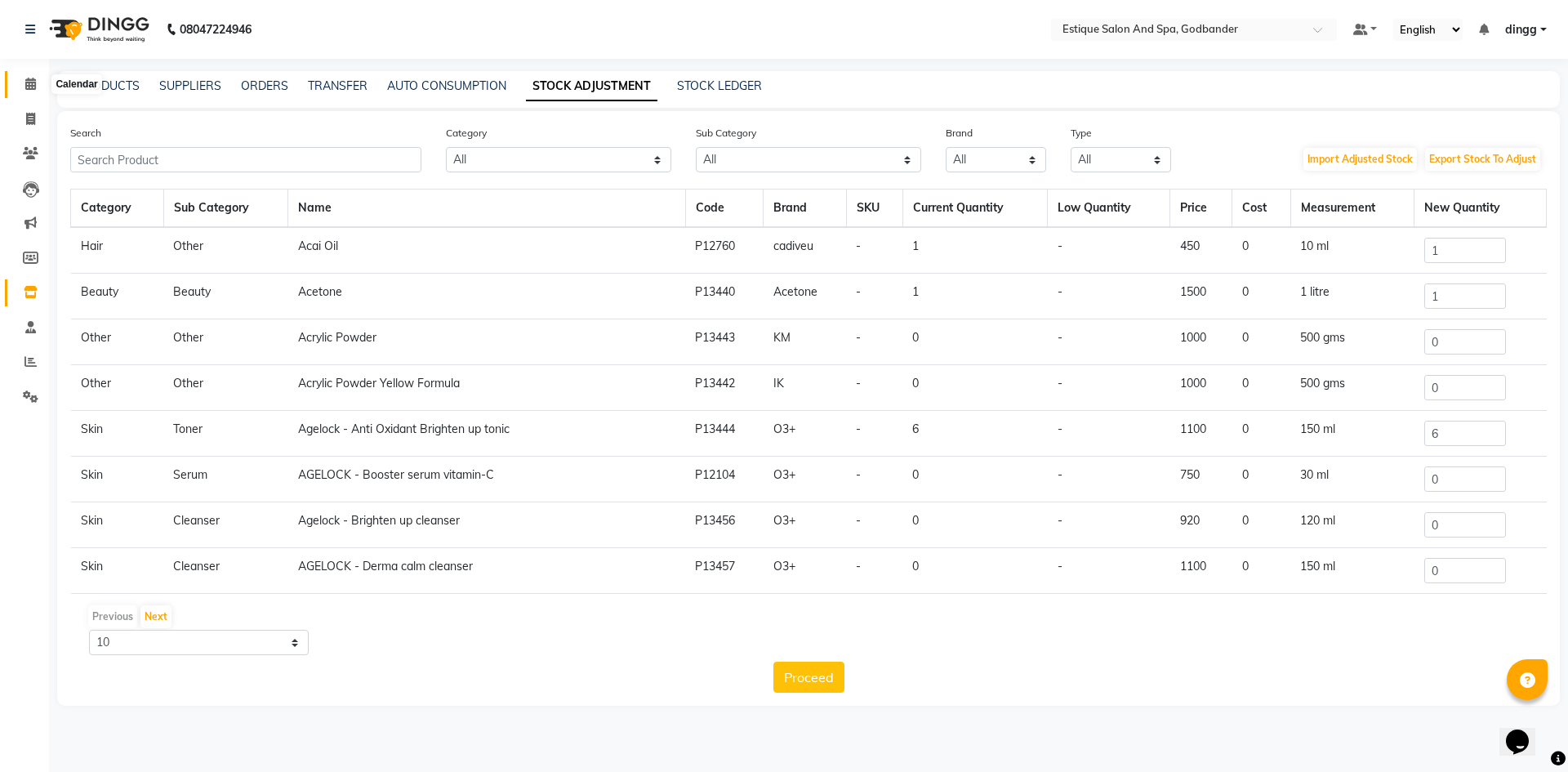
click at [37, 85] on span at bounding box center [31, 84] width 29 height 19
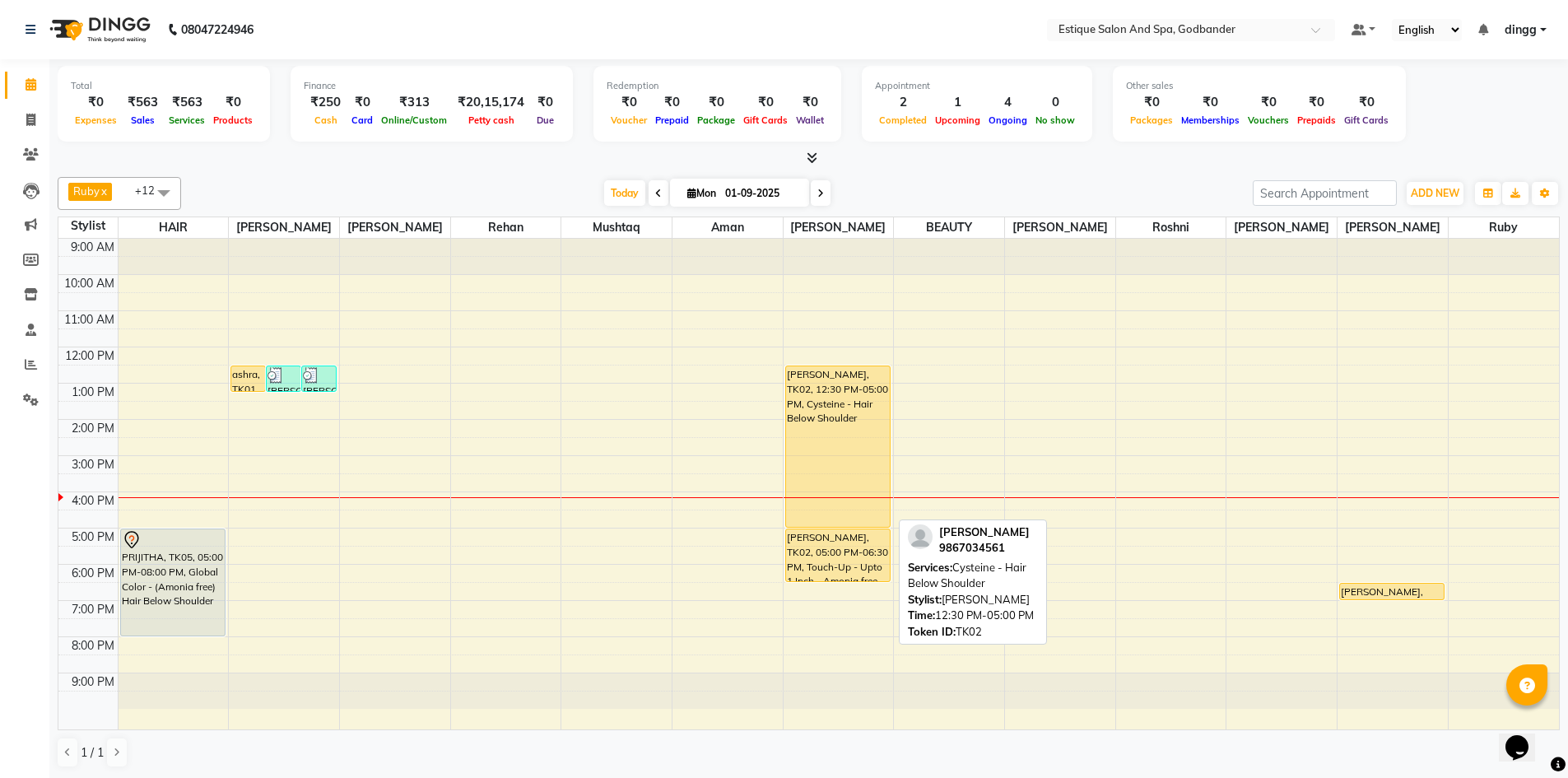
click at [830, 396] on div "[PERSON_NAME], TK02, 12:30 PM-05:00 PM, Cysteine - Hair Below Shoulder" at bounding box center [838, 447] width 103 height 161
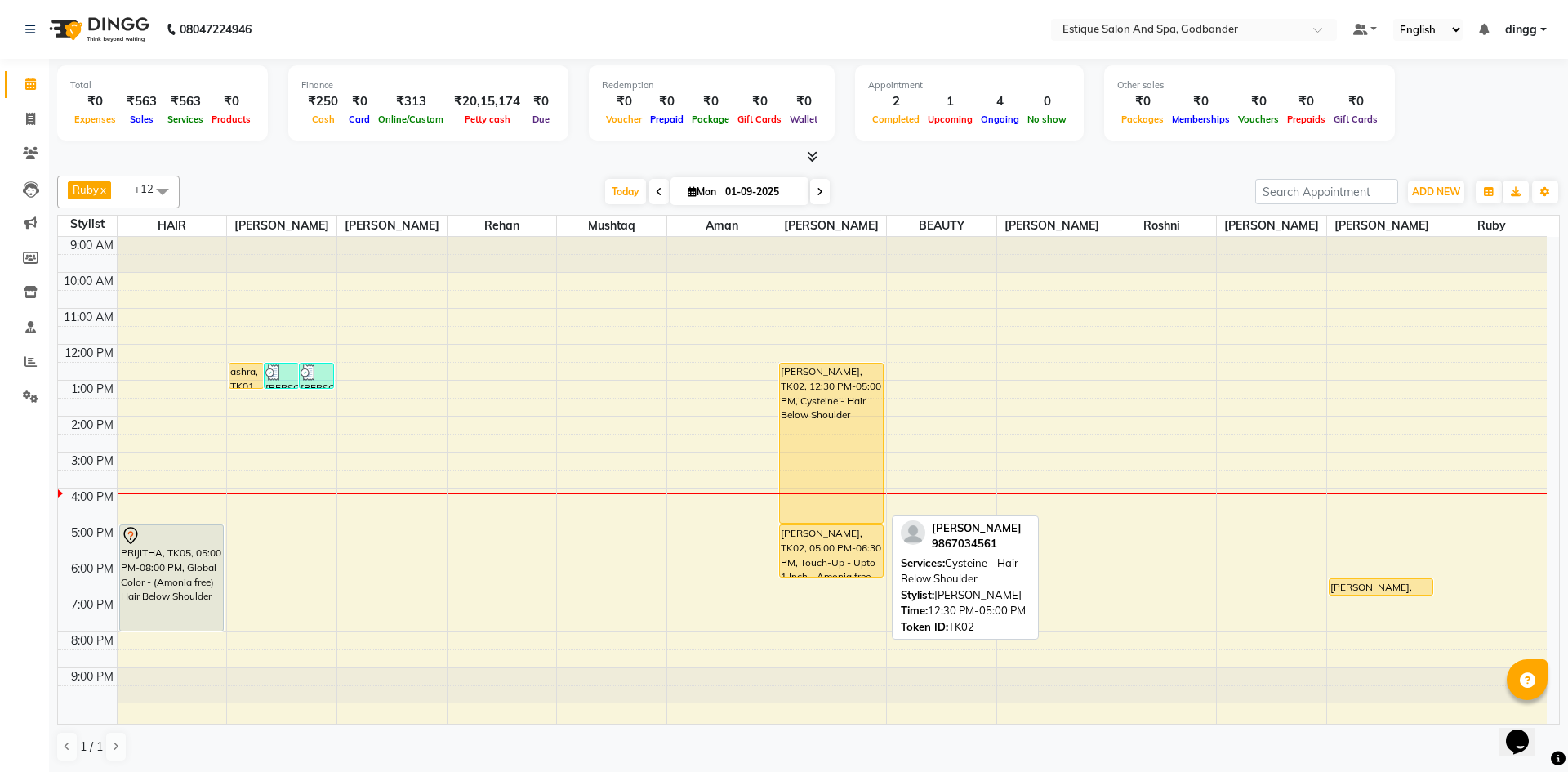
select select "1"
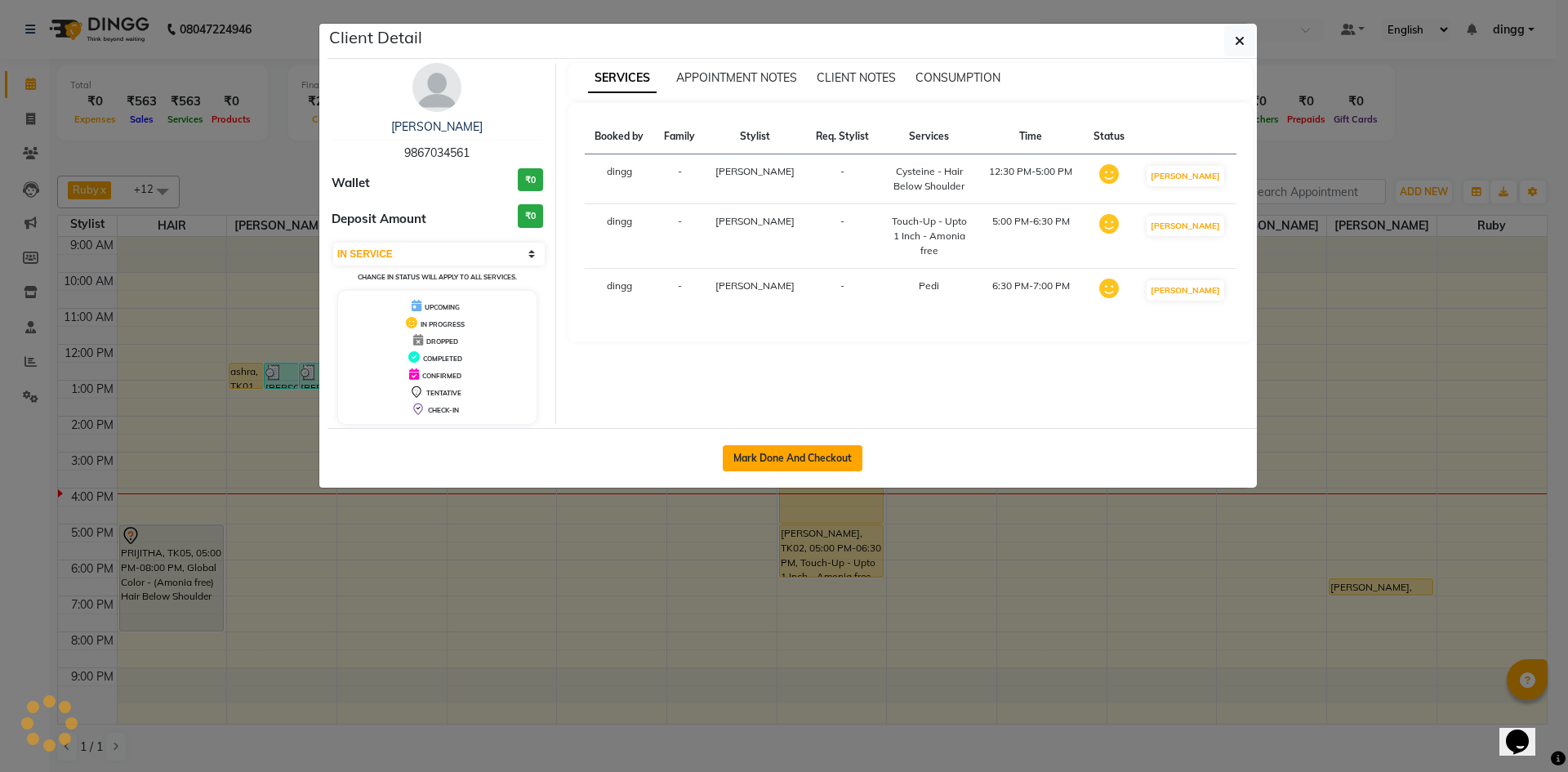
click at [841, 461] on button "Mark Done And Checkout" at bounding box center [792, 458] width 140 height 27
select select "6103"
select select "service"
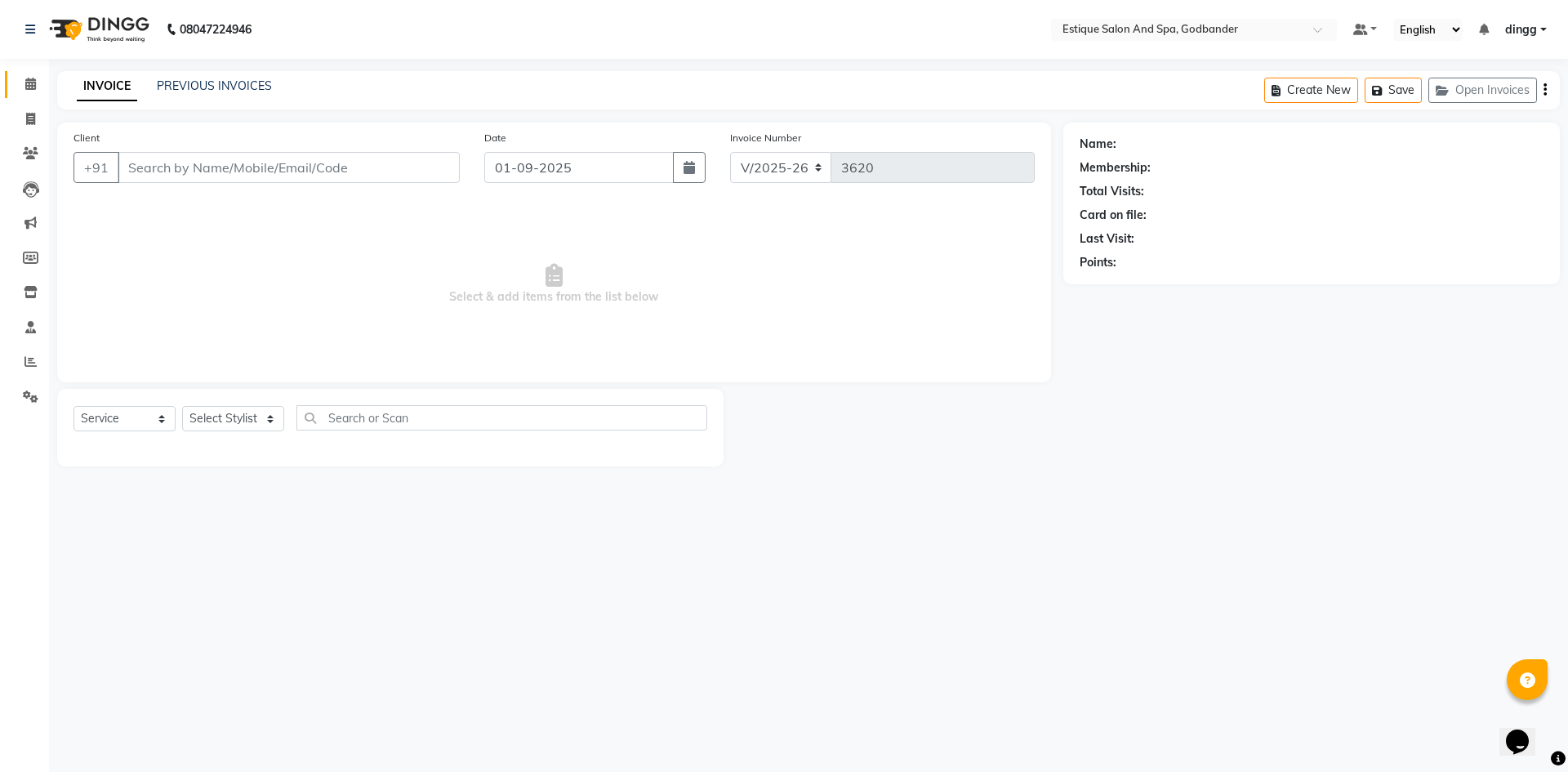
type input "9867034561"
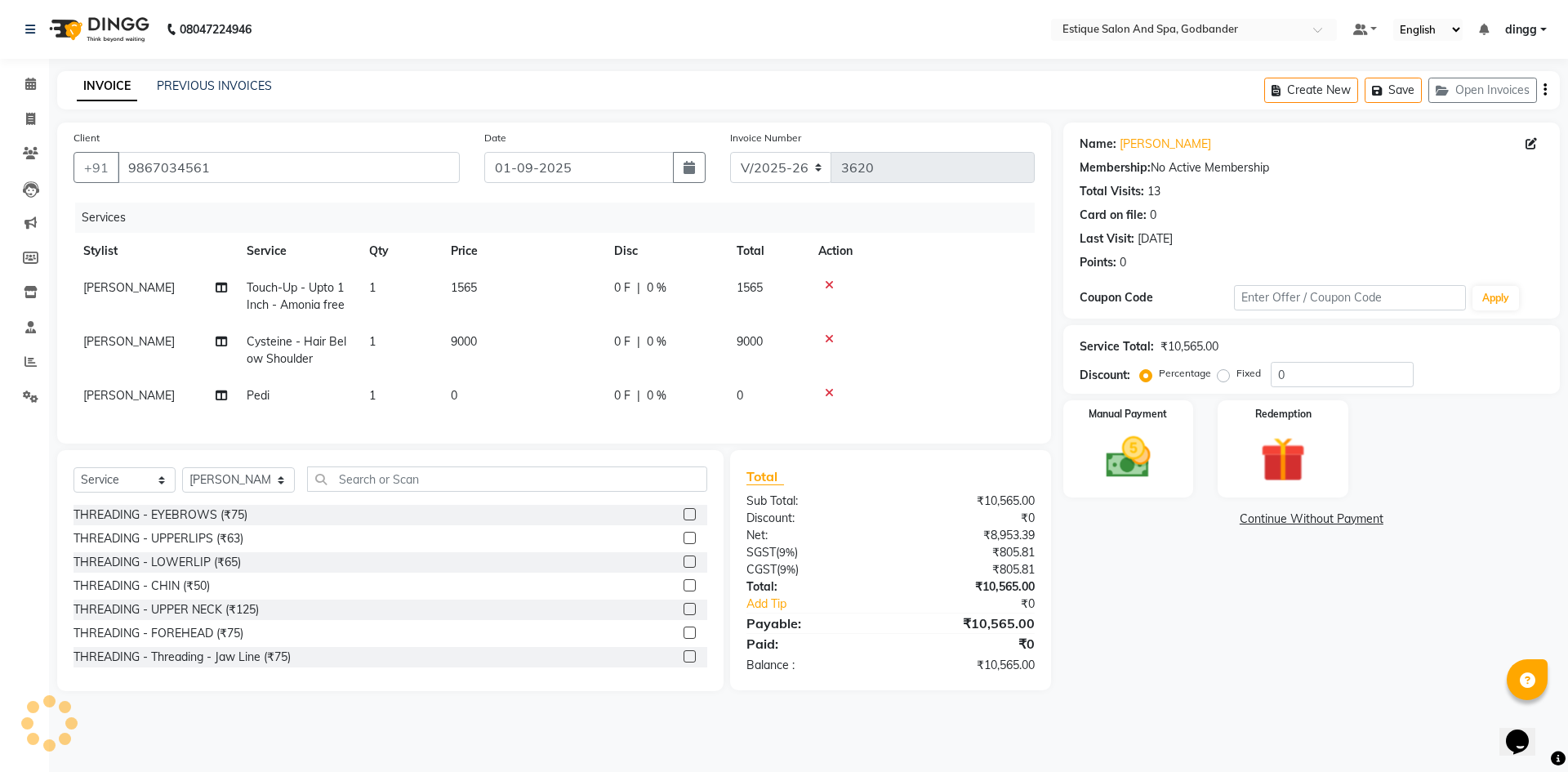
click at [830, 282] on icon at bounding box center [829, 285] width 9 height 12
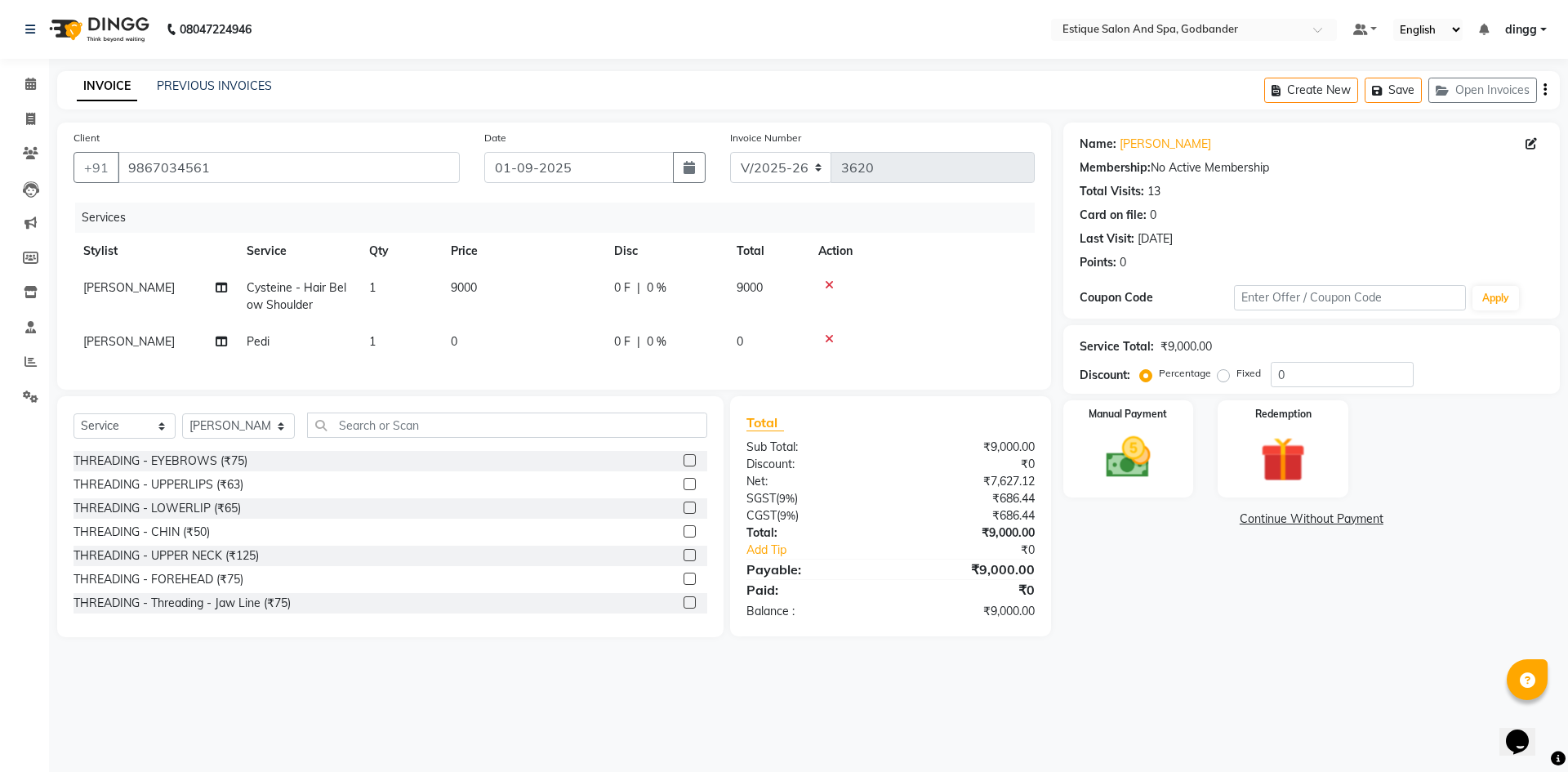
click at [831, 338] on icon at bounding box center [829, 339] width 9 height 12
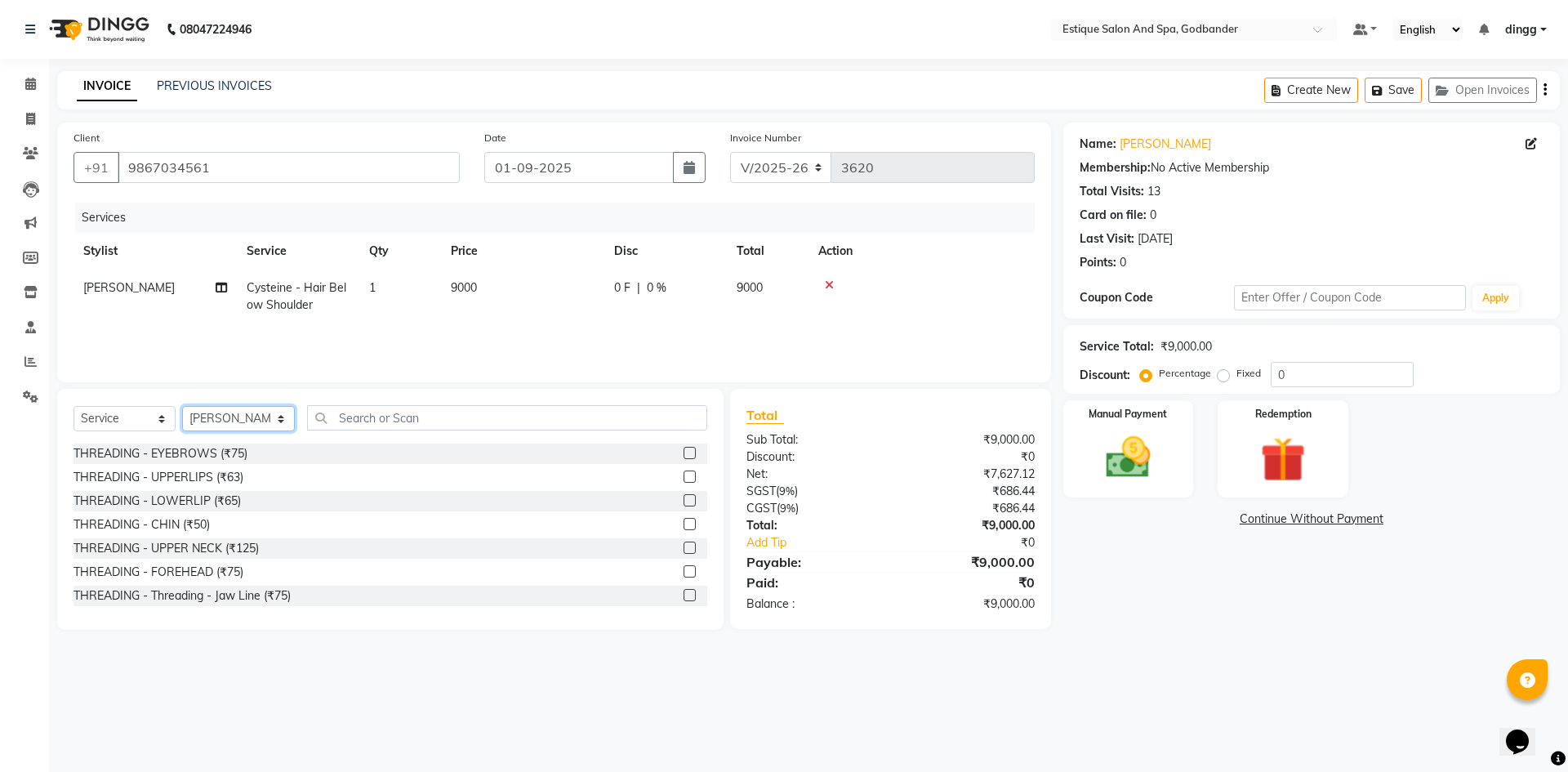
click at [220, 417] on select "Select Stylist Aarti Nails [PERSON_NAME] [PERSON_NAME] Any one Asmi BEAUTY ding…" at bounding box center [239, 419] width 112 height 26
select select "44576"
click at [182, 406] on select "Select Stylist Aarti Nails [PERSON_NAME] [PERSON_NAME] Any one Asmi BEAUTY ding…" at bounding box center [239, 419] width 112 height 26
click at [370, 425] on input "text" at bounding box center [508, 418] width 400 height 26
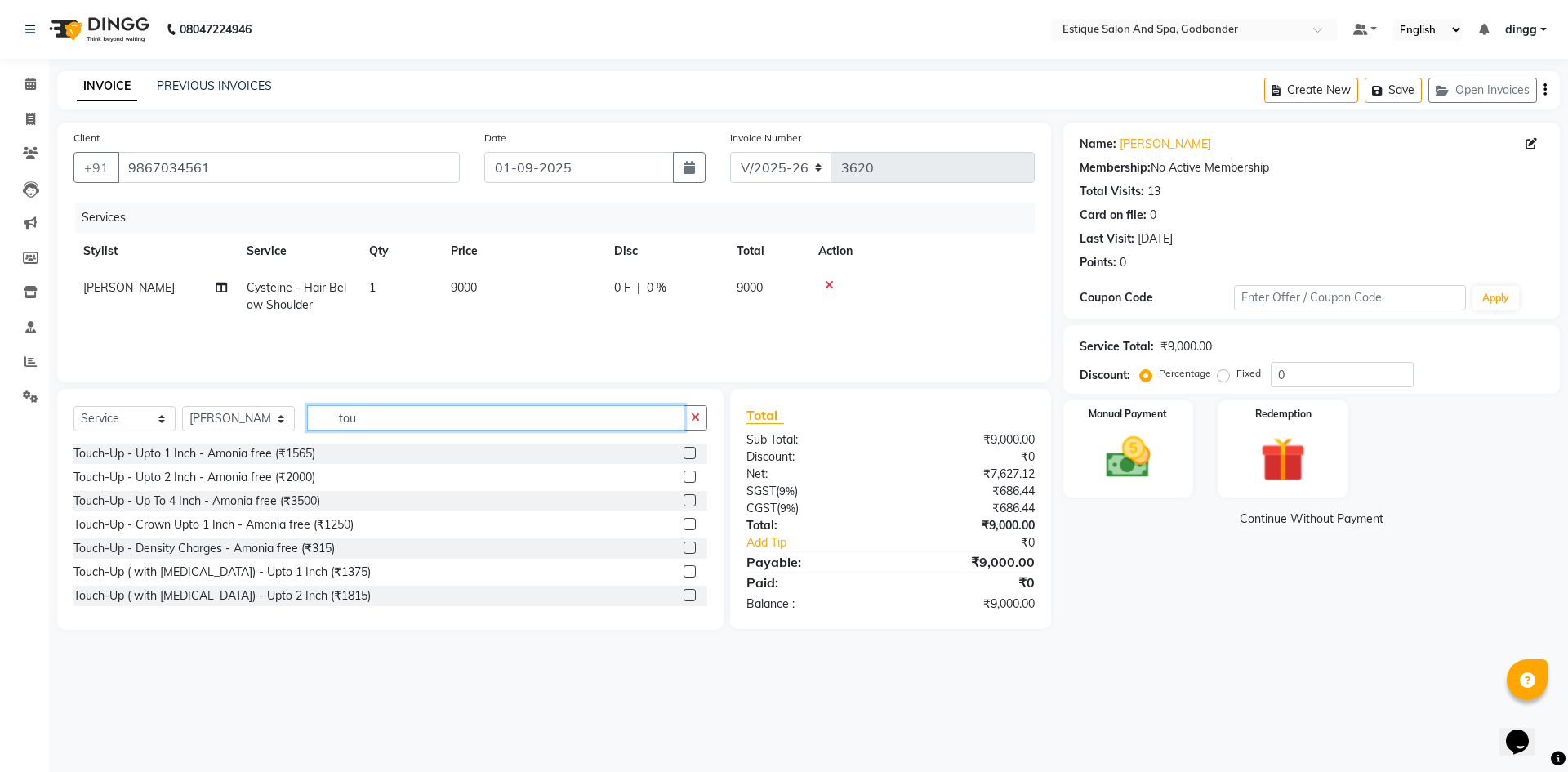
type input "tou"
click at [683, 474] on label at bounding box center [689, 476] width 12 height 12
click at [683, 474] on input "checkbox" at bounding box center [688, 477] width 11 height 11
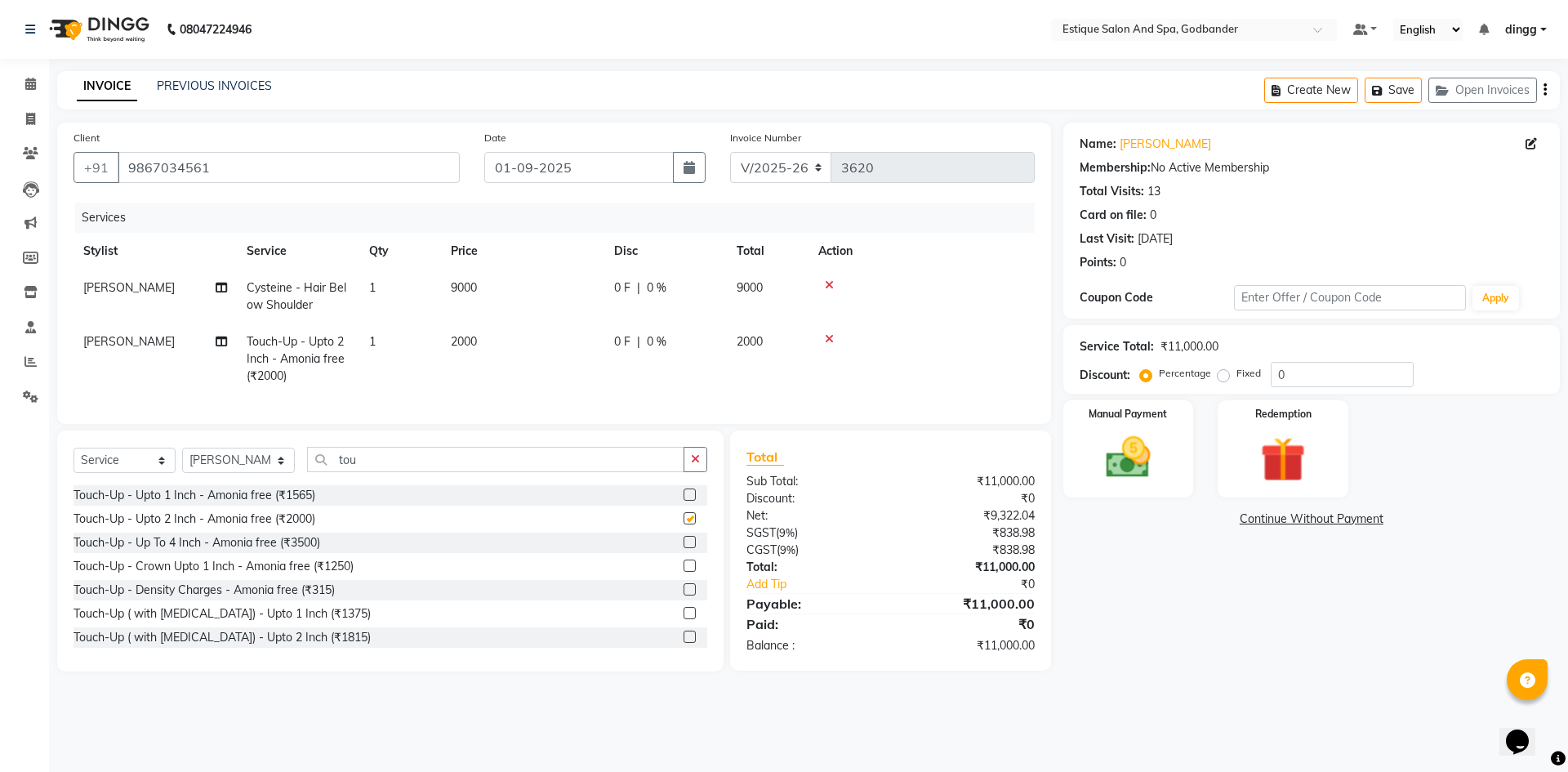
checkbox input "false"
click at [243, 473] on select "Select Stylist Aarti Nails [PERSON_NAME] [PERSON_NAME] Any one Asmi BEAUTY ding…" at bounding box center [239, 460] width 112 height 26
select select "85873"
click at [182, 459] on select "Select Stylist Aarti Nails [PERSON_NAME] [PERSON_NAME] Any one Asmi BEAUTY ding…" at bounding box center [239, 460] width 112 height 26
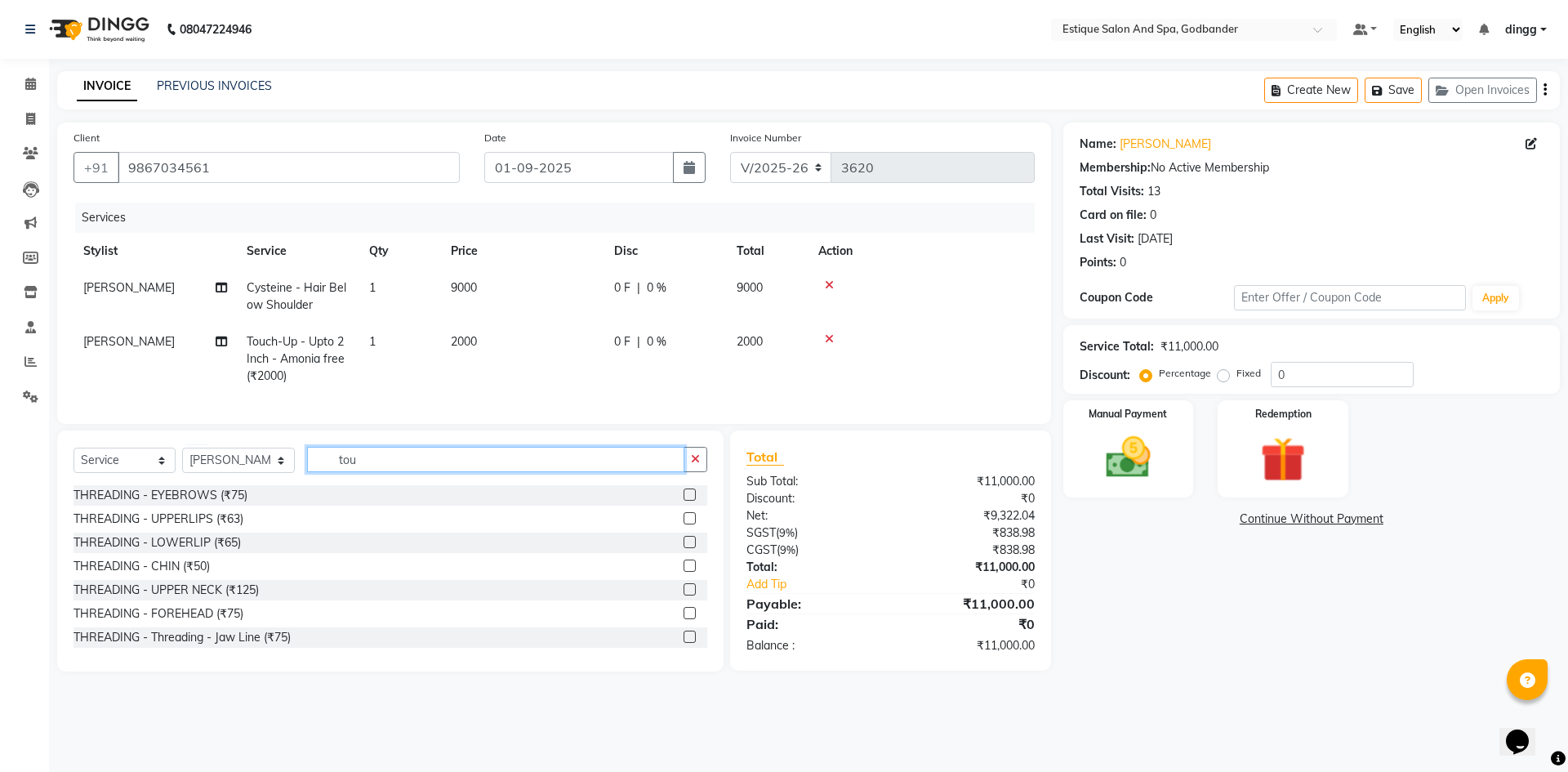
drag, startPoint x: 391, startPoint y: 461, endPoint x: 236, endPoint y: 462, distance: 155.0
click at [236, 462] on div "Select Service Product Membership Package Voucher Prepaid Gift Card Select Styl…" at bounding box center [390, 465] width 634 height 38
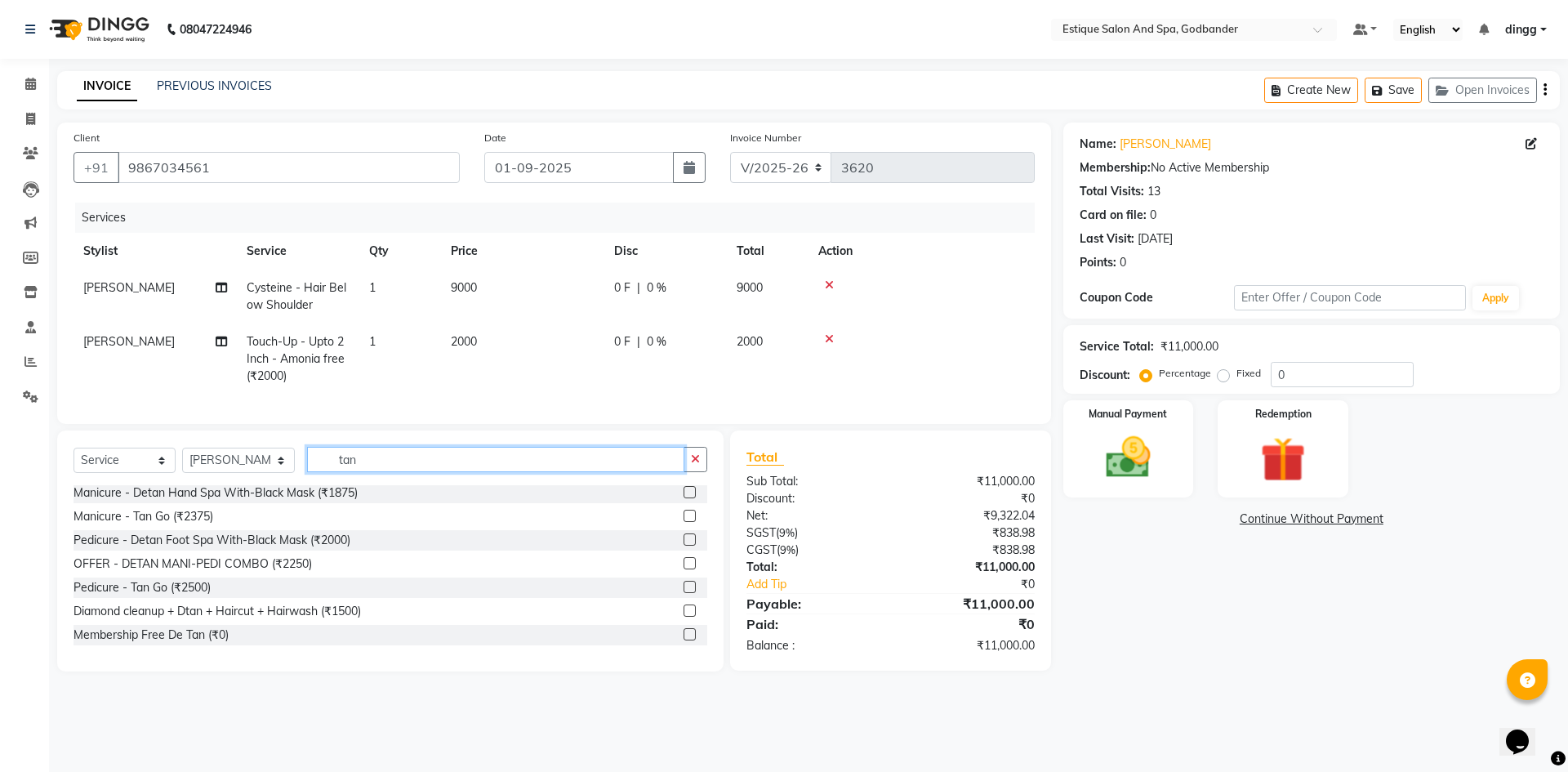
type input "tan"
click at [683, 594] on label at bounding box center [689, 587] width 12 height 12
click at [683, 594] on input "checkbox" at bounding box center [688, 588] width 11 height 11
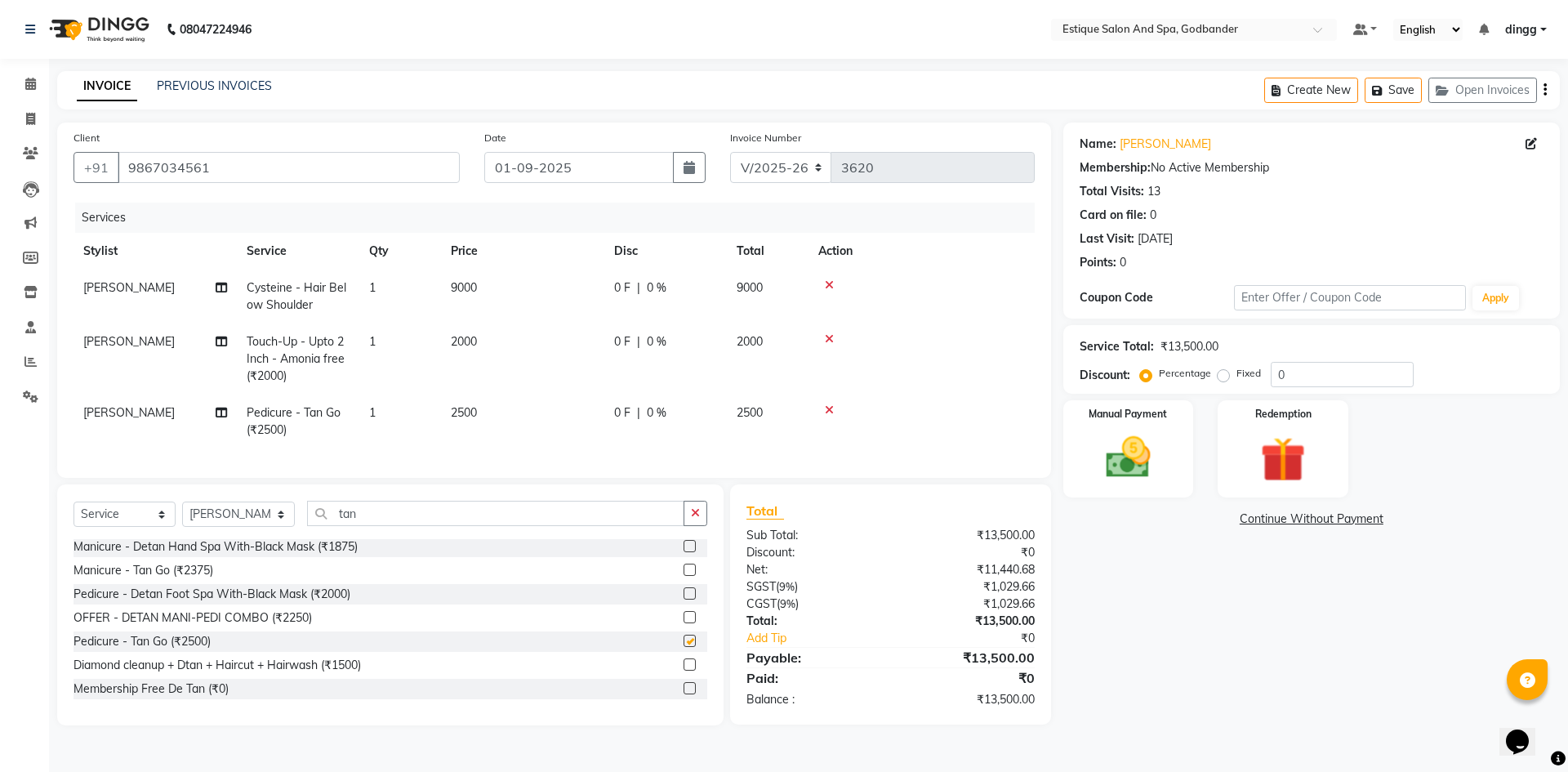
checkbox input "false"
click at [229, 526] on select "Select Stylist Aarti Nails [PERSON_NAME] [PERSON_NAME] Any one Asmi BEAUTY ding…" at bounding box center [239, 515] width 112 height 26
select select "62542"
click at [182, 514] on select "Select Stylist Aarti Nails [PERSON_NAME] [PERSON_NAME] Any one Asmi BEAUTY ding…" at bounding box center [239, 515] width 112 height 26
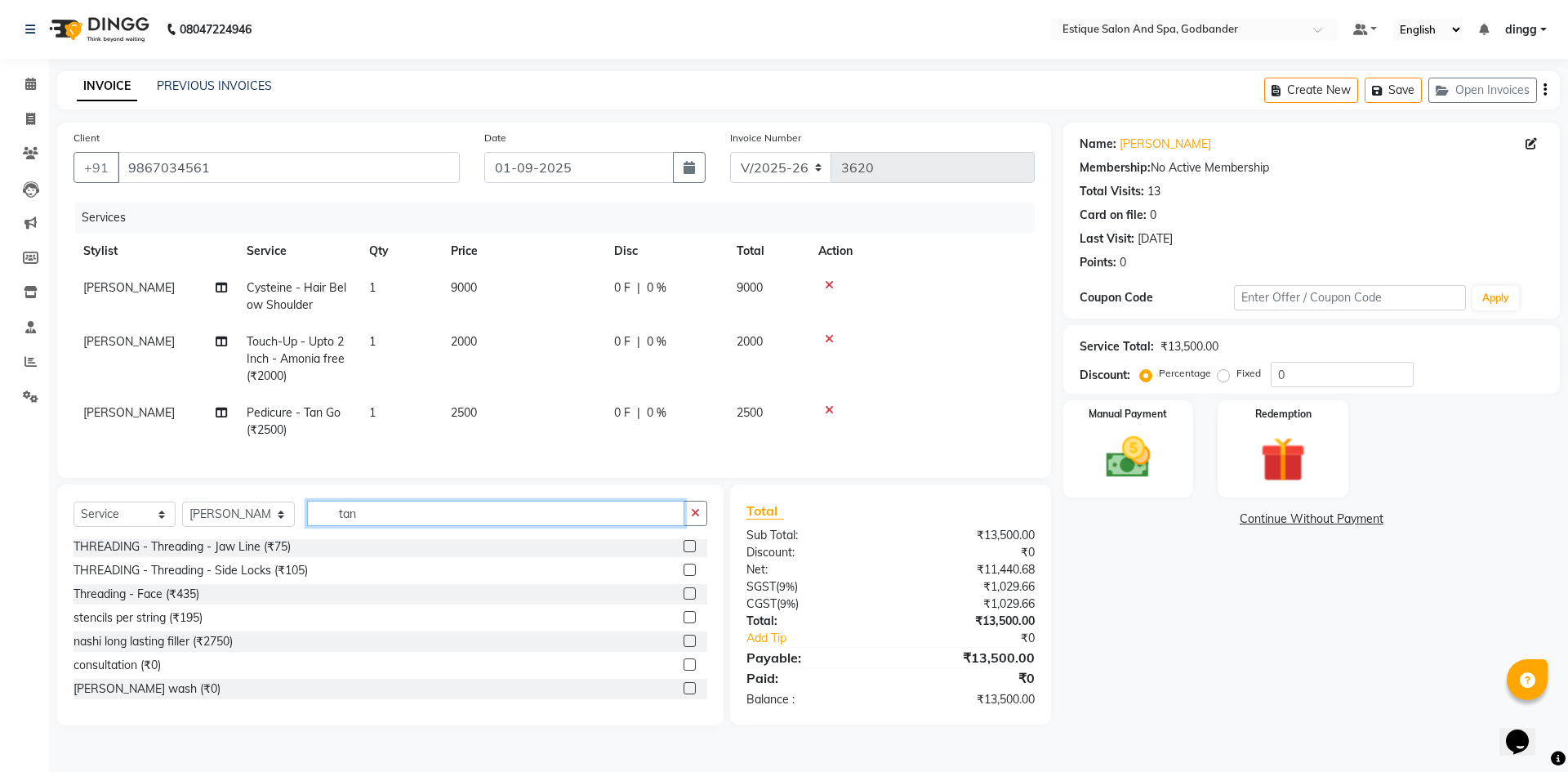
drag, startPoint x: 374, startPoint y: 525, endPoint x: 276, endPoint y: 530, distance: 98.1
click at [276, 530] on div "Select Service Product Membership Package Voucher Prepaid Gift Card Select Styl…" at bounding box center [390, 520] width 634 height 38
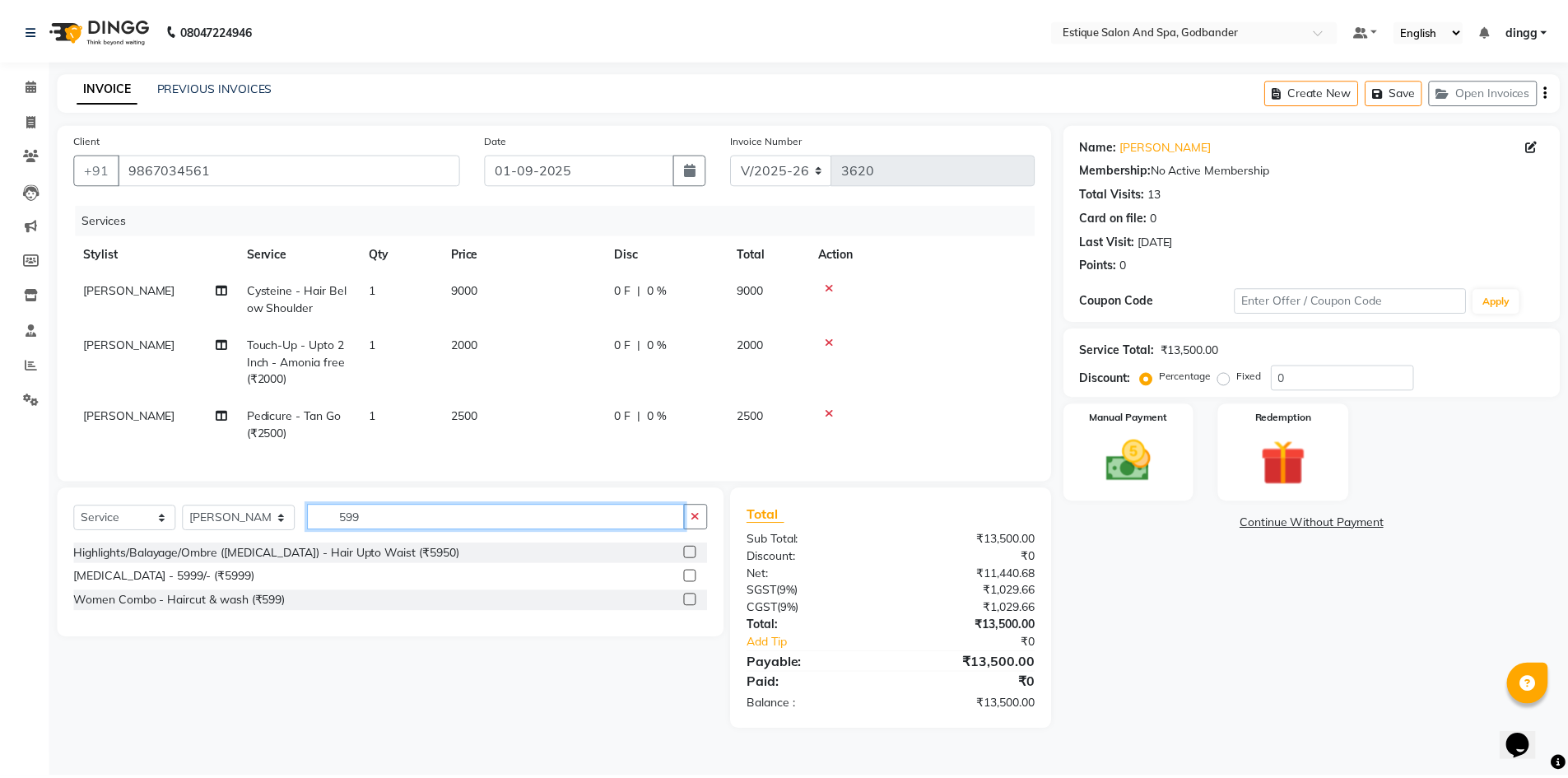
scroll to position [0, 0]
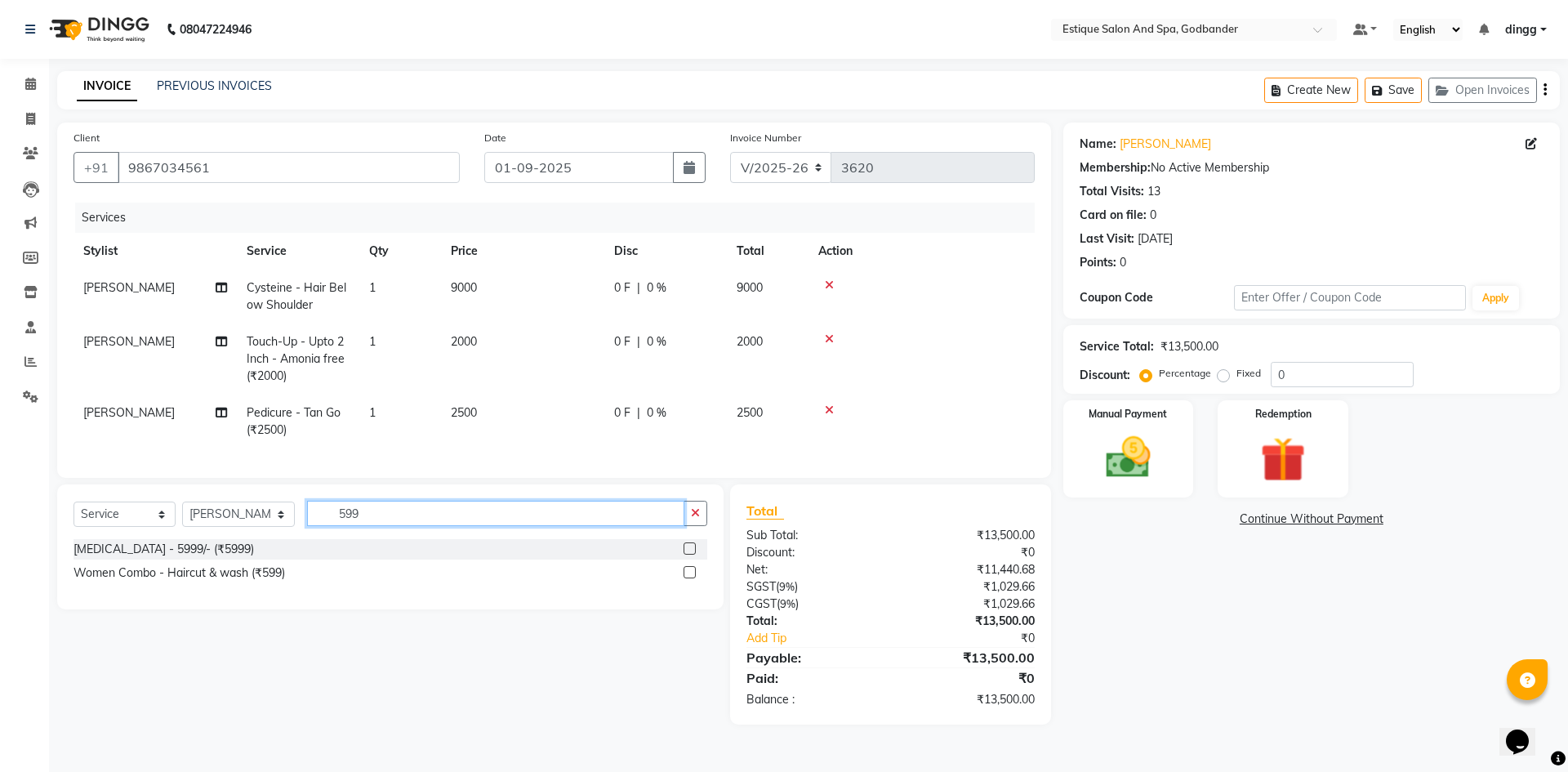
type input "599"
click at [690, 579] on label at bounding box center [689, 572] width 12 height 12
click at [690, 579] on input "checkbox" at bounding box center [688, 573] width 11 height 11
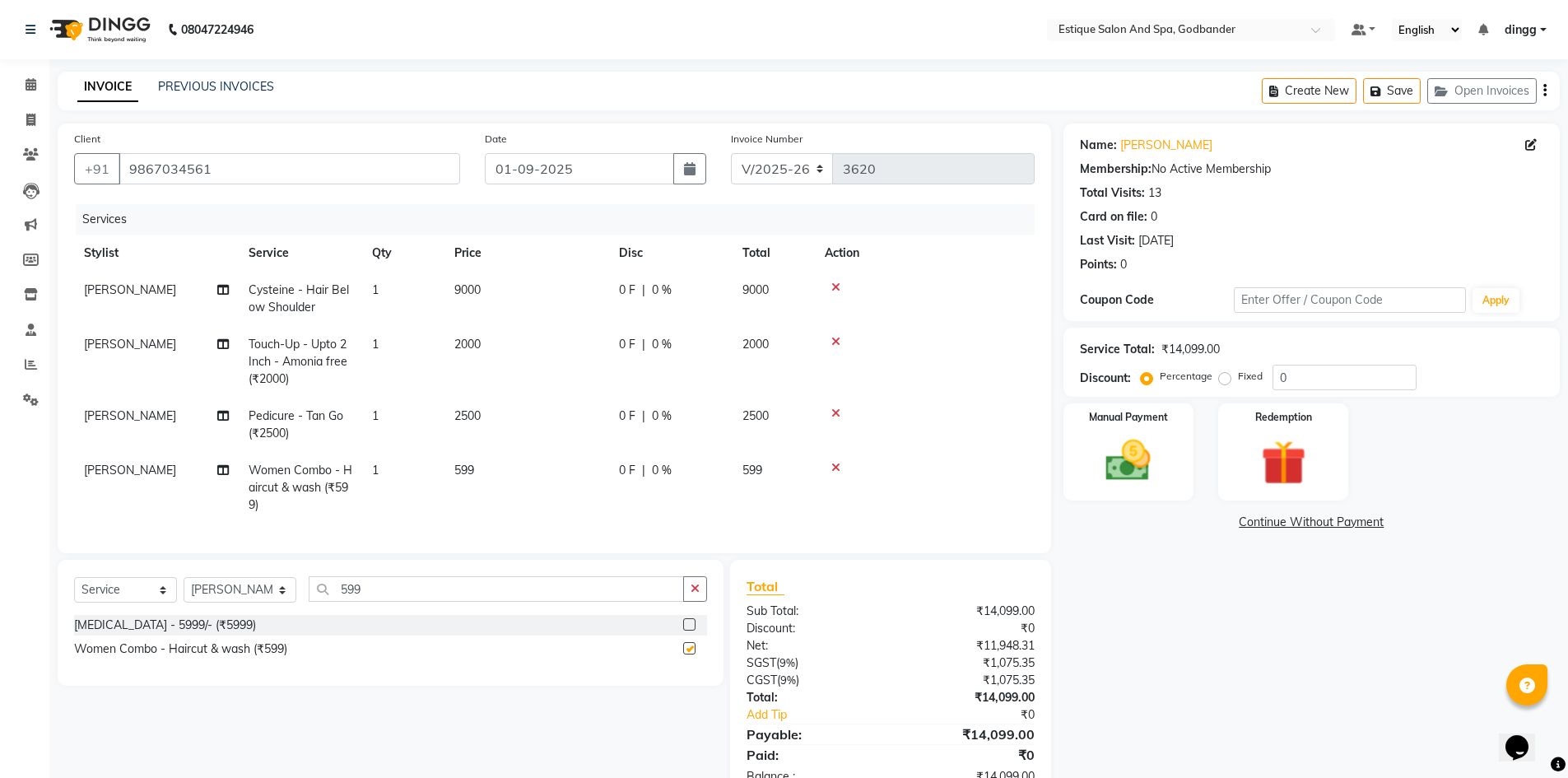
checkbox input "false"
click at [1534, 147] on icon at bounding box center [1531, 145] width 12 height 12
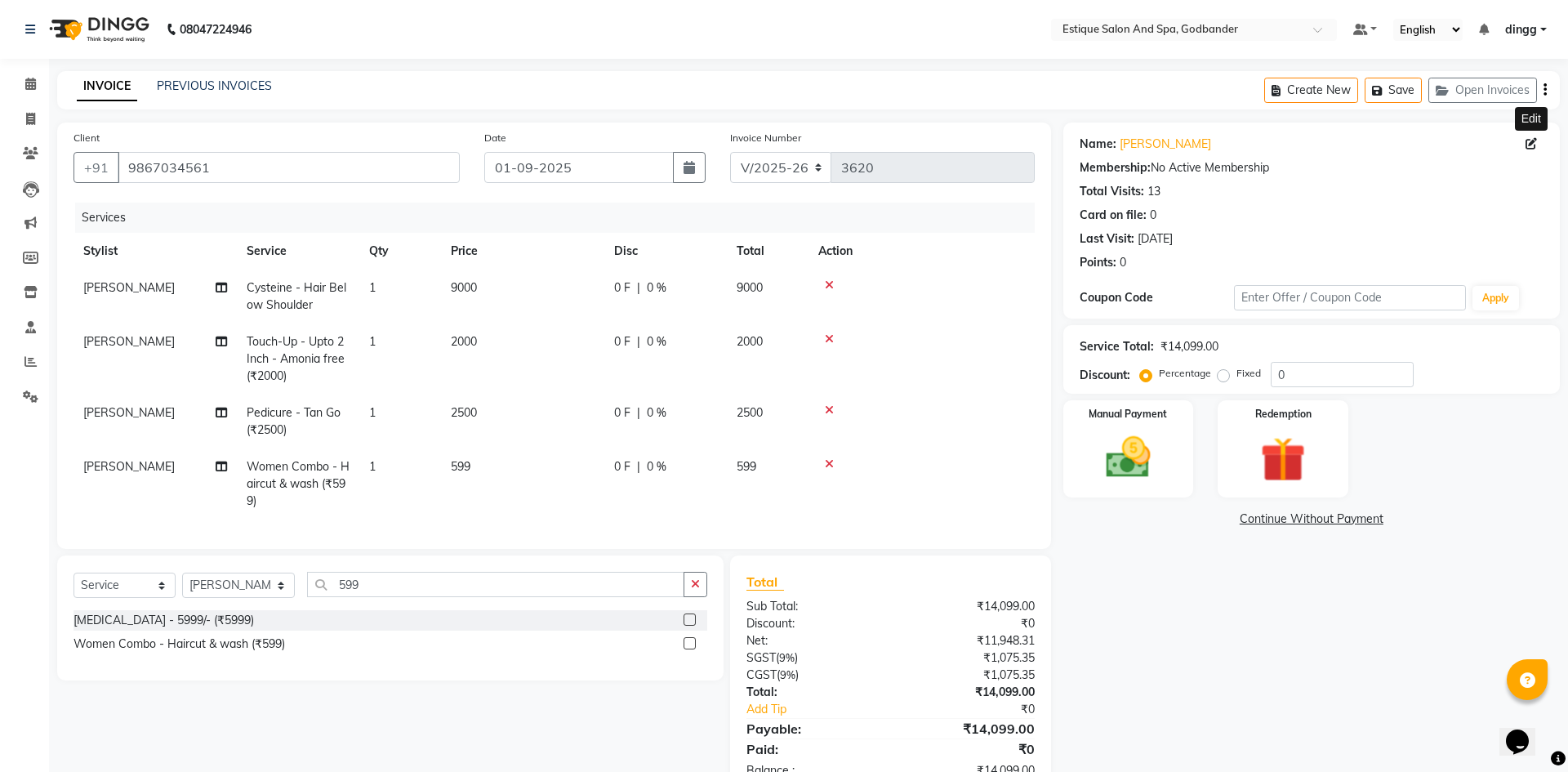
select select "22"
select select "[DEMOGRAPHIC_DATA]"
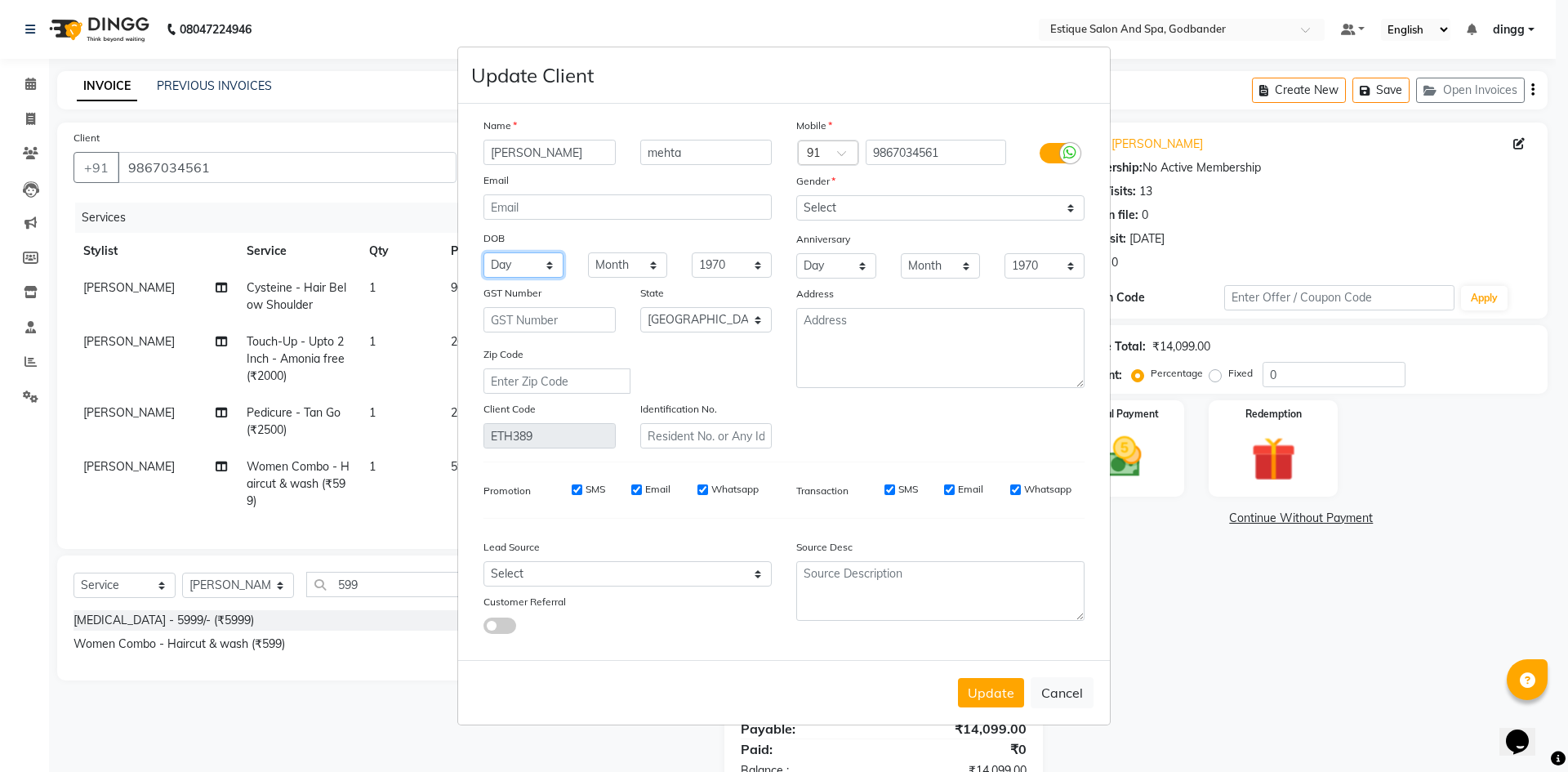
click at [507, 264] on select "Day 01 02 03 04 05 06 07 08 09 10 11 12 13 14 15 16 17 18 19 20 21 22 23 24 25 …" at bounding box center [522, 265] width 80 height 26
select select "05"
click at [483, 252] on select "Day 01 02 03 04 05 06 07 08 09 10 11 12 13 14 15 16 17 18 19 20 21 22 23 24 25 …" at bounding box center [522, 265] width 80 height 26
click at [630, 263] on select "Month January February March April May June July August September October Novem…" at bounding box center [628, 265] width 80 height 26
select select "09"
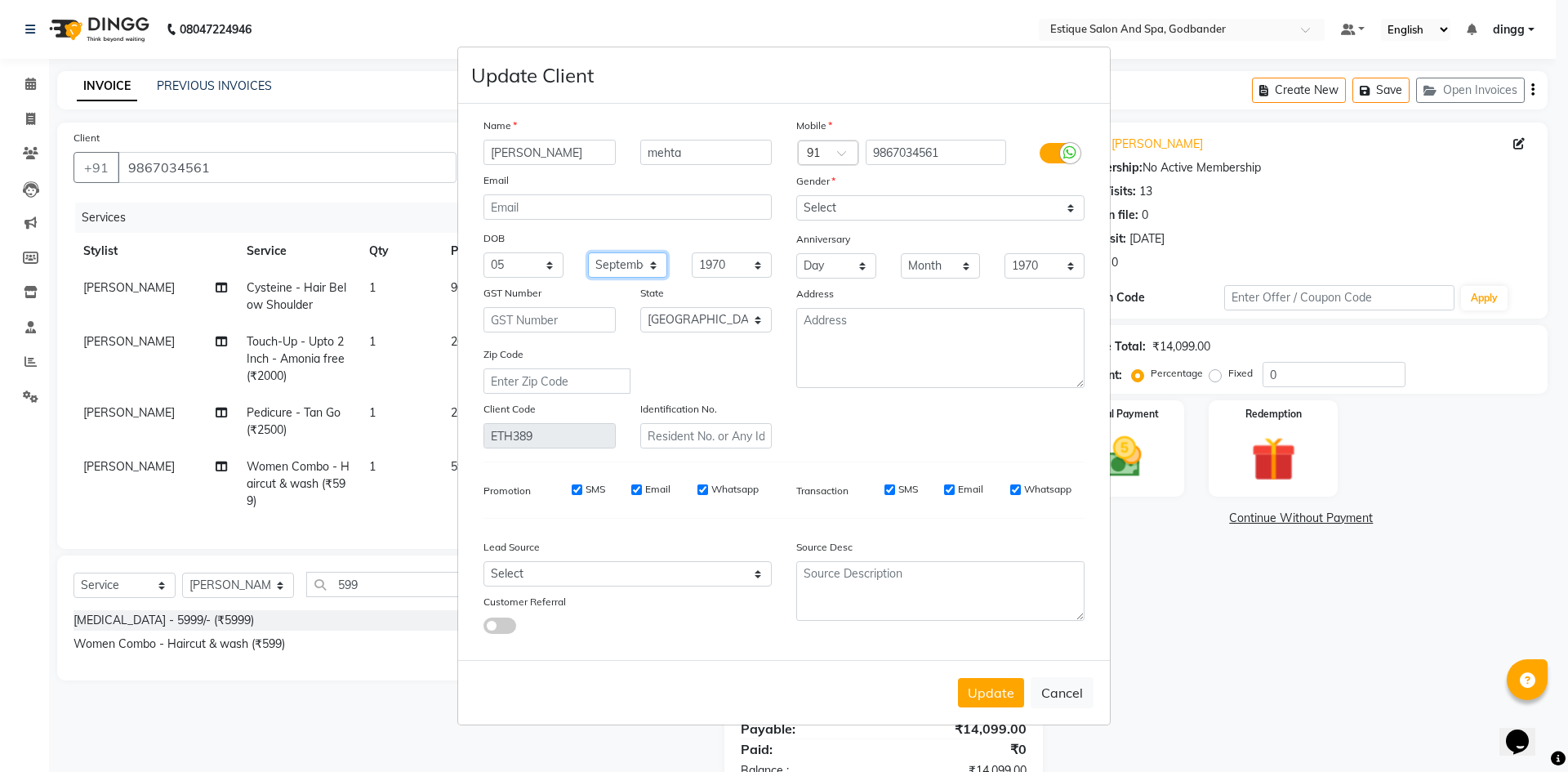
click at [588, 252] on select "Month January February March April May June July August September October Novem…" at bounding box center [628, 265] width 80 height 26
click at [703, 264] on select "1940 1941 1942 1943 1944 1945 1946 1947 1948 1949 1950 1951 1952 1953 1954 1955…" at bounding box center [731, 265] width 80 height 26
select select "1975"
click at [692, 252] on select "1940 1941 1942 1943 1944 1945 1946 1947 1948 1949 1950 1951 1952 1953 1954 1955…" at bounding box center [731, 265] width 80 height 26
click at [973, 683] on button "Update" at bounding box center [990, 693] width 66 height 30
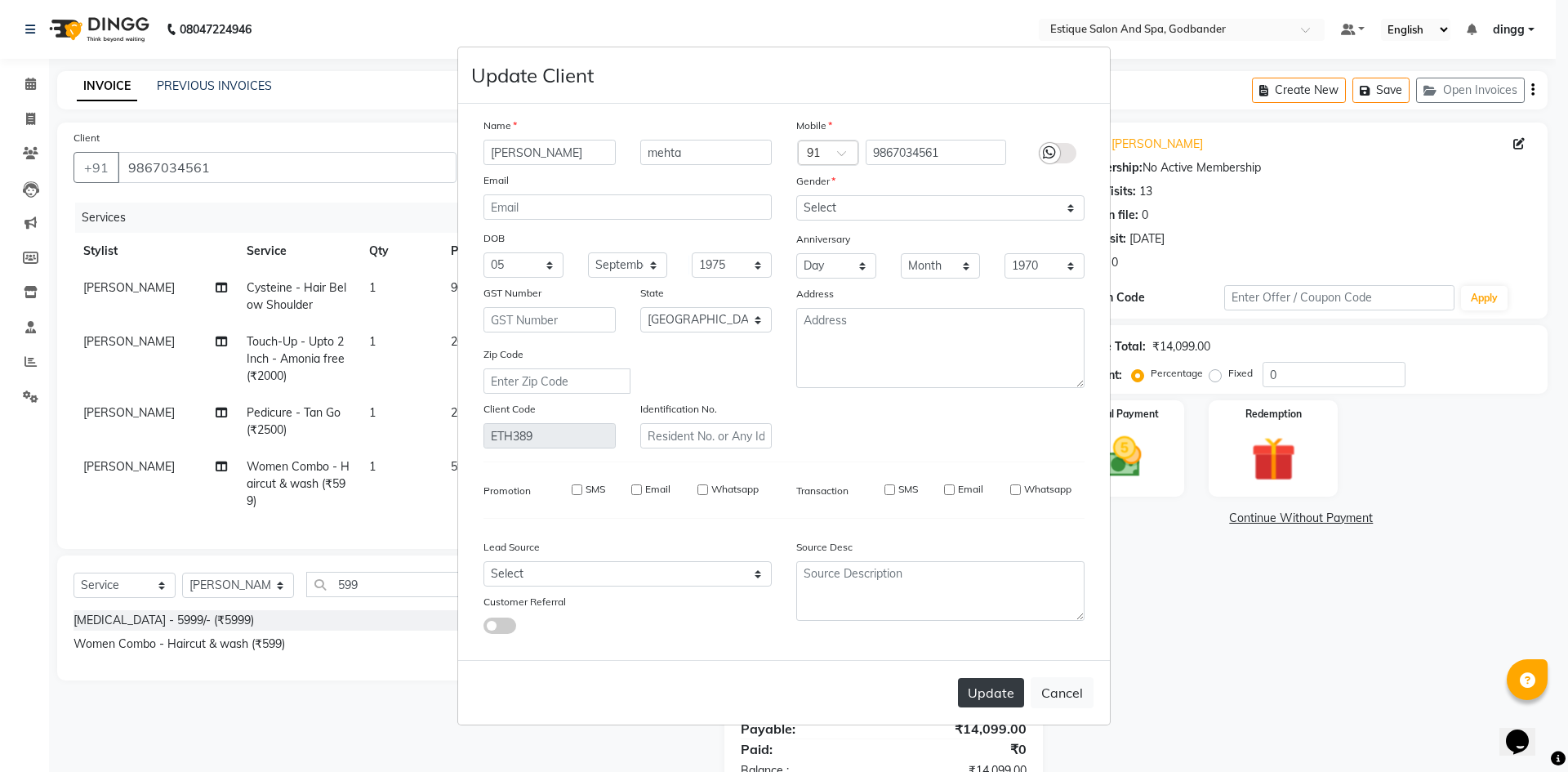
select select
select select "null"
select select
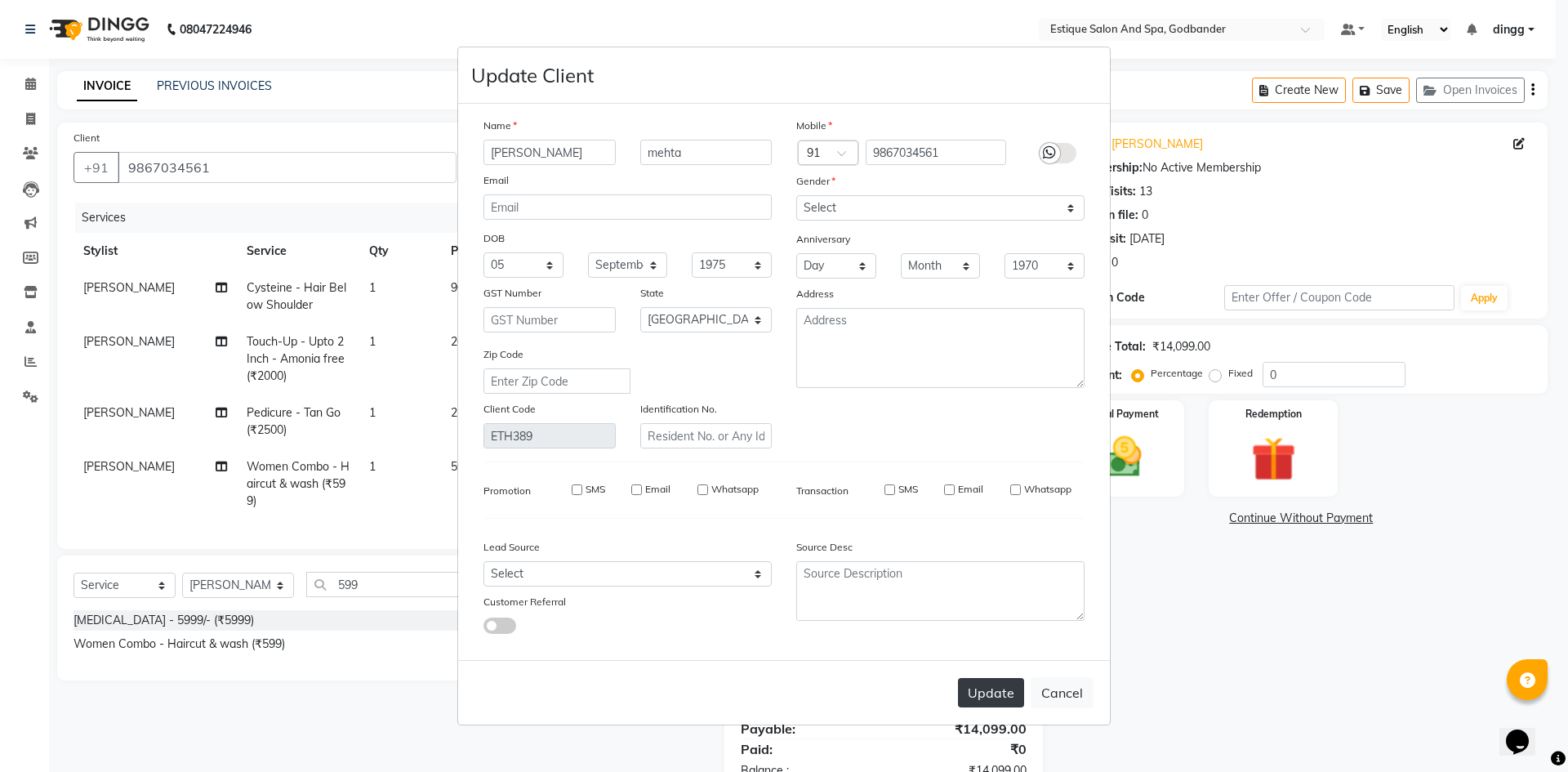
select select
checkbox input "false"
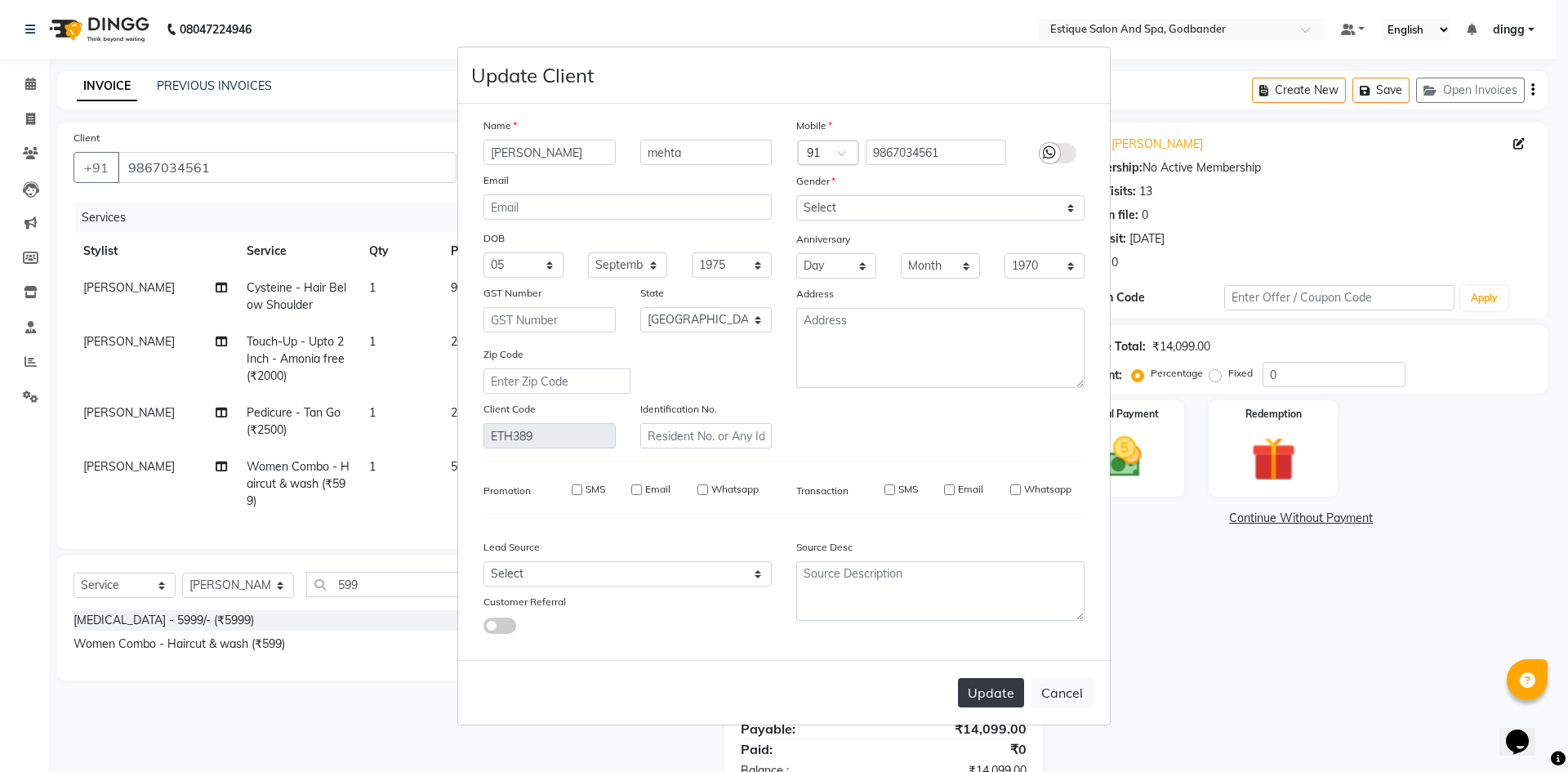
checkbox input "false"
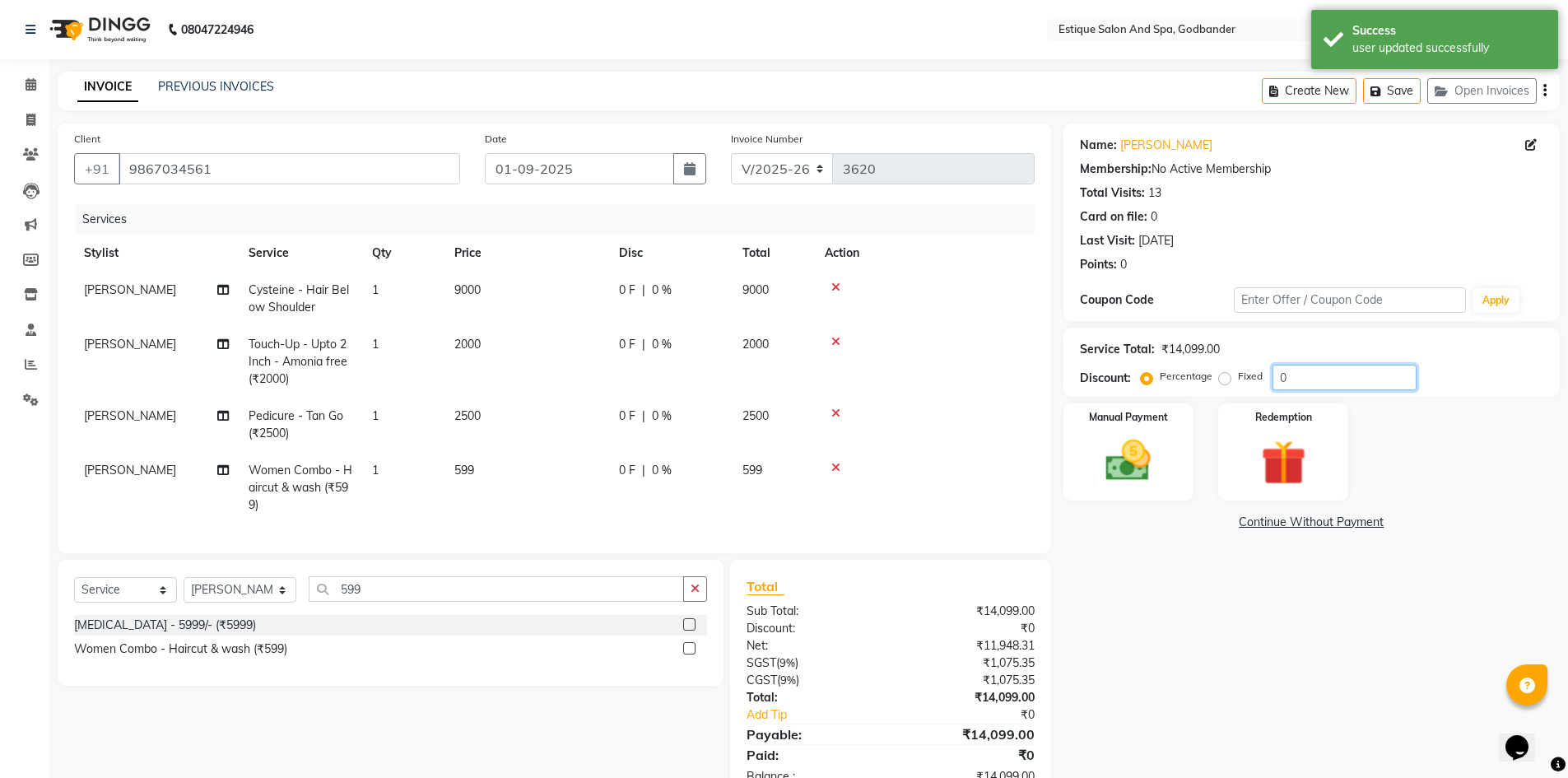
click at [1310, 382] on input "0" at bounding box center [1344, 378] width 144 height 26
type input "20"
click at [128, 602] on select "Select Service Product Membership Package Voucher Prepaid Gift Card" at bounding box center [126, 590] width 103 height 26
select select "membership"
click at [75, 589] on select "Select Service Product Membership Package Voucher Prepaid Gift Card" at bounding box center [126, 590] width 103 height 26
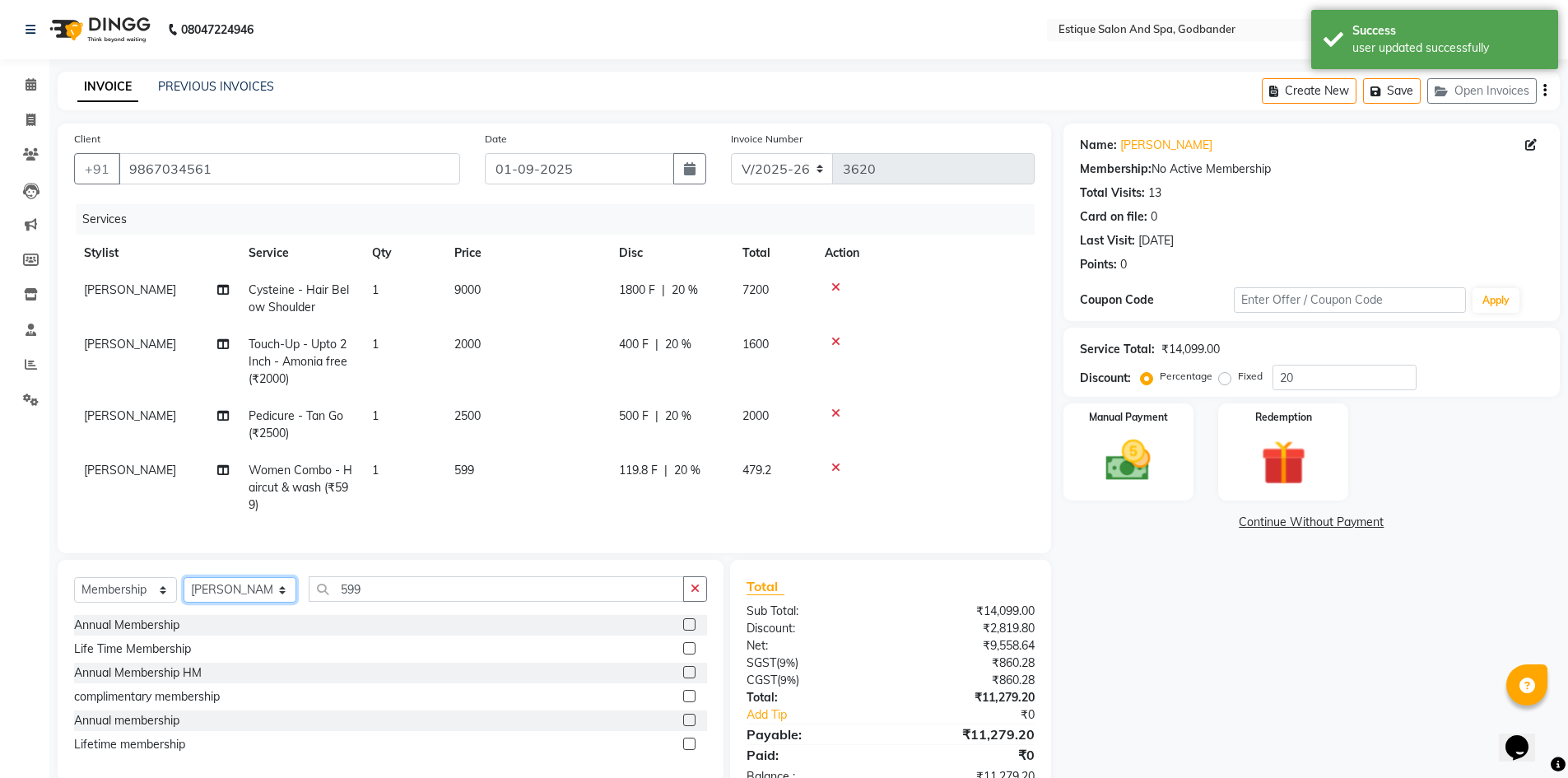
click at [212, 598] on select "Select Stylist Aarti Nails [PERSON_NAME] [PERSON_NAME] Any one Asmi BEAUTY ding…" at bounding box center [240, 590] width 113 height 26
click at [1123, 664] on div "Name: [PERSON_NAME] Membership: No Active Membership Total Visits: 13 Card on f…" at bounding box center [1318, 462] width 509 height 679
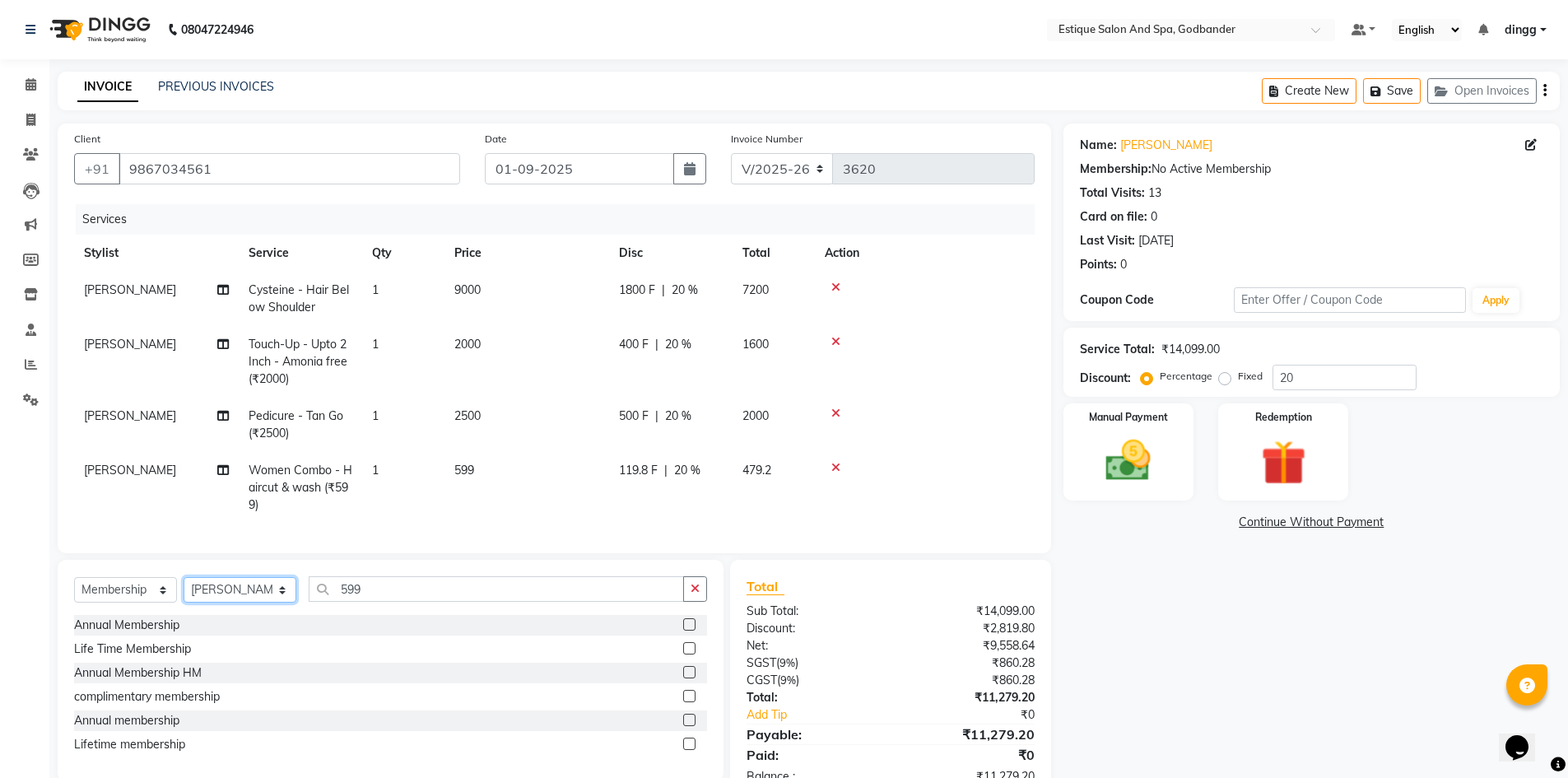
click at [234, 602] on select "Select Stylist Aarti Nails [PERSON_NAME] [PERSON_NAME] Any one Asmi BEAUTY ding…" at bounding box center [240, 590] width 113 height 26
select select "52401"
click at [184, 589] on select "Select Stylist Aarti Nails [PERSON_NAME] [PERSON_NAME] Any one Asmi BEAUTY ding…" at bounding box center [240, 590] width 113 height 26
click at [688, 631] on label at bounding box center [690, 624] width 12 height 12
click at [688, 631] on input "checkbox" at bounding box center [689, 625] width 11 height 11
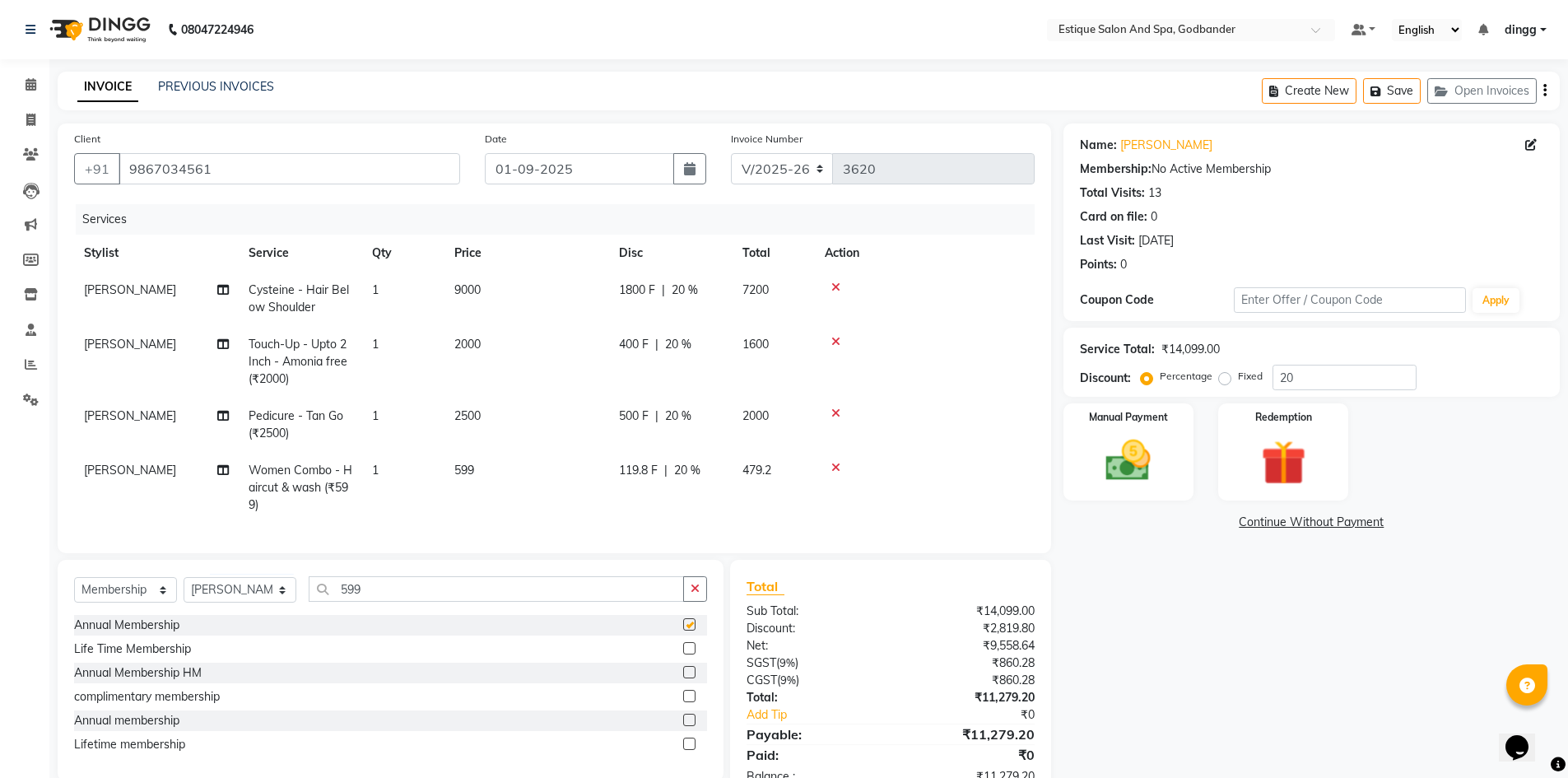
select select "select"
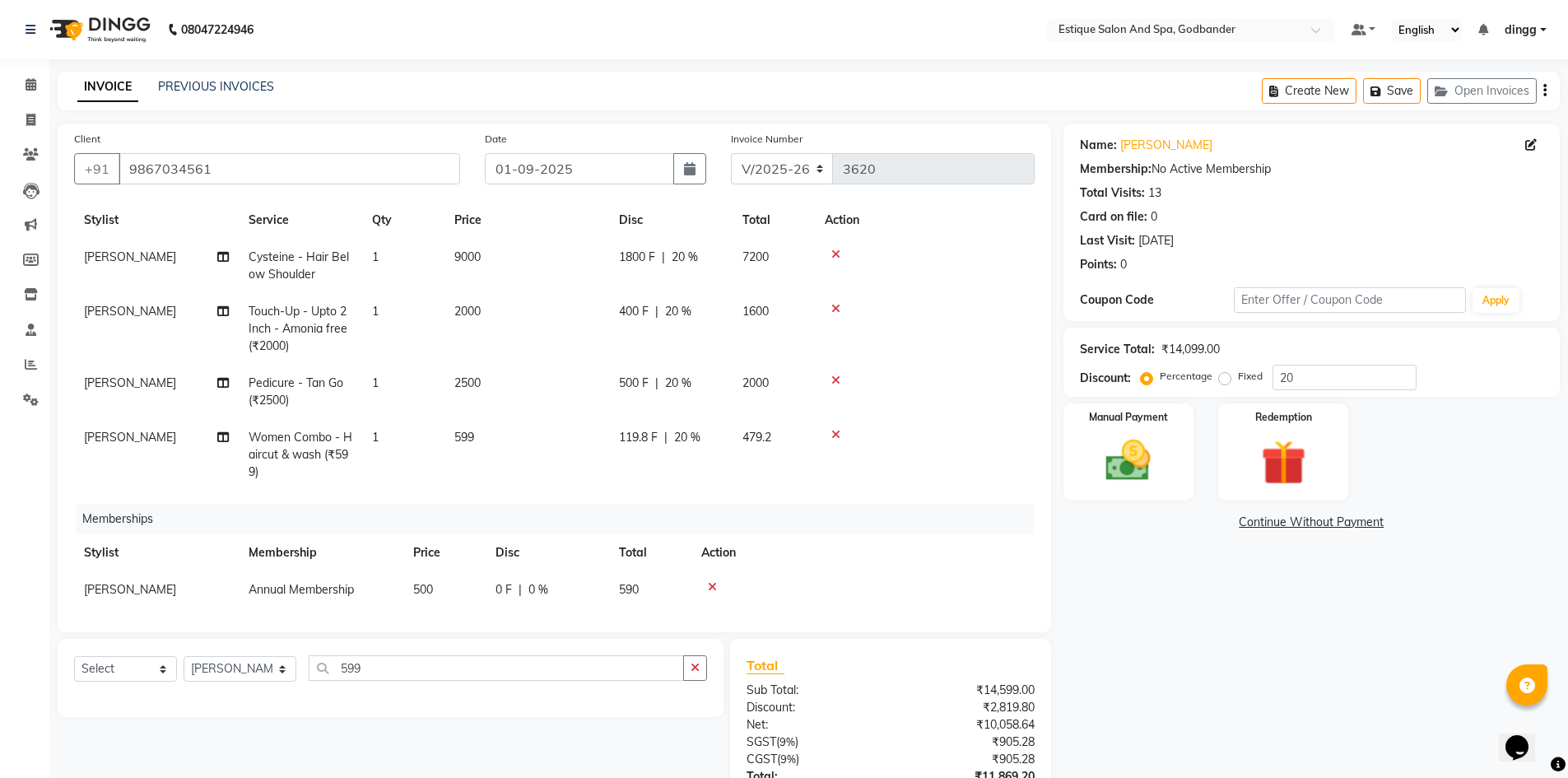
scroll to position [51, 0]
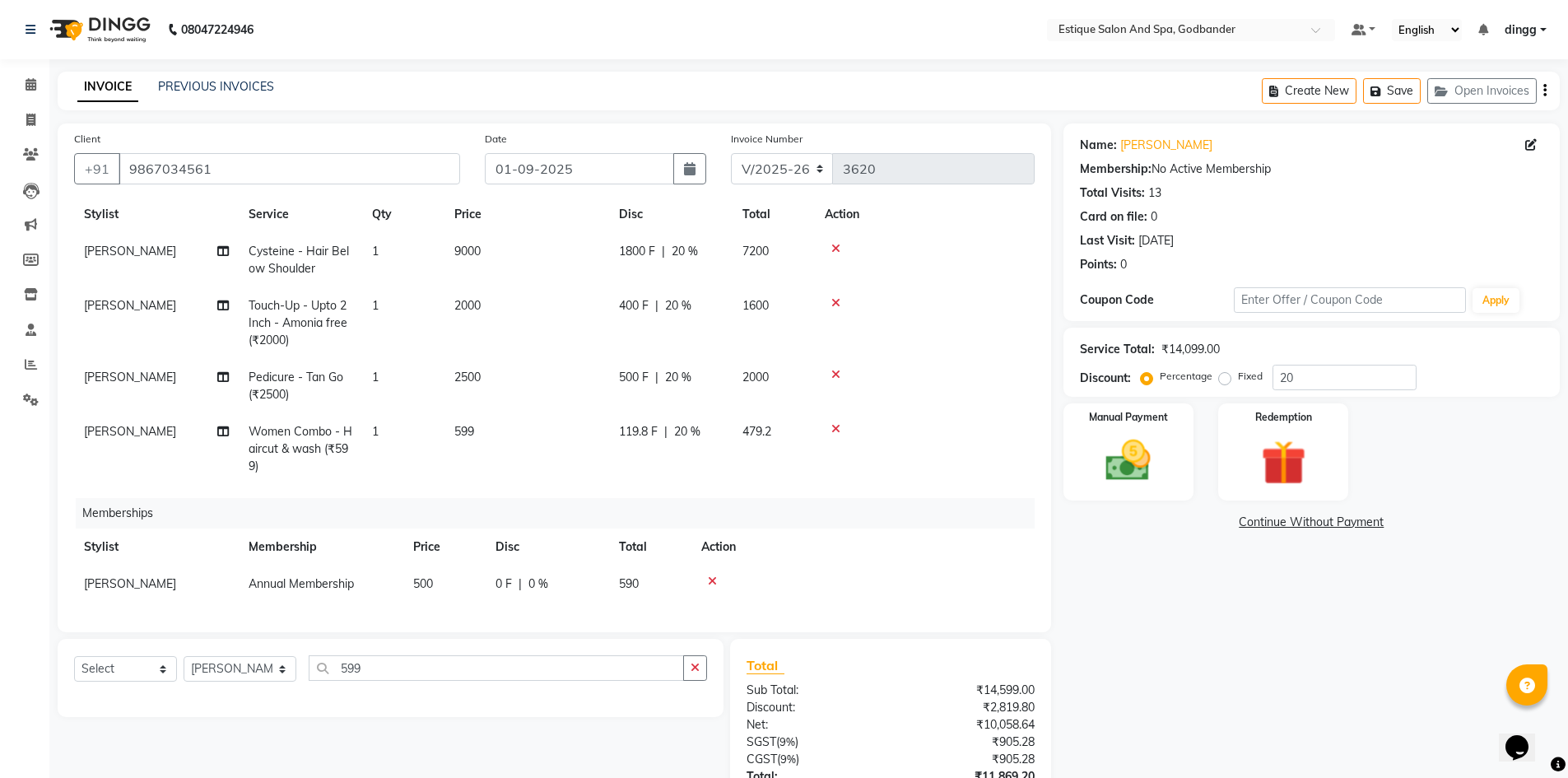
click at [680, 429] on td "119.8 F | 20 %" at bounding box center [671, 449] width 123 height 72
select select "62542"
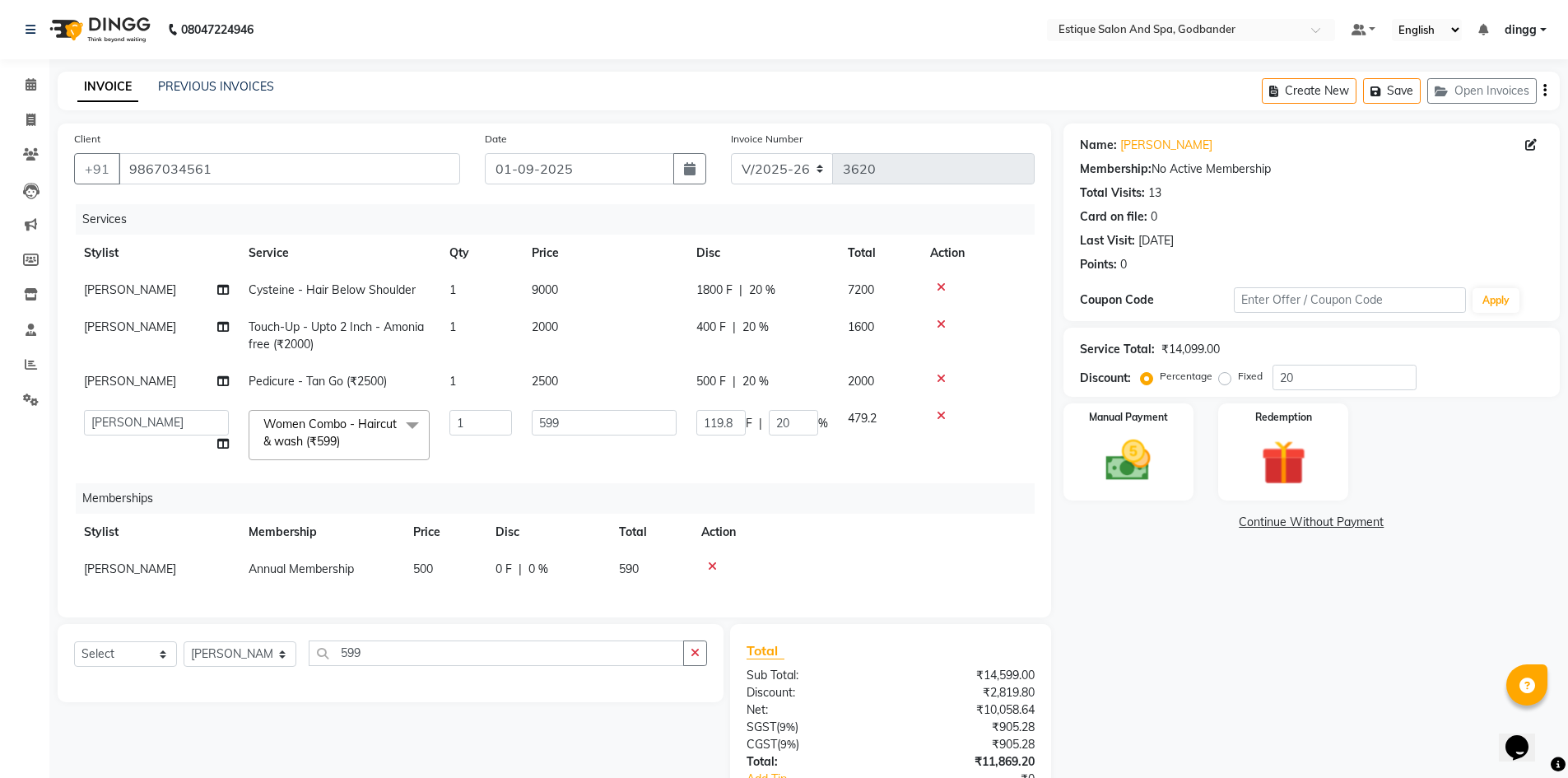
scroll to position [0, 0]
click at [785, 419] on input "20" at bounding box center [794, 423] width 50 height 26
type input "0"
click at [1275, 660] on div "Name: [PERSON_NAME] Membership: No Active Membership Total Visits: 13 Card on f…" at bounding box center [1318, 494] width 509 height 742
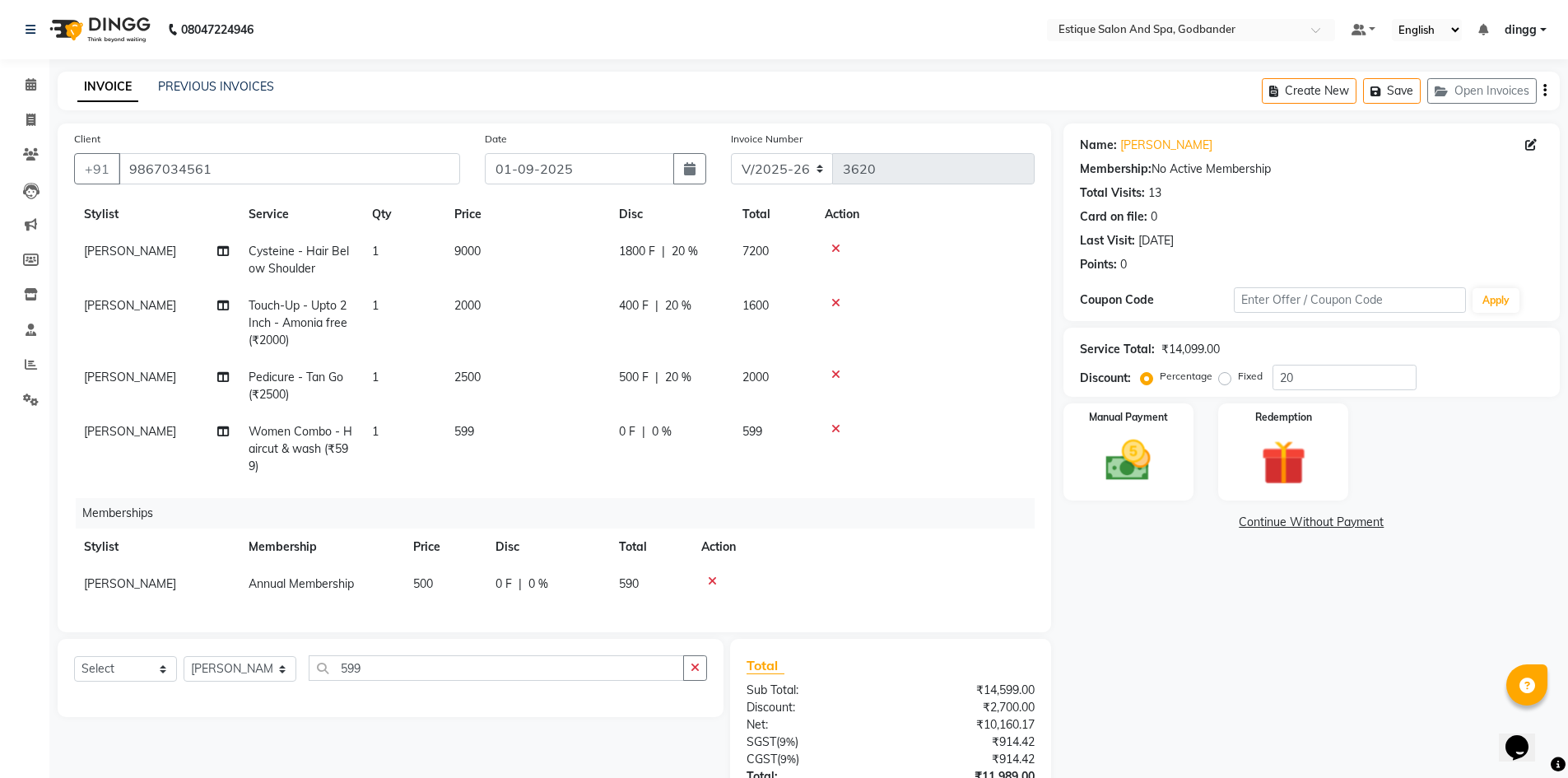
scroll to position [127, 0]
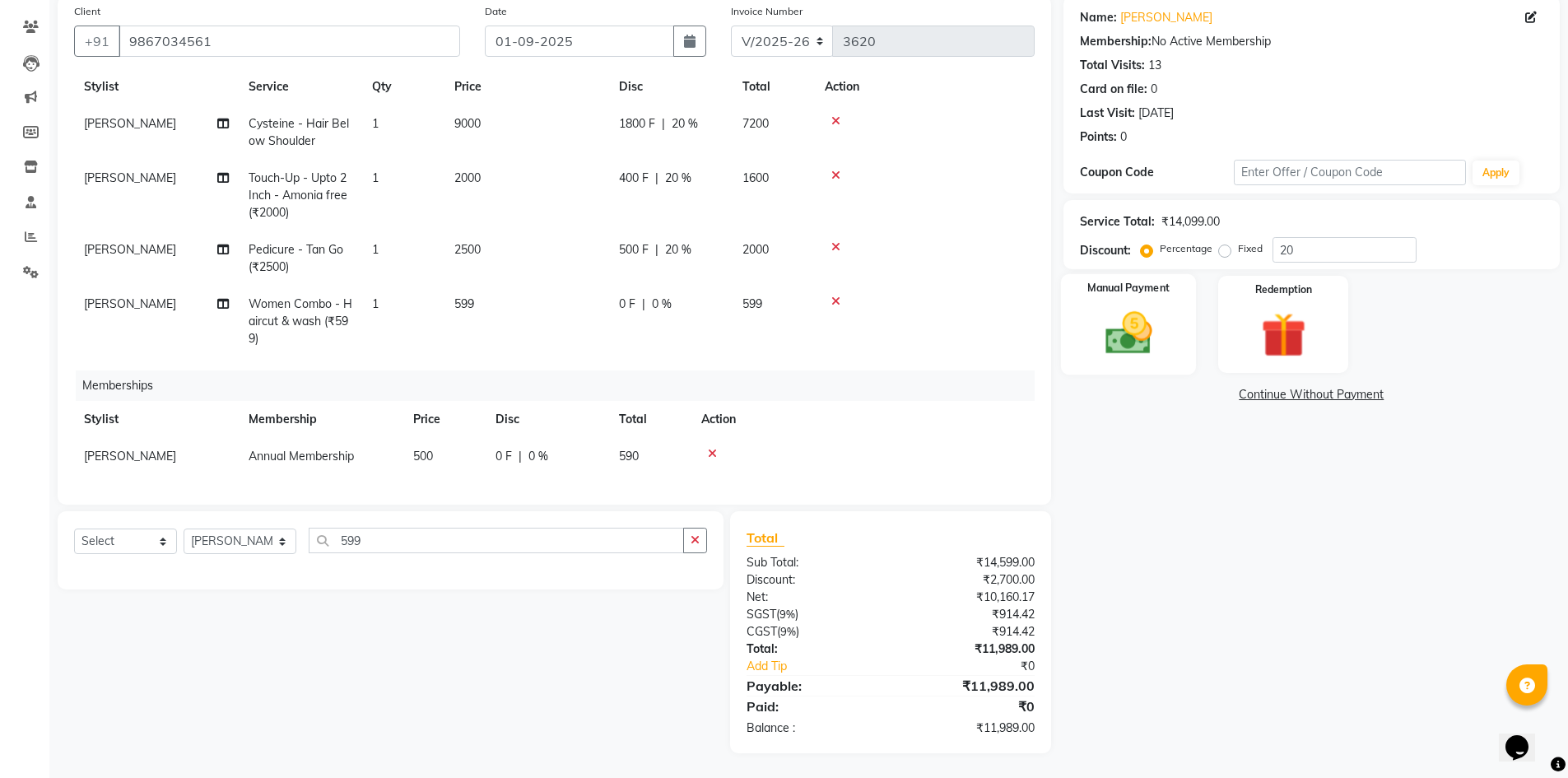
click at [1178, 316] on div "Manual Payment" at bounding box center [1128, 325] width 136 height 101
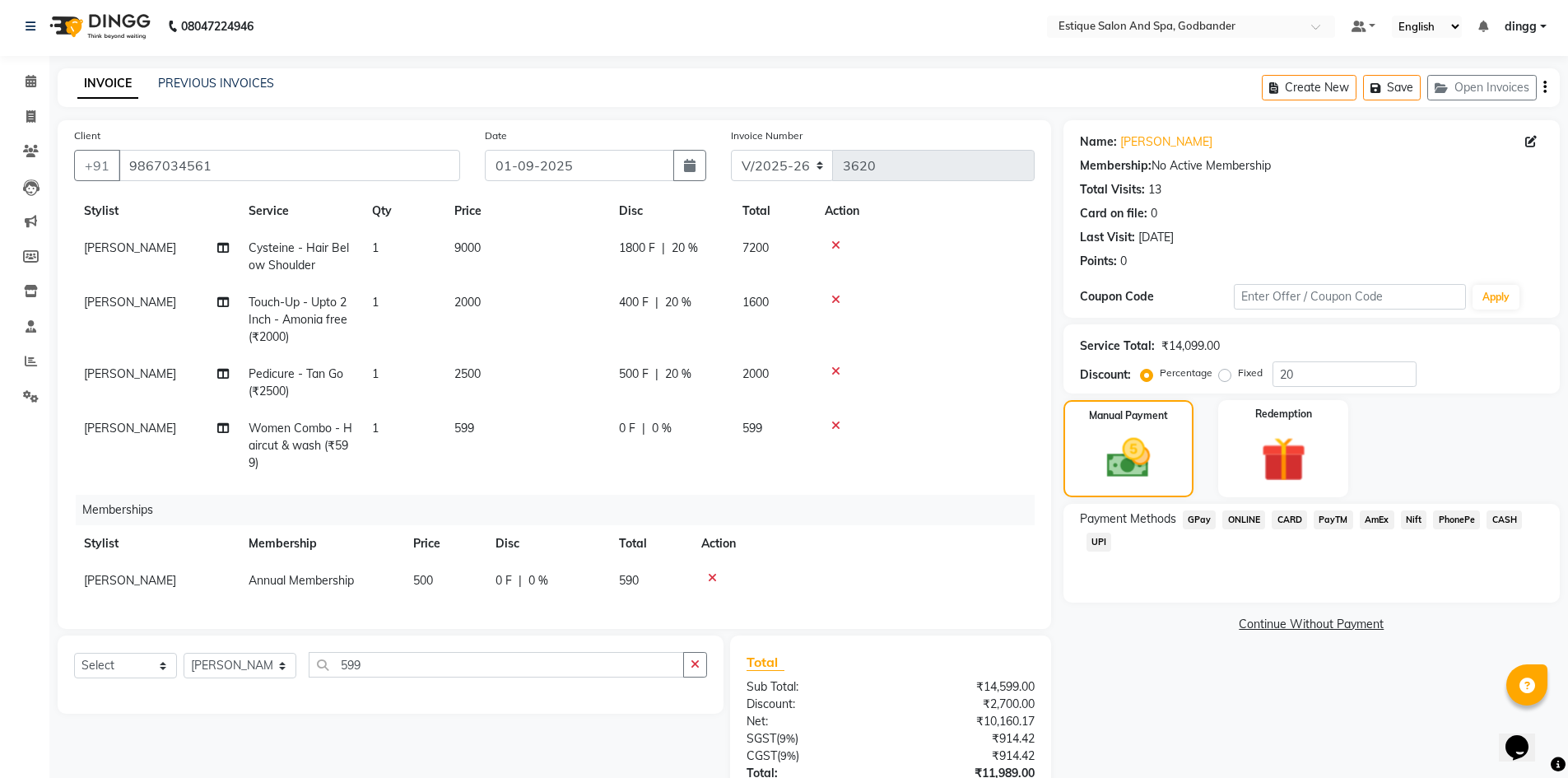
scroll to position [0, 0]
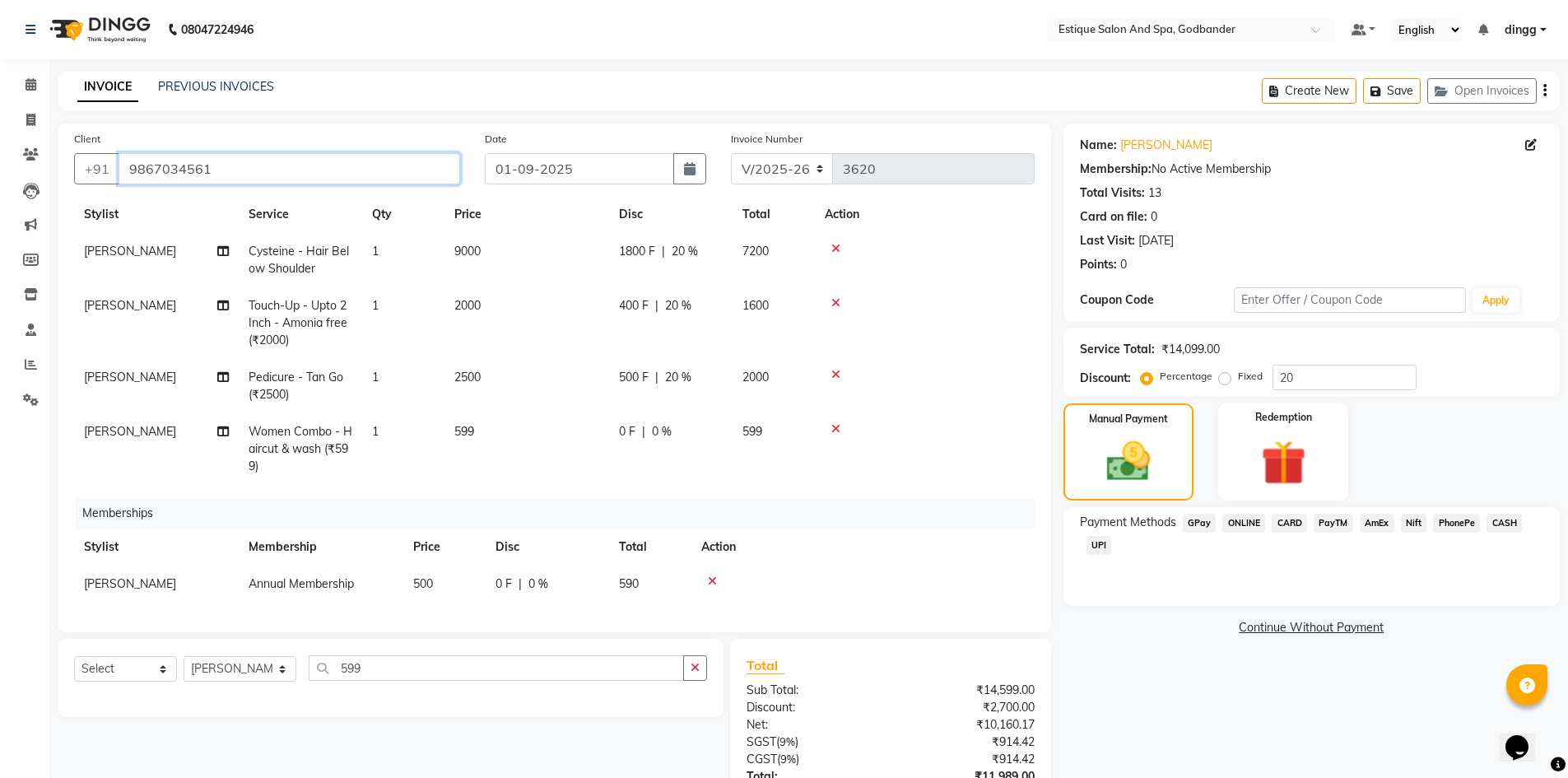
drag, startPoint x: 300, startPoint y: 170, endPoint x: 53, endPoint y: 138, distance: 249.1
click at [53, 138] on div "Client [PHONE_NUMBER] Date [DATE] Invoice Number V/2025 V/[PHONE_NUMBER] Servic…" at bounding box center [554, 502] width 1019 height 757
click at [711, 575] on icon at bounding box center [712, 581] width 9 height 12
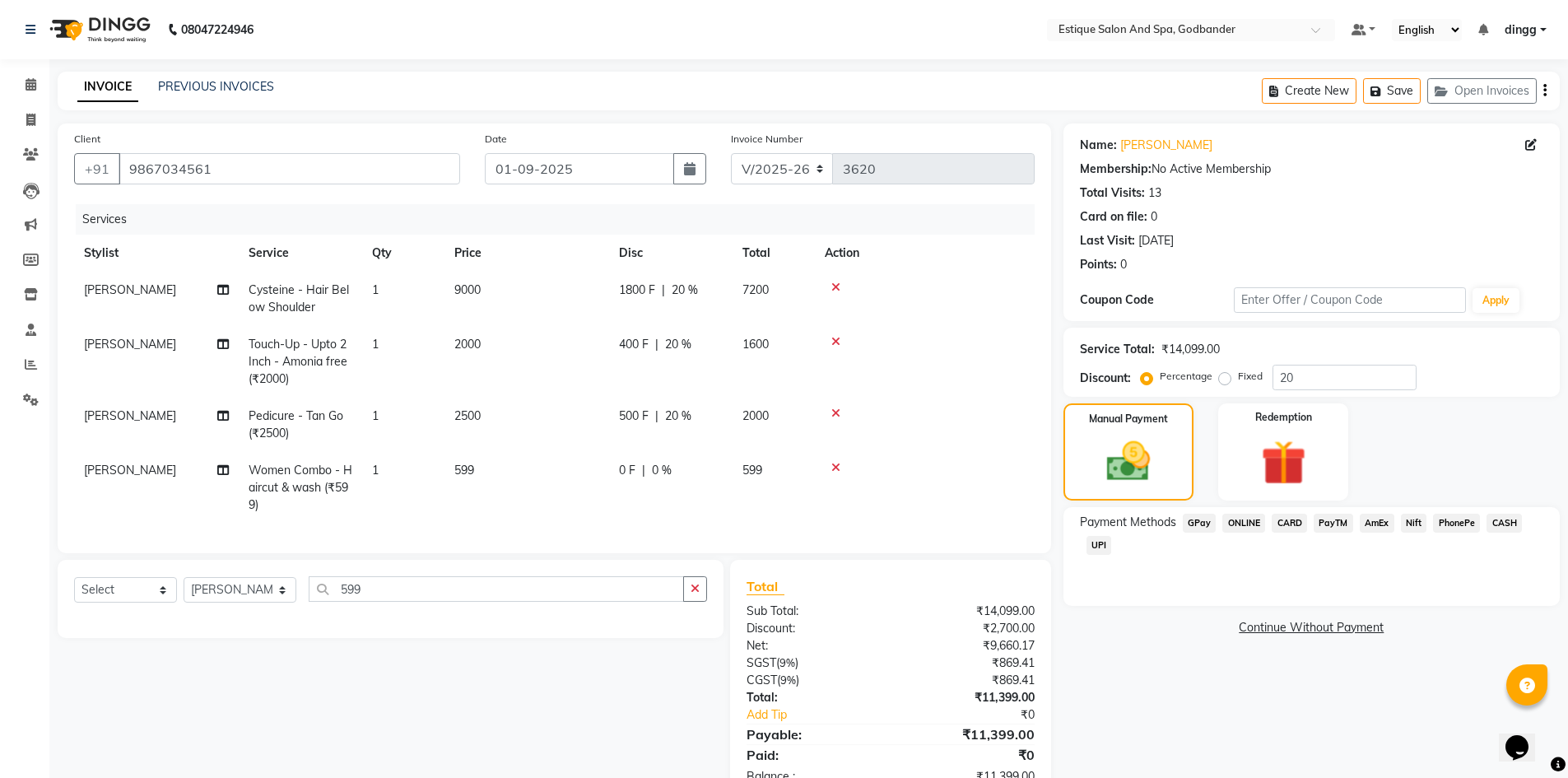
click at [1192, 521] on span "GPay" at bounding box center [1200, 523] width 34 height 19
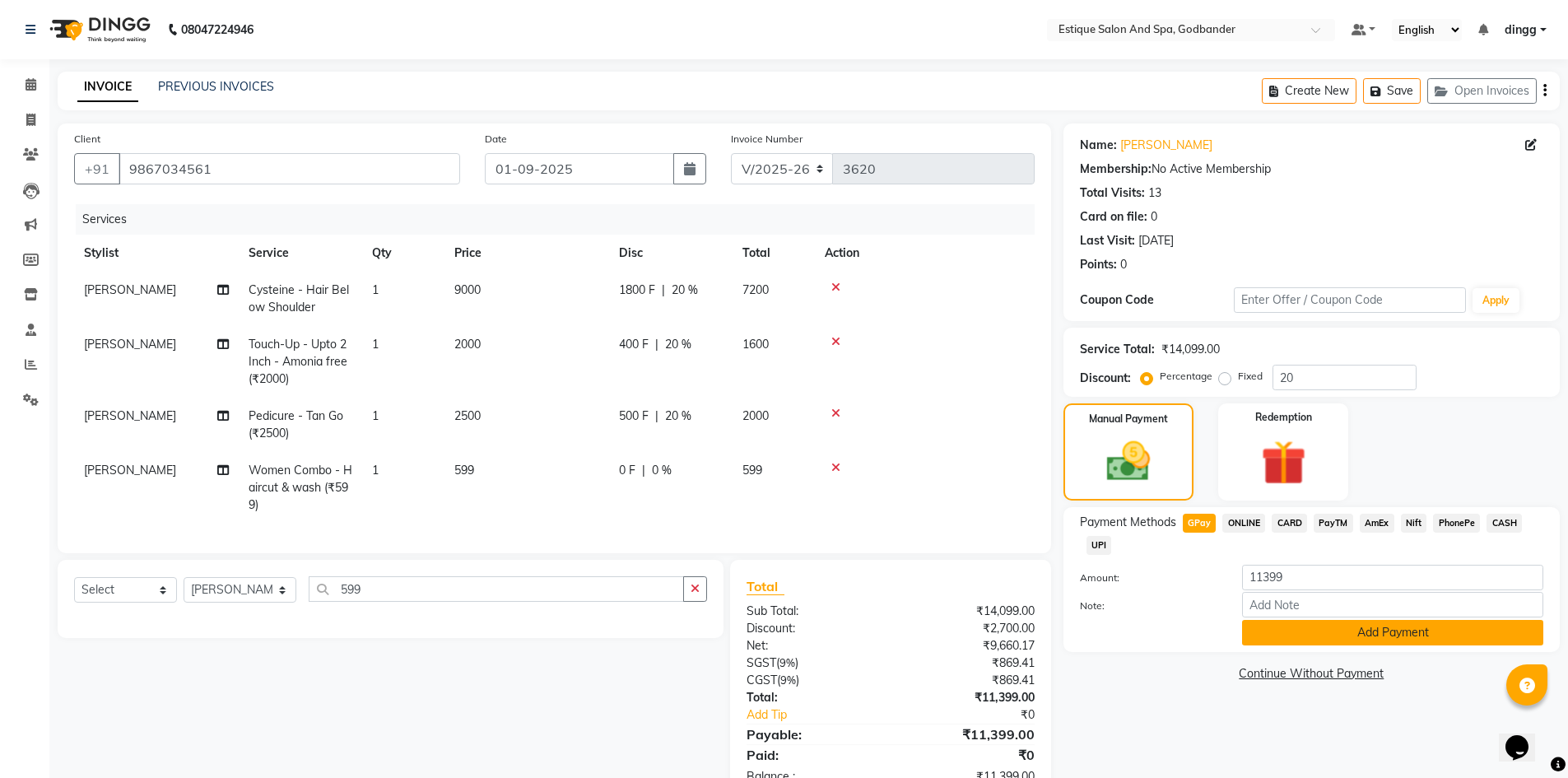
click at [1372, 623] on button "Add Payment" at bounding box center [1392, 633] width 301 height 26
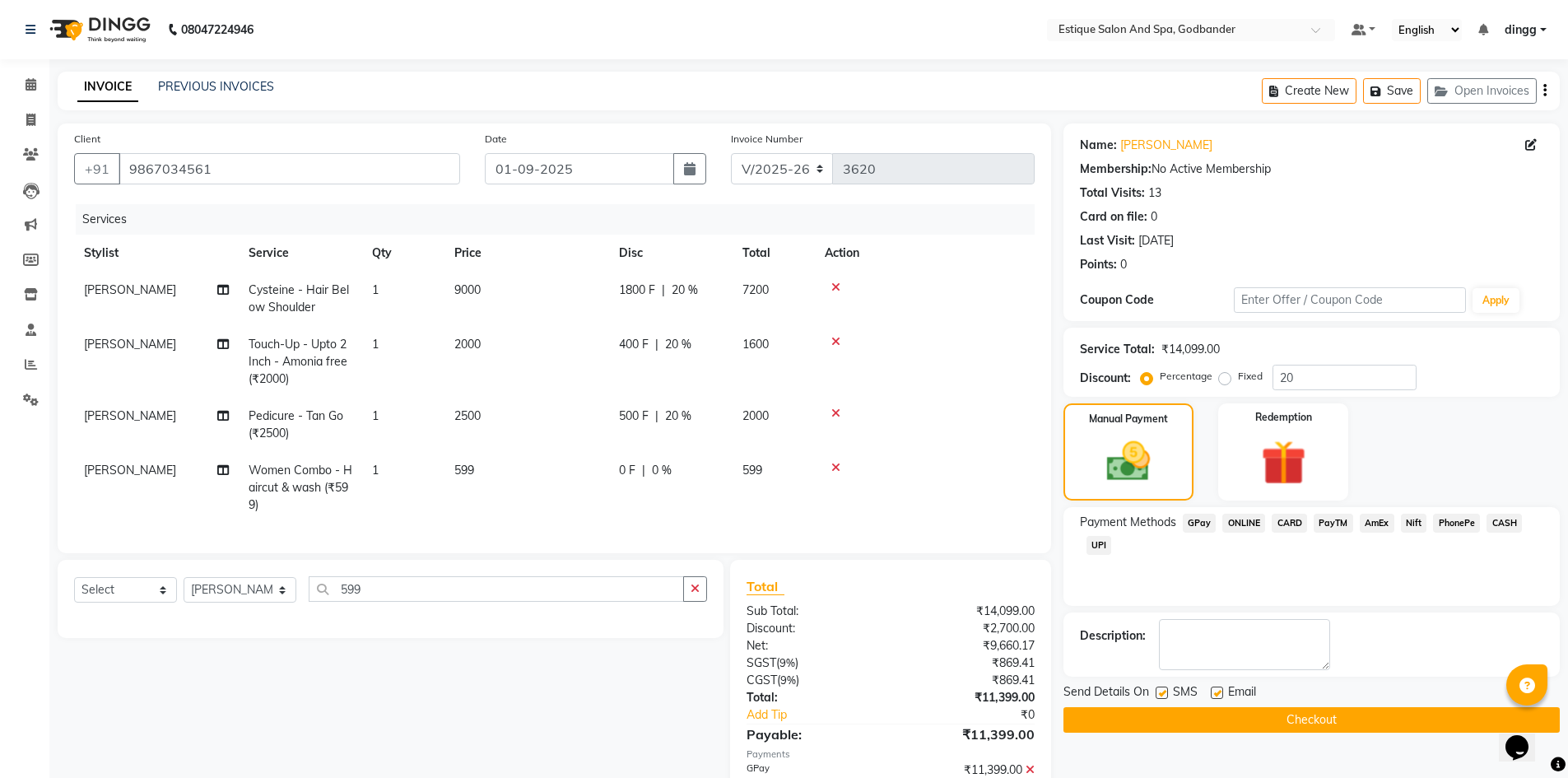
click at [1397, 726] on button "Checkout" at bounding box center [1312, 720] width 497 height 26
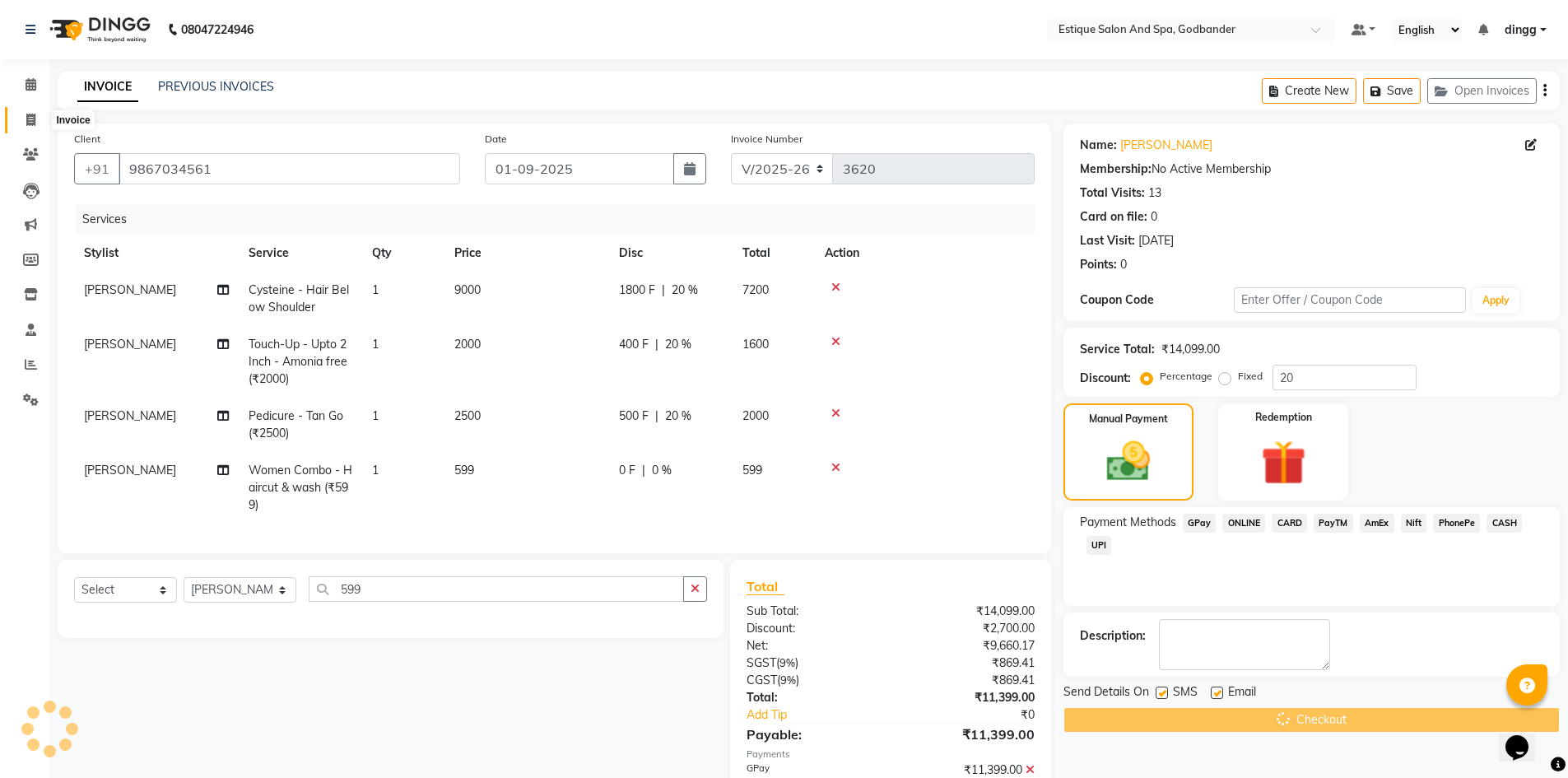
click at [30, 122] on icon at bounding box center [31, 119] width 9 height 12
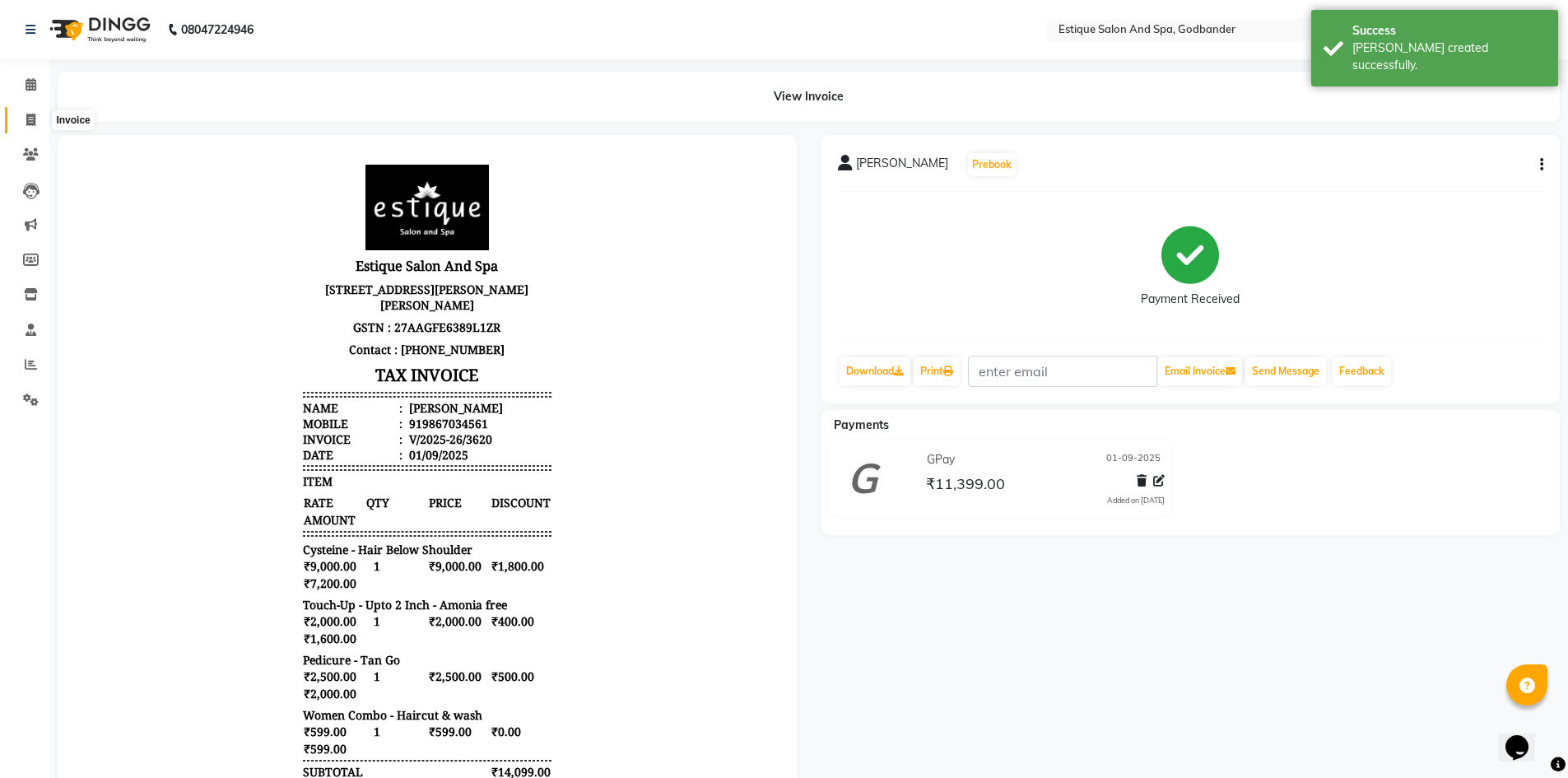
click at [23, 119] on span at bounding box center [31, 120] width 29 height 19
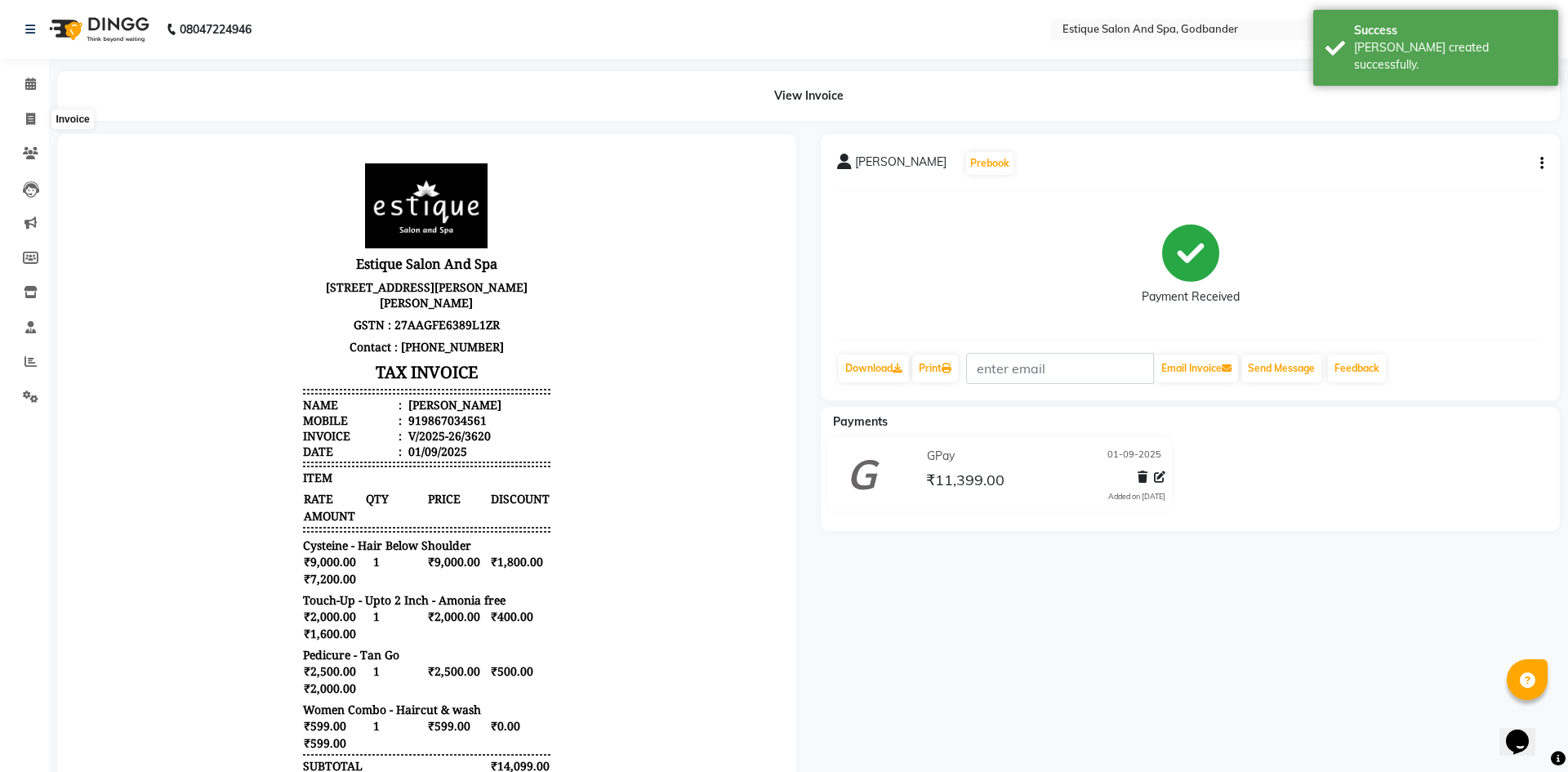
select select "service"
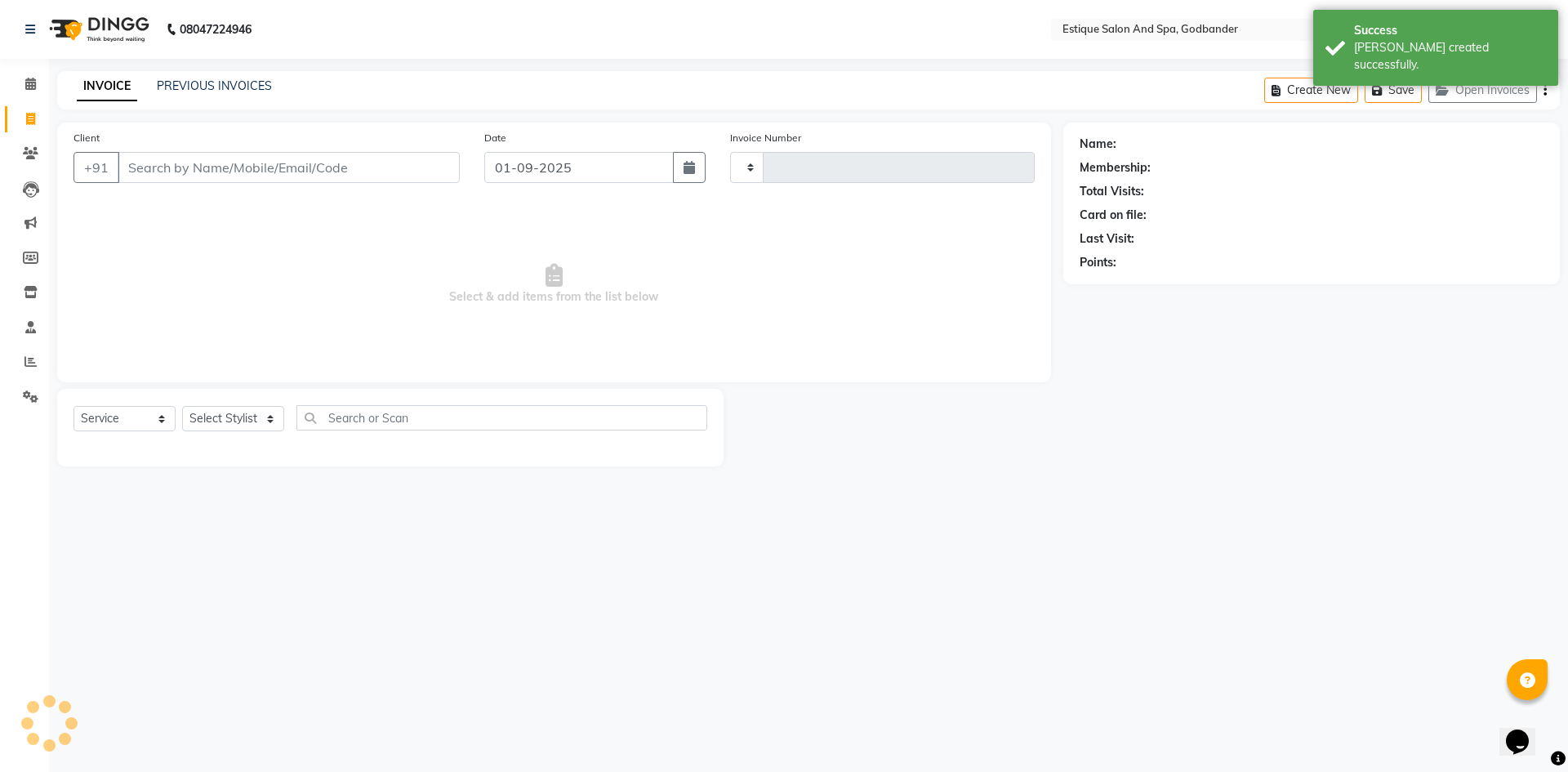
type input "3621"
select select "6103"
type input "9867034561"
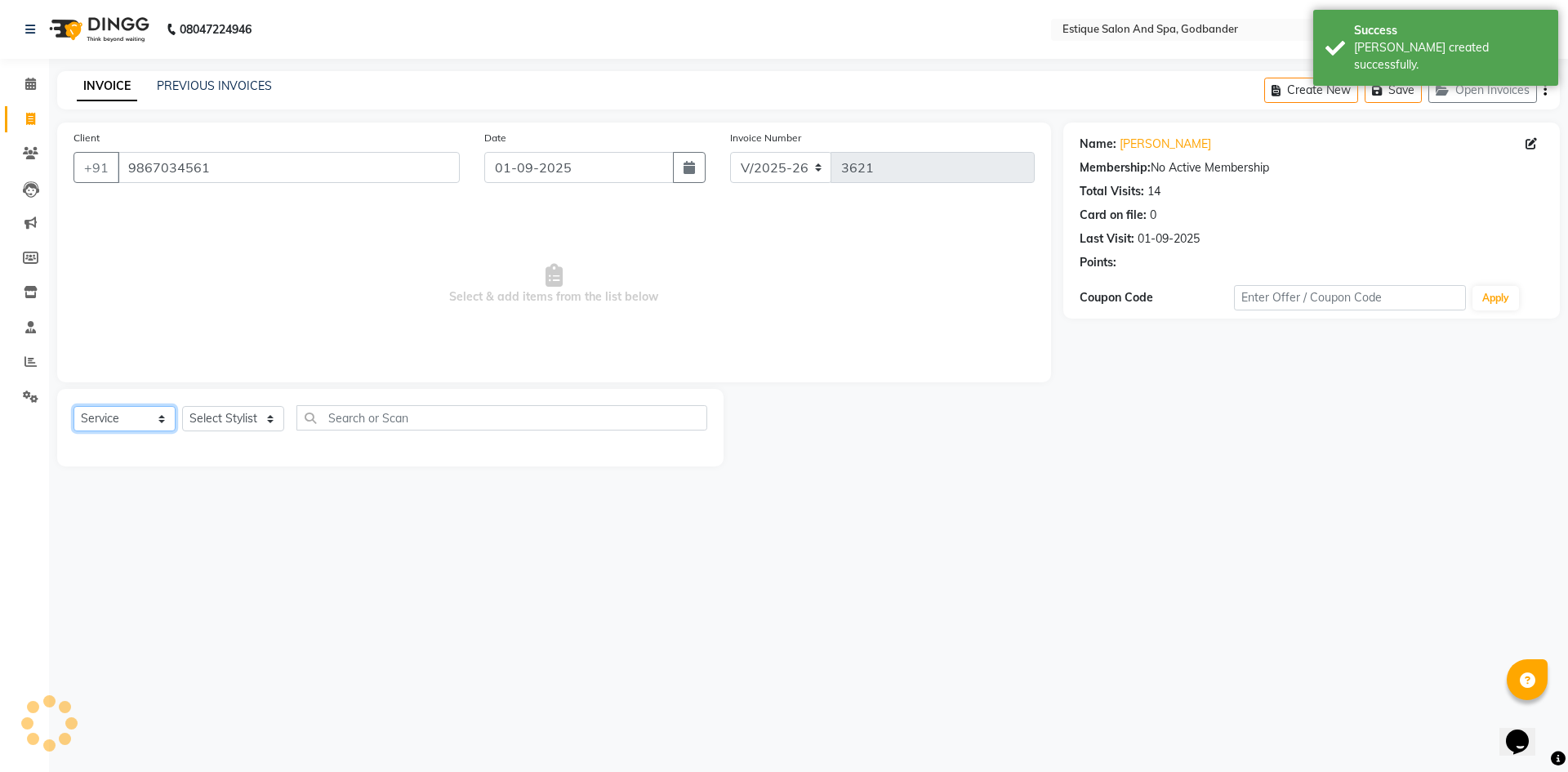
click at [125, 419] on select "Select Service Product Membership Package Voucher Prepaid Gift Card" at bounding box center [125, 419] width 102 height 26
select select "membership"
click at [74, 406] on select "Select Service Product Membership Package Voucher Prepaid Gift Card" at bounding box center [125, 419] width 102 height 26
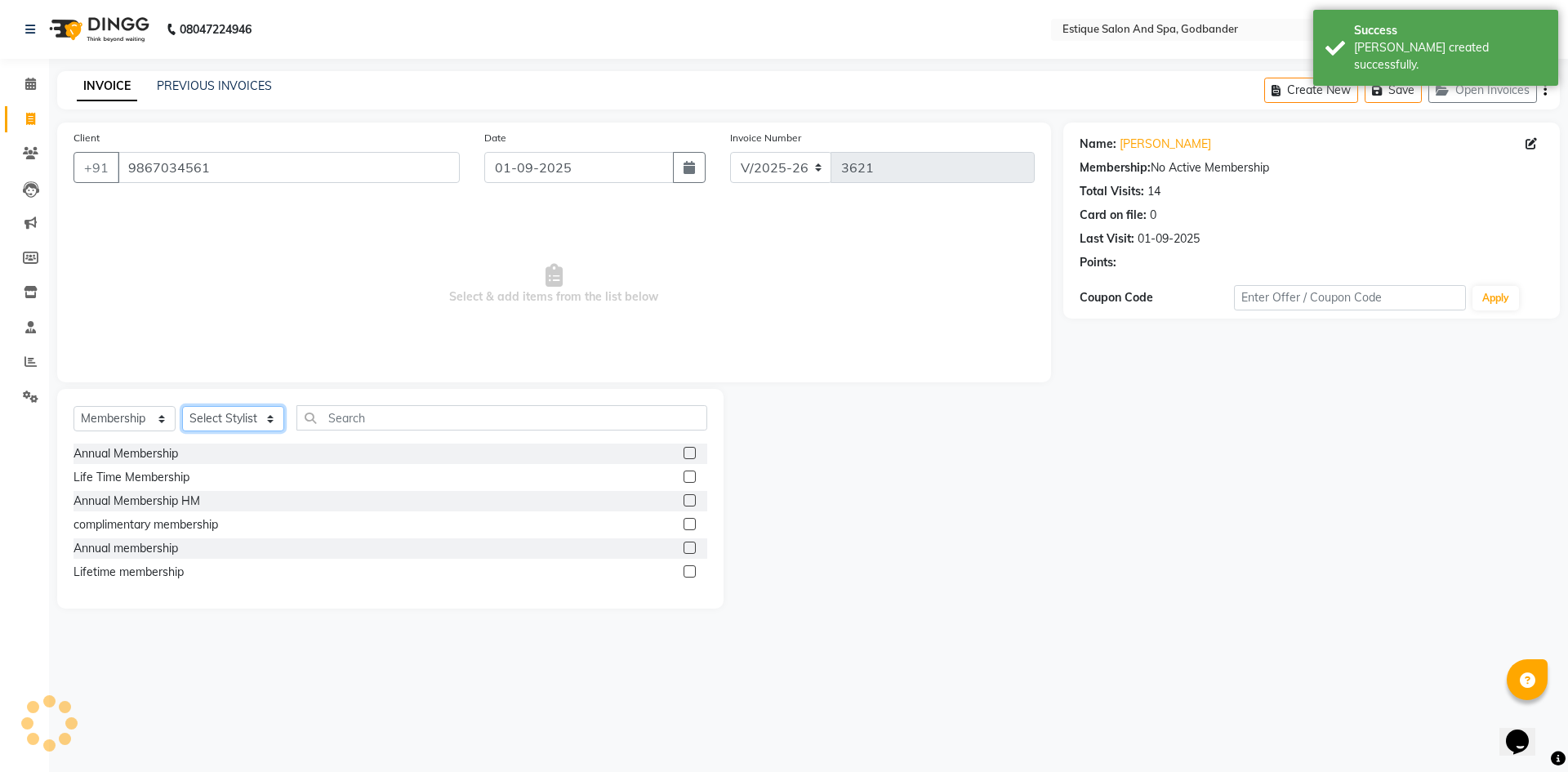
click at [208, 410] on select "Select Stylist" at bounding box center [234, 419] width 102 height 26
click at [240, 429] on select "Select Stylist" at bounding box center [234, 419] width 102 height 26
click at [246, 412] on select "Select Stylist Aarti Nails [PERSON_NAME] [PERSON_NAME] Any one Asmi BEAUTY ding…" at bounding box center [239, 419] width 112 height 26
select select "52401"
click at [182, 406] on select "Select Stylist Aarti Nails [PERSON_NAME] [PERSON_NAME] Any one Asmi BEAUTY ding…" at bounding box center [239, 419] width 112 height 26
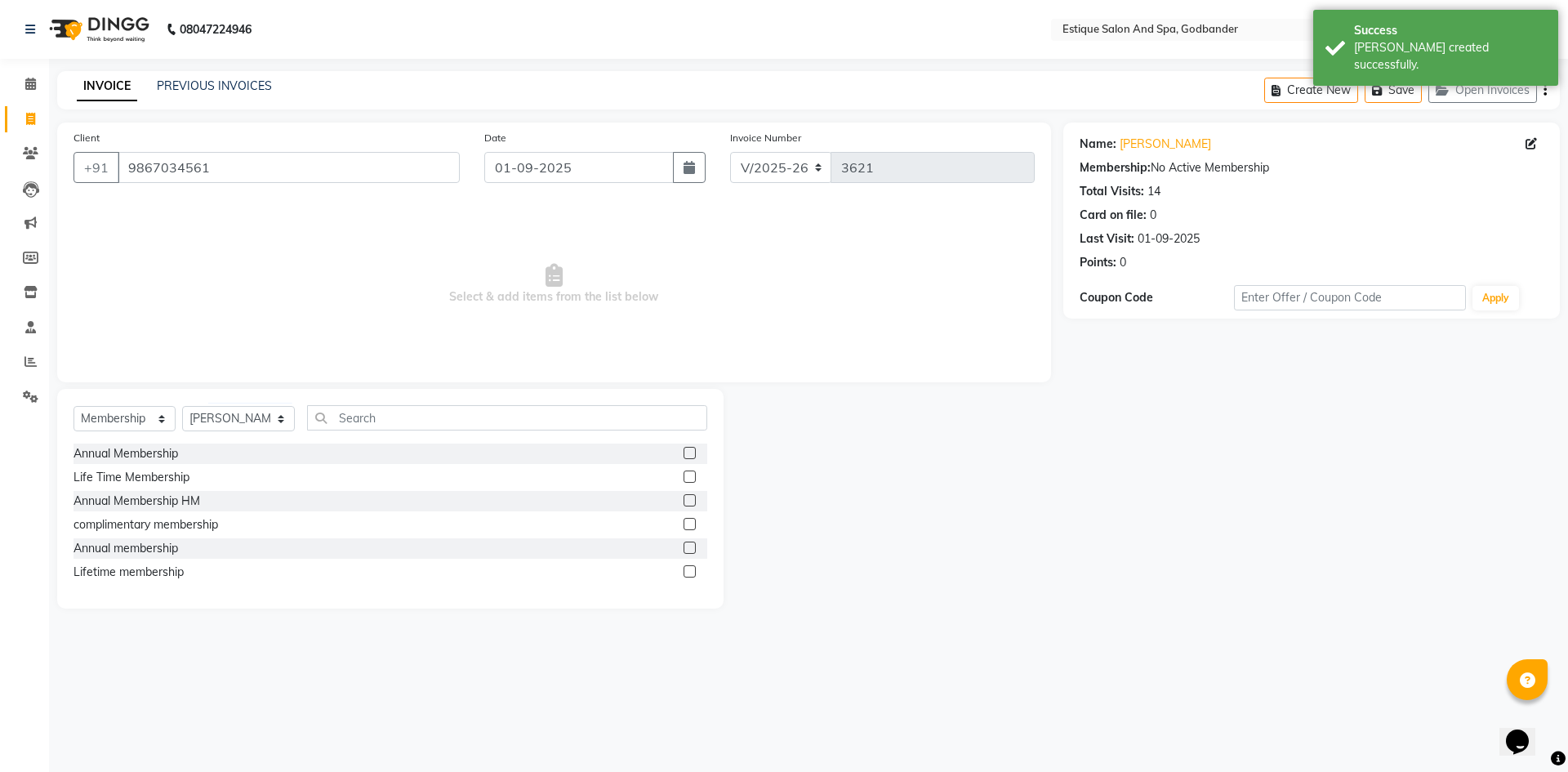
click at [690, 455] on label at bounding box center [689, 453] width 12 height 12
click at [690, 455] on input "checkbox" at bounding box center [688, 454] width 11 height 11
select select "select"
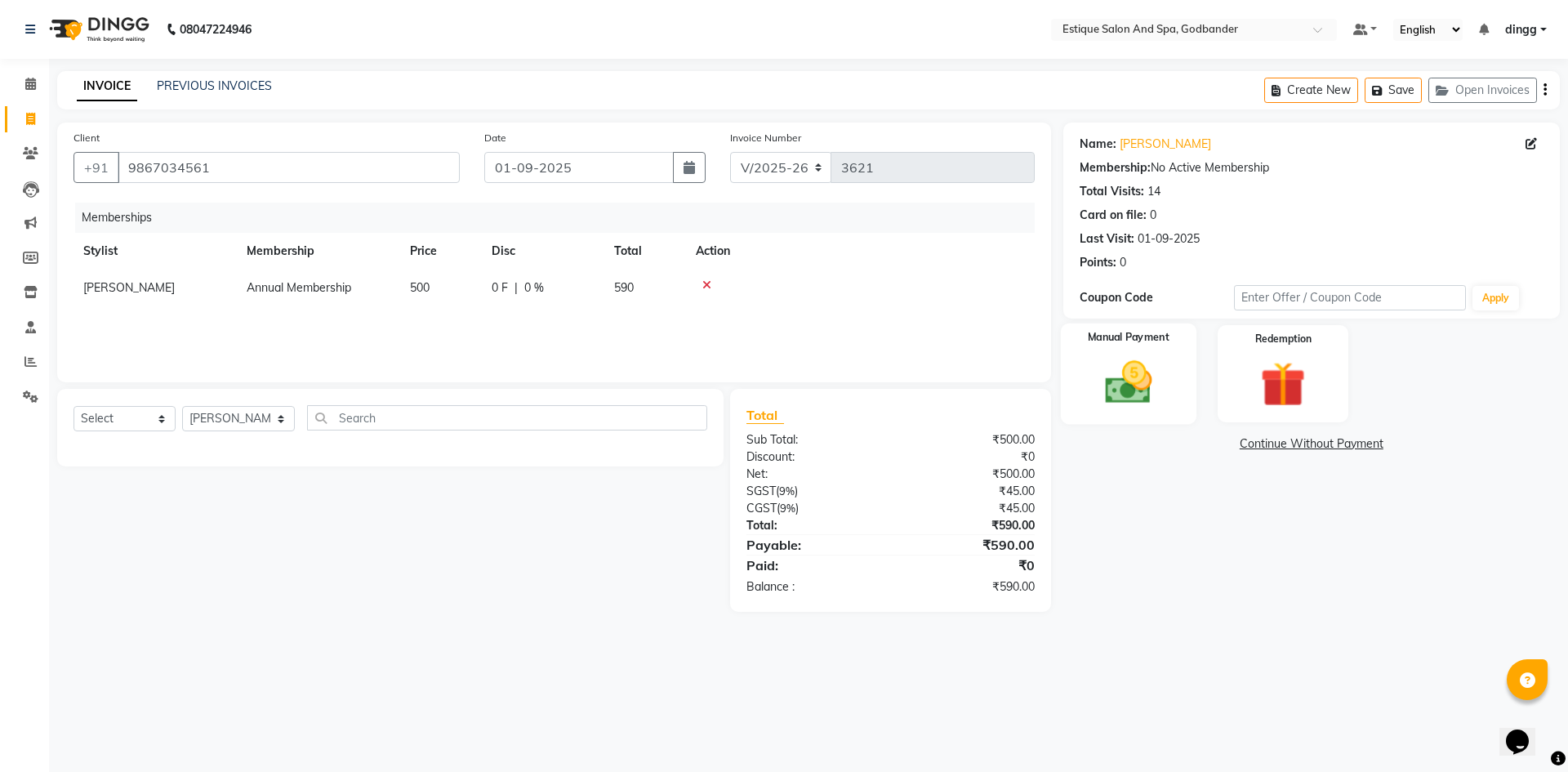
click at [1124, 378] on img at bounding box center [1127, 382] width 76 height 54
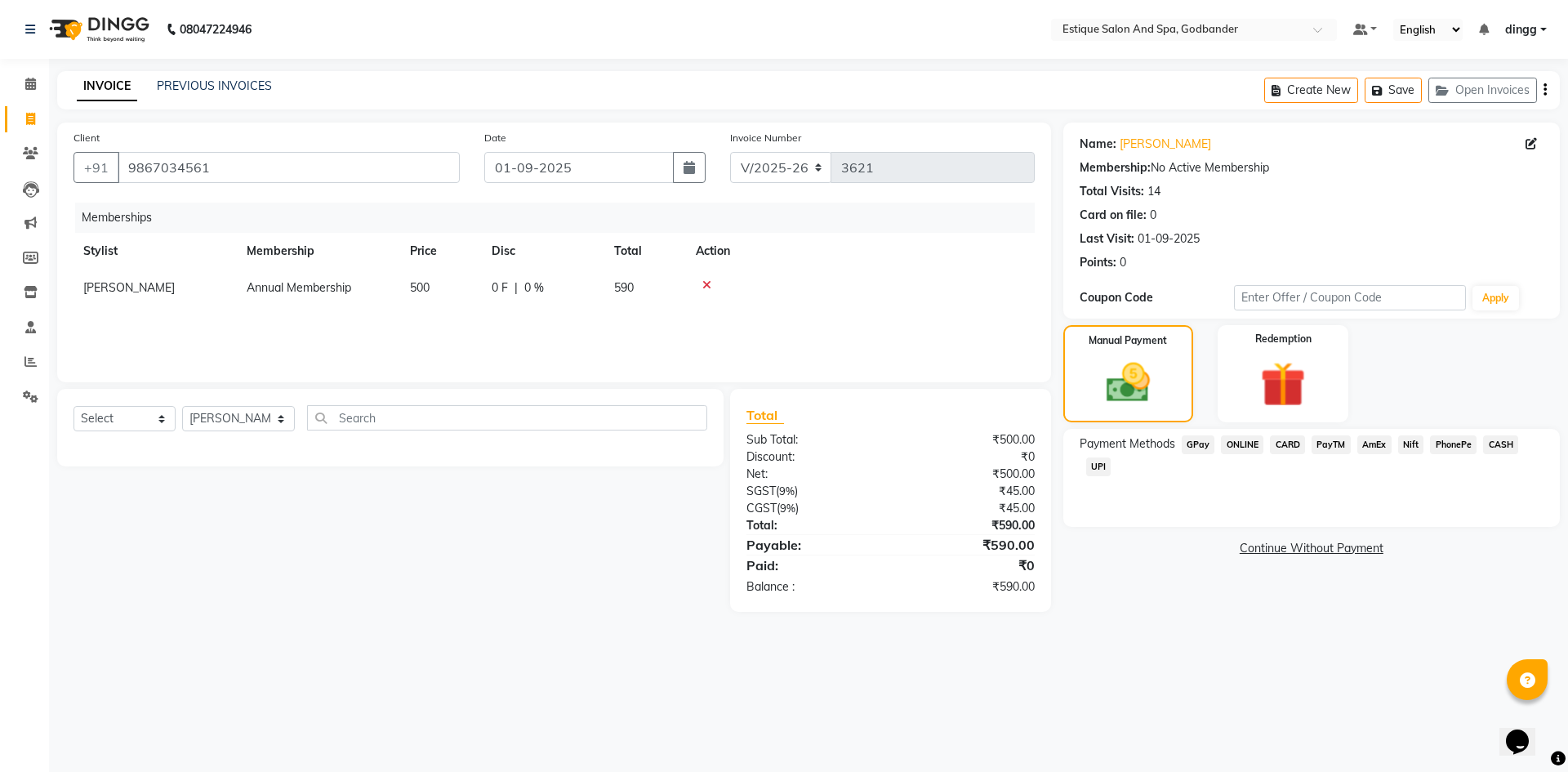
click at [1197, 446] on span "GPay" at bounding box center [1198, 445] width 34 height 19
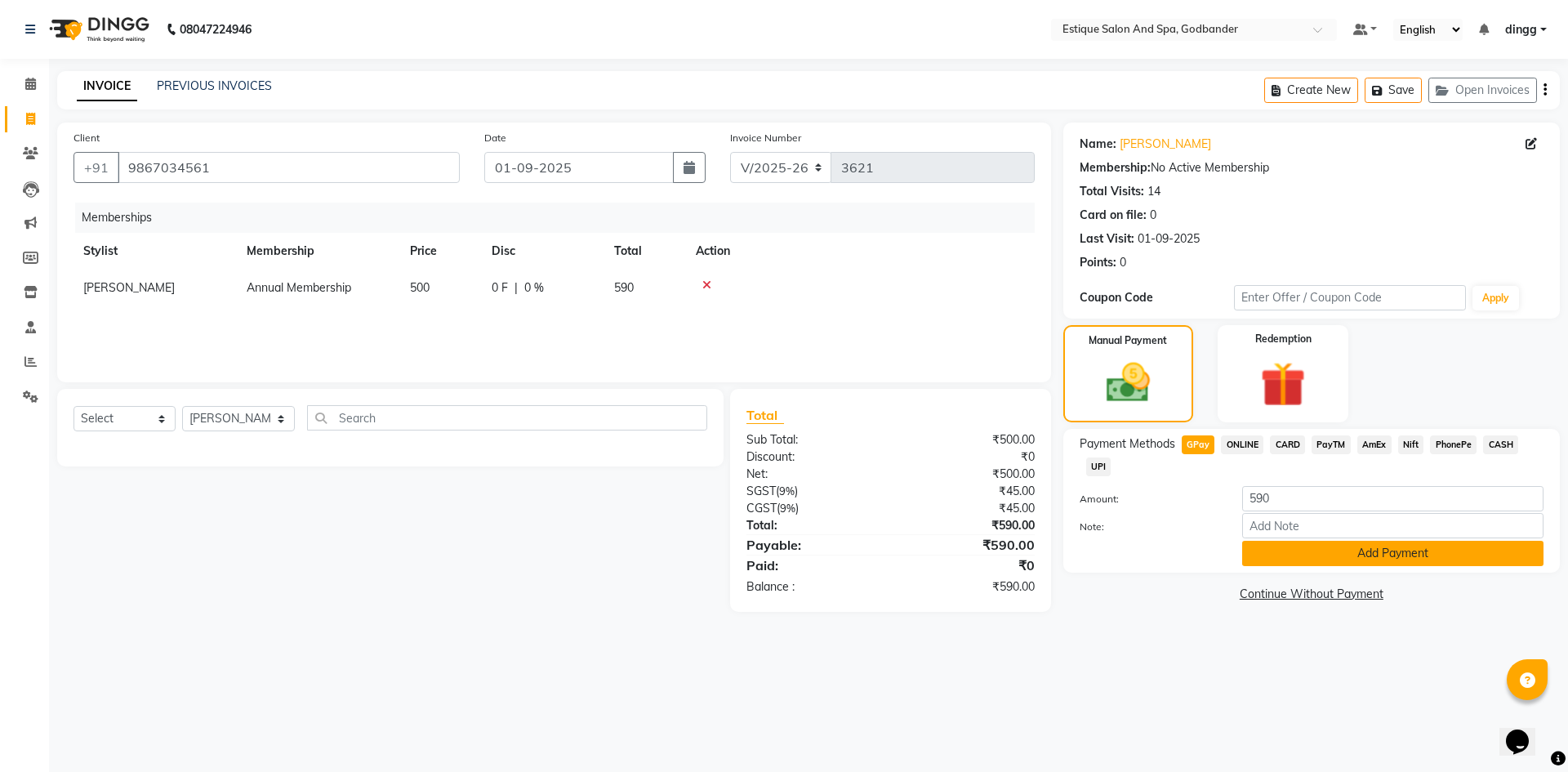
click at [1280, 549] on button "Add Payment" at bounding box center [1393, 553] width 302 height 26
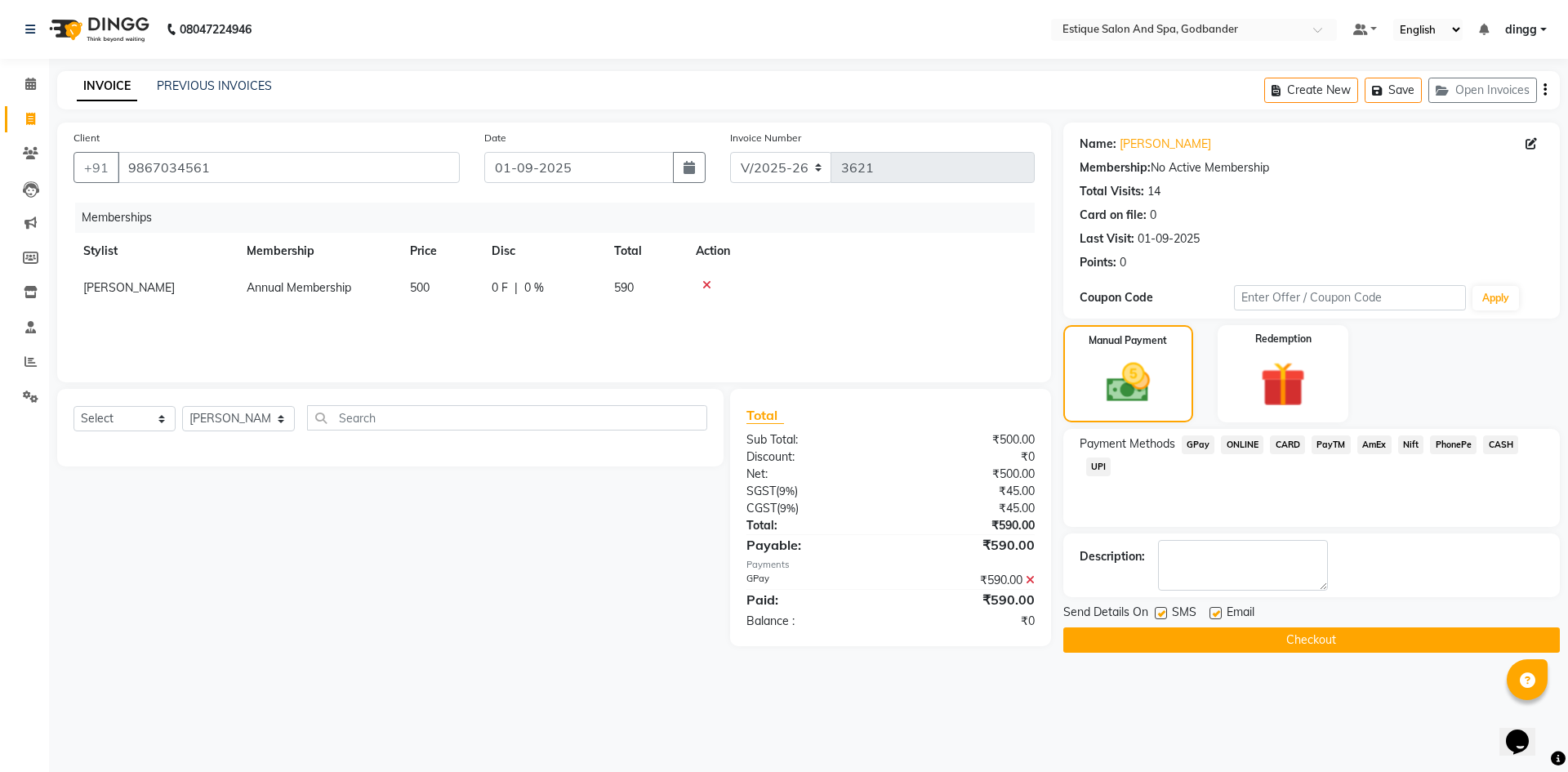
click at [1322, 636] on button "Checkout" at bounding box center [1312, 640] width 497 height 26
